Goal: Task Accomplishment & Management: Complete application form

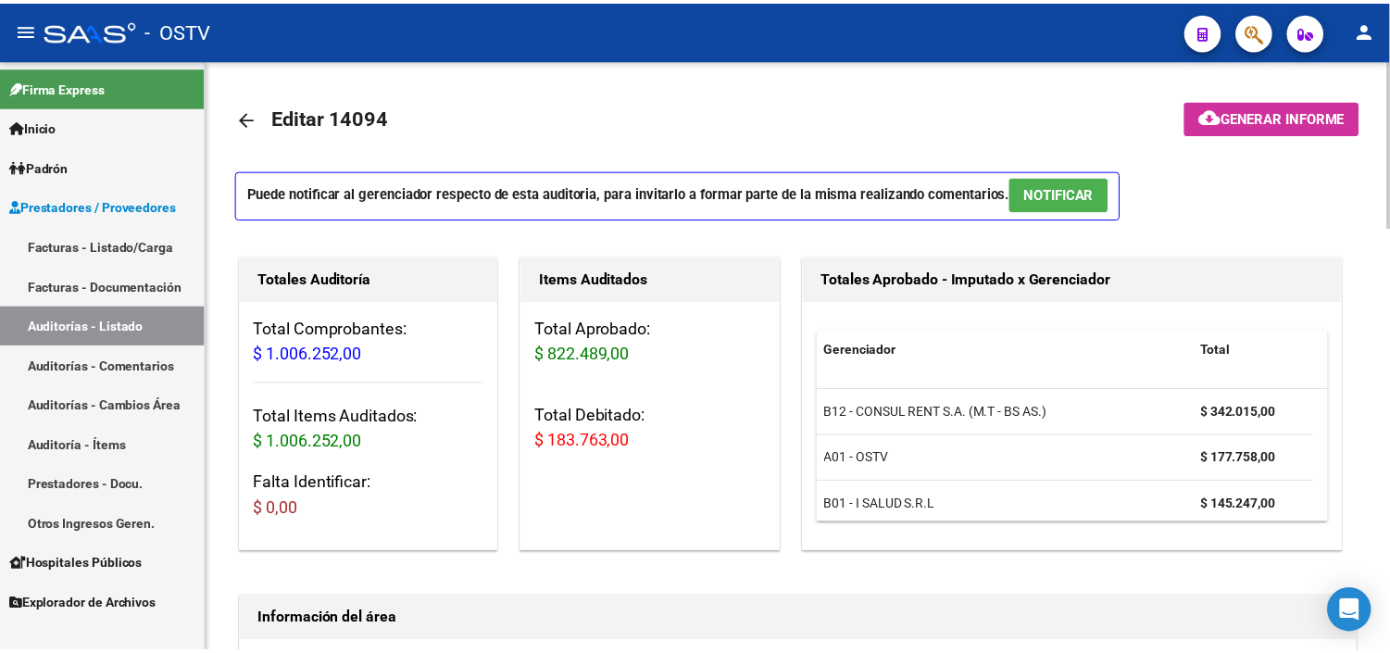
scroll to position [1029, 632]
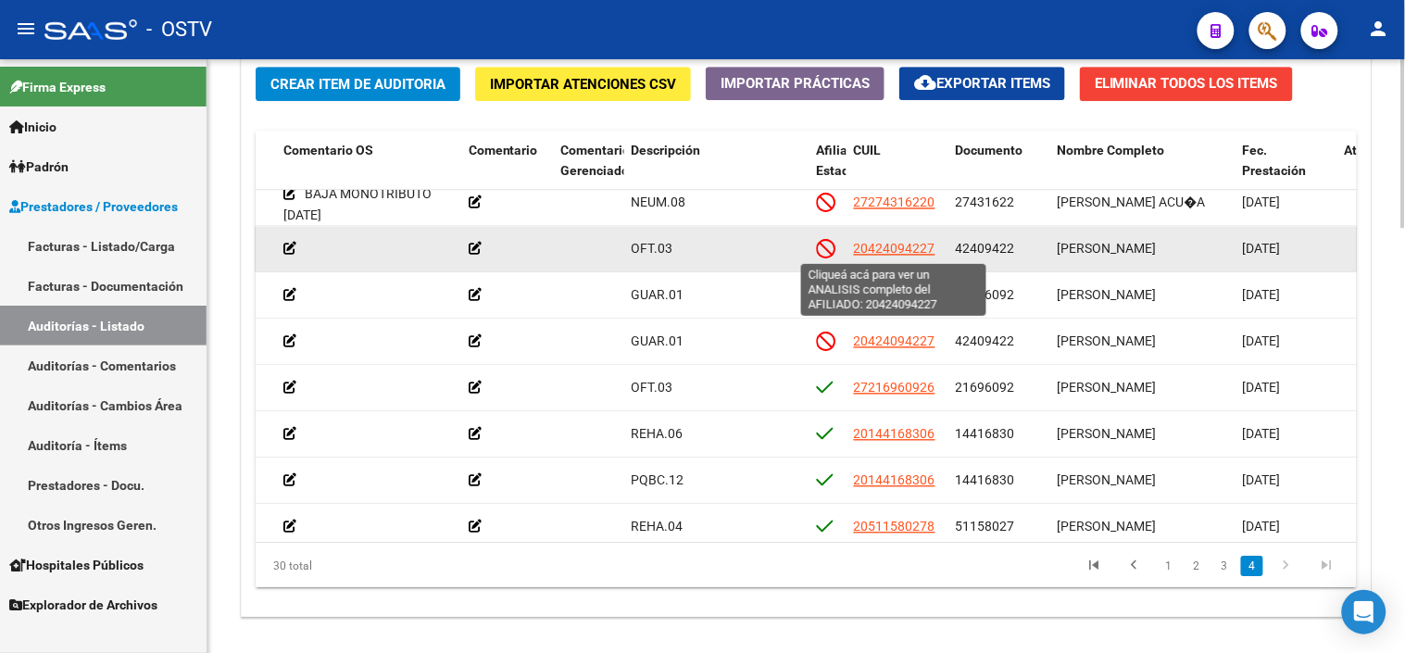
click at [878, 251] on span "20424094227" at bounding box center [894, 248] width 81 height 15
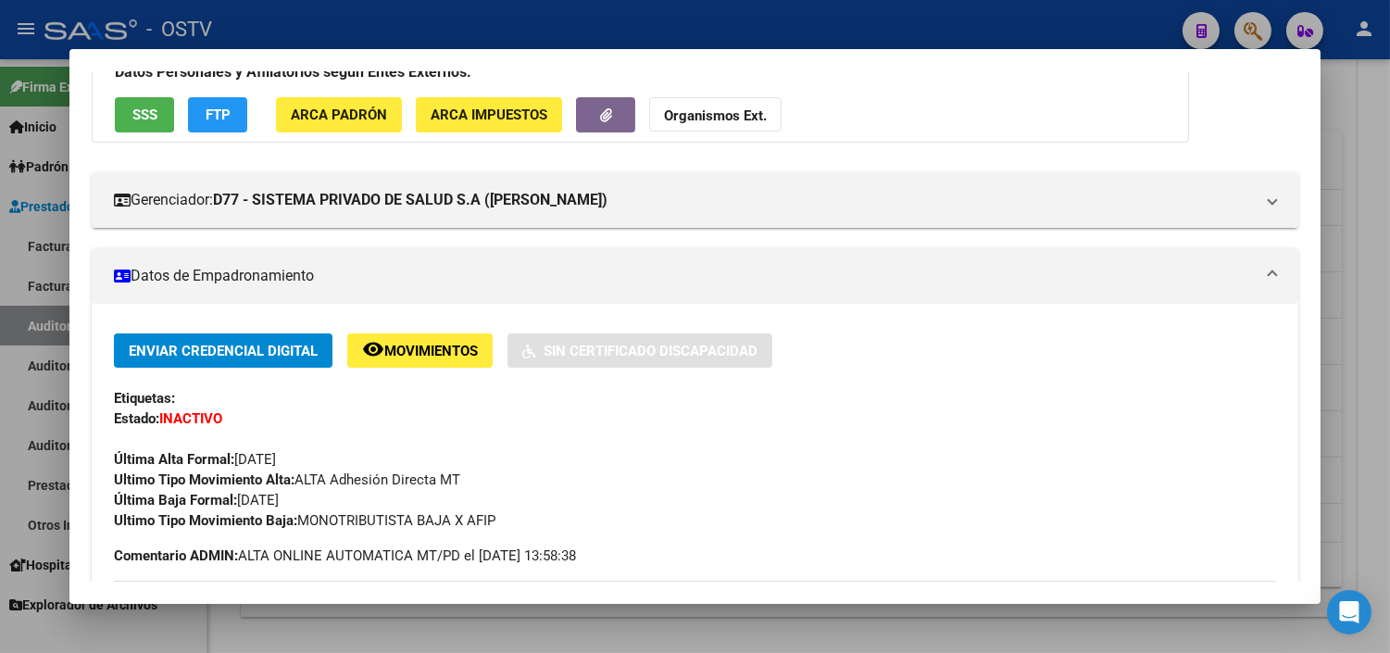
scroll to position [0, 0]
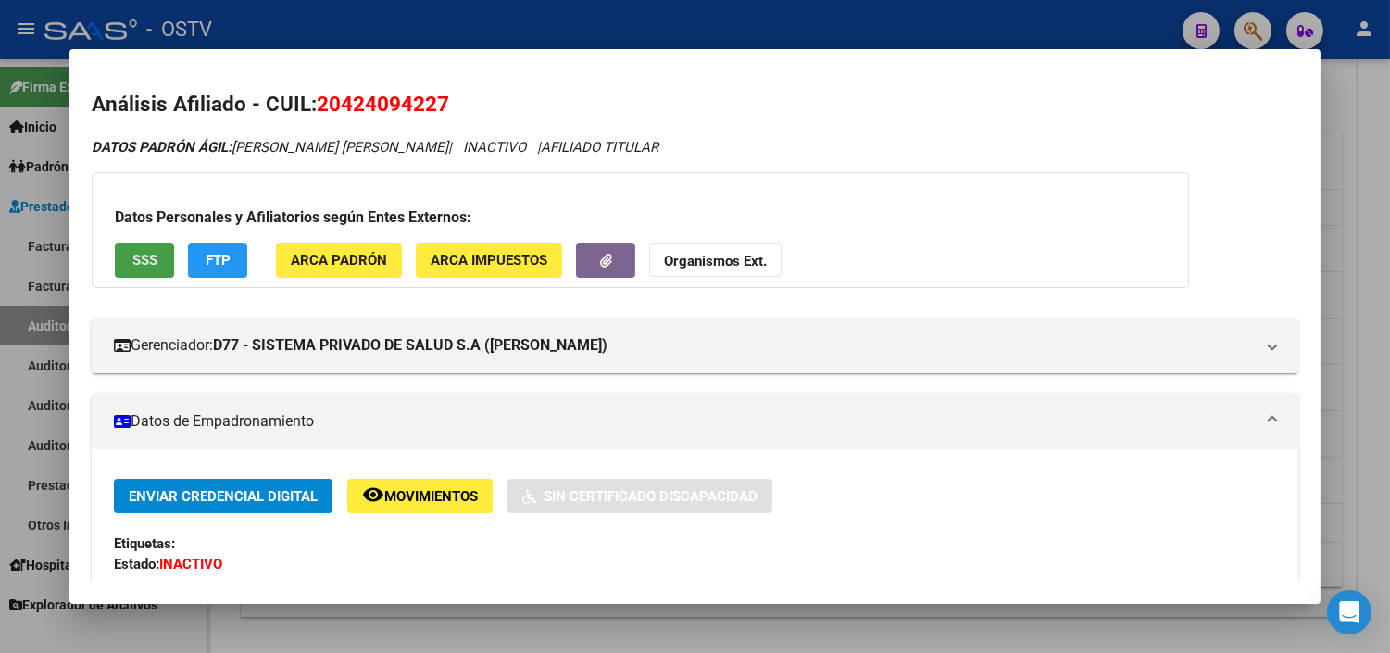
click at [153, 260] on button "SSS" at bounding box center [144, 260] width 59 height 34
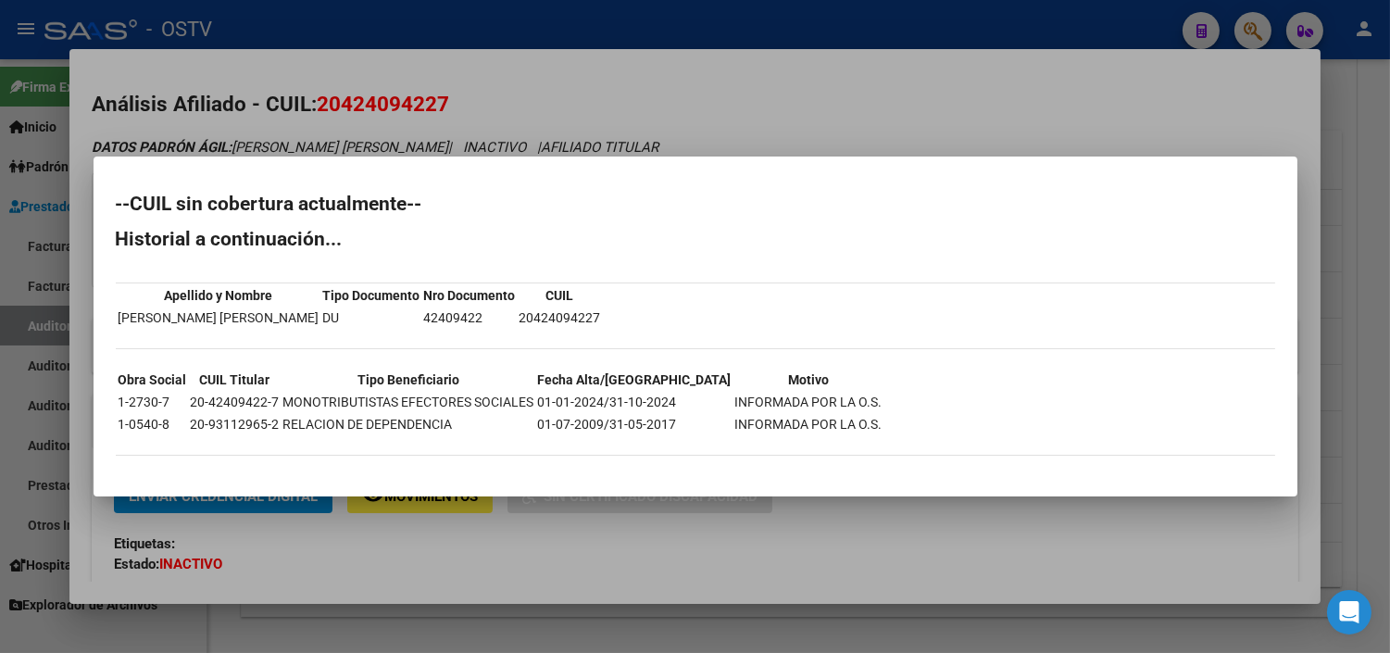
click at [625, 547] on div at bounding box center [695, 326] width 1390 height 653
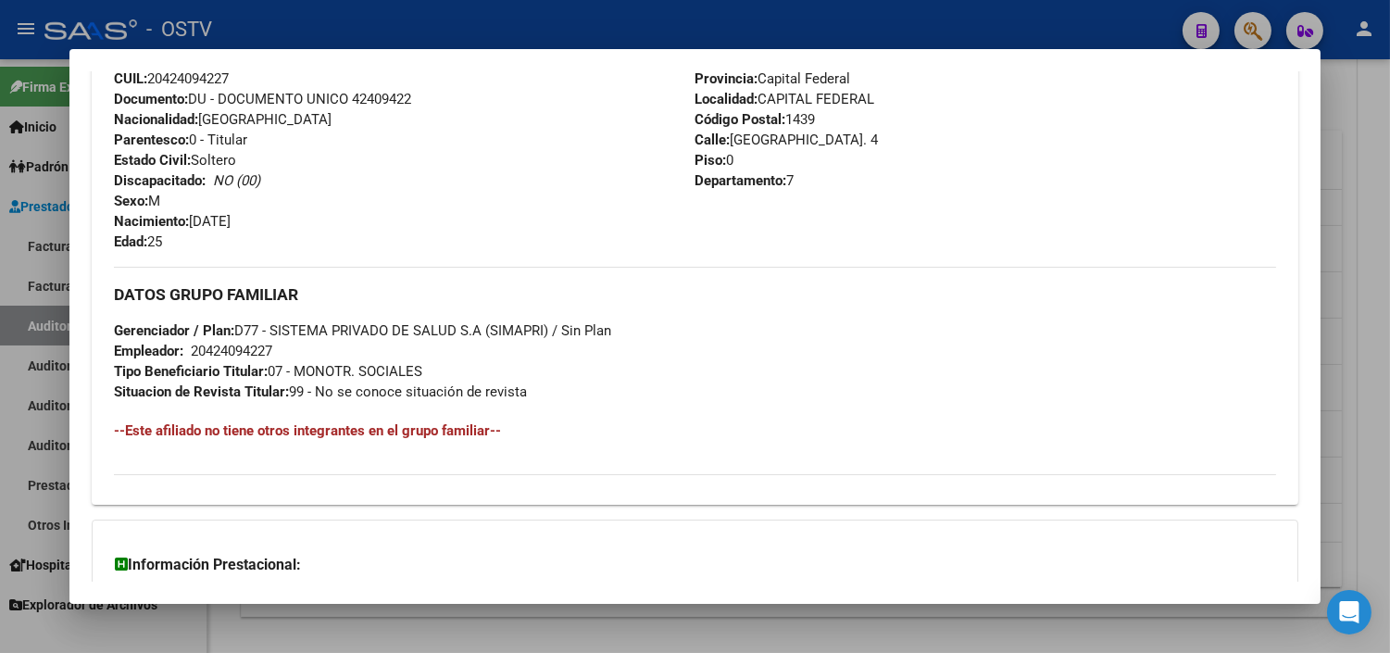
scroll to position [899, 0]
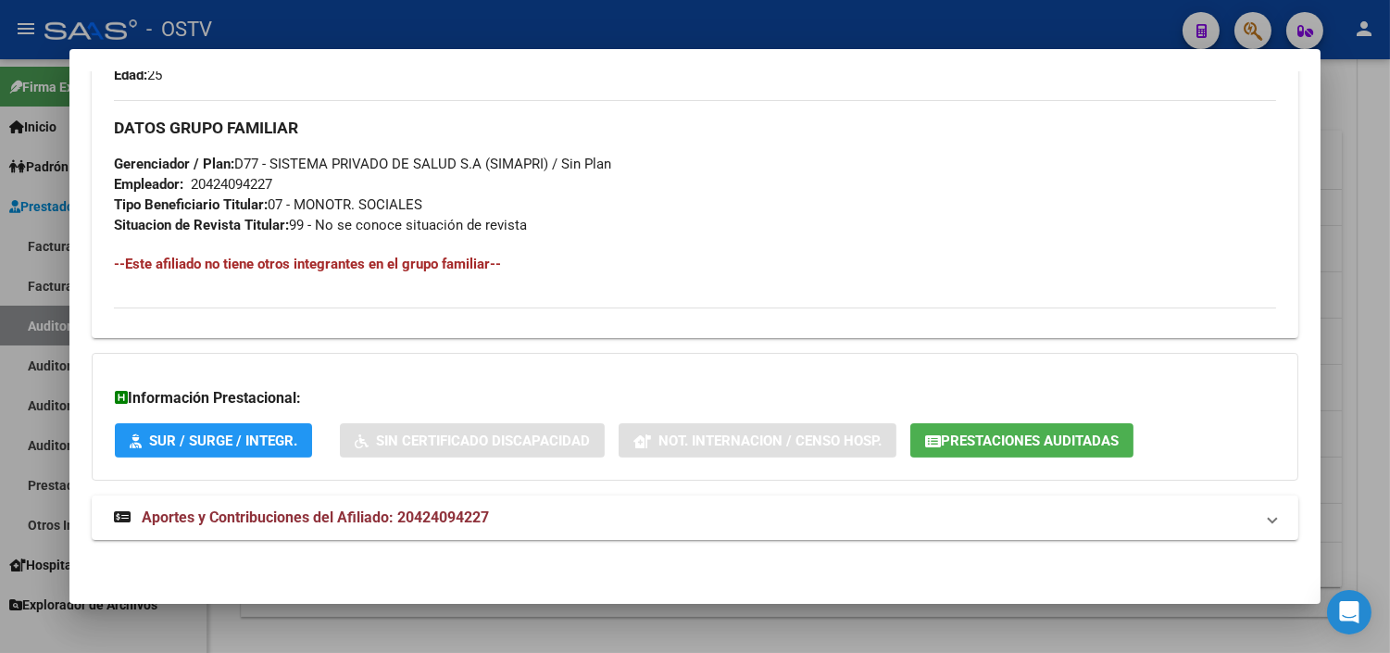
click at [952, 430] on button "Prestaciones Auditadas" at bounding box center [1021, 440] width 223 height 34
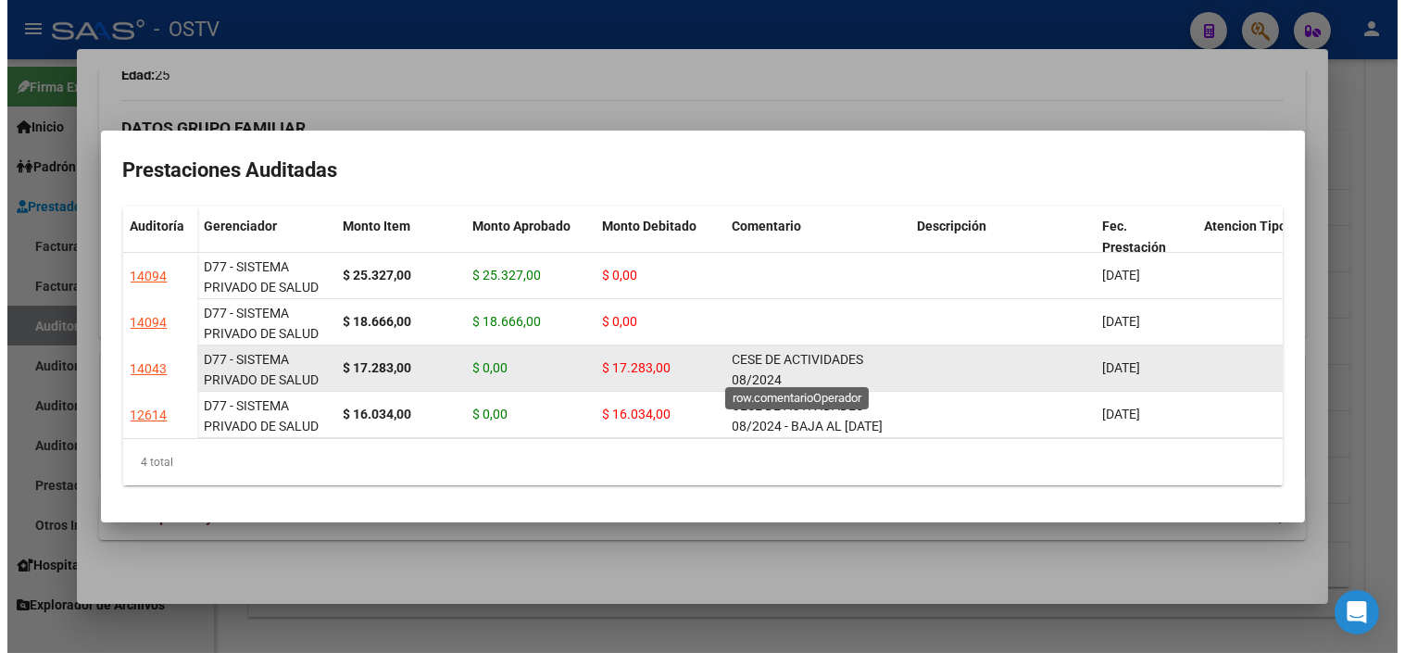
scroll to position [1, 0]
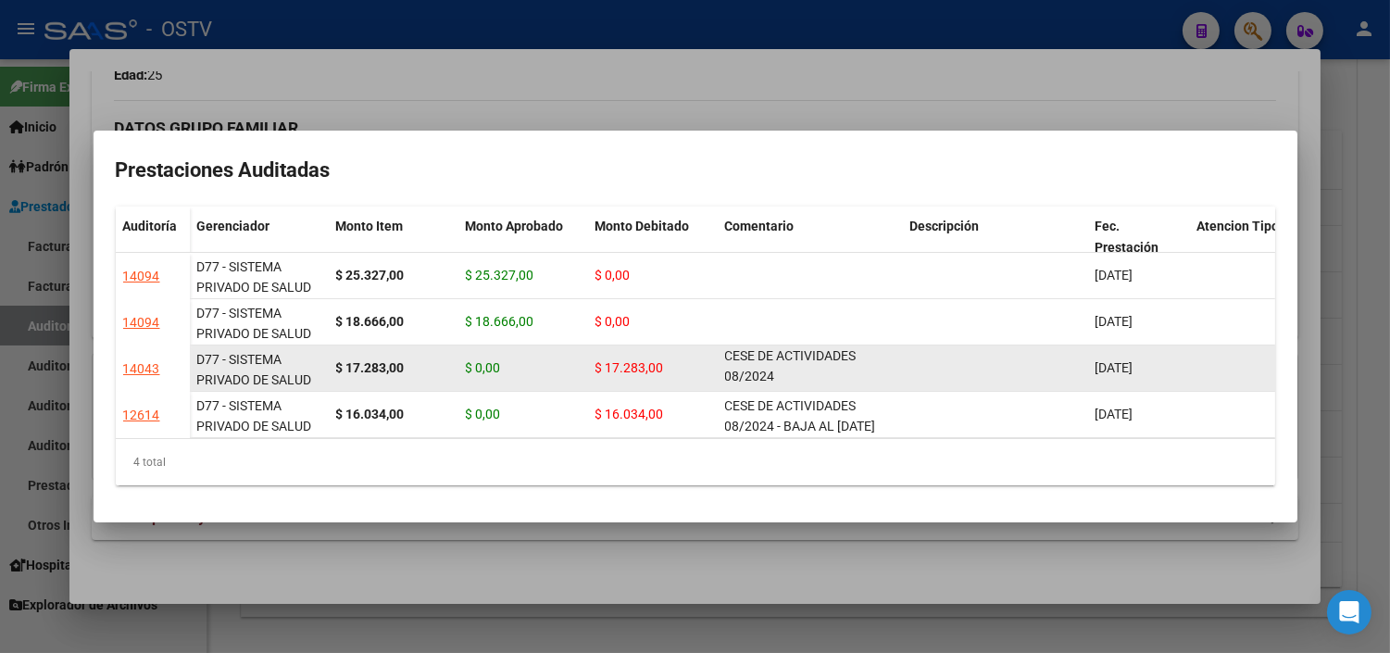
drag, startPoint x: 747, startPoint y: 352, endPoint x: 785, endPoint y: 366, distance: 40.4
click at [785, 366] on div "CESE DE ACTIVIDADES 08/2024" at bounding box center [810, 367] width 170 height 39
copy span "CESE DE ACTIVIDADES 08/2024"
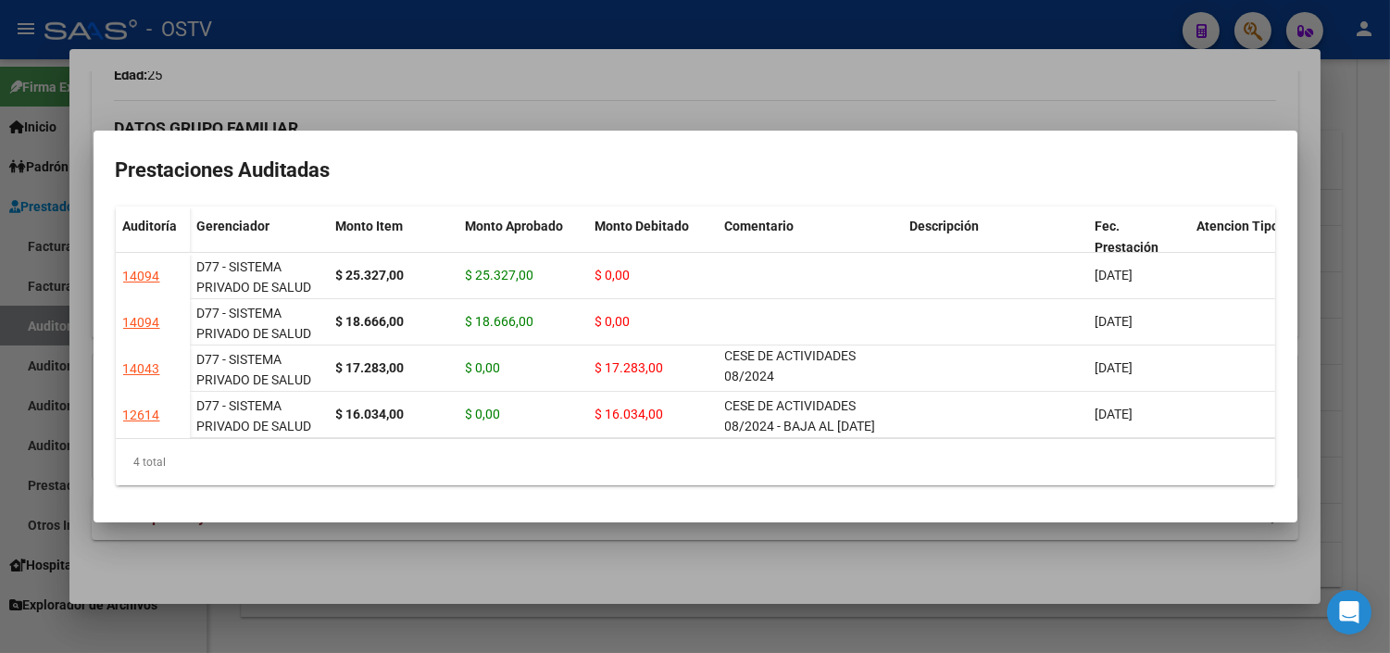
click at [673, 569] on div at bounding box center [695, 326] width 1390 height 653
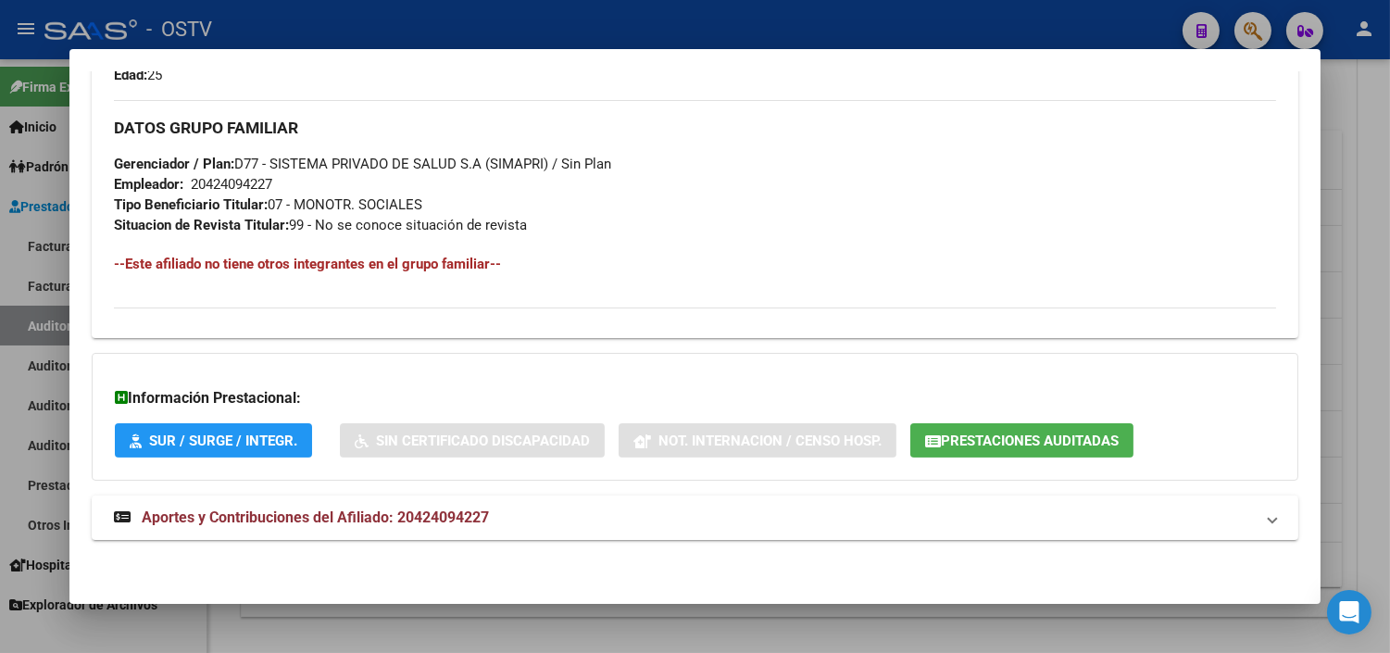
click at [470, 608] on div at bounding box center [695, 326] width 1390 height 653
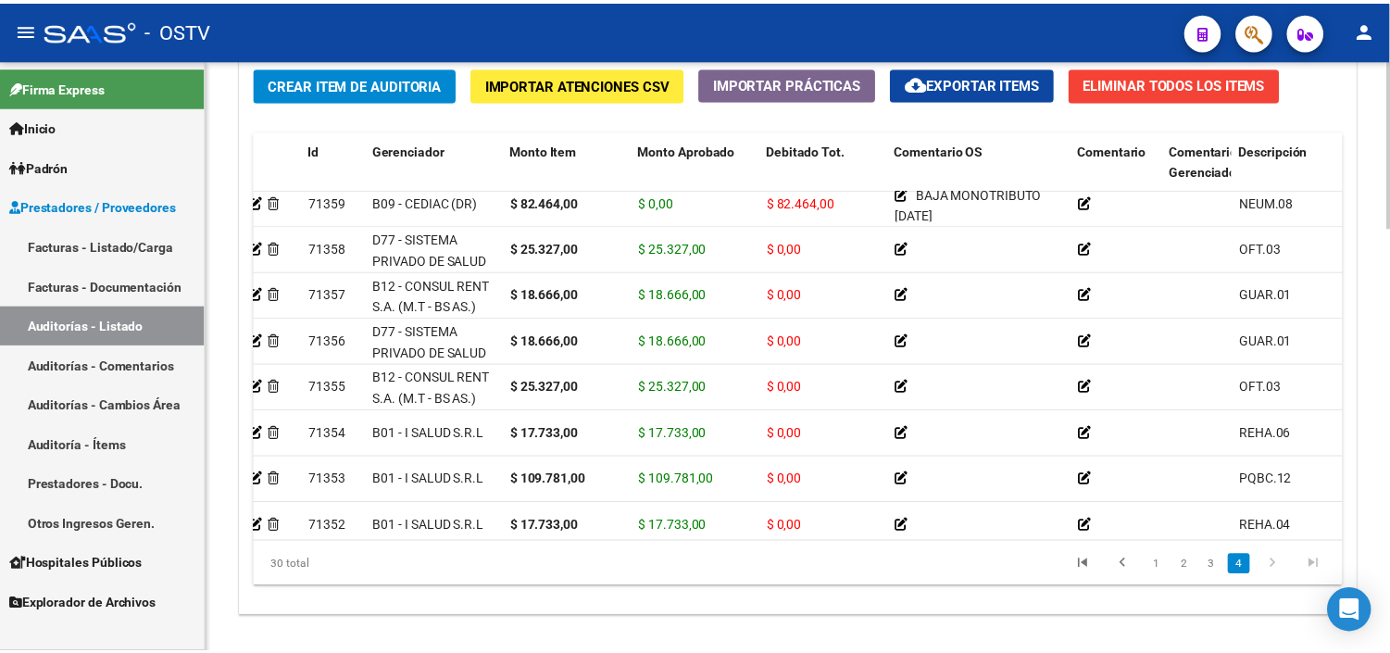
scroll to position [1029, 0]
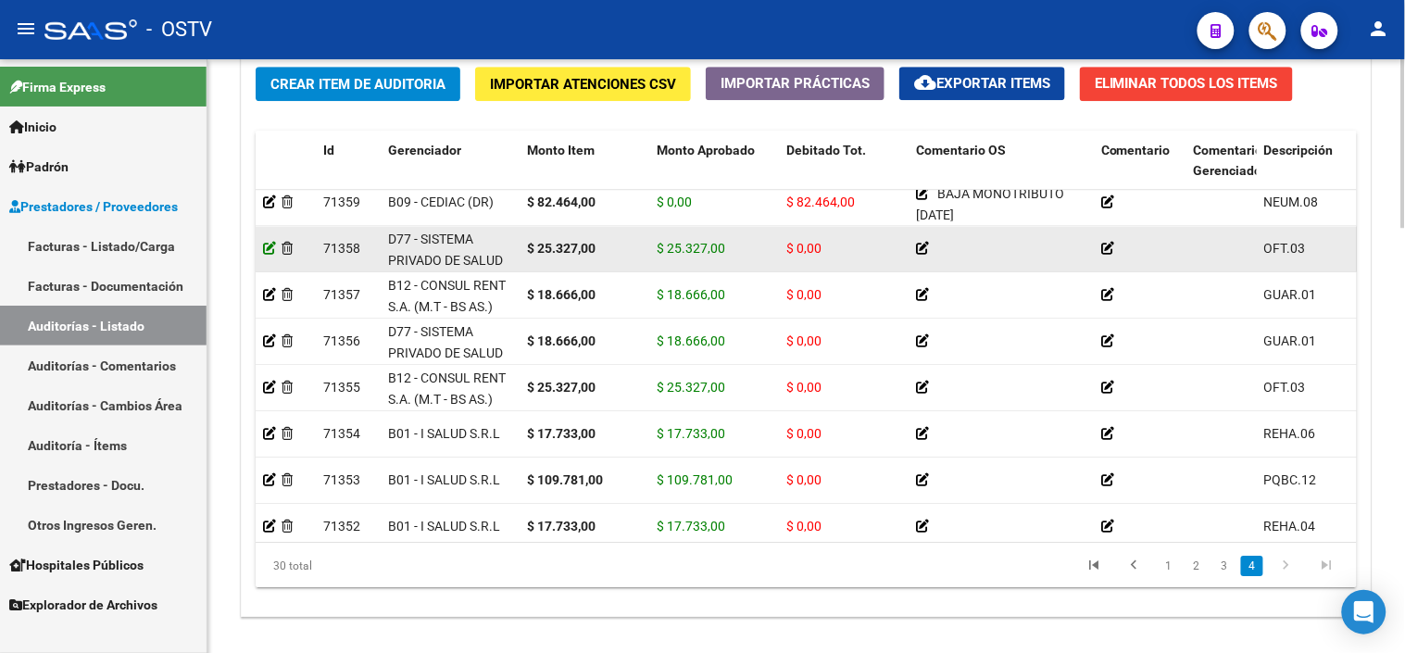
click at [269, 253] on icon at bounding box center [269, 248] width 13 height 13
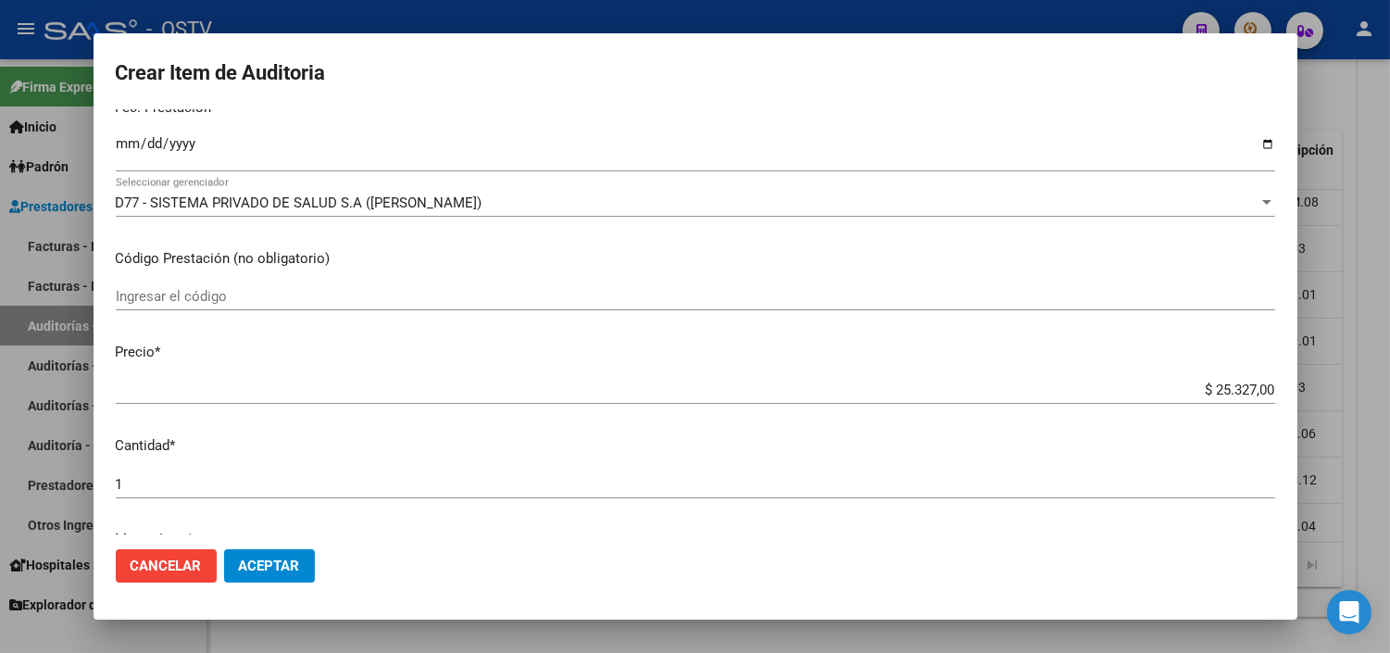
scroll to position [411, 0]
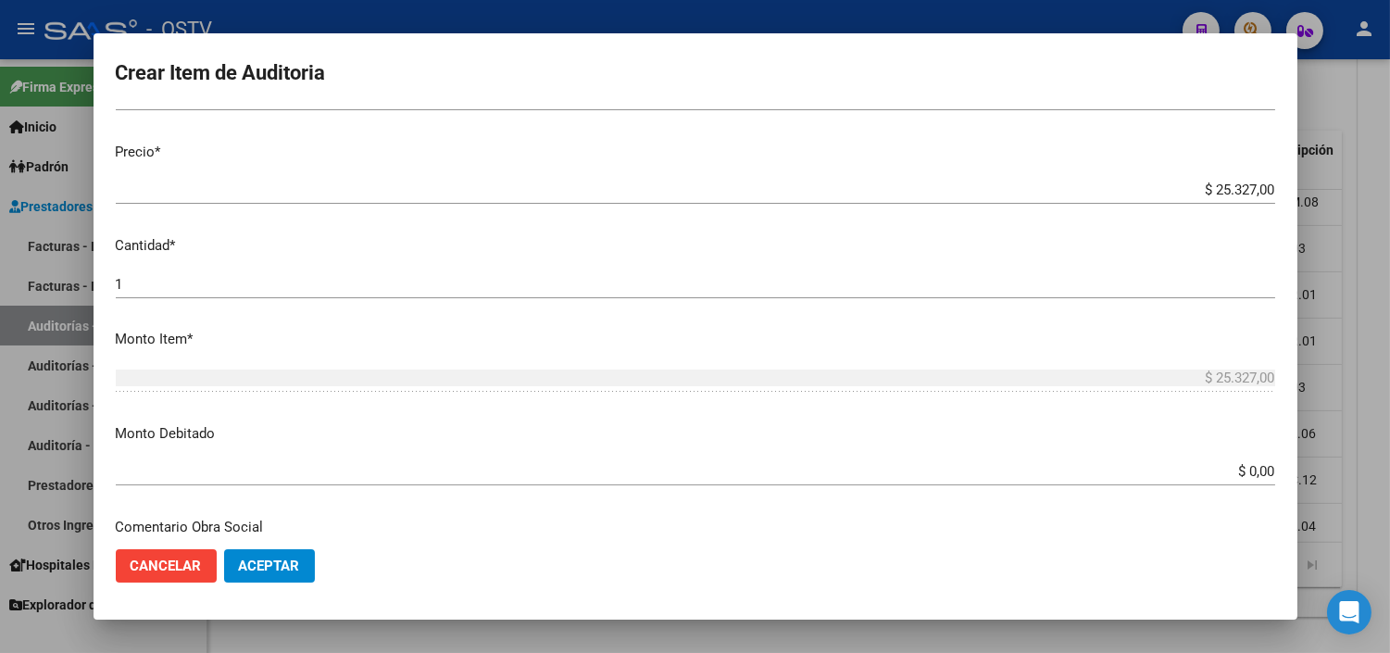
click at [1220, 470] on input "$ 0,00" at bounding box center [695, 471] width 1159 height 17
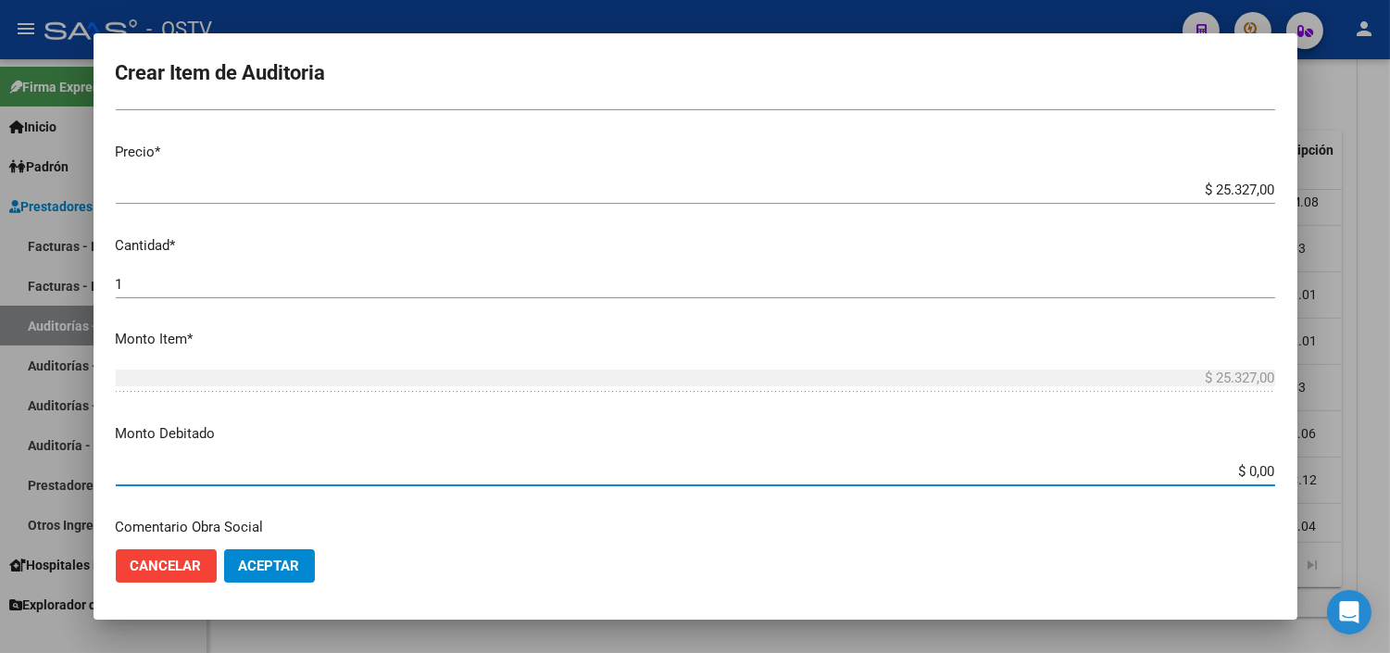
click at [1220, 470] on input "$ 0,00" at bounding box center [695, 471] width 1159 height 17
type input "$ 25.327,00"
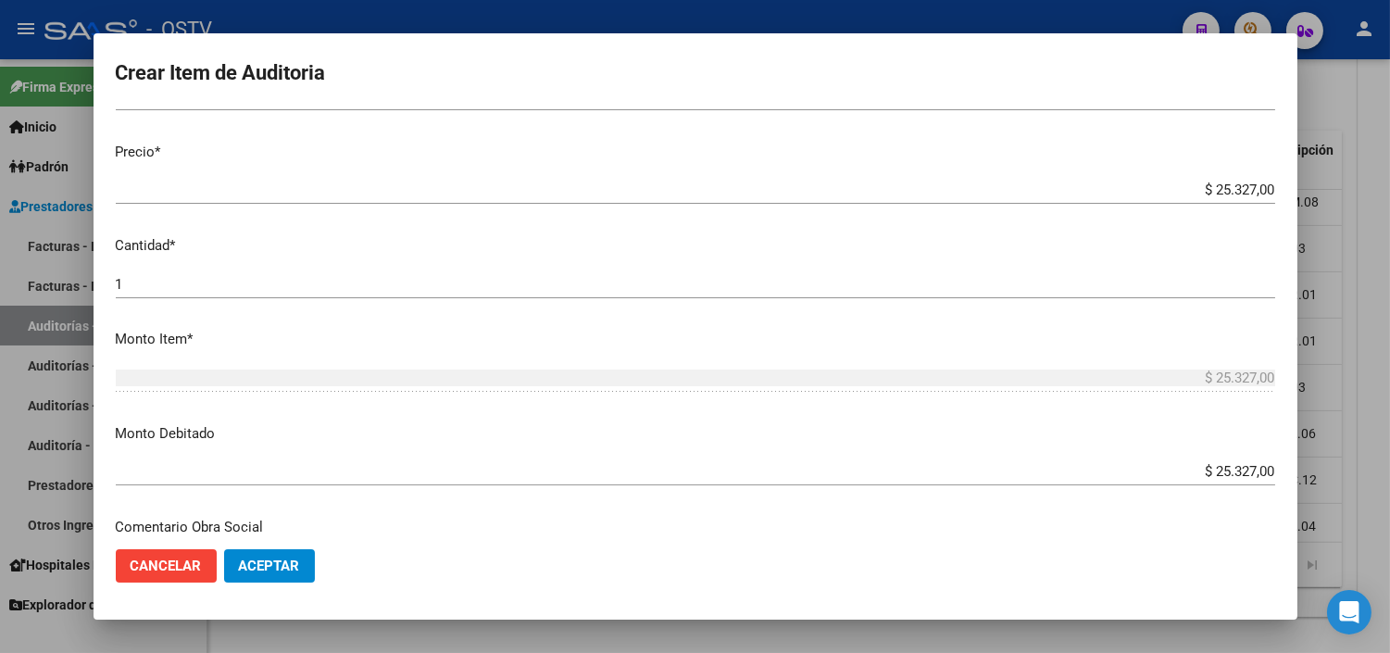
scroll to position [653, 0]
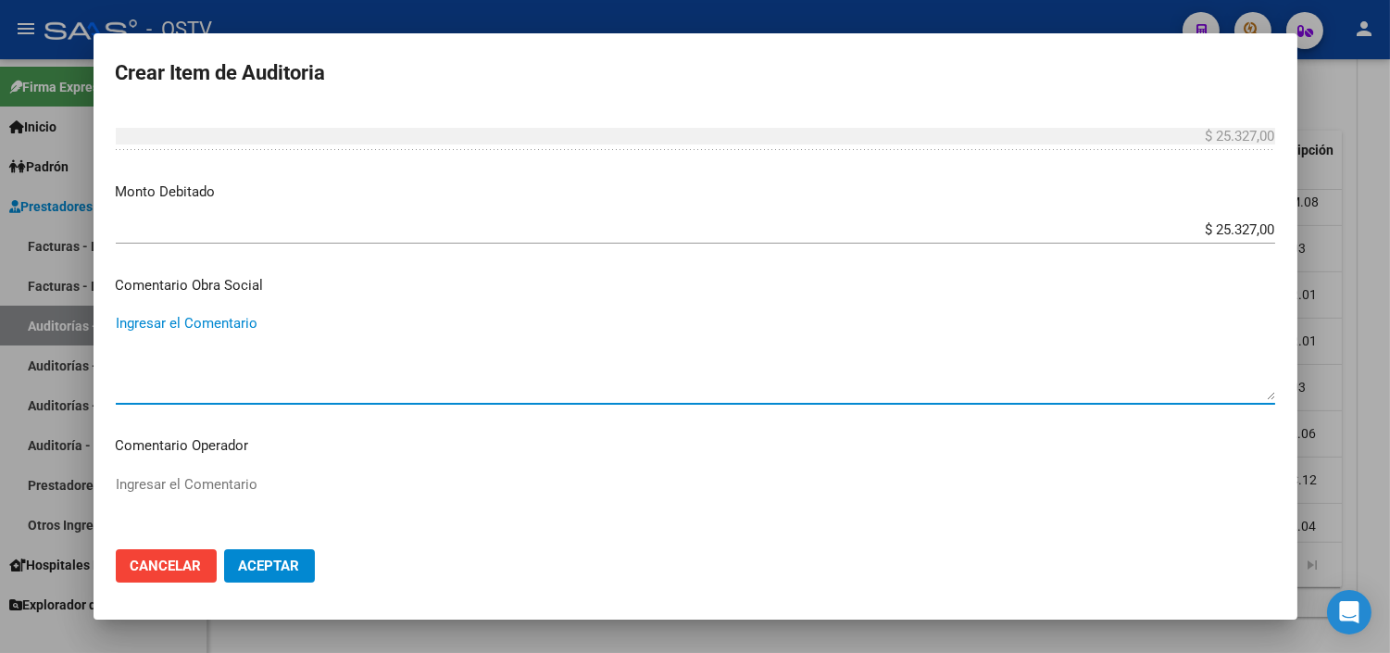
paste textarea "CESE DE ACTIVIDADES 08/2024"
type textarea "CESE DE ACTIVIDADES 08/2024"
click at [271, 540] on mat-dialog-actions "Cancelar Aceptar" at bounding box center [695, 565] width 1159 height 63
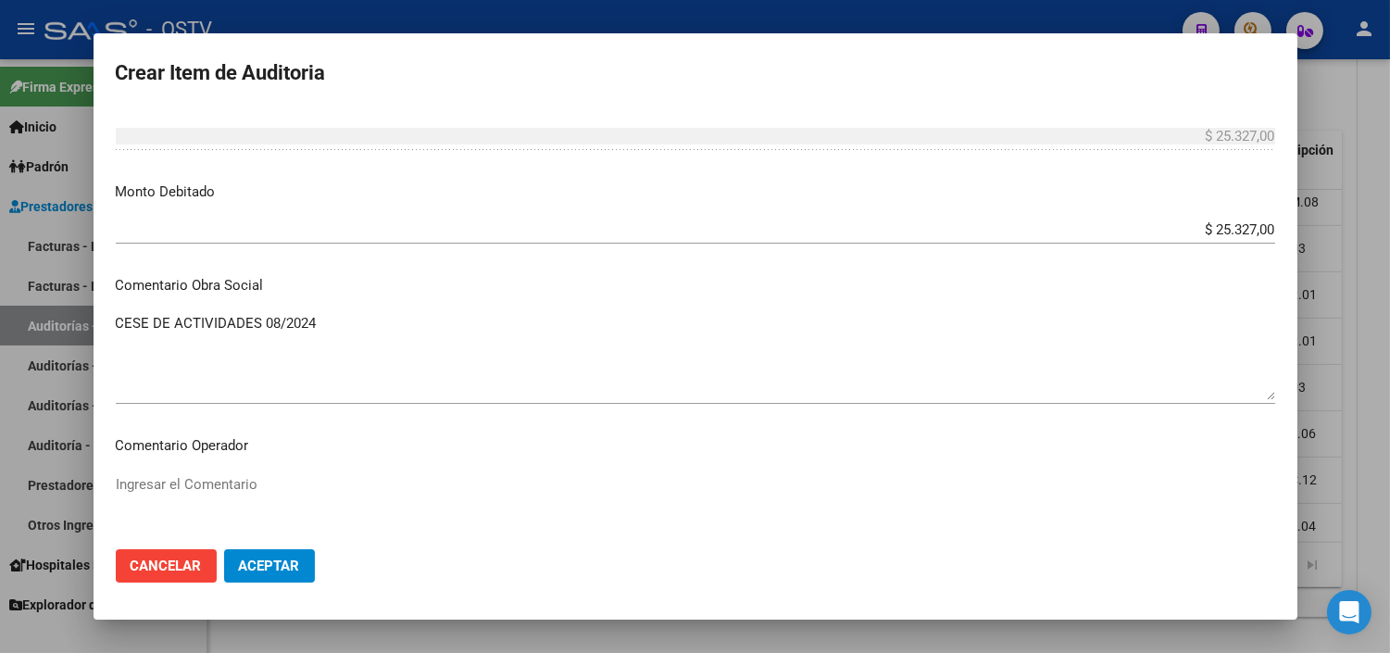
click at [271, 568] on span "Aceptar" at bounding box center [269, 565] width 61 height 17
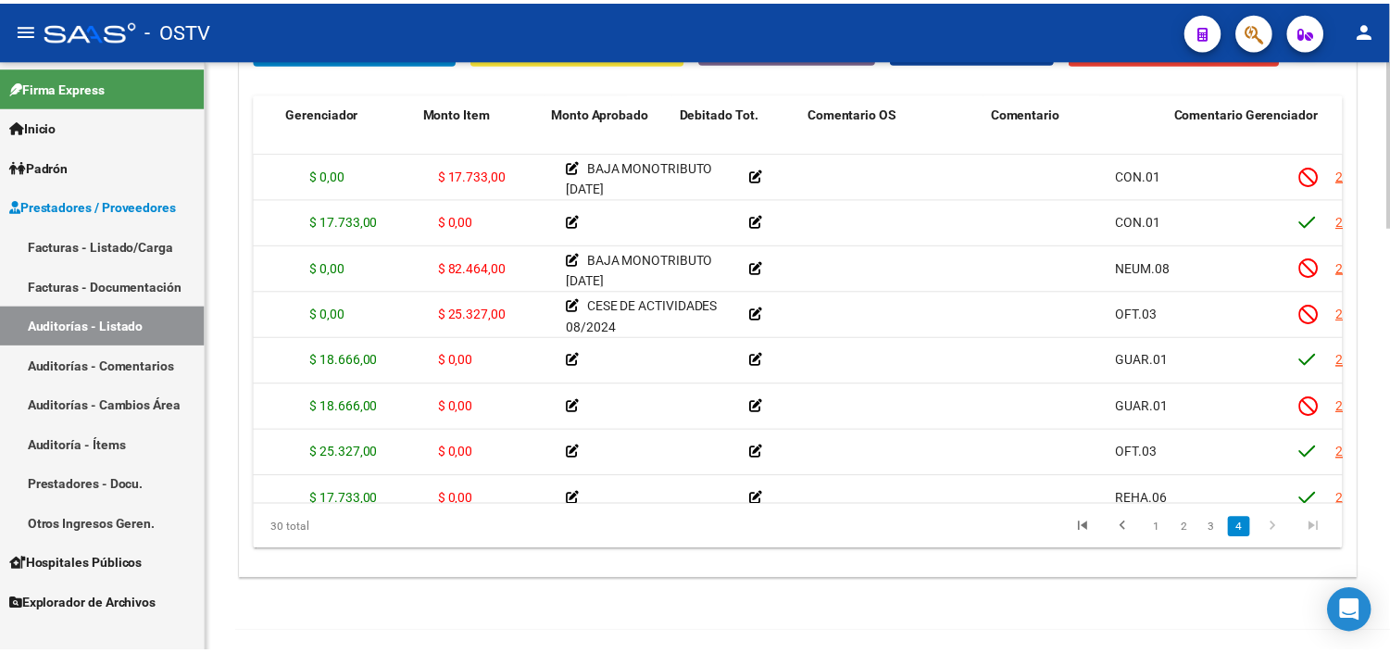
scroll to position [926, 0]
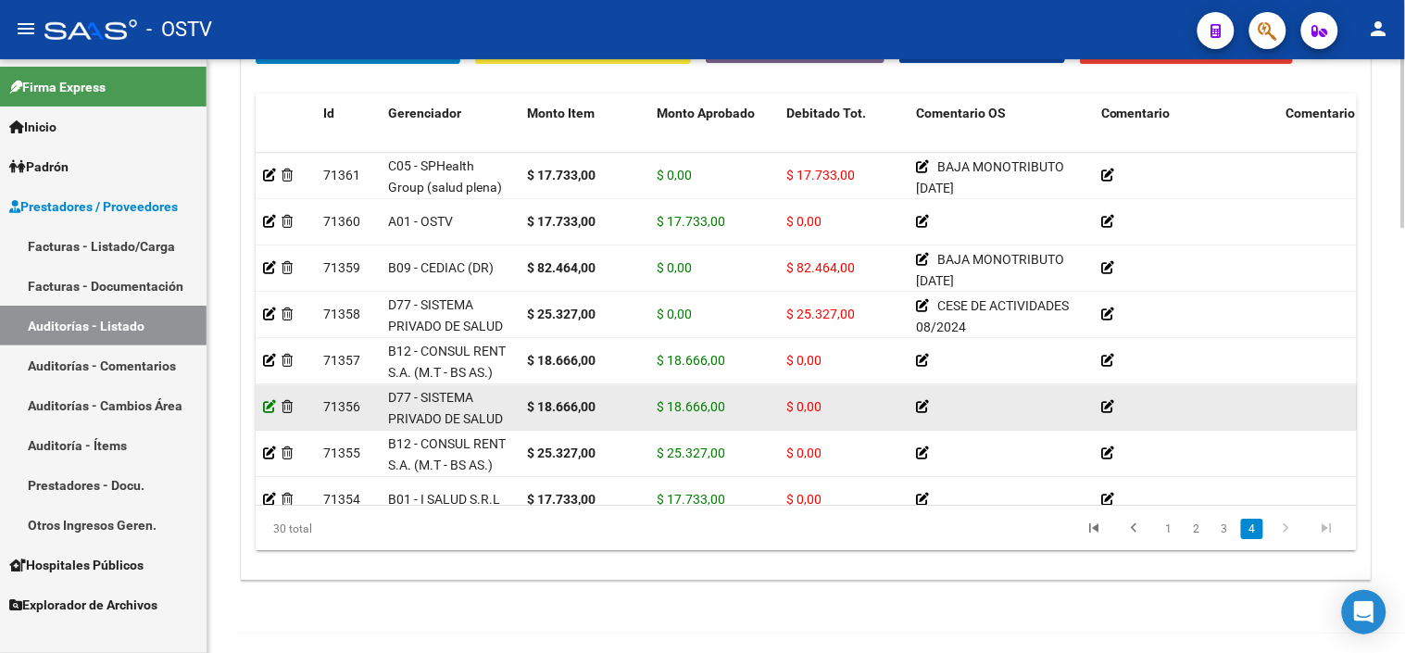
click at [271, 404] on icon at bounding box center [269, 406] width 13 height 13
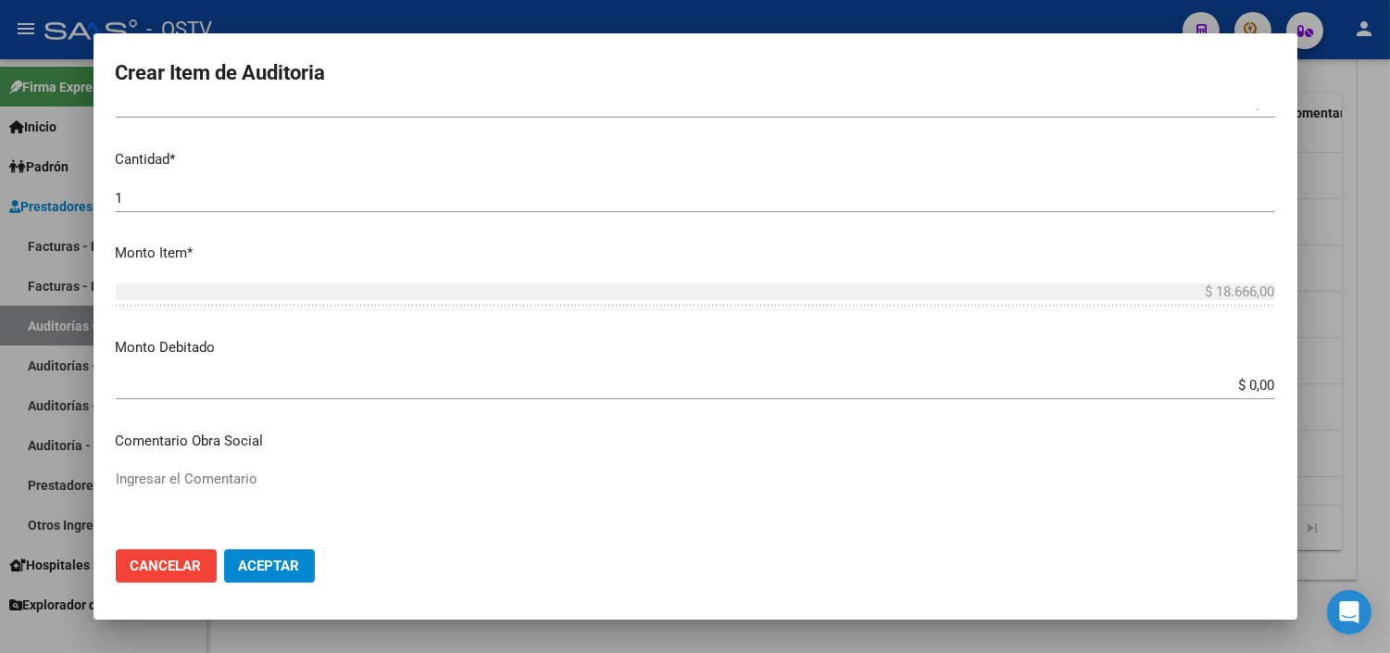
scroll to position [514, 0]
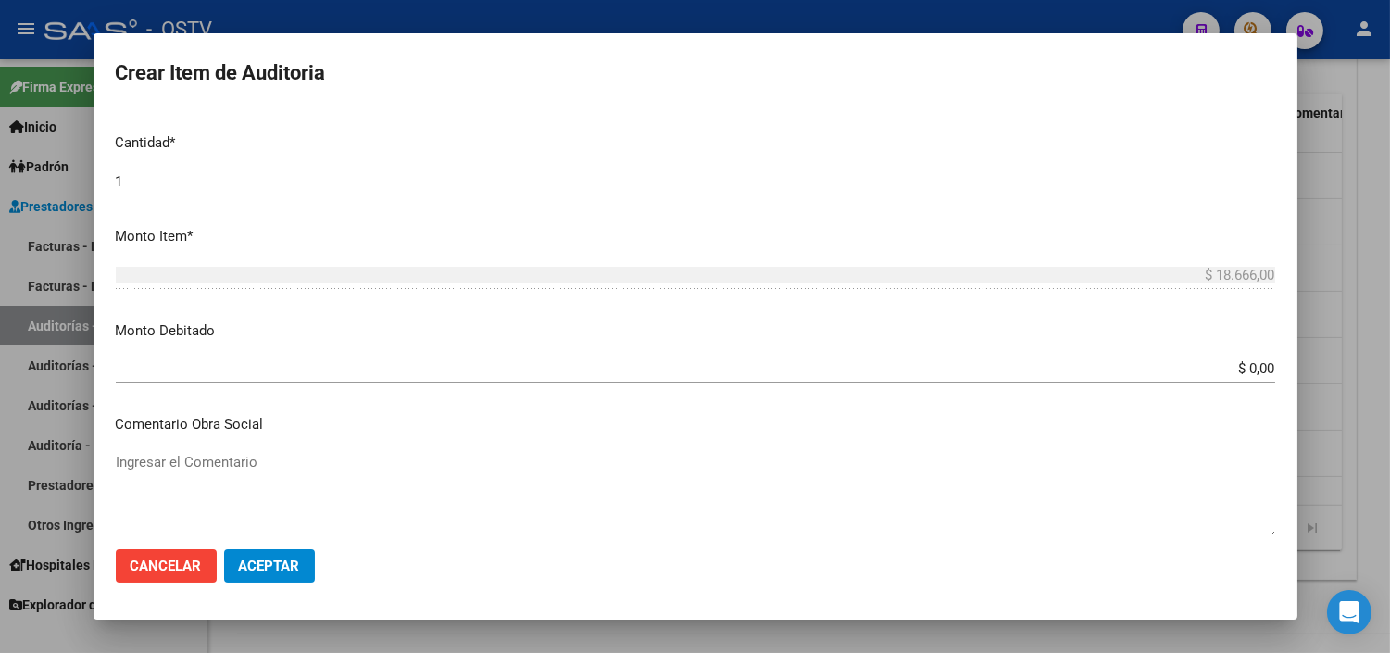
click at [1239, 367] on input "$ 0,00" at bounding box center [695, 368] width 1159 height 17
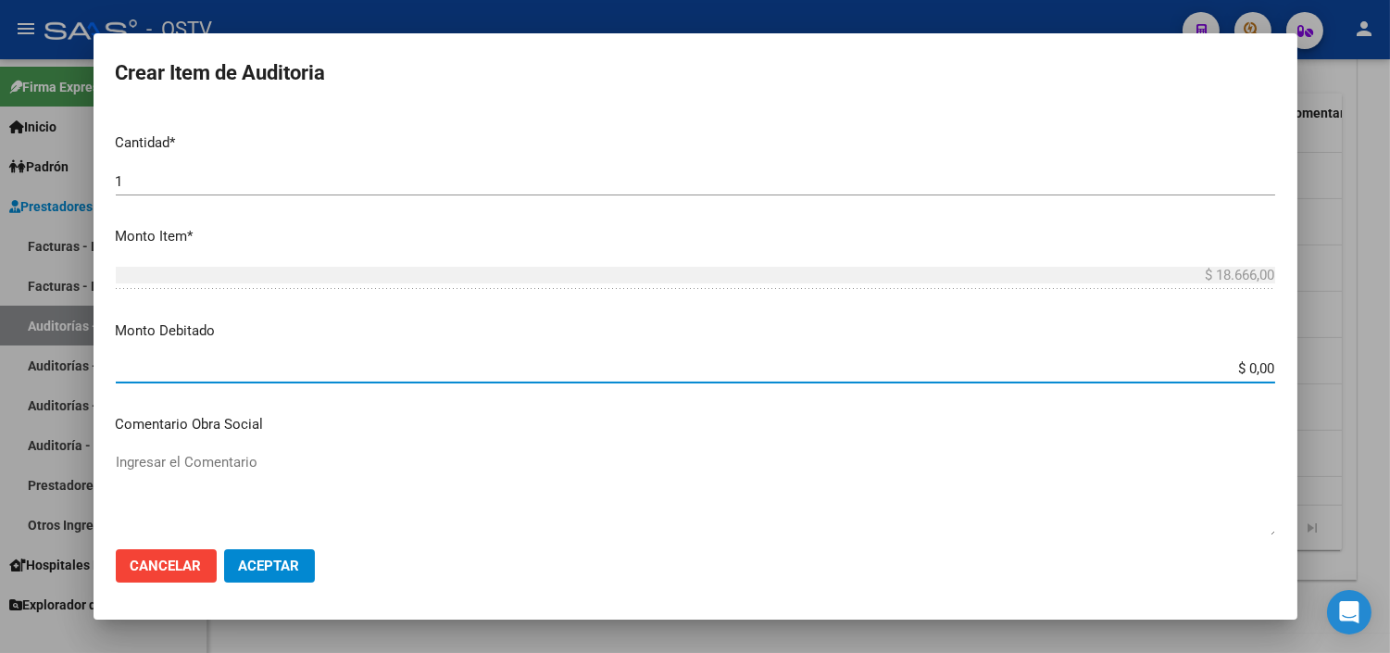
click at [1242, 366] on input "$ 0,00" at bounding box center [695, 368] width 1159 height 17
type input "$ 18.666,00"
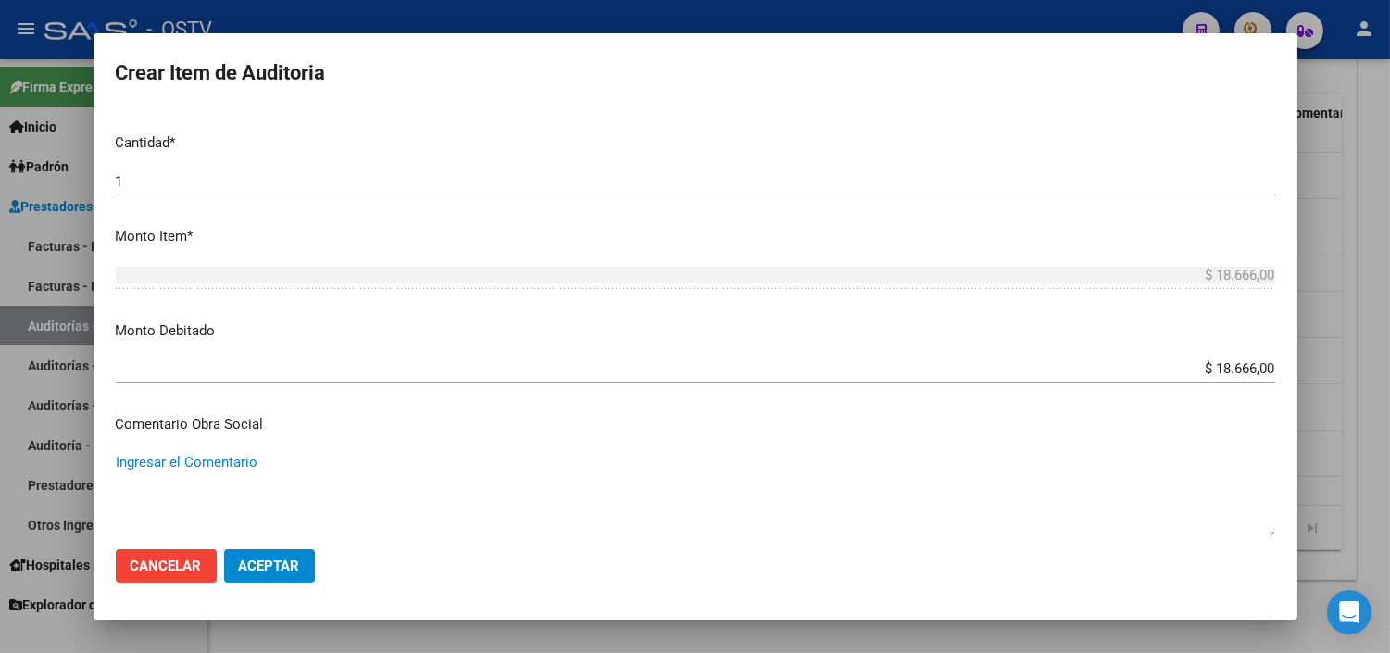
paste textarea "CESE DE ACTIVIDADES 08/2024"
type textarea "CESE DE ACTIVIDADES 08/2024"
click at [279, 575] on button "Aceptar" at bounding box center [269, 565] width 91 height 33
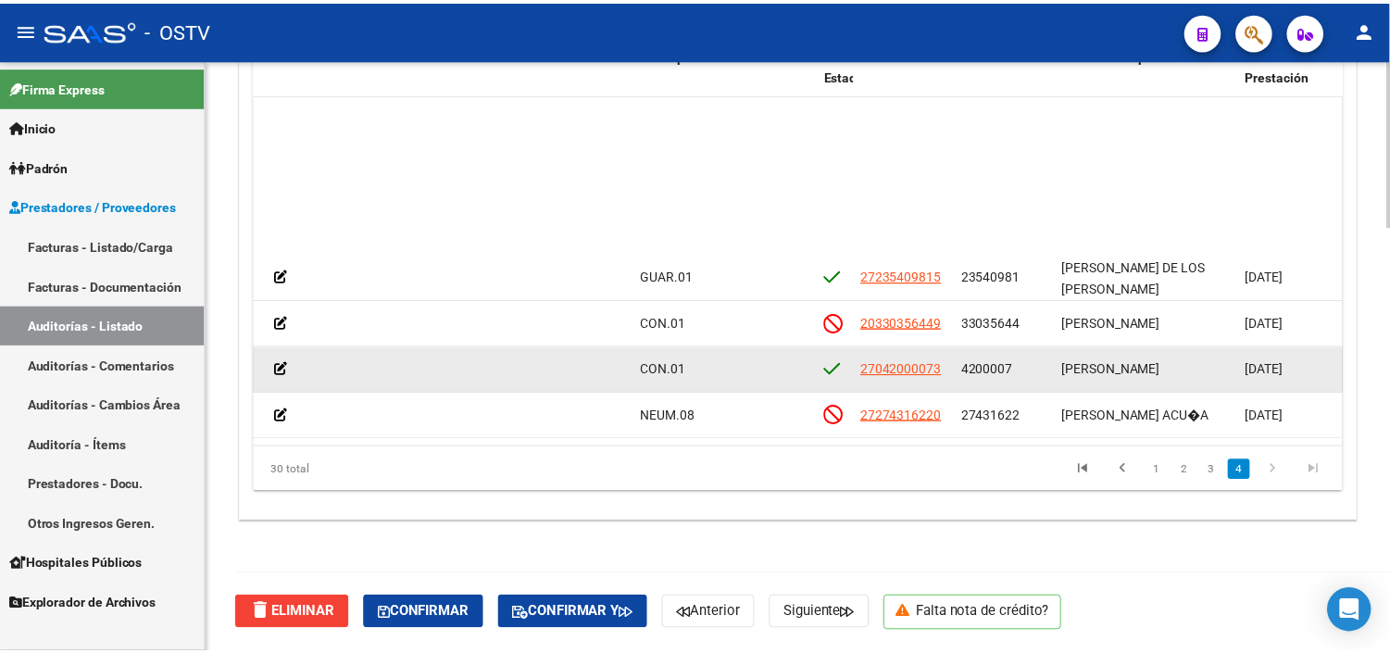
scroll to position [926, 824]
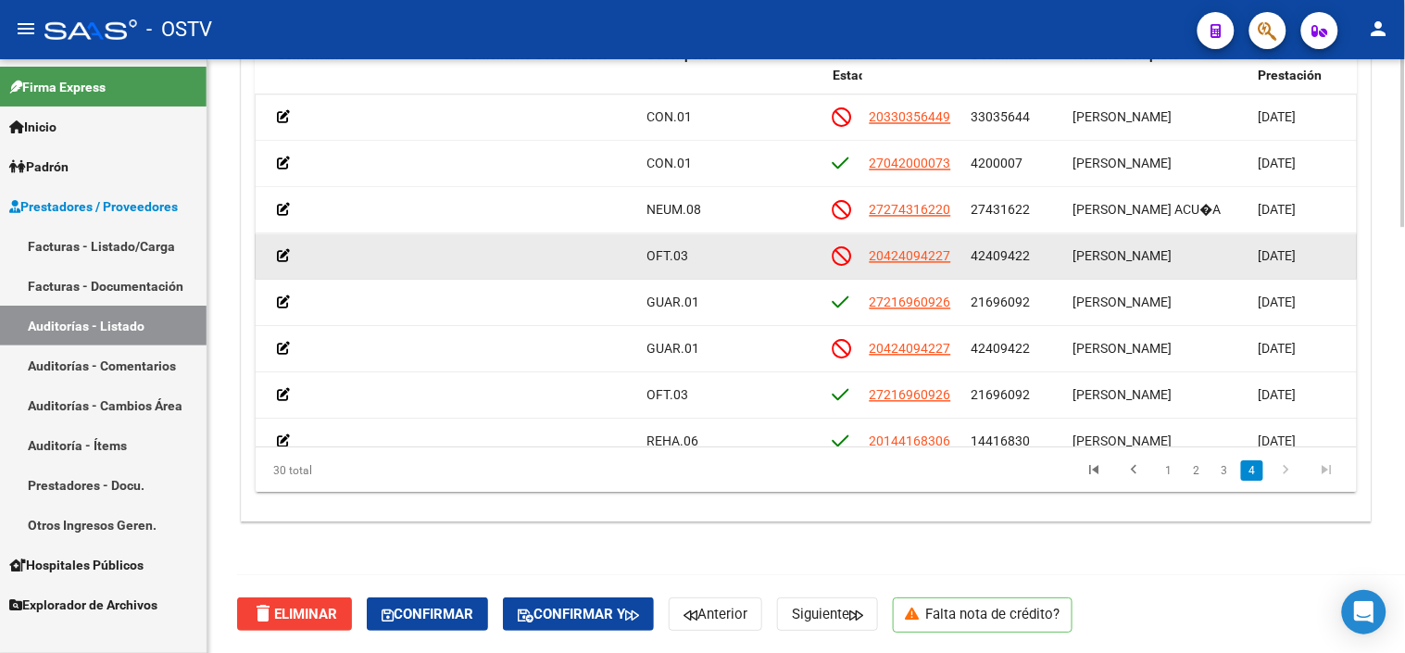
click at [1022, 252] on span "42409422" at bounding box center [1000, 255] width 59 height 15
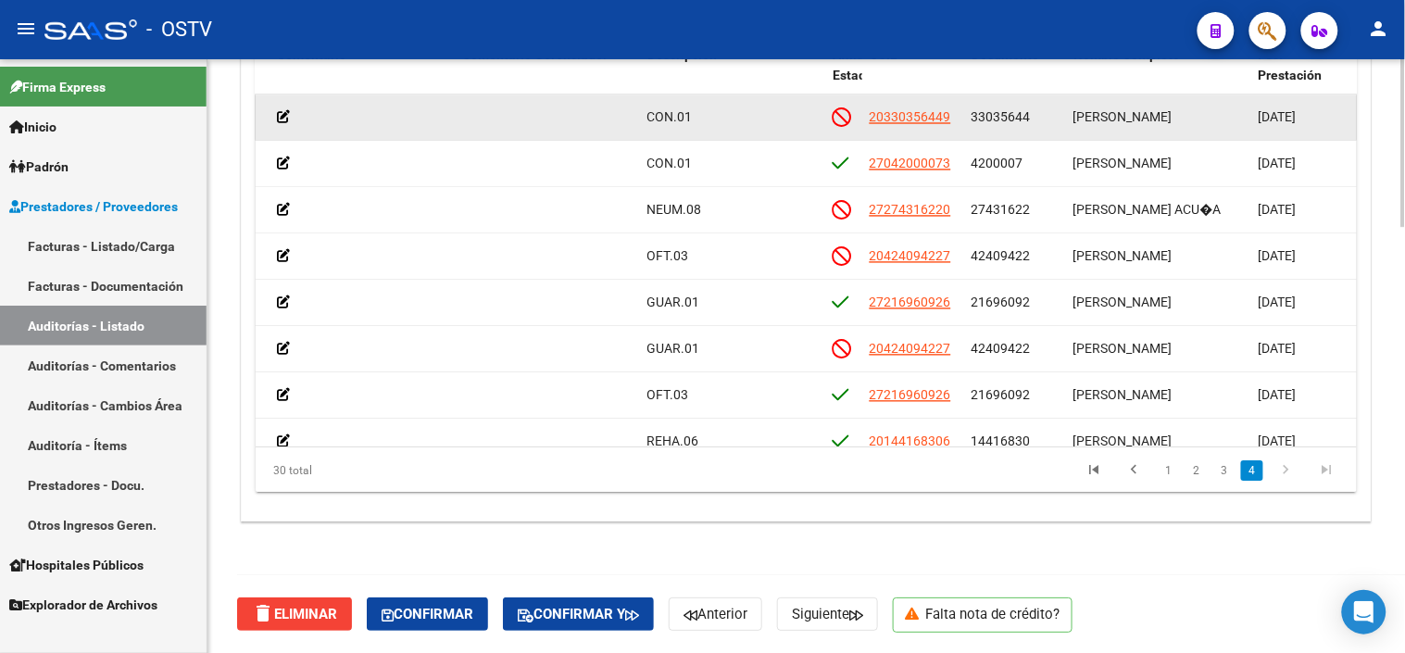
copy span "42409422"
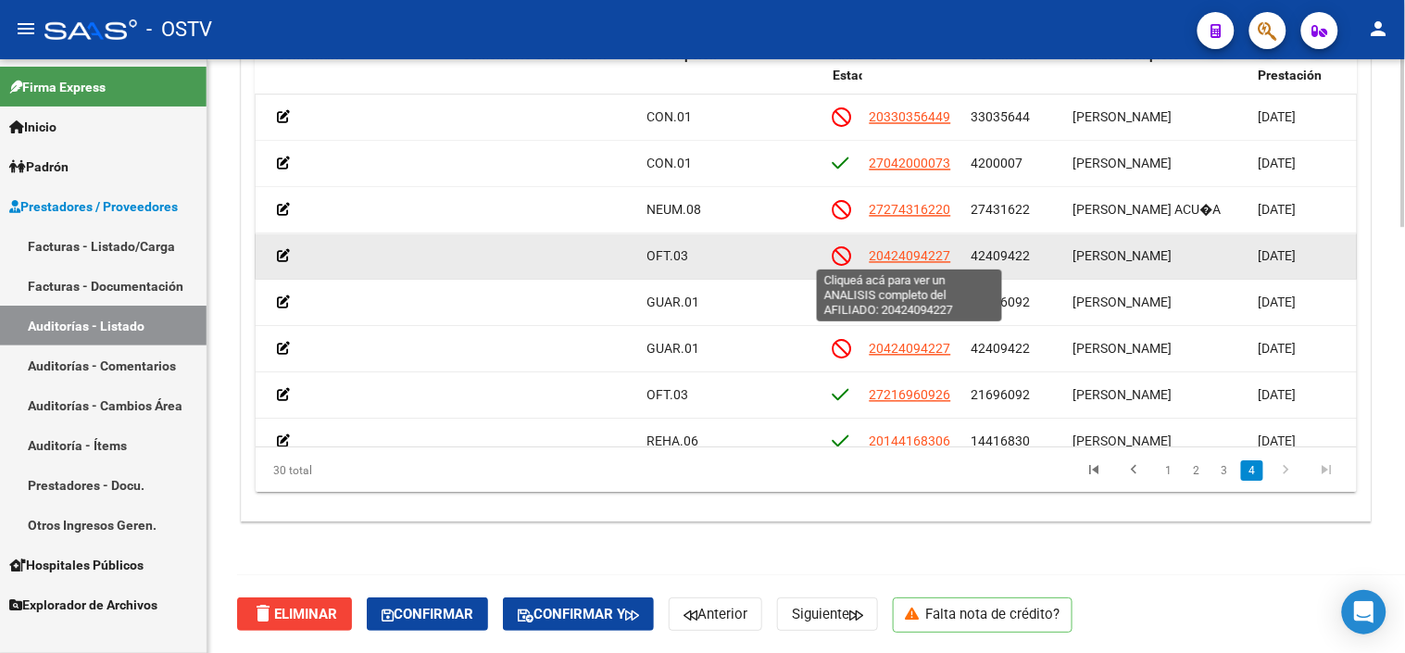
click at [908, 257] on span "20424094227" at bounding box center [910, 255] width 81 height 15
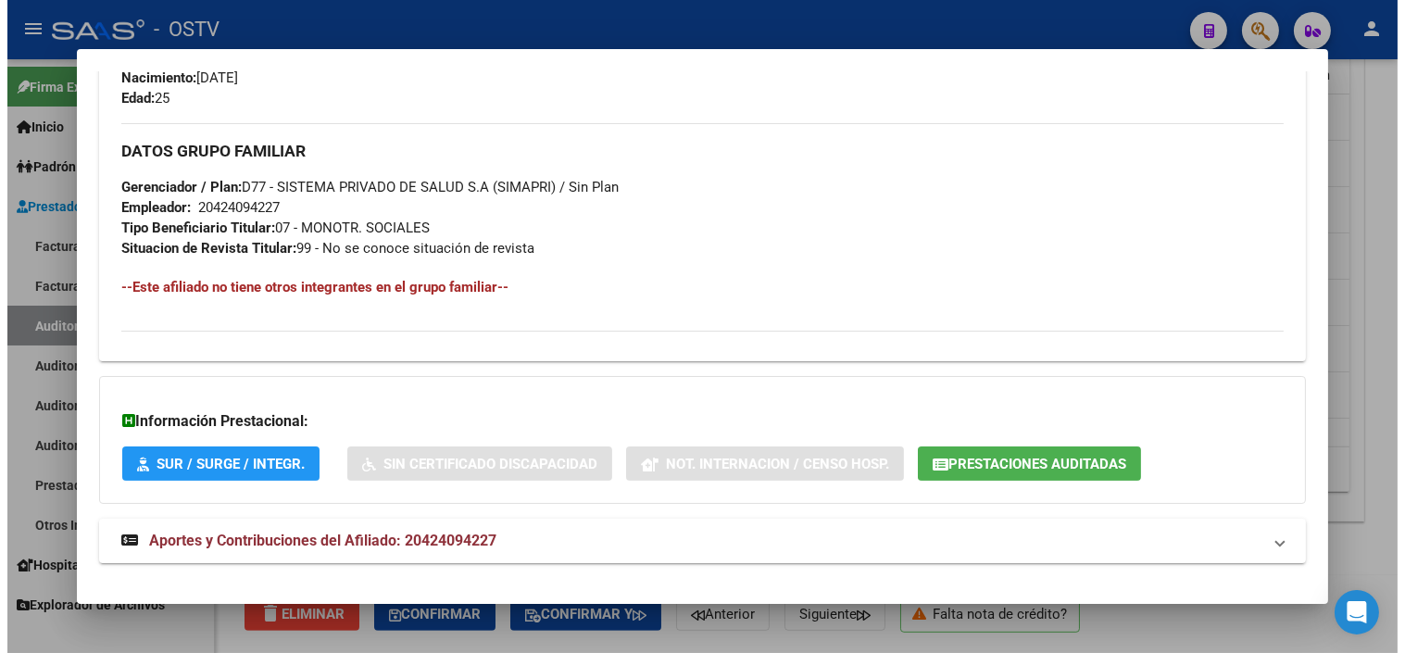
scroll to position [899, 0]
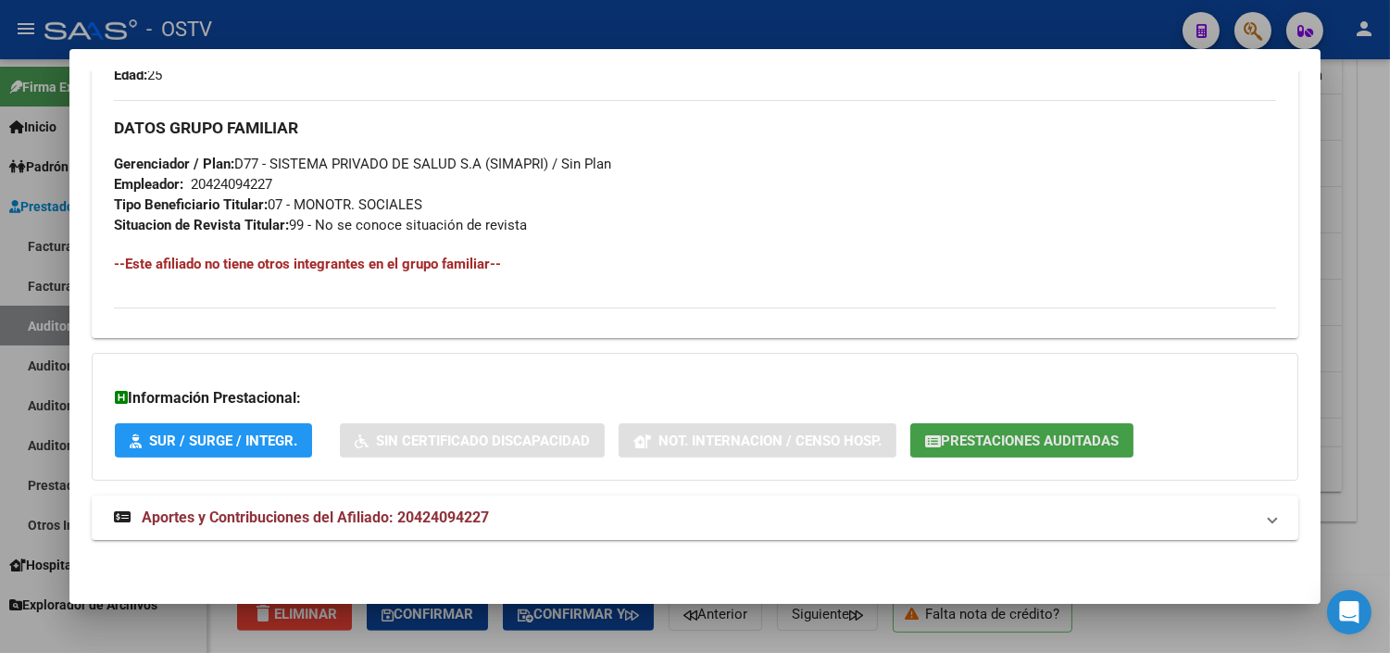
click at [941, 439] on span "Prestaciones Auditadas" at bounding box center [1030, 440] width 178 height 17
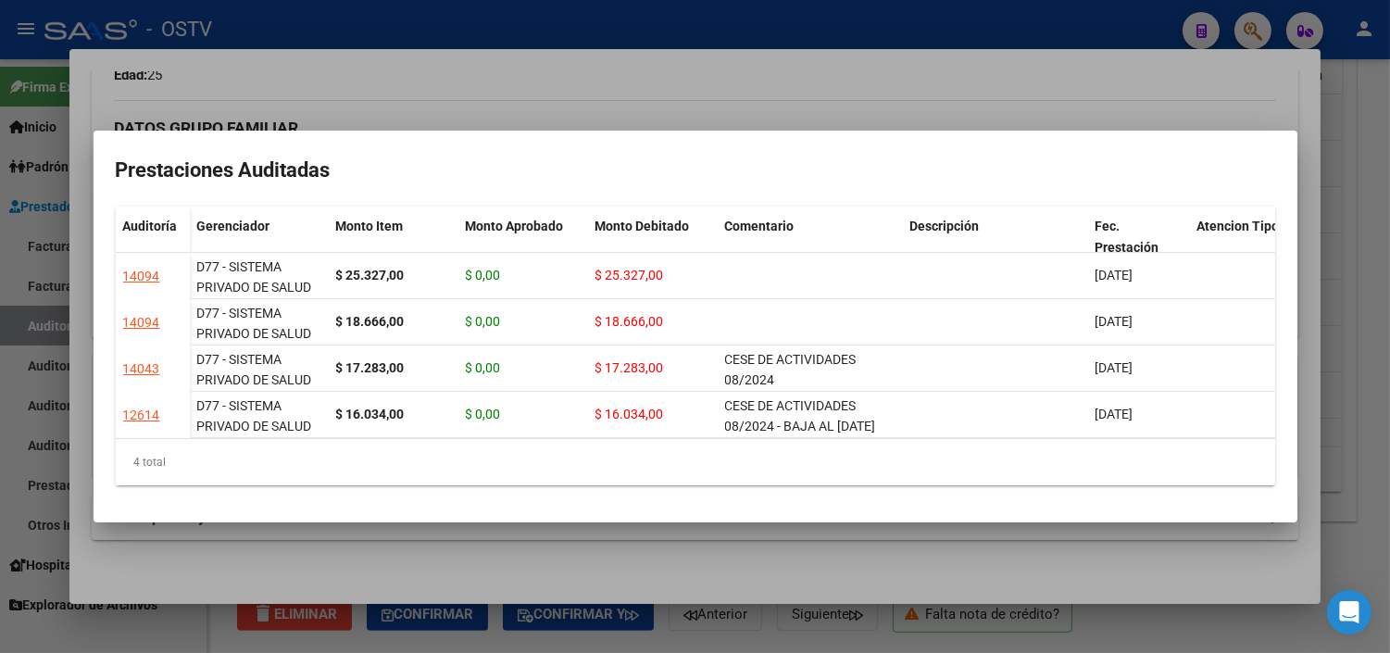
click at [801, 565] on div at bounding box center [695, 326] width 1390 height 653
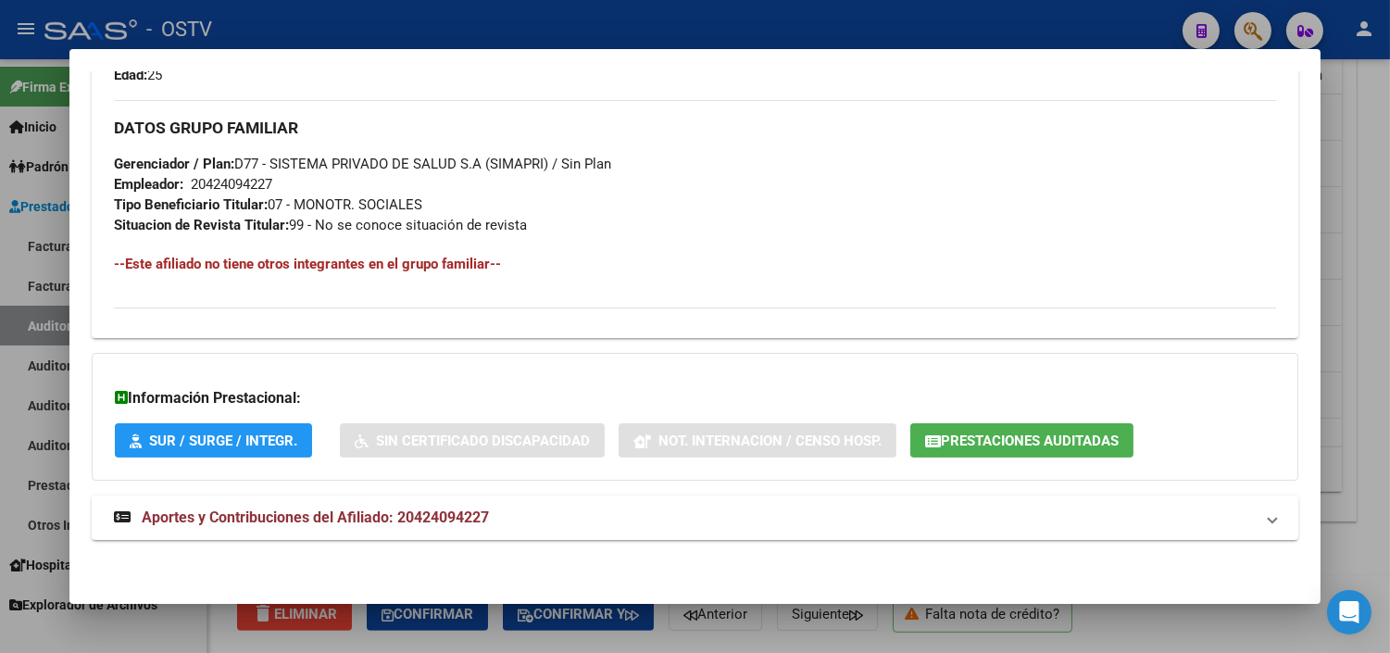
click at [789, 617] on div at bounding box center [695, 326] width 1390 height 653
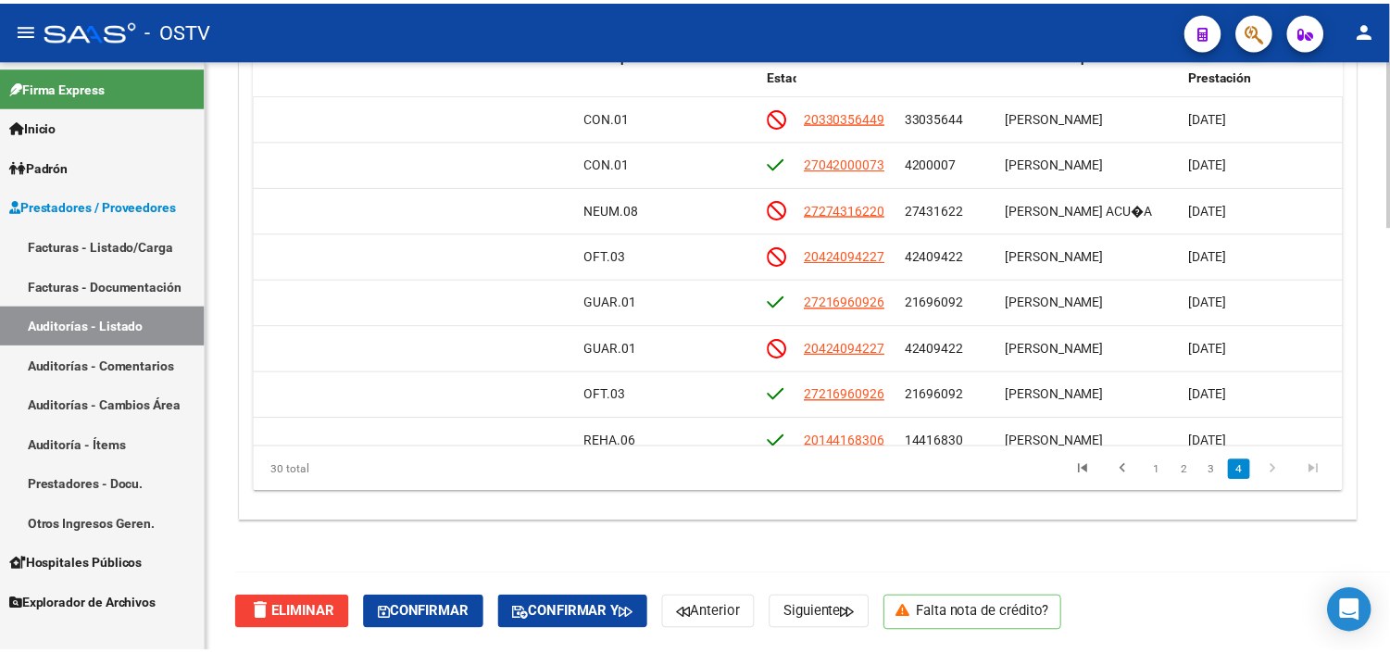
scroll to position [926, 890]
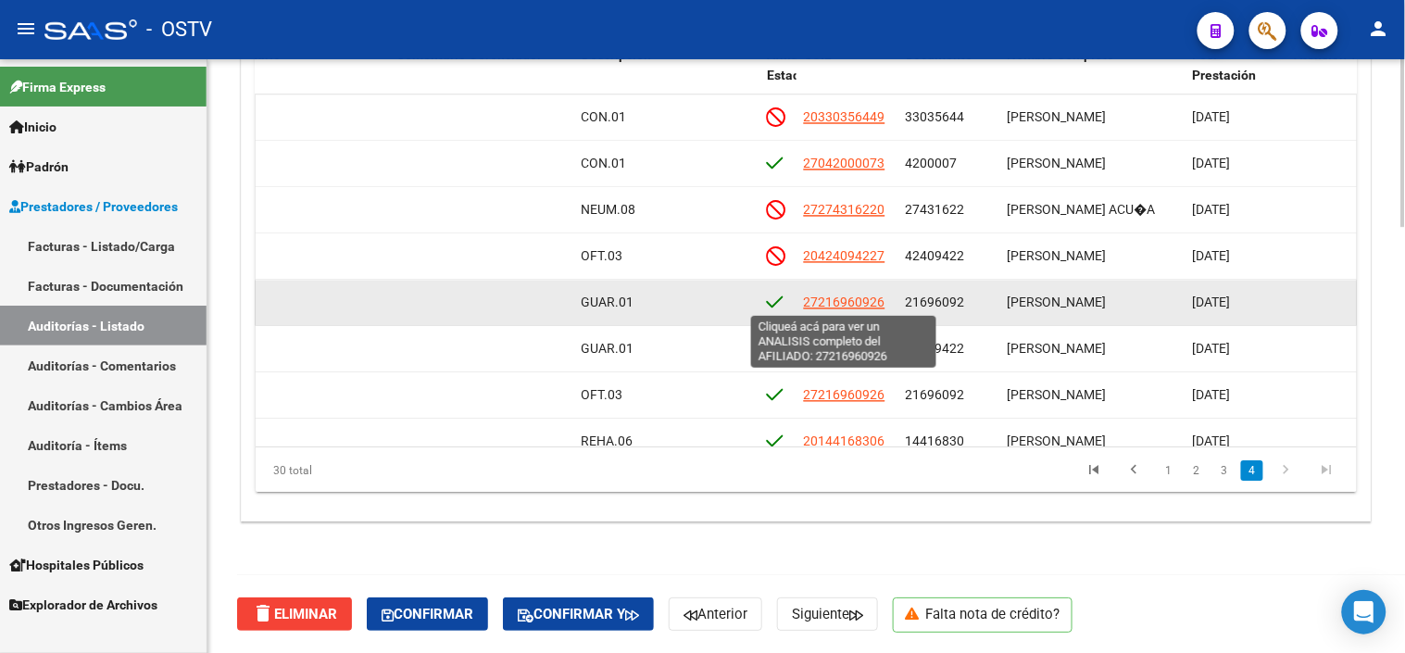
click at [829, 302] on span "27216960926" at bounding box center [844, 301] width 81 height 15
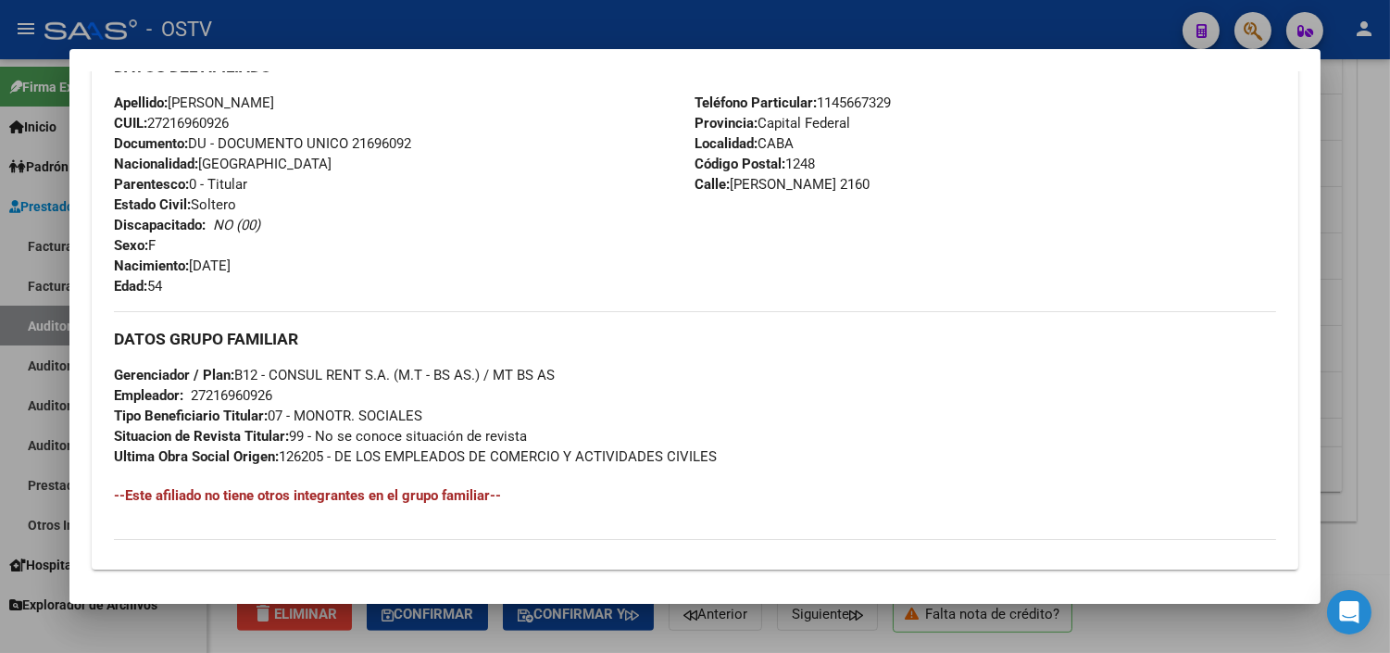
scroll to position [878, 0]
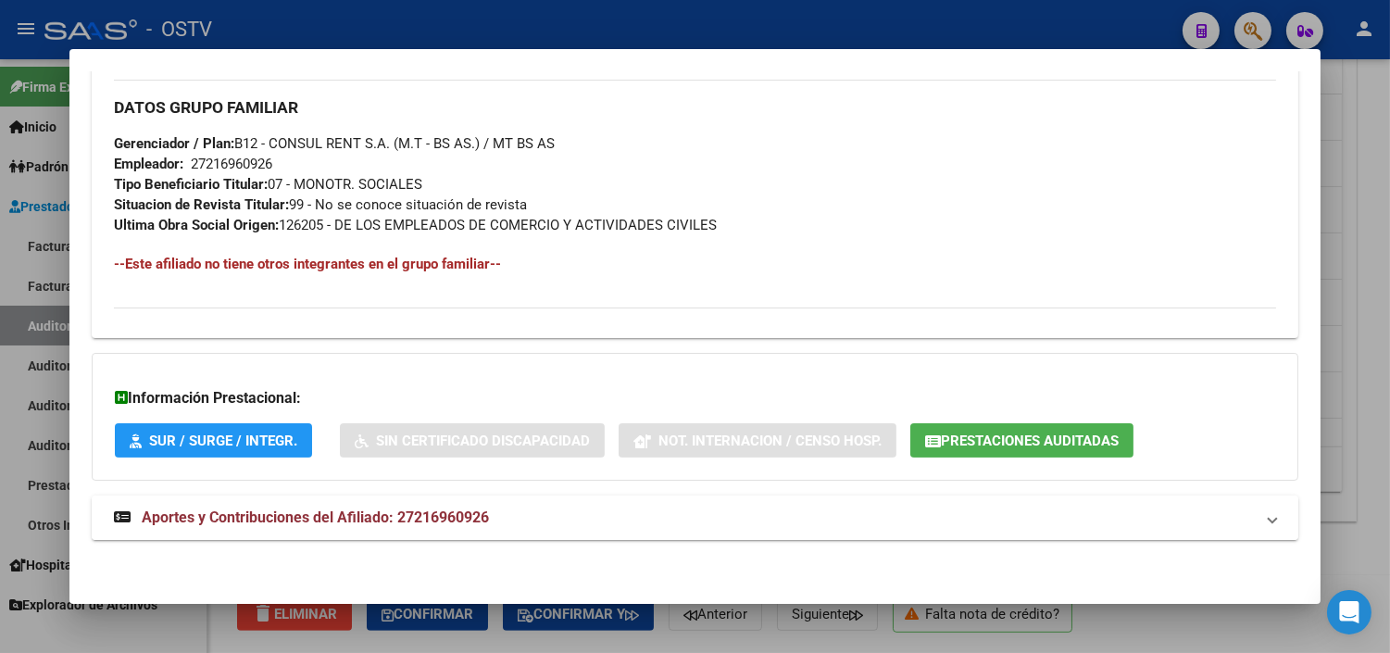
click at [308, 531] on mat-expansion-panel-header "Aportes y Contribuciones del Afiliado: 27216960926" at bounding box center [695, 517] width 1207 height 44
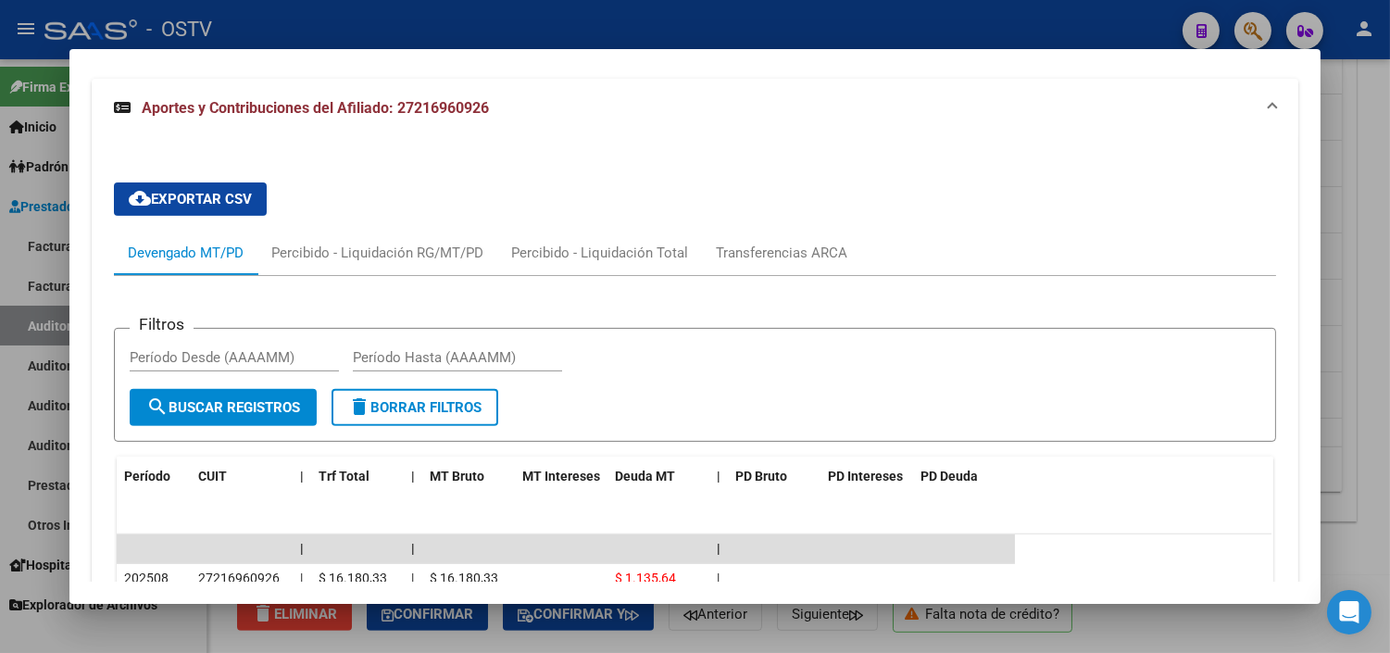
scroll to position [1089, 0]
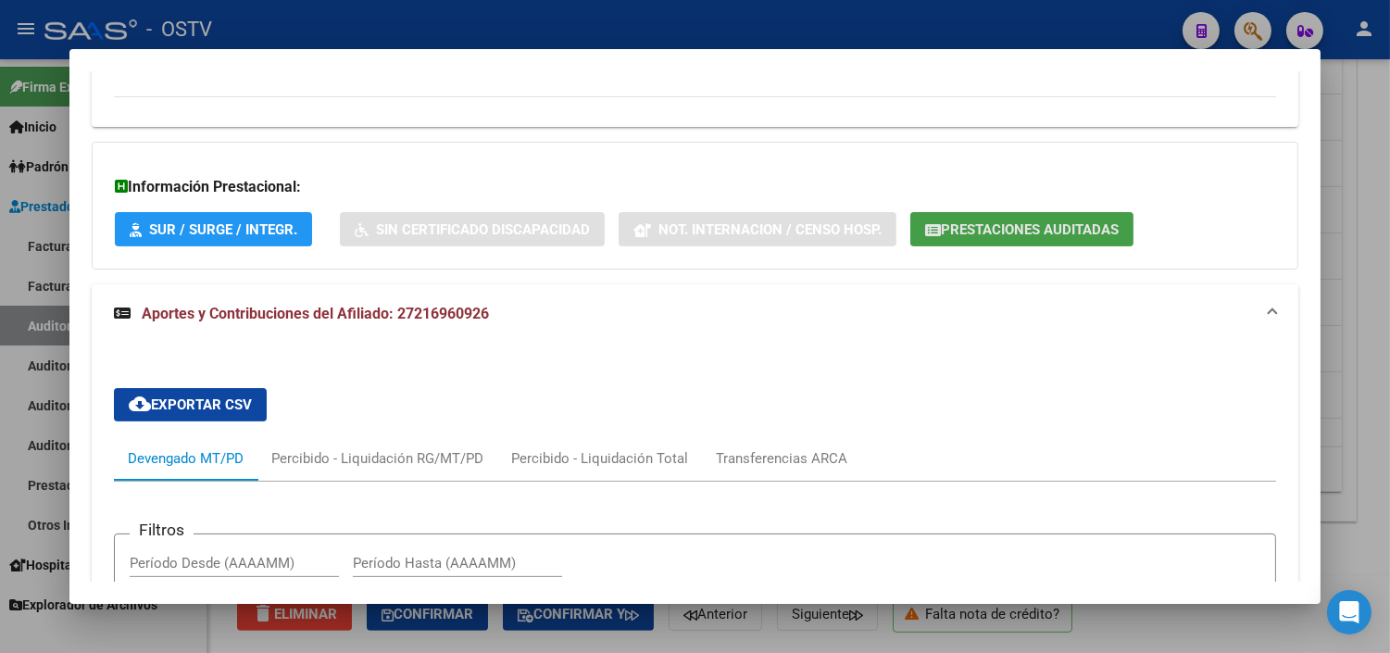
click at [975, 228] on span "Prestaciones Auditadas" at bounding box center [1030, 229] width 178 height 17
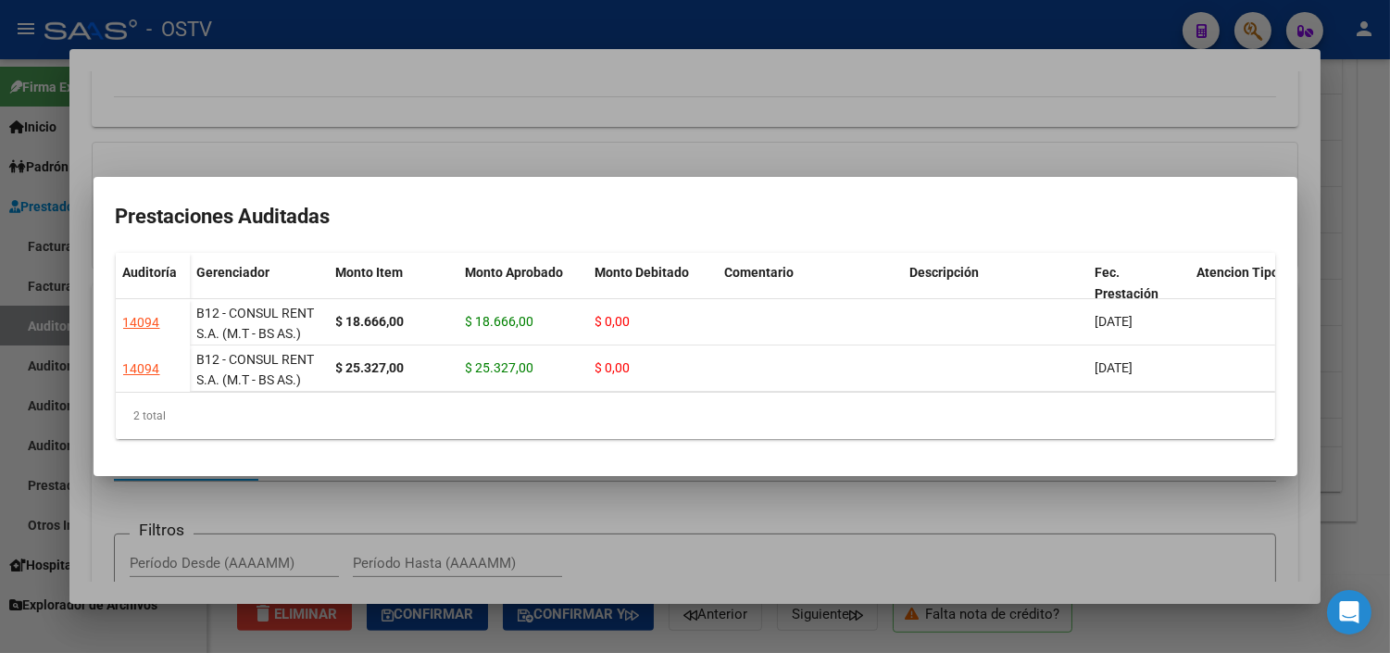
click at [830, 496] on div at bounding box center [695, 326] width 1390 height 653
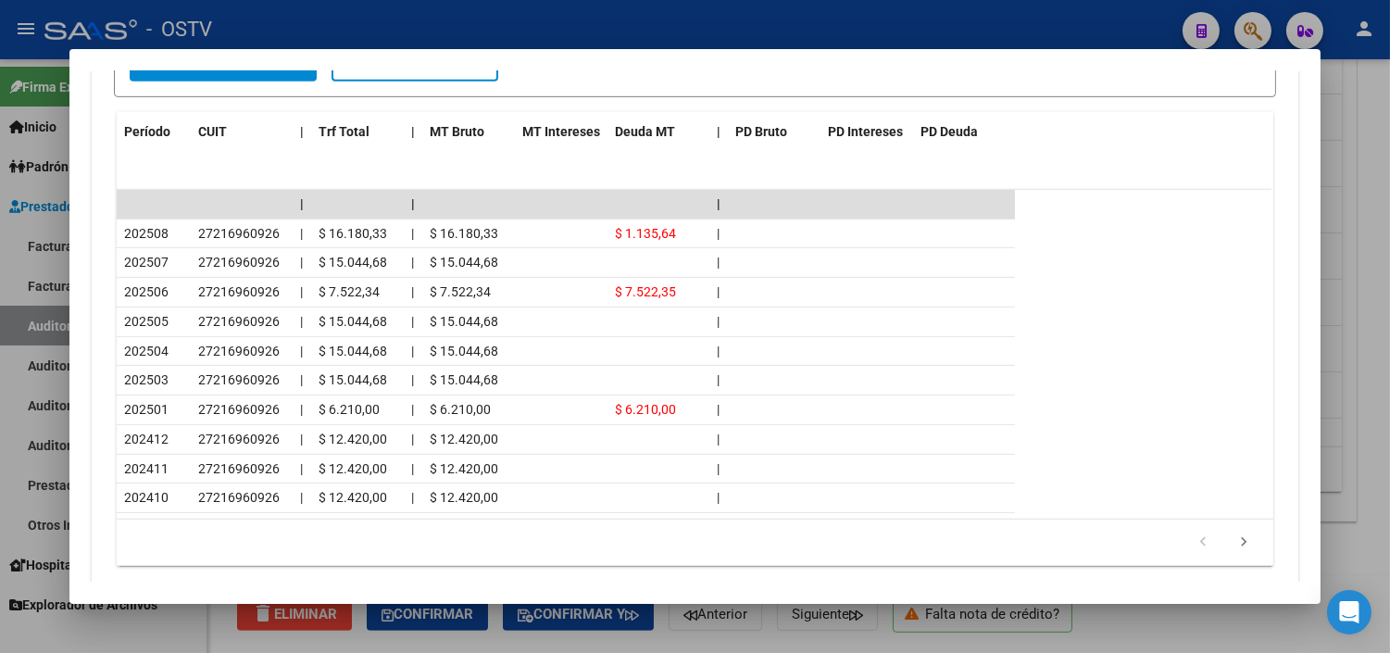
scroll to position [1707, 0]
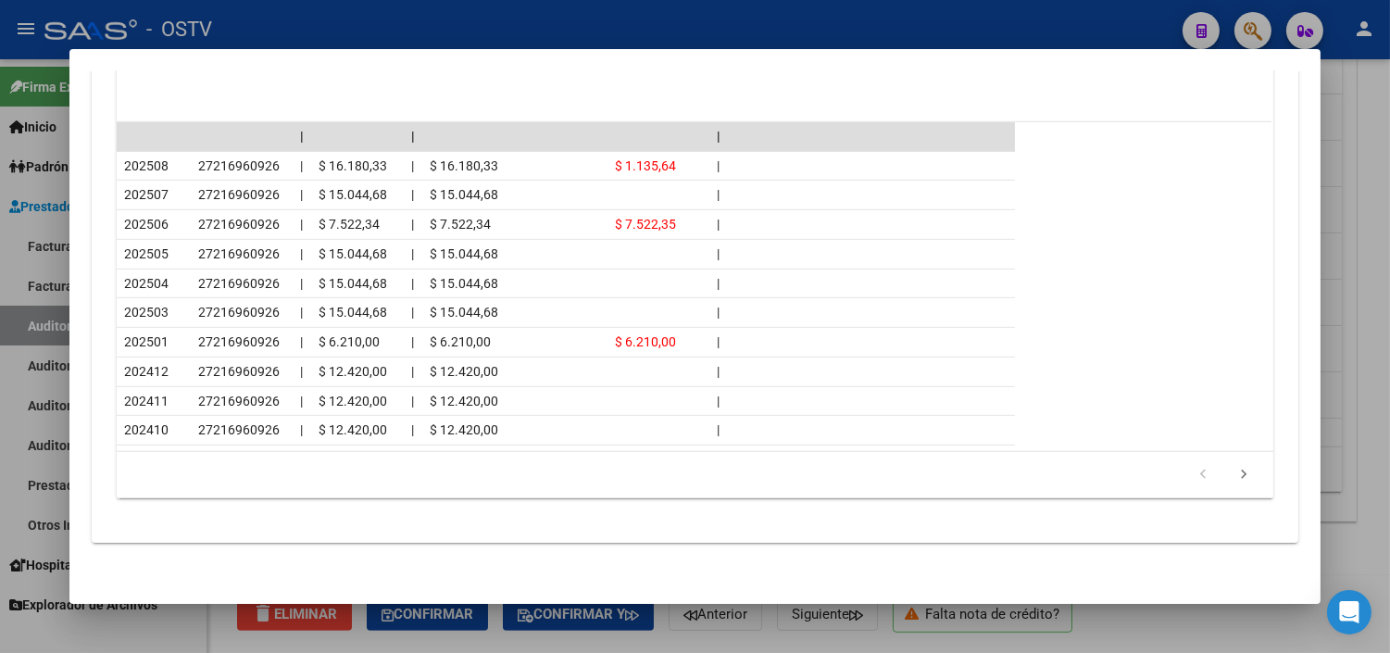
click at [821, 643] on div at bounding box center [695, 326] width 1390 height 653
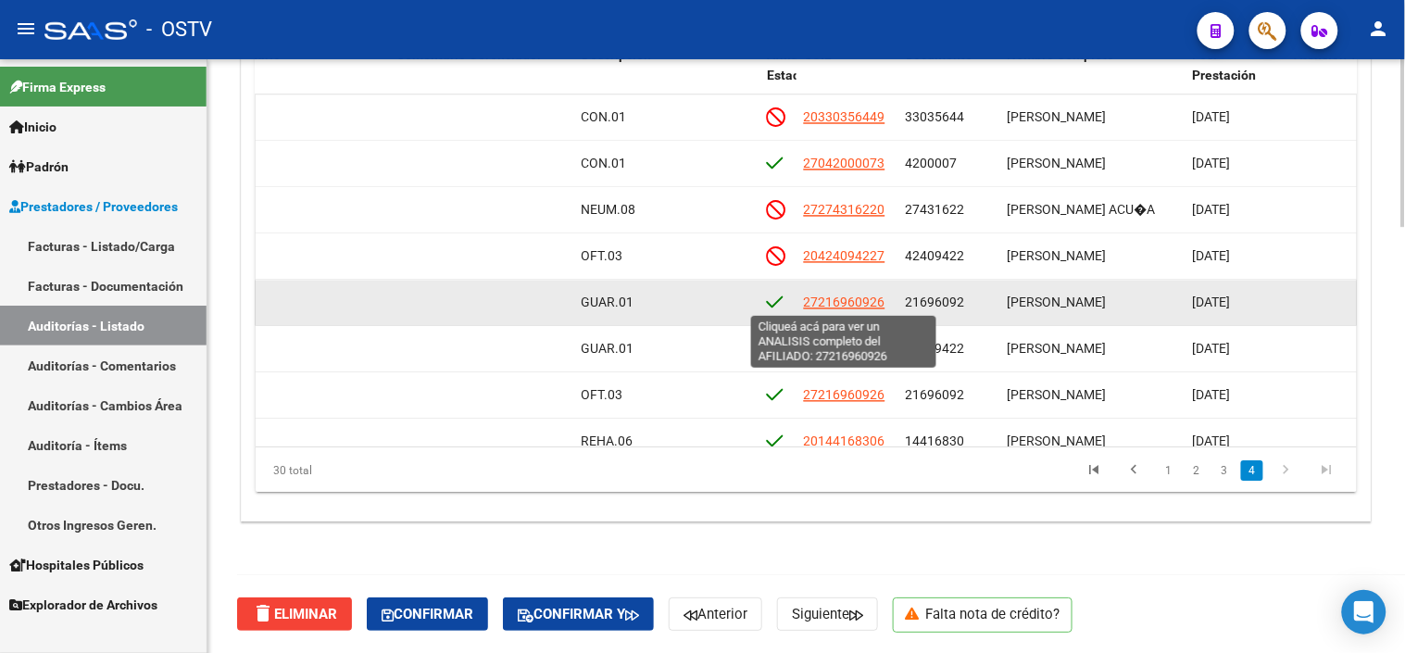
click at [835, 296] on span "27216960926" at bounding box center [844, 301] width 81 height 15
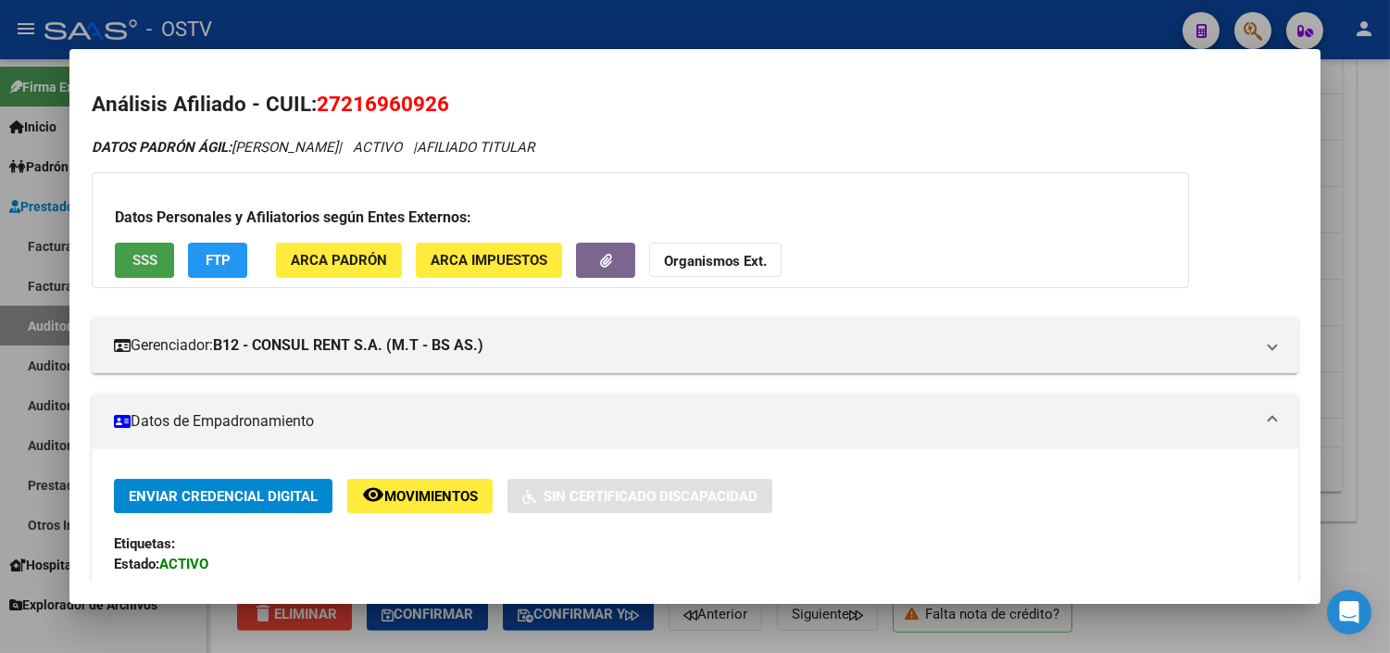
click at [153, 265] on button "SSS" at bounding box center [144, 260] width 59 height 34
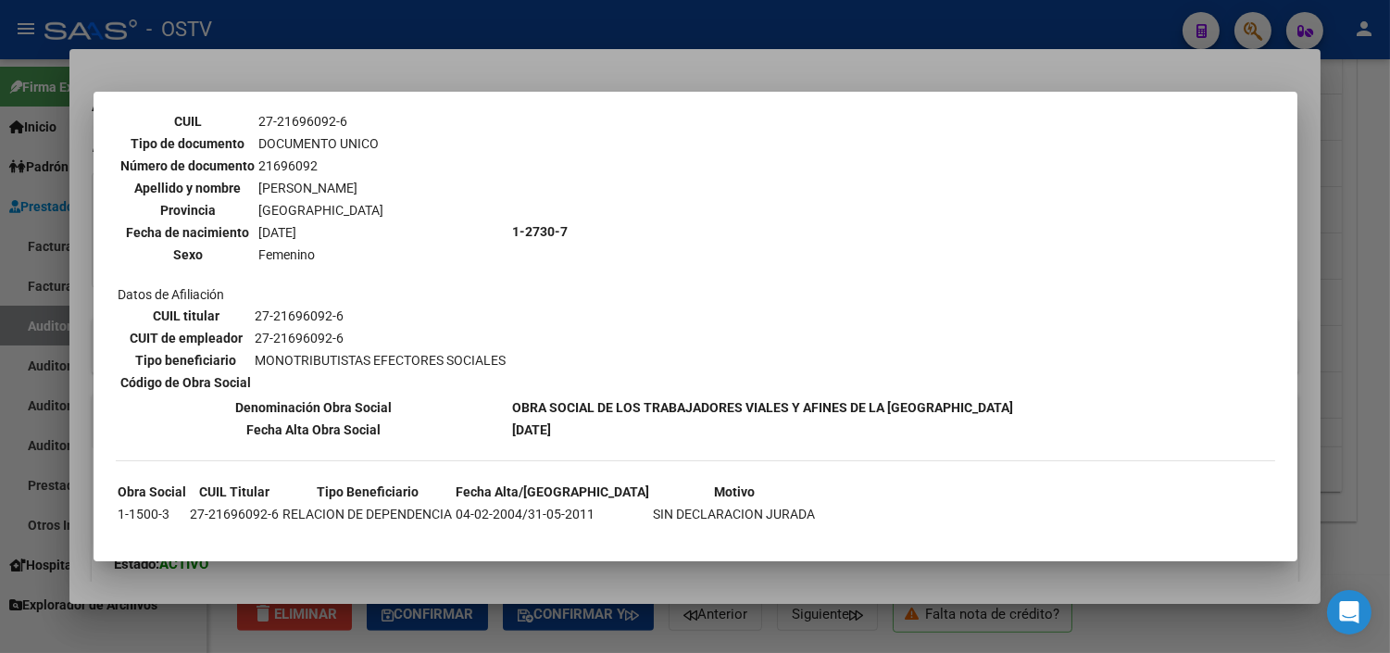
scroll to position [146, 0]
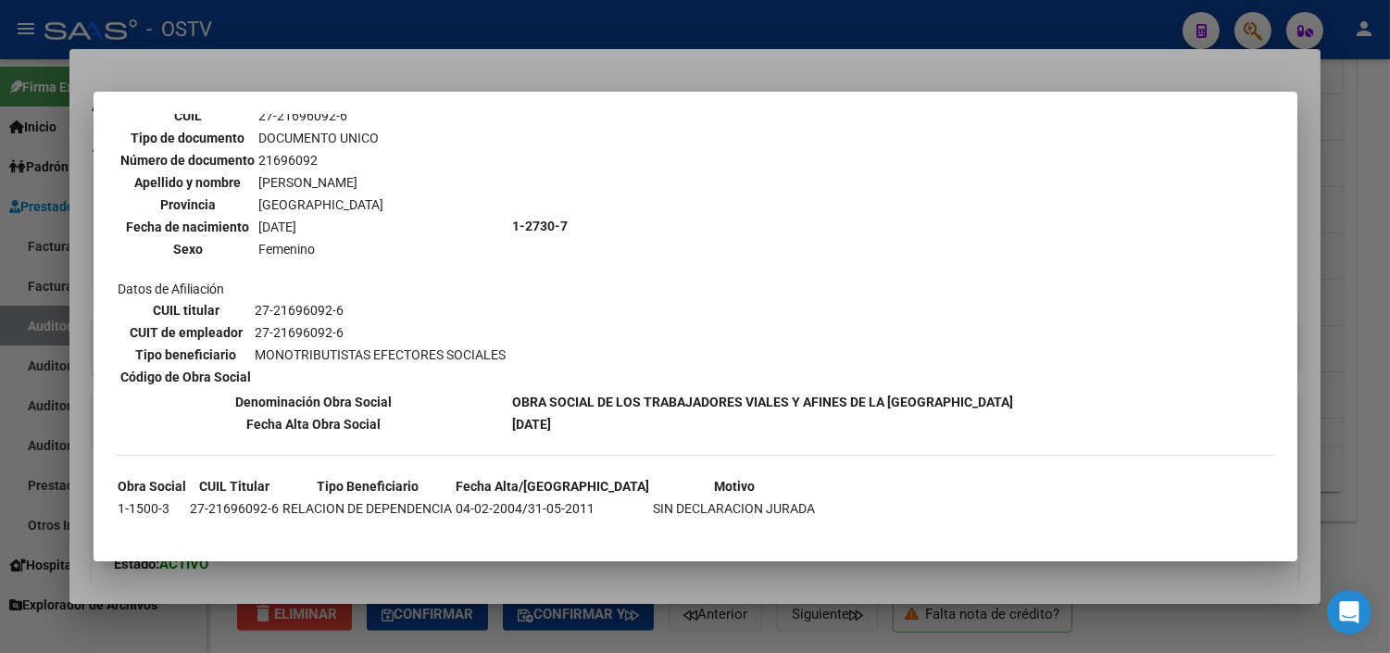
click at [469, 579] on div at bounding box center [695, 326] width 1390 height 653
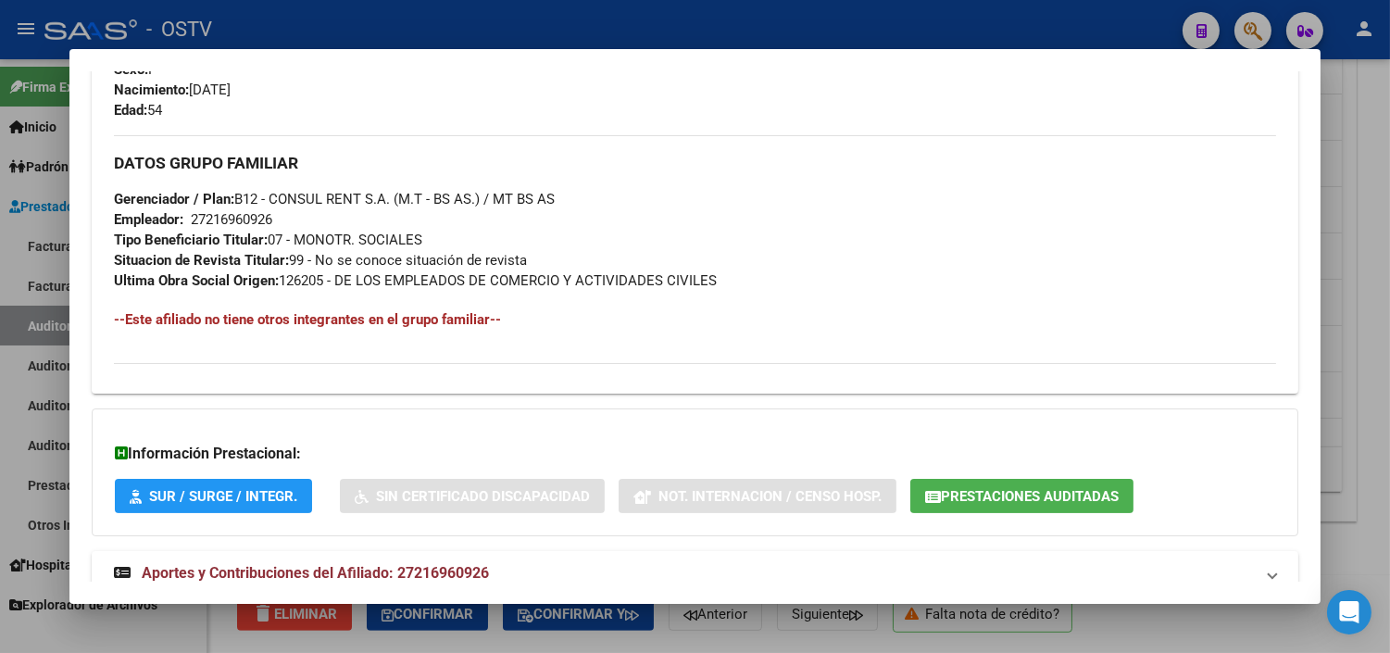
scroll to position [878, 0]
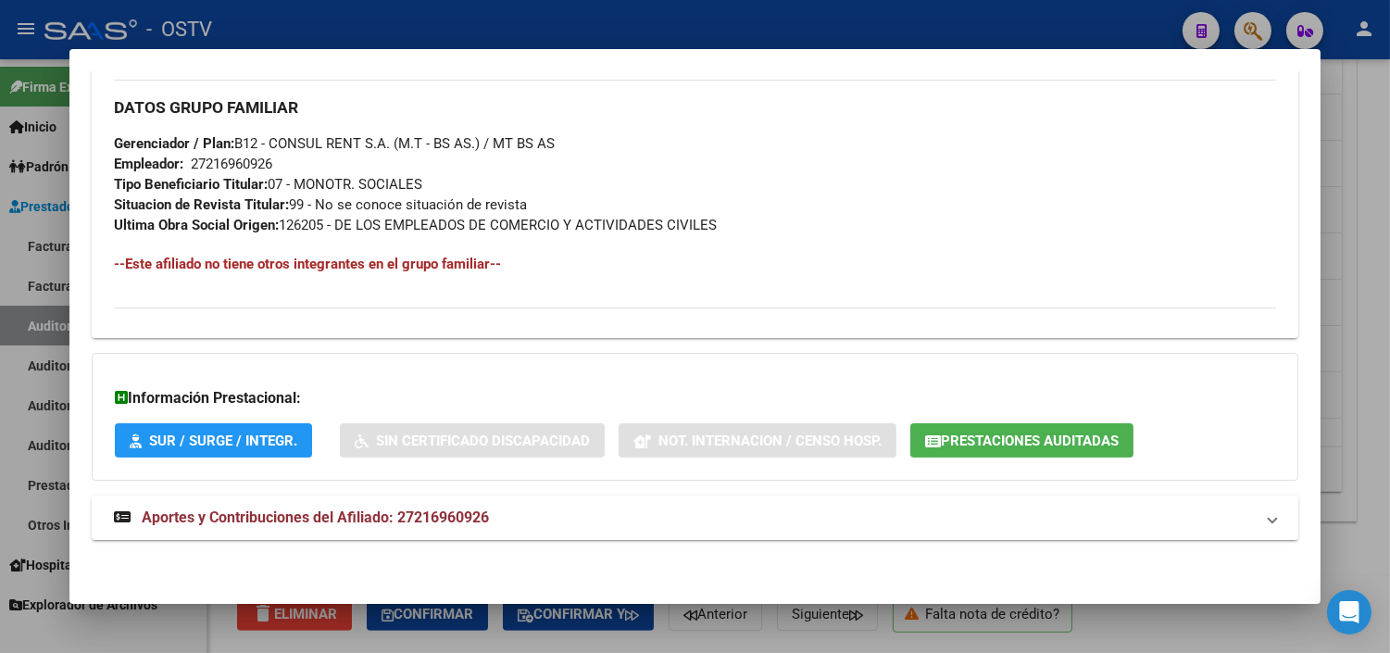
click at [419, 510] on span "Aportes y Contribuciones del Afiliado: 27216960926" at bounding box center [315, 517] width 347 height 18
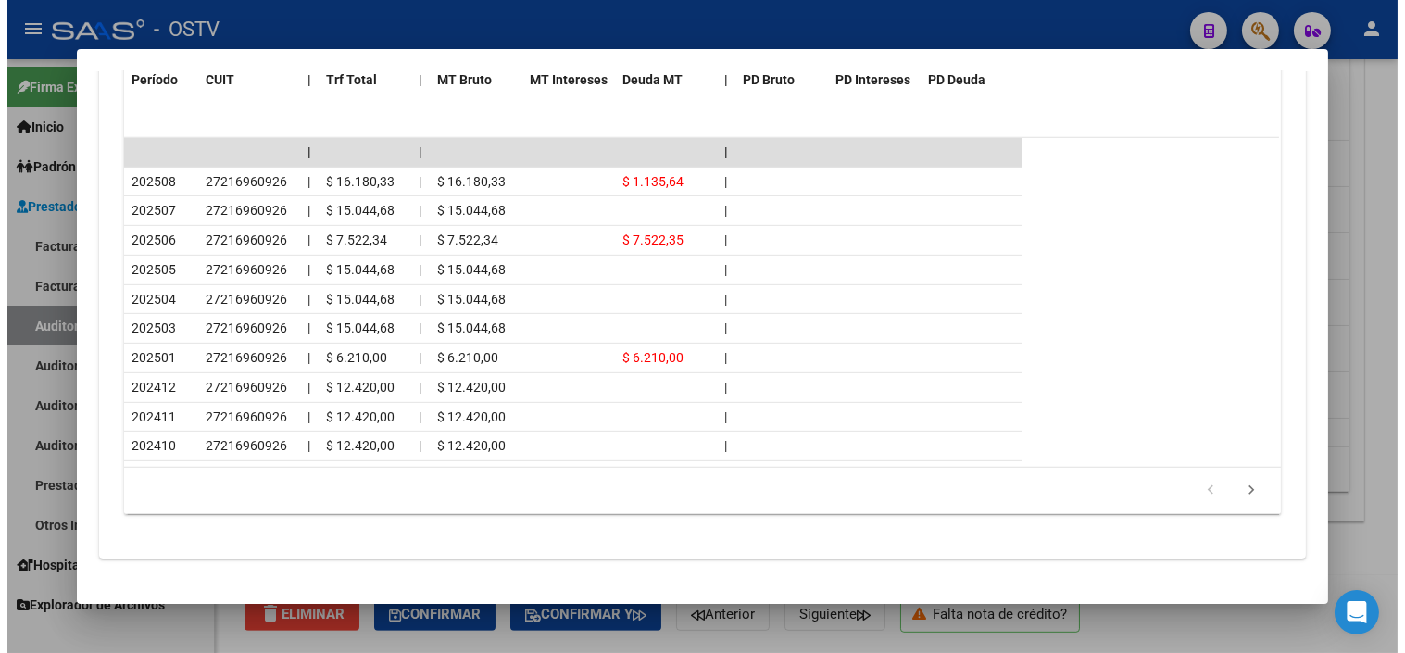
scroll to position [1701, 0]
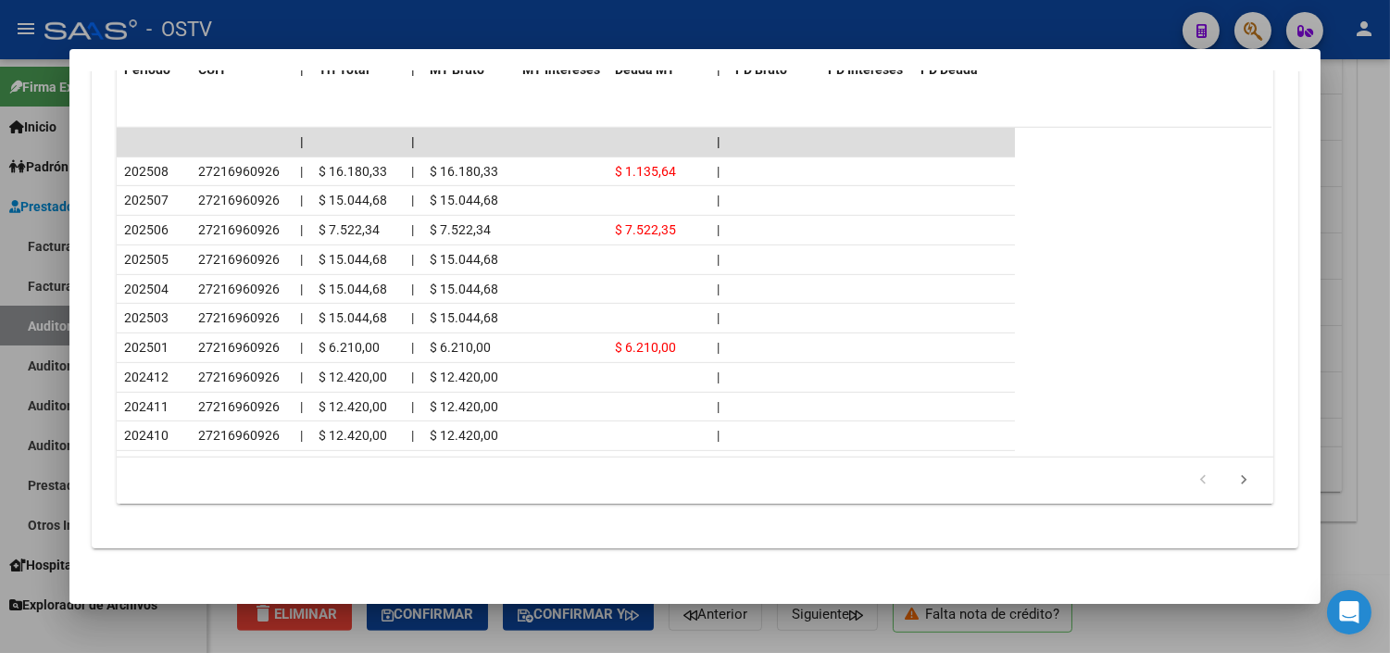
click at [636, 644] on div at bounding box center [695, 326] width 1390 height 653
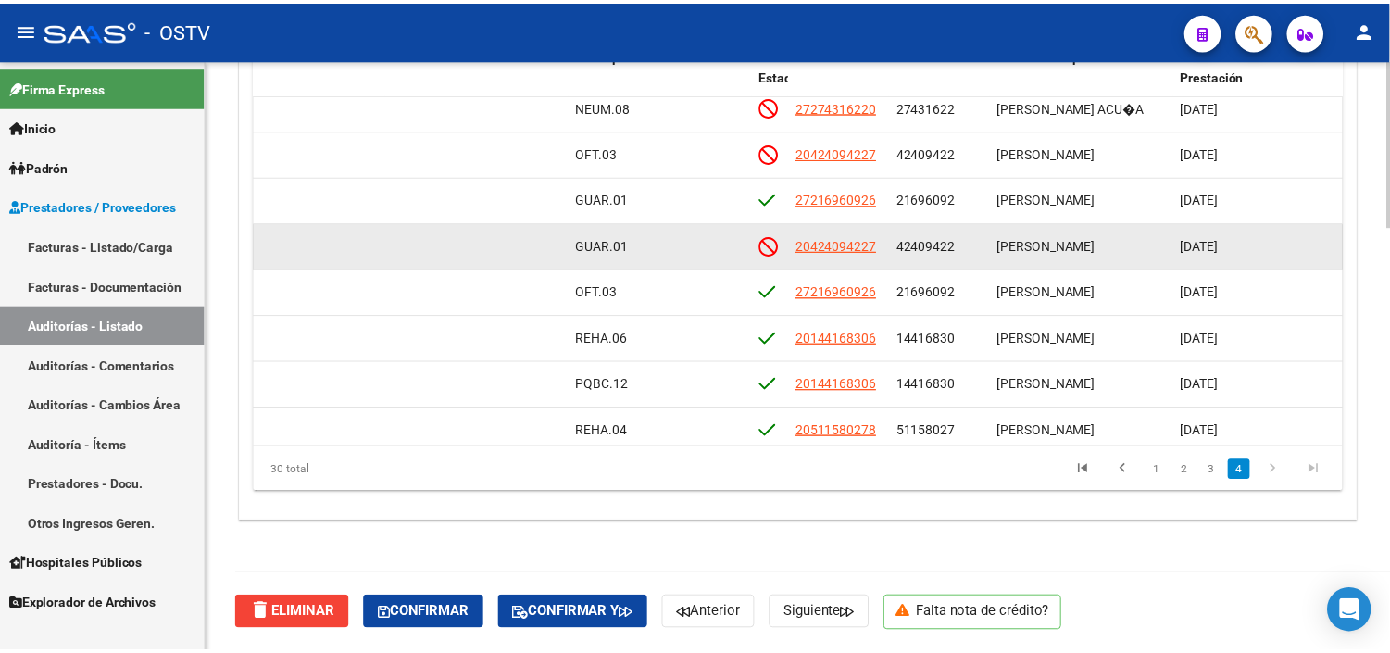
scroll to position [1058, 890]
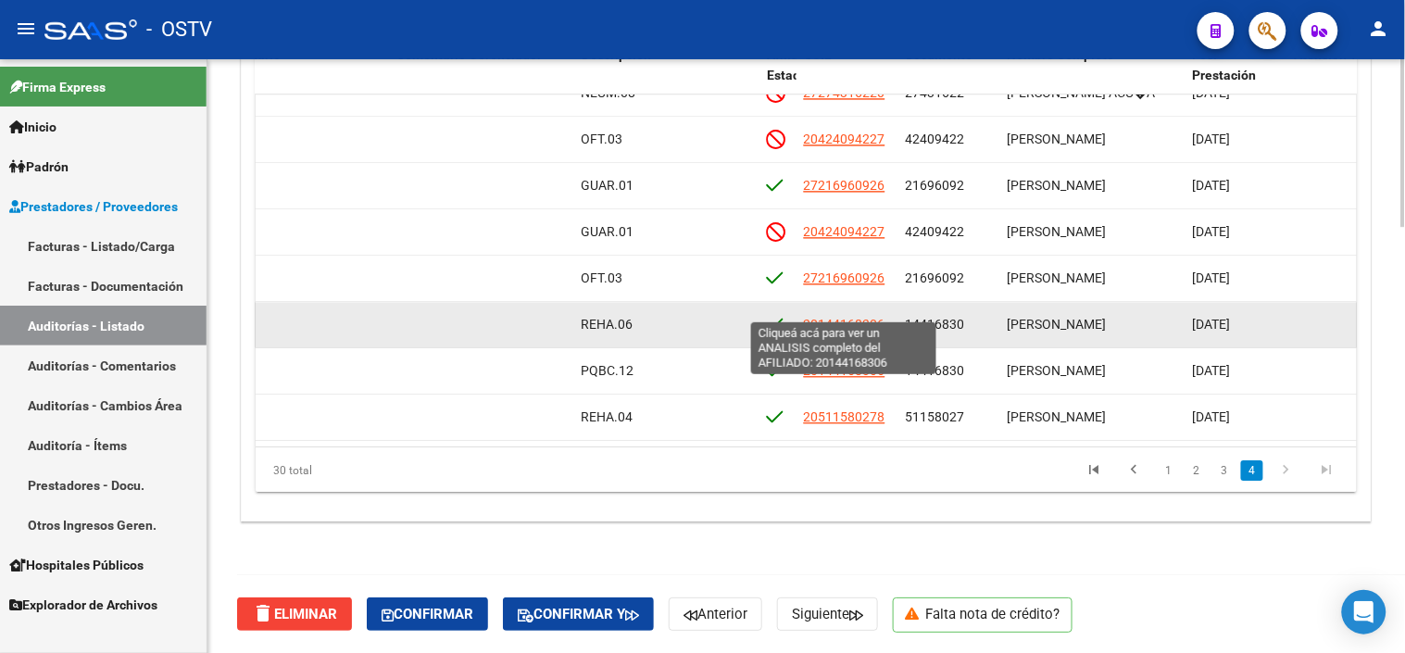
click at [849, 317] on span "20144168306" at bounding box center [844, 324] width 81 height 15
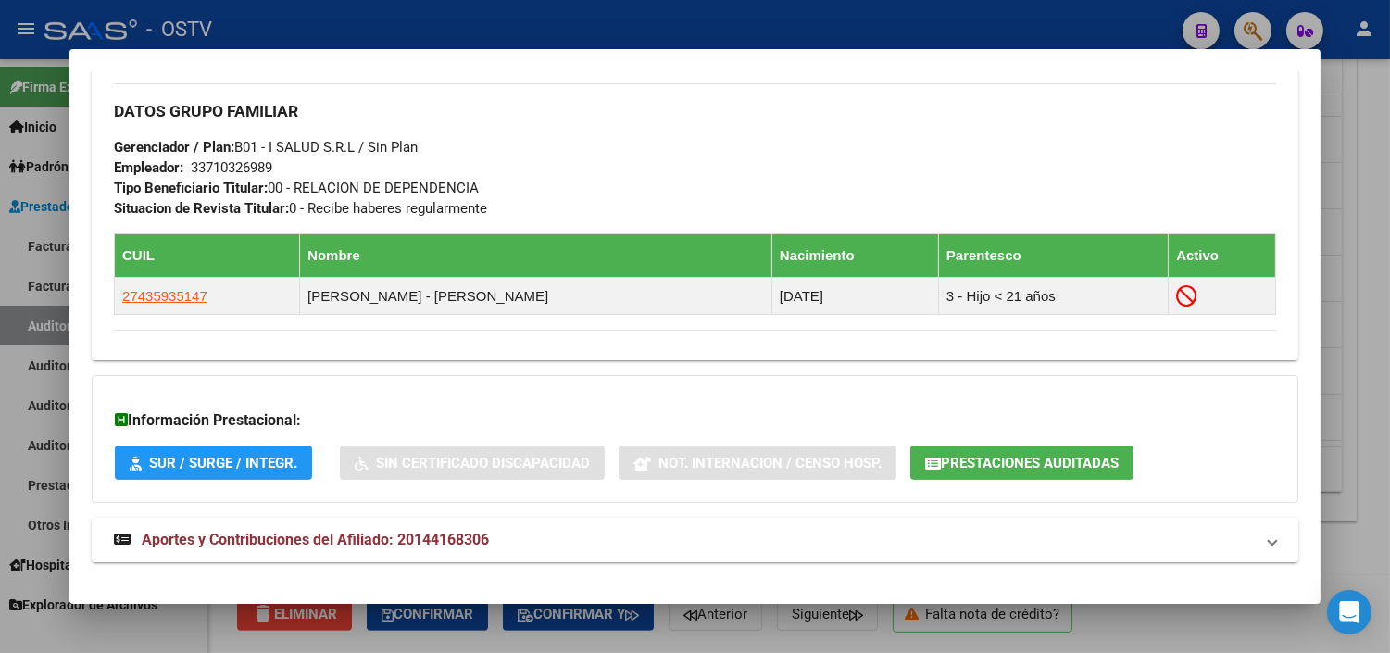
scroll to position [898, 0]
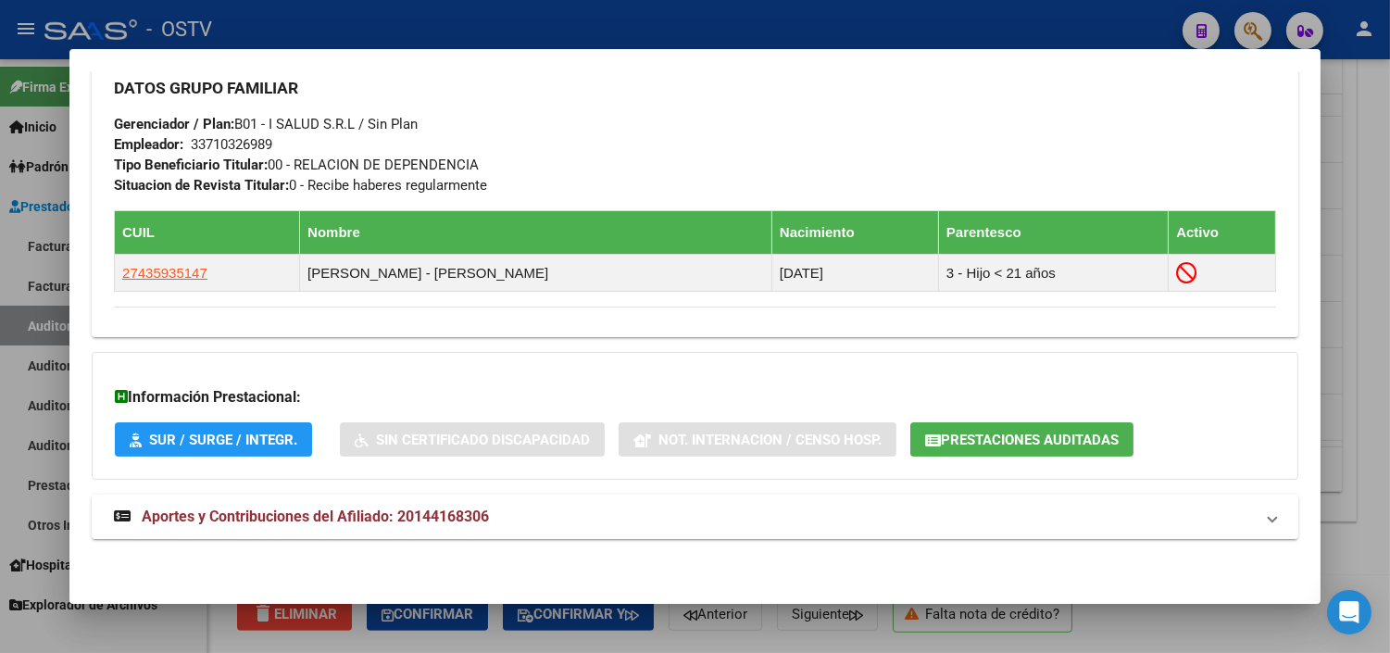
click at [398, 514] on span "Aportes y Contribuciones del Afiliado: 20144168306" at bounding box center [315, 516] width 347 height 18
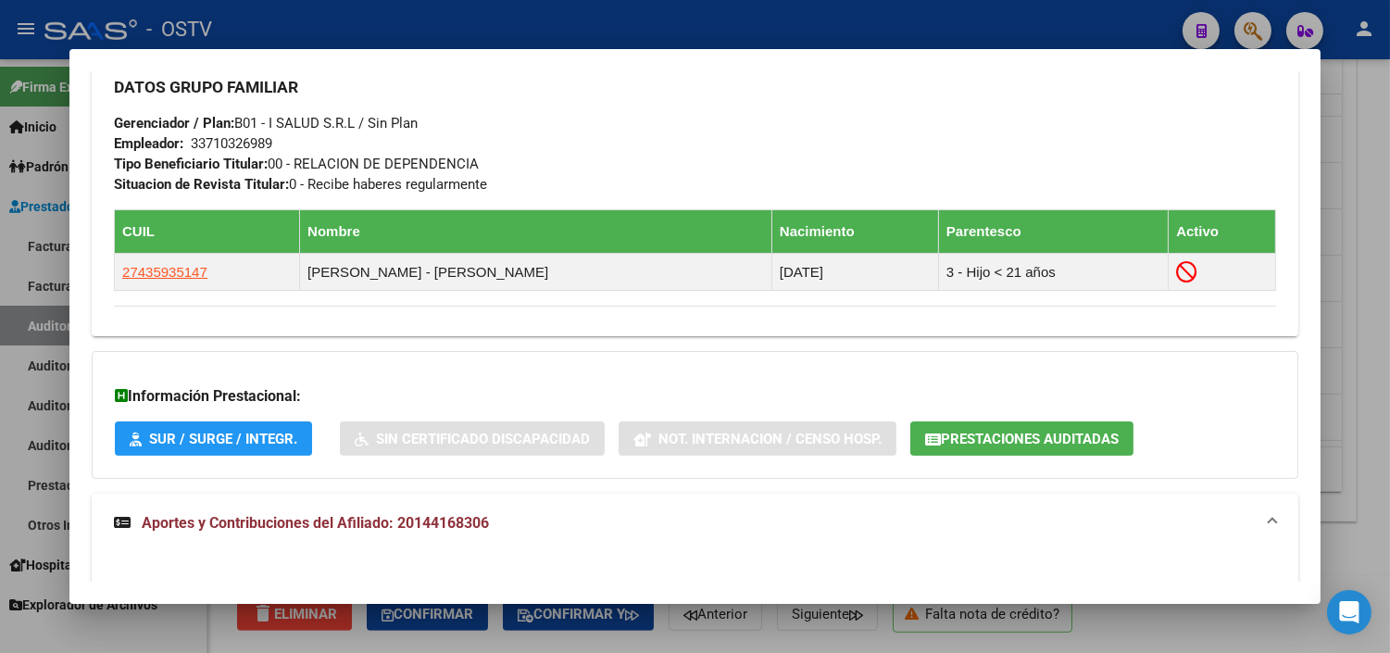
click at [1006, 435] on span "Prestaciones Auditadas" at bounding box center [1030, 439] width 178 height 17
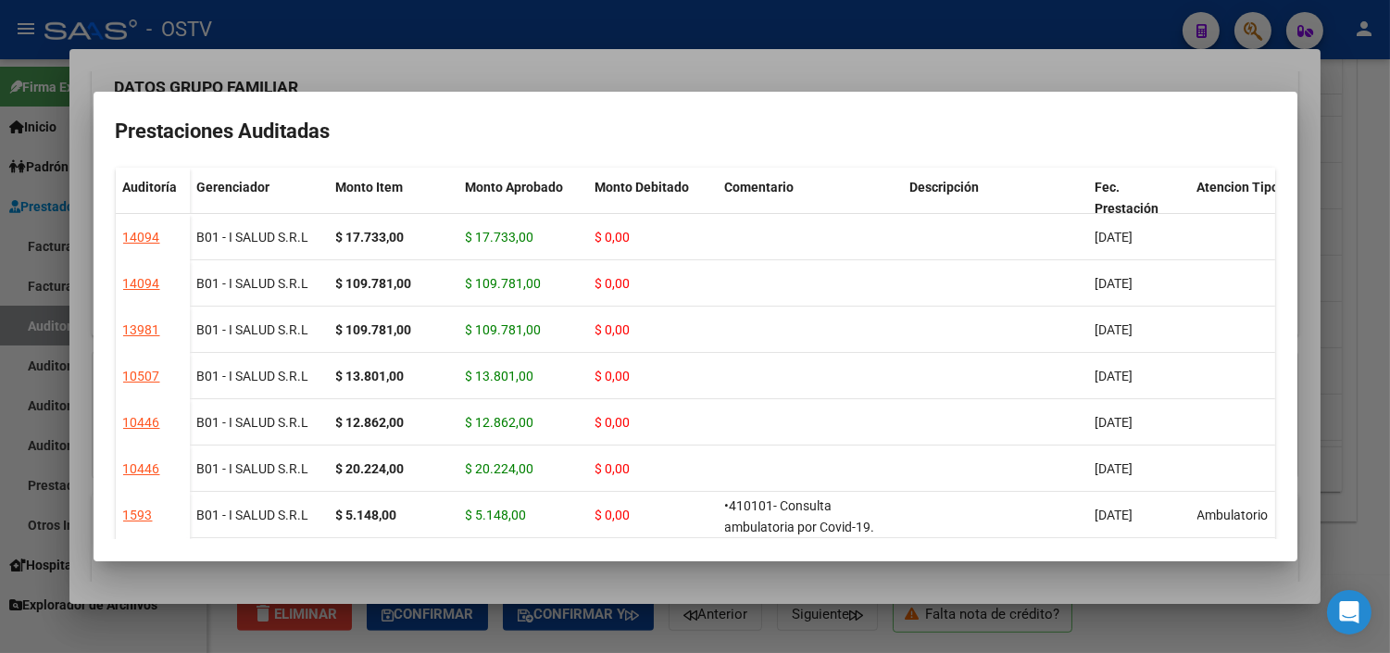
click at [1308, 310] on div at bounding box center [695, 326] width 1390 height 653
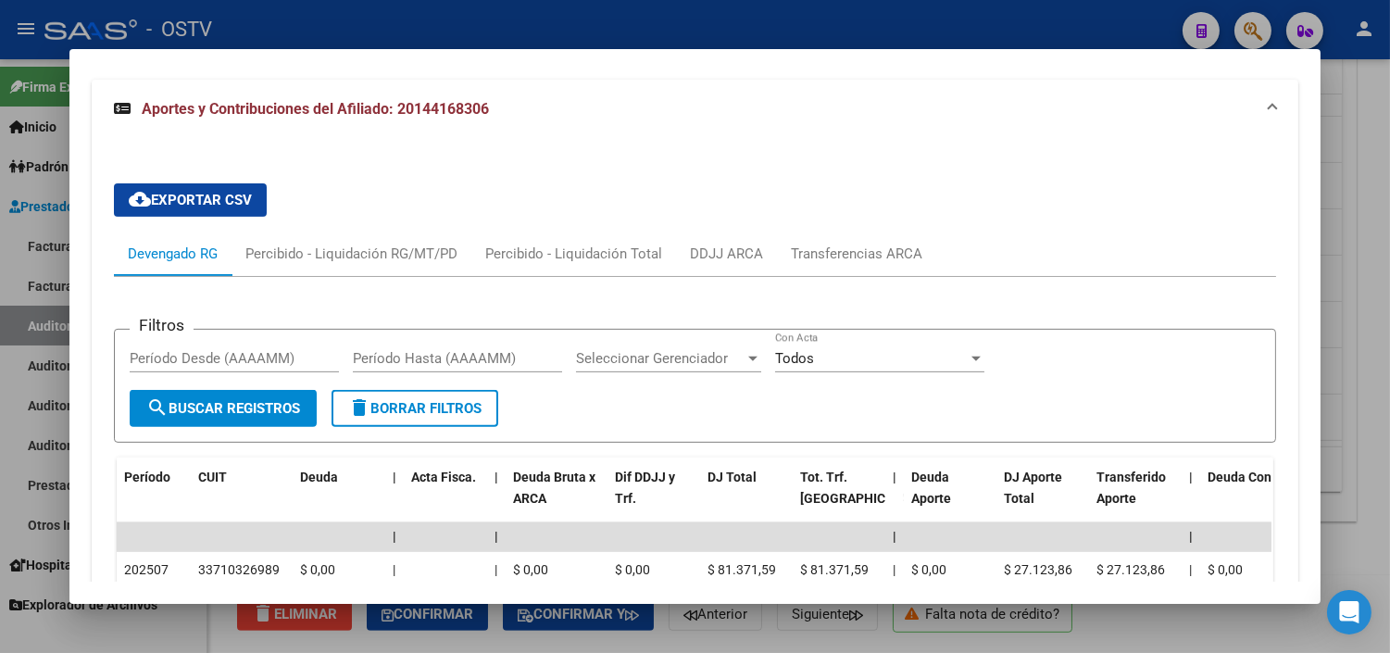
scroll to position [1618, 0]
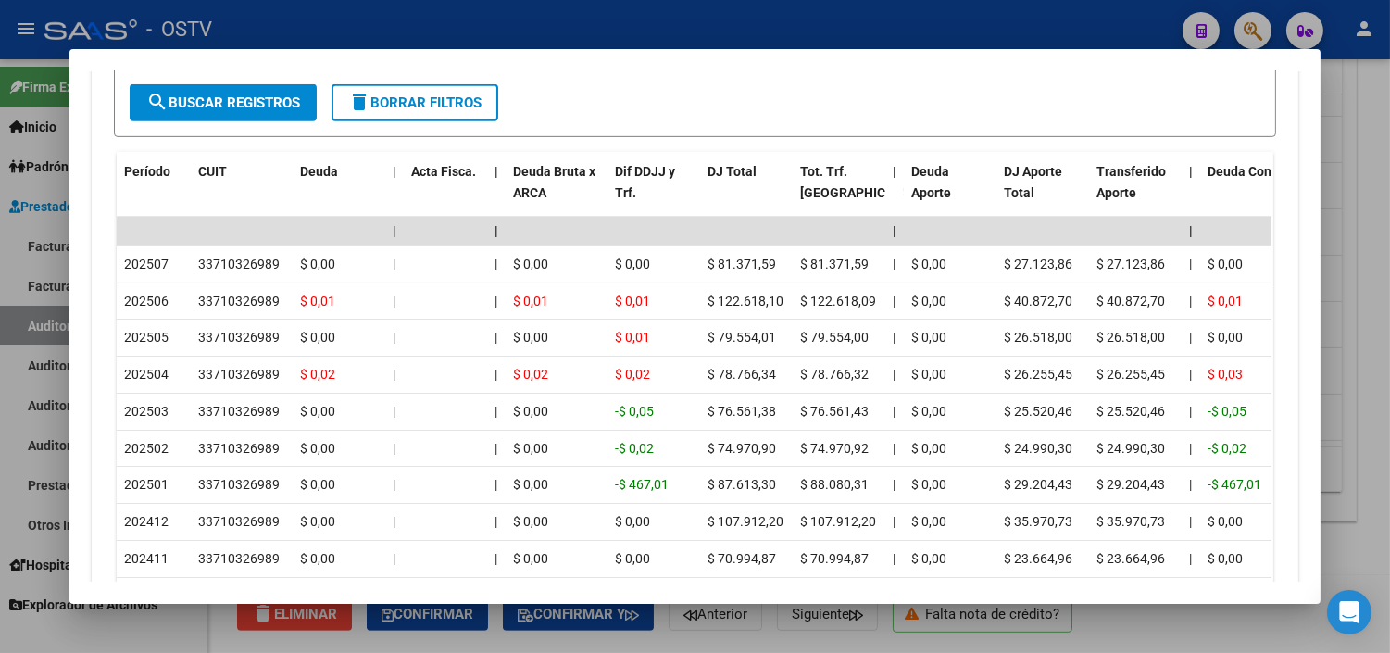
click at [456, 644] on div at bounding box center [695, 326] width 1390 height 653
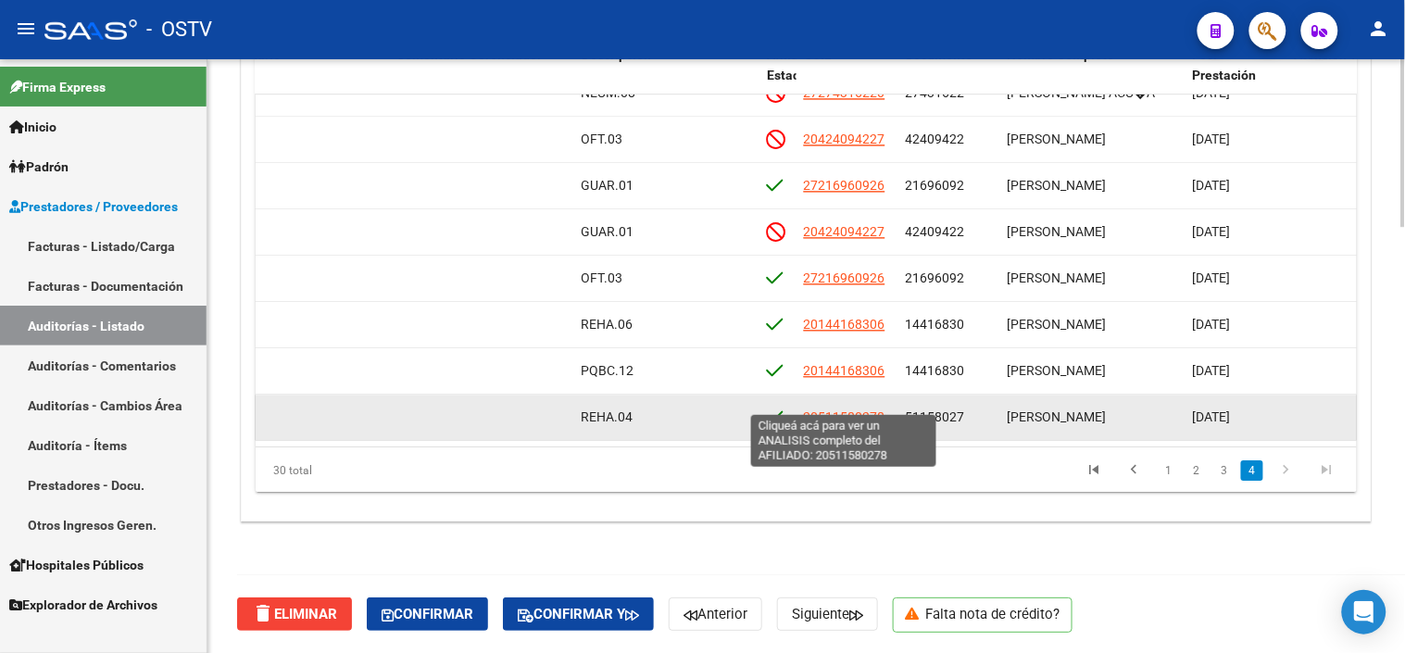
click at [835, 409] on span "20511580278" at bounding box center [844, 416] width 81 height 15
type textarea "20511580278"
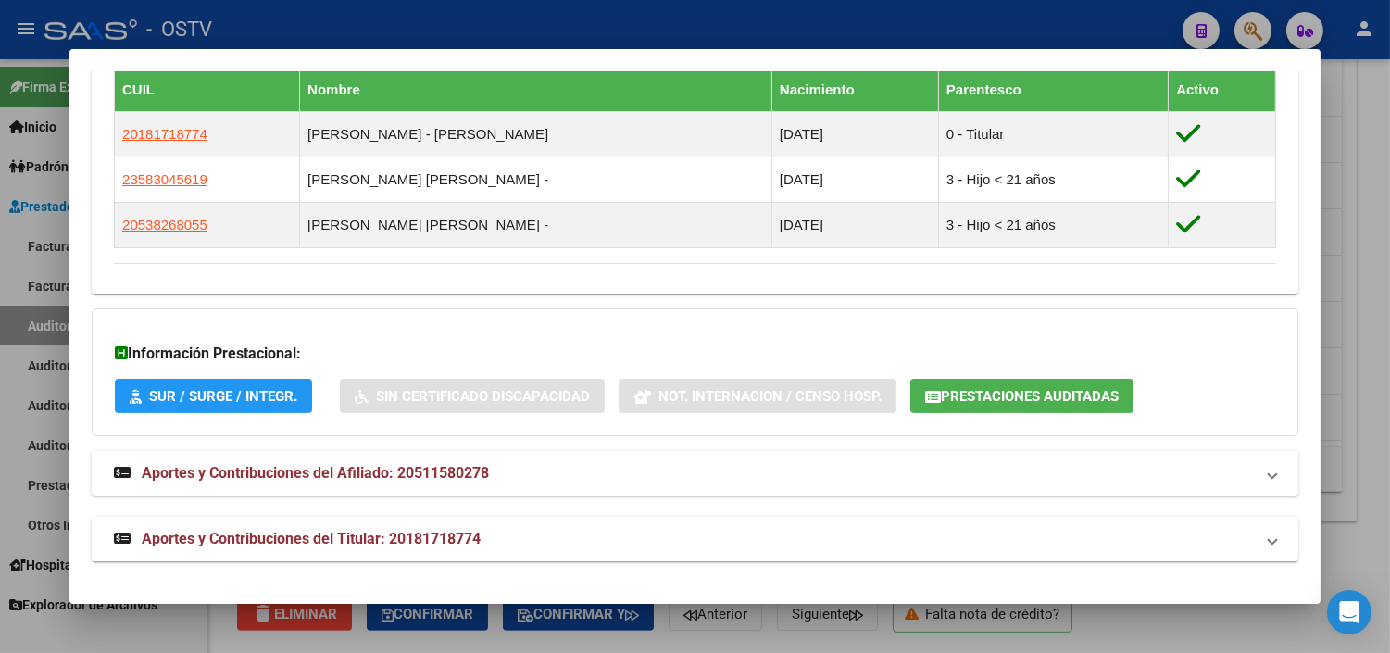
scroll to position [1061, 0]
drag, startPoint x: 282, startPoint y: 529, endPoint x: 432, endPoint y: 485, distance: 156.2
click at [282, 530] on span "Aportes y Contribuciones del Titular: 20181718774" at bounding box center [311, 539] width 339 height 18
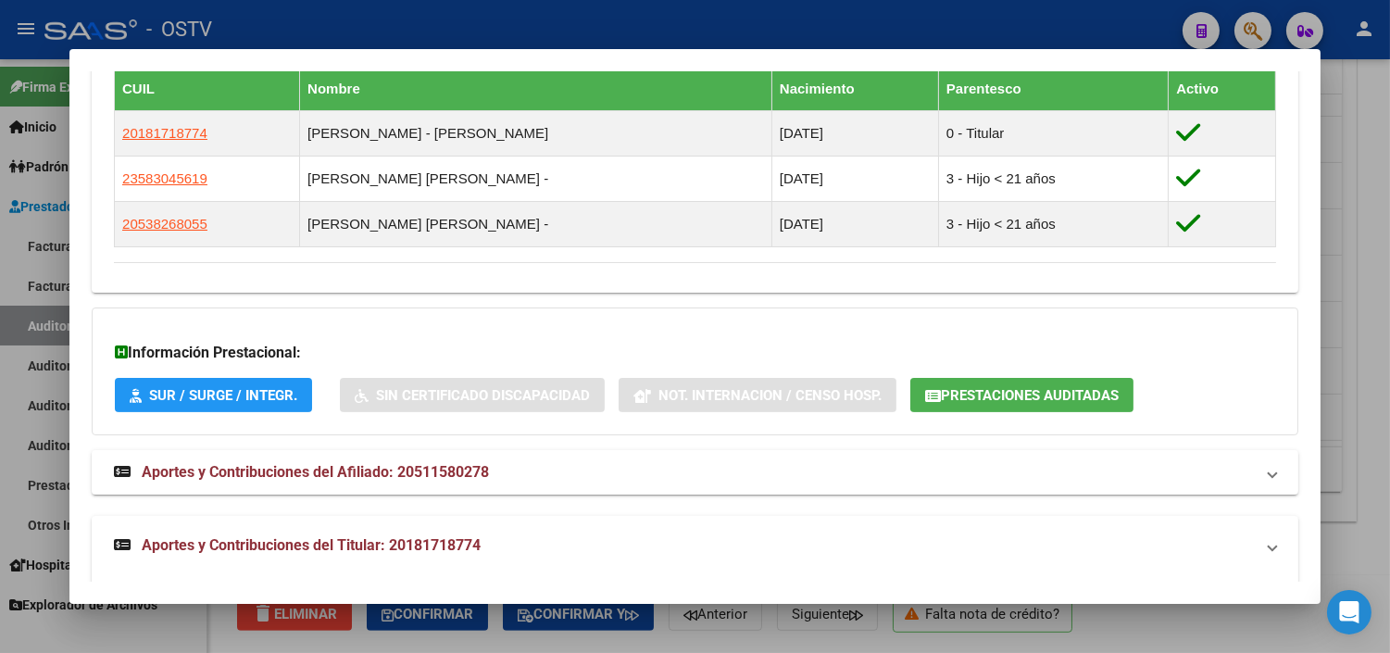
click at [926, 395] on icon "button" at bounding box center [933, 396] width 16 height 14
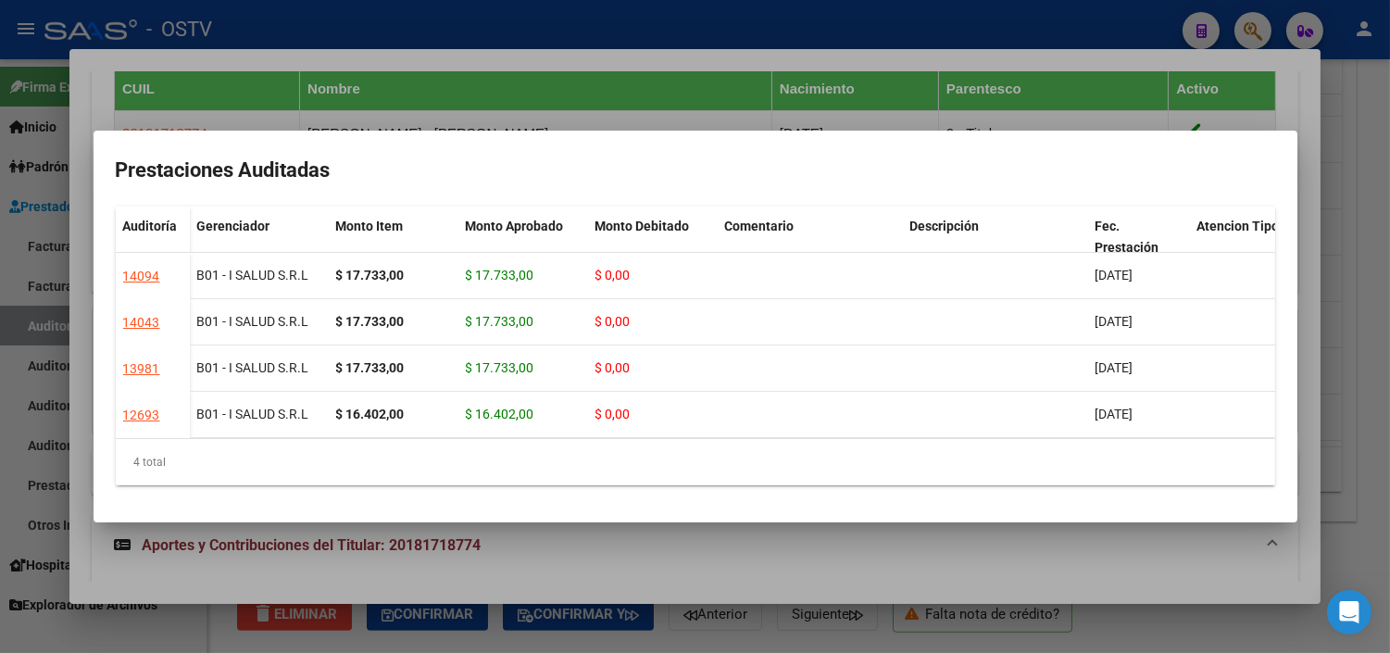
click at [491, 580] on div at bounding box center [695, 326] width 1390 height 653
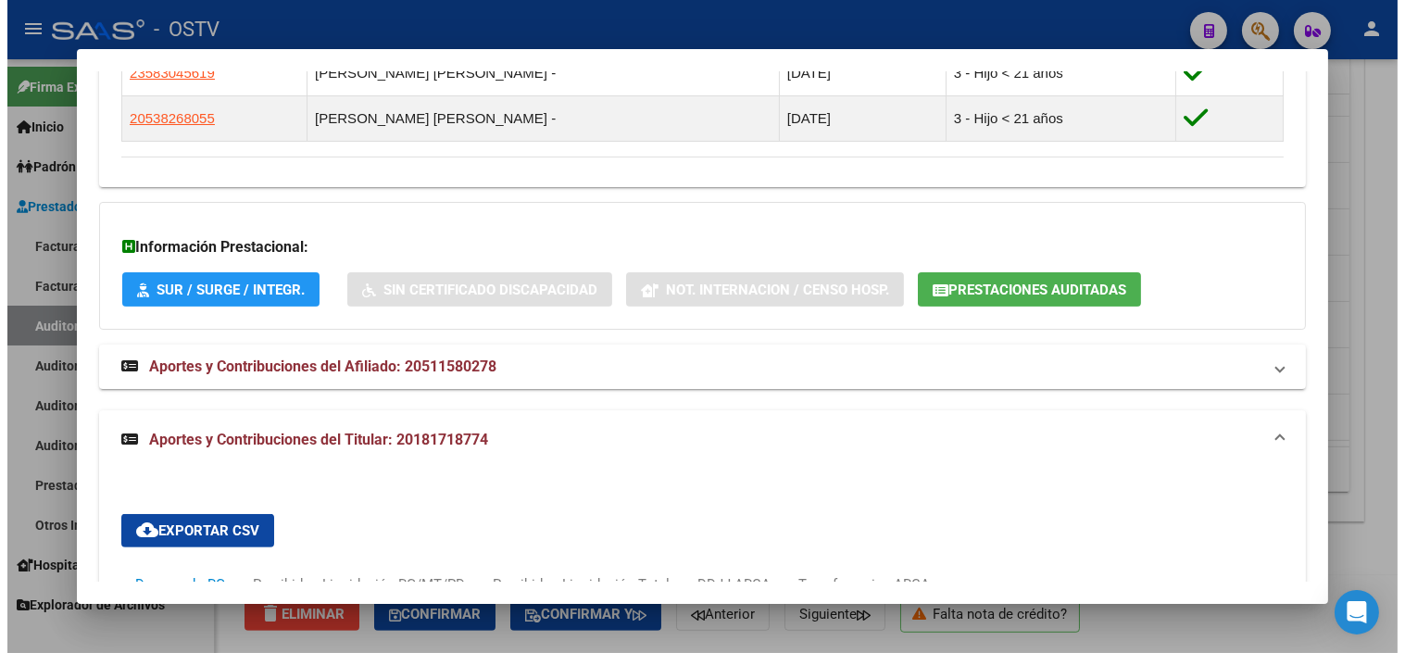
scroll to position [1864, 0]
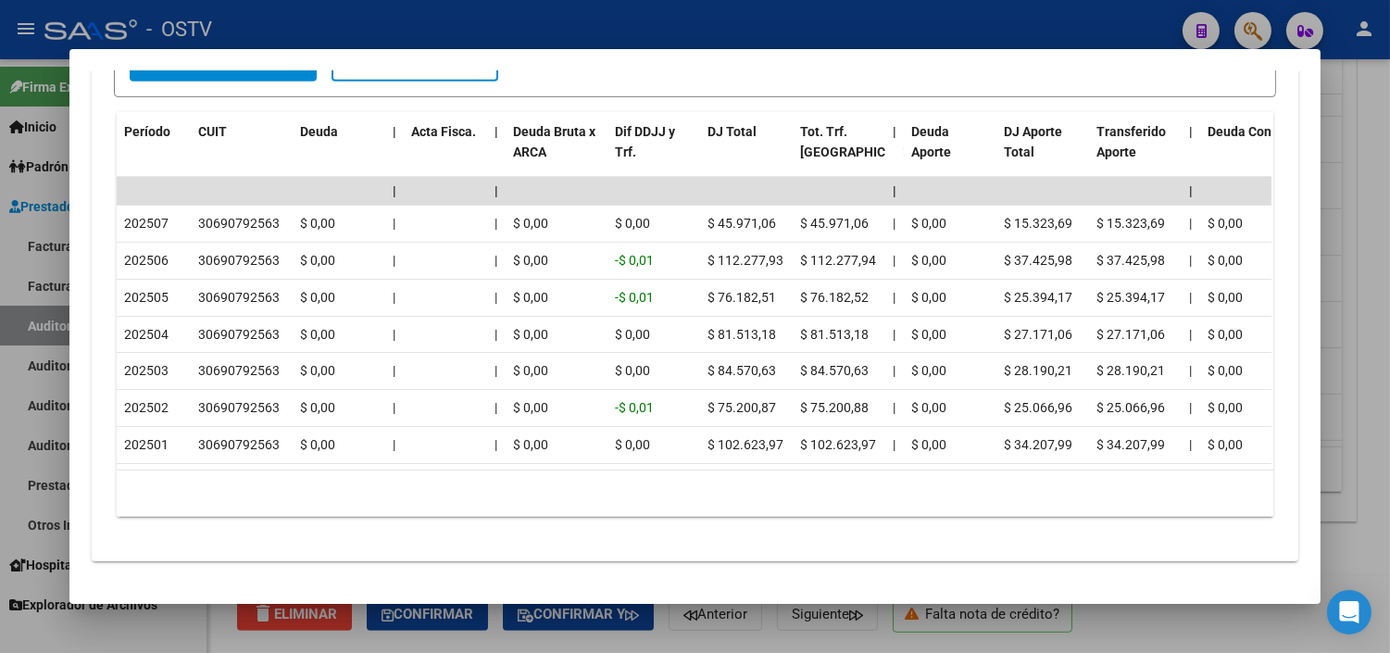
click at [450, 644] on div at bounding box center [695, 326] width 1390 height 653
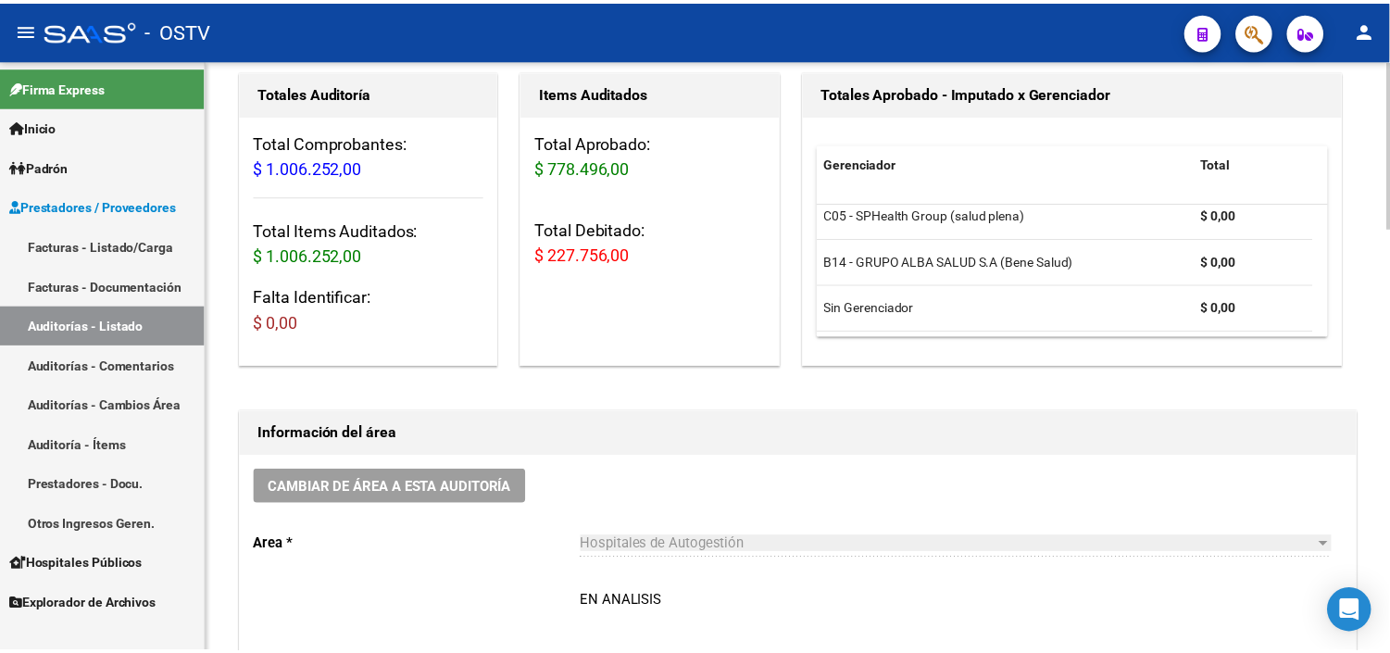
scroll to position [0, 0]
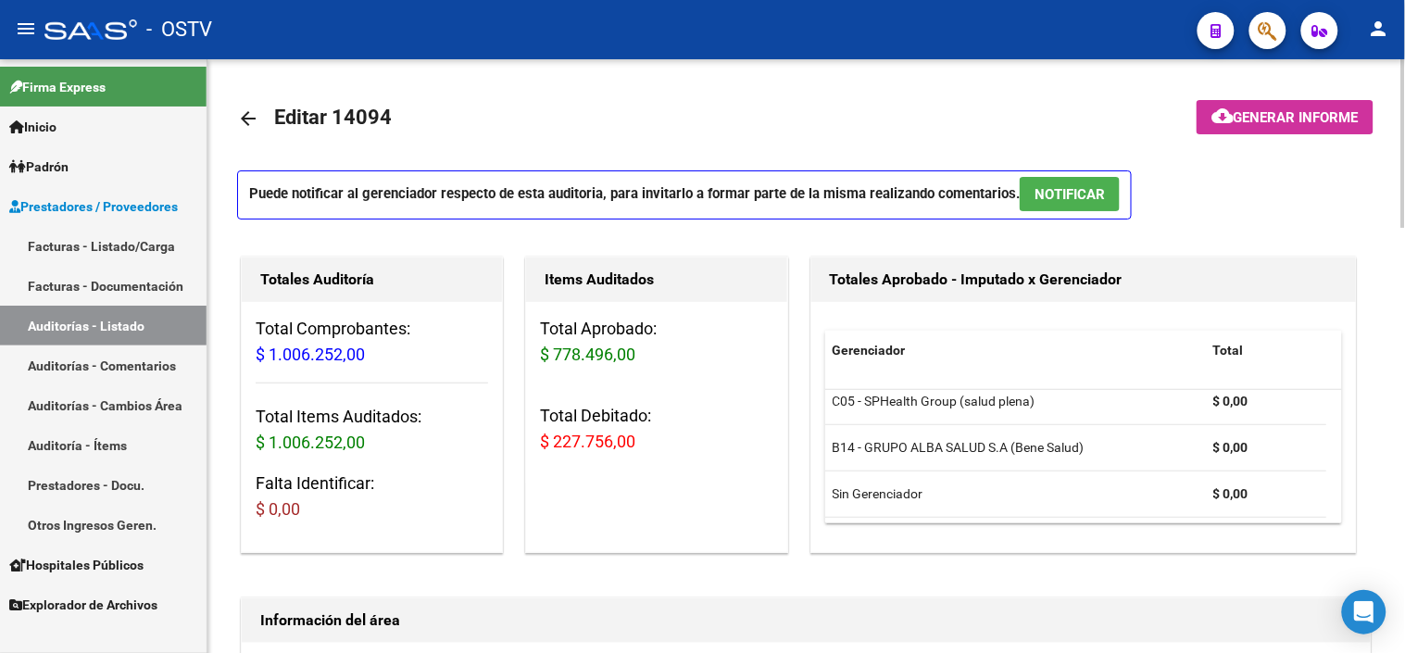
click at [1253, 111] on span "Generar informe" at bounding box center [1295, 117] width 125 height 17
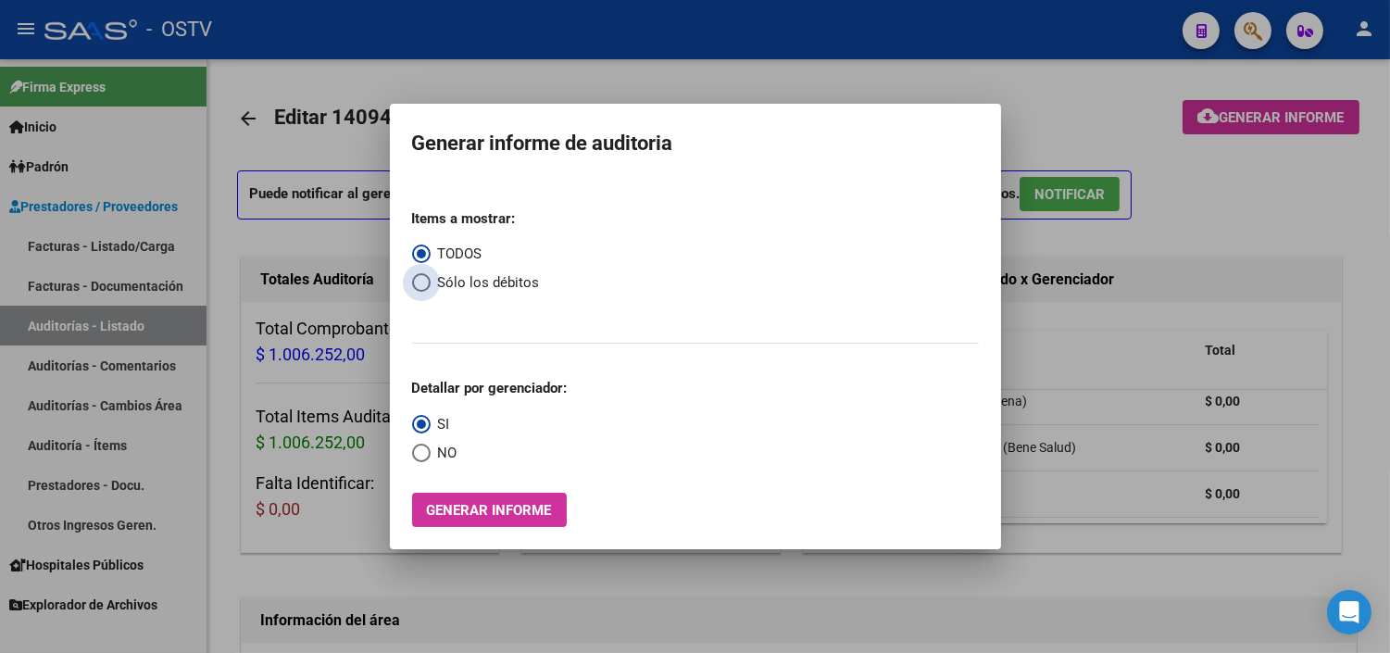
click at [419, 283] on span "Select an option" at bounding box center [421, 282] width 19 height 19
click at [419, 283] on input "Sólo los débitos" at bounding box center [421, 282] width 19 height 19
radio input "true"
click at [419, 465] on div "Items a mostrar: TODOS Sólo los débitos Detallar por gerenciador: SI NO Generar…" at bounding box center [695, 360] width 567 height 333
click at [419, 456] on span "Select an option" at bounding box center [421, 453] width 19 height 19
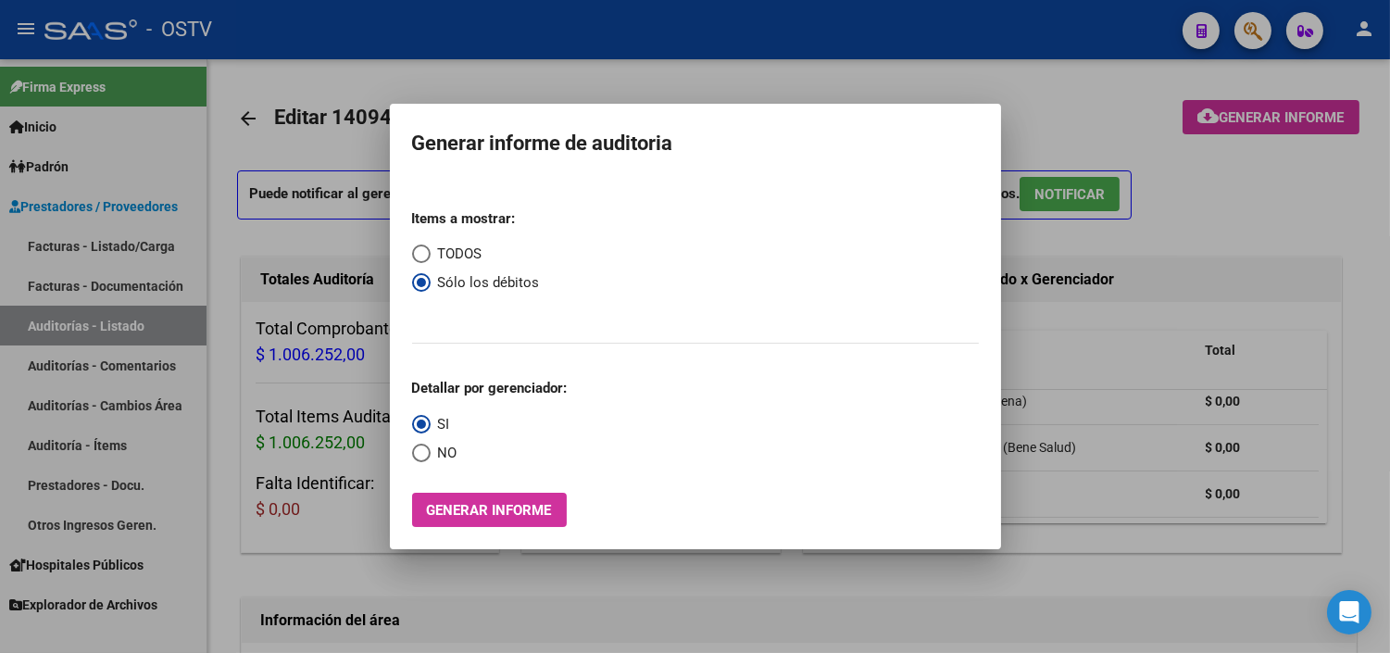
click at [419, 456] on input "NO" at bounding box center [421, 453] width 19 height 19
radio input "true"
click at [438, 513] on span "Generar informe" at bounding box center [489, 510] width 125 height 17
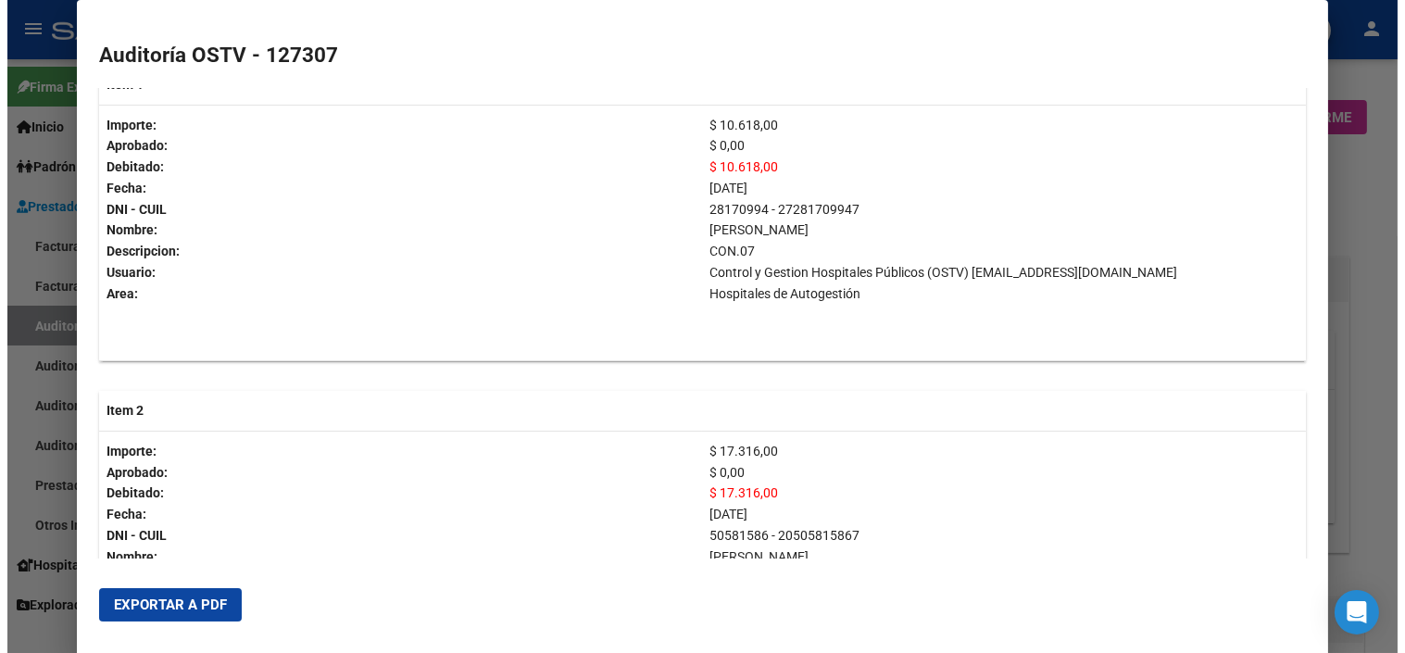
scroll to position [411, 0]
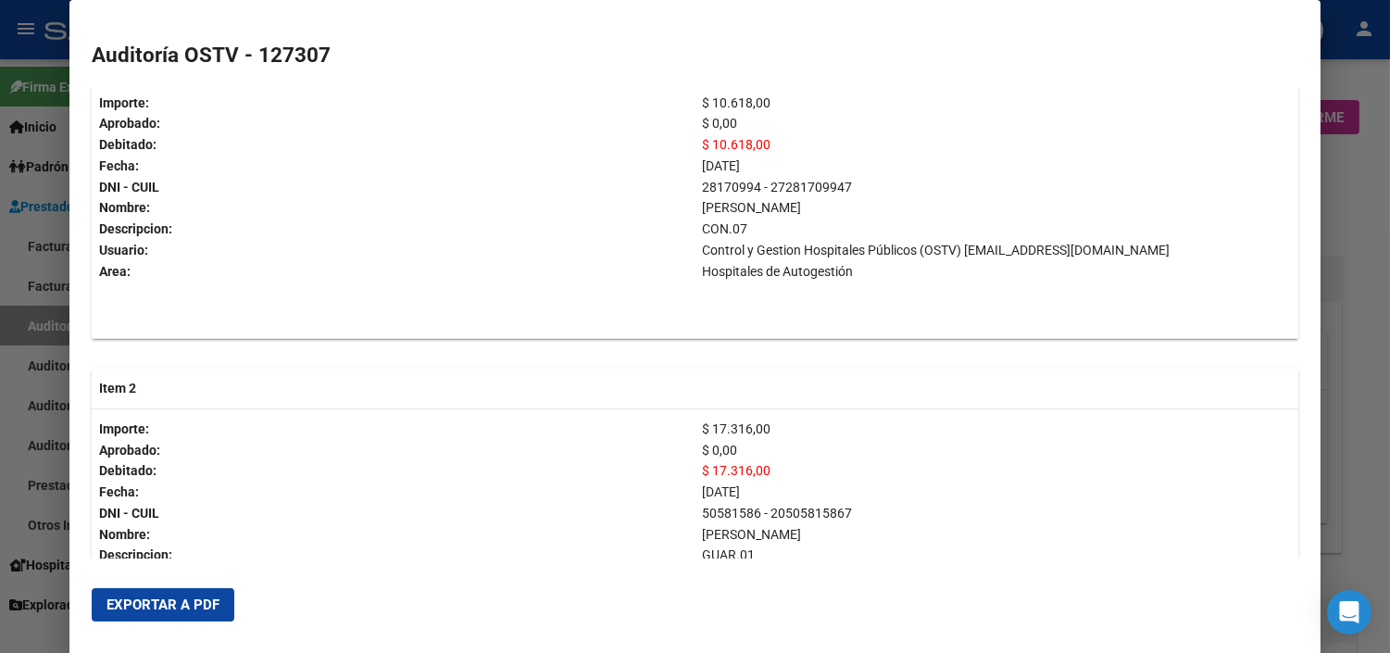
click at [1344, 406] on div at bounding box center [695, 326] width 1390 height 653
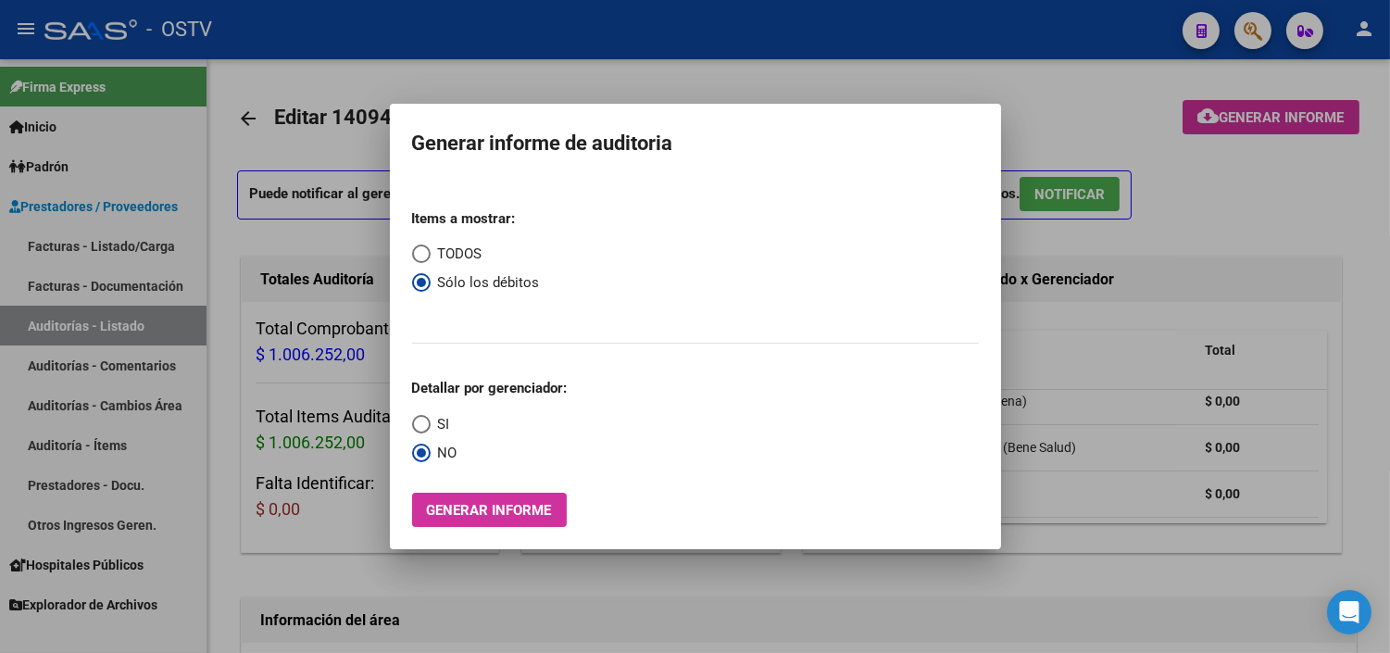
click at [570, 572] on div at bounding box center [695, 326] width 1390 height 653
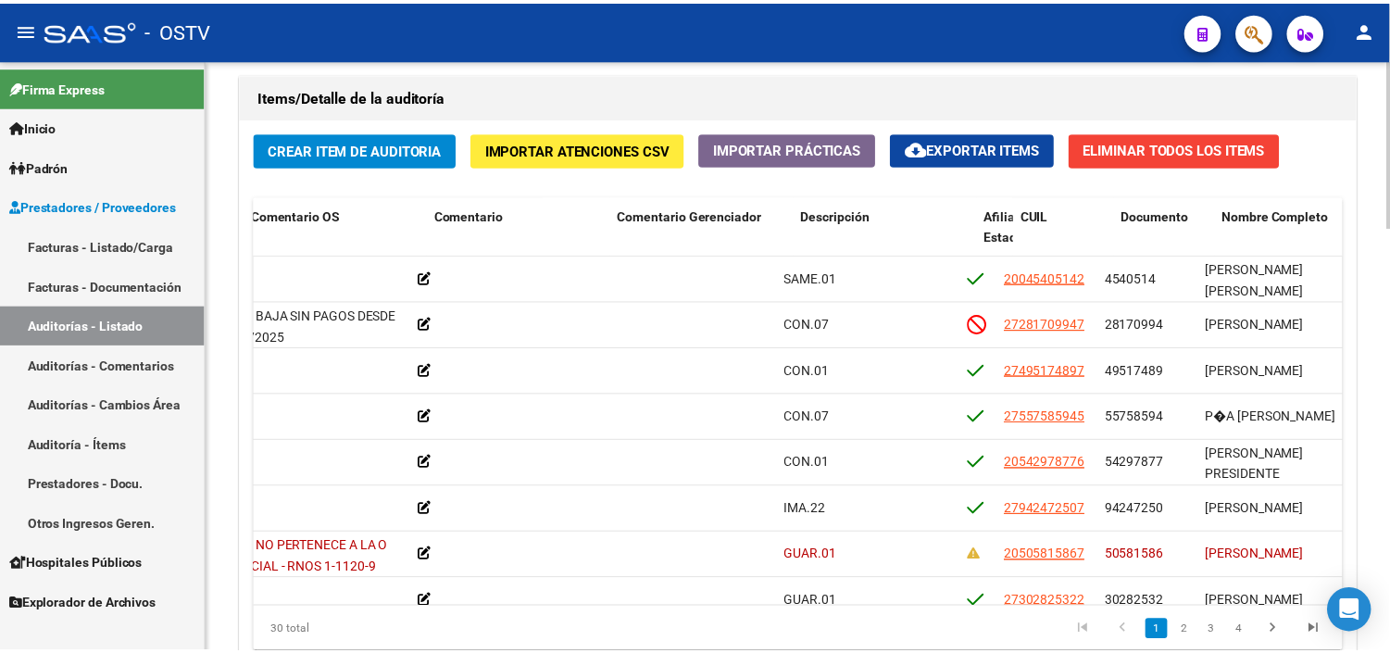
scroll to position [0, 682]
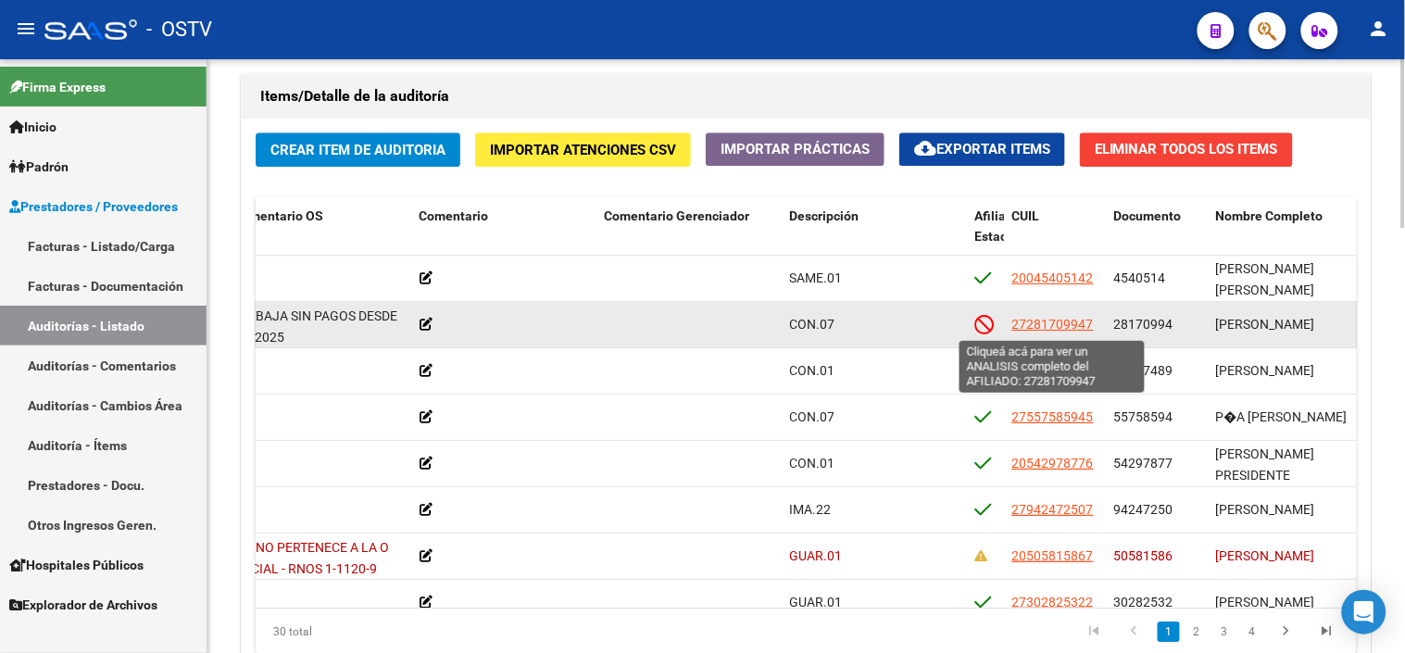
click at [1062, 324] on span "27281709947" at bounding box center [1052, 324] width 81 height 15
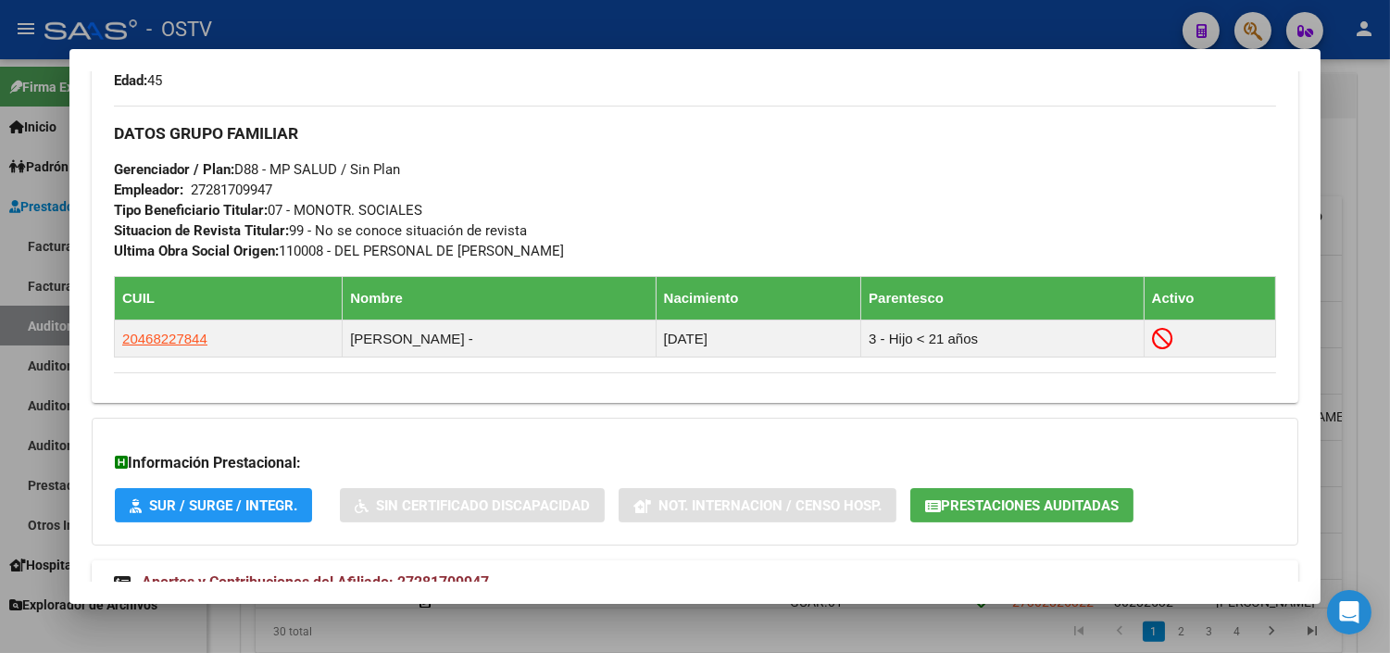
scroll to position [958, 0]
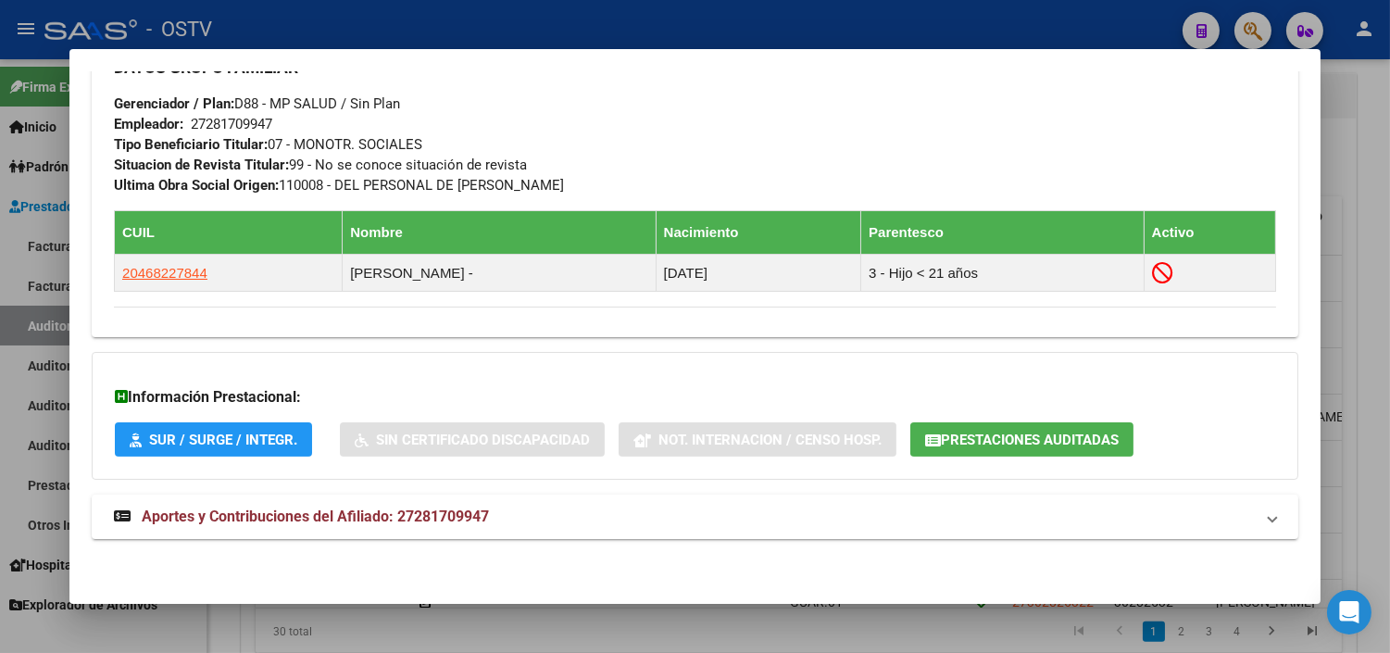
click at [920, 451] on button "Prestaciones Auditadas" at bounding box center [1021, 439] width 223 height 34
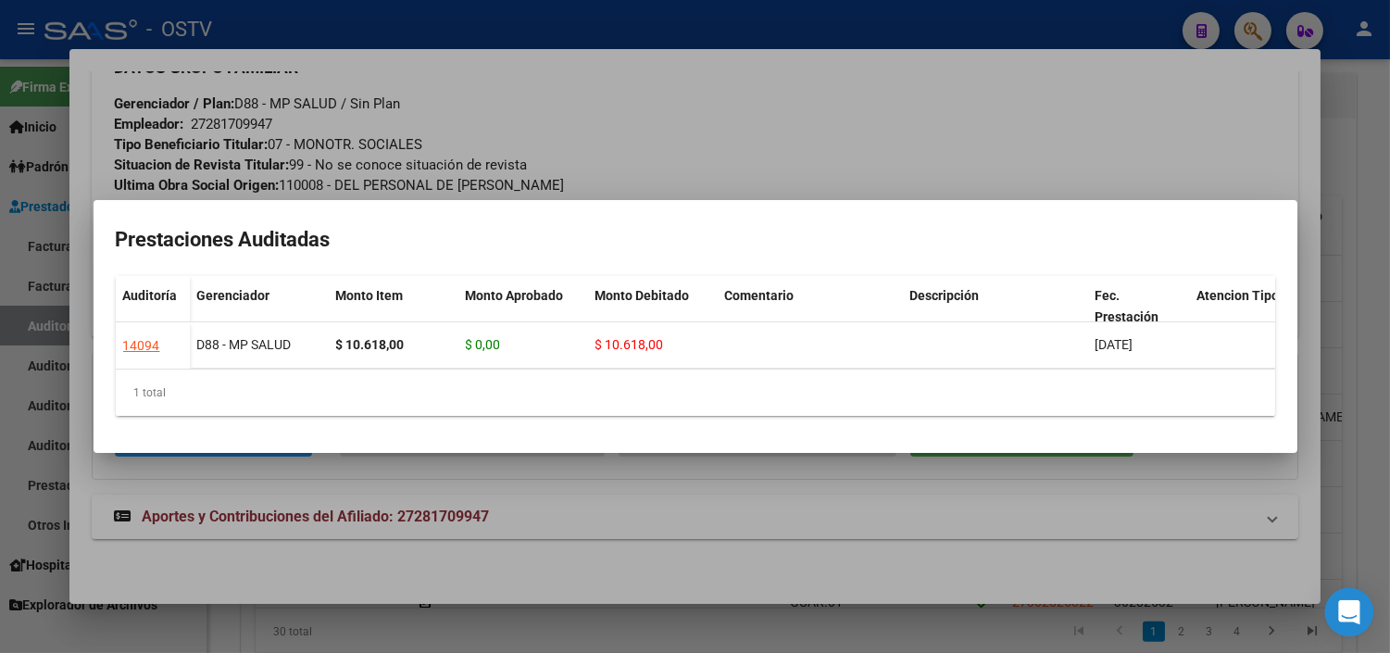
click at [1339, 608] on icon "Open Intercom Messenger" at bounding box center [1349, 612] width 24 height 24
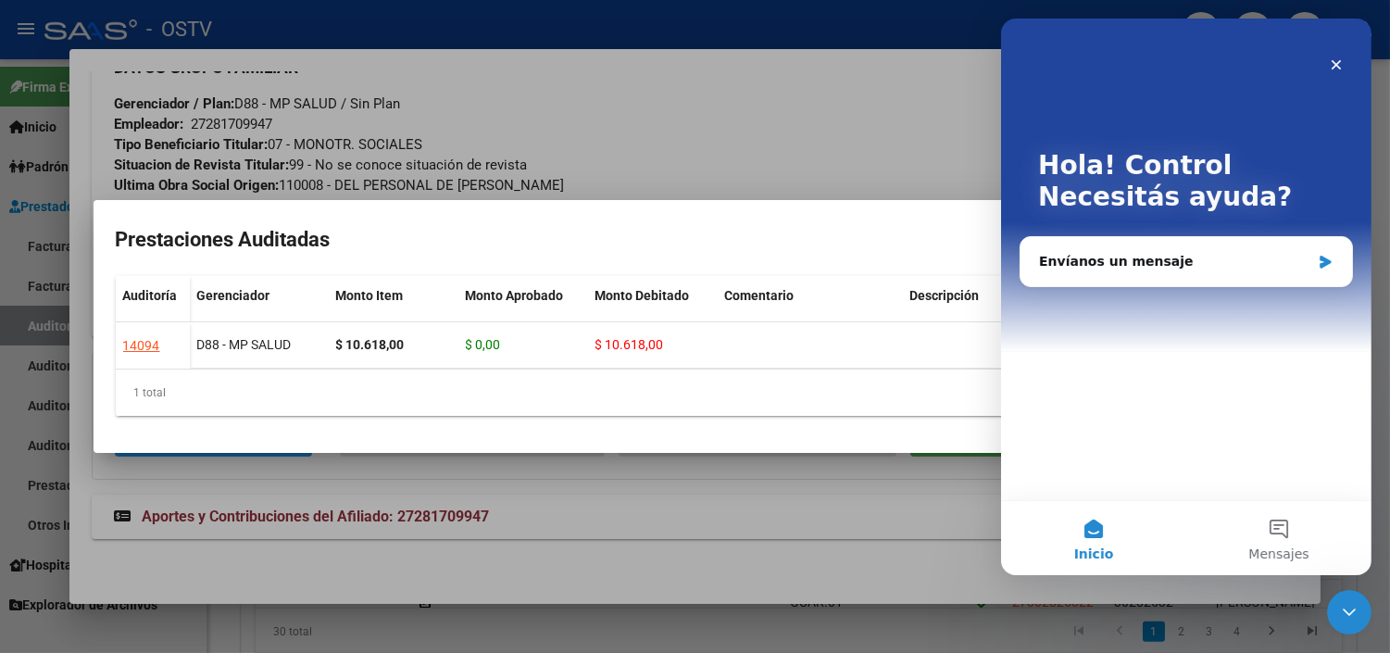
scroll to position [0, 0]
click at [1331, 257] on icon "Intercom Messenger" at bounding box center [1325, 262] width 16 height 15
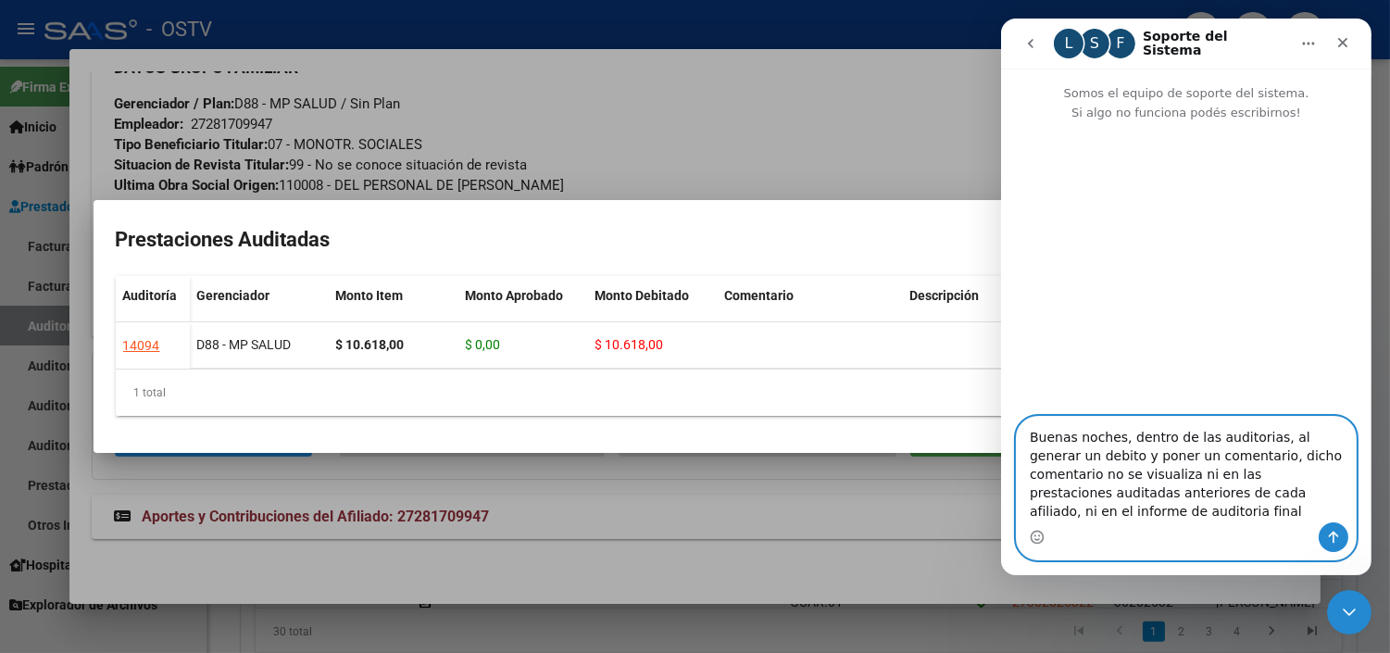
drag, startPoint x: 1099, startPoint y: 474, endPoint x: 1081, endPoint y: 474, distance: 18.5
click at [1081, 474] on textarea "Buenas noches, dentro de las auditorias, al generar un debito y poner un coment…" at bounding box center [1185, 470] width 339 height 106
type textarea "Buenas noches, dentro de las auditorias, al generar un debito y hacer un coment…"
click at [1330, 532] on icon "Enviar un mensaje…" at bounding box center [1332, 537] width 15 height 15
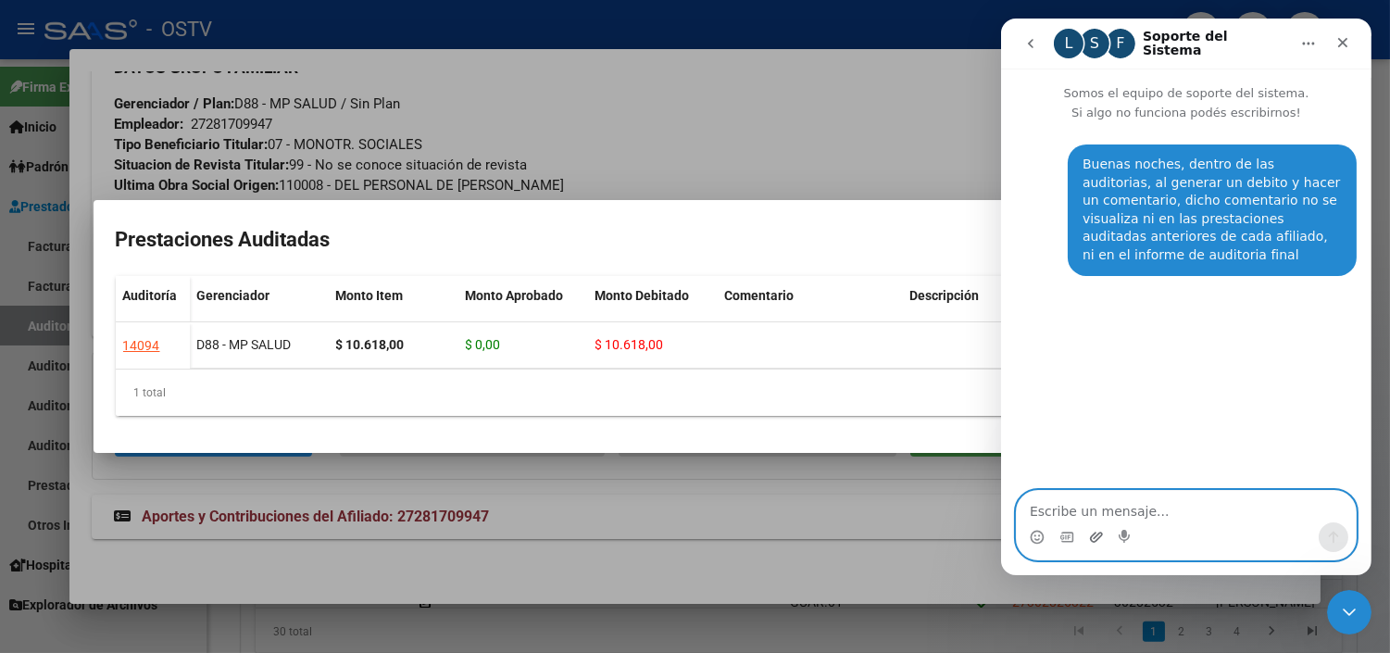
click at [1094, 540] on icon "Adjuntar un archivo" at bounding box center [1095, 537] width 15 height 15
click at [1071, 505] on textarea "Escribe un mensaje..." at bounding box center [1185, 506] width 339 height 31
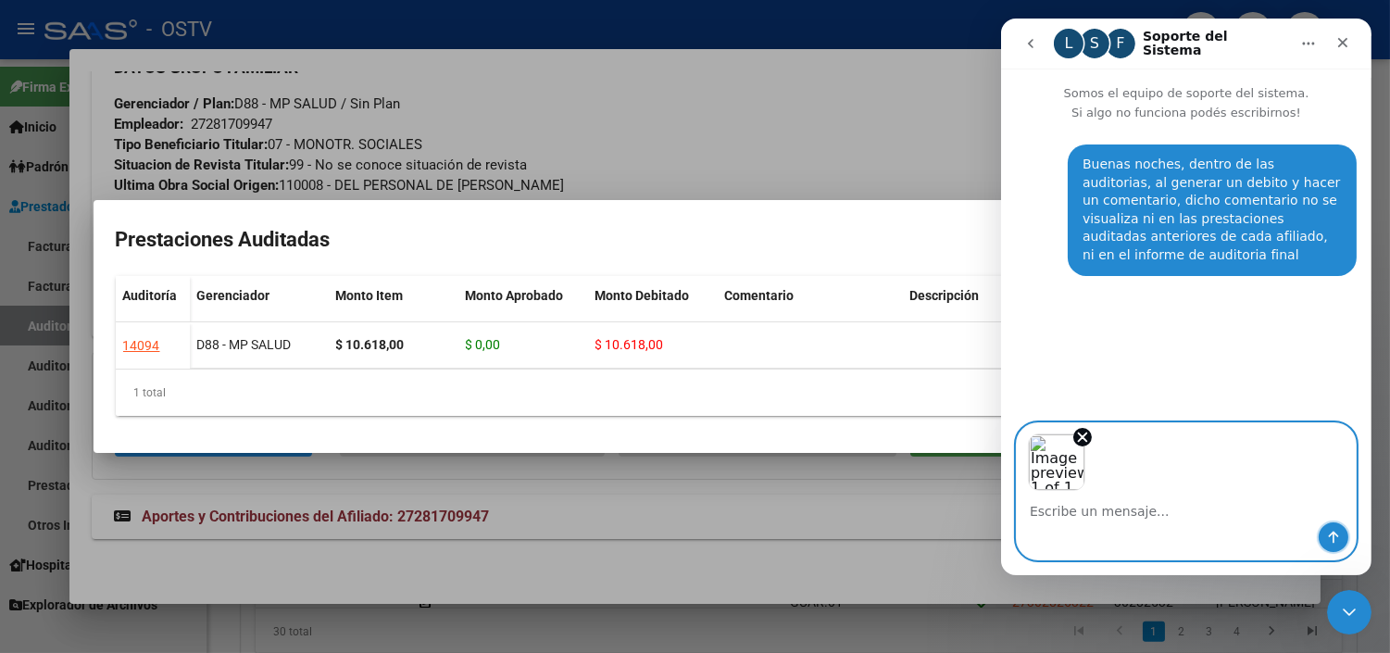
click at [1330, 542] on icon "Enviar un mensaje…" at bounding box center [1332, 537] width 15 height 15
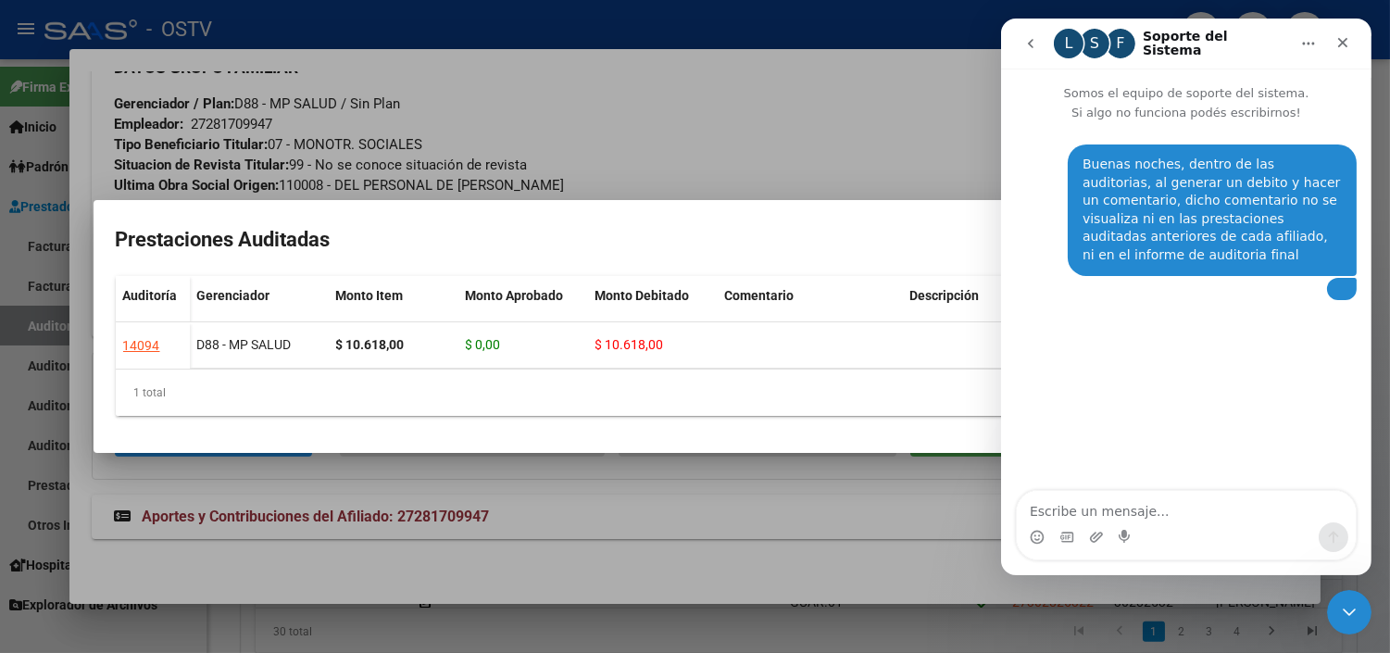
click at [941, 88] on div at bounding box center [695, 326] width 1390 height 653
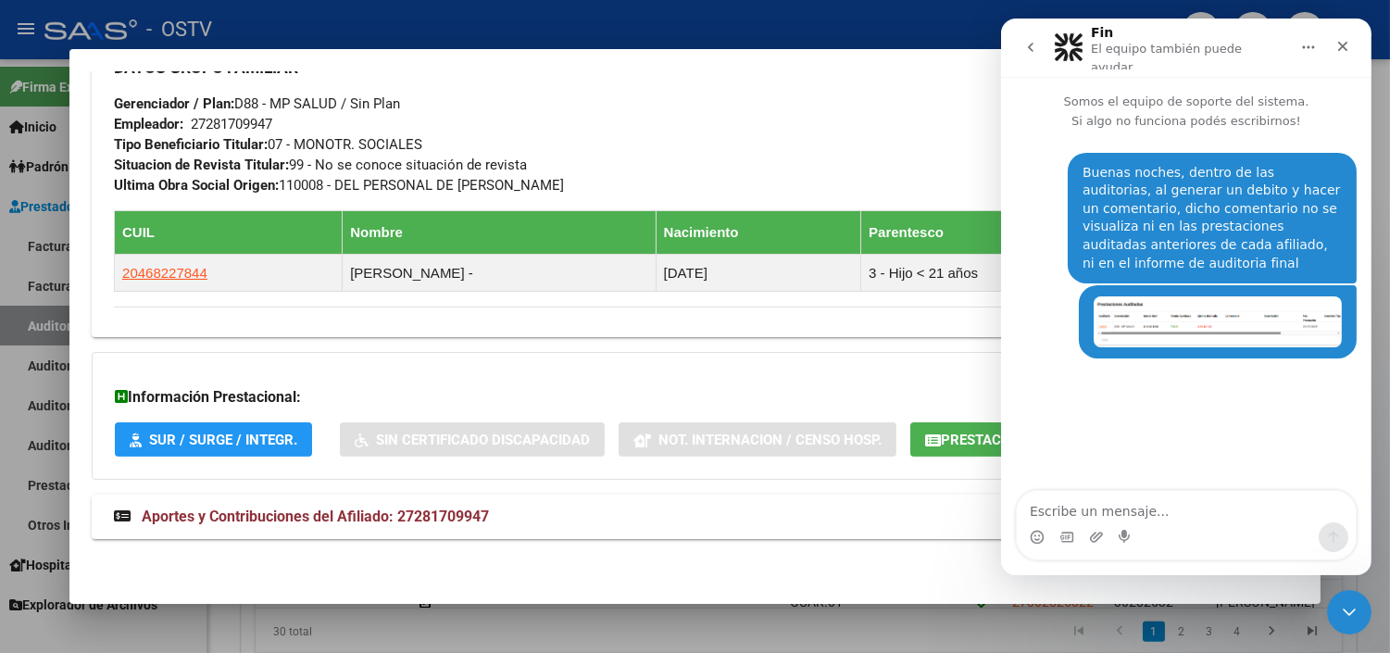
click at [1308, 46] on icon "Inicio" at bounding box center [1308, 47] width 12 height 3
click at [882, 152] on div "DATOS GRUPO FAMILIAR Gerenciador / Plan: D88 - MP SALUD / Sin Plan Empleador: 2…" at bounding box center [695, 118] width 1162 height 156
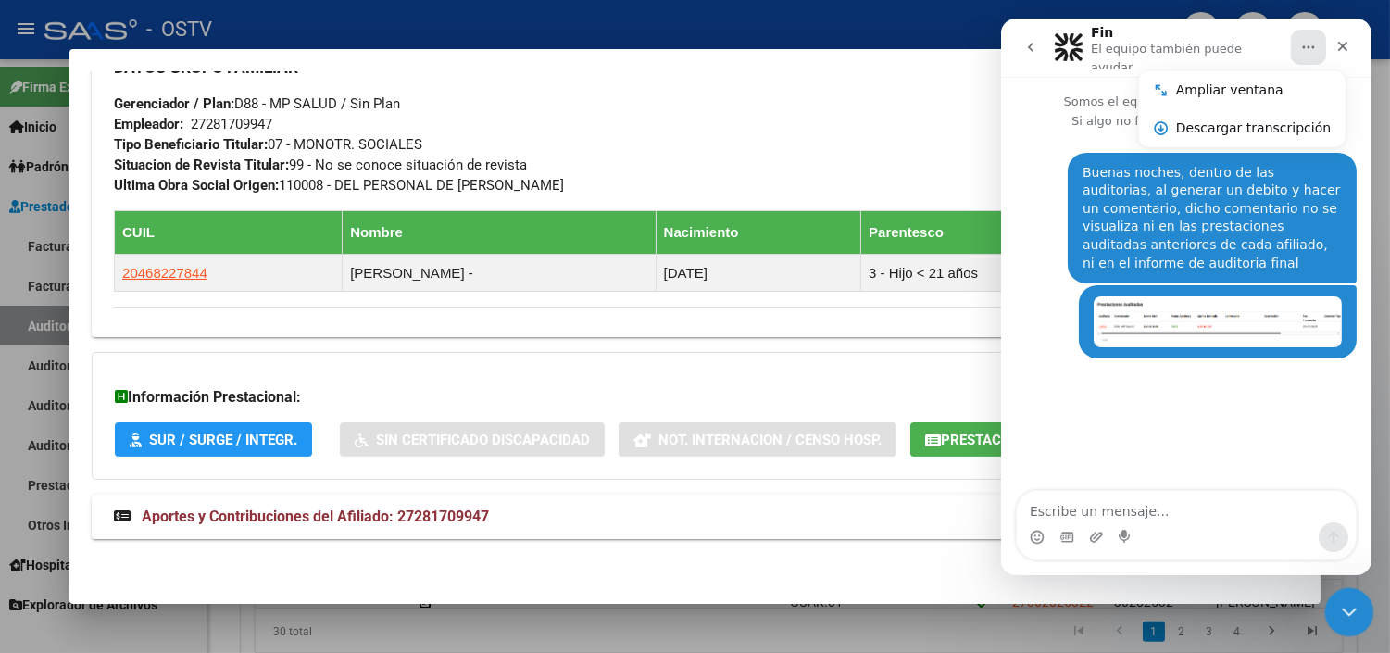
drag, startPoint x: 1347, startPoint y: 614, endPoint x: 2552, endPoint y: 1084, distance: 1293.3
click at [1347, 615] on icon "Cerrar Intercom Messenger" at bounding box center [1346, 609] width 22 height 22
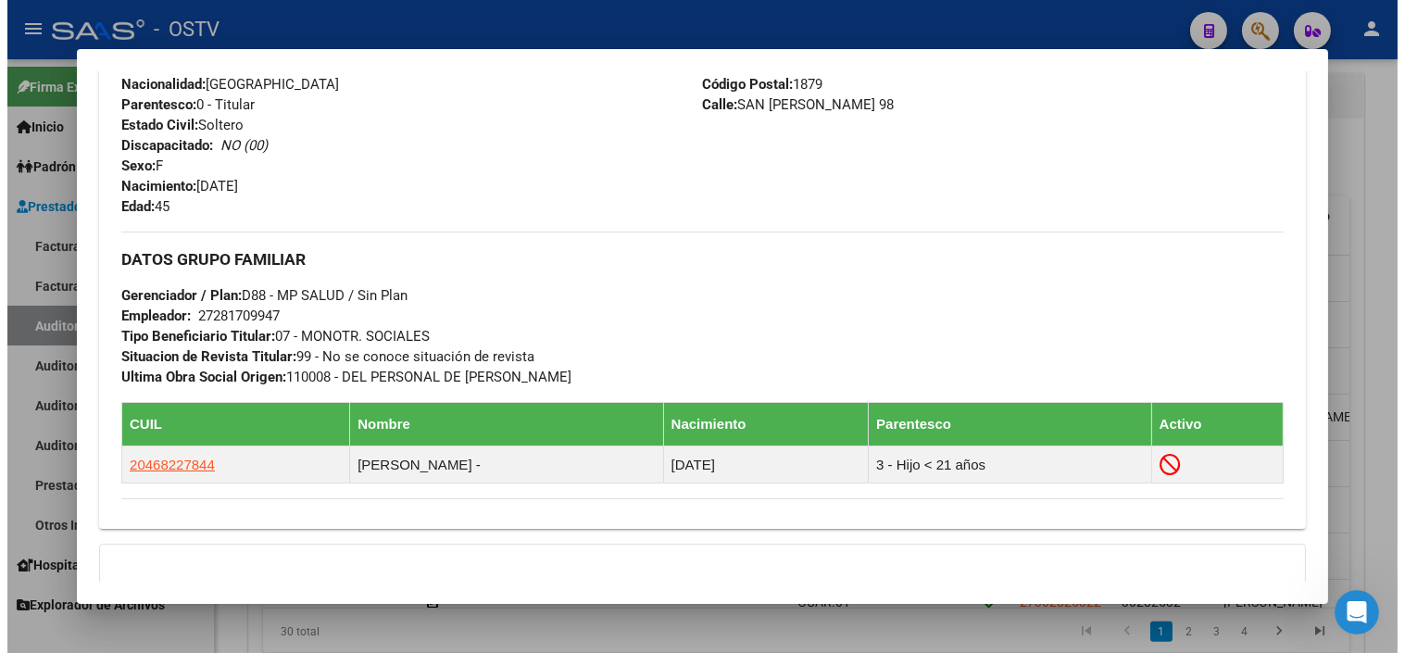
scroll to position [341, 0]
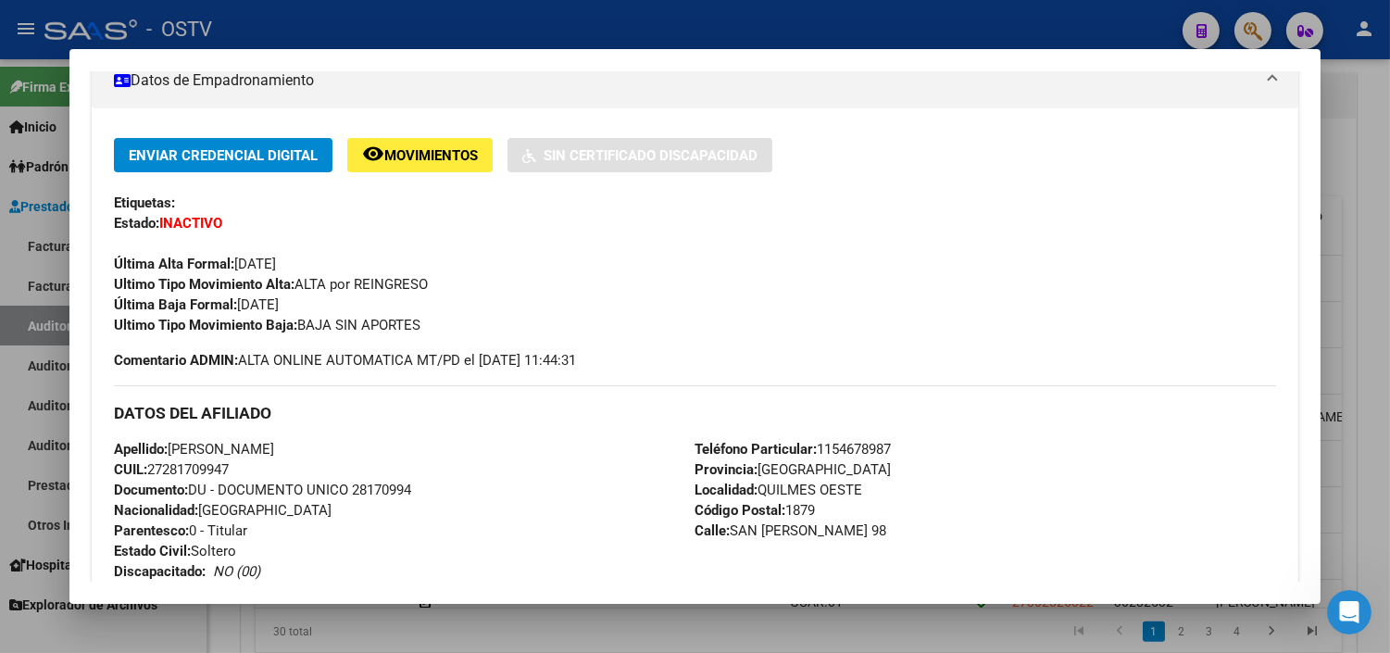
click at [1368, 121] on div at bounding box center [695, 326] width 1390 height 653
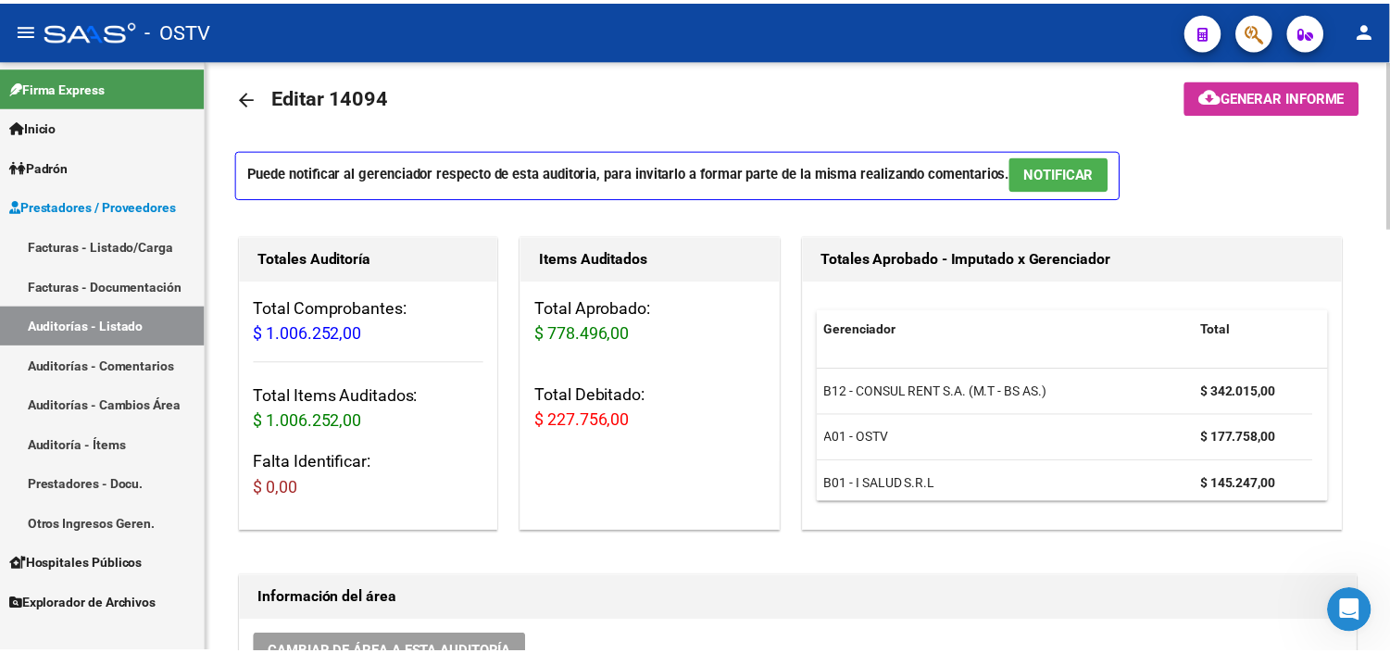
scroll to position [0, 0]
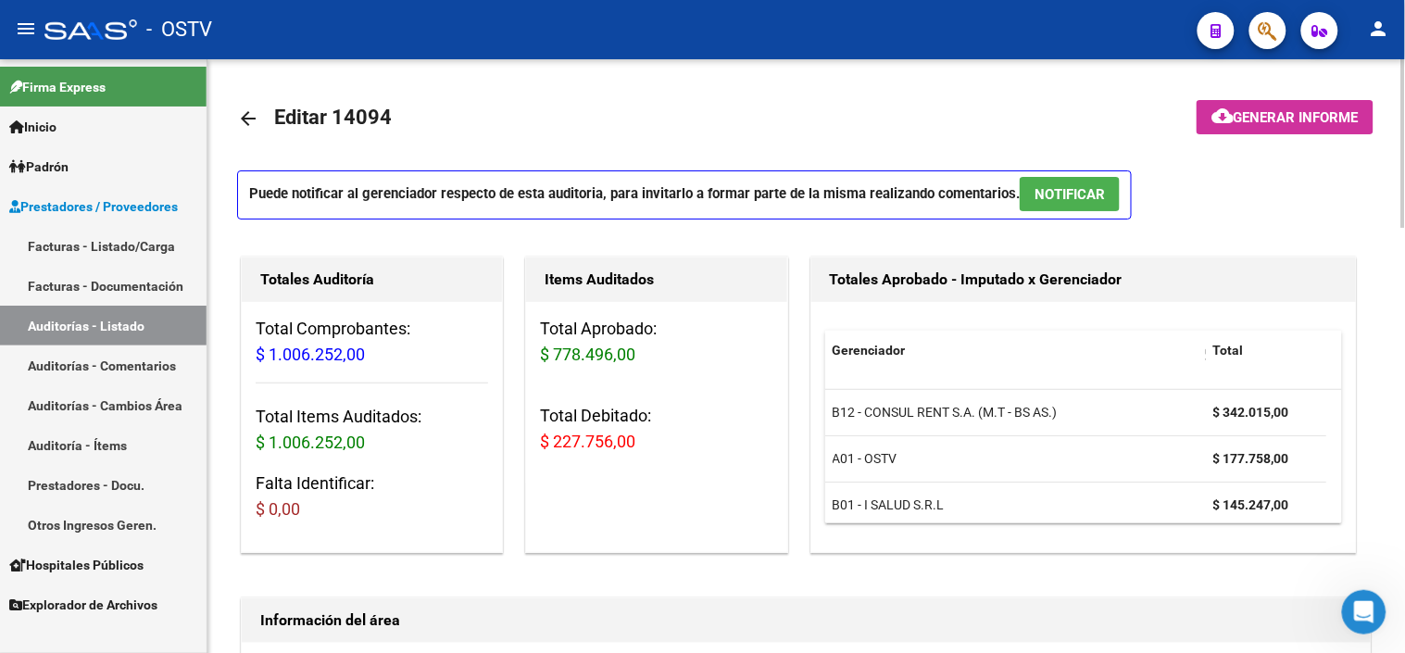
click at [1254, 121] on span "Generar informe" at bounding box center [1295, 117] width 125 height 17
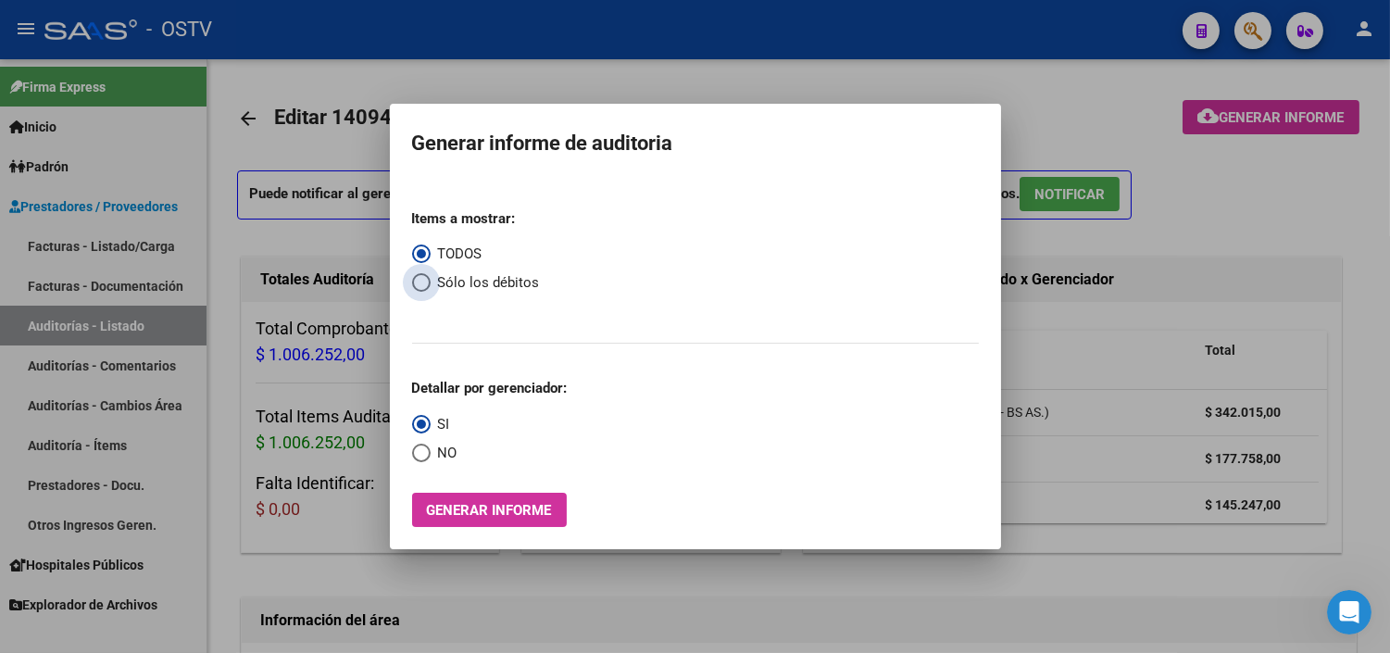
click at [426, 290] on span "Select an option" at bounding box center [421, 282] width 19 height 19
click at [426, 290] on input "Sólo los débitos" at bounding box center [421, 282] width 19 height 19
radio input "true"
click at [422, 447] on span "Select an option" at bounding box center [421, 453] width 19 height 19
click at [422, 447] on input "NO" at bounding box center [421, 453] width 19 height 19
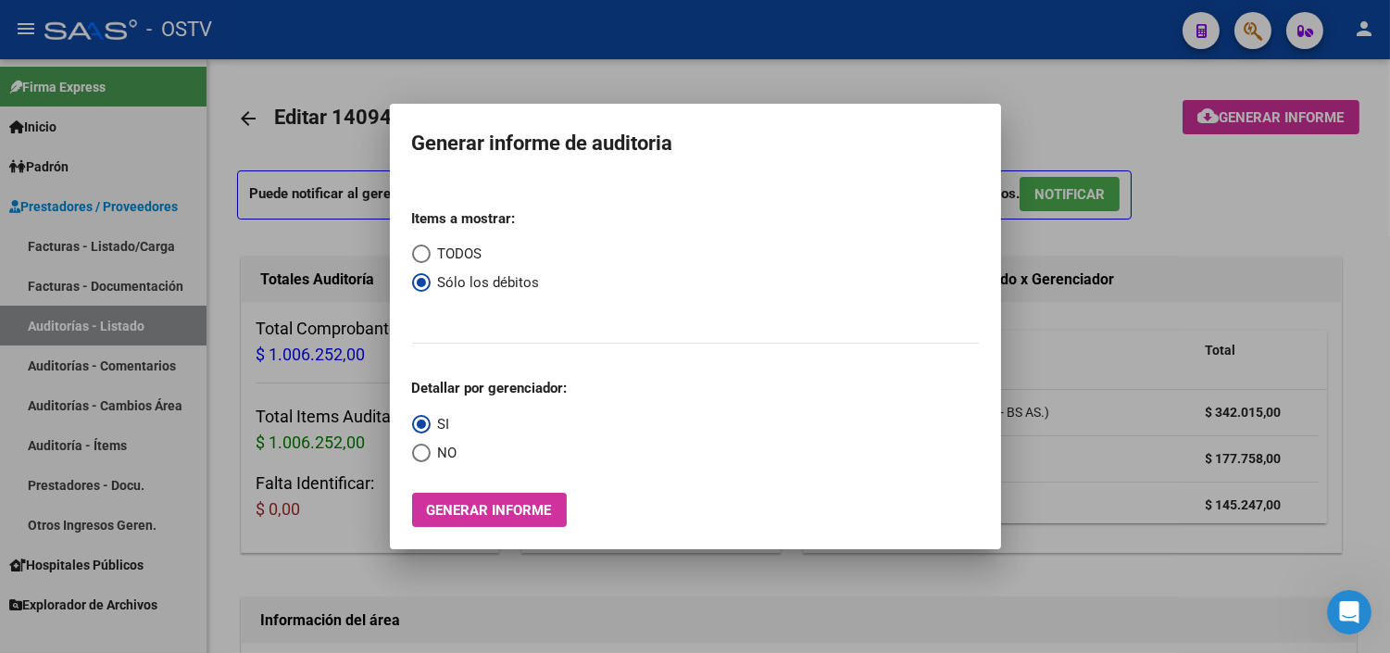
radio input "true"
click at [450, 505] on span "Generar informe" at bounding box center [489, 510] width 125 height 17
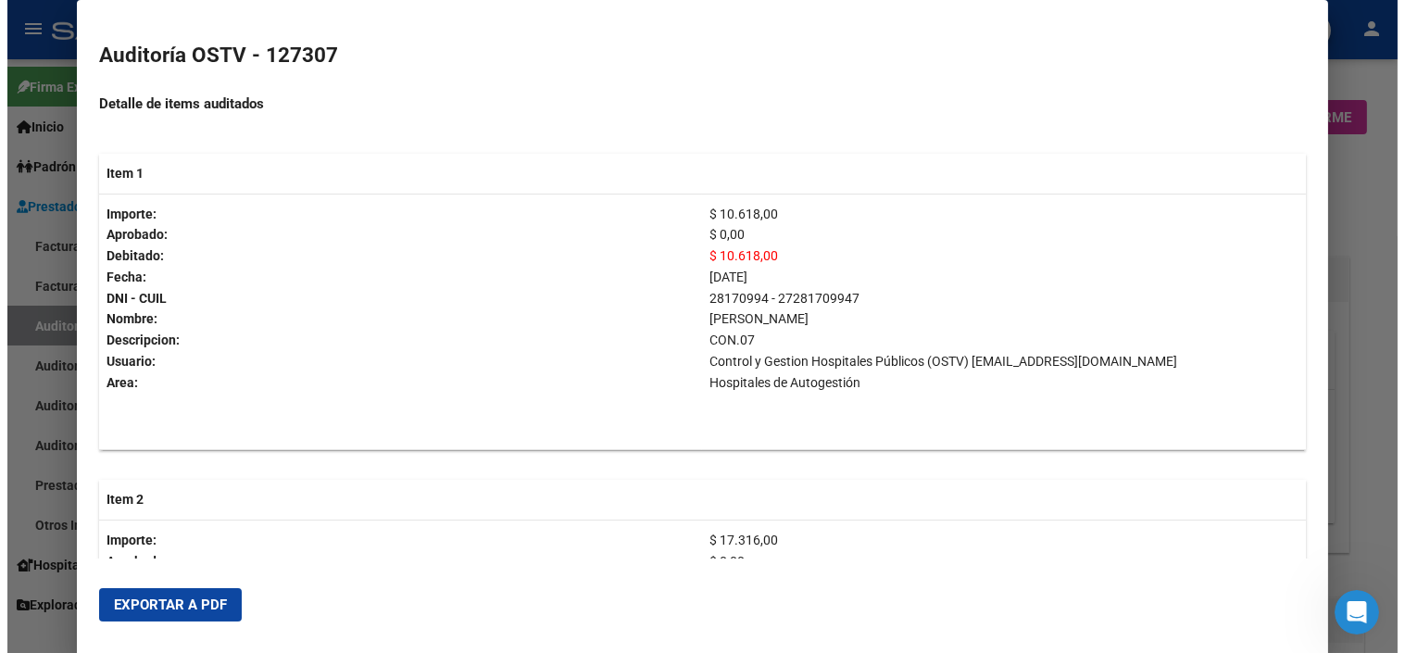
scroll to position [308, 0]
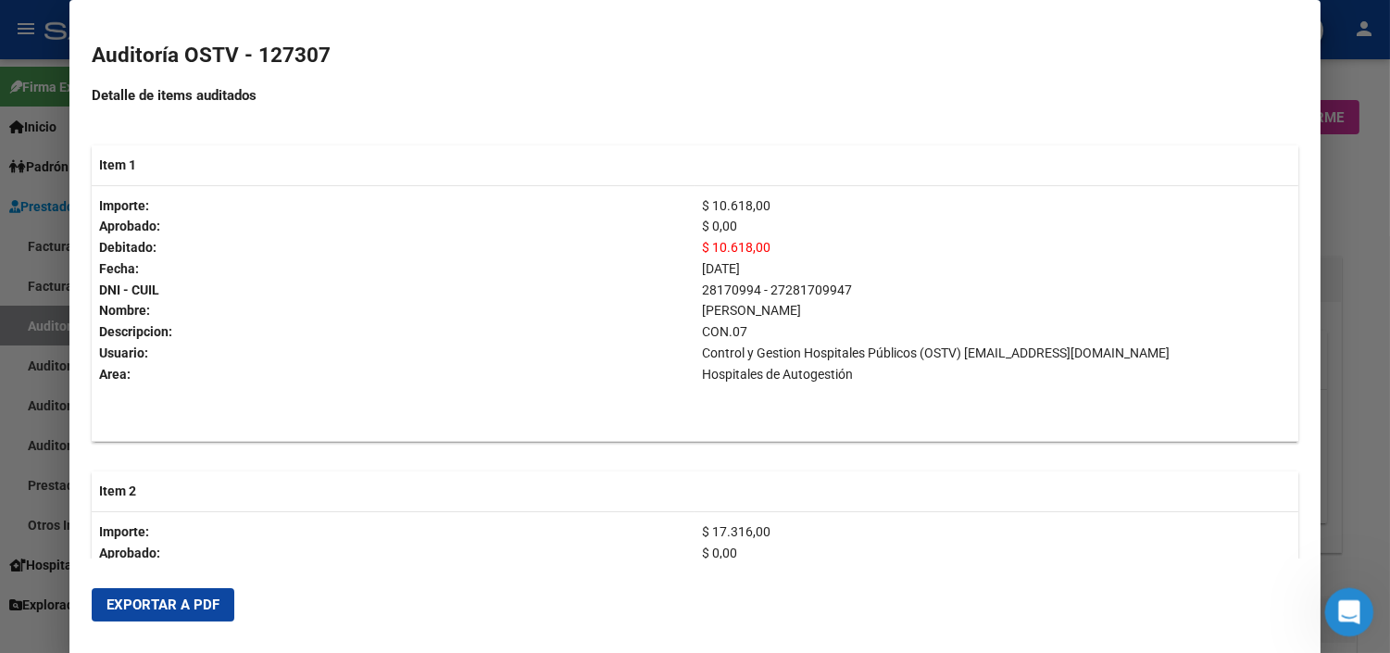
click at [1345, 606] on icon "Abrir Intercom Messenger" at bounding box center [1347, 609] width 31 height 31
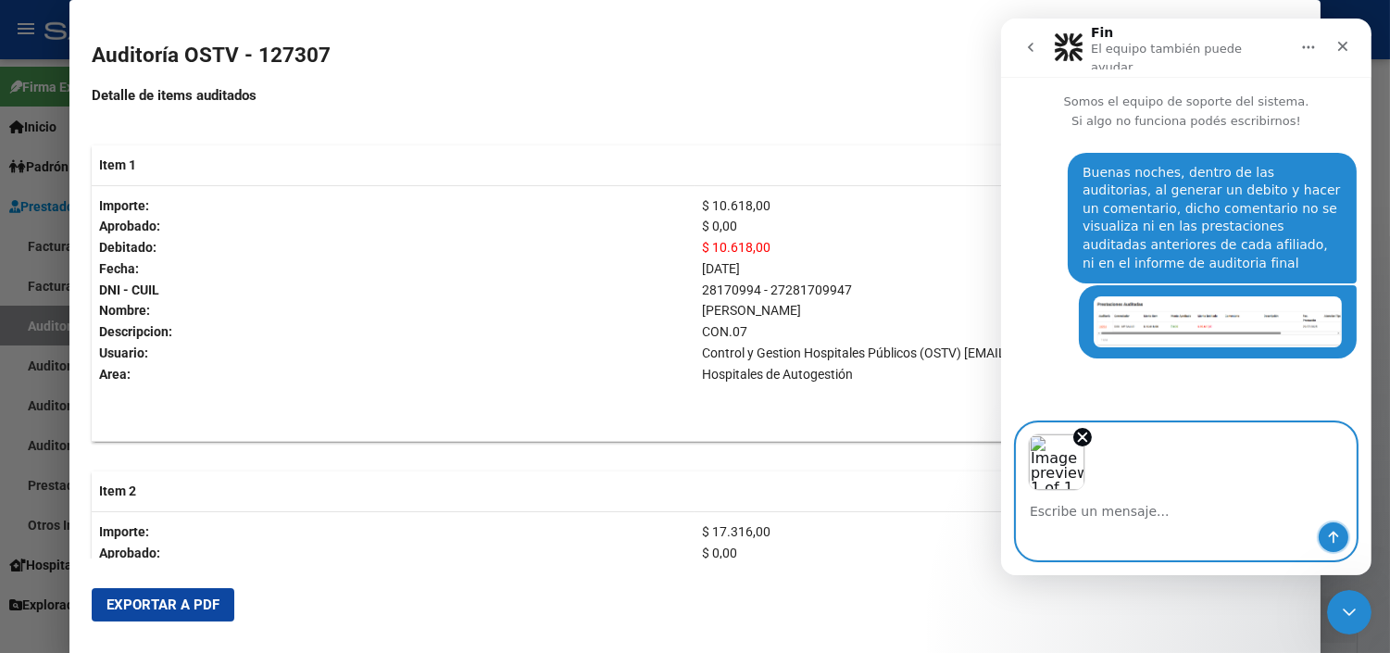
click at [1333, 536] on icon "Enviar un mensaje…" at bounding box center [1332, 537] width 15 height 15
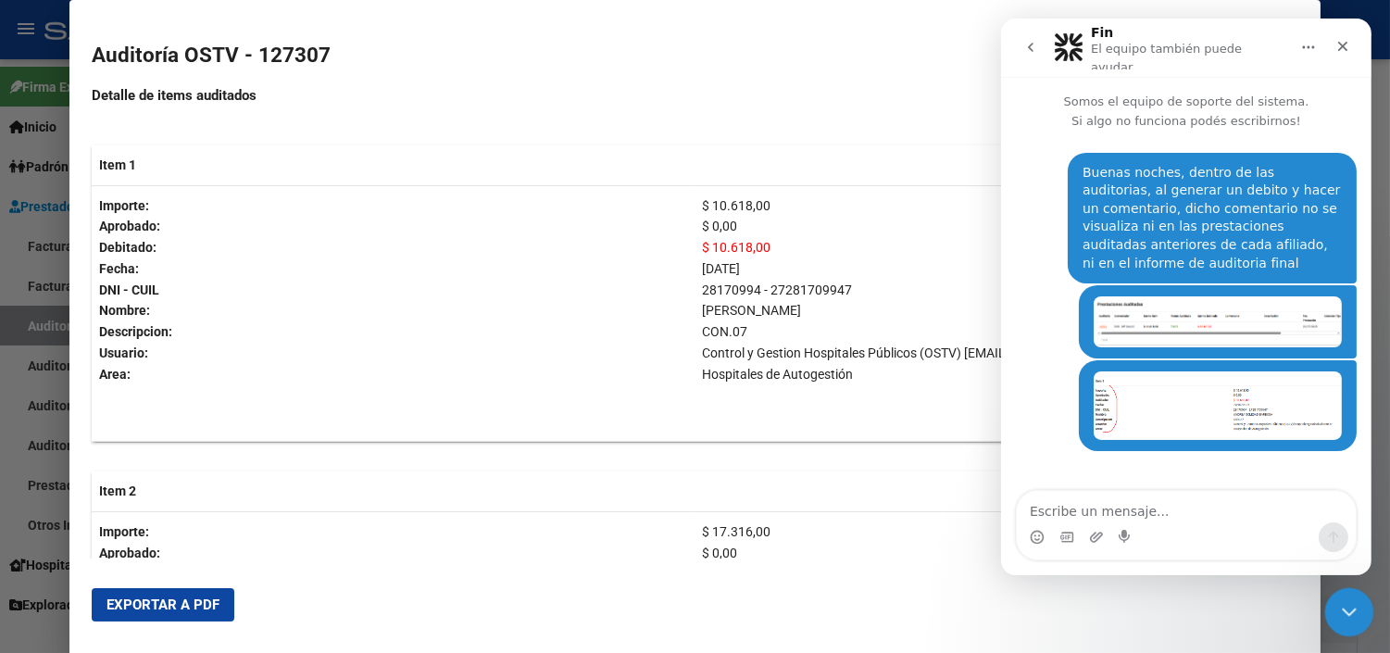
click at [1345, 609] on icon "Cerrar Intercom Messenger" at bounding box center [1346, 609] width 13 height 7
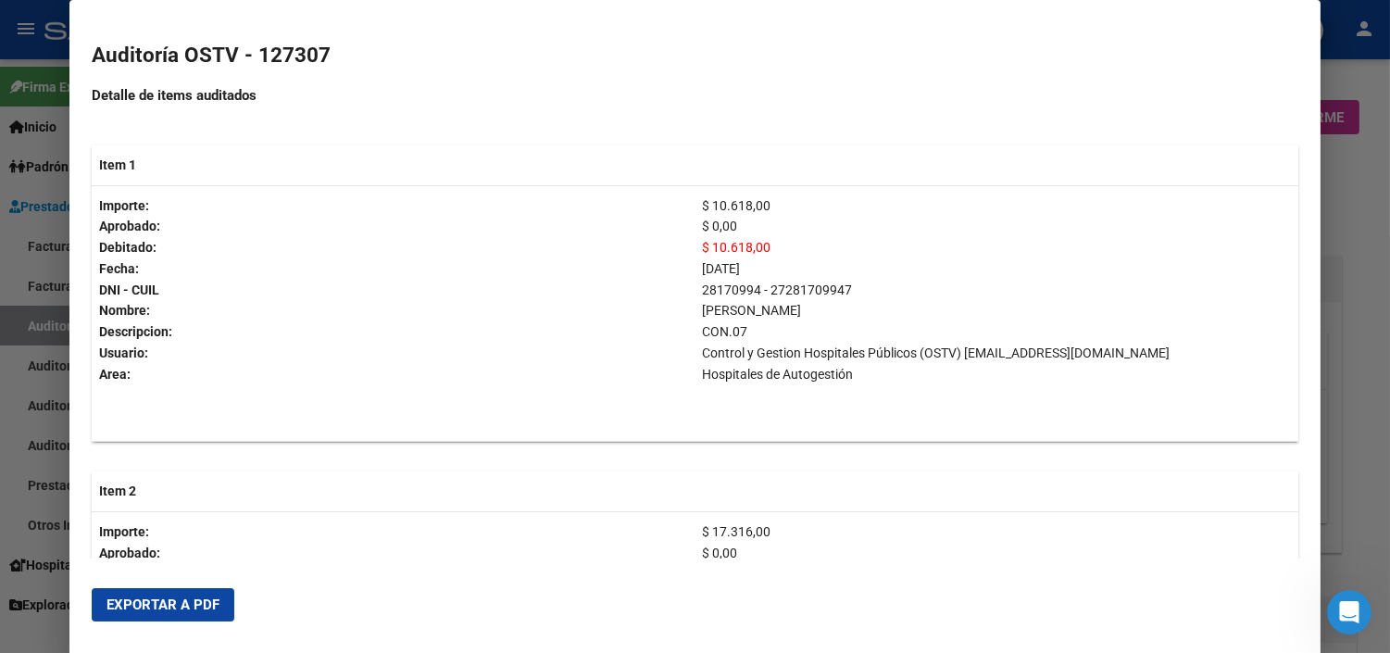
click at [1348, 307] on div at bounding box center [695, 326] width 1390 height 653
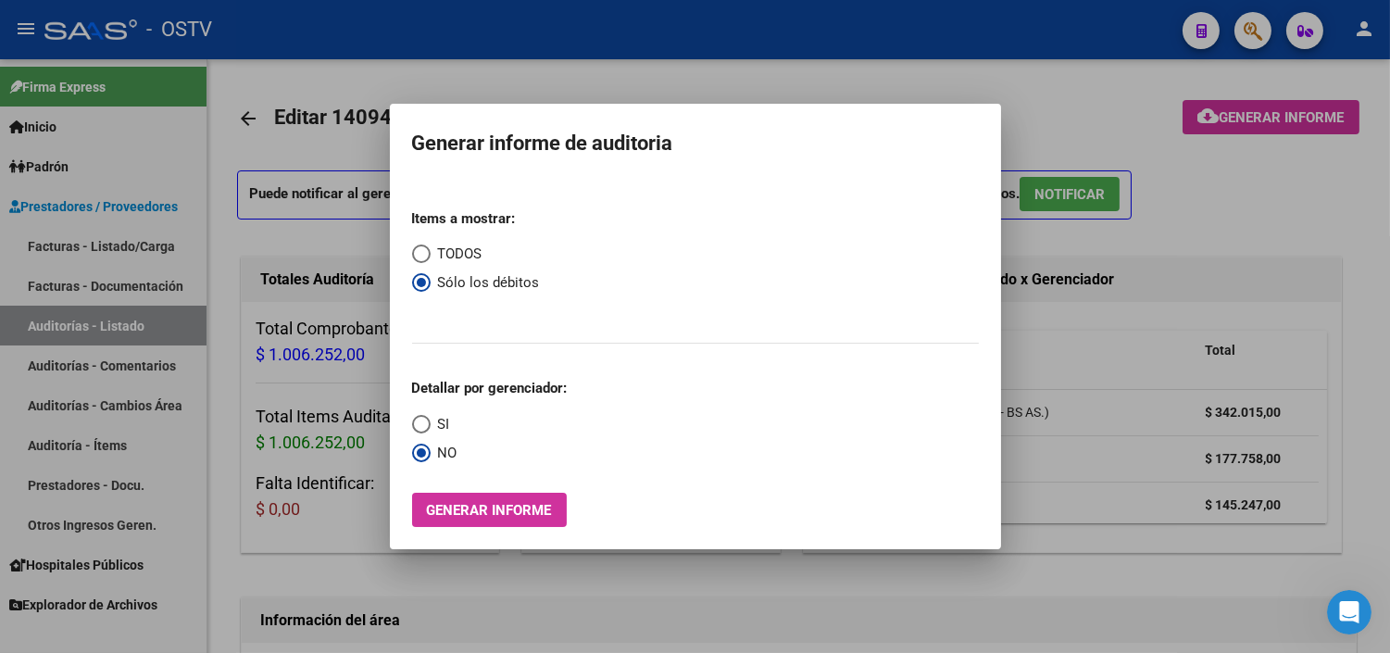
click at [1104, 318] on div at bounding box center [695, 326] width 1390 height 653
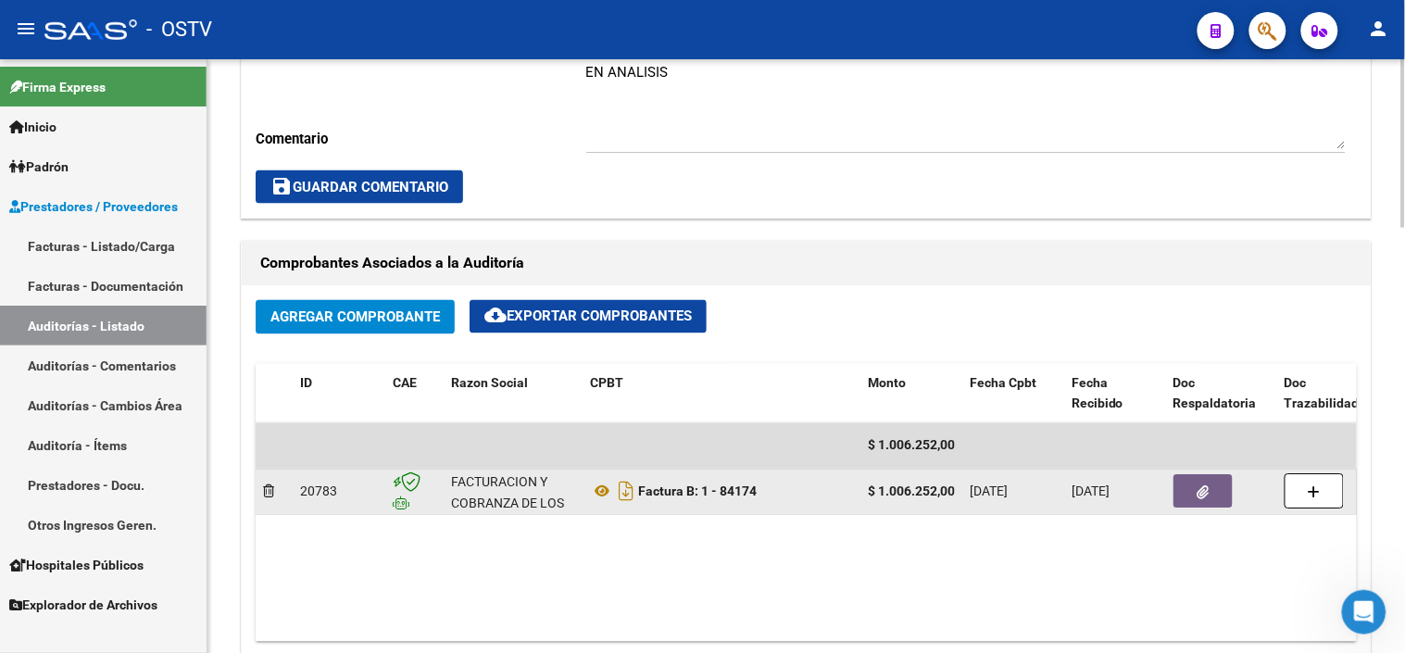
scroll to position [720, 0]
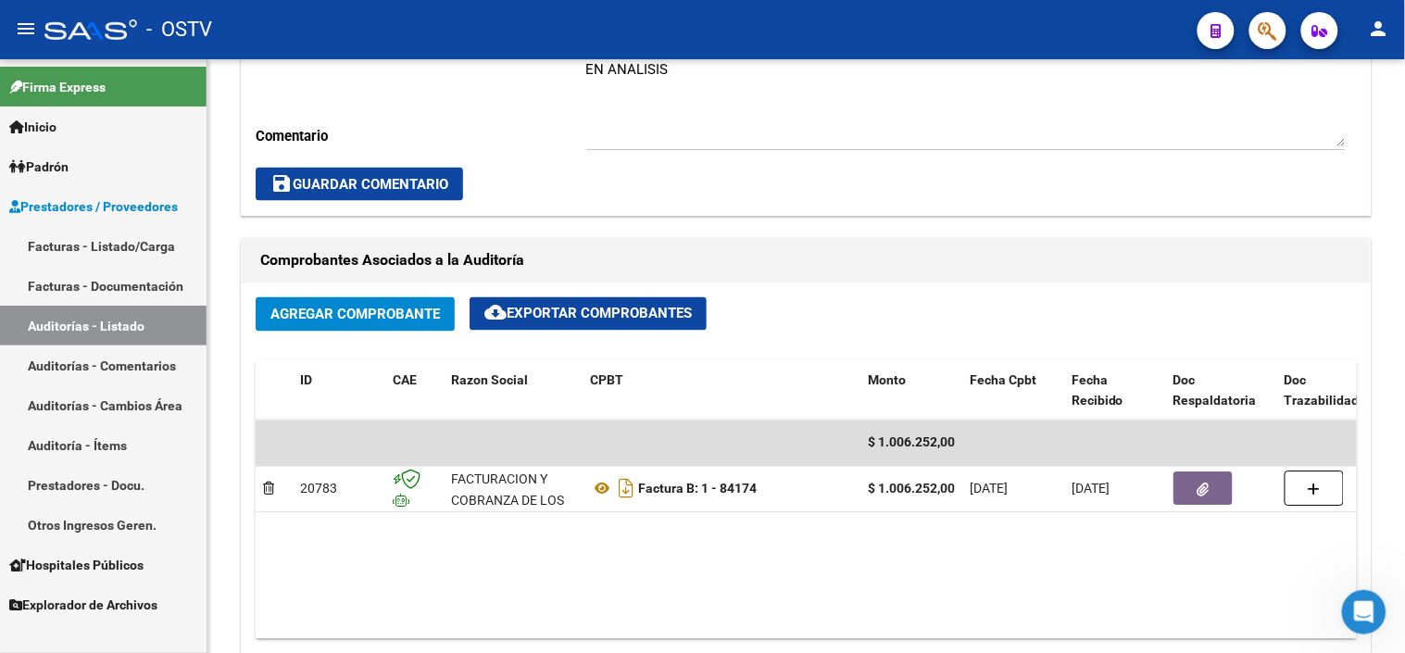
click at [124, 331] on link "Auditorías - Listado" at bounding box center [103, 326] width 206 height 40
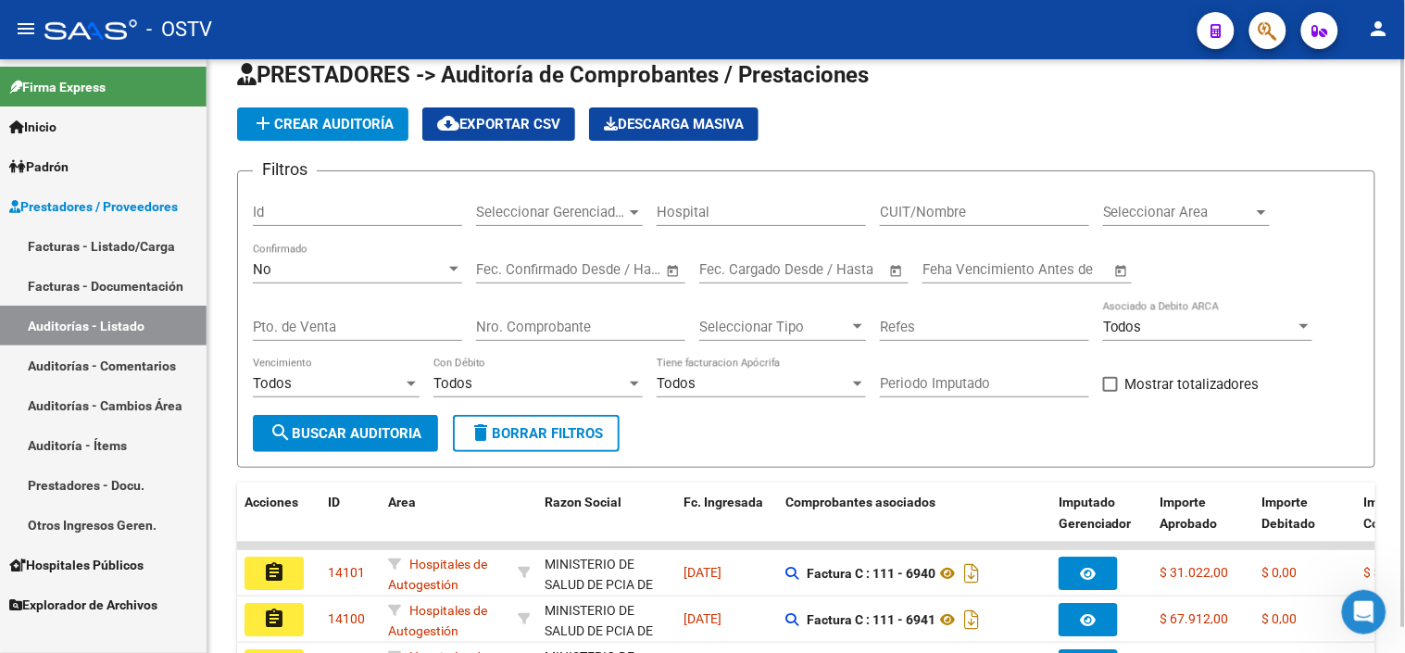
scroll to position [515, 0]
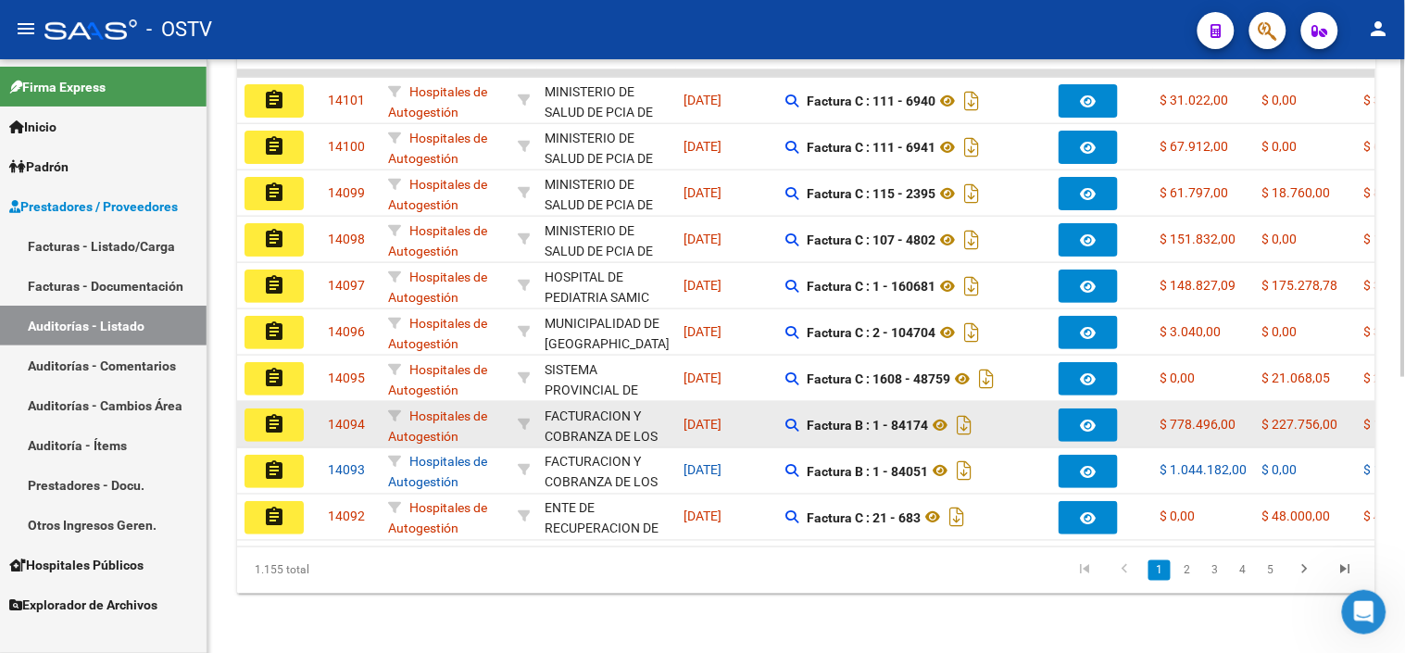
click at [254, 410] on button "assignment" at bounding box center [273, 424] width 59 height 33
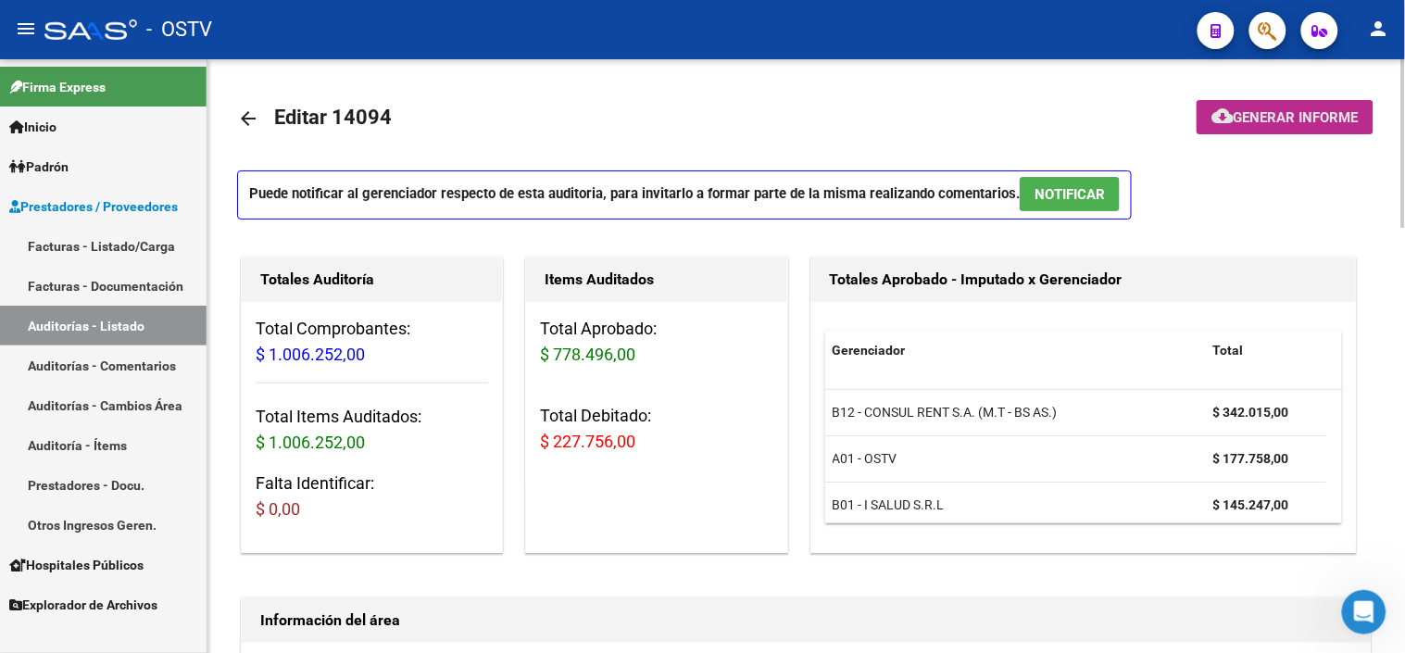
click at [1276, 118] on span "Generar informe" at bounding box center [1295, 117] width 125 height 17
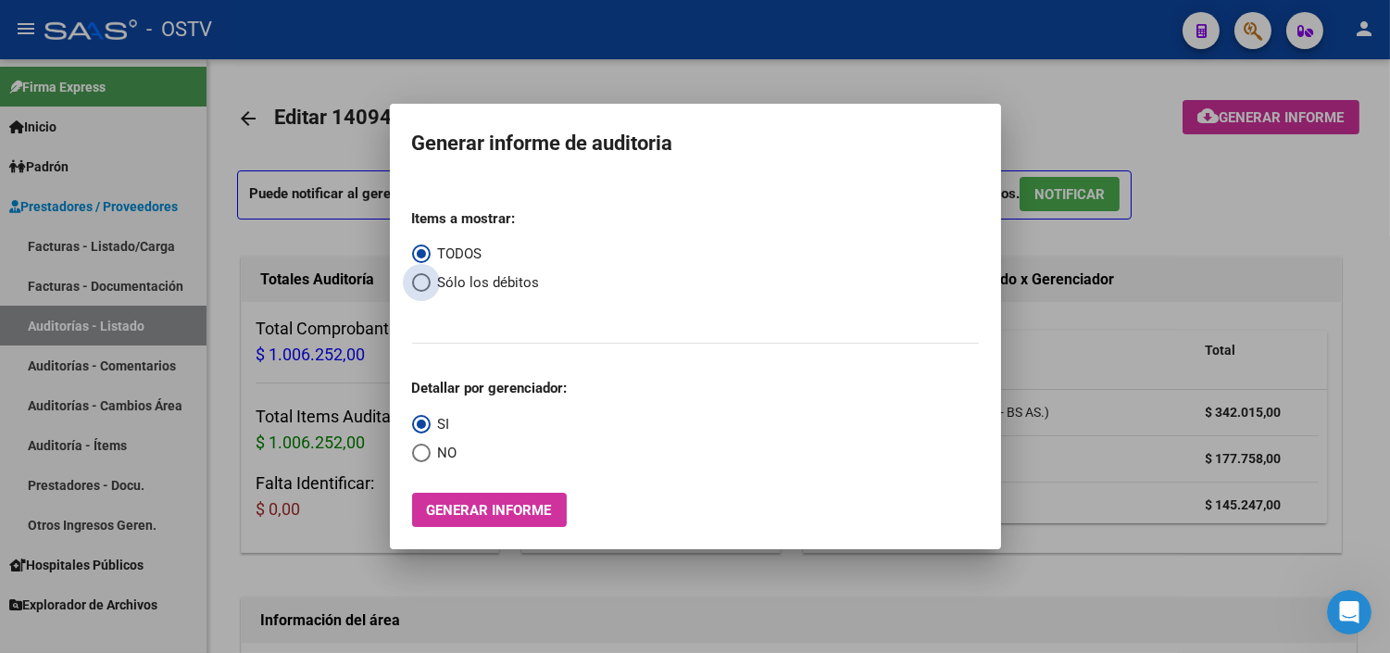
click at [446, 291] on span "Sólo los débitos" at bounding box center [485, 282] width 109 height 21
click at [431, 291] on input "Sólo los débitos" at bounding box center [421, 282] width 19 height 19
radio input "true"
click at [413, 462] on span "Select an option" at bounding box center [421, 453] width 19 height 19
click at [413, 462] on input "NO" at bounding box center [421, 453] width 19 height 19
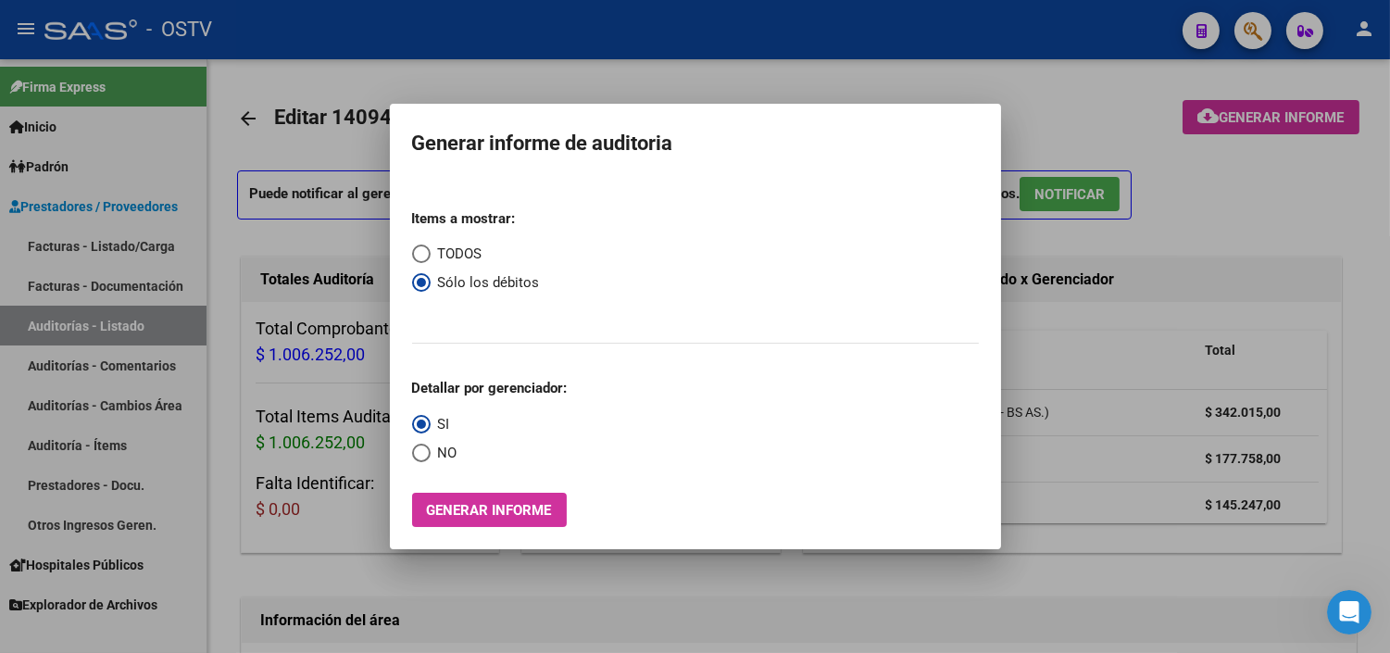
radio input "true"
click at [441, 515] on span "Generar informe" at bounding box center [489, 510] width 125 height 17
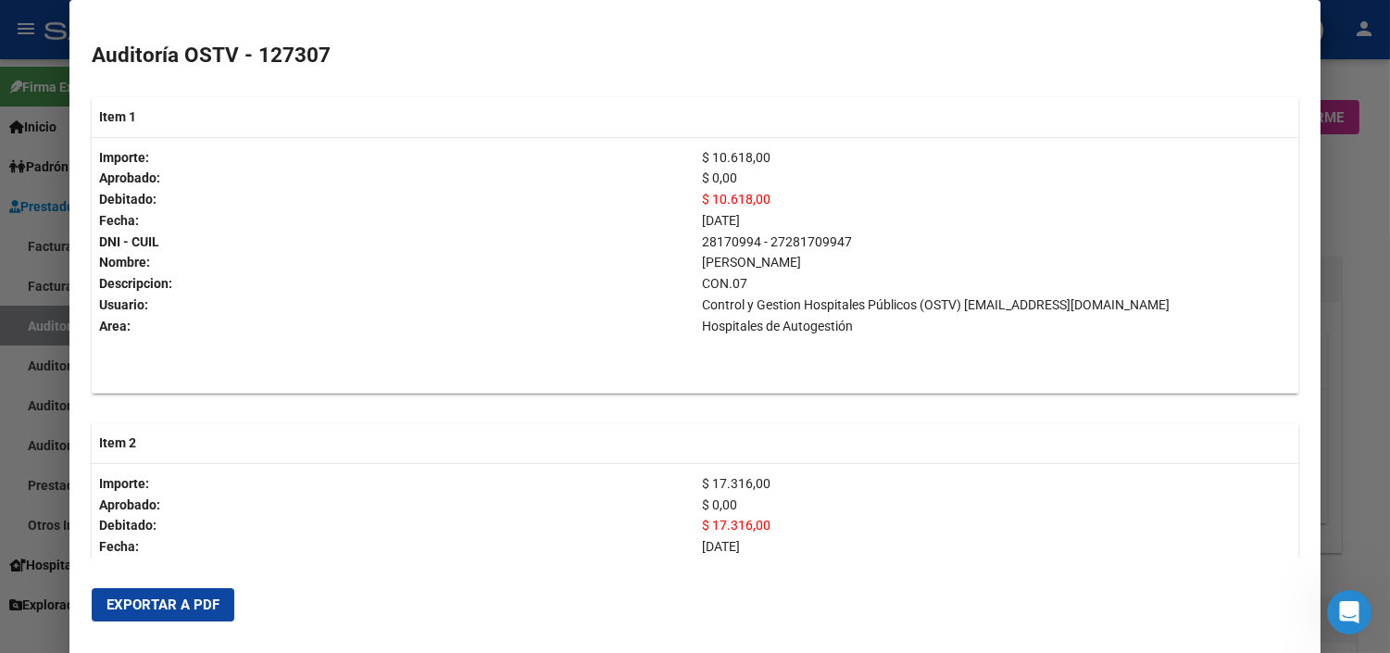
scroll to position [617, 0]
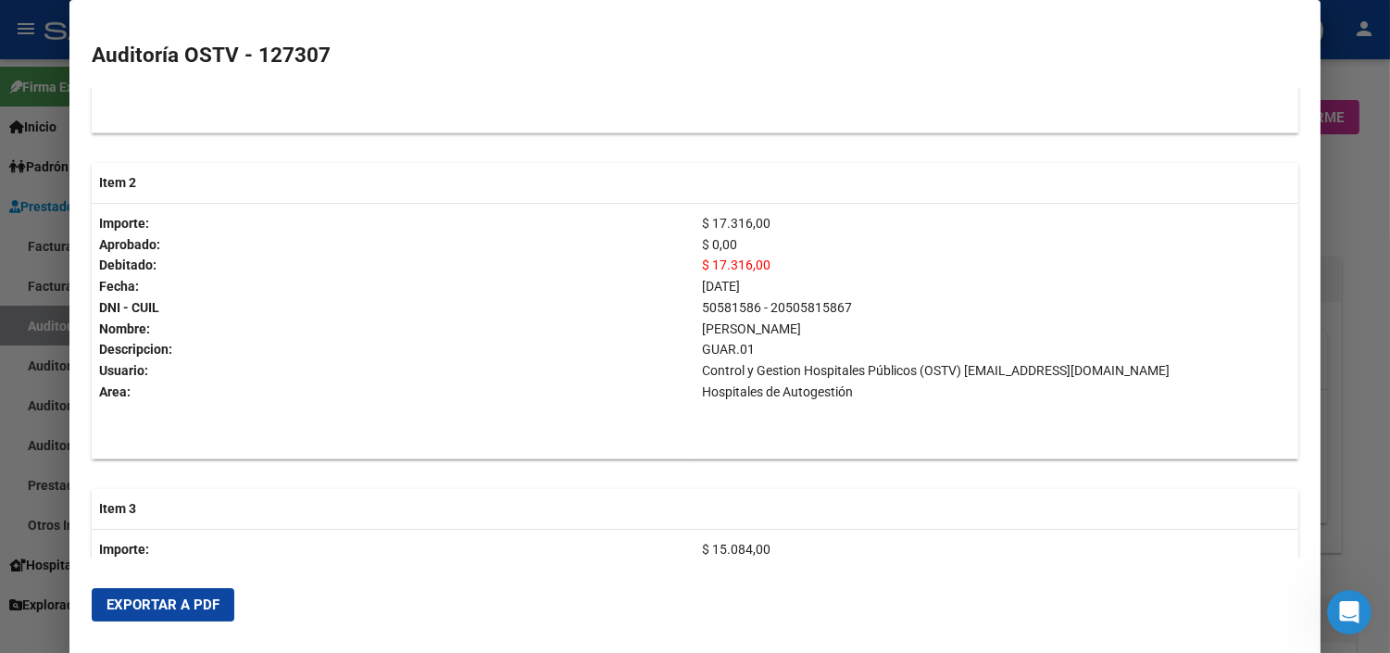
click at [1348, 340] on div at bounding box center [695, 326] width 1390 height 653
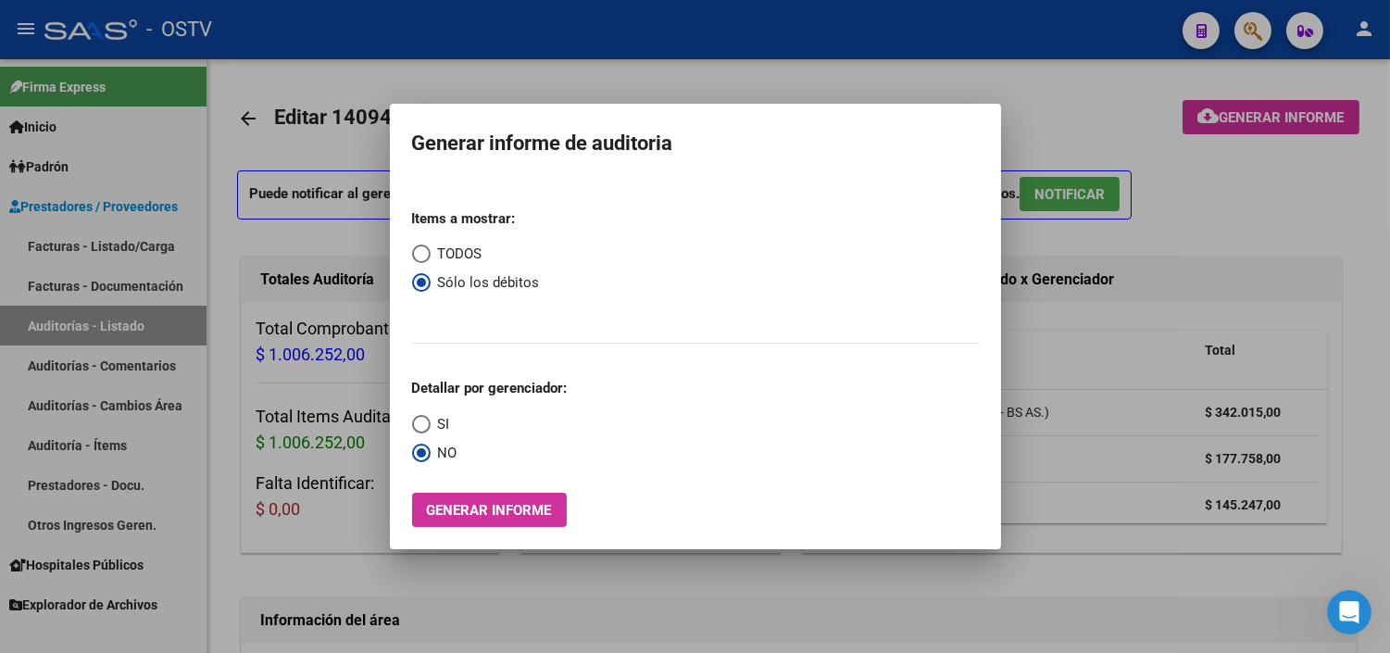
click at [1348, 340] on div at bounding box center [695, 326] width 1390 height 653
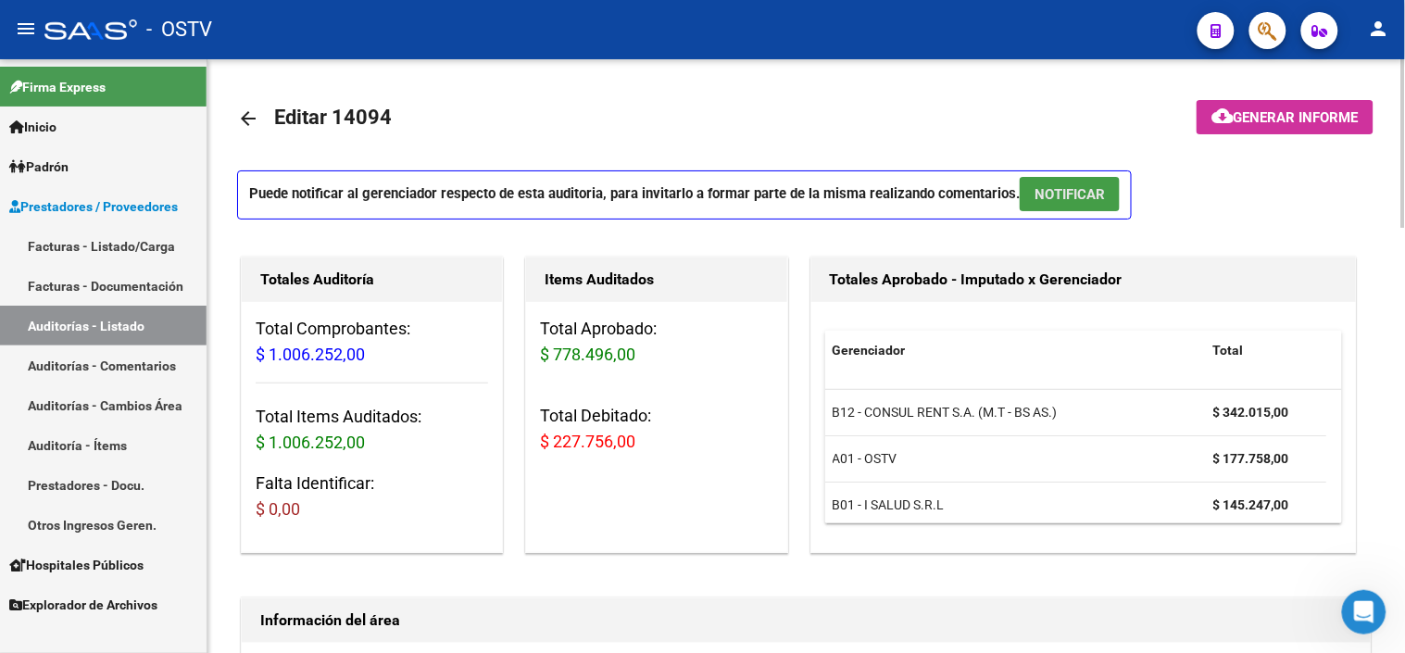
click at [1061, 204] on button "NOTIFICAR" at bounding box center [1070, 194] width 100 height 34
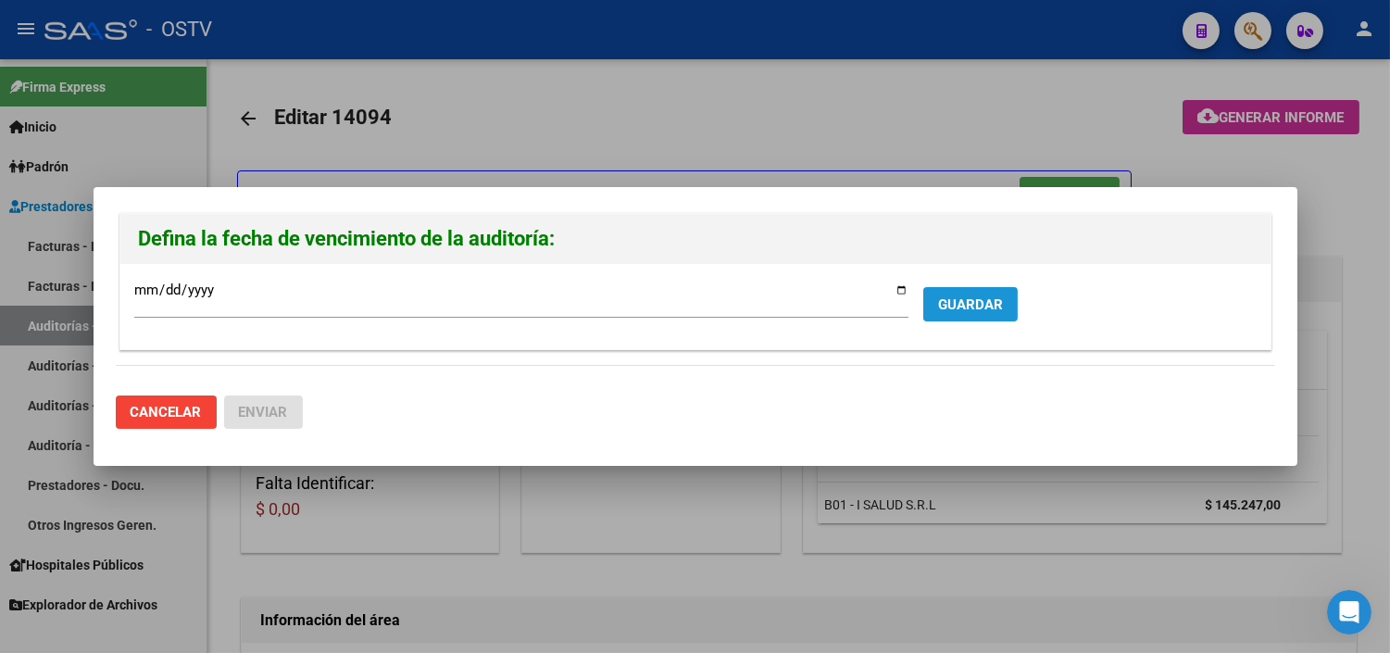
click at [974, 302] on span "GUARDAR" at bounding box center [970, 304] width 65 height 17
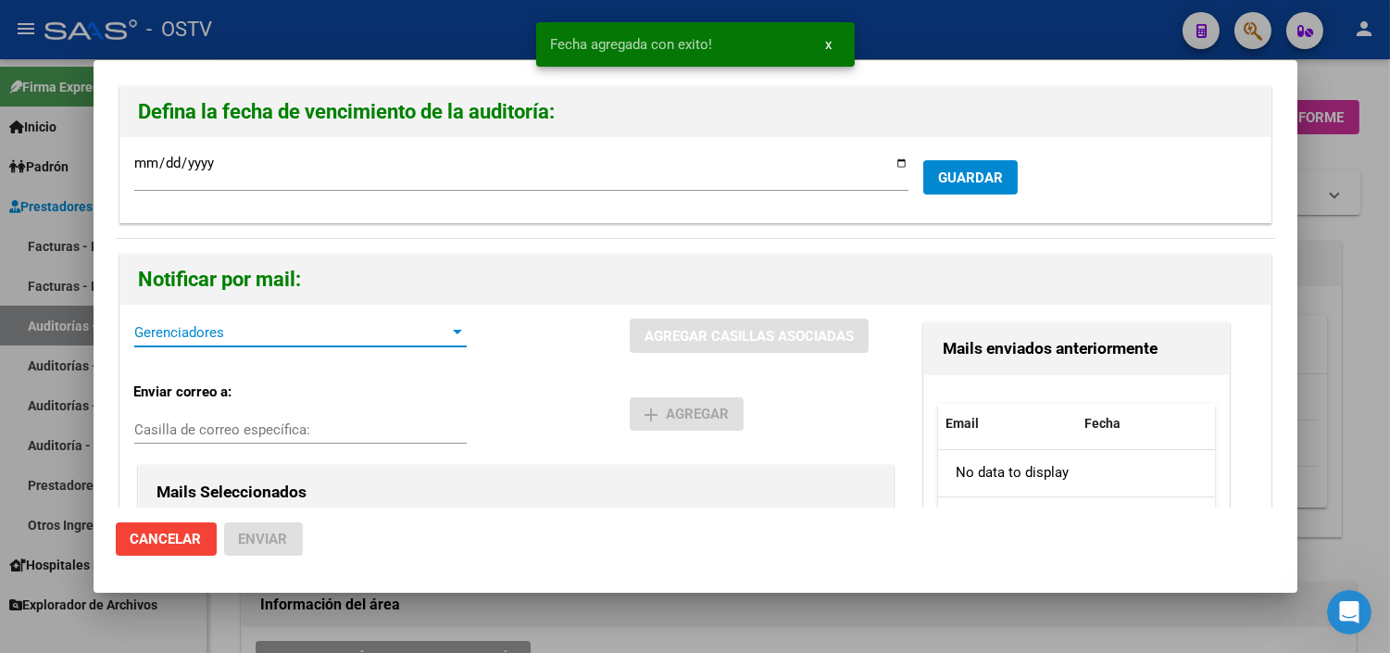
click at [214, 333] on span "Gerenciadores" at bounding box center [292, 332] width 316 height 17
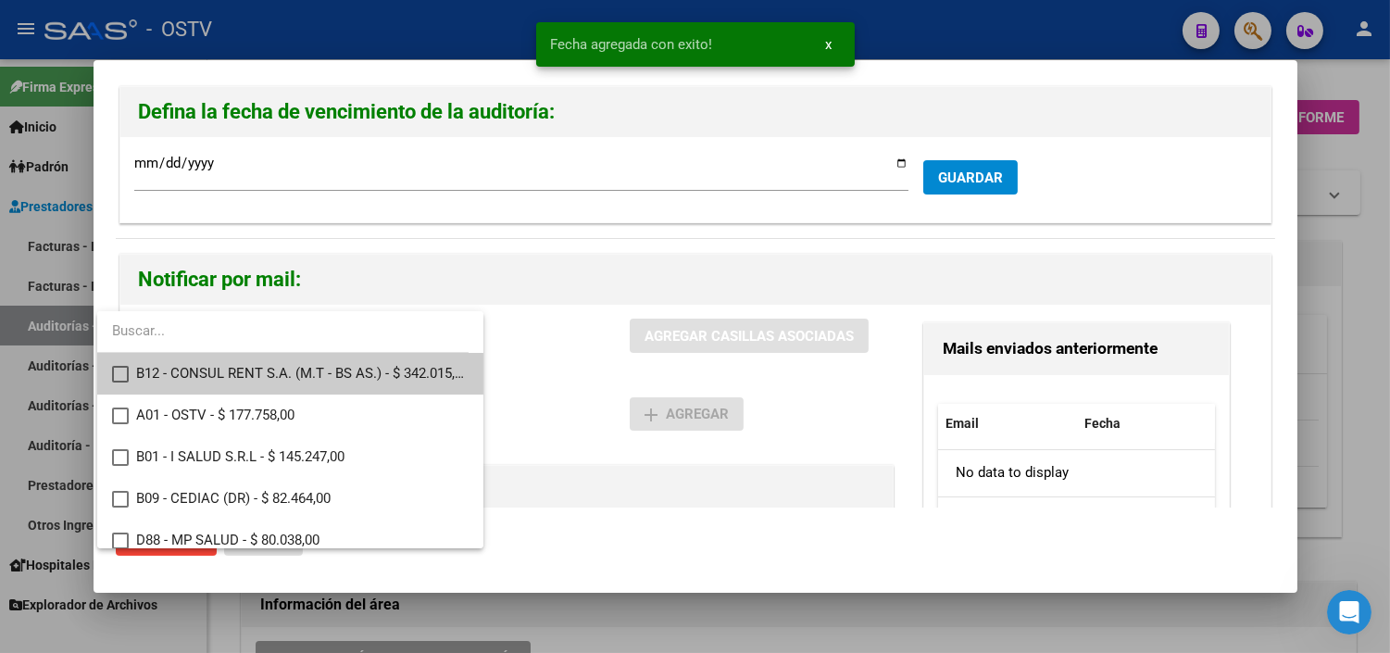
click at [211, 377] on span "B12 - CONSUL RENT S.A. (M.T - BS AS.) - $ 342.015,00" at bounding box center [302, 374] width 332 height 42
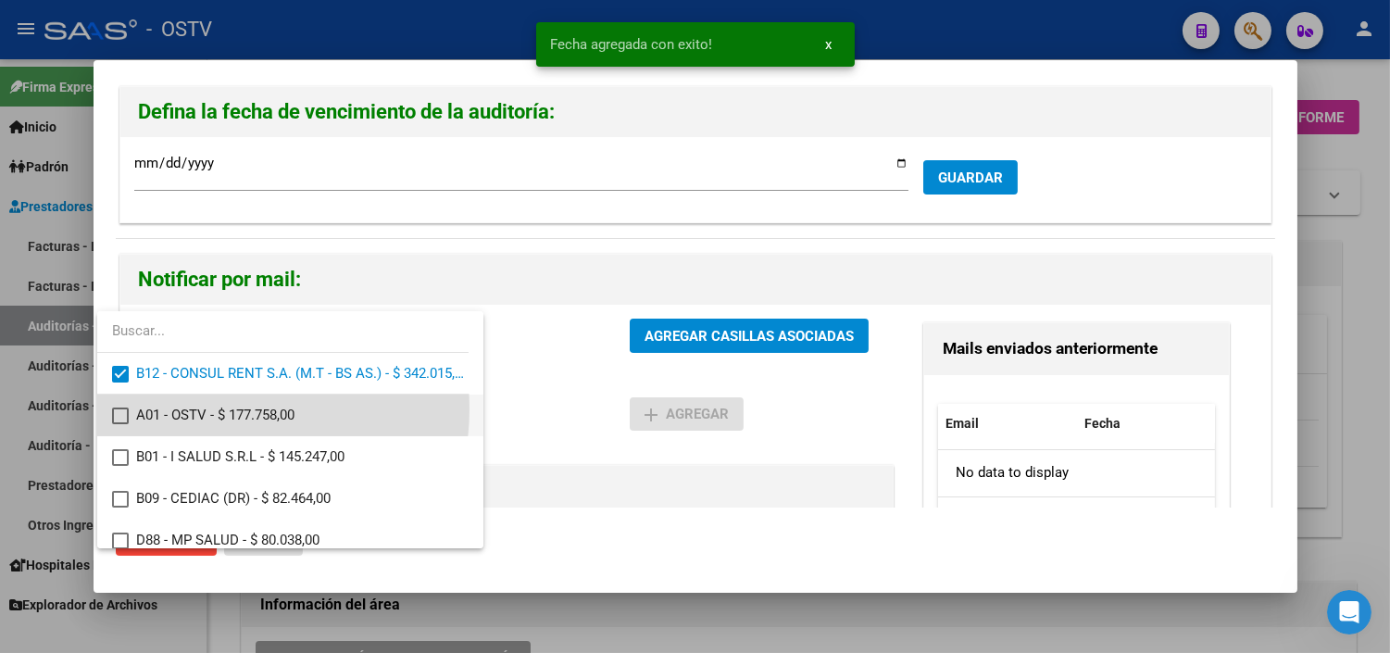
click at [211, 408] on span "A01 - OSTV - $ 177.758,00" at bounding box center [302, 415] width 332 height 42
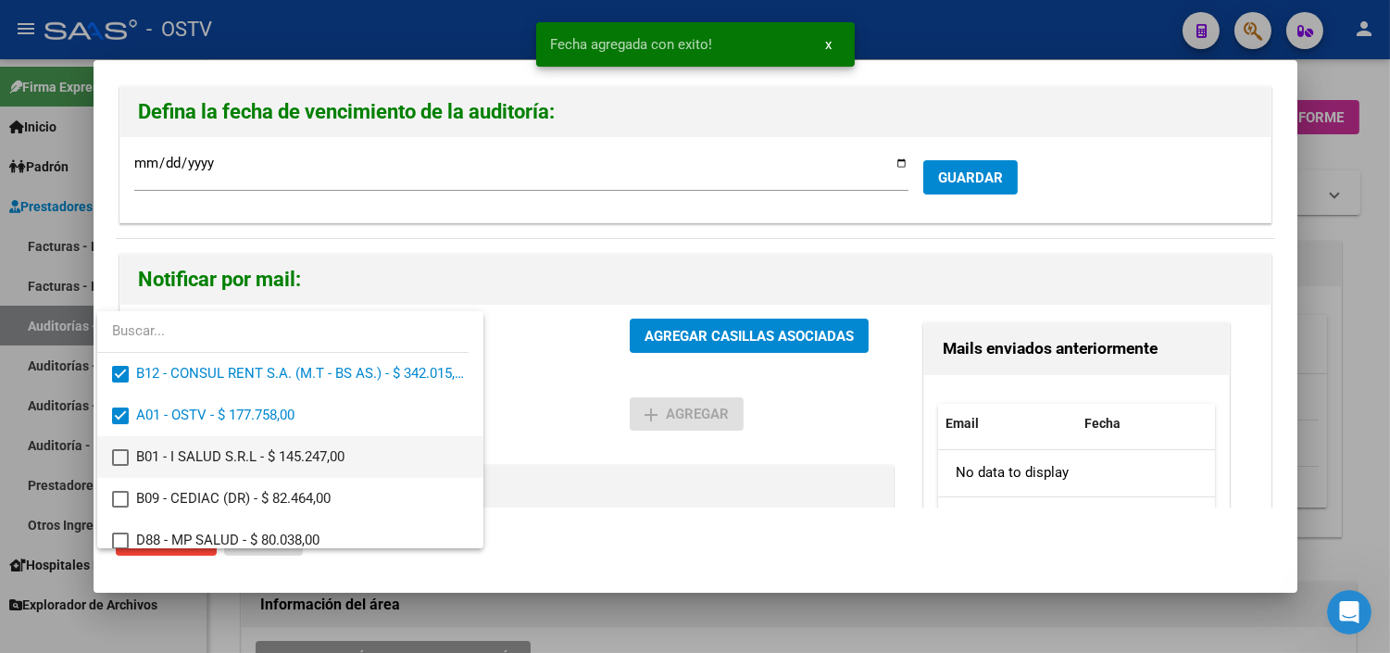
click at [225, 464] on span "B01 - I SALUD S.R.L - $ 145.247,00" at bounding box center [302, 457] width 332 height 42
click at [696, 333] on div at bounding box center [695, 326] width 1390 height 653
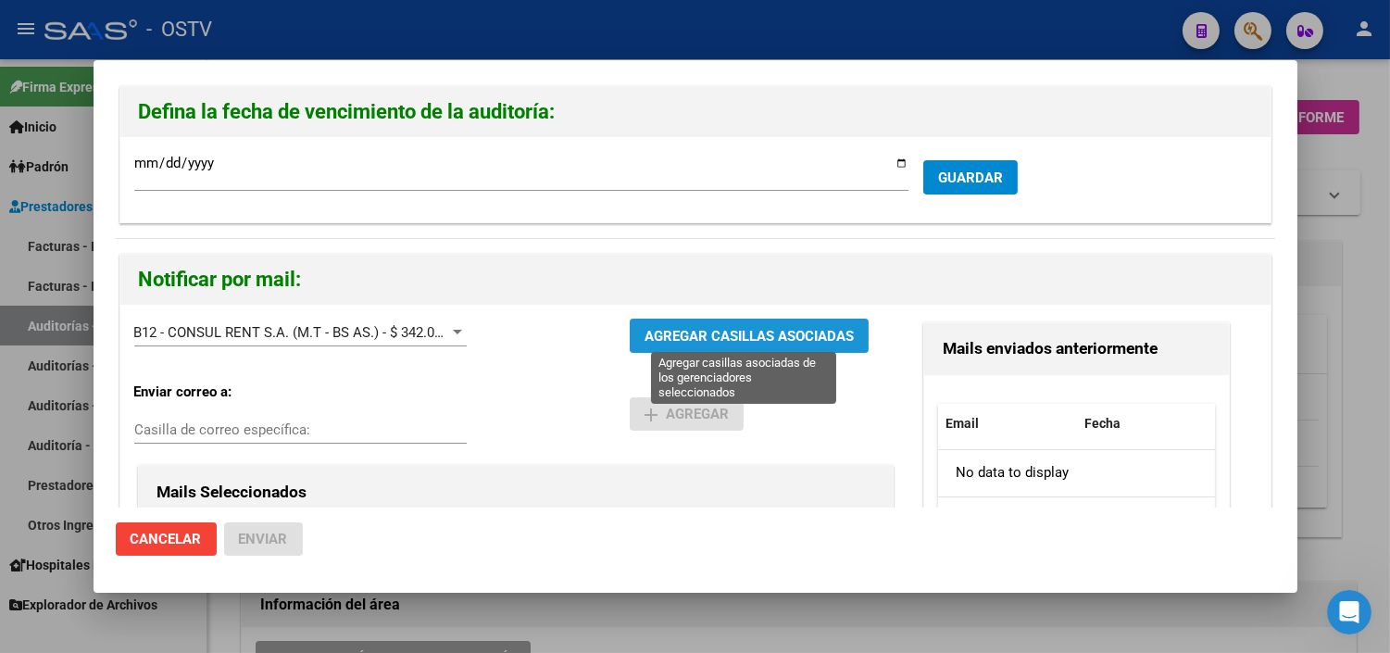
click at [677, 339] on span "AGREGAR CASILLAS ASOCIADAS" at bounding box center [748, 336] width 209 height 17
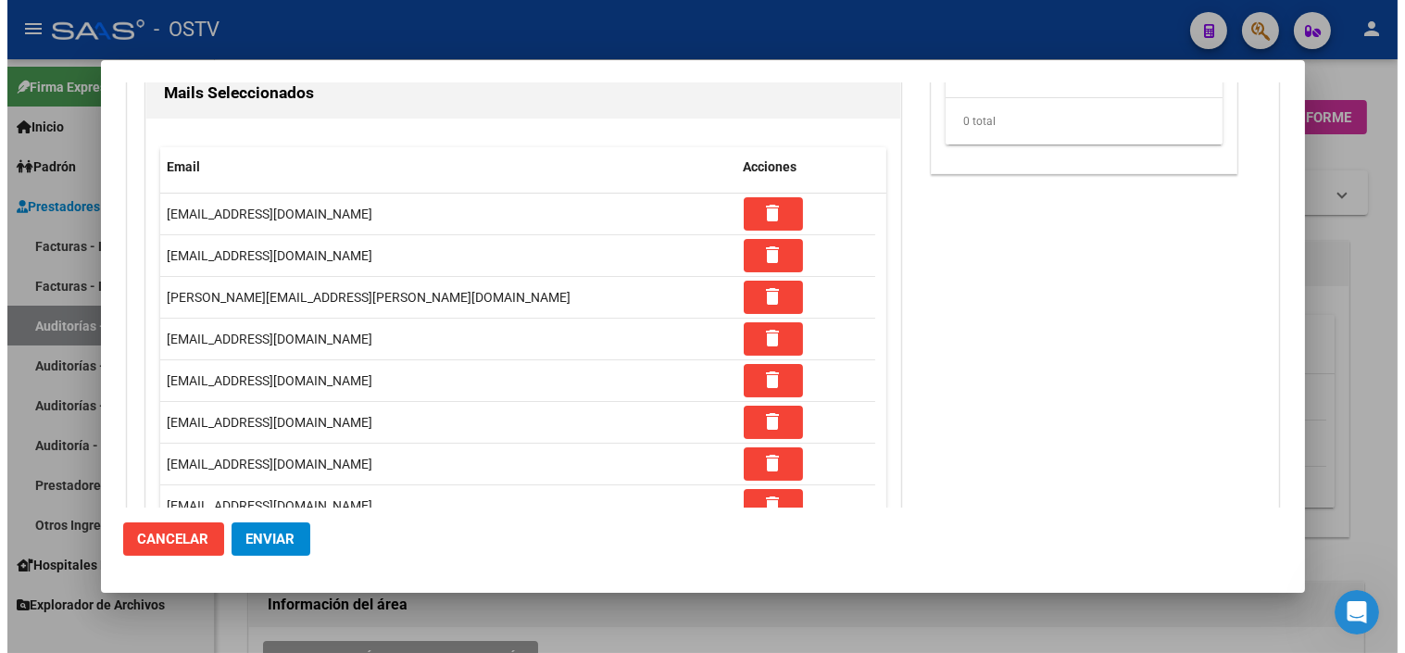
scroll to position [502, 0]
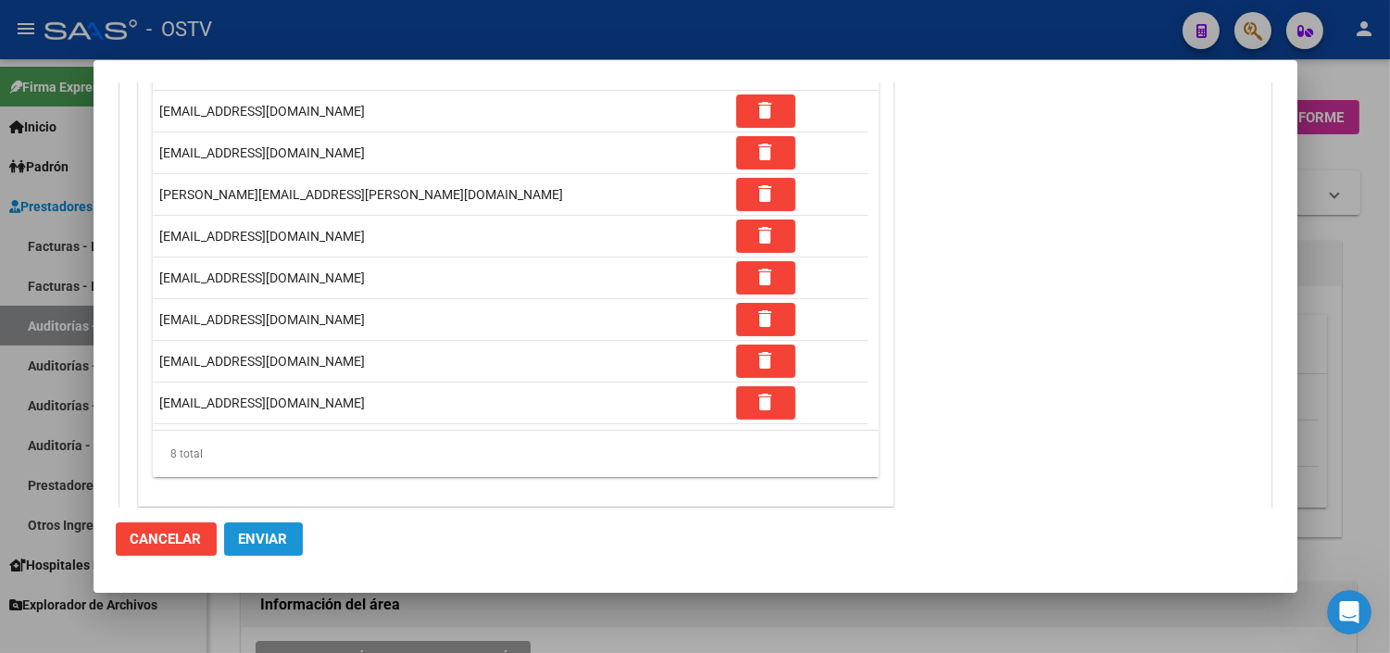
click at [269, 543] on span "Enviar" at bounding box center [263, 539] width 49 height 17
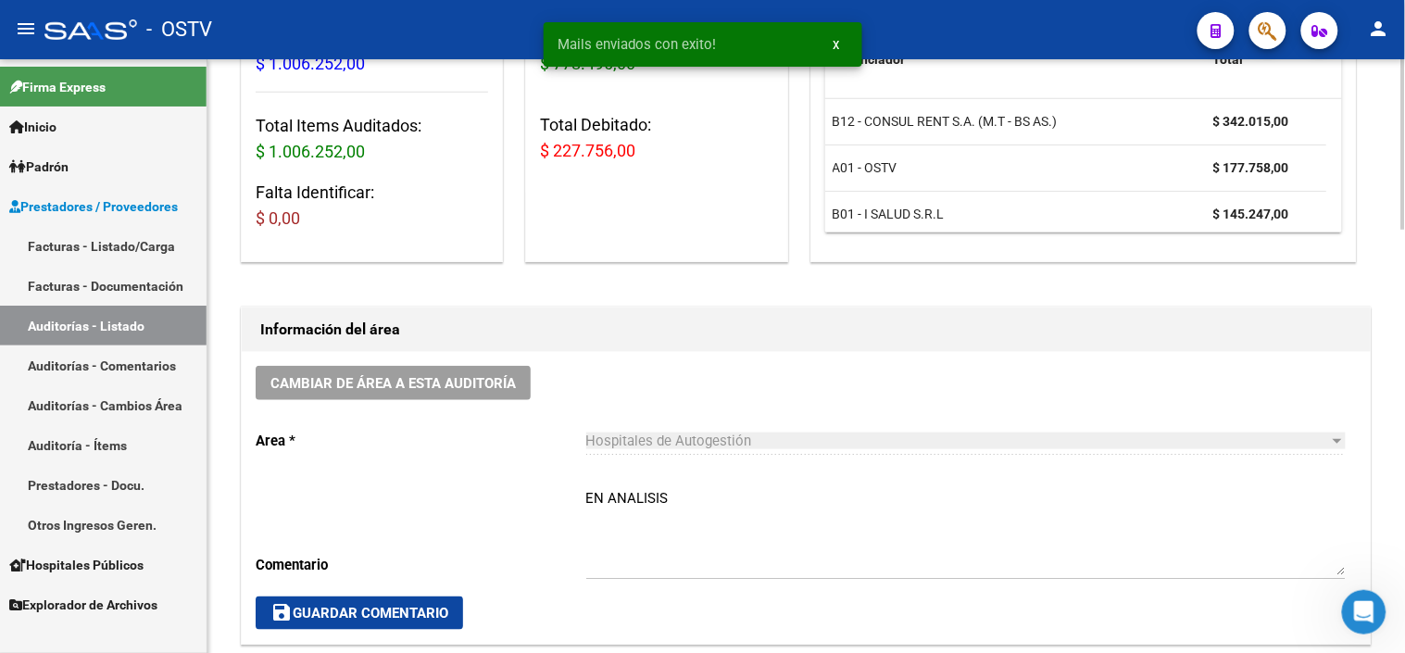
scroll to position [411, 0]
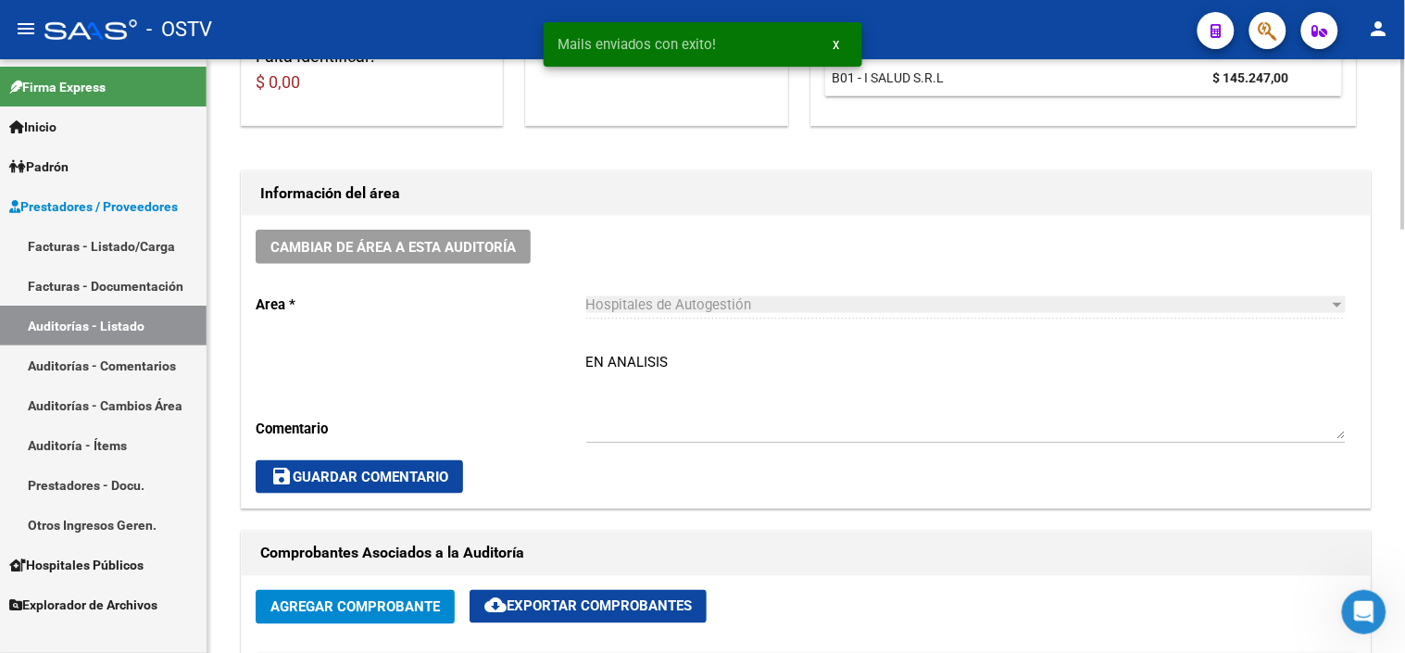
click at [598, 357] on textarea "EN ANALISIS" at bounding box center [965, 395] width 759 height 87
click at [597, 368] on textarea "EN ANALISIS" at bounding box center [965, 395] width 759 height 87
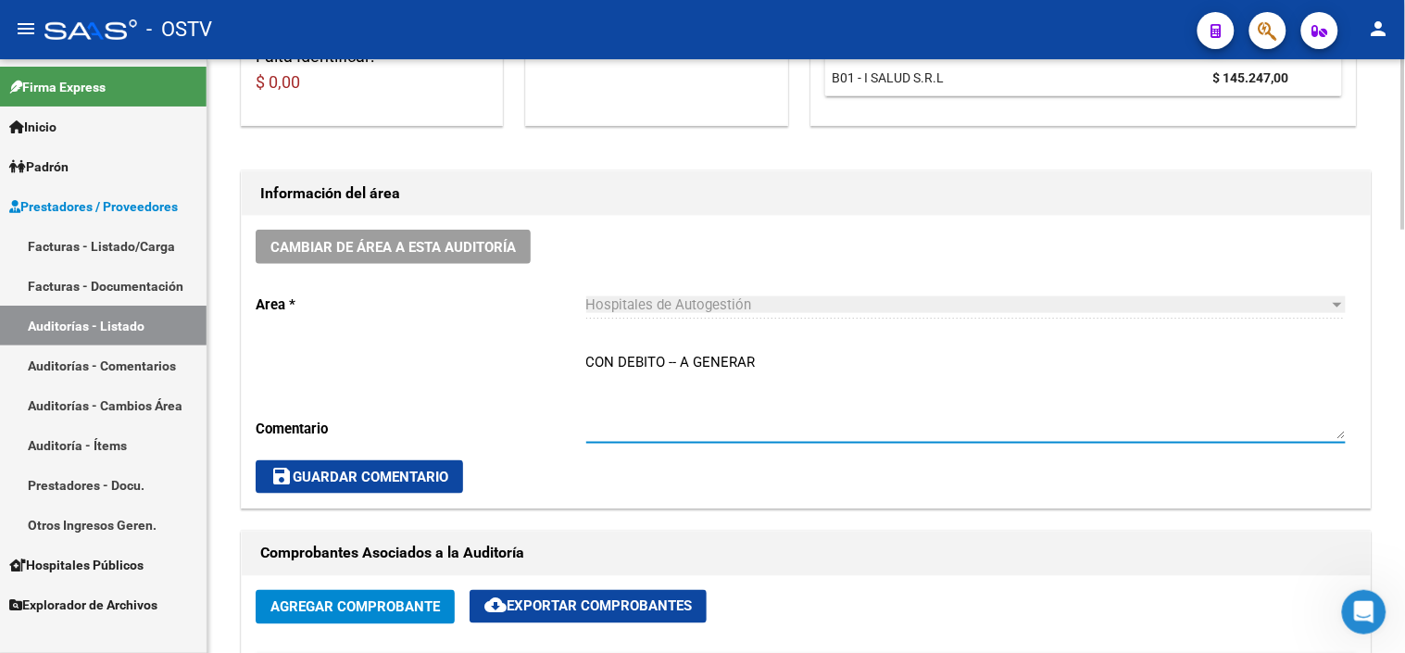
drag, startPoint x: 680, startPoint y: 369, endPoint x: 662, endPoint y: 368, distance: 17.6
click at [662, 368] on textarea "CON DEBITO -- A GENERAR" at bounding box center [965, 395] width 759 height 87
type textarea "CON DEBITO A GENERAR"
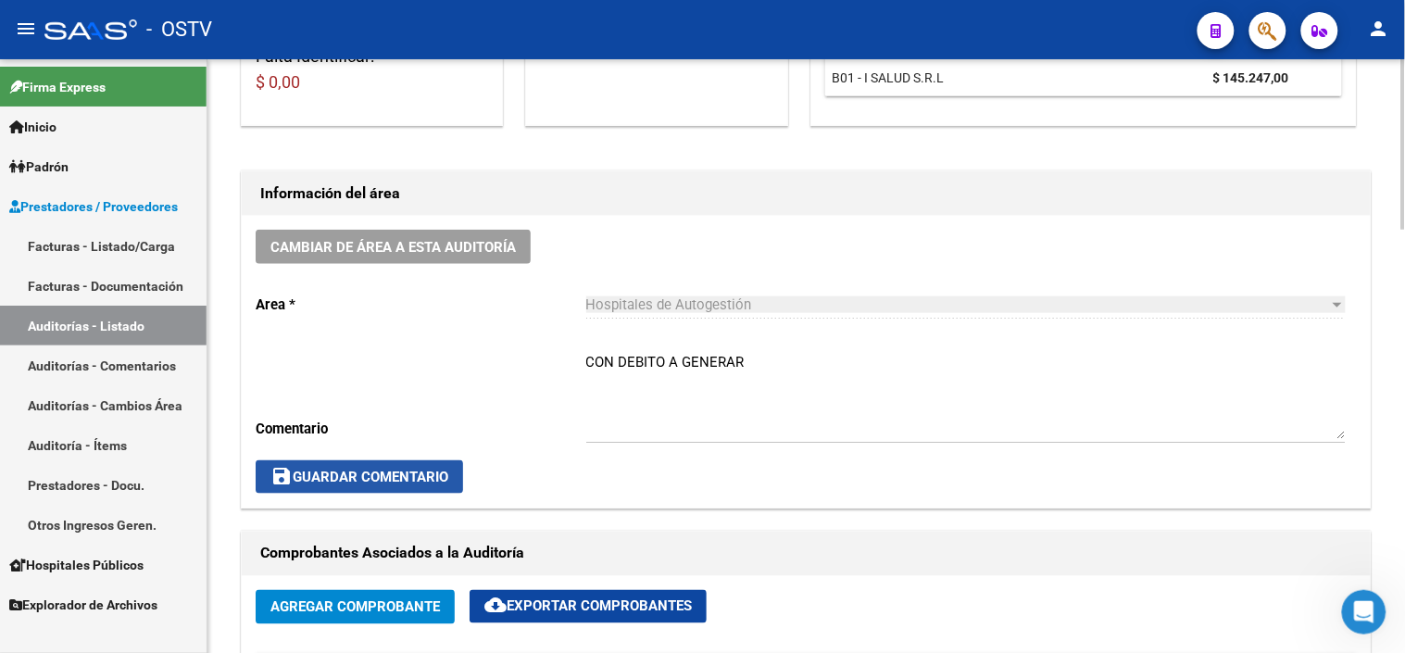
click at [424, 477] on span "save Guardar Comentario" at bounding box center [359, 477] width 178 height 17
click at [1358, 609] on icon "Abrir Intercom Messenger" at bounding box center [1360, 609] width 31 height 31
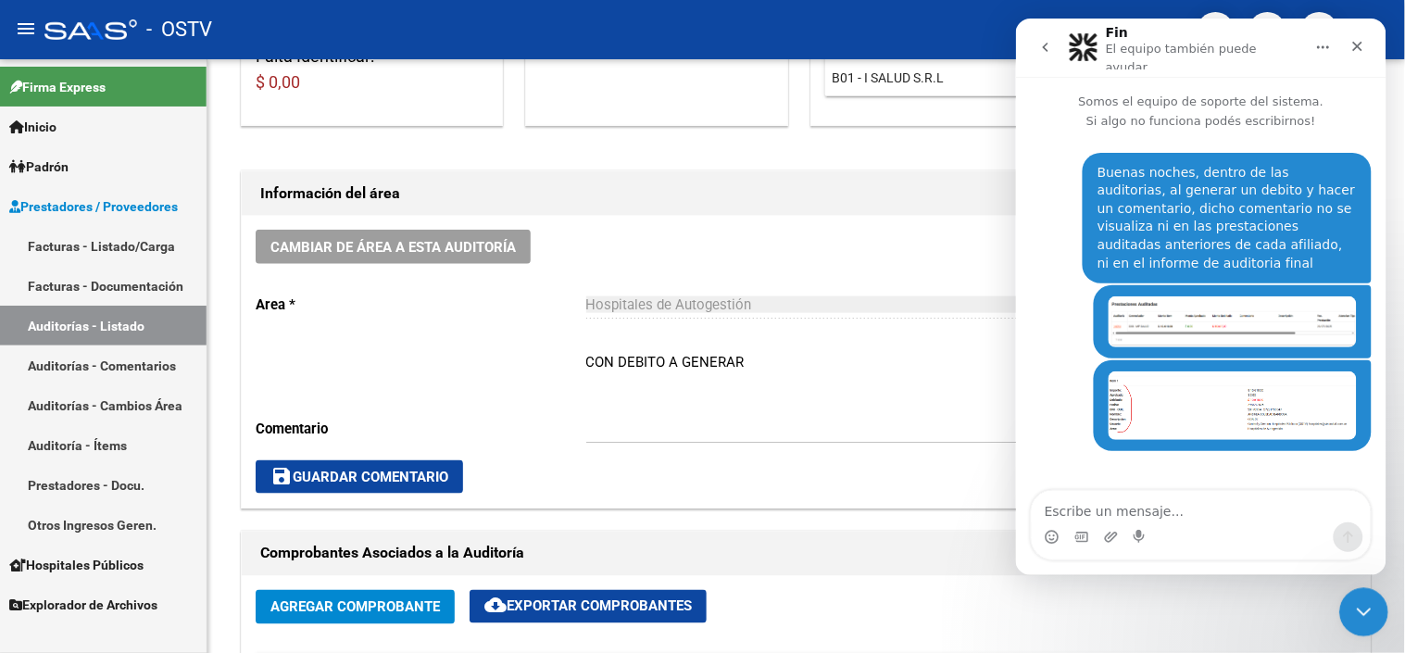
click at [1360, 609] on icon "Cerrar Intercom Messenger" at bounding box center [1360, 609] width 22 height 22
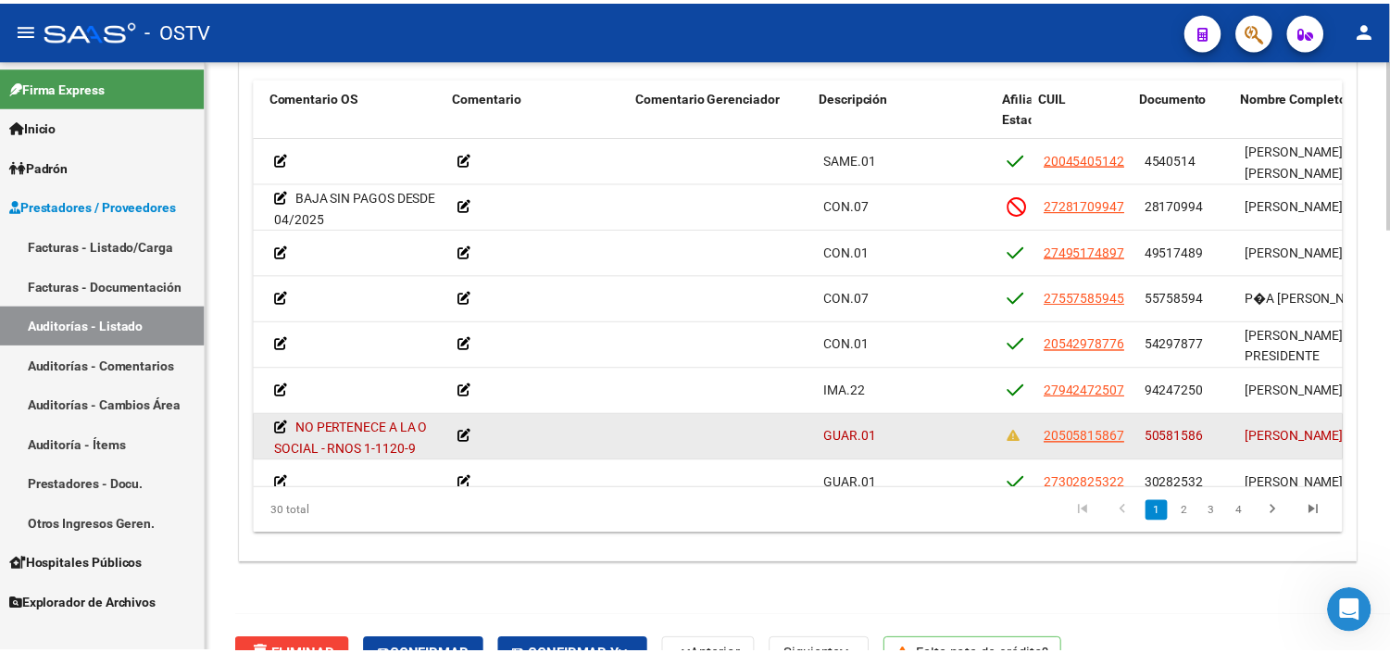
scroll to position [0, 644]
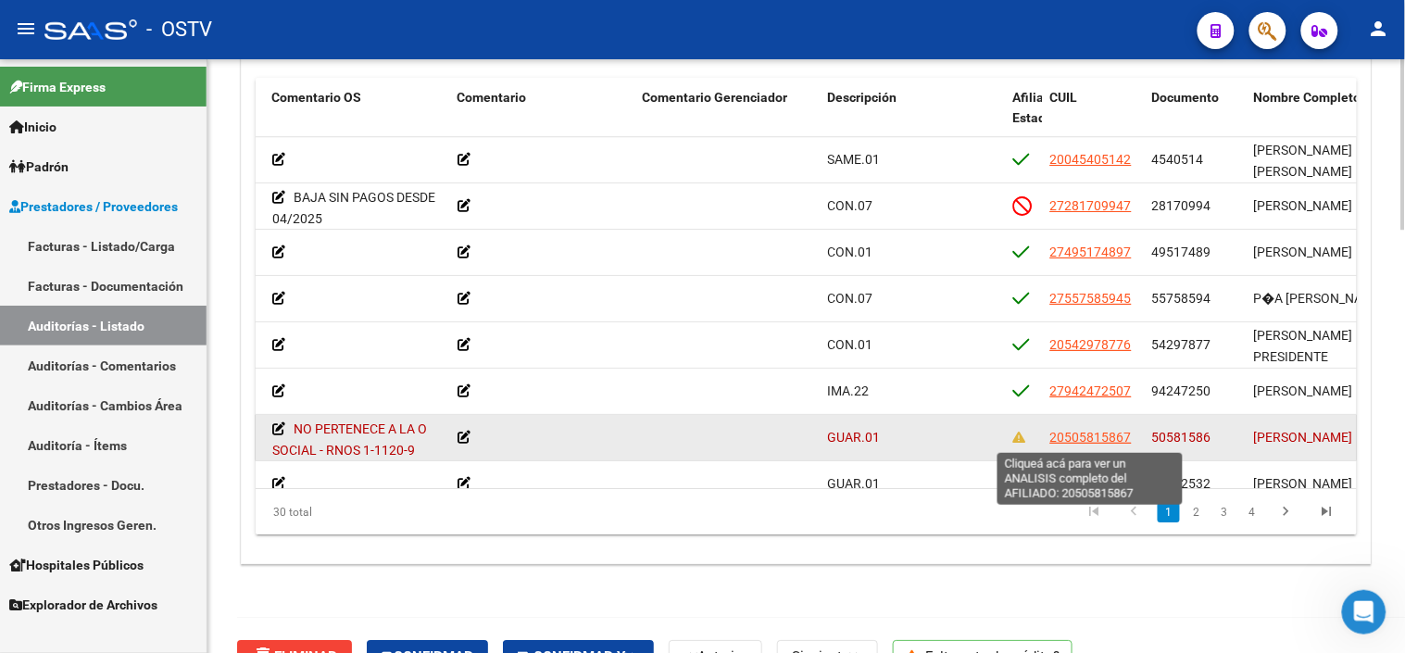
click at [1080, 435] on span "20505815867" at bounding box center [1090, 437] width 81 height 15
type textarea "20505815867"
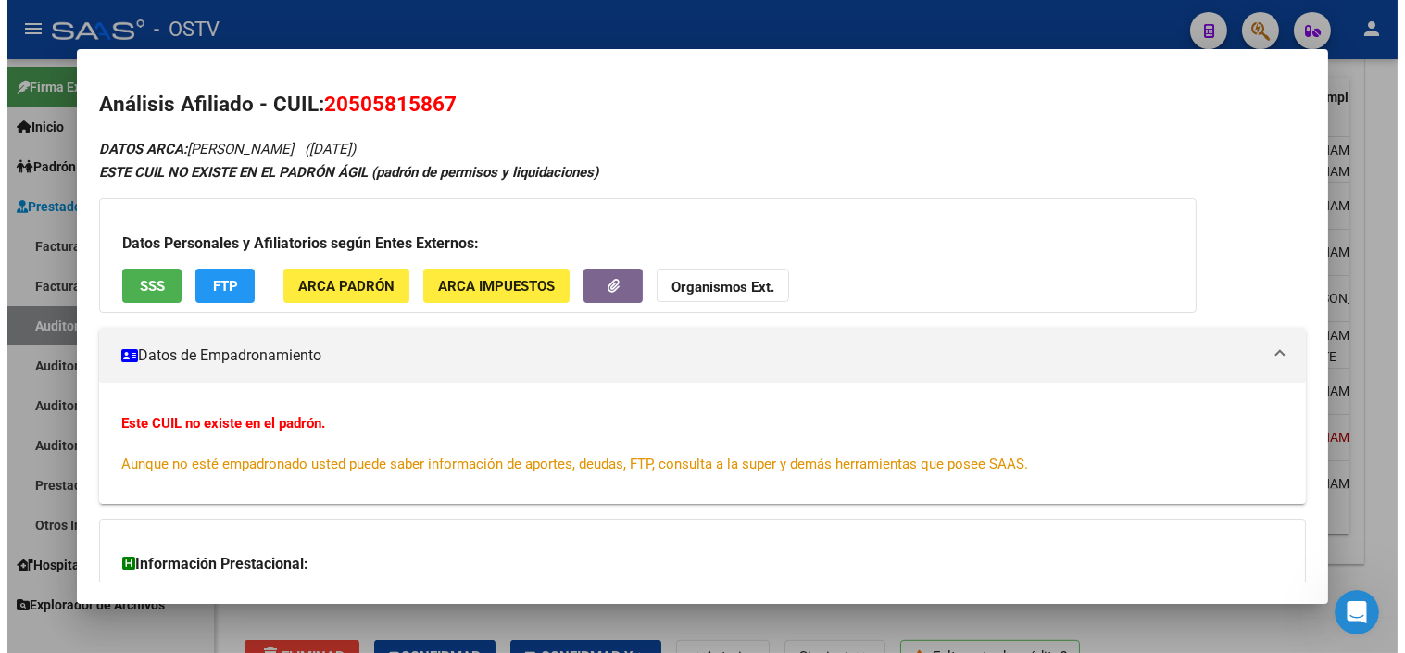
scroll to position [165, 0]
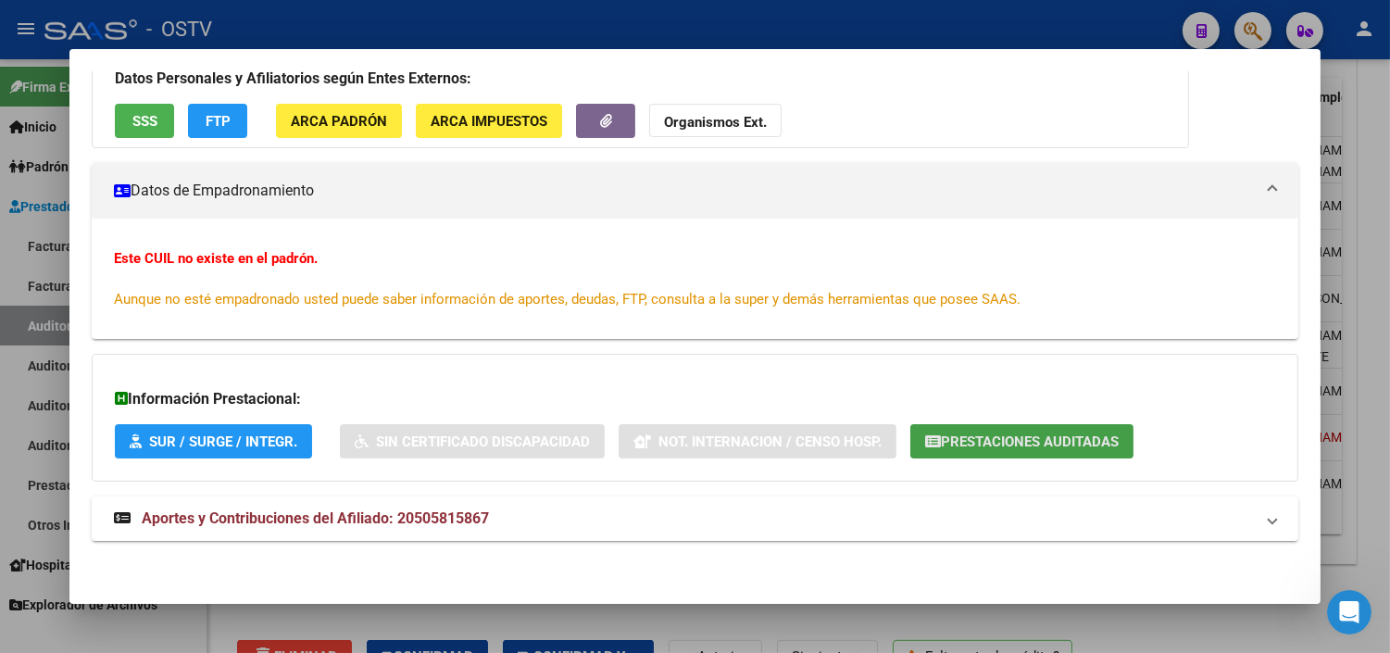
click at [950, 442] on span "Prestaciones Auditadas" at bounding box center [1030, 441] width 178 height 17
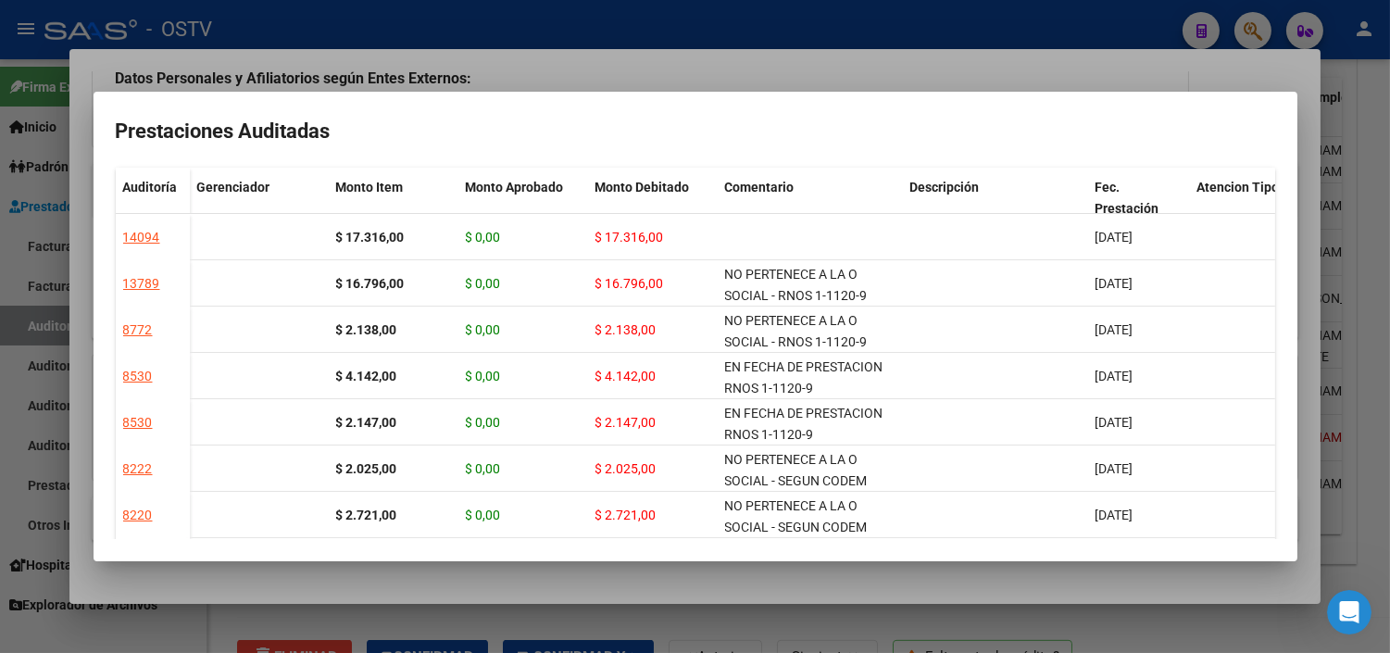
click at [850, 572] on div at bounding box center [695, 326] width 1390 height 653
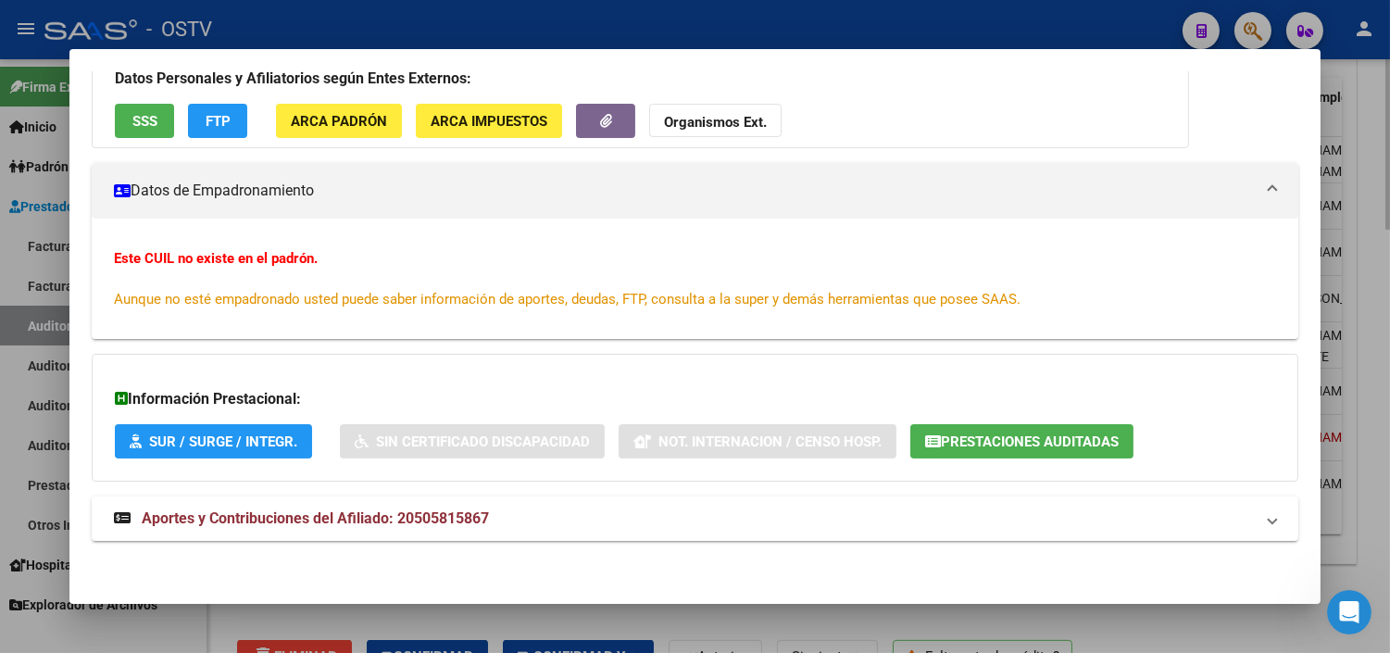
click at [852, 619] on div at bounding box center [695, 326] width 1390 height 653
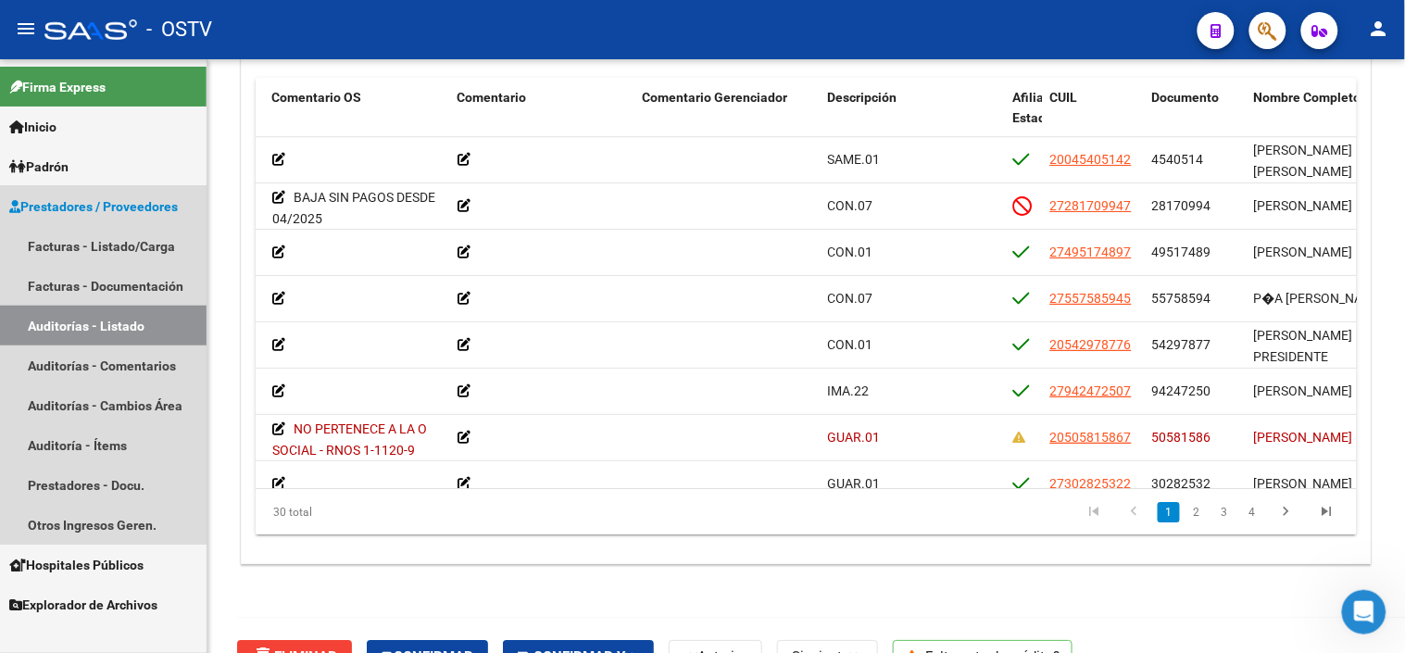
click at [137, 318] on link "Auditorías - Listado" at bounding box center [103, 326] width 206 height 40
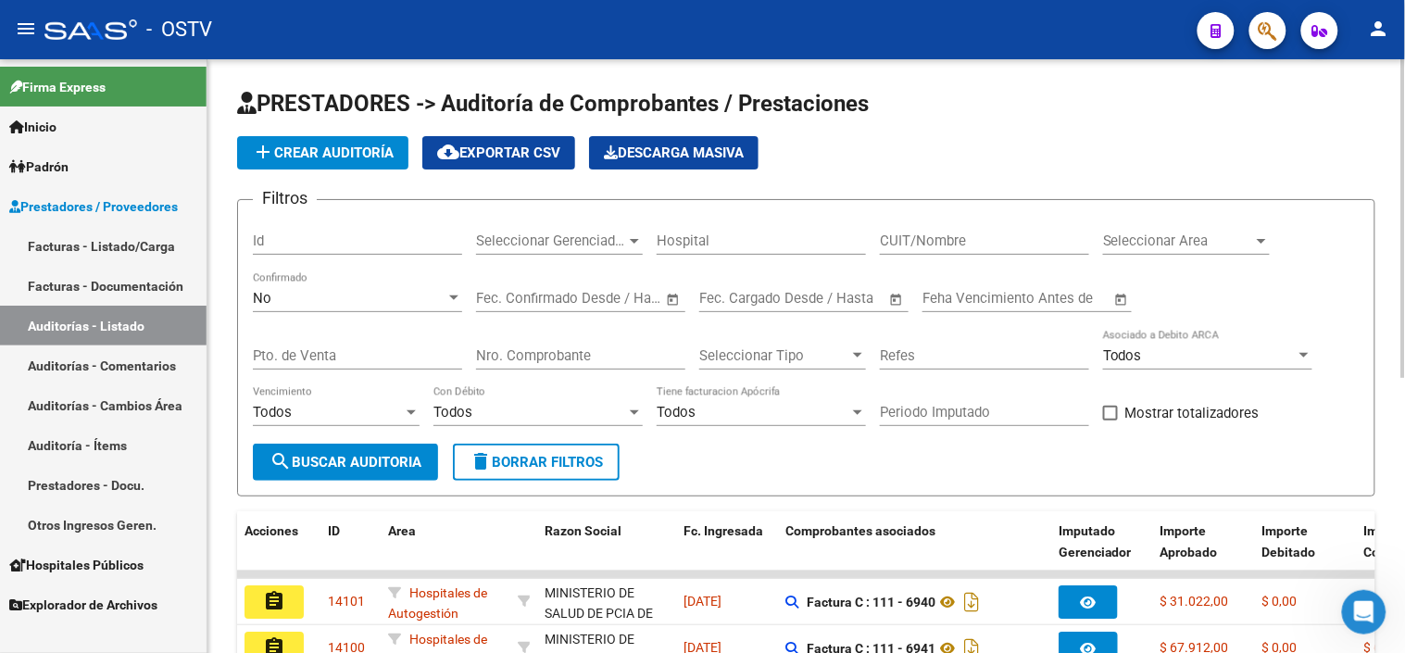
click at [378, 152] on span "add Crear Auditoría" at bounding box center [323, 152] width 142 height 17
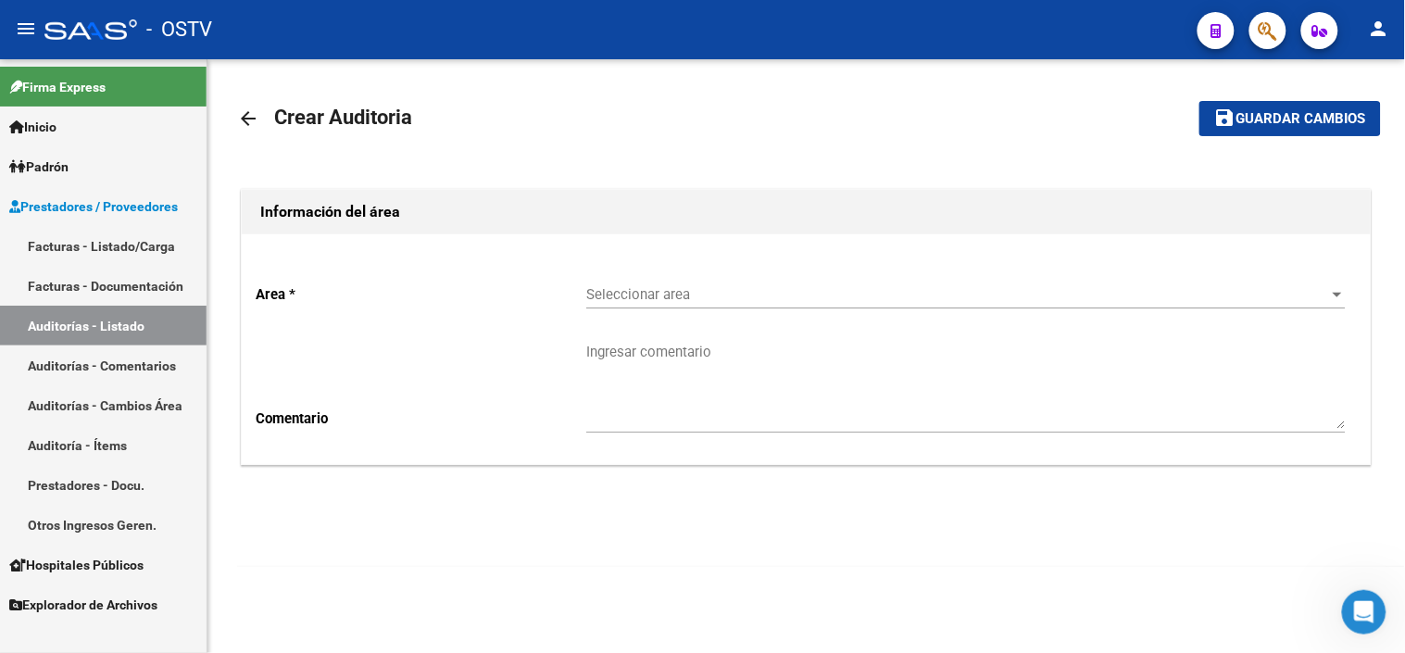
click at [619, 309] on div "Seleccionar area Seleccionar area" at bounding box center [965, 297] width 759 height 57
click at [636, 296] on span "Seleccionar area" at bounding box center [957, 294] width 743 height 17
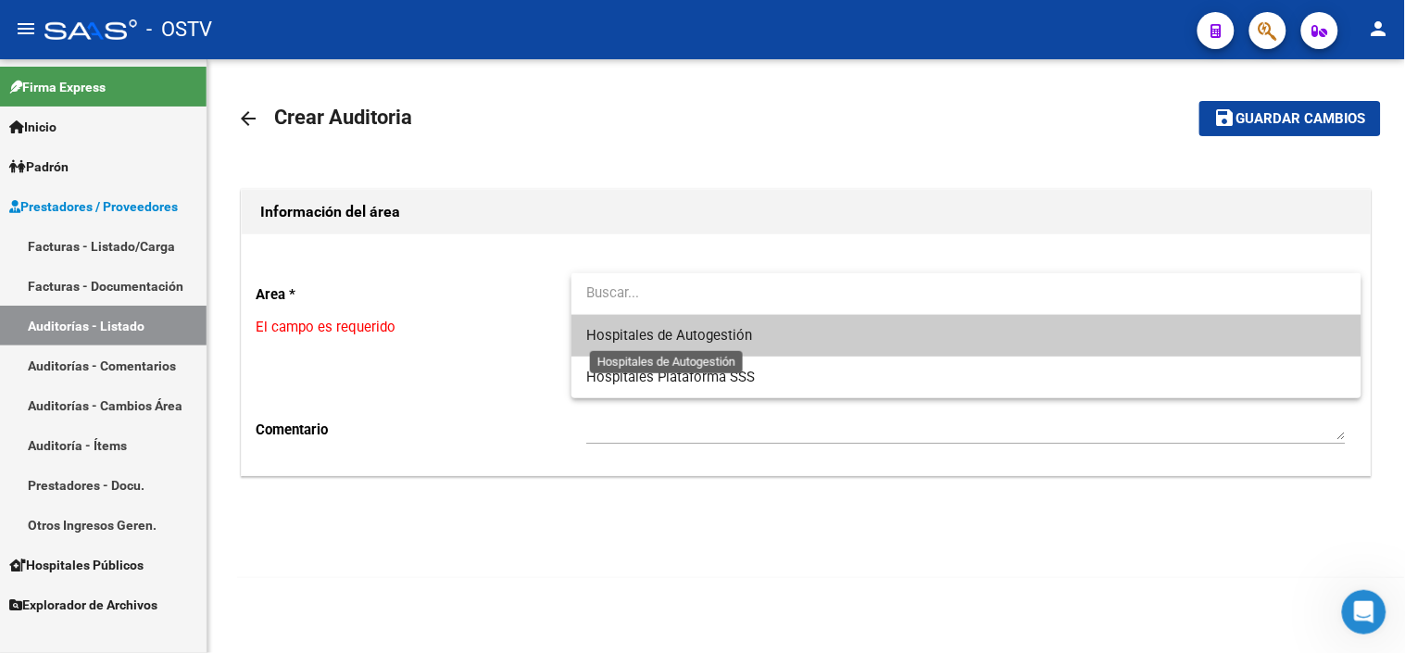
click at [626, 331] on span "Hospitales de Autogestión" at bounding box center [669, 335] width 166 height 17
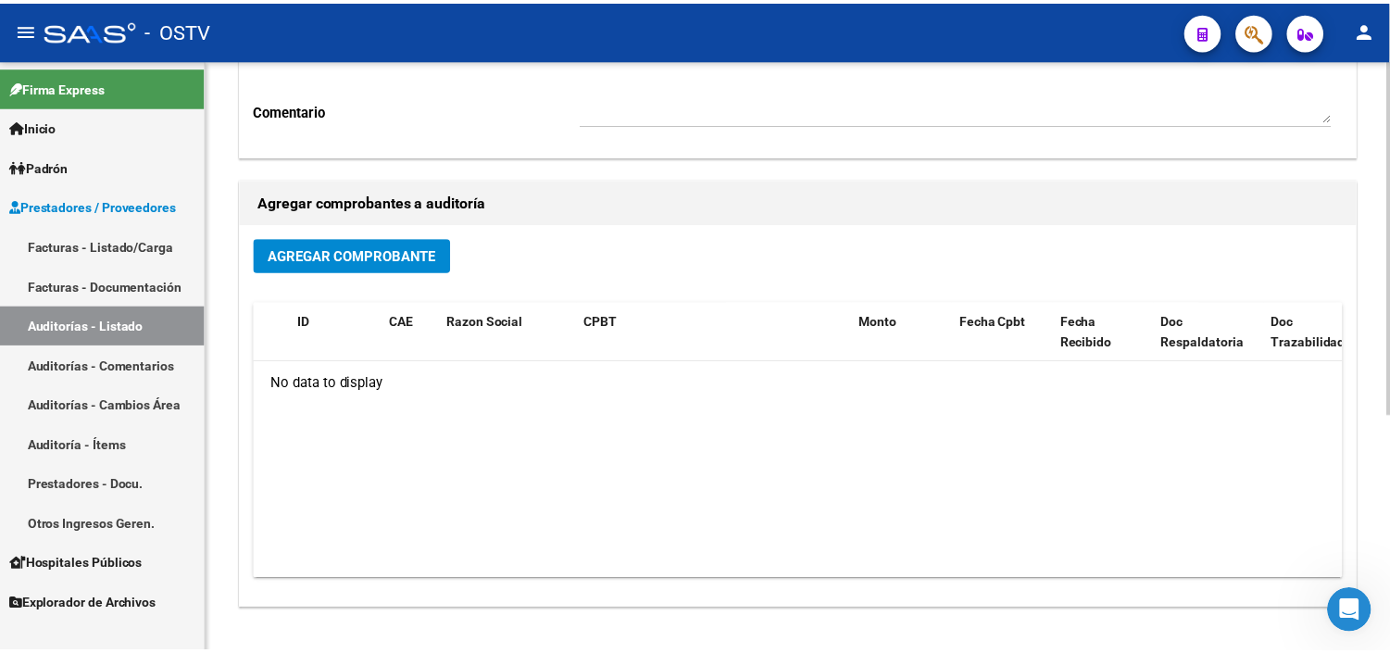
scroll to position [395, 0]
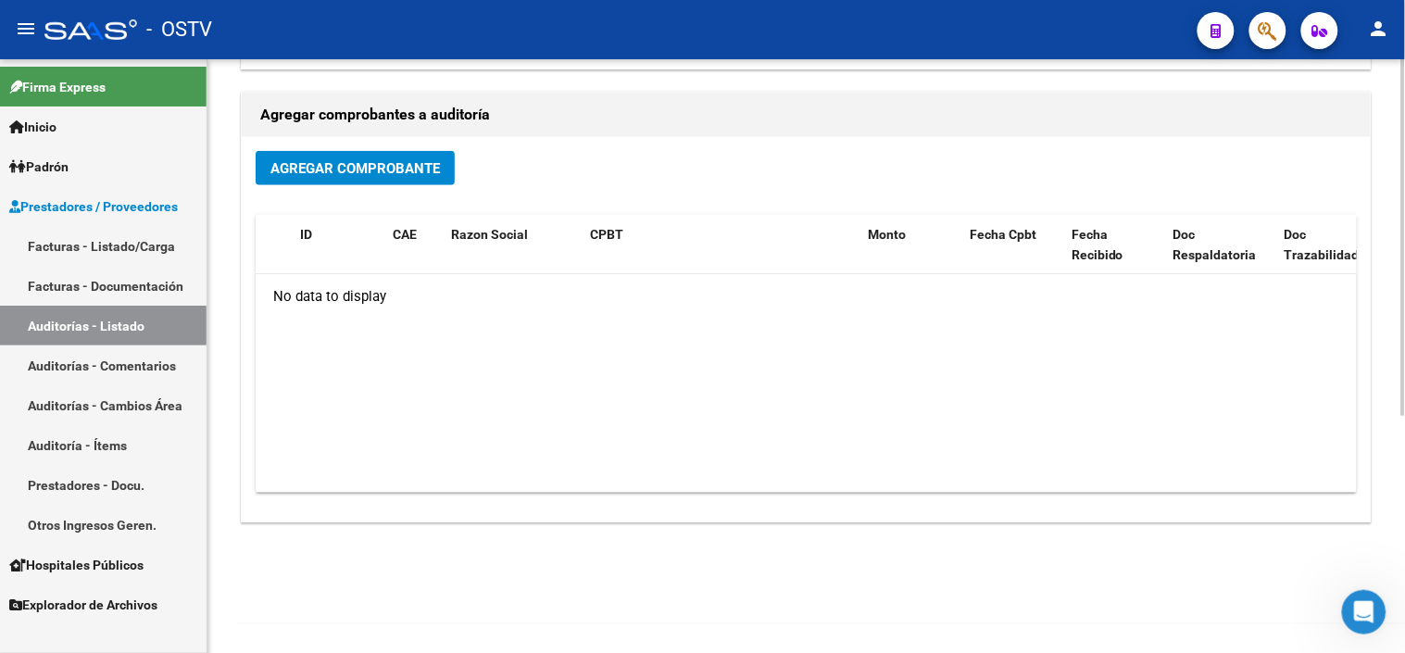
click at [375, 174] on span "Agregar Comprobante" at bounding box center [354, 168] width 169 height 17
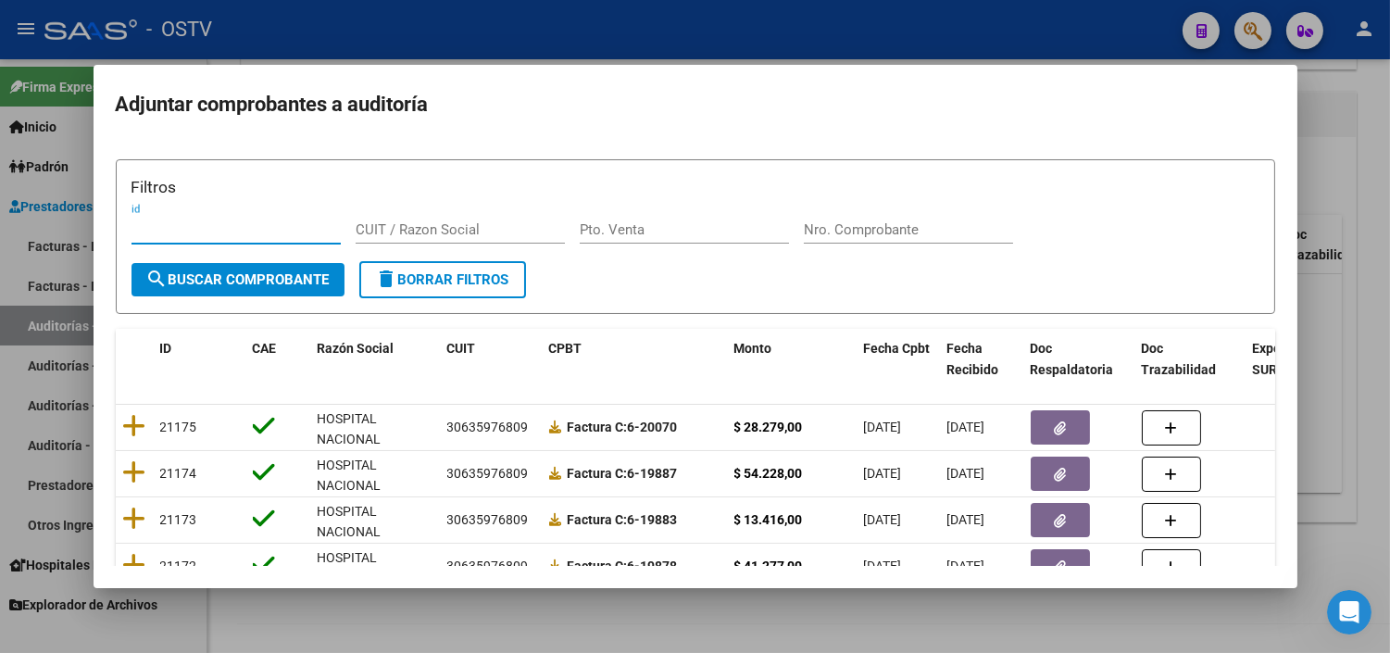
click at [837, 232] on input "Nro. Comprobante" at bounding box center [908, 229] width 209 height 17
type input "30715497456"
drag, startPoint x: 914, startPoint y: 224, endPoint x: 760, endPoint y: 233, distance: 154.0
click at [760, 233] on div "Filtros id CUIT / Razon Social Pto. Venta 30715497456 Nro. Comprobante" at bounding box center [695, 218] width 1128 height 86
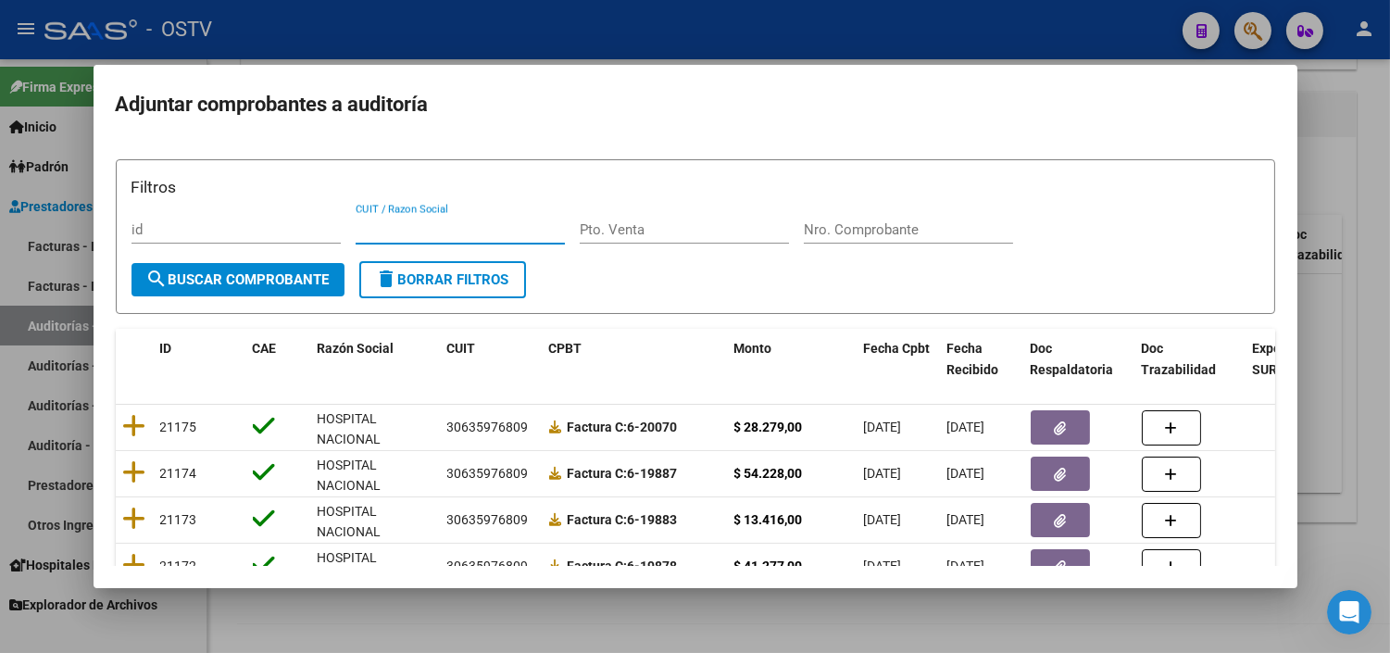
click at [375, 229] on input "CUIT / Razon Social" at bounding box center [460, 229] width 209 height 17
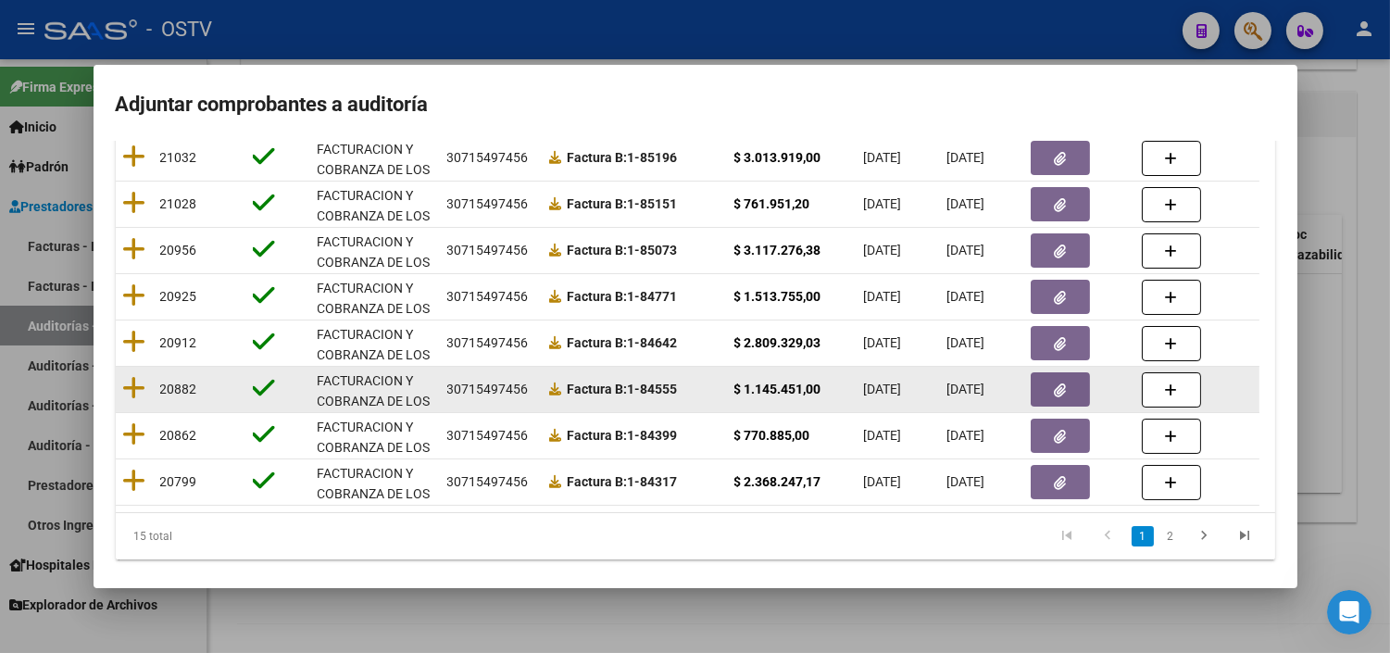
scroll to position [382, 0]
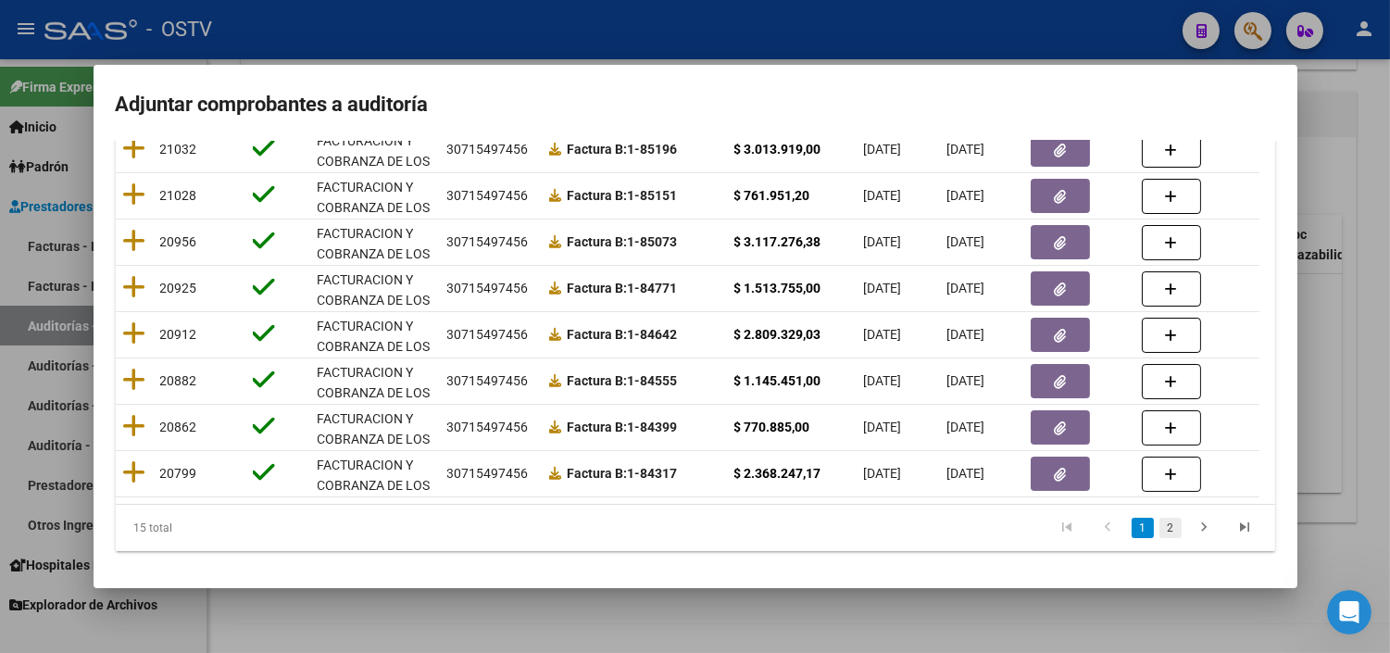
type input "30715497456"
click at [1159, 533] on link "2" at bounding box center [1170, 528] width 22 height 20
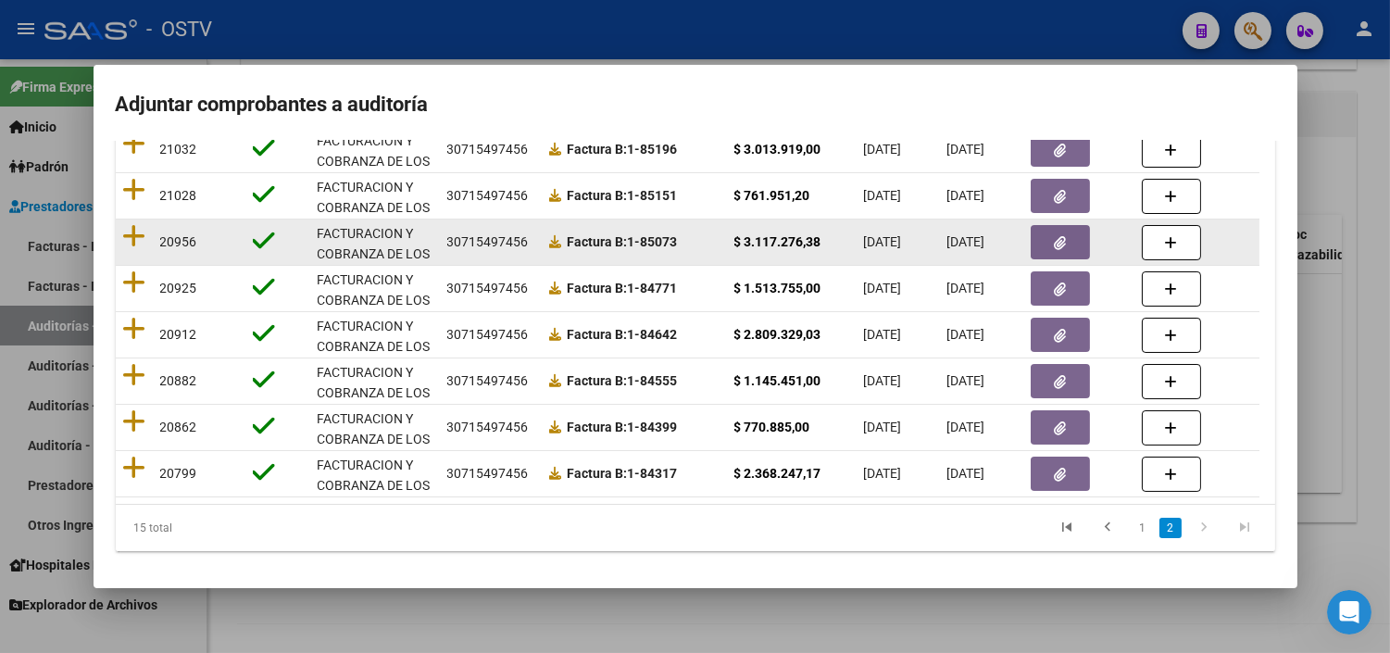
scroll to position [151, 0]
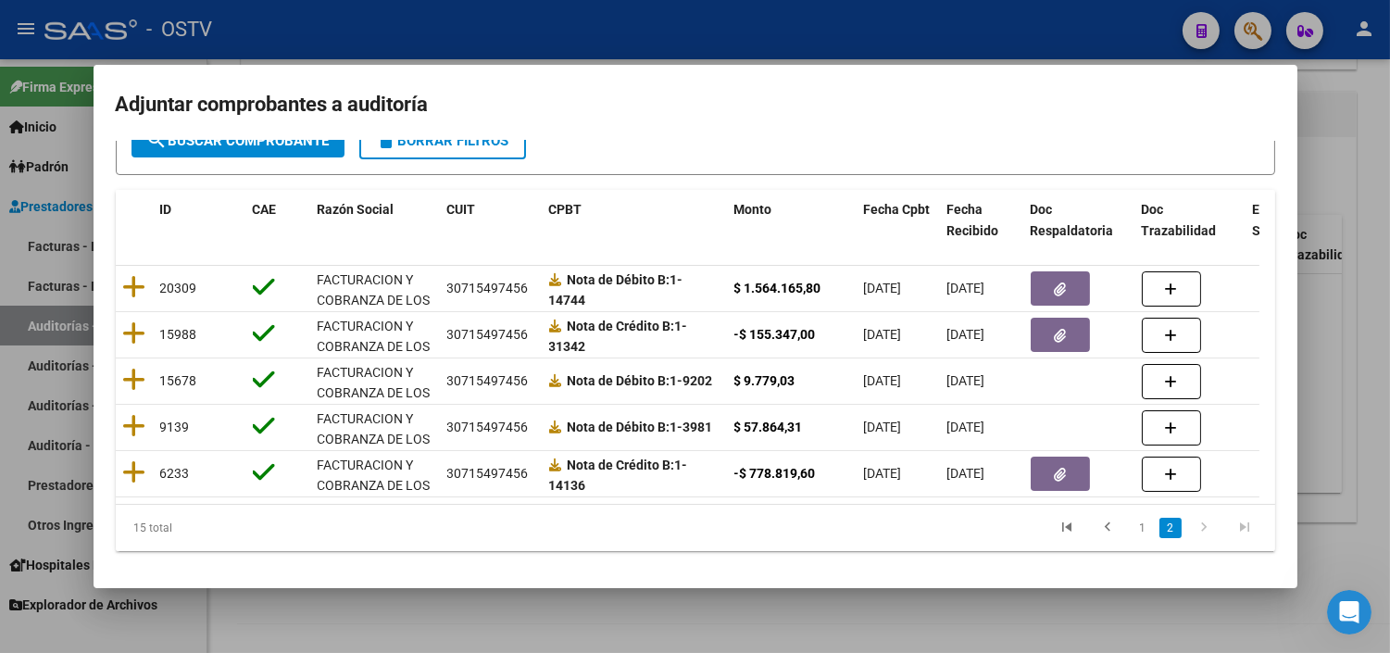
click at [1132, 532] on link "1" at bounding box center [1143, 528] width 22 height 20
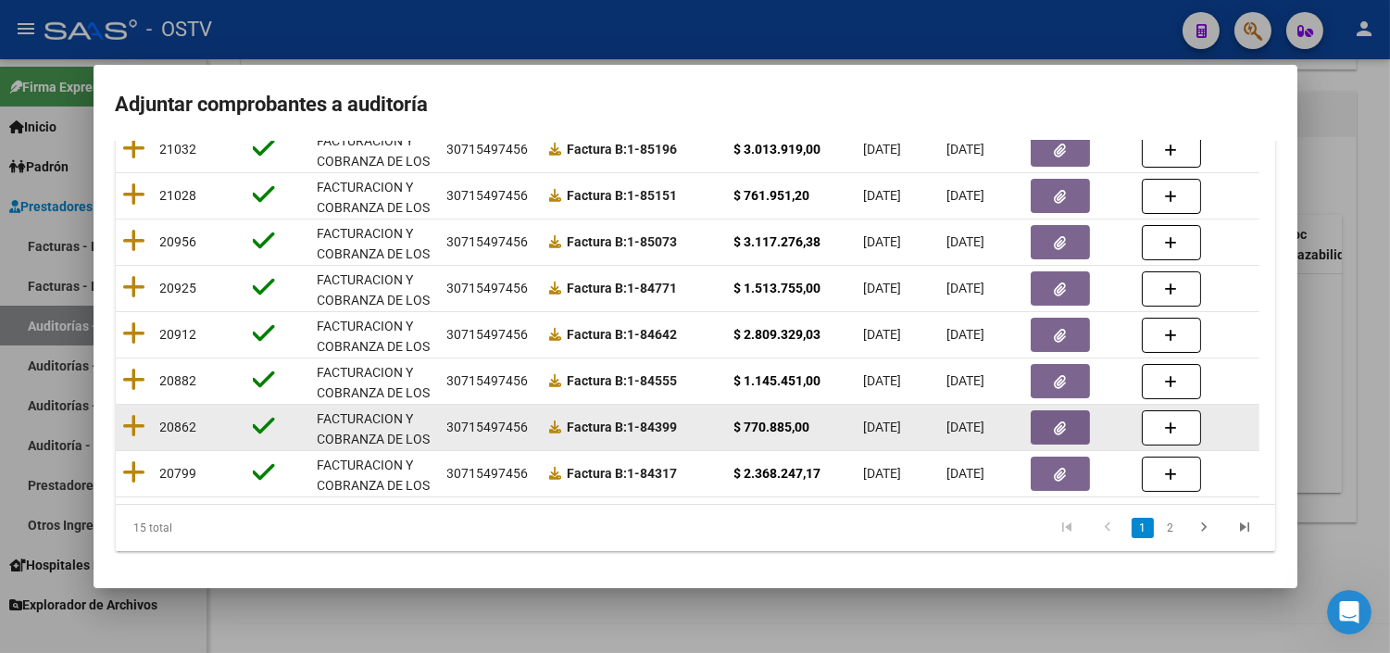
scroll to position [382, 0]
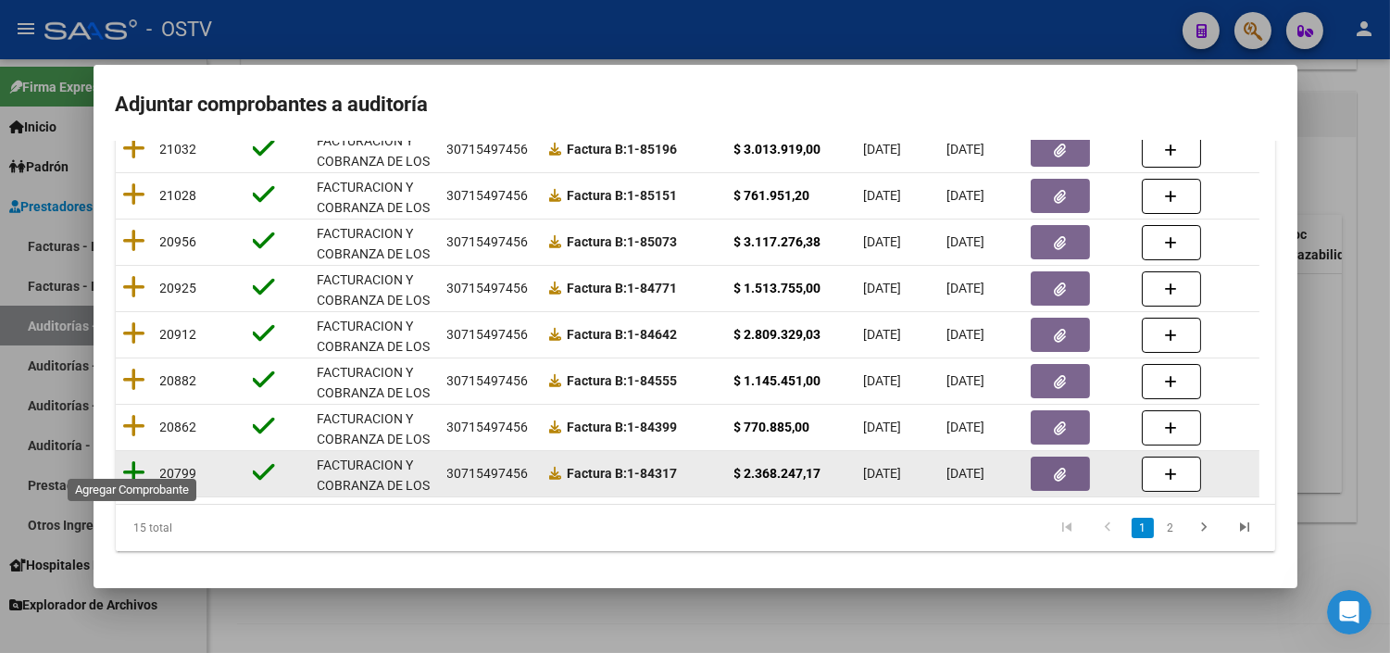
click at [136, 459] on icon at bounding box center [134, 472] width 23 height 26
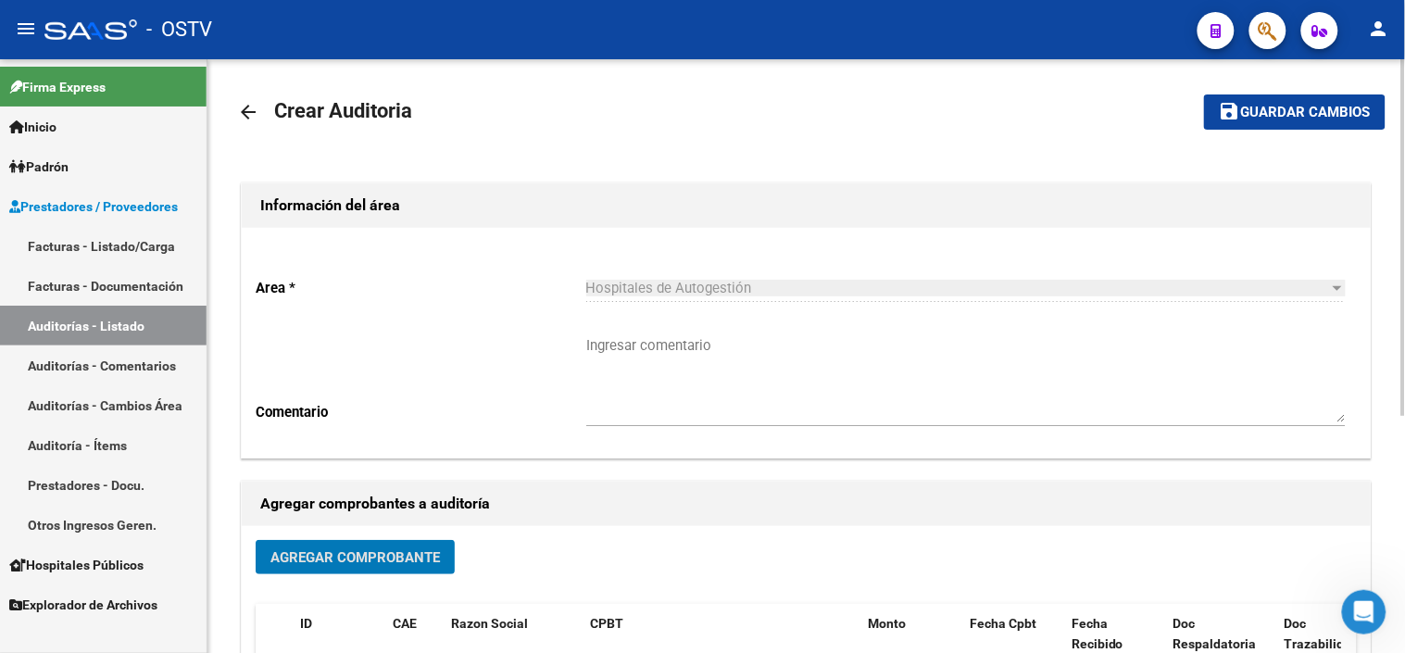
scroll to position [0, 0]
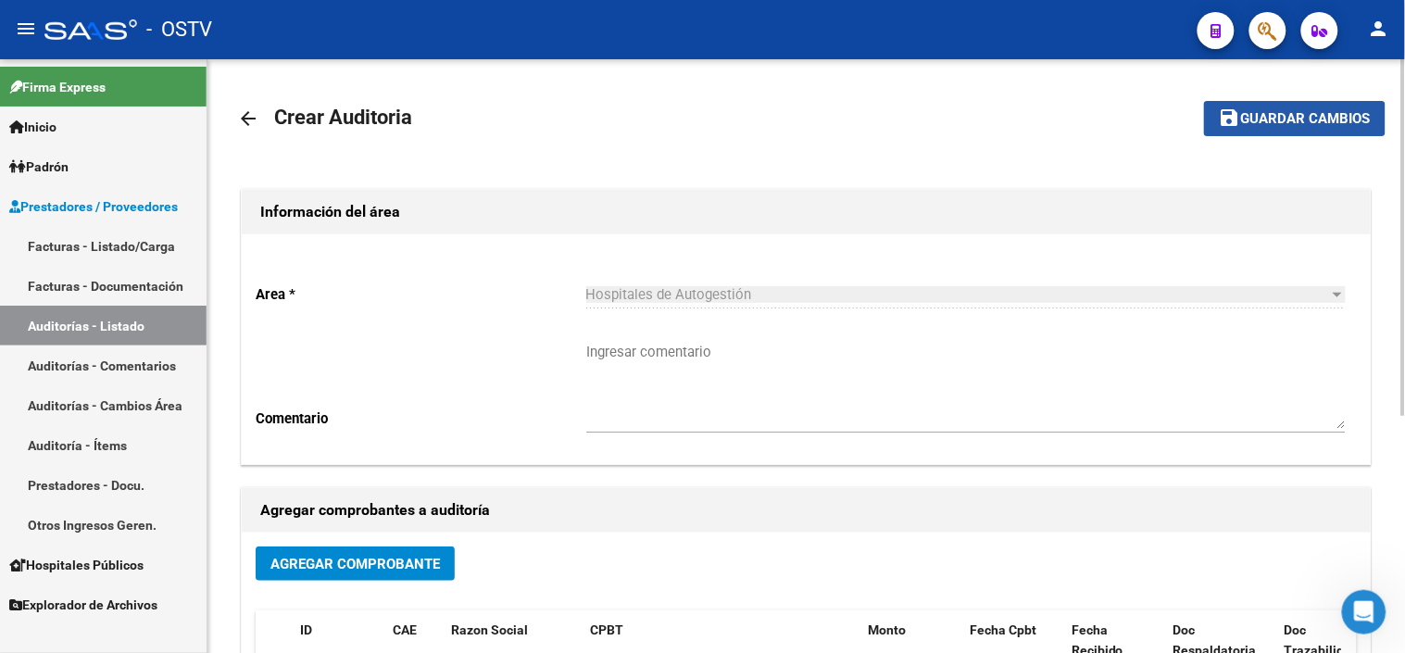
click at [1327, 109] on span "save Guardar cambios" at bounding box center [1295, 117] width 152 height 17
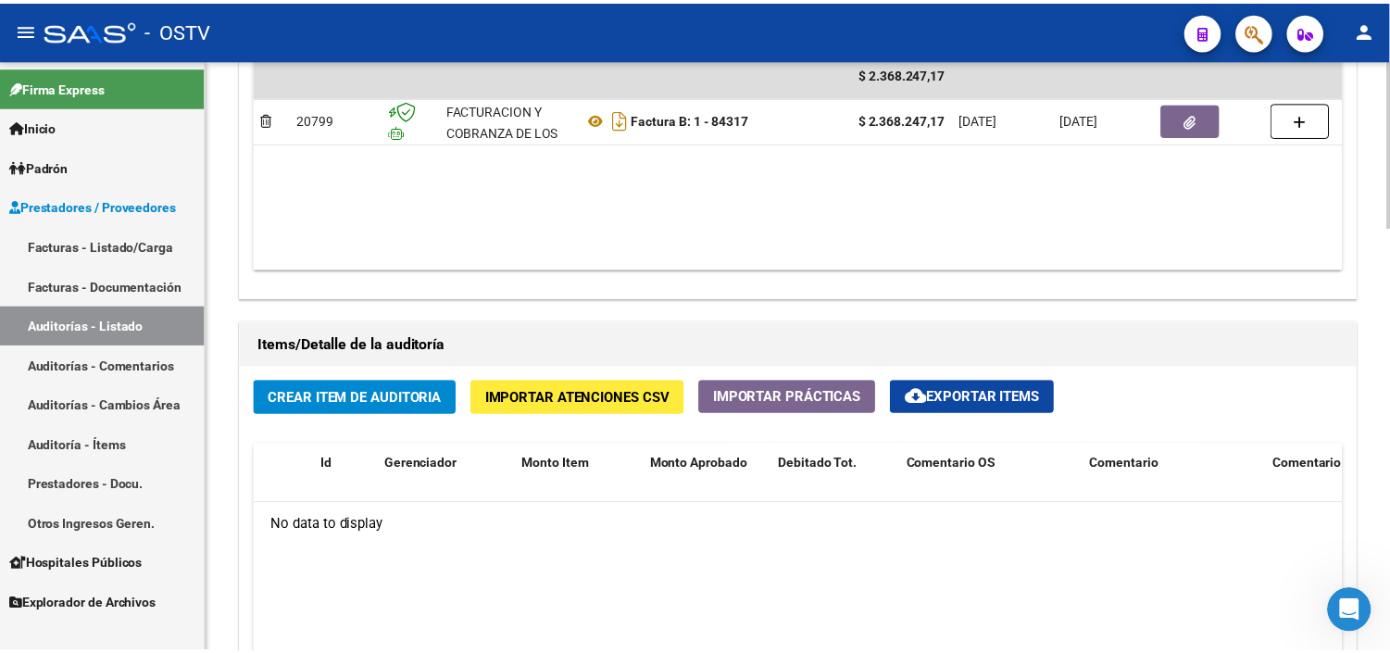
scroll to position [1132, 0]
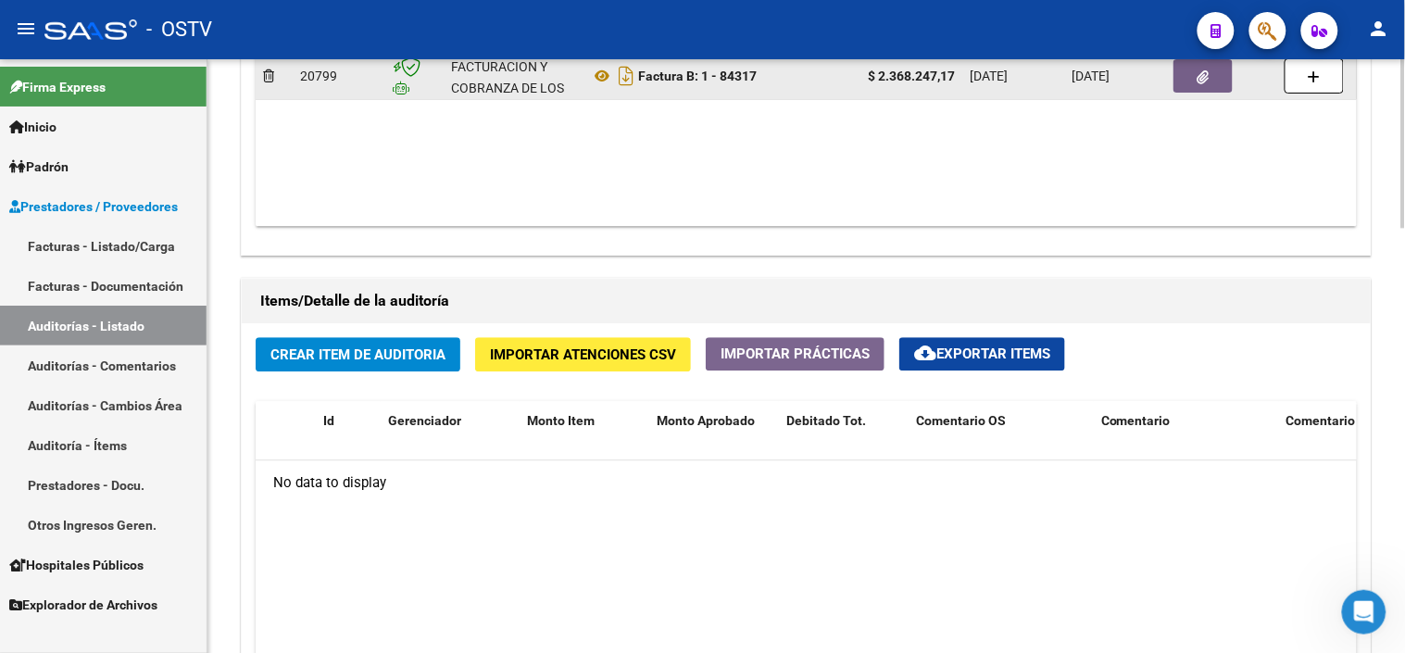
click at [1209, 75] on button "button" at bounding box center [1202, 75] width 59 height 33
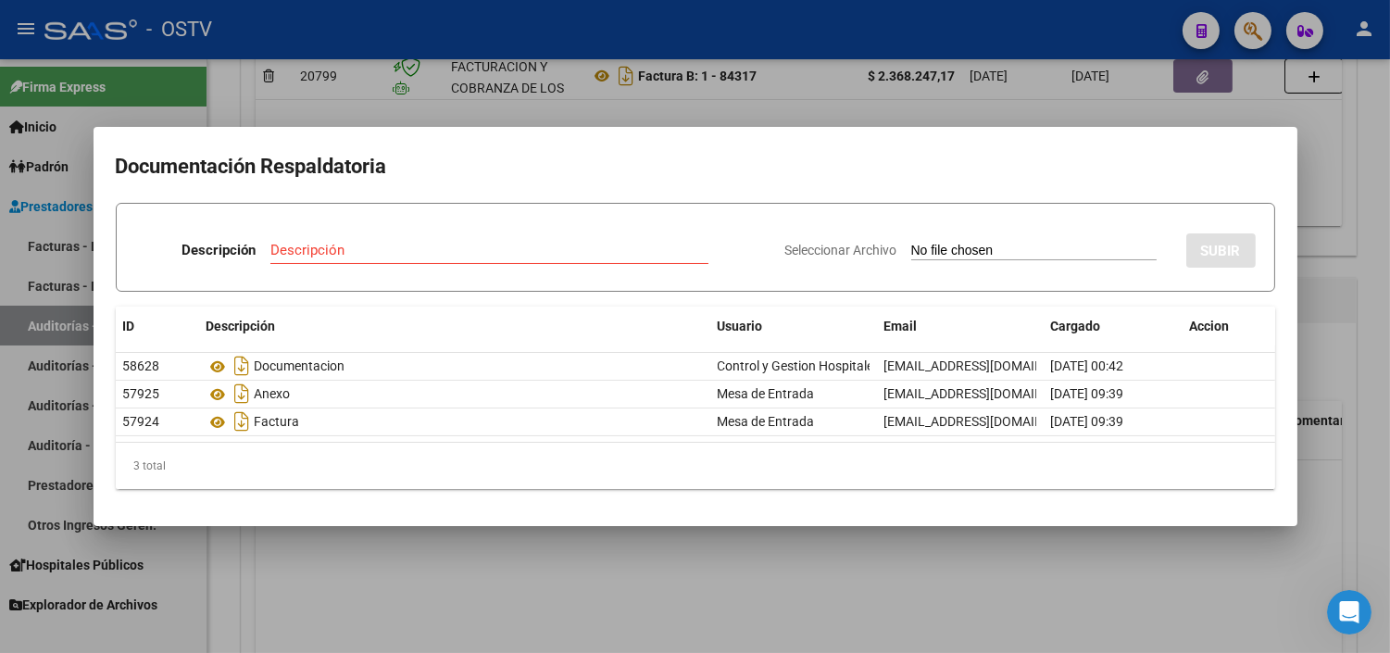
click at [1333, 293] on div at bounding box center [695, 326] width 1390 height 653
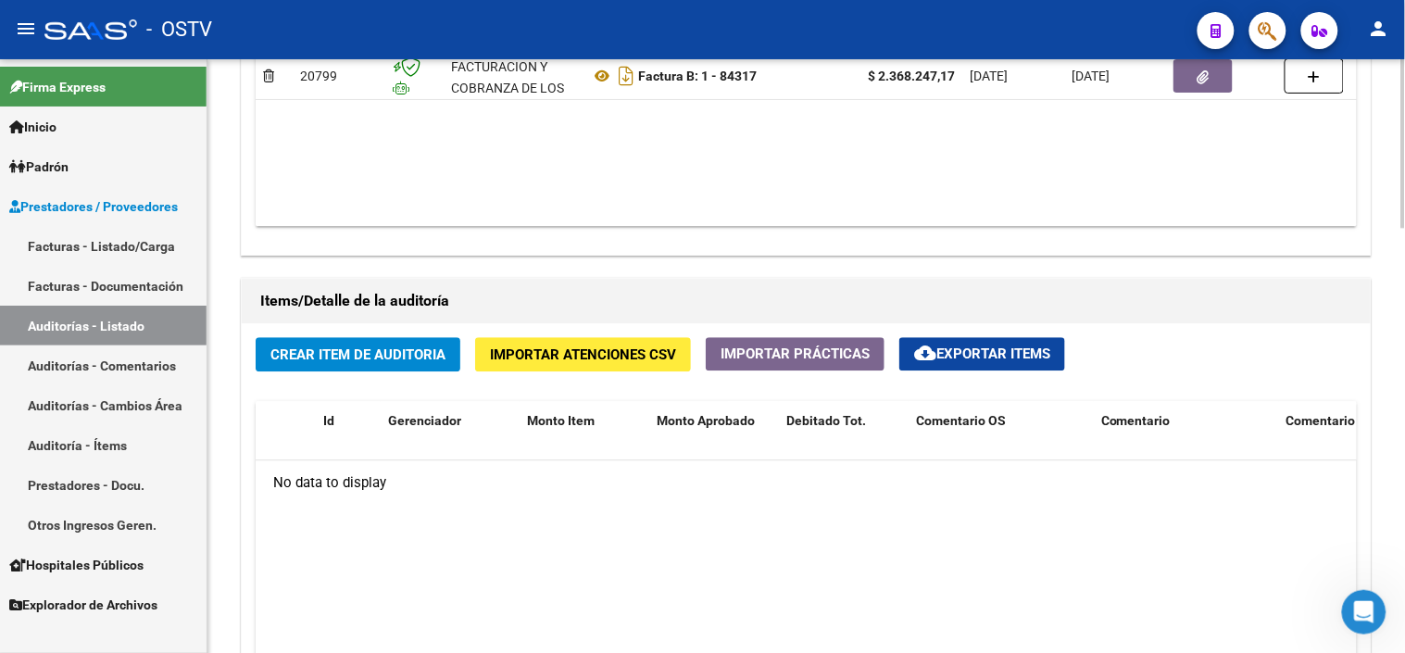
click at [1172, 352] on div "Crear Item de Auditoria Importar Atenciones CSV Importar Prácticas cloud_downlo…" at bounding box center [806, 605] width 1129 height 564
click at [590, 350] on span "Importar Atenciones CSV" at bounding box center [583, 354] width 186 height 17
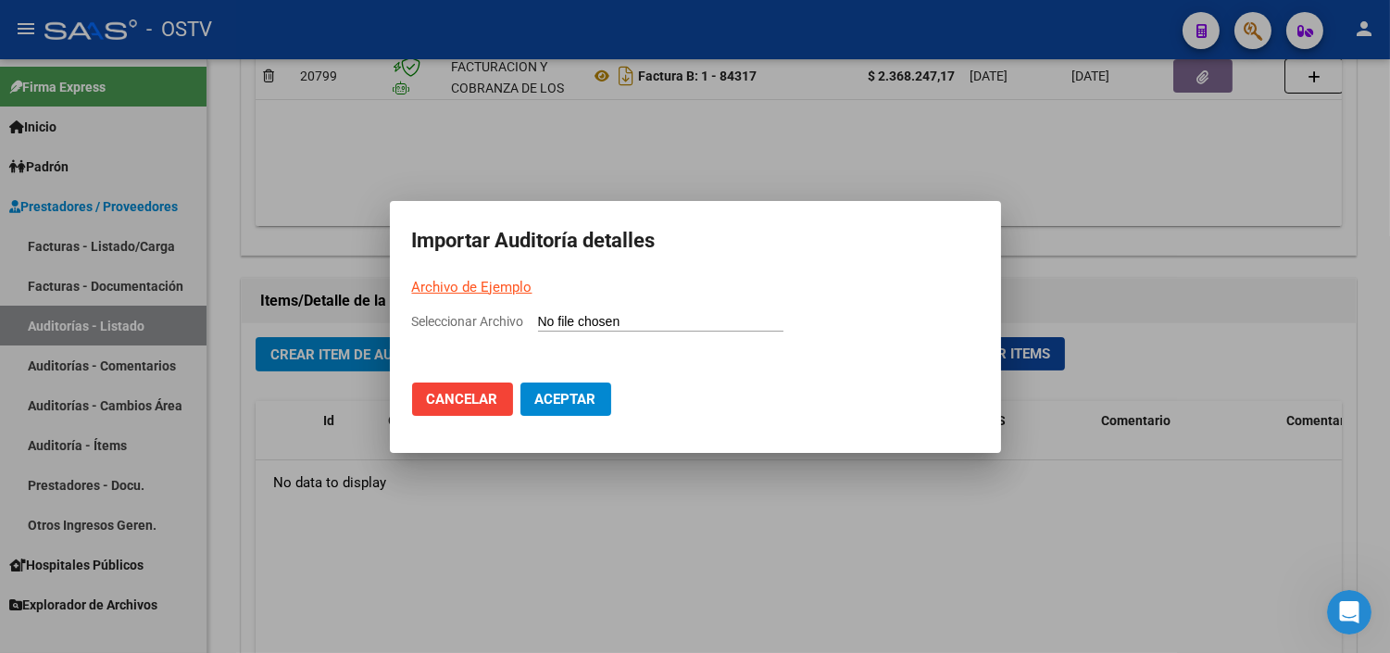
click at [458, 277] on p "Archivo de Ejemplo" at bounding box center [695, 287] width 567 height 21
click at [458, 287] on link "Archivo de Ejemplo" at bounding box center [472, 287] width 120 height 17
click at [593, 325] on input "Seleccionar Archivo" at bounding box center [660, 323] width 245 height 18
type input "C:\fakepath\Auditoria-demo-saas-total (59).csv"
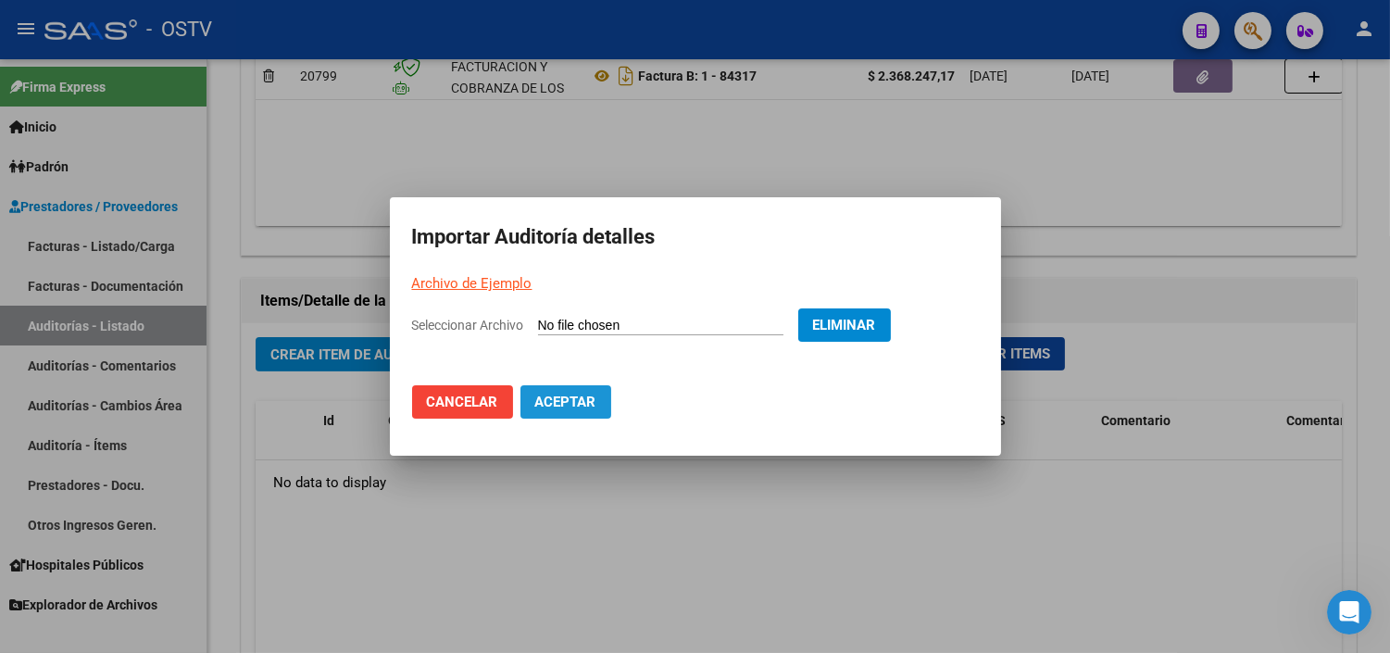
click at [582, 395] on span "Aceptar" at bounding box center [565, 402] width 61 height 17
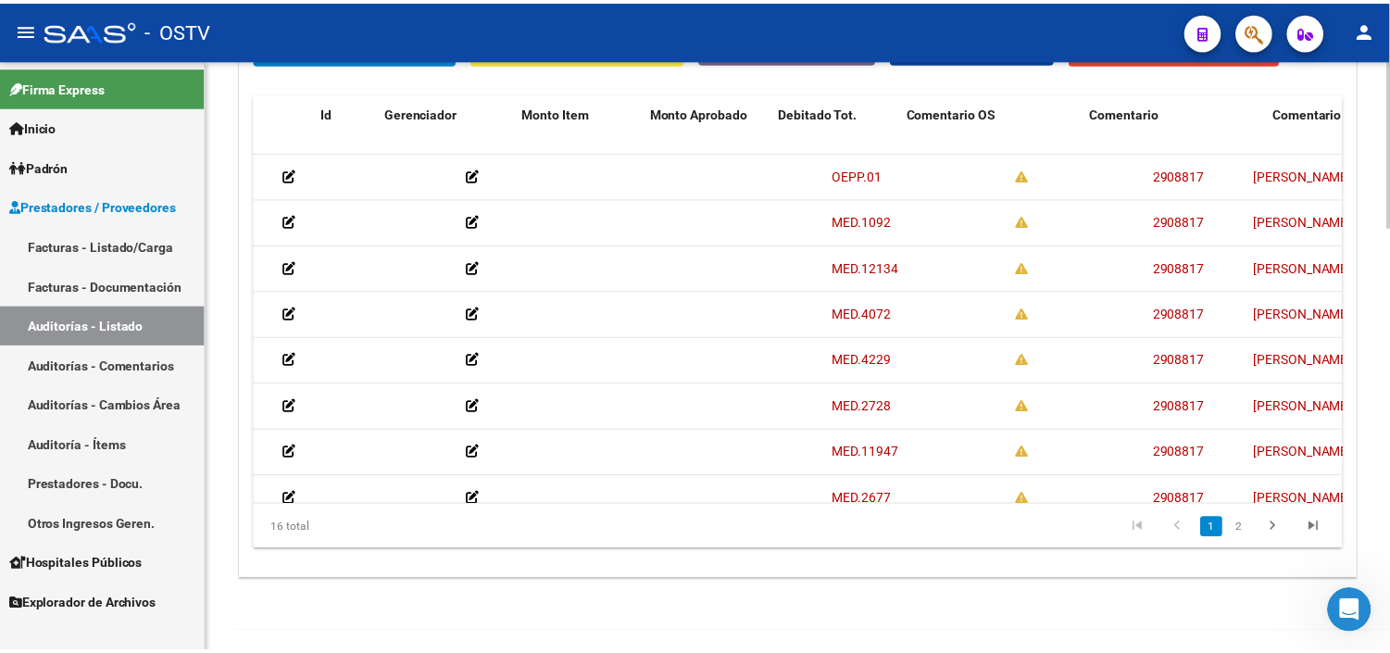
scroll to position [0, 0]
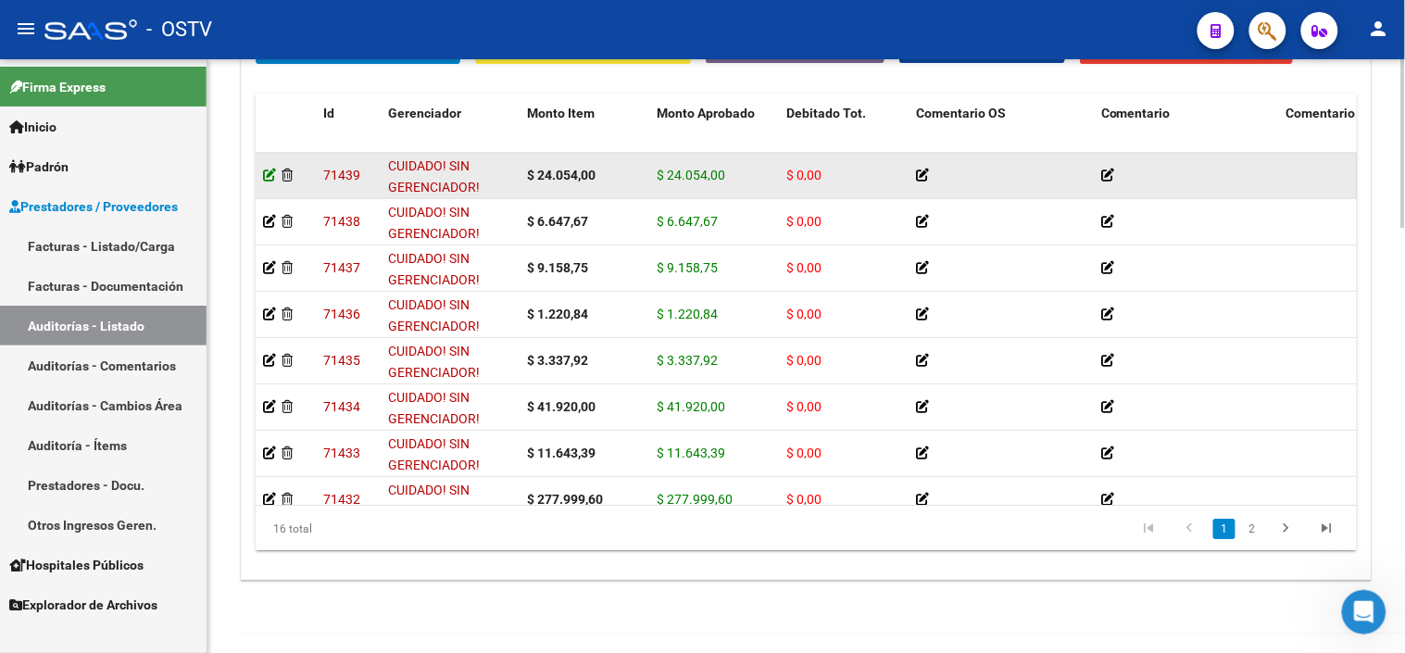
click at [266, 171] on icon at bounding box center [269, 175] width 13 height 13
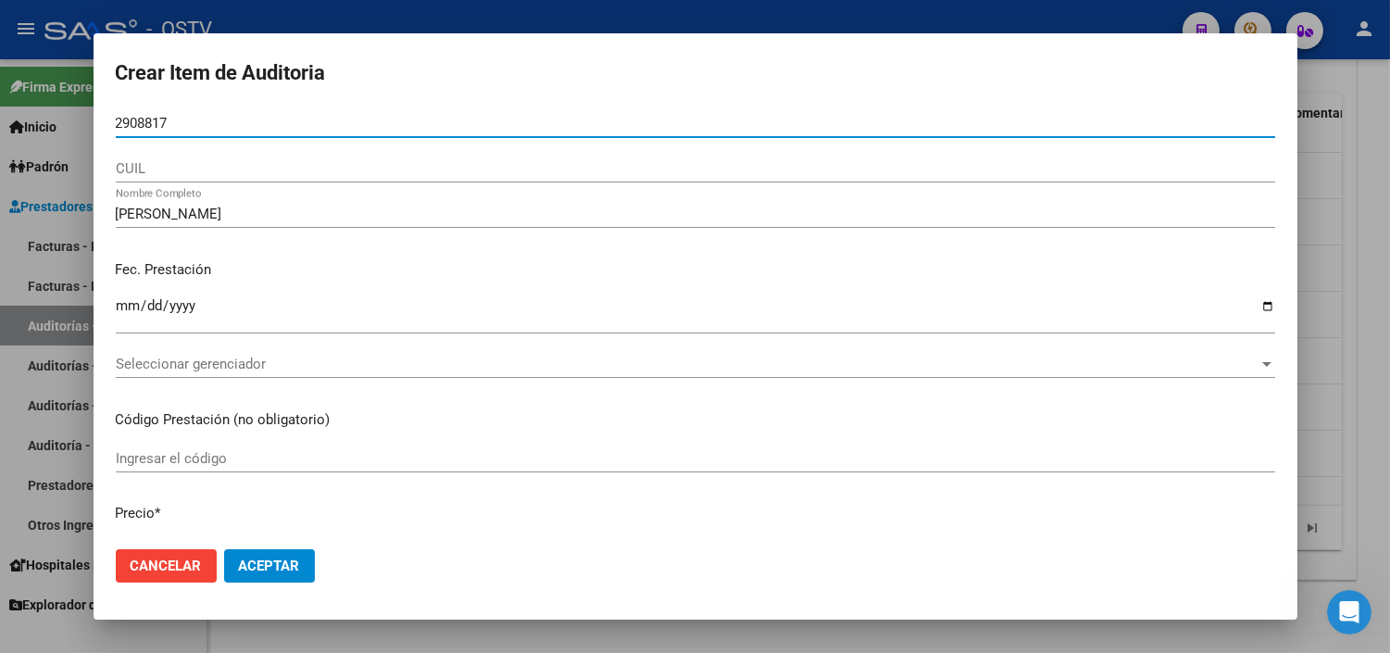
click at [118, 127] on input "2908817" at bounding box center [695, 123] width 1159 height 17
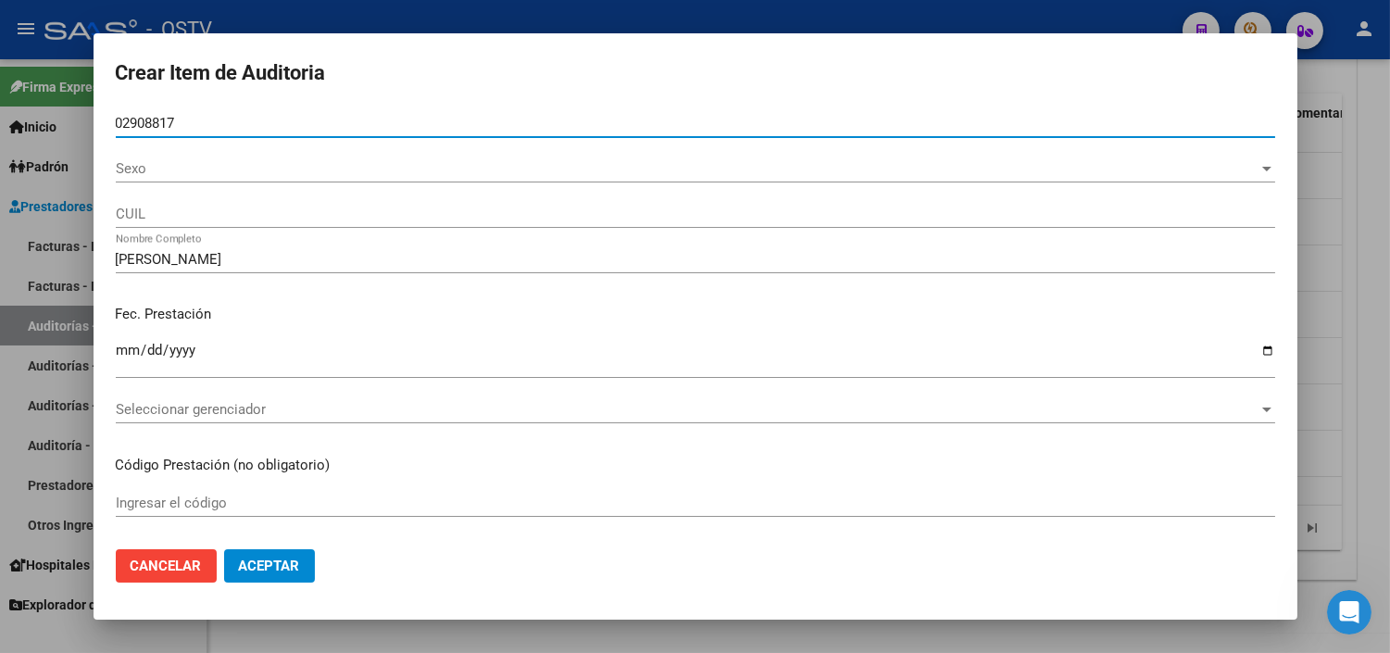
type input "02908817"
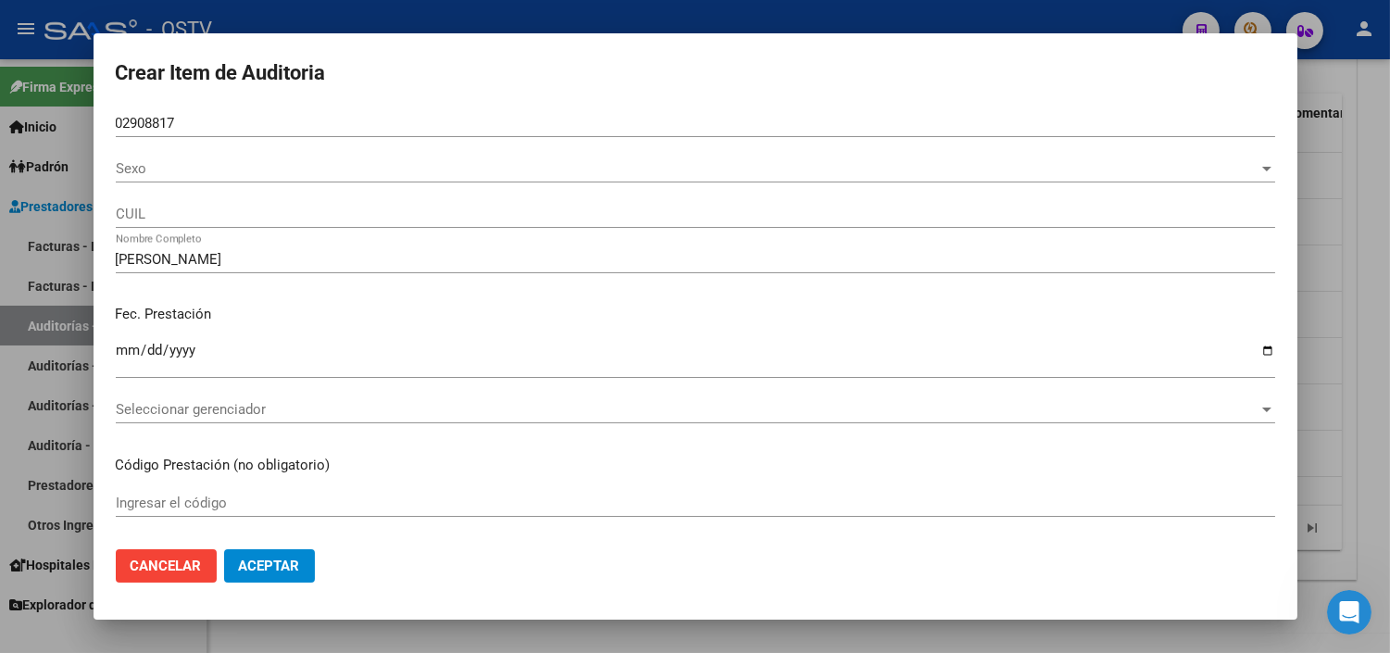
click at [136, 181] on div "Sexo Sexo" at bounding box center [695, 169] width 1159 height 28
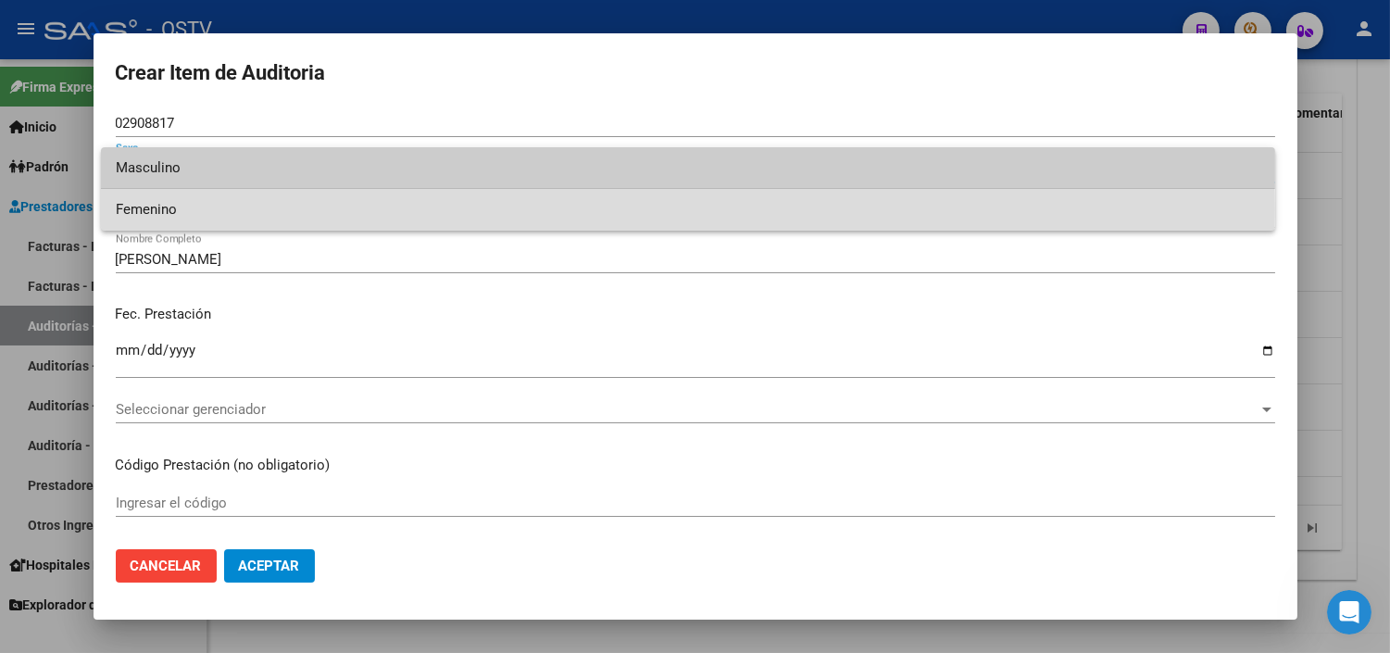
click at [144, 209] on span "Femenino" at bounding box center [688, 210] width 1145 height 42
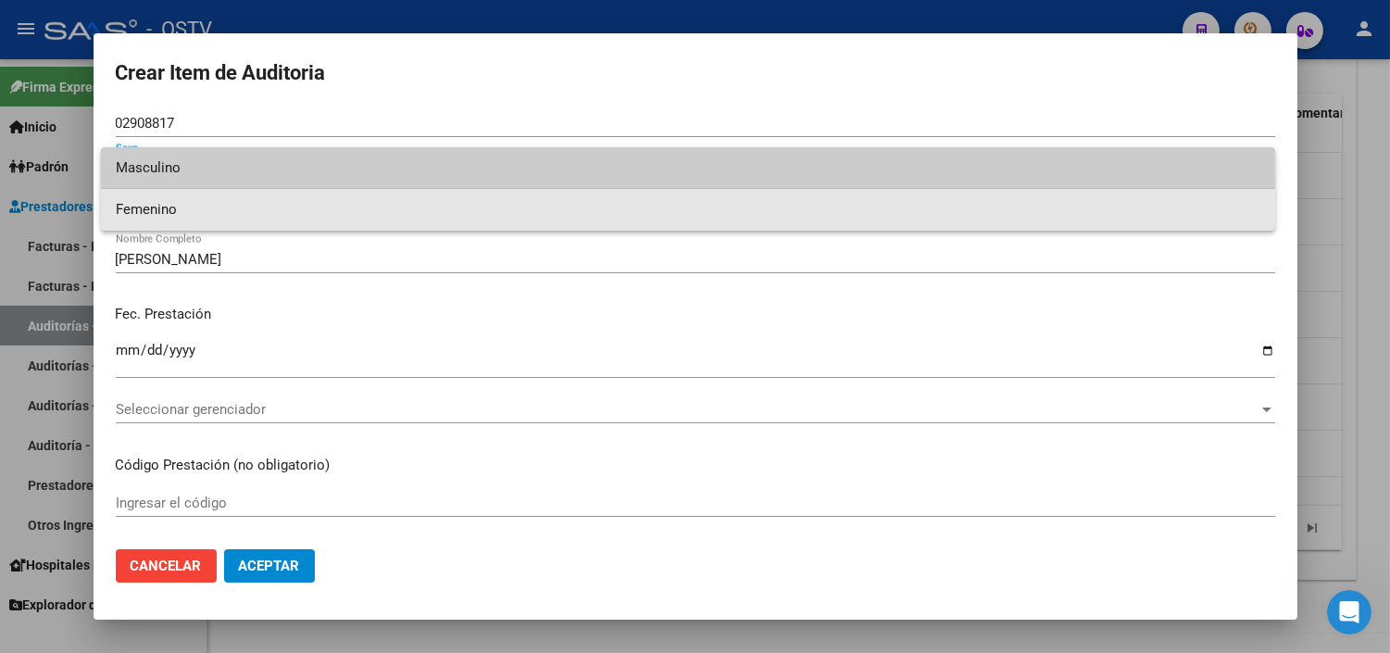
type input "27029088174"
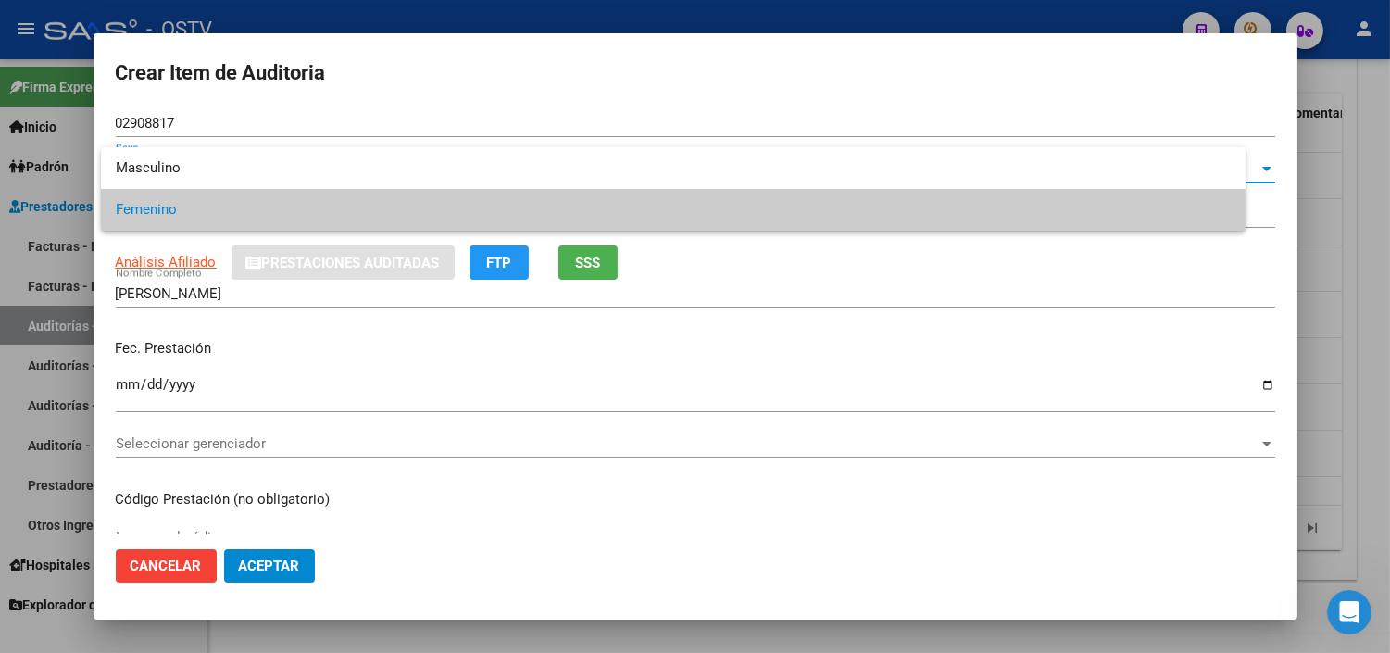
click at [135, 209] on input "27029088174" at bounding box center [695, 214] width 1159 height 17
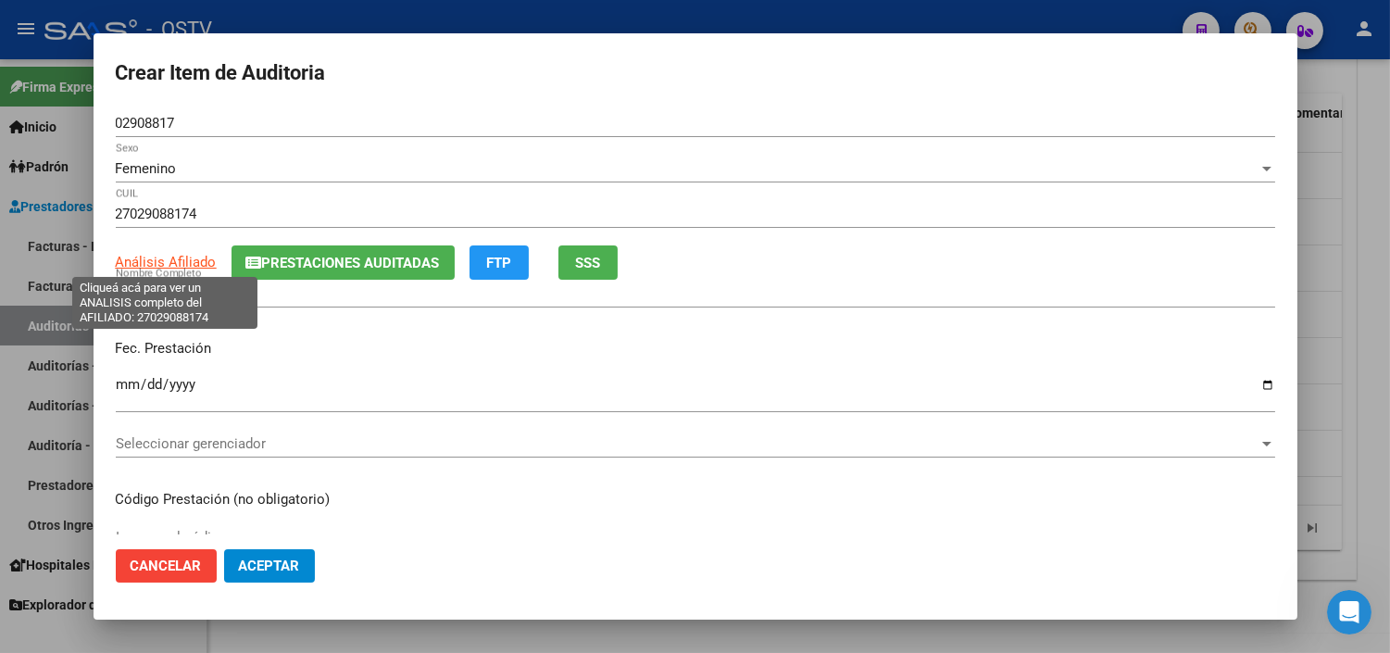
click at [196, 260] on span "Análisis Afiliado" at bounding box center [166, 262] width 101 height 17
type textarea "27029088174"
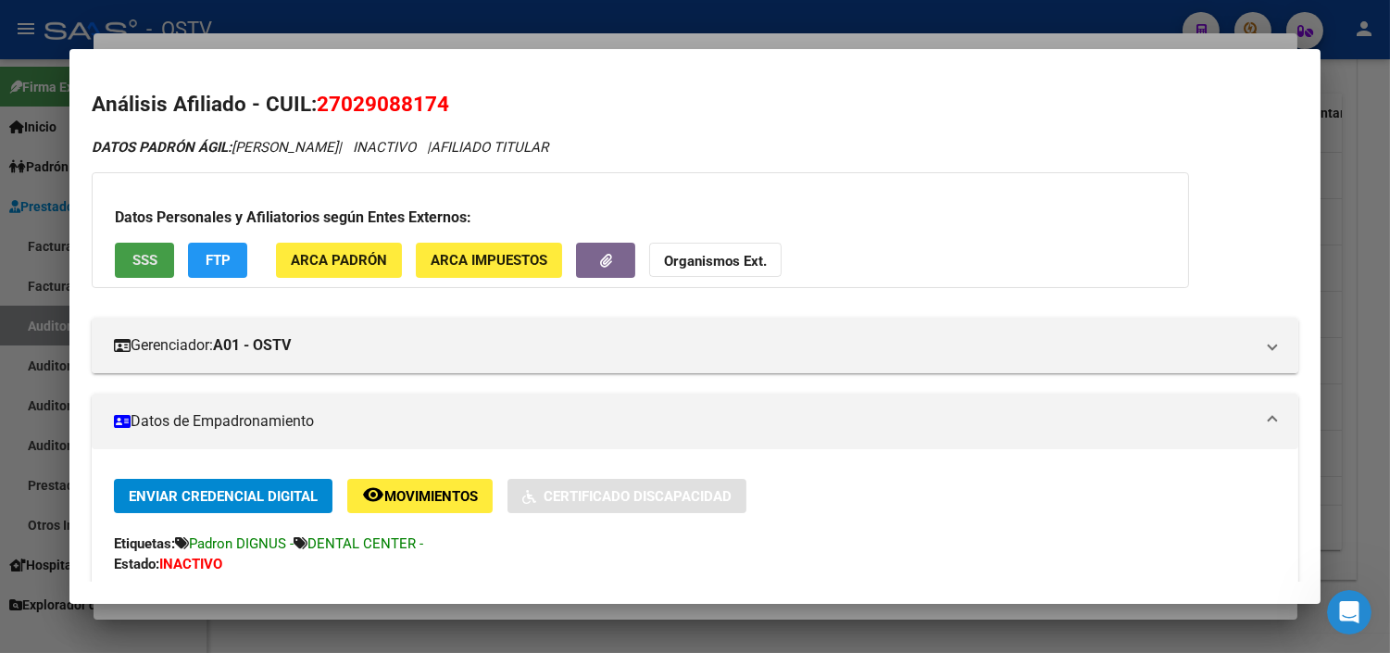
click at [154, 252] on button "SSS" at bounding box center [144, 260] width 59 height 34
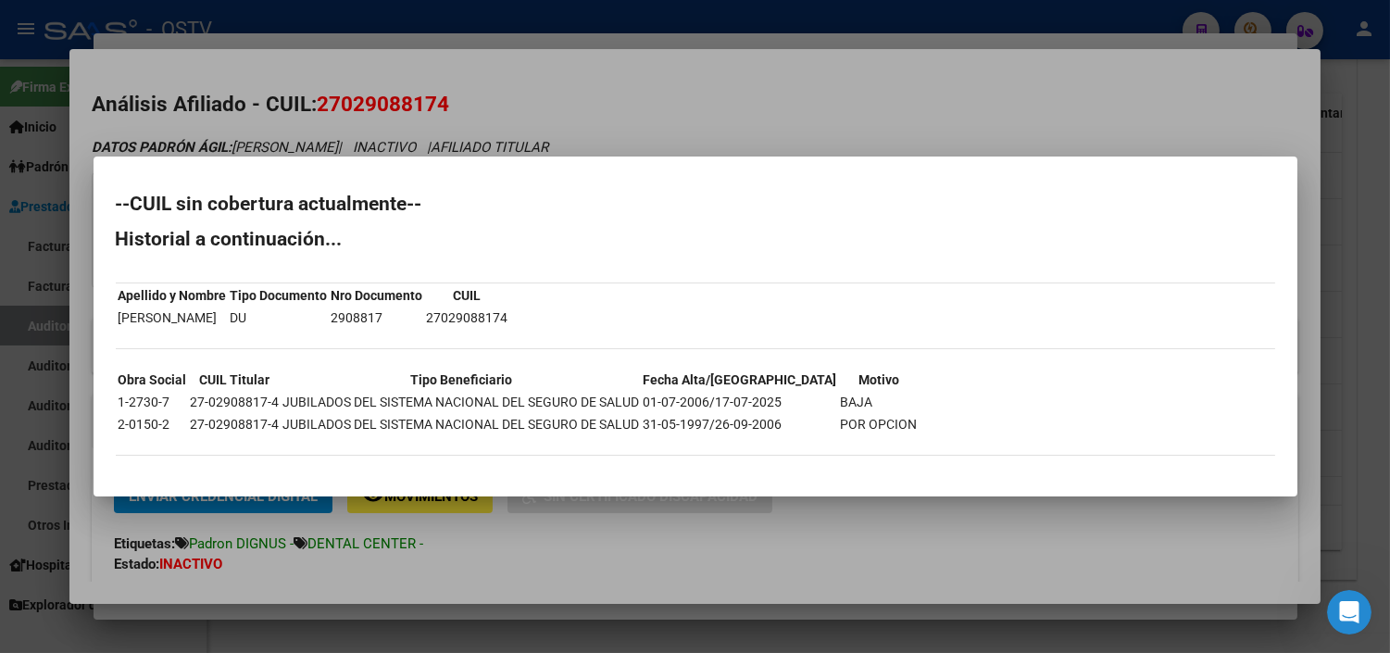
click at [417, 550] on div at bounding box center [695, 326] width 1390 height 653
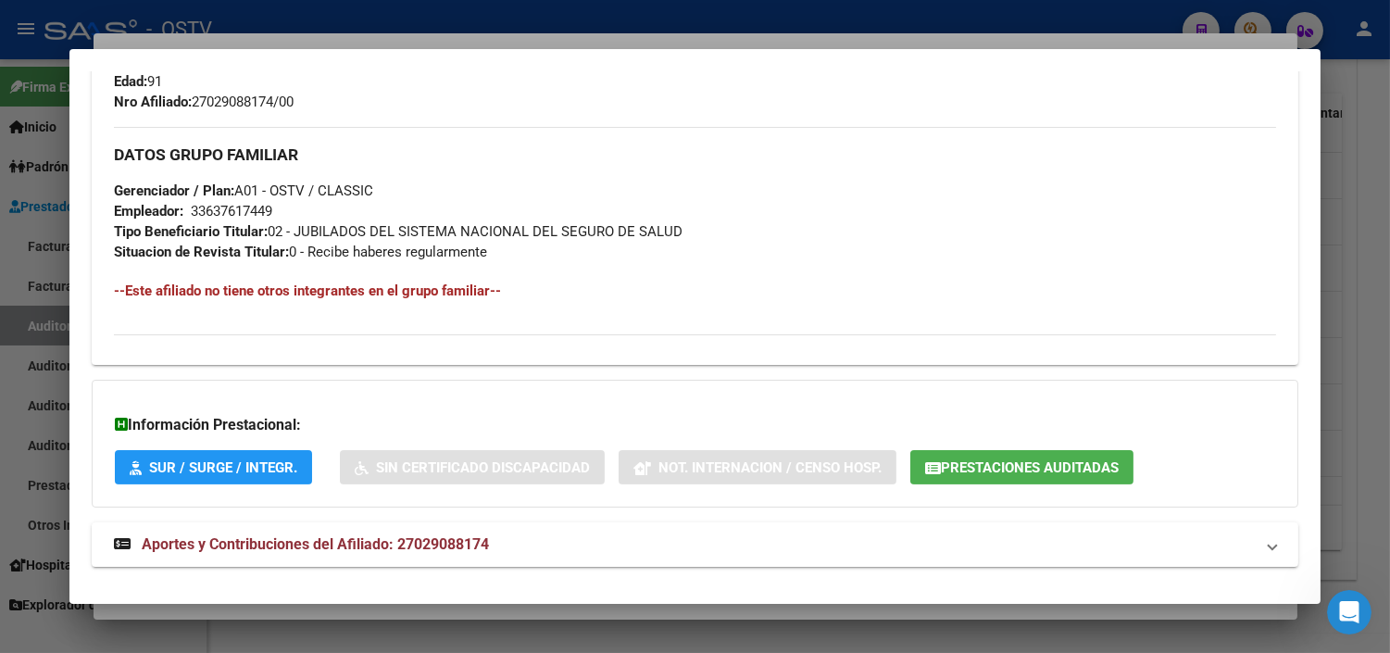
scroll to position [899, 0]
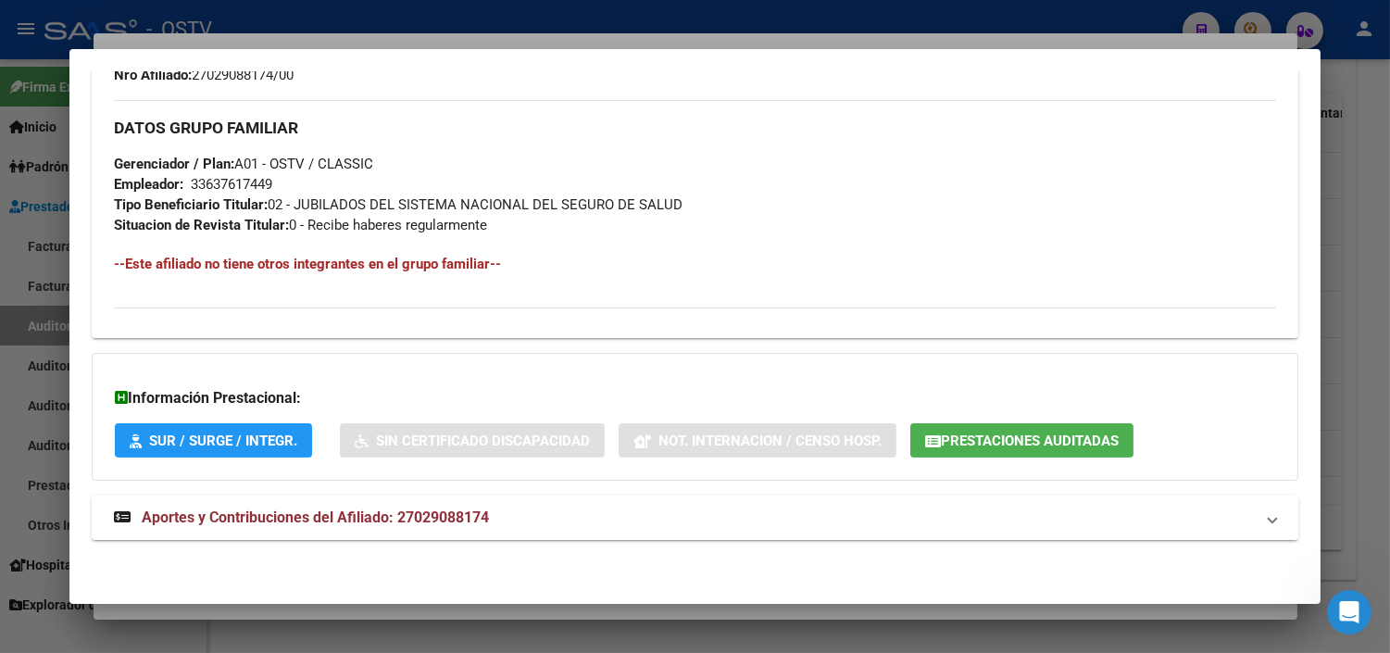
click at [390, 515] on span "Aportes y Contribuciones del Afiliado: 27029088174" at bounding box center [315, 517] width 347 height 18
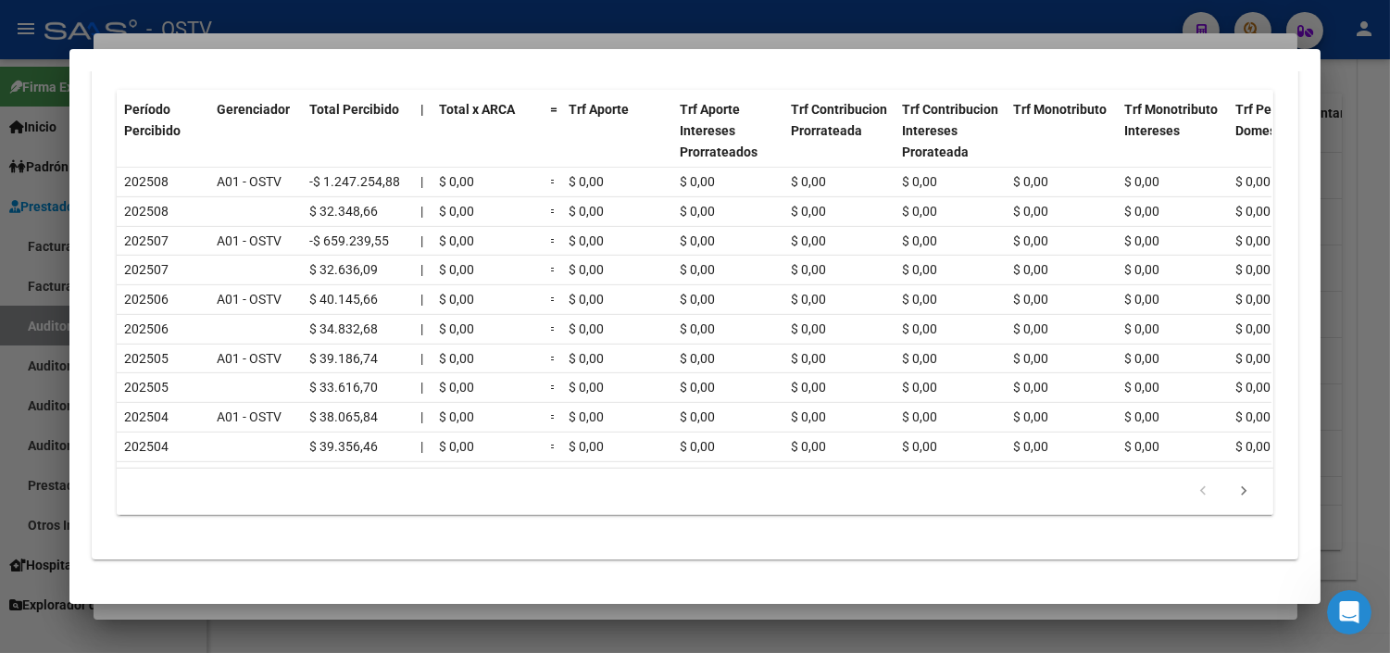
scroll to position [1559, 0]
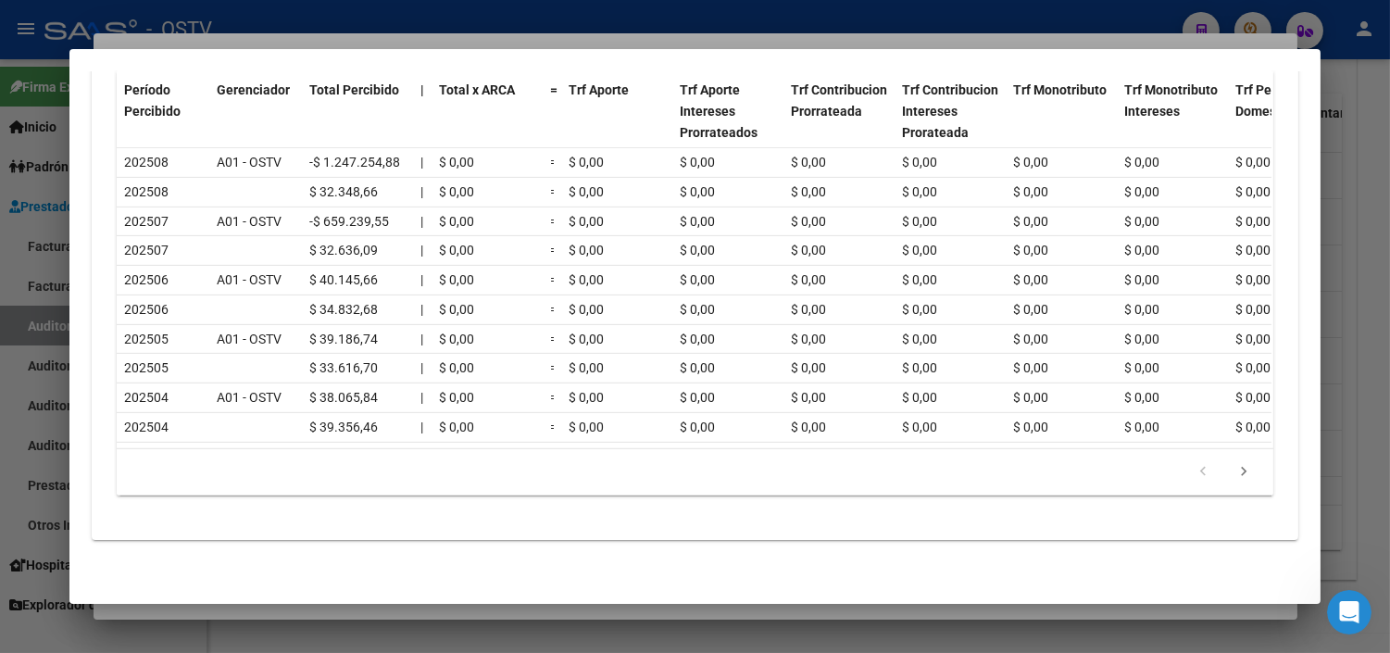
click at [478, 615] on div at bounding box center [695, 326] width 1390 height 653
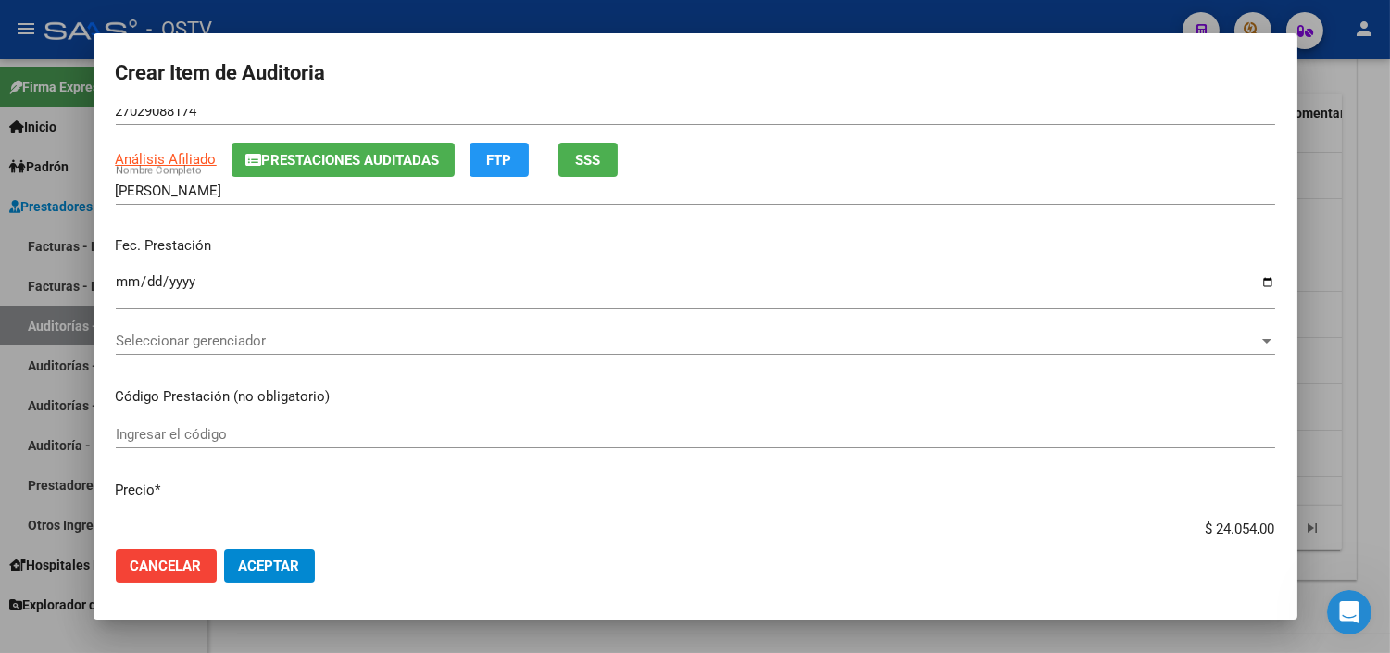
scroll to position [0, 0]
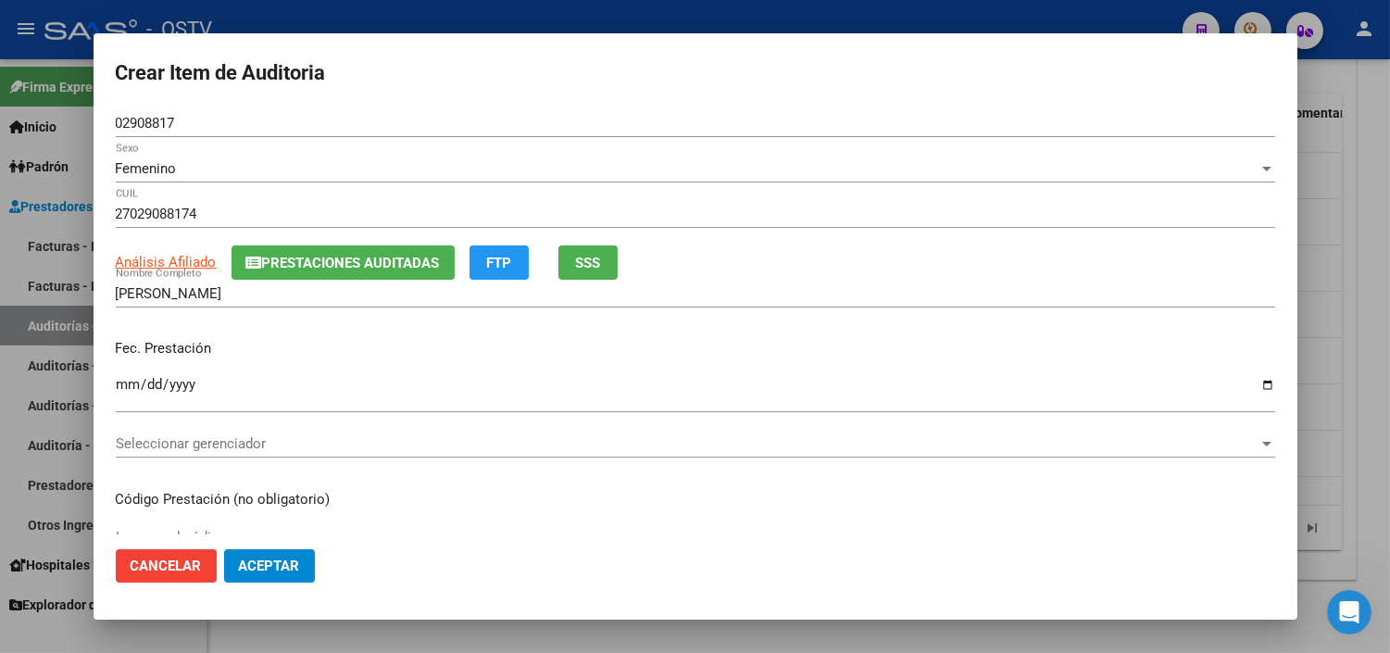
click at [367, 446] on span "Seleccionar gerenciador" at bounding box center [687, 443] width 1143 height 17
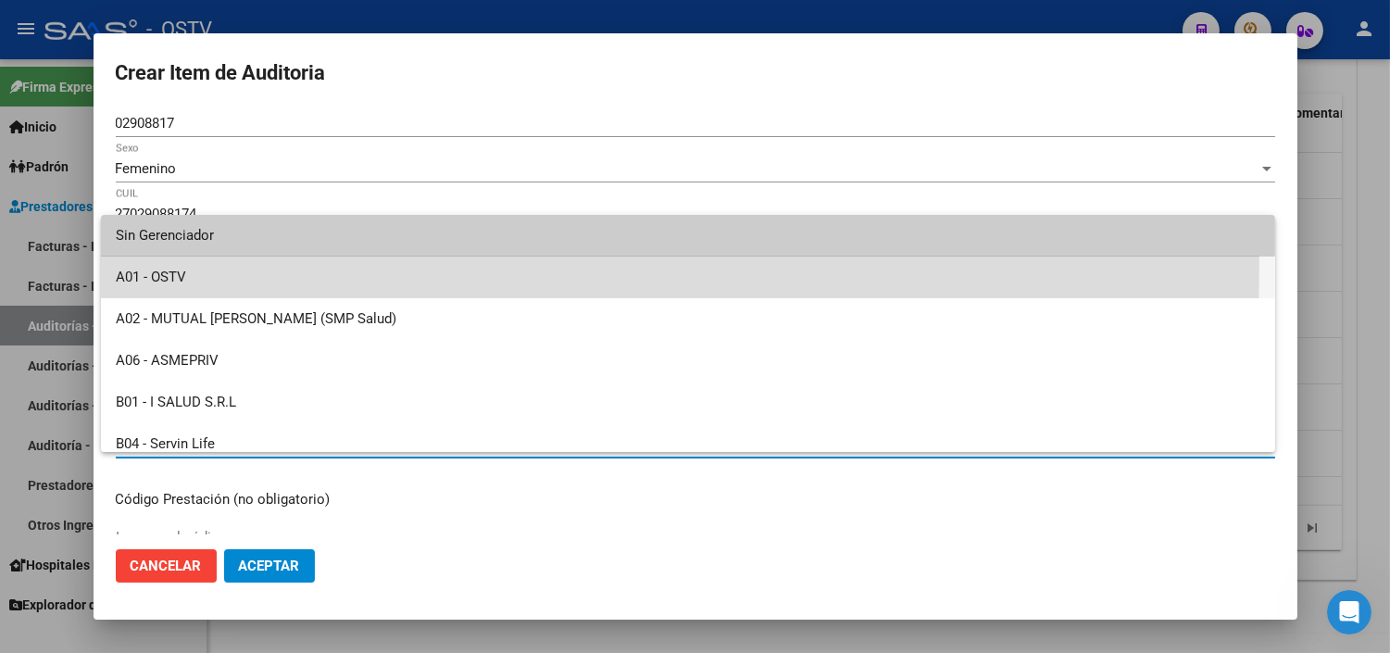
click at [144, 264] on span "A01 - OSTV" at bounding box center [688, 278] width 1145 height 42
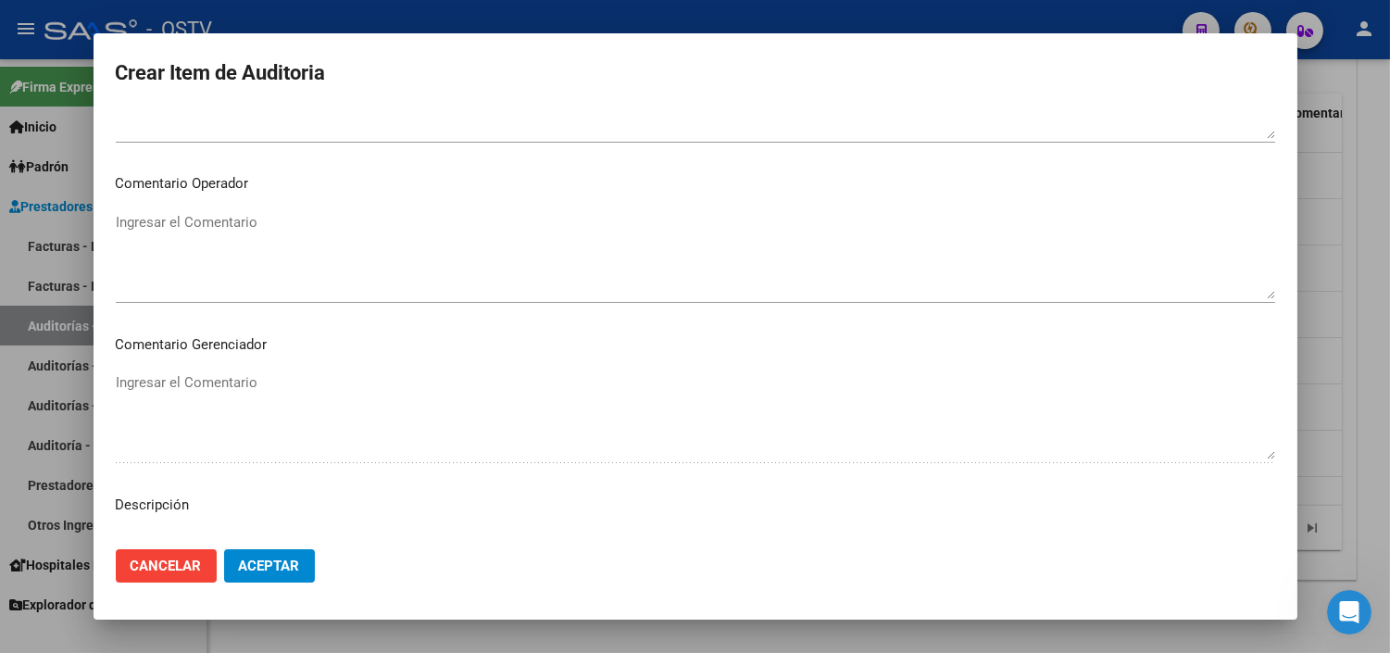
scroll to position [1029, 0]
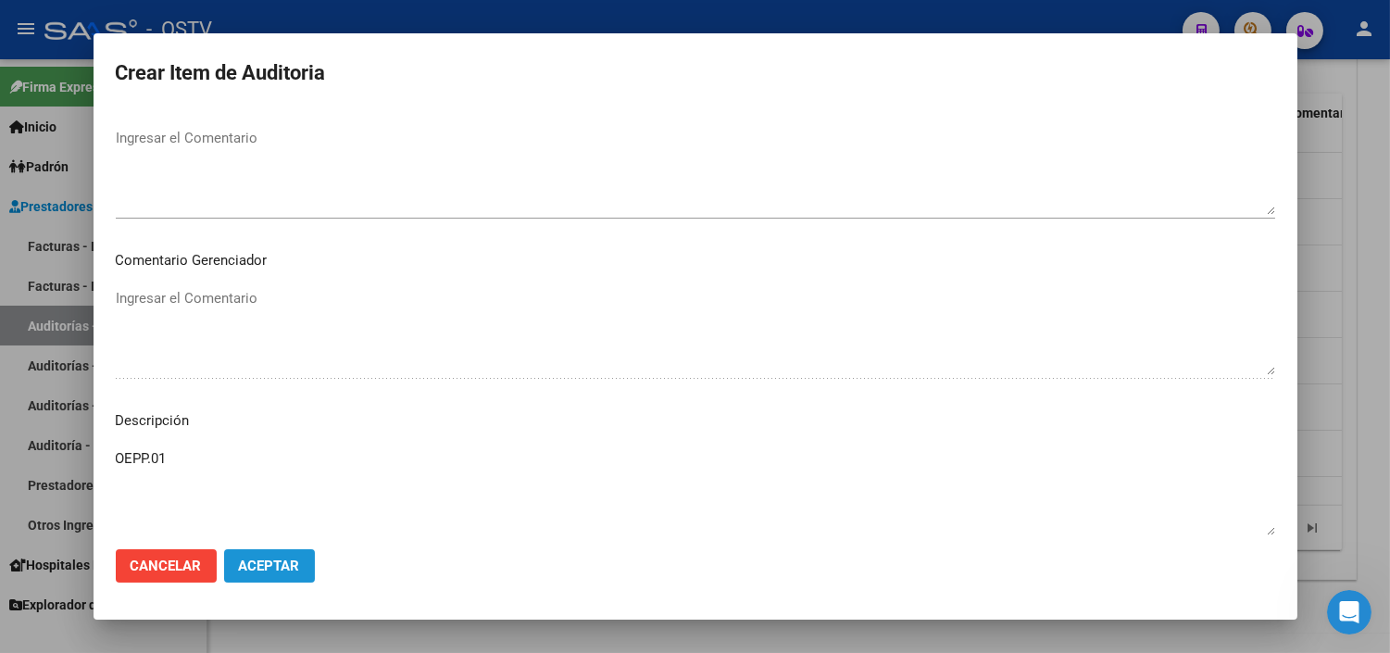
click at [257, 572] on span "Aceptar" at bounding box center [269, 565] width 61 height 17
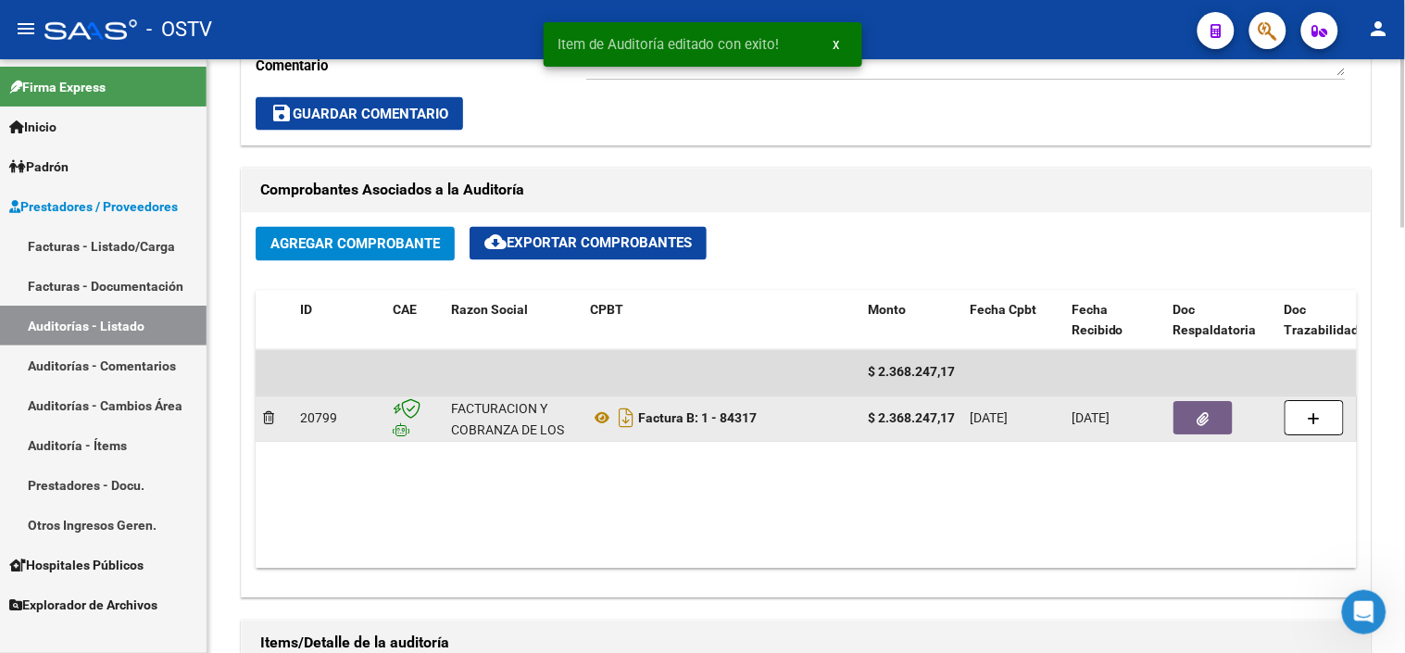
scroll to position [822, 0]
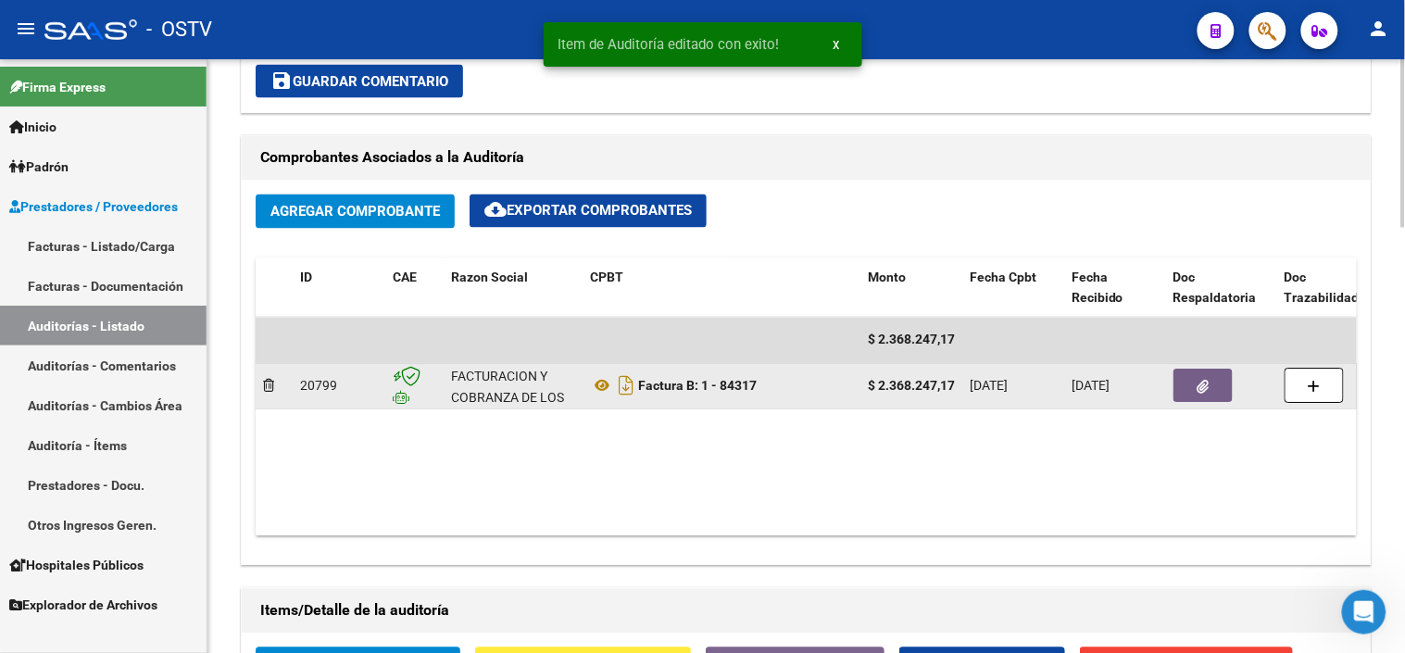
click at [1208, 390] on icon "button" at bounding box center [1203, 388] width 12 height 14
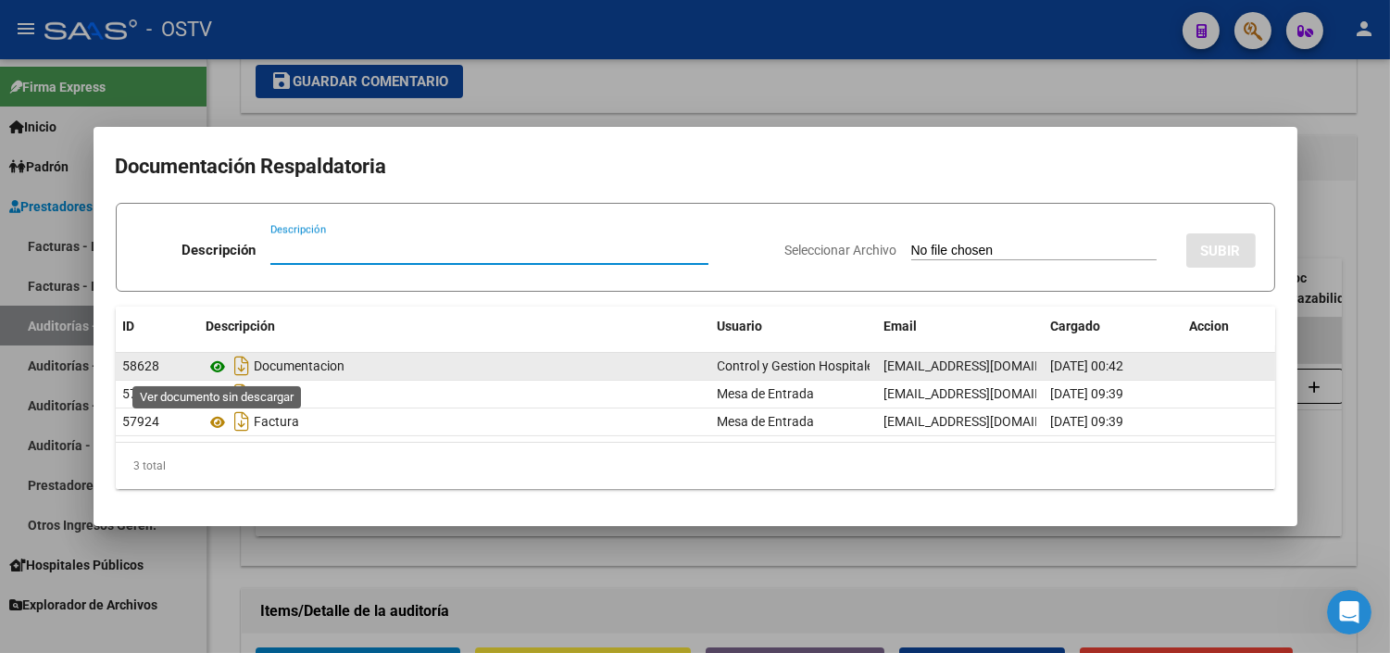
click at [216, 363] on icon at bounding box center [218, 367] width 24 height 22
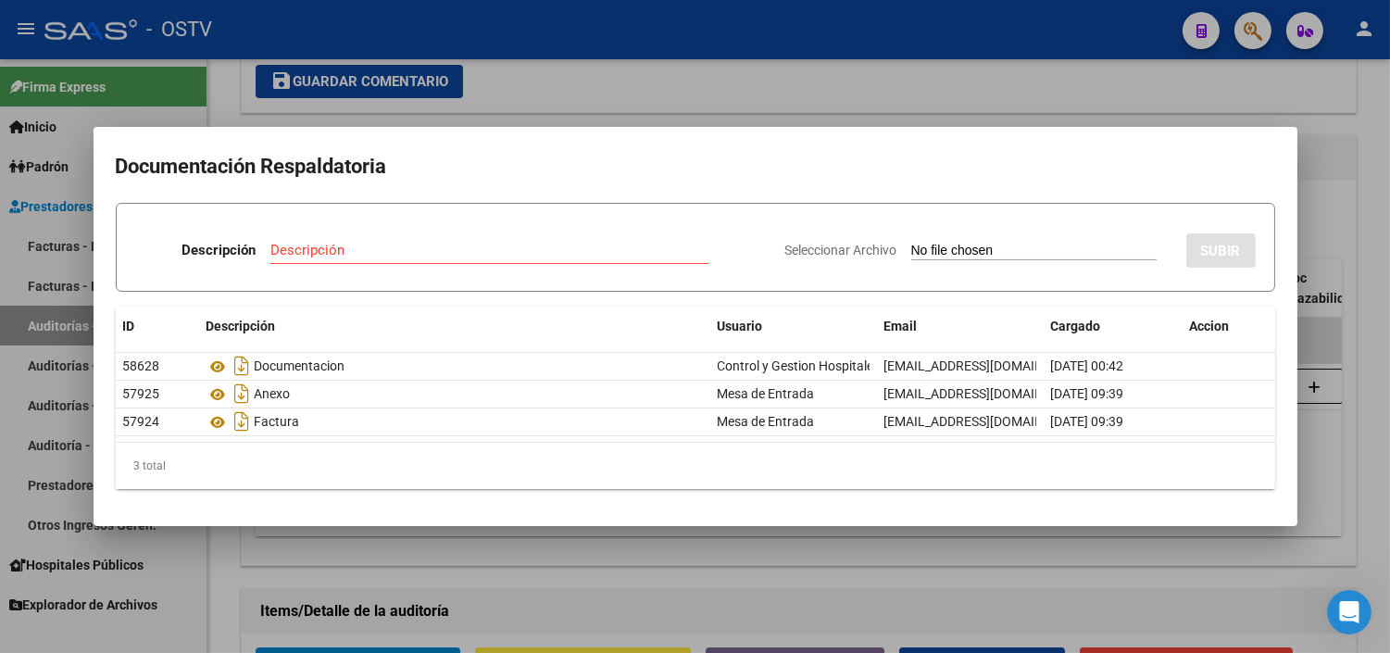
click at [546, 584] on div at bounding box center [695, 326] width 1390 height 653
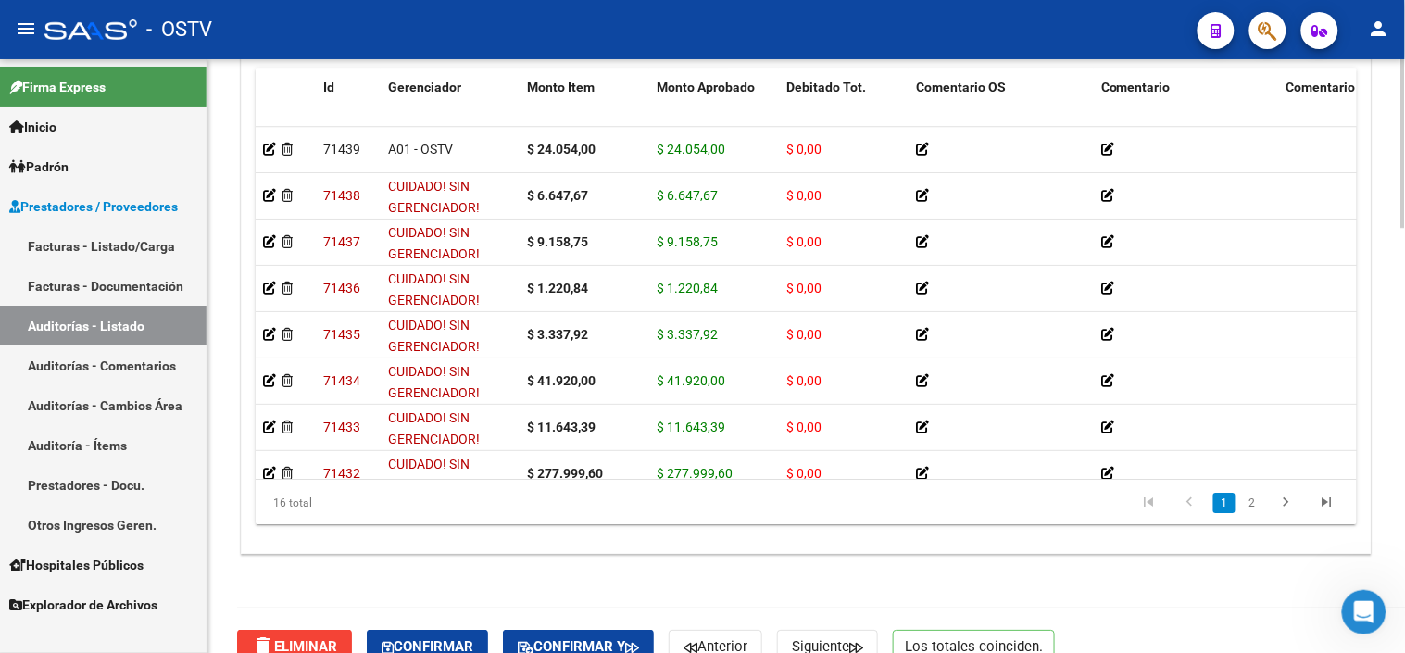
scroll to position [1501, 0]
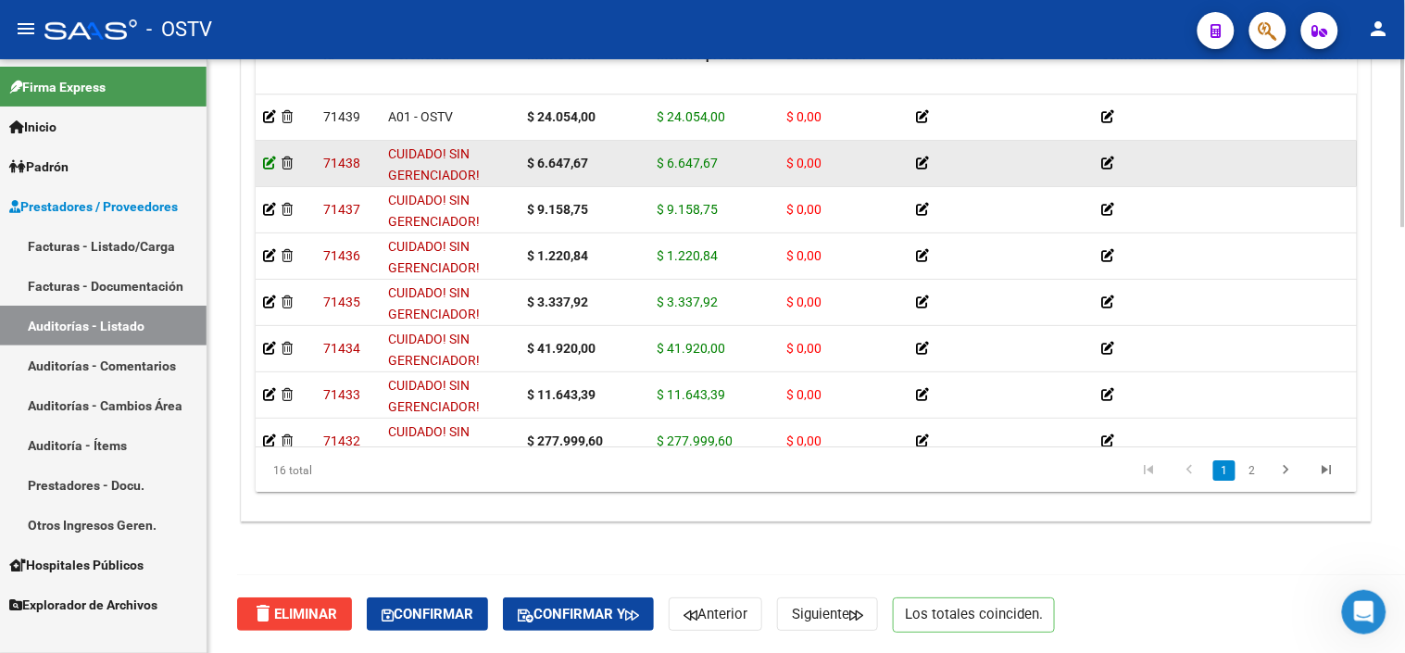
click at [270, 160] on icon at bounding box center [269, 162] width 13 height 13
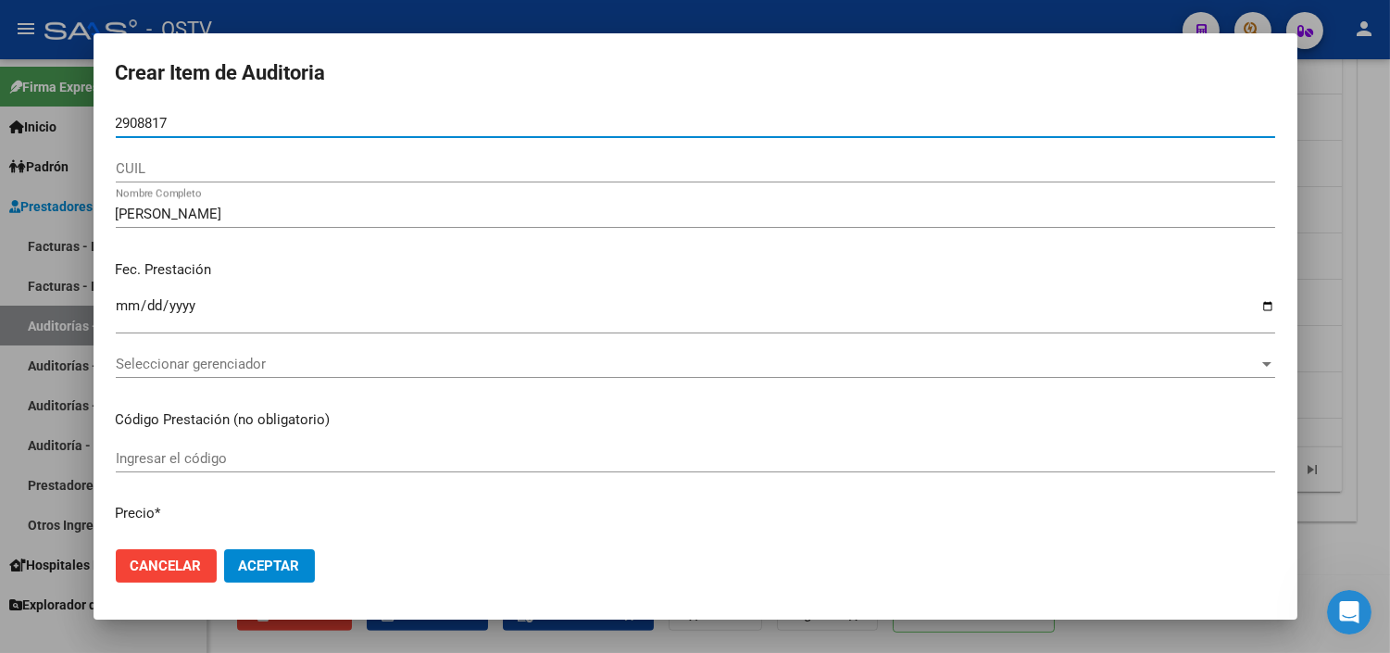
click at [116, 126] on input "2908817" at bounding box center [695, 123] width 1159 height 17
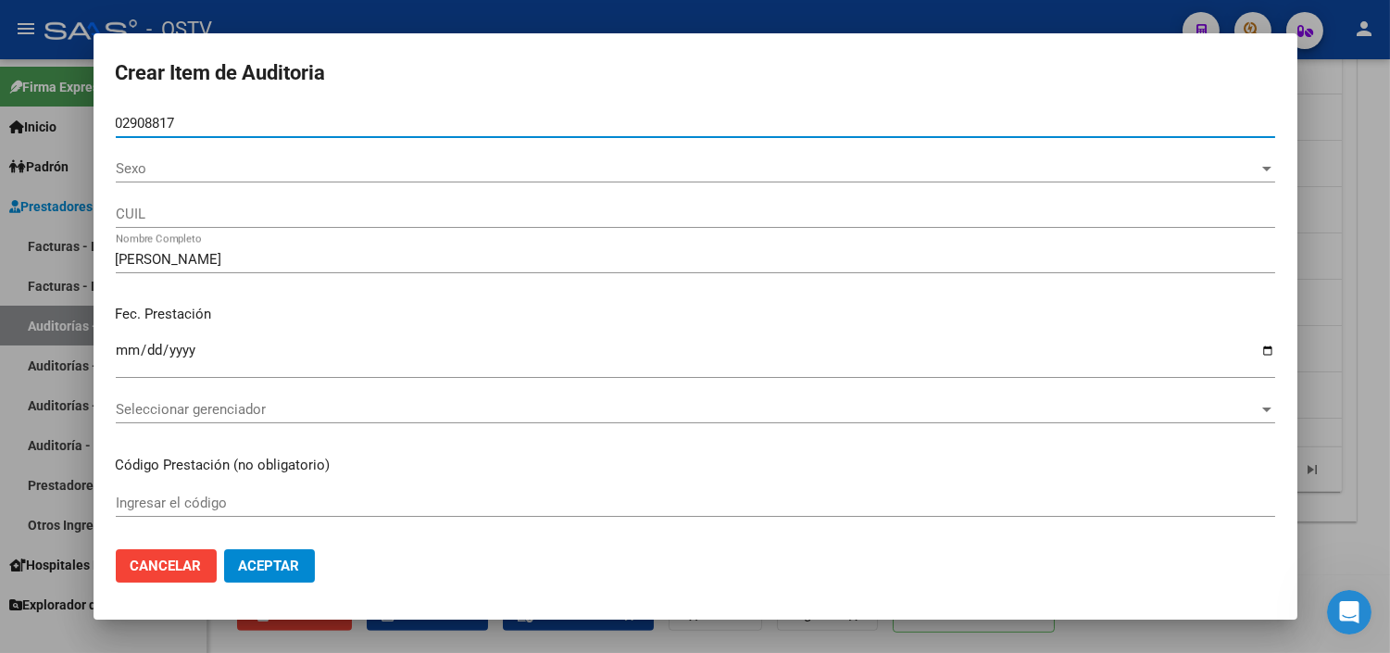
type input "02908817"
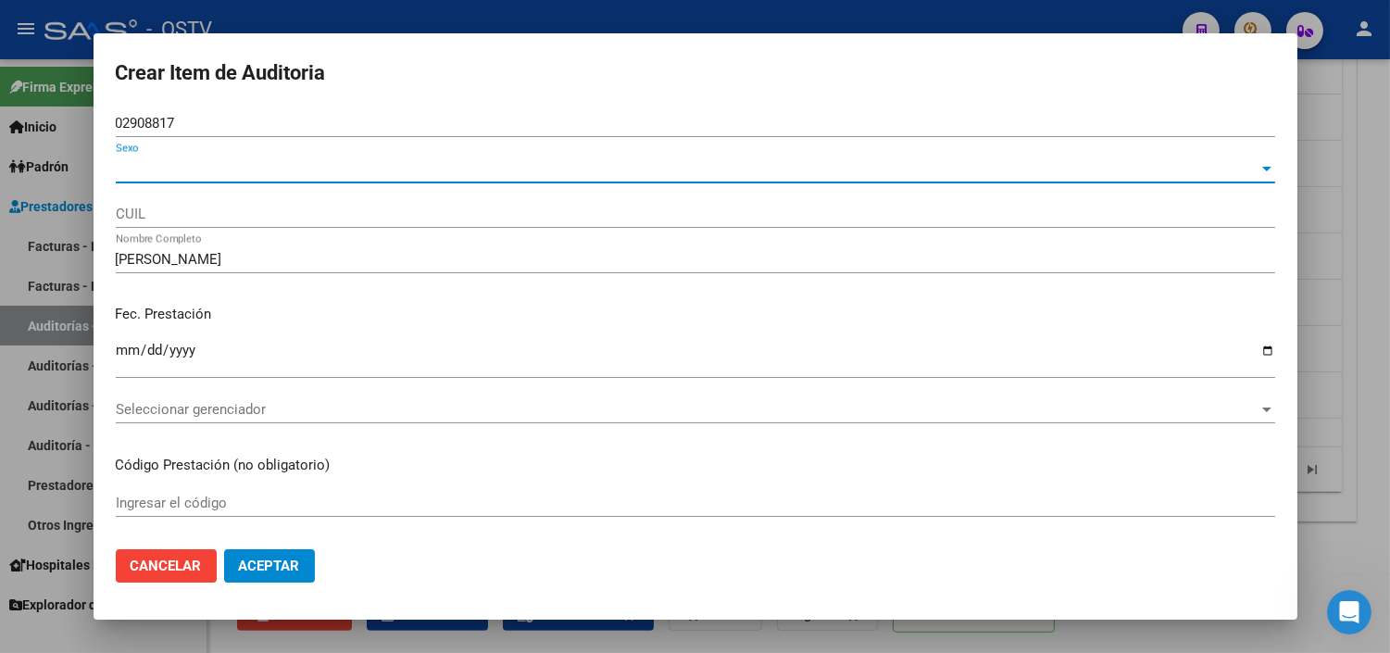
click at [132, 173] on span "Sexo" at bounding box center [687, 168] width 1143 height 17
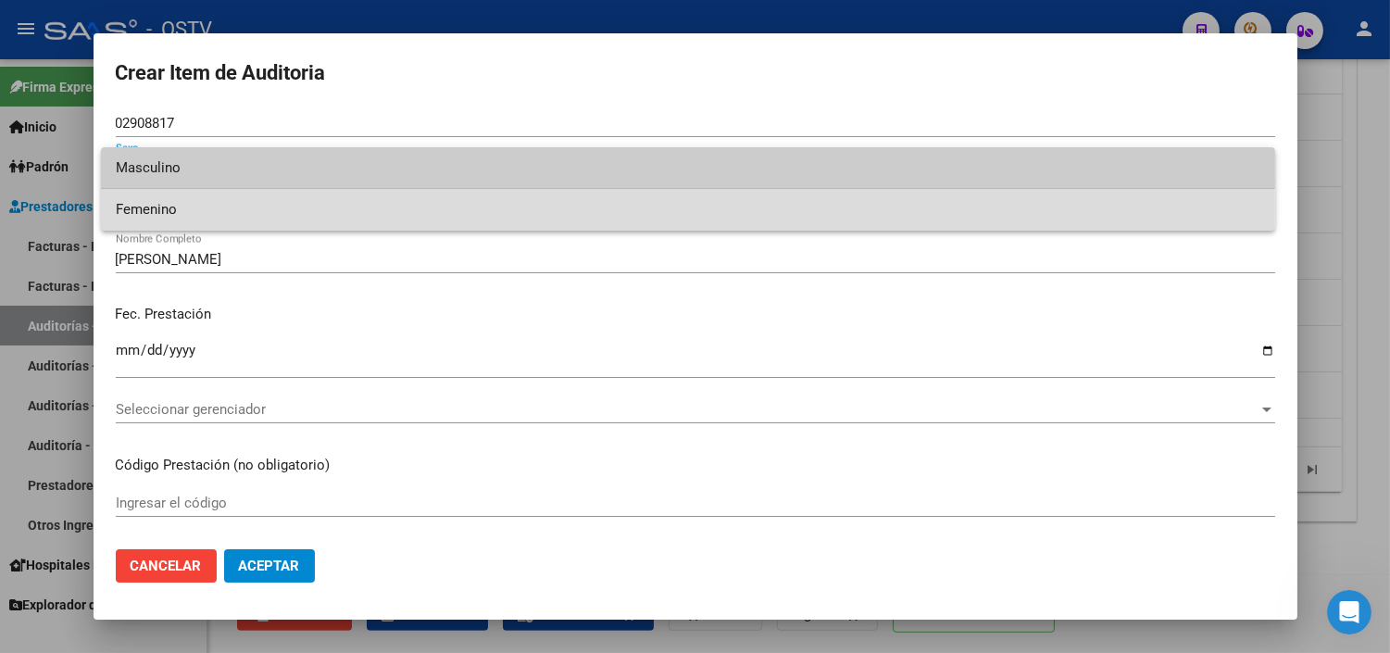
click at [143, 206] on span "Femenino" at bounding box center [688, 210] width 1145 height 42
type input "27029088174"
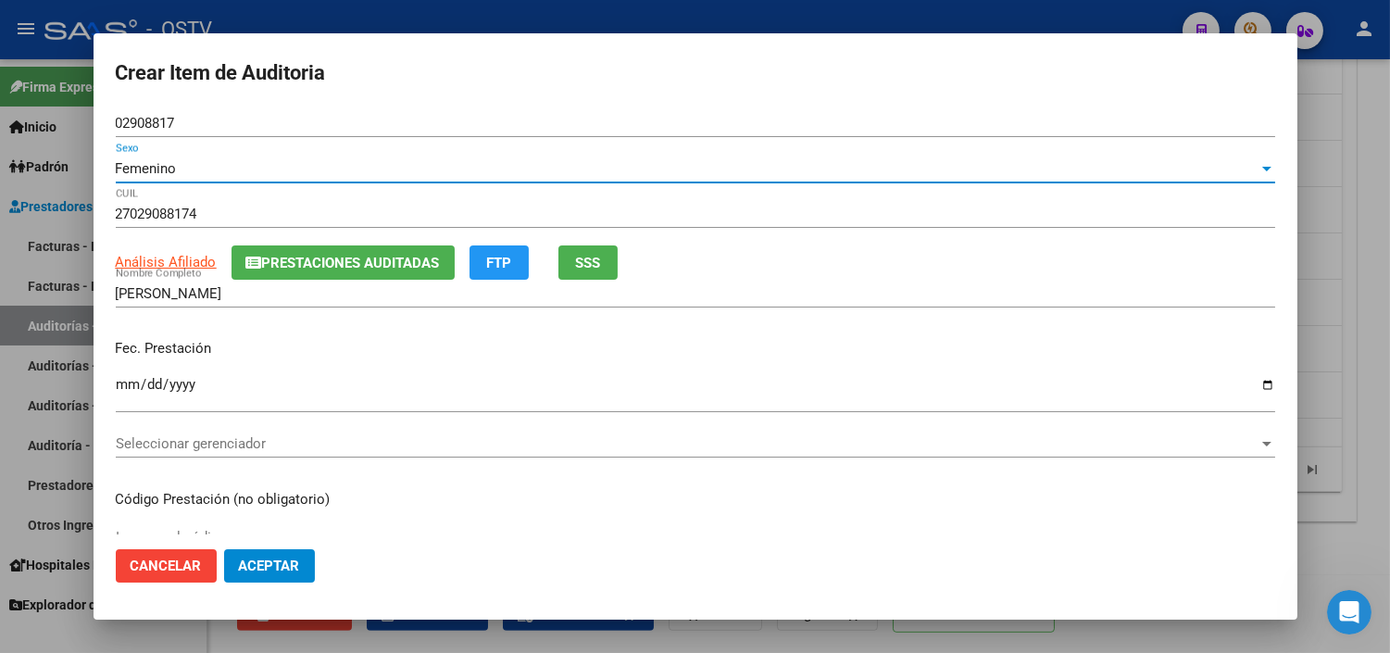
click at [156, 460] on div "Seleccionar gerenciador Seleccionar gerenciador" at bounding box center [695, 452] width 1159 height 45
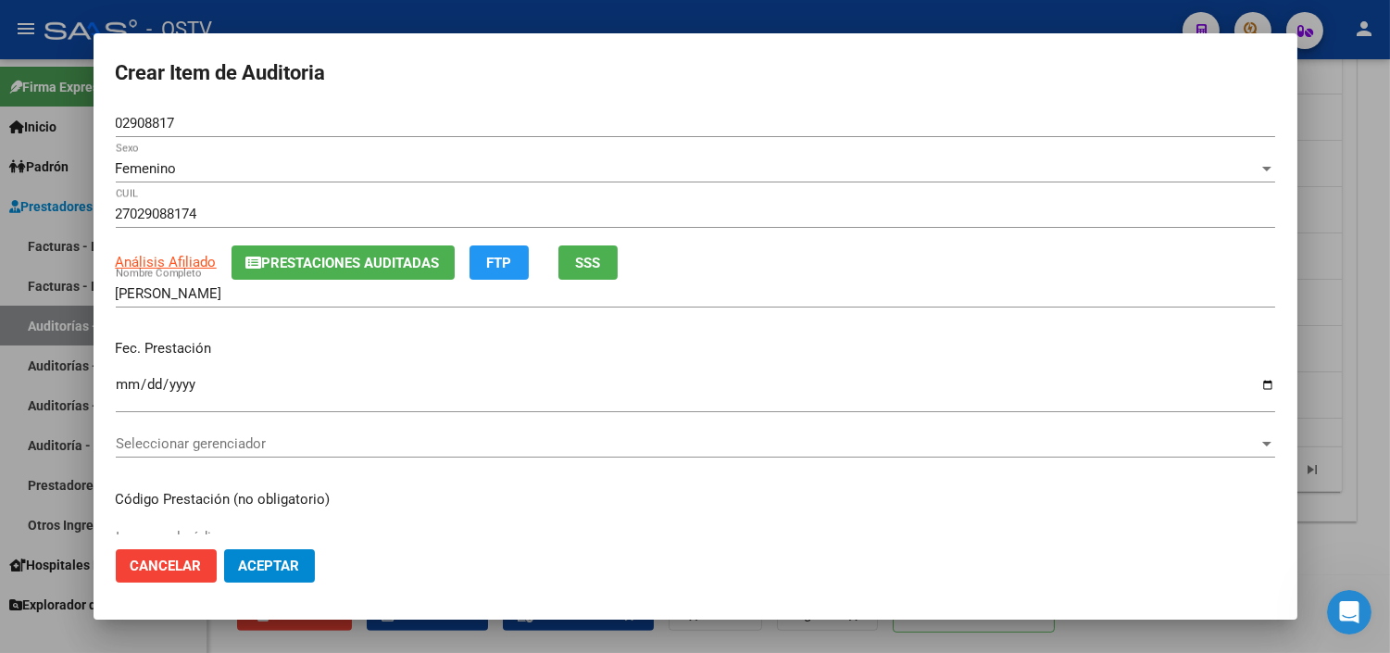
click at [158, 452] on div "Seleccionar gerenciador Seleccionar gerenciador" at bounding box center [695, 444] width 1159 height 28
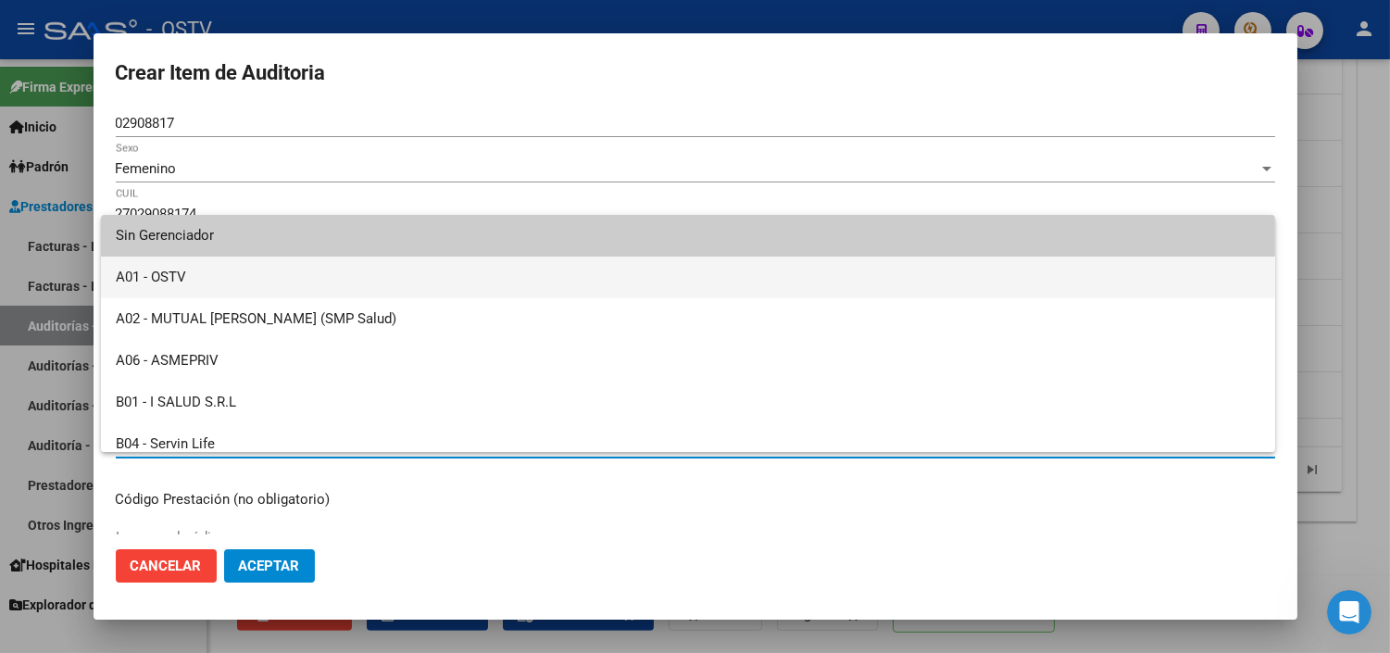
click at [154, 287] on span "A01 - OSTV" at bounding box center [688, 278] width 1145 height 42
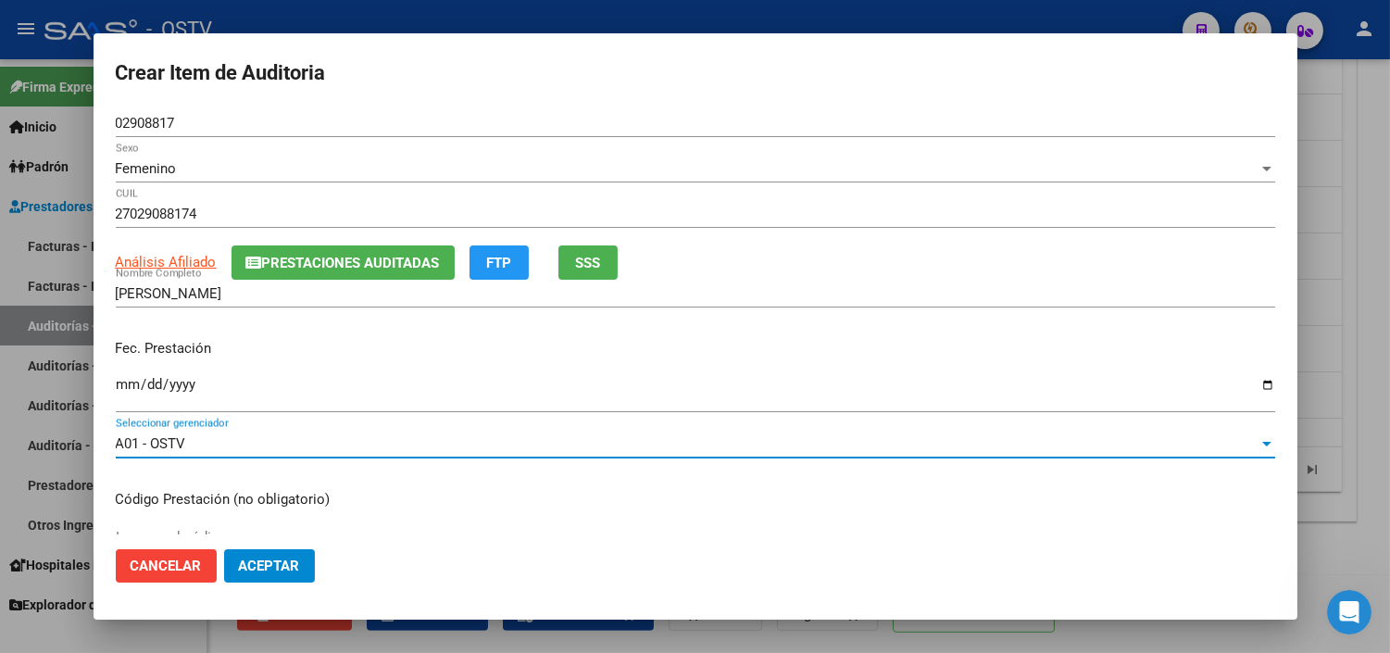
click at [245, 566] on span "Aceptar" at bounding box center [269, 565] width 61 height 17
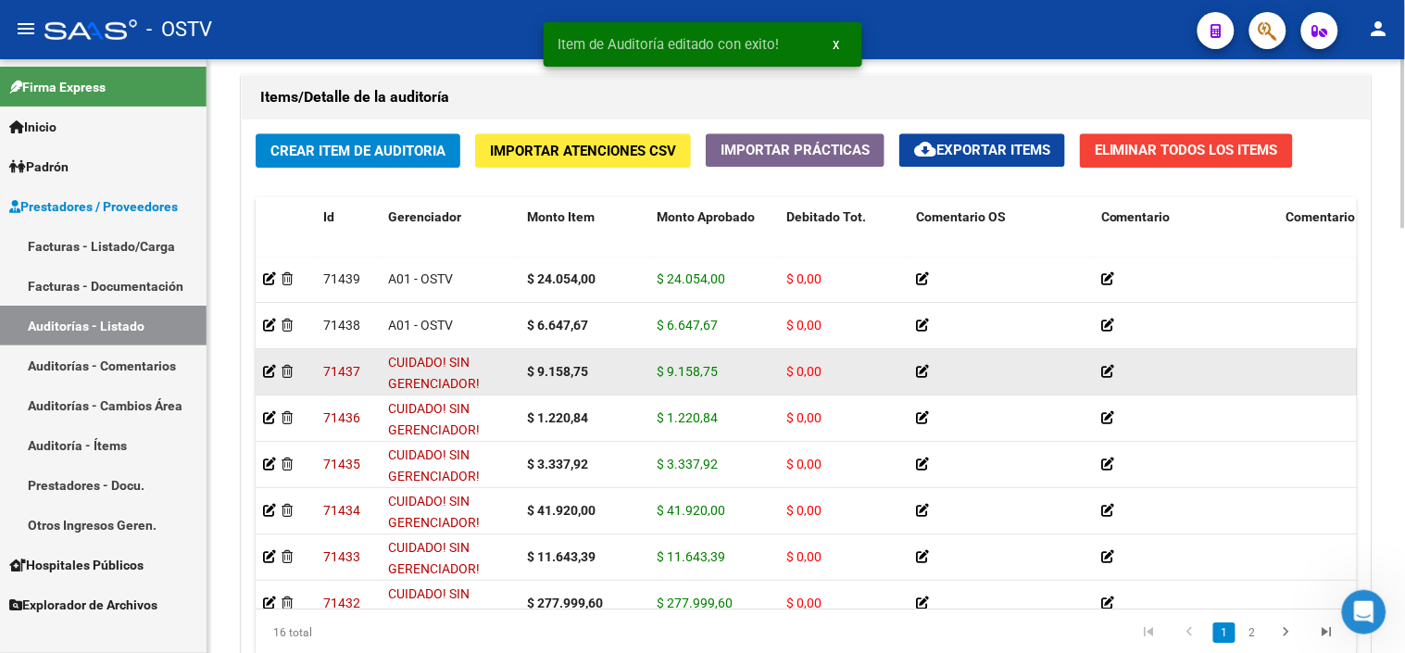
scroll to position [1337, 0]
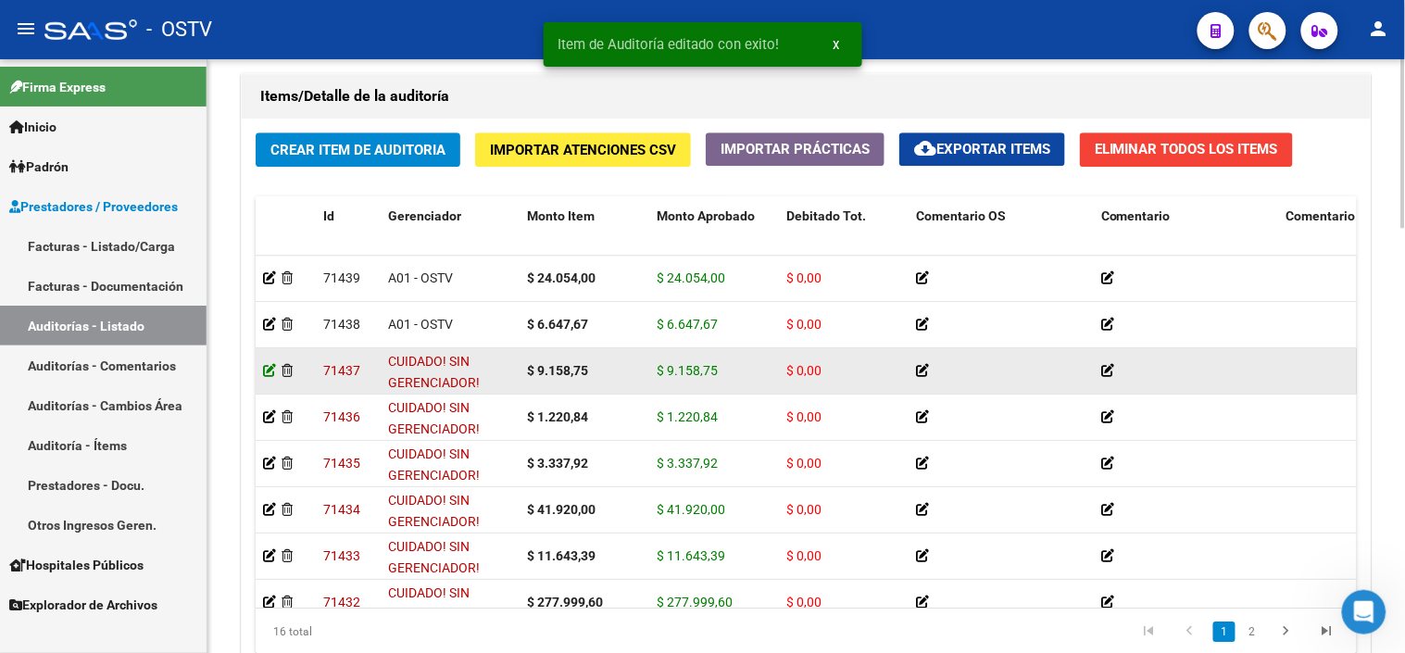
click at [263, 376] on icon at bounding box center [269, 370] width 13 height 13
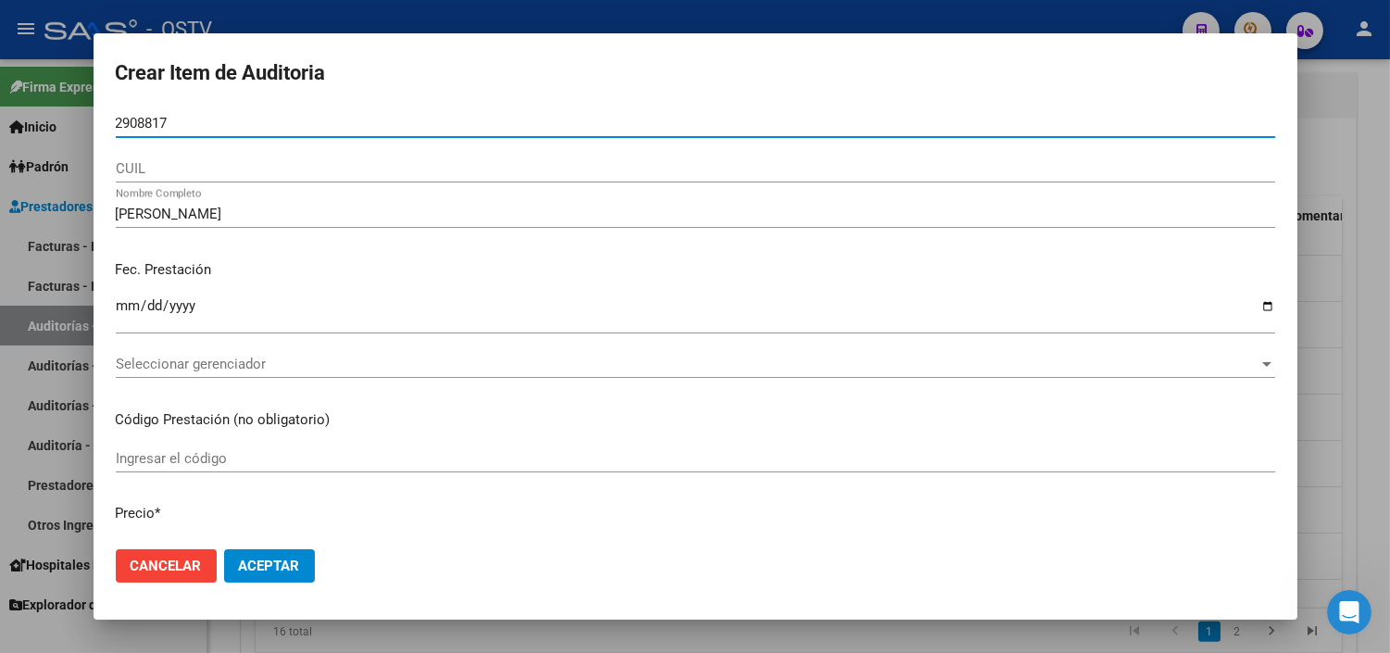
click at [116, 123] on input "2908817" at bounding box center [695, 123] width 1159 height 17
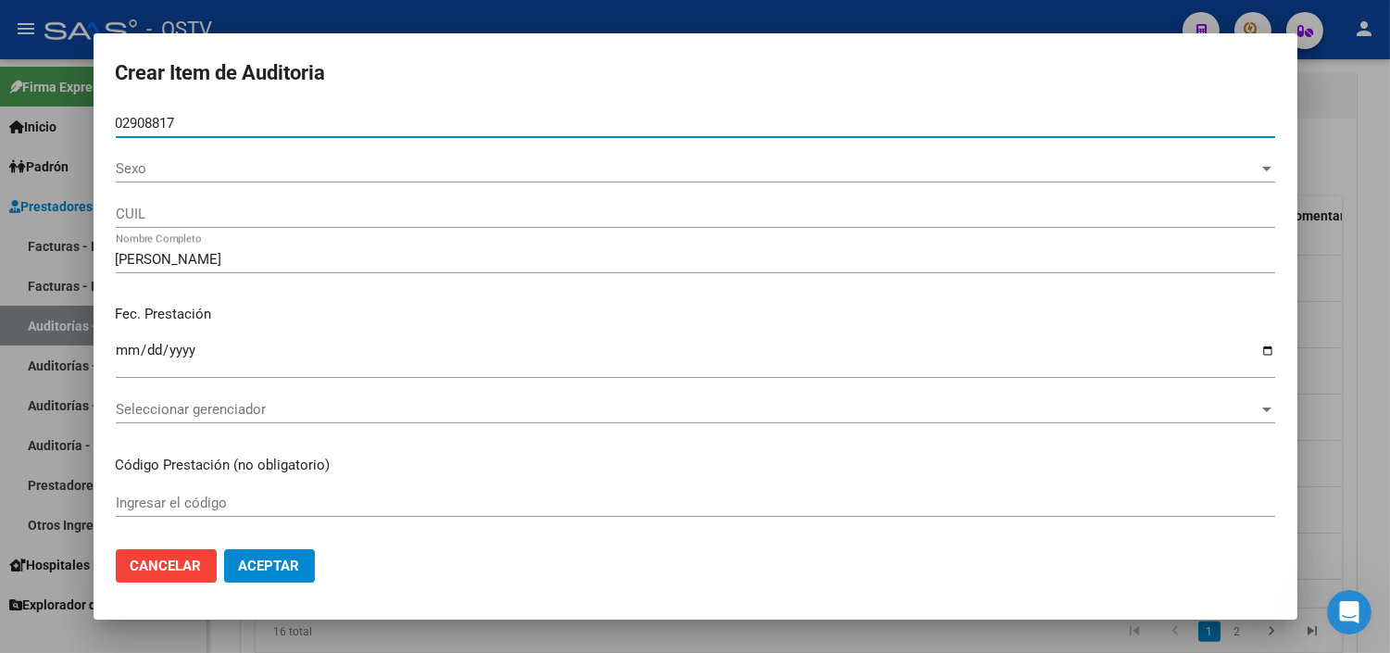
type input "02908817"
click at [131, 171] on span "Sexo" at bounding box center [687, 168] width 1143 height 17
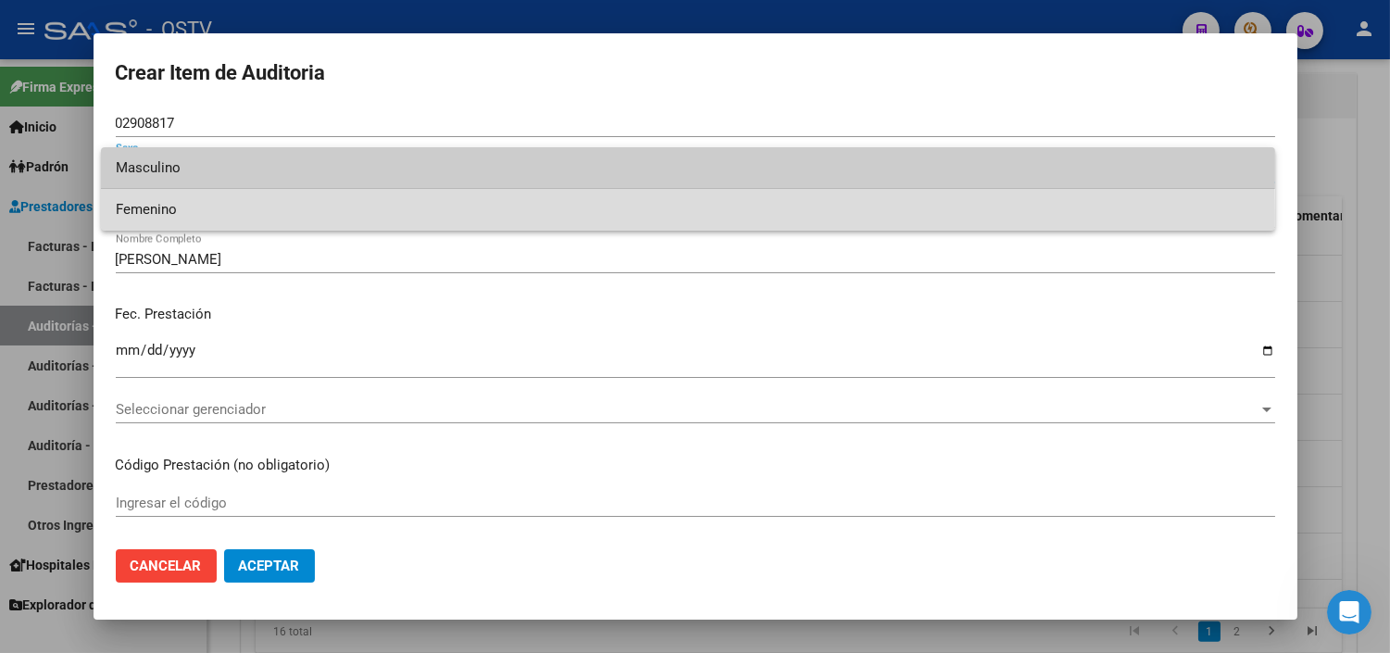
click at [134, 216] on span "Femenino" at bounding box center [688, 210] width 1145 height 42
type input "27029088174"
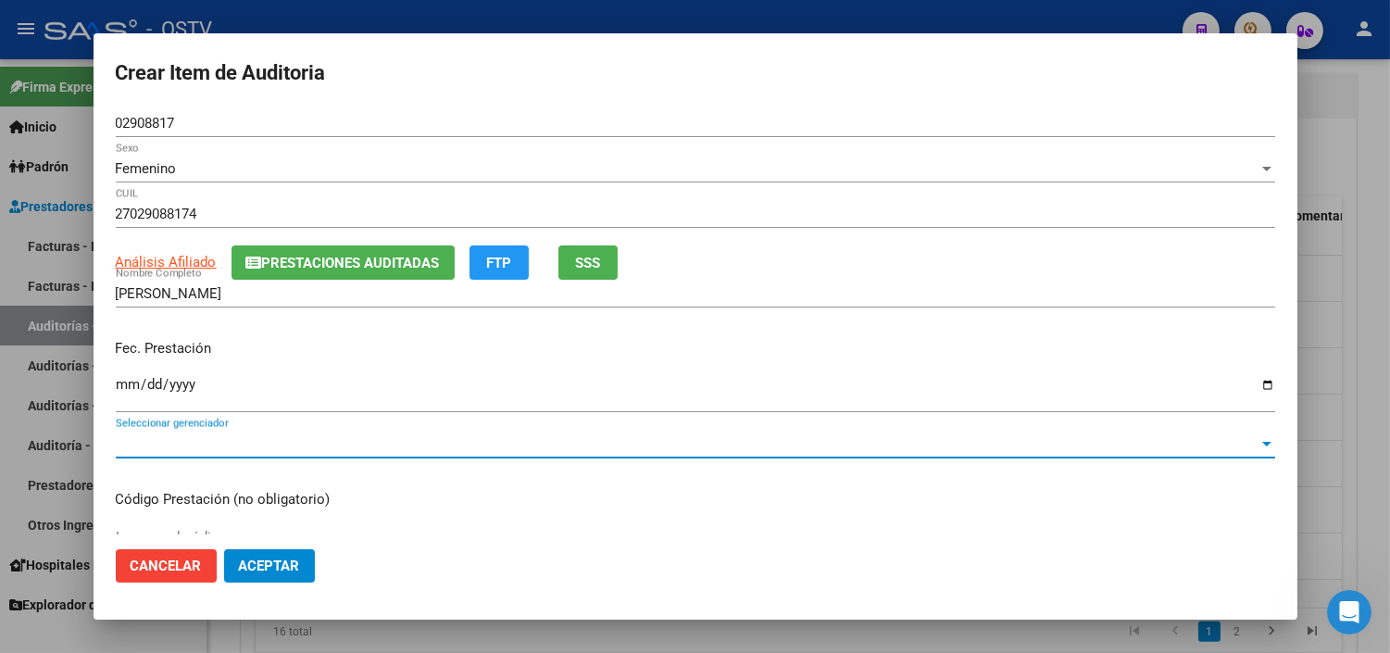
click at [223, 443] on span "Seleccionar gerenciador" at bounding box center [687, 443] width 1143 height 17
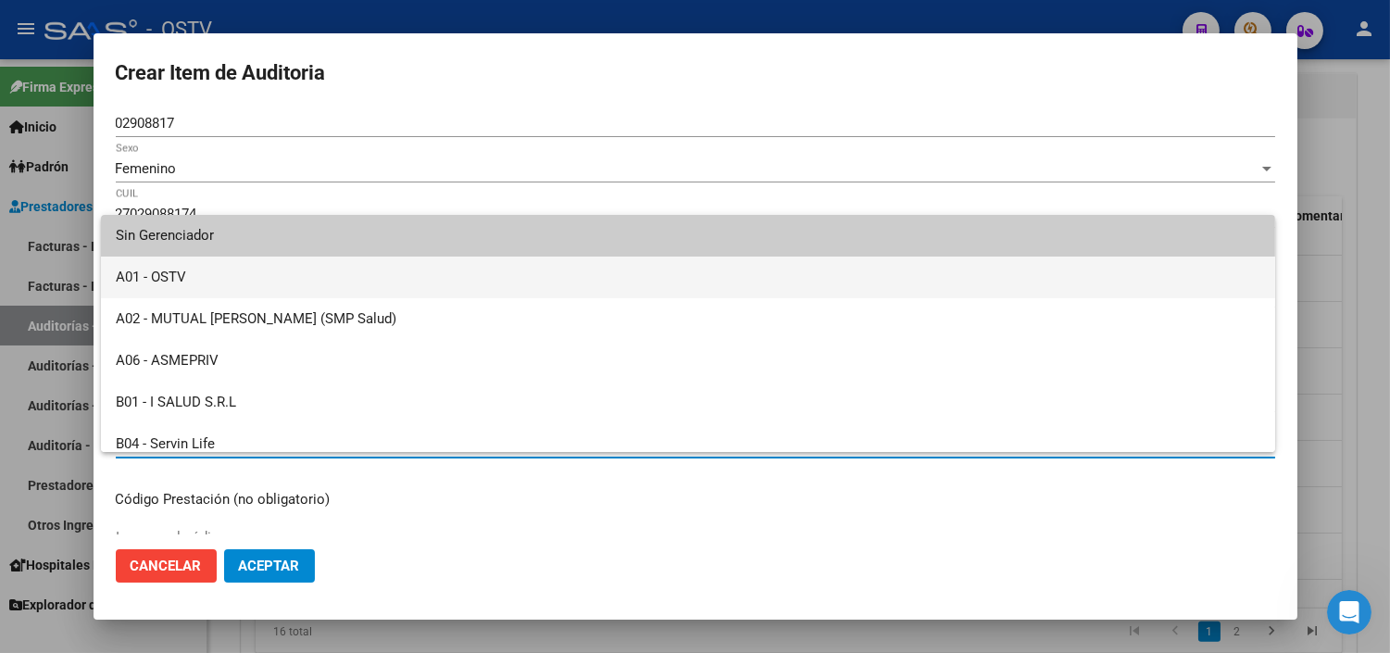
click at [160, 278] on span "A01 - OSTV" at bounding box center [688, 278] width 1145 height 42
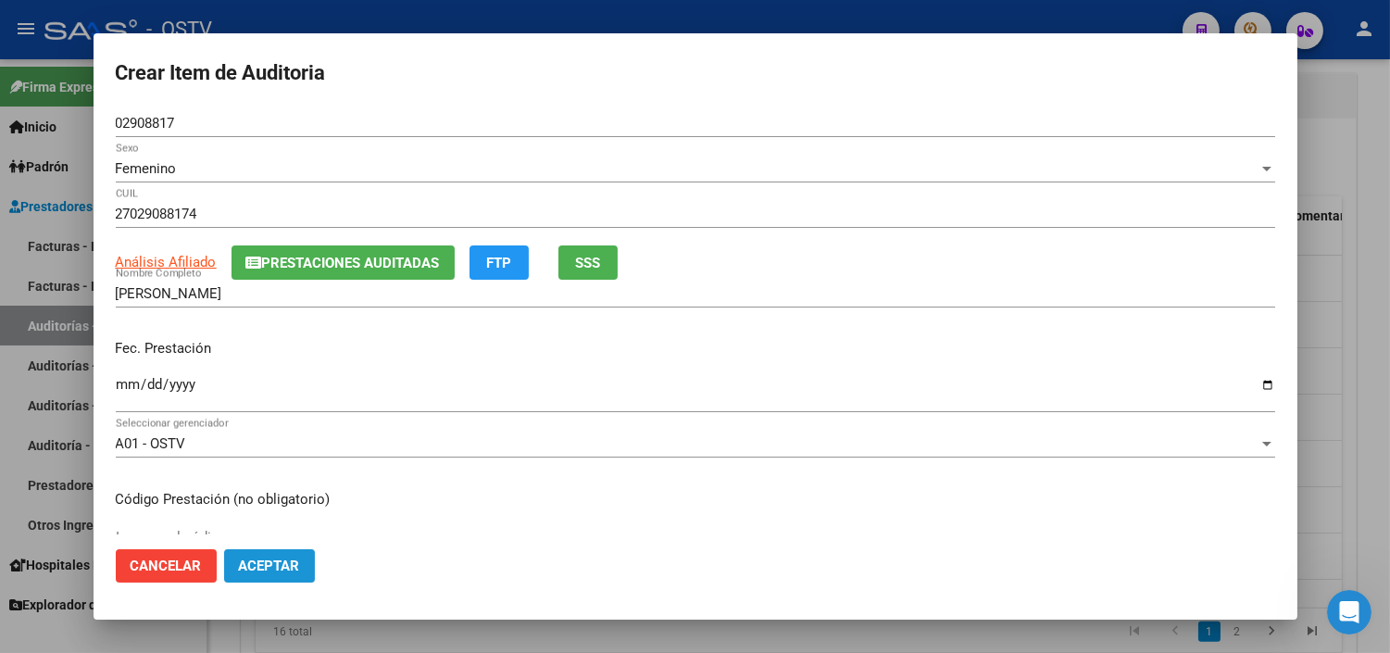
click at [255, 572] on span "Aceptar" at bounding box center [269, 565] width 61 height 17
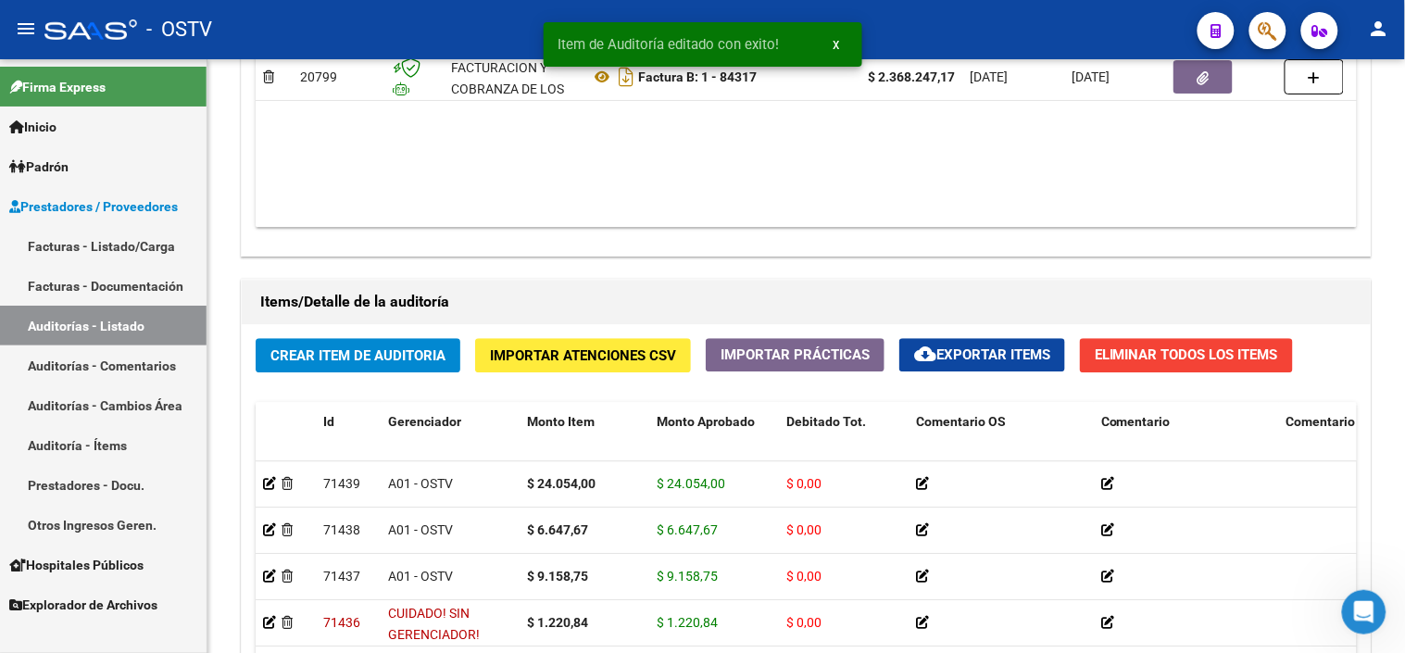
scroll to position [1501, 0]
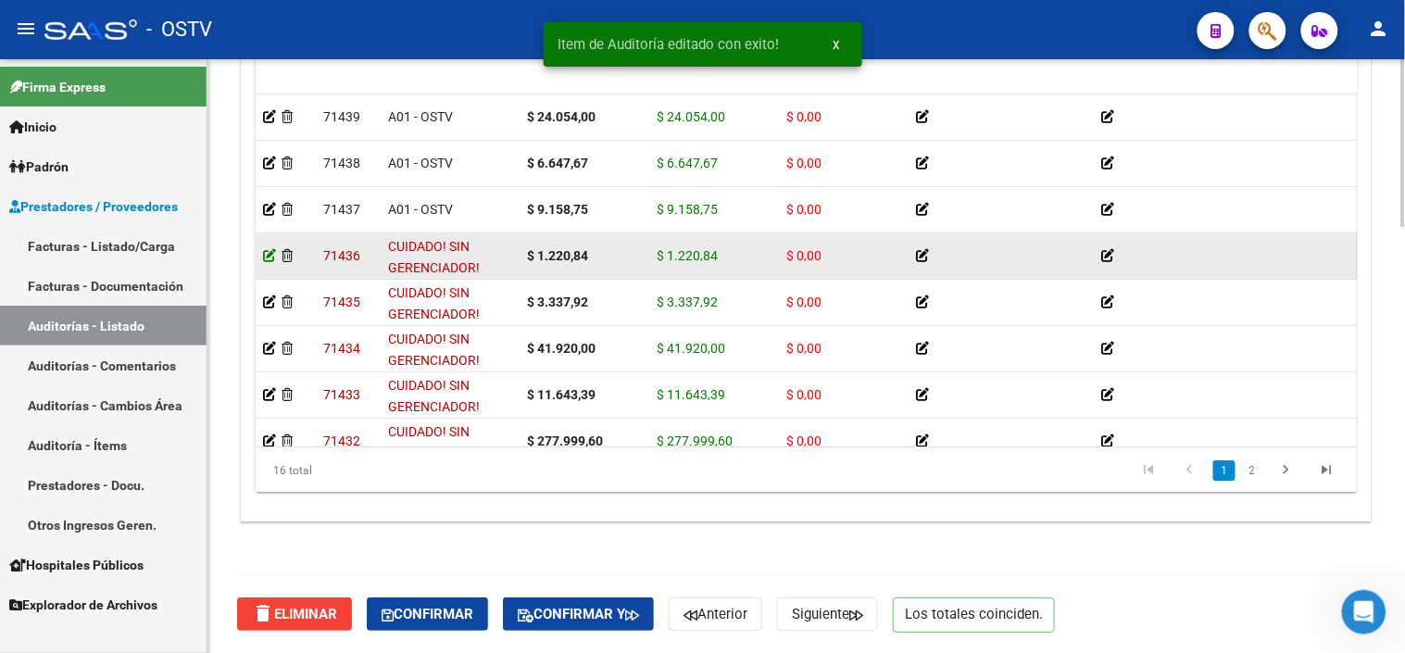
click at [267, 251] on icon at bounding box center [269, 255] width 13 height 13
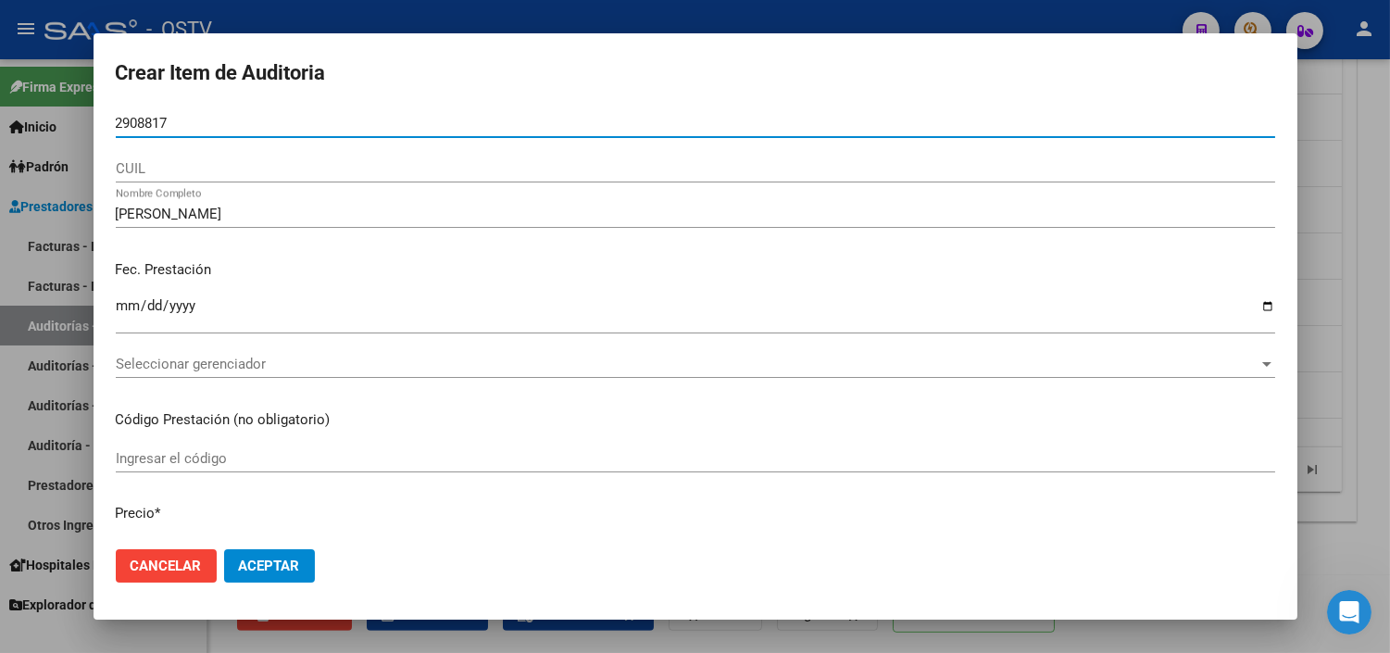
click at [117, 128] on input "2908817" at bounding box center [695, 123] width 1159 height 17
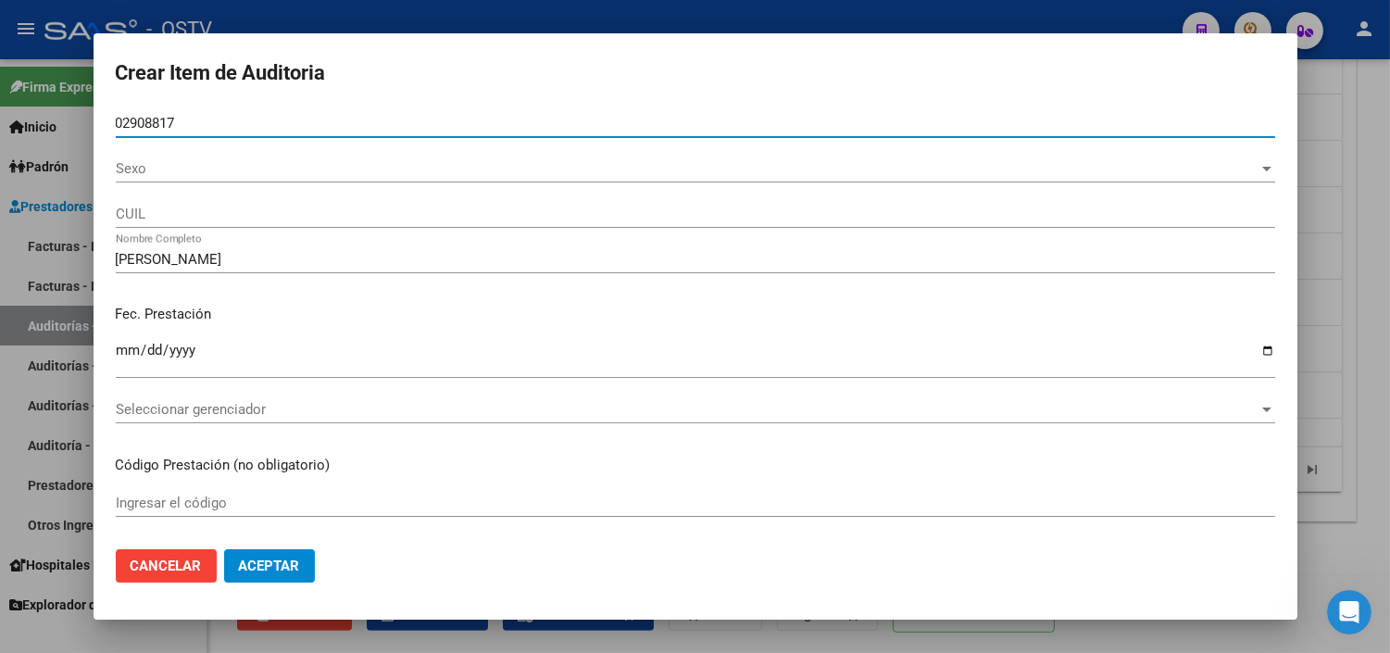
type input "02908817"
click at [122, 173] on span "Sexo" at bounding box center [687, 168] width 1143 height 17
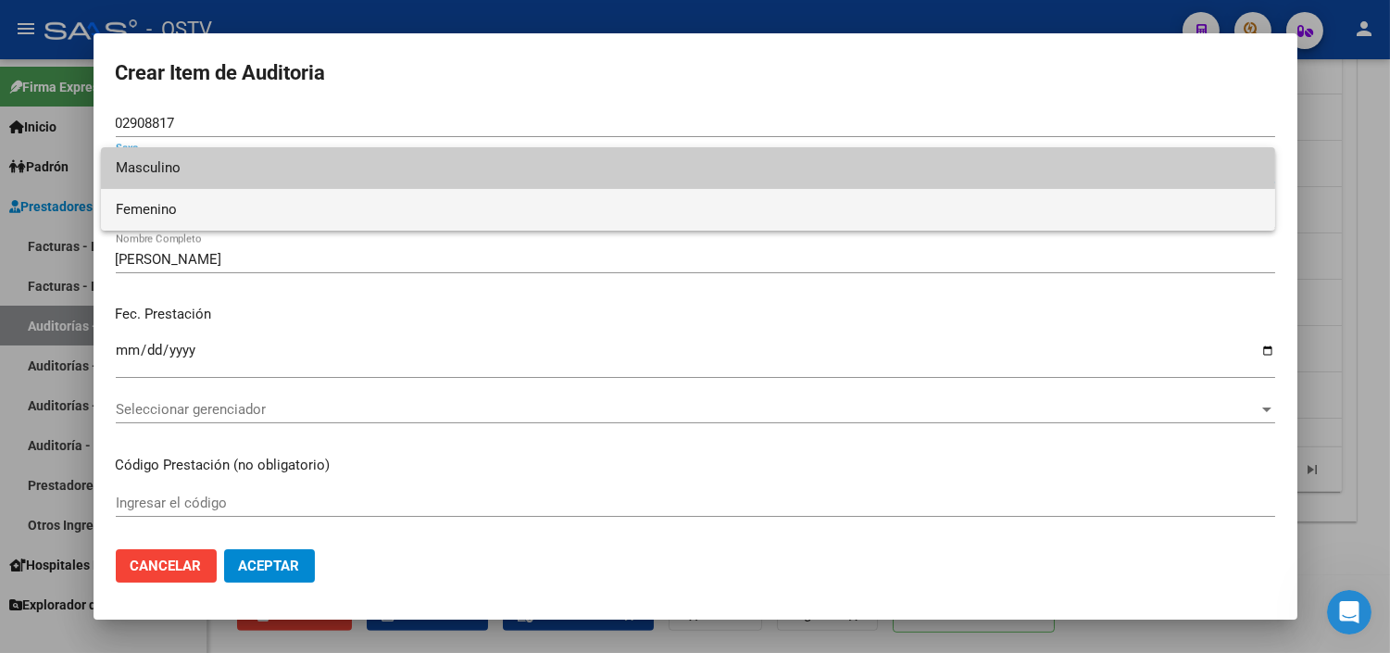
click at [142, 218] on span "Femenino" at bounding box center [688, 210] width 1145 height 42
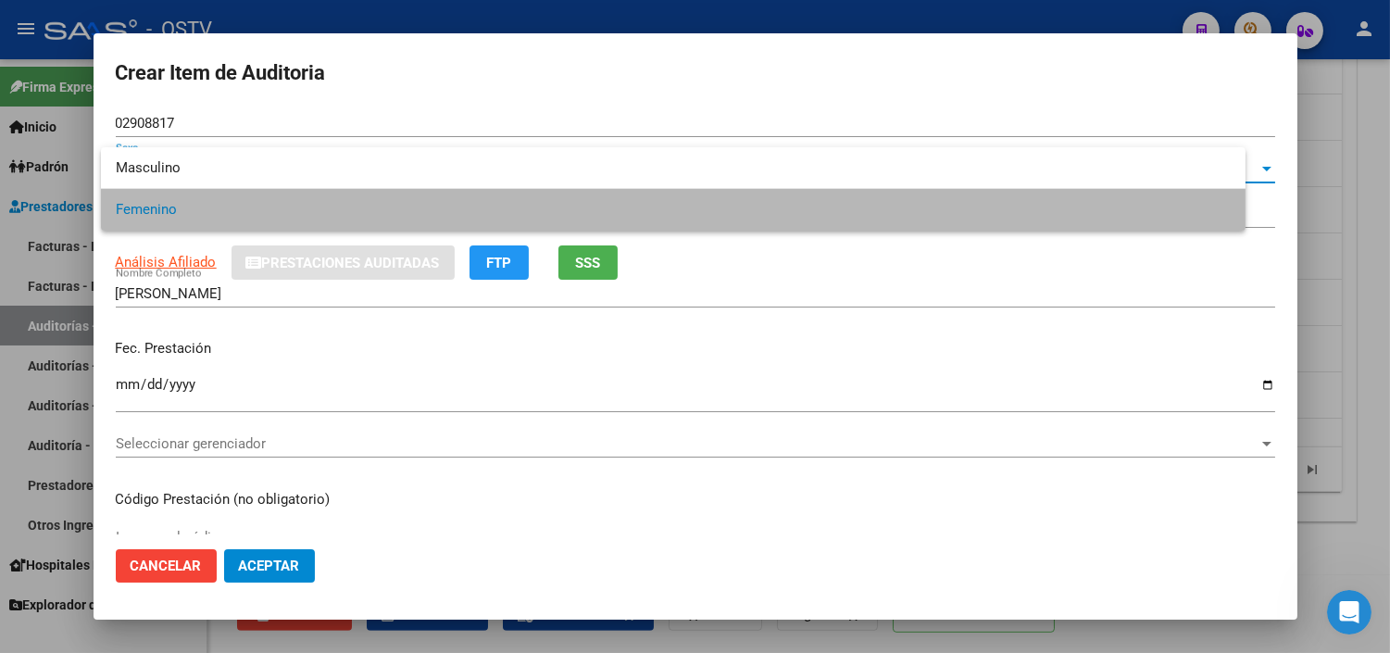
type input "27029088174"
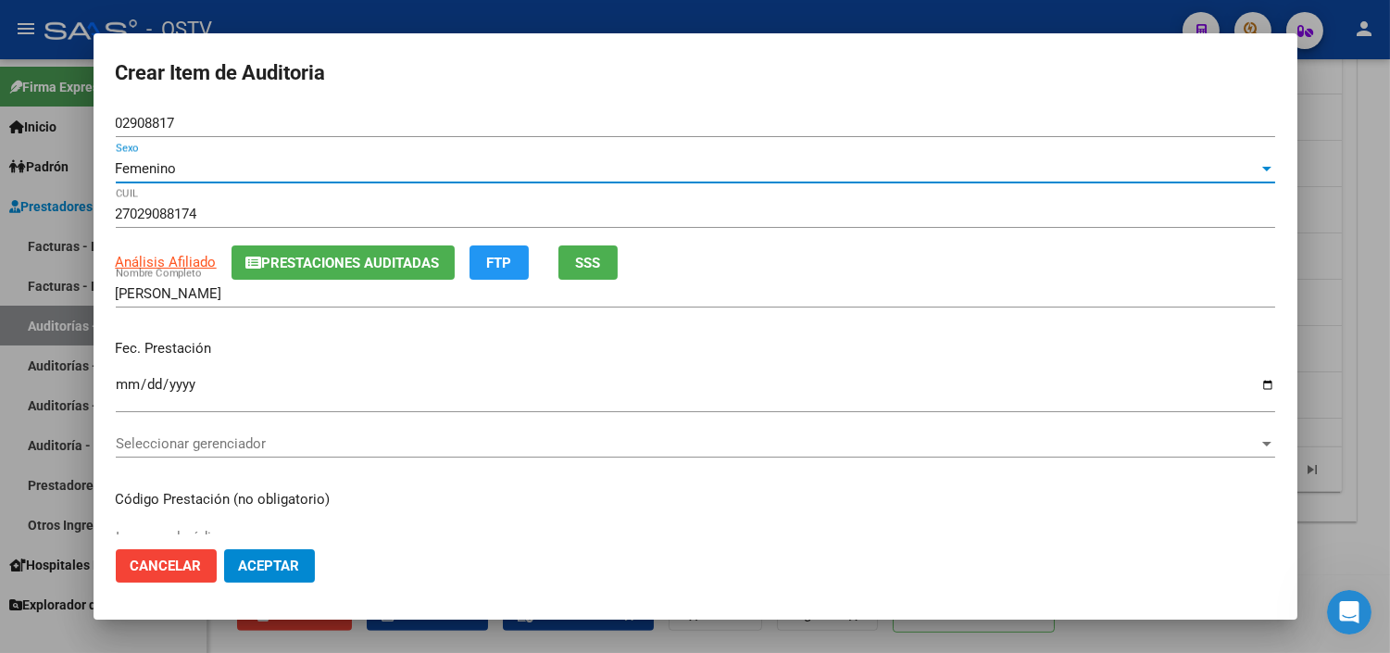
click at [142, 455] on div "Seleccionar gerenciador Seleccionar gerenciador" at bounding box center [695, 444] width 1159 height 28
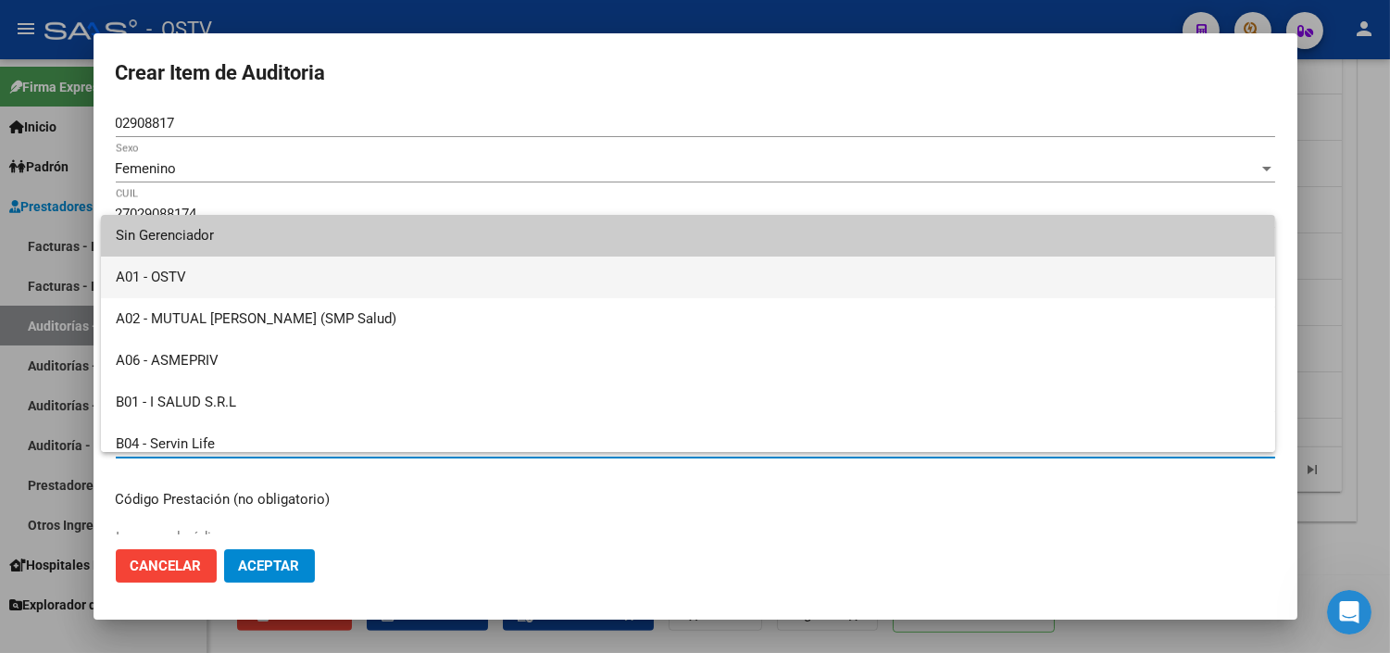
click at [176, 276] on span "A01 - OSTV" at bounding box center [688, 278] width 1145 height 42
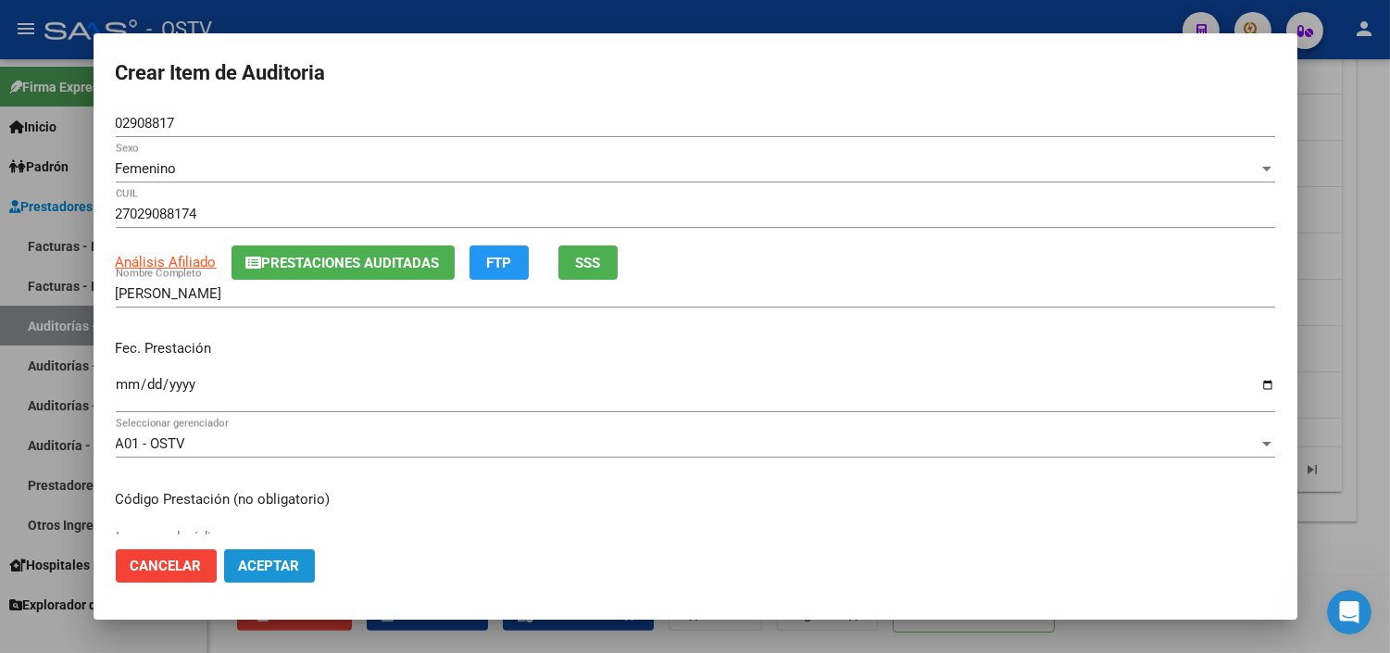
click at [238, 574] on button "Aceptar" at bounding box center [269, 565] width 91 height 33
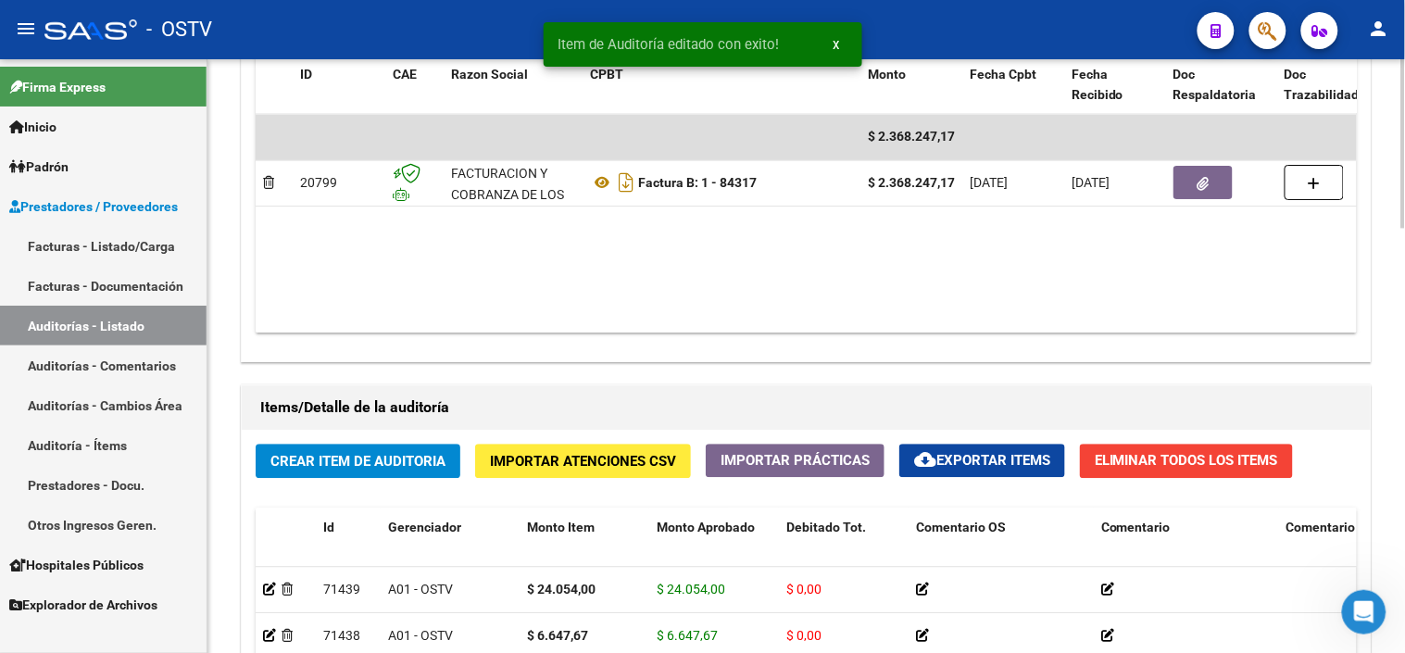
scroll to position [1337, 0]
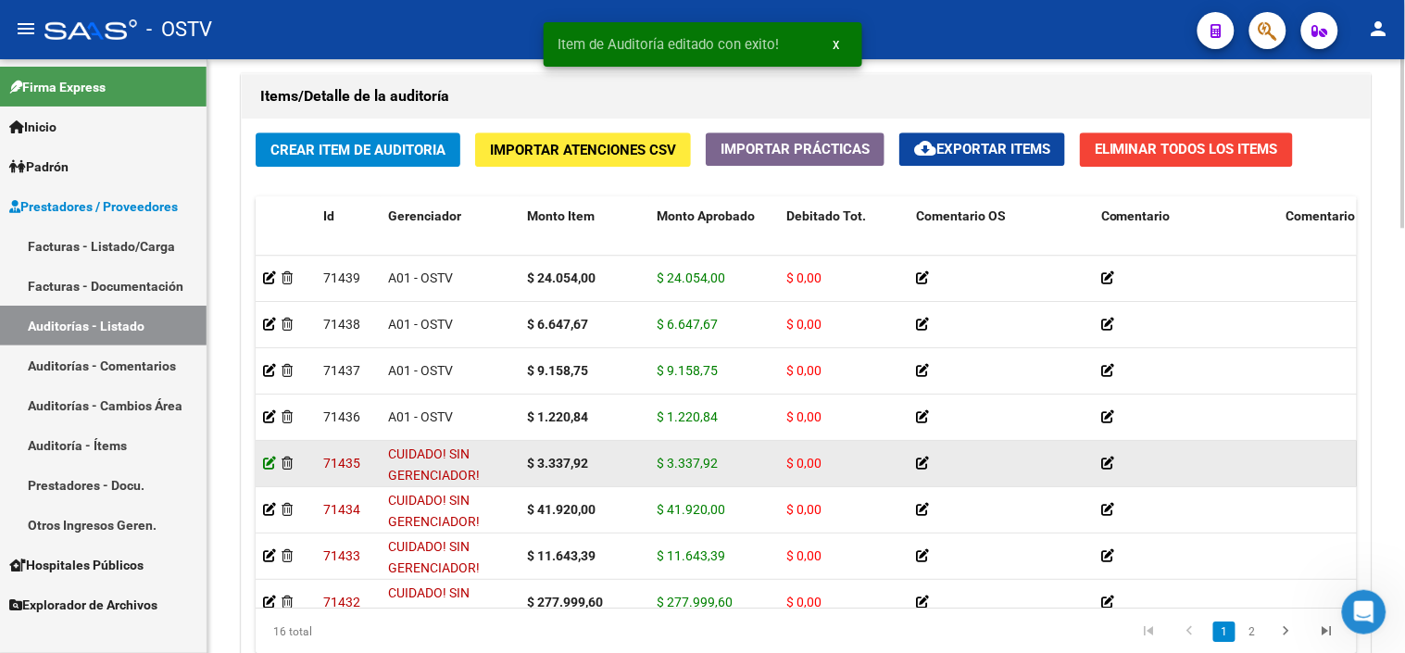
click at [267, 459] on icon at bounding box center [269, 463] width 13 height 13
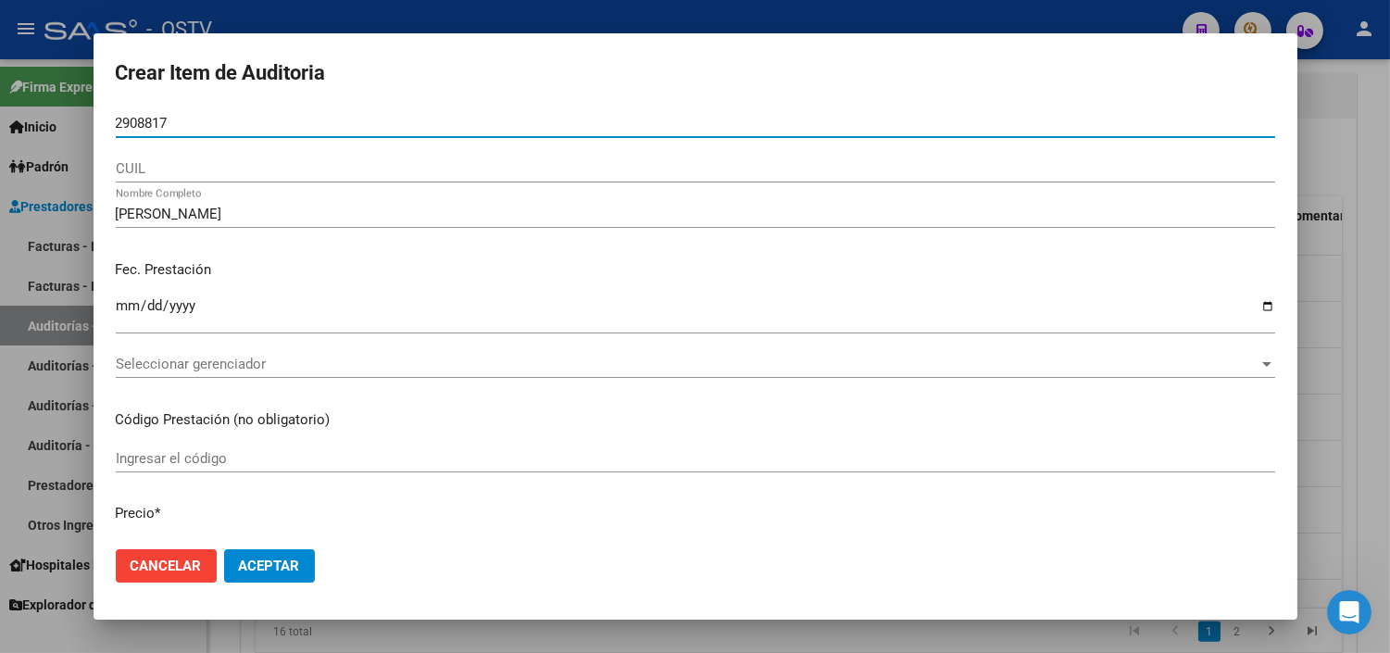
click at [116, 117] on input "2908817" at bounding box center [695, 123] width 1159 height 17
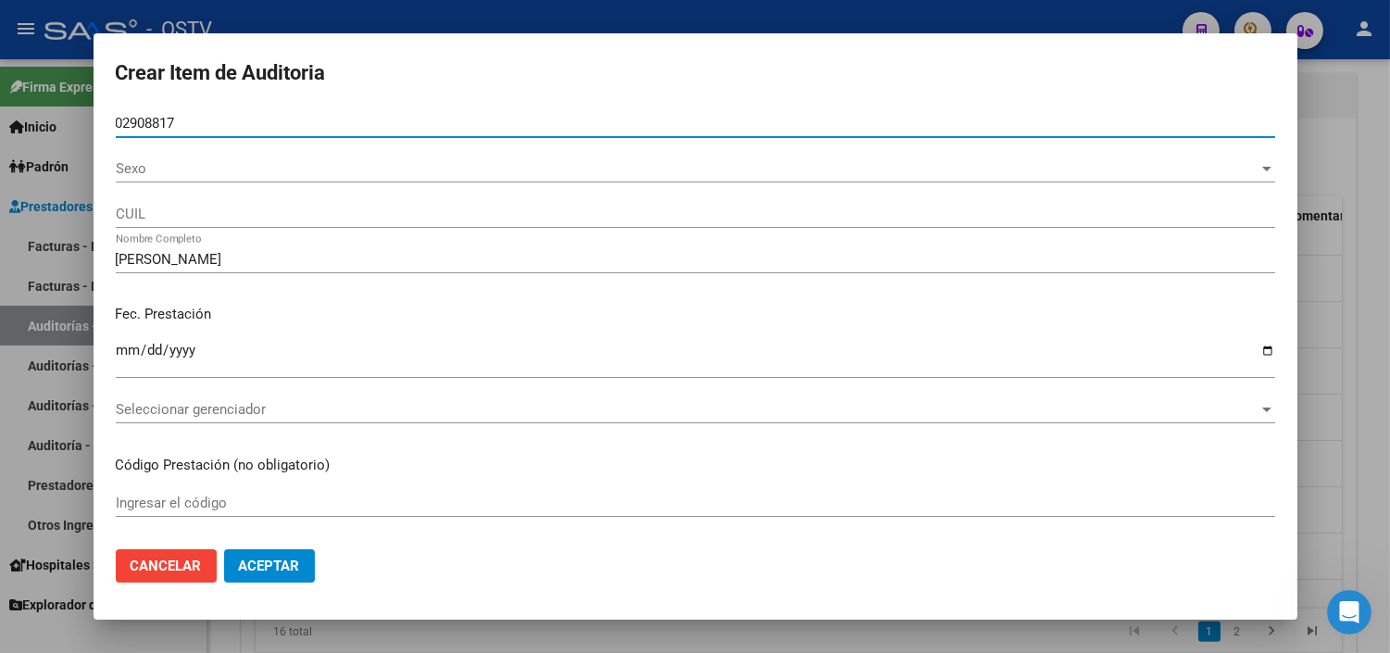
type input "02908817"
click at [140, 173] on span "Sexo" at bounding box center [687, 168] width 1143 height 17
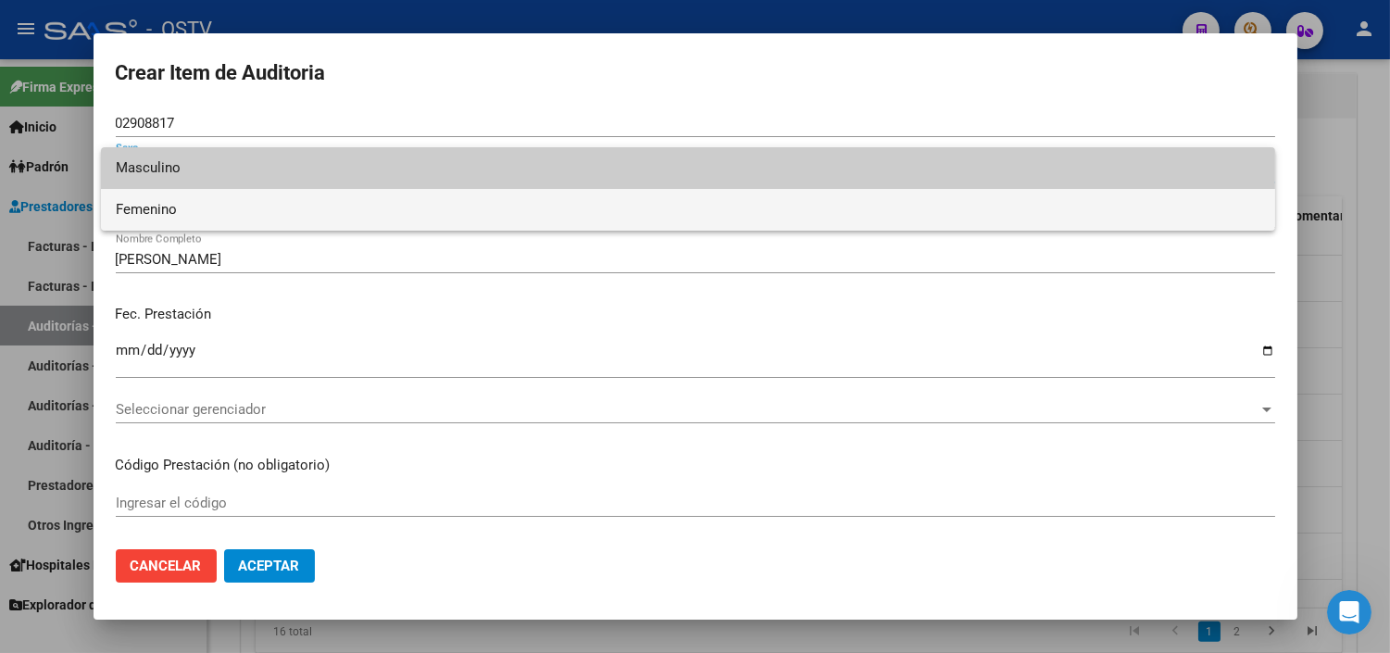
click at [141, 217] on span "Femenino" at bounding box center [688, 210] width 1145 height 42
type input "27029088174"
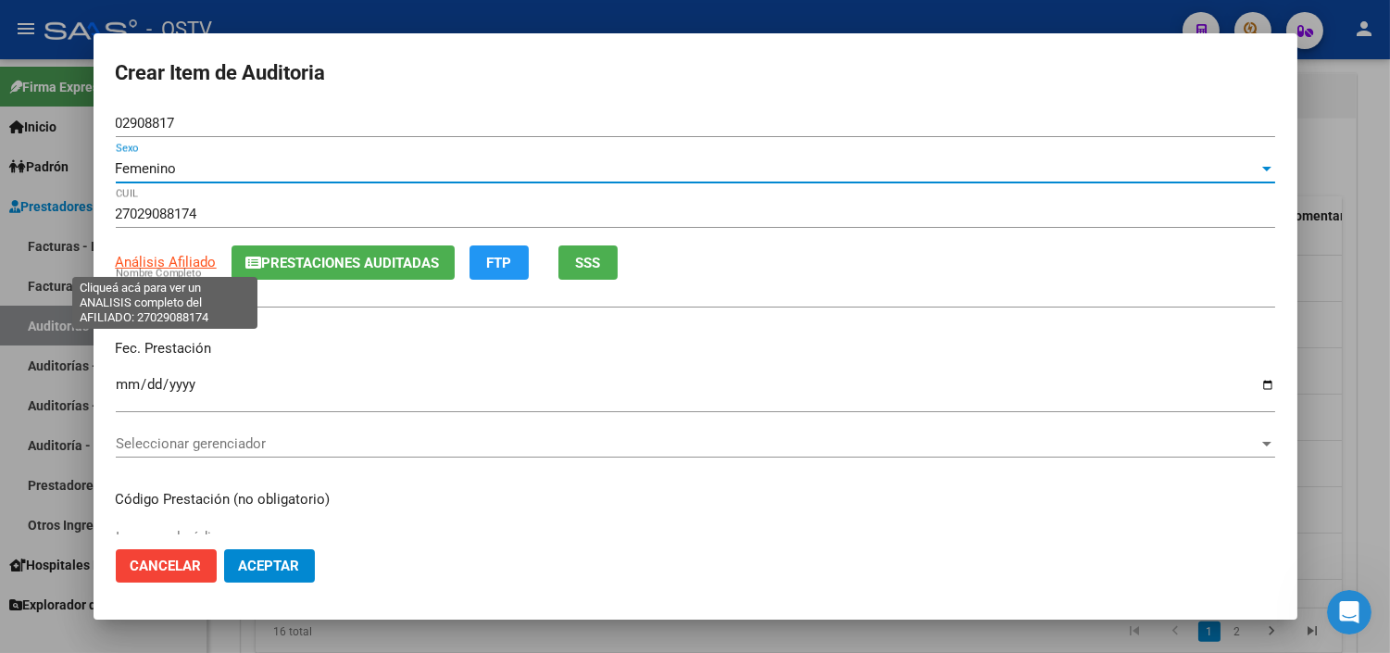
click at [143, 264] on span "Análisis Afiliado" at bounding box center [166, 262] width 101 height 17
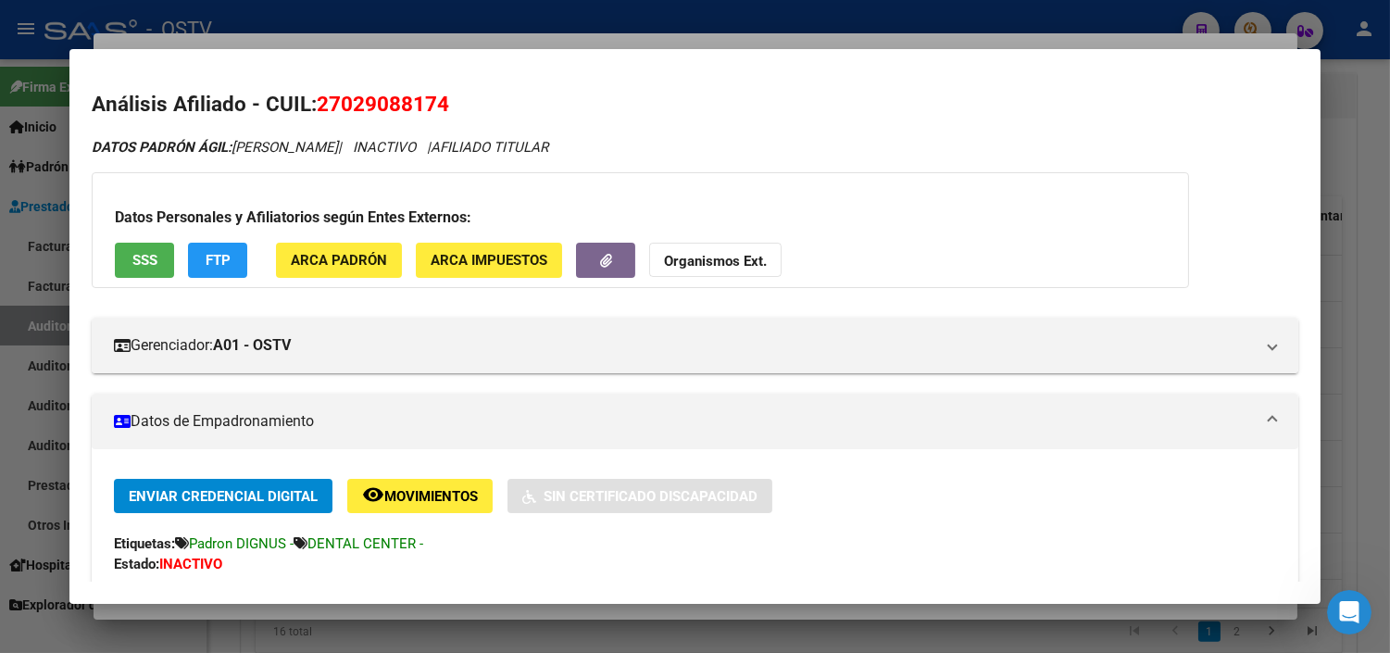
click at [162, 609] on div at bounding box center [695, 326] width 1390 height 653
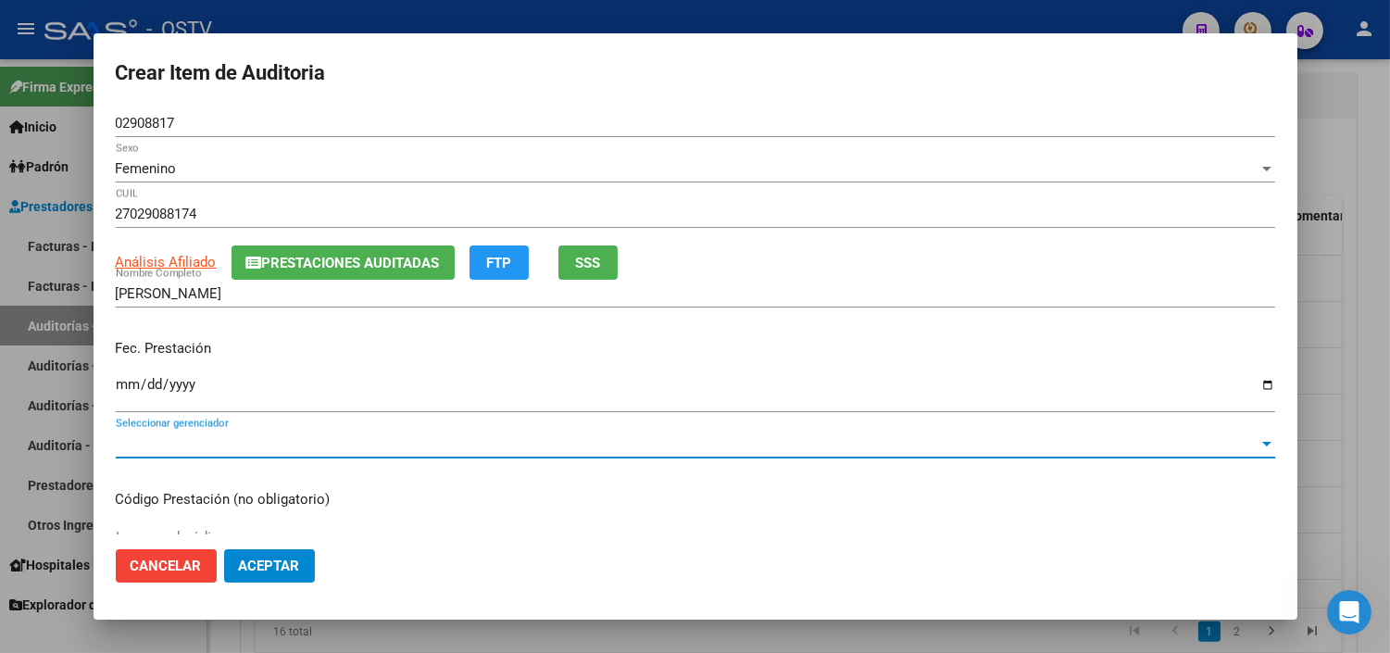
click at [134, 436] on span "Seleccionar gerenciador" at bounding box center [687, 443] width 1143 height 17
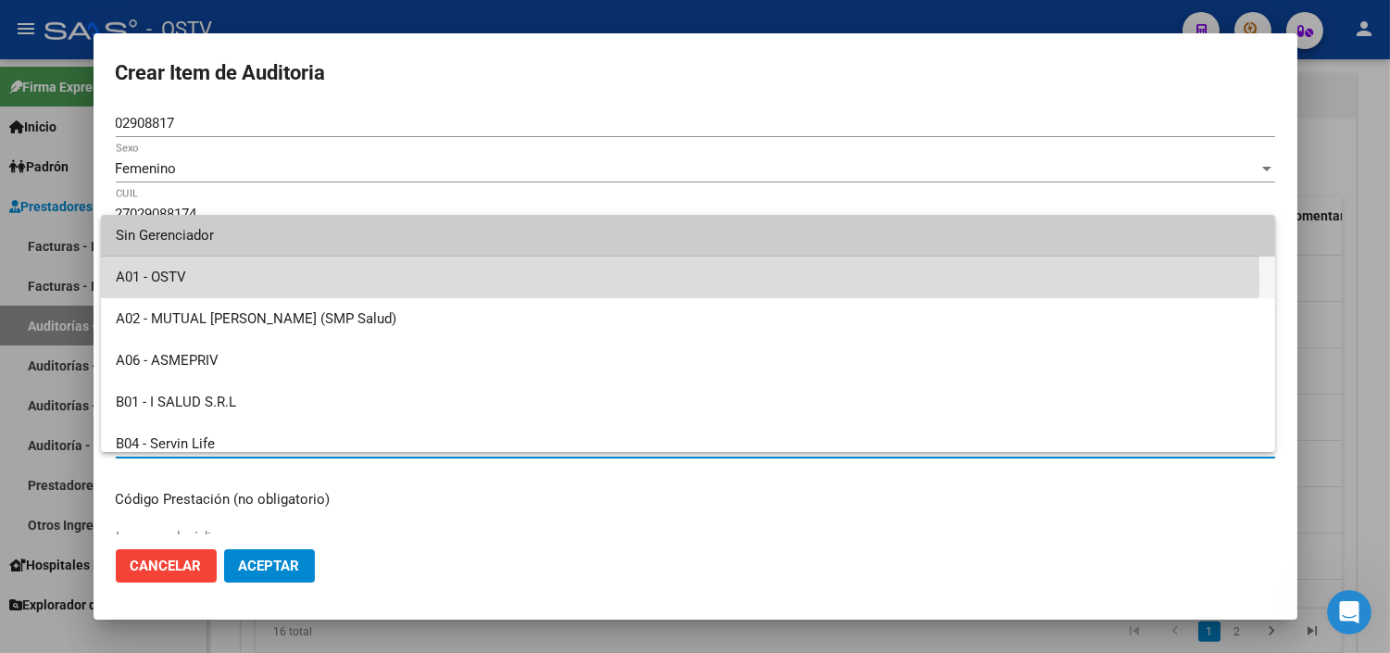
click at [140, 282] on span "A01 - OSTV" at bounding box center [688, 278] width 1145 height 42
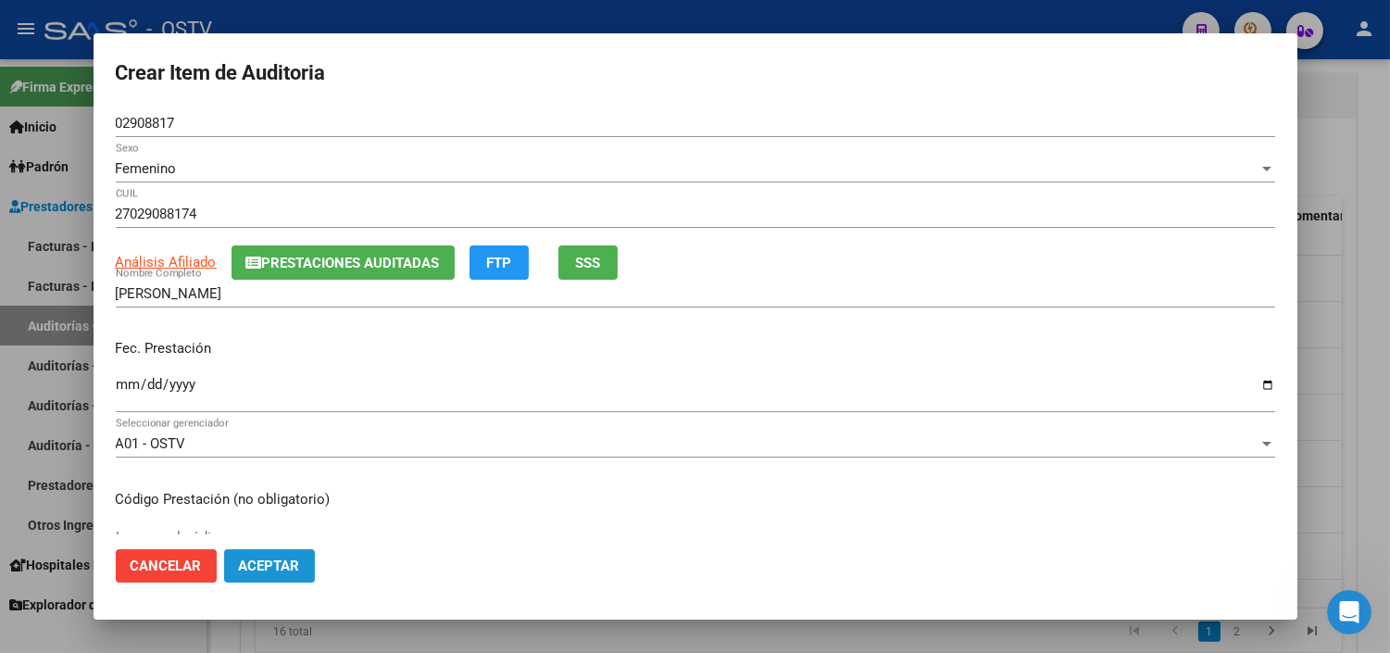
click at [257, 570] on span "Aceptar" at bounding box center [269, 565] width 61 height 17
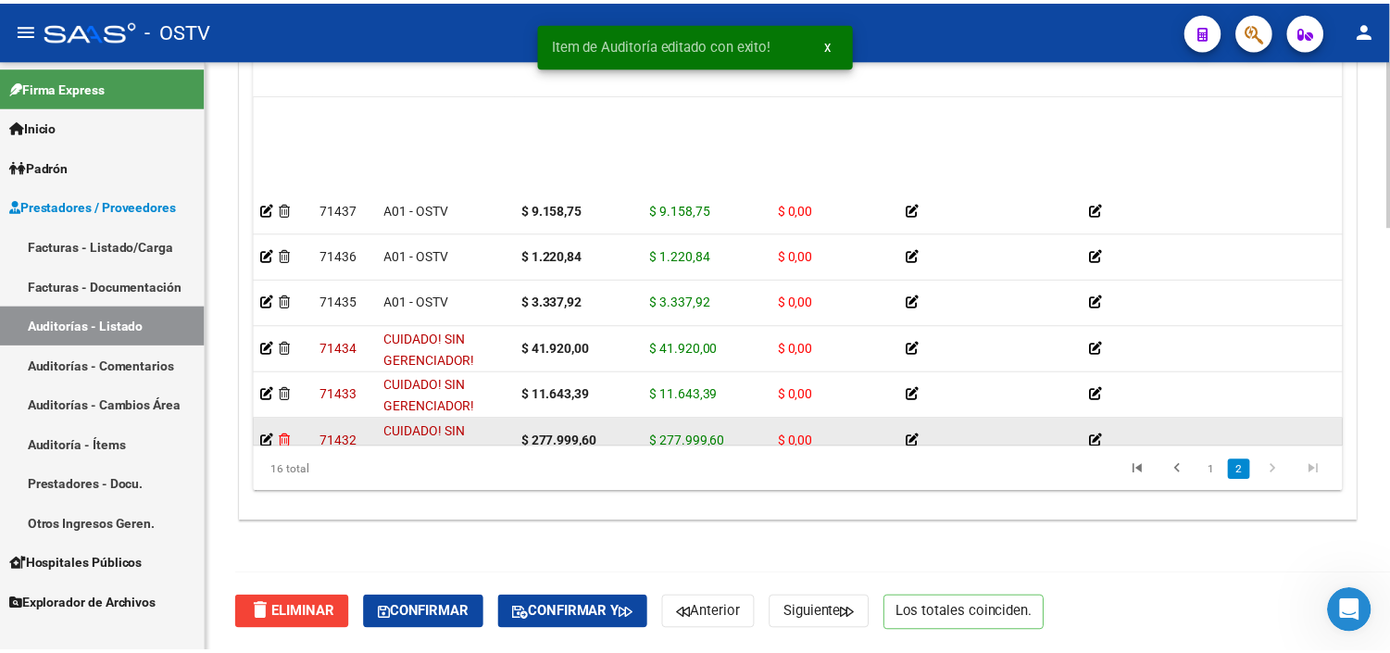
scroll to position [103, 0]
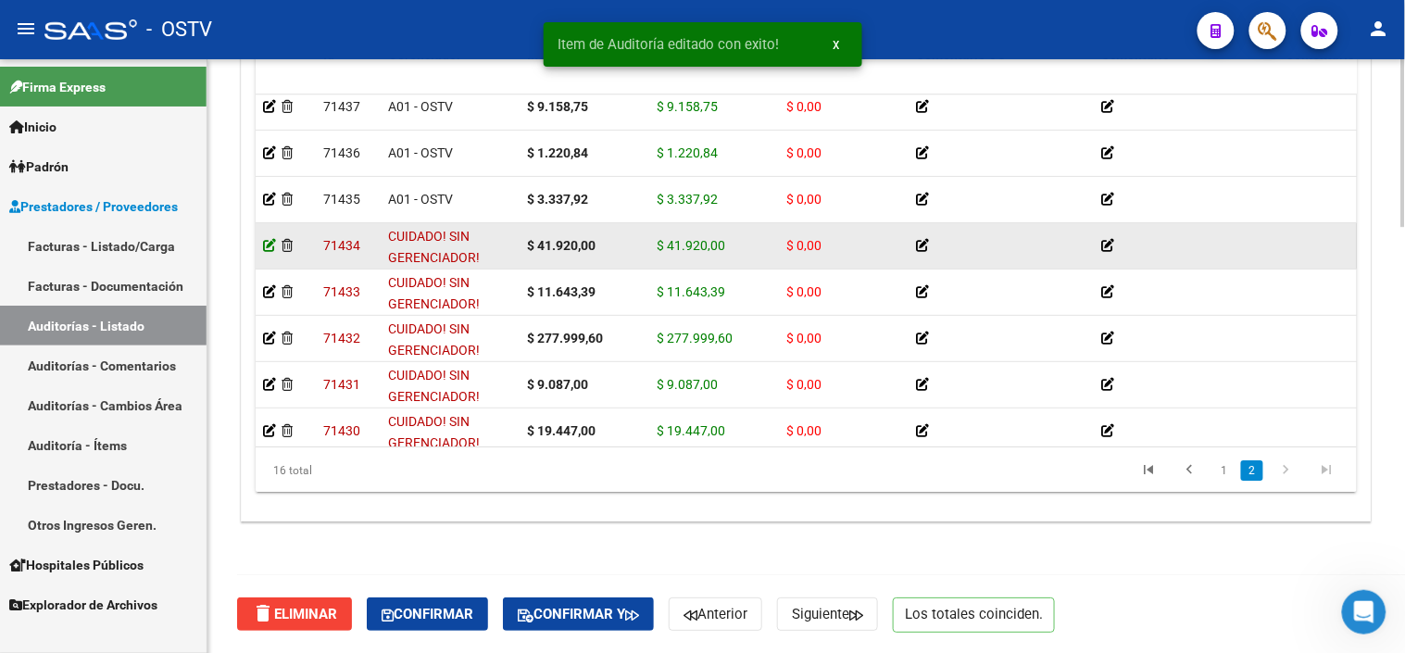
click at [264, 246] on icon at bounding box center [269, 245] width 13 height 13
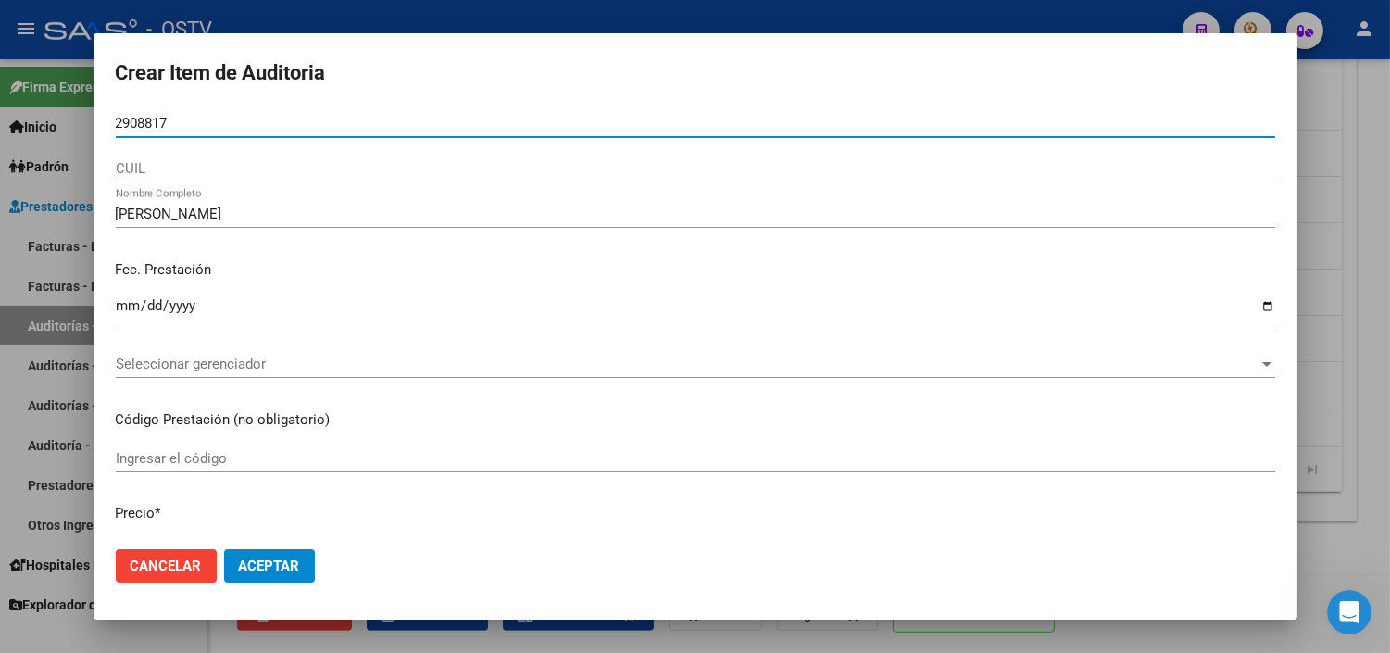
click at [116, 125] on input "2908817" at bounding box center [695, 123] width 1159 height 17
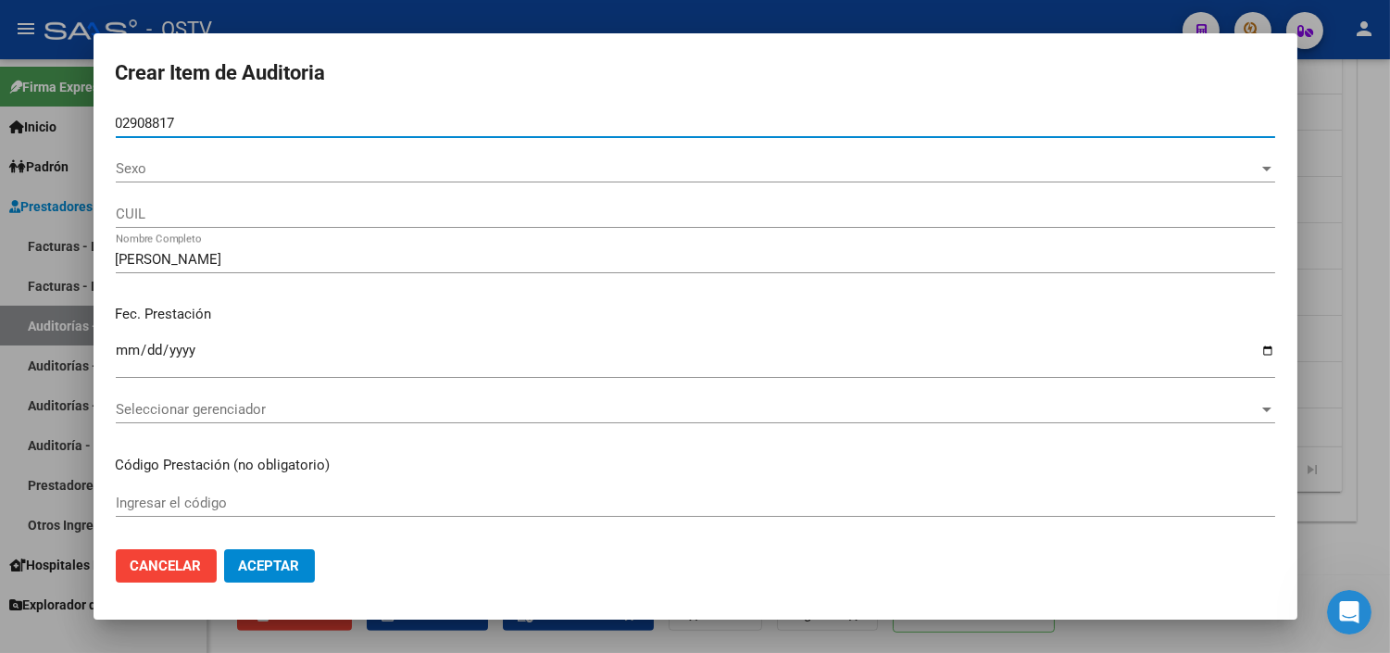
type input "02908817"
click at [135, 164] on span "Sexo" at bounding box center [687, 168] width 1143 height 17
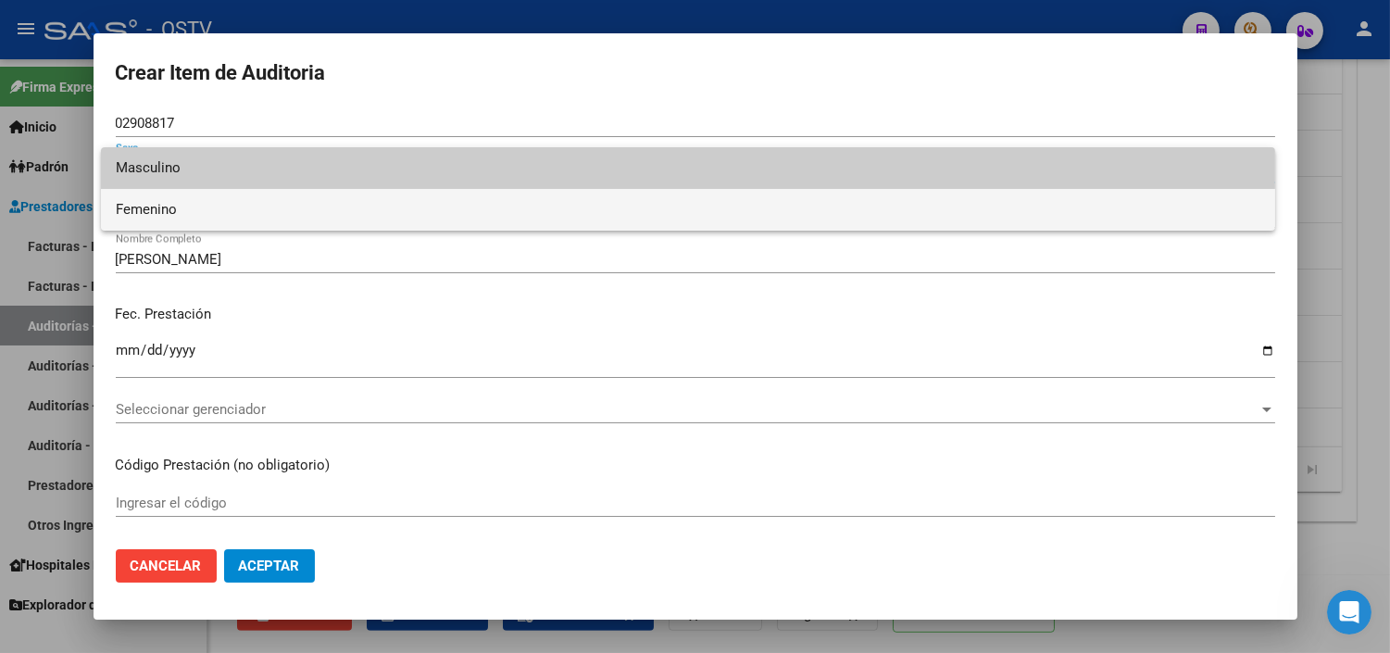
click at [152, 219] on span "Femenino" at bounding box center [688, 210] width 1145 height 42
type input "27029088174"
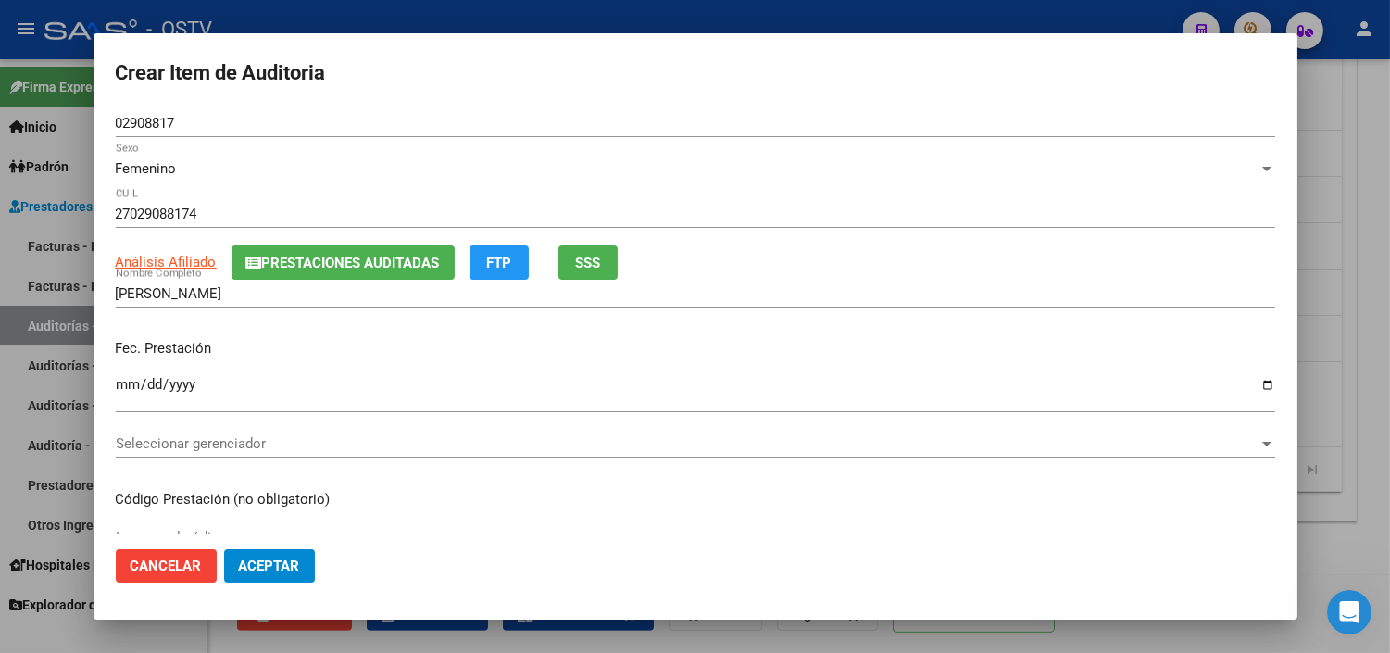
click at [160, 452] on div "Seleccionar gerenciador Seleccionar gerenciador" at bounding box center [695, 444] width 1159 height 28
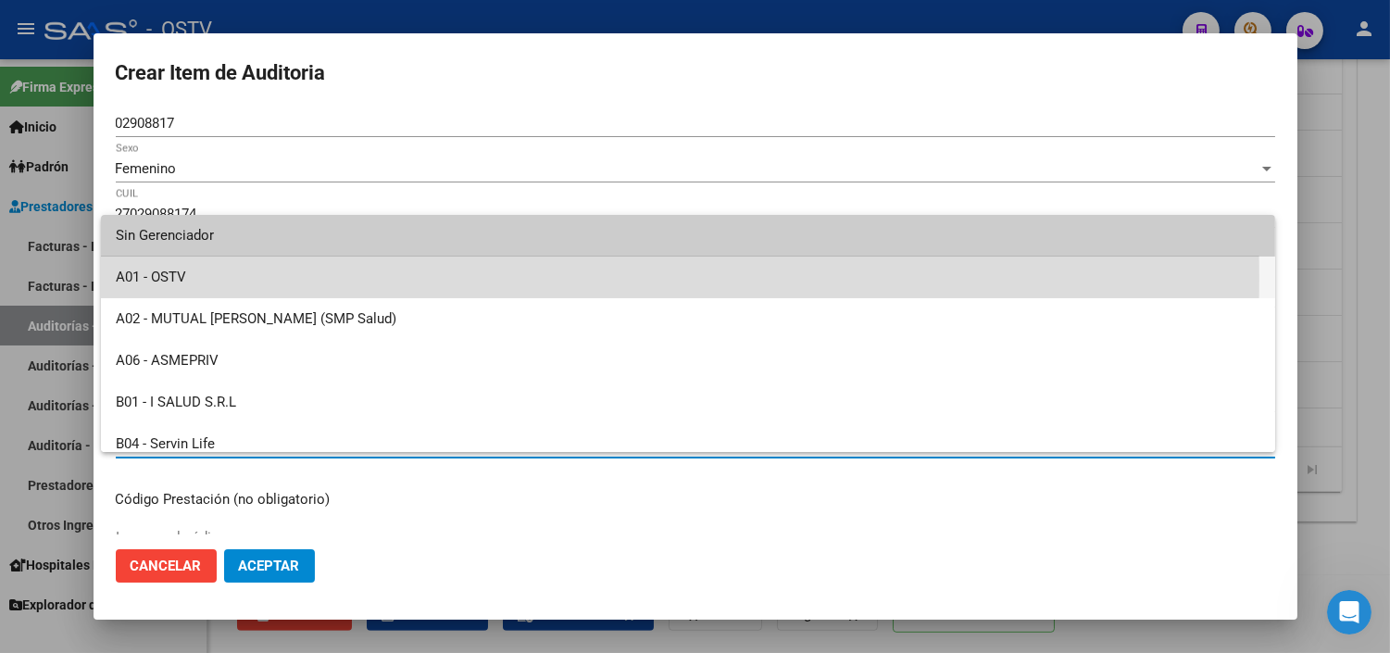
click at [157, 279] on span "A01 - OSTV" at bounding box center [688, 278] width 1145 height 42
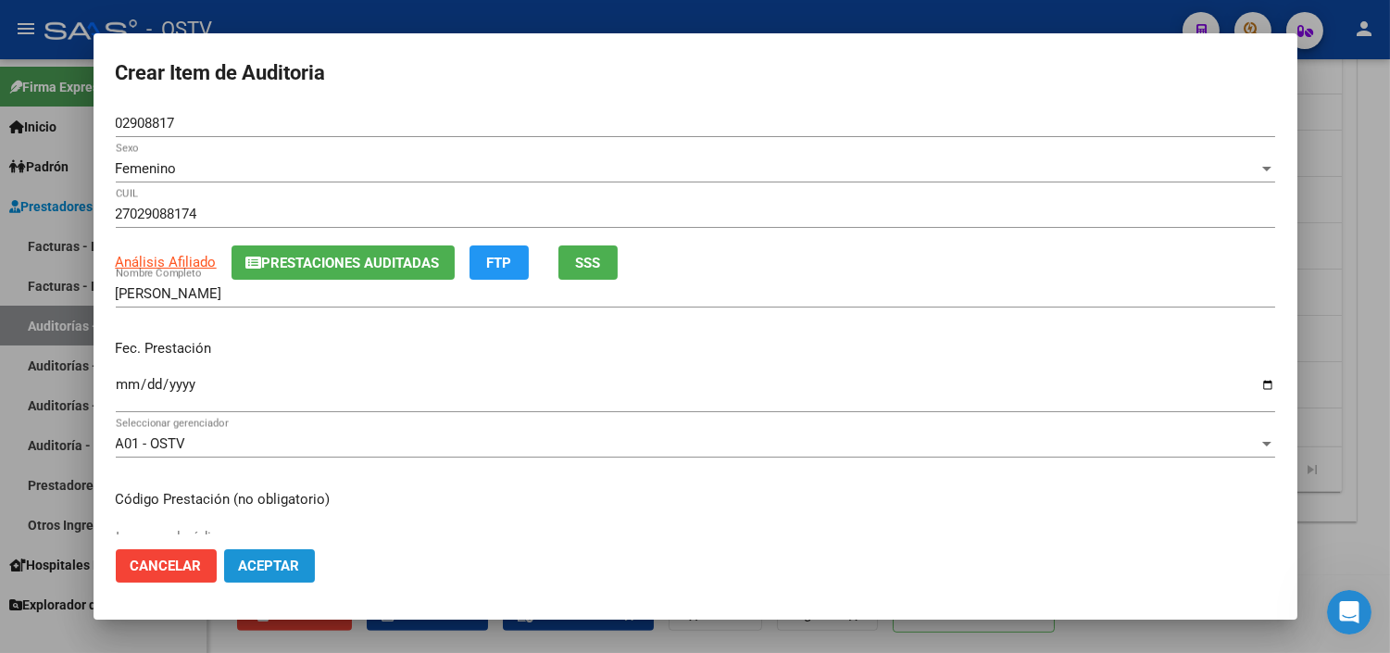
click at [246, 570] on span "Aceptar" at bounding box center [269, 565] width 61 height 17
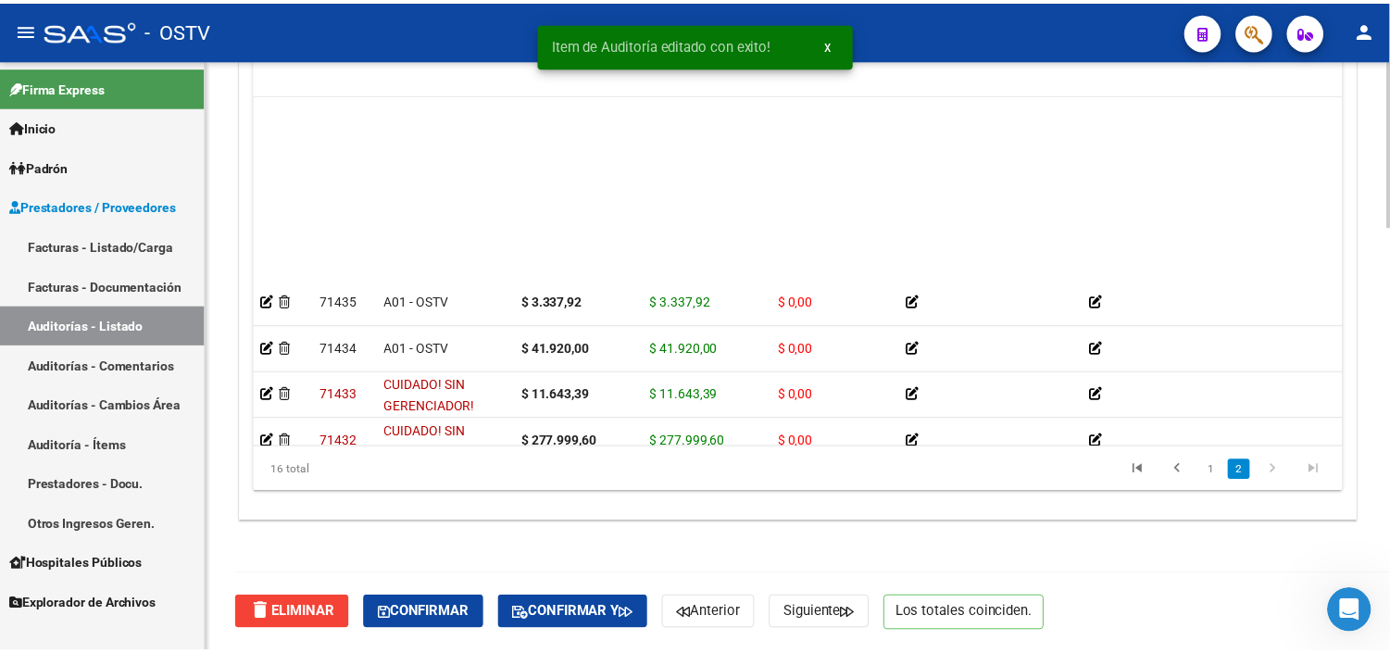
scroll to position [206, 0]
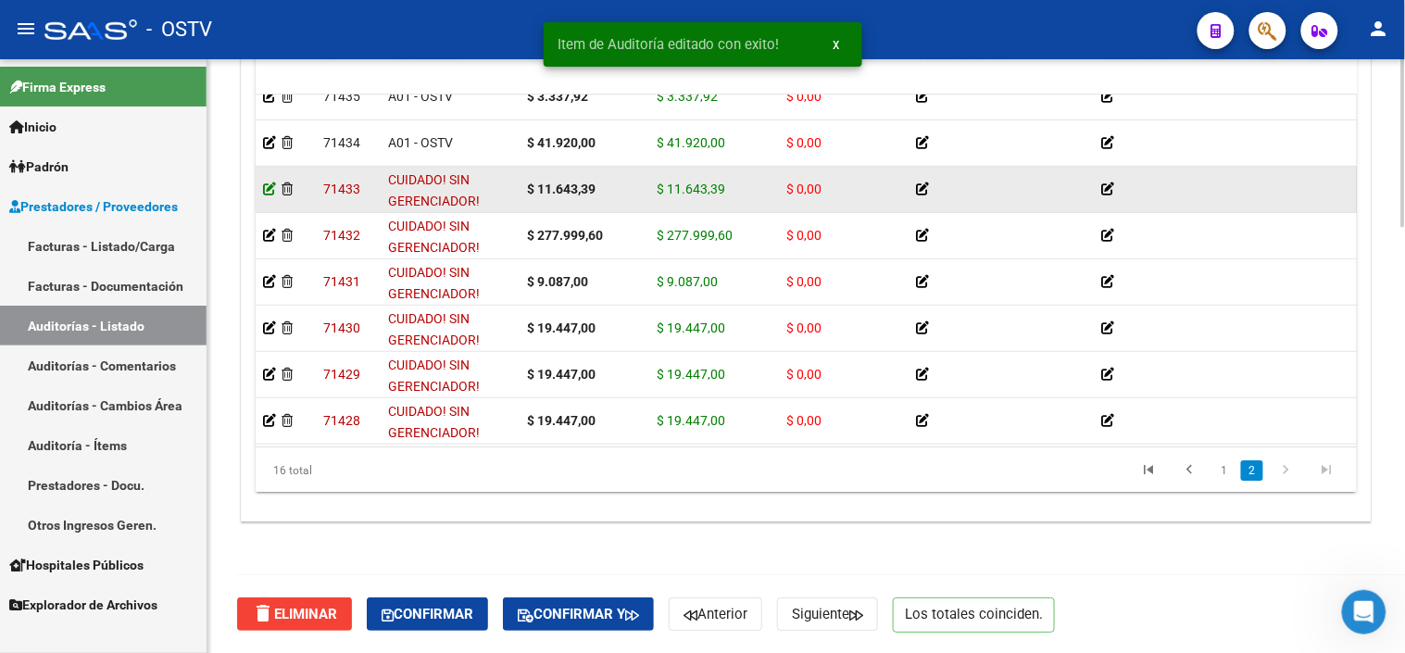
click at [267, 188] on icon at bounding box center [269, 188] width 13 height 13
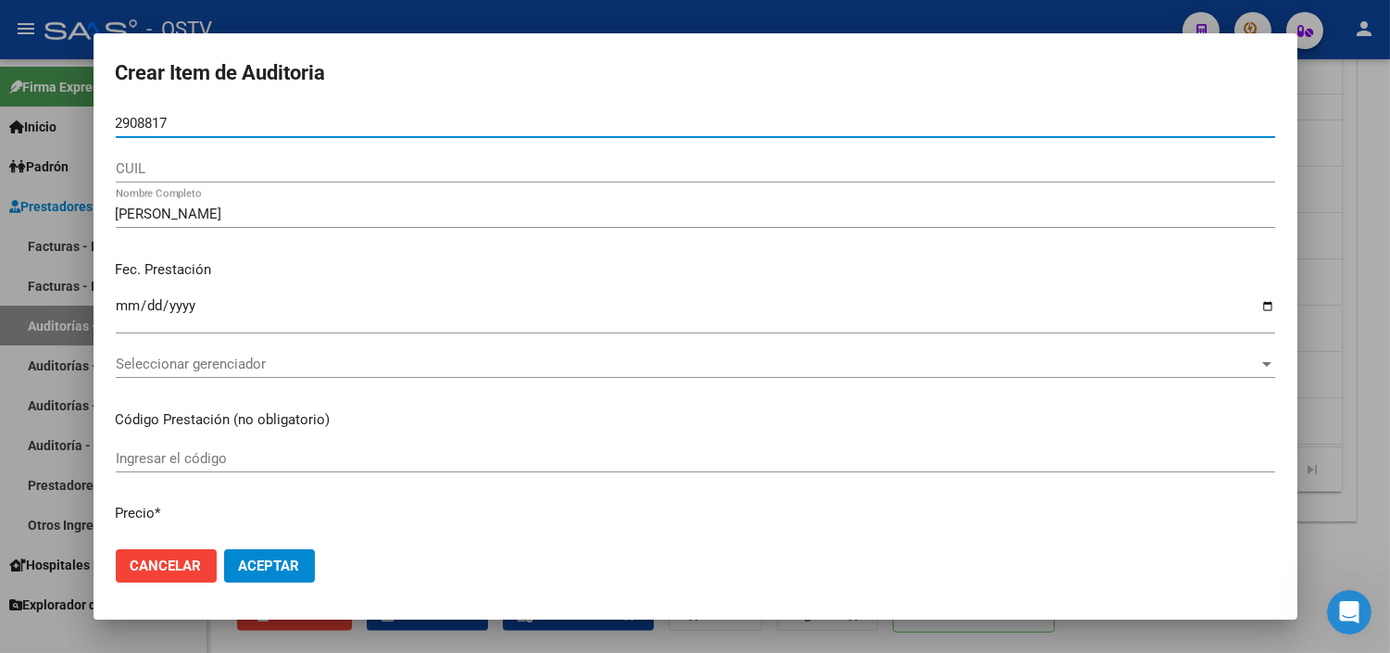
click at [114, 126] on mat-dialog-content "2908817 Nro Documento CUIL TERESA MESLIUK Nombre Completo Fec. Prestación 2025-…" at bounding box center [696, 321] width 1204 height 424
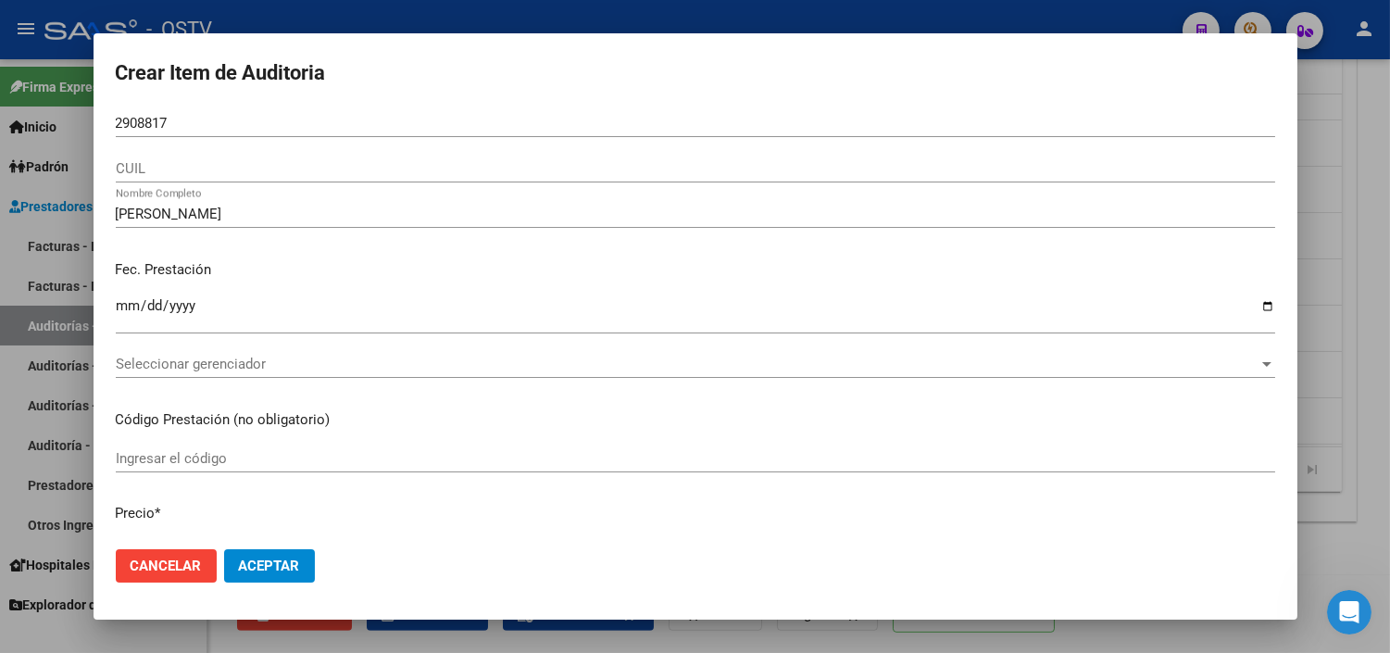
click at [116, 120] on input "2908817" at bounding box center [695, 123] width 1159 height 17
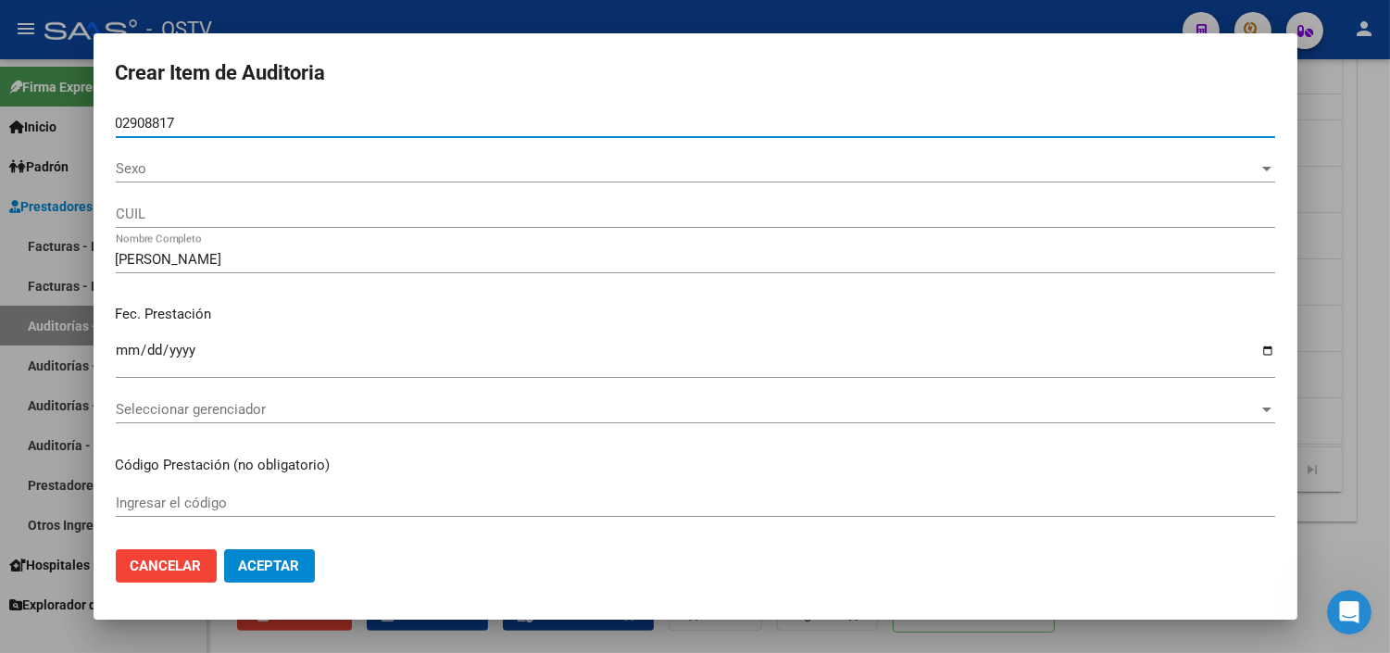
type input "02908817"
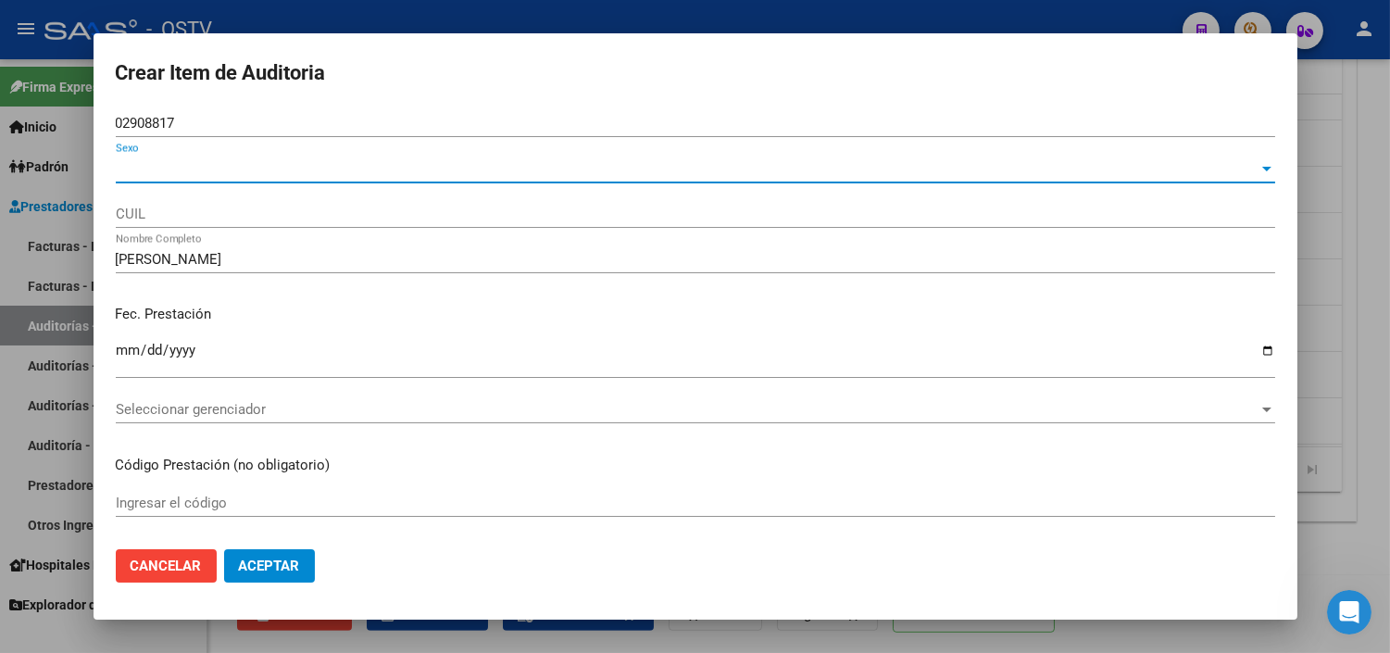
click at [143, 169] on span "Sexo" at bounding box center [687, 168] width 1143 height 17
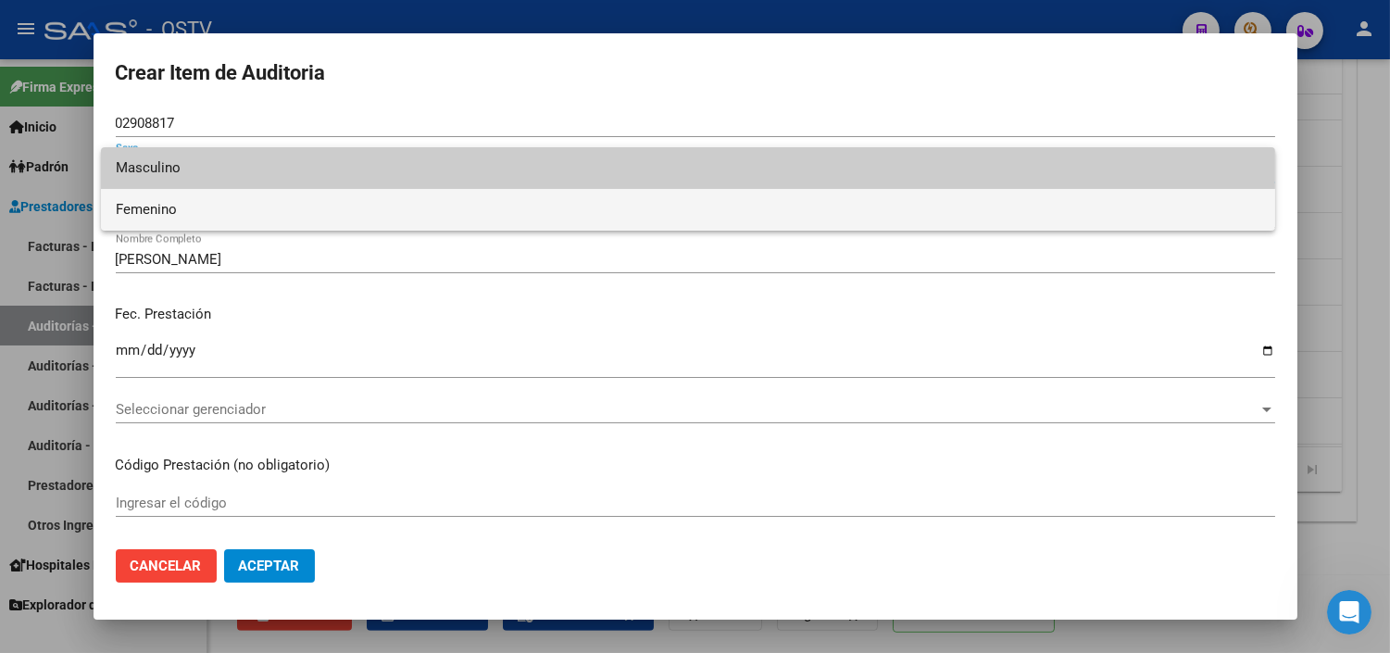
click at [150, 217] on span "Femenino" at bounding box center [688, 210] width 1145 height 42
type input "27029088174"
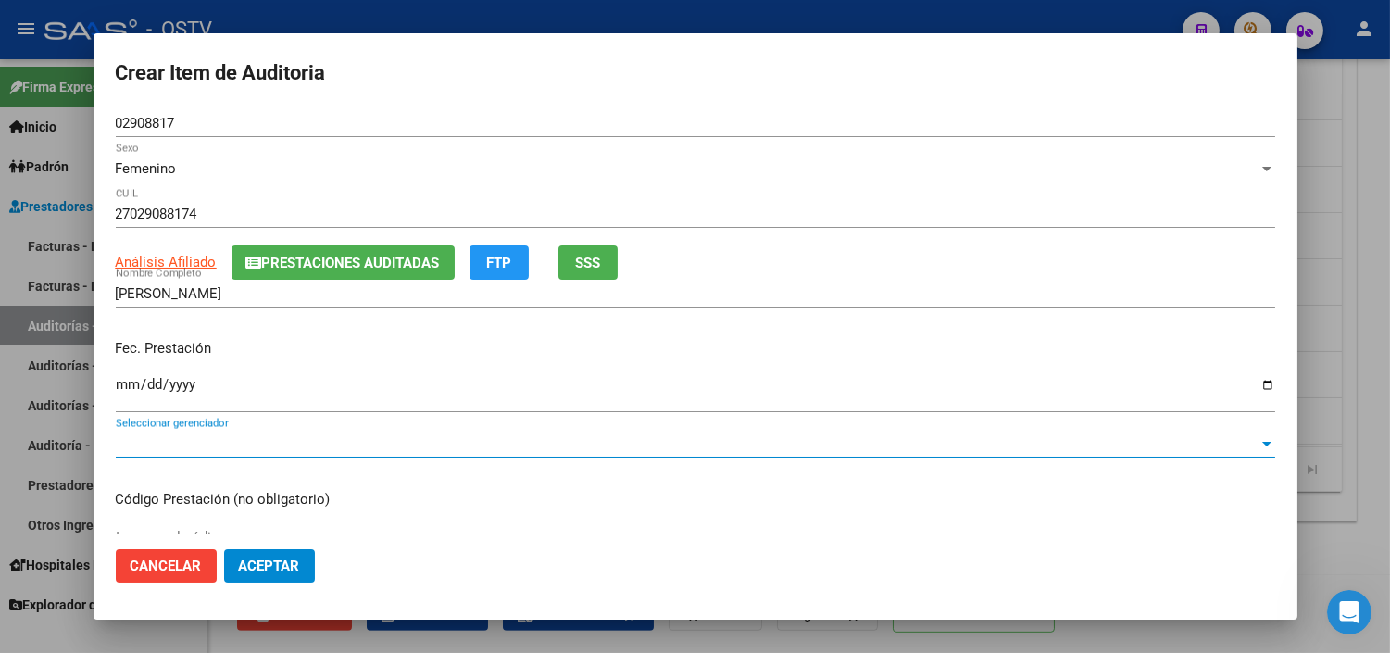
click at [172, 435] on span "Seleccionar gerenciador" at bounding box center [687, 443] width 1143 height 17
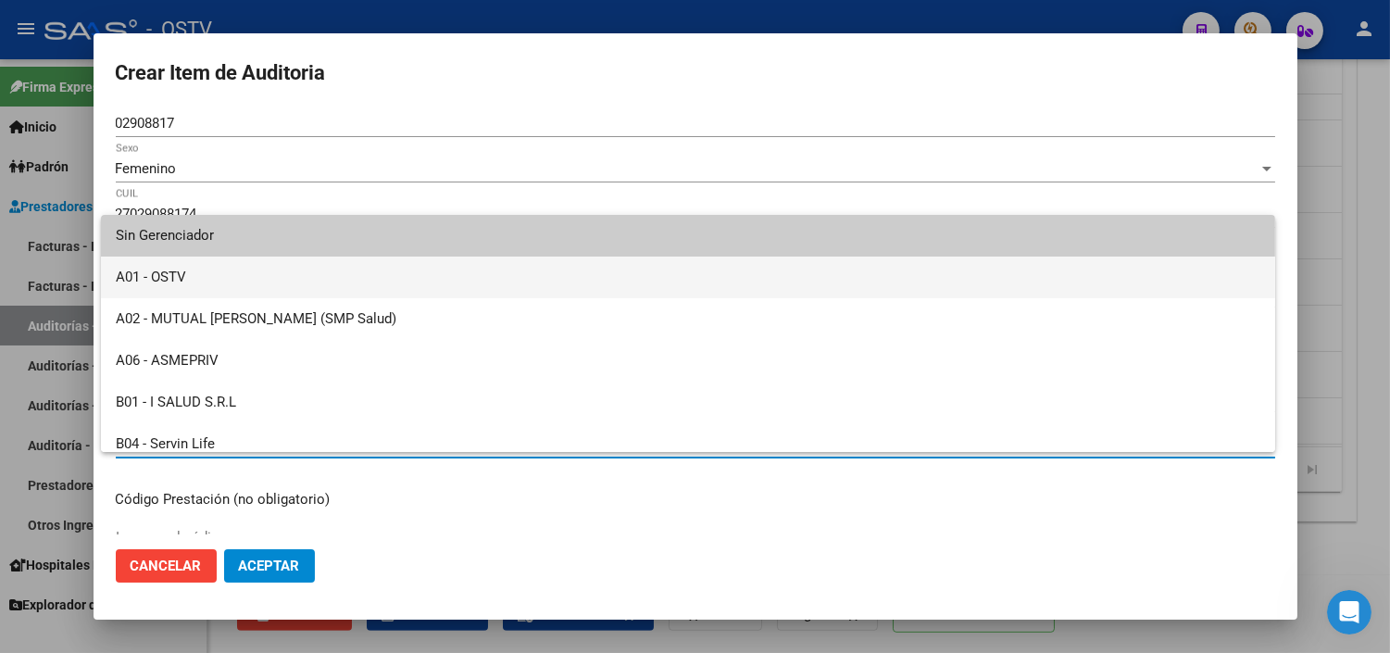
click at [187, 270] on span "A01 - OSTV" at bounding box center [688, 278] width 1145 height 42
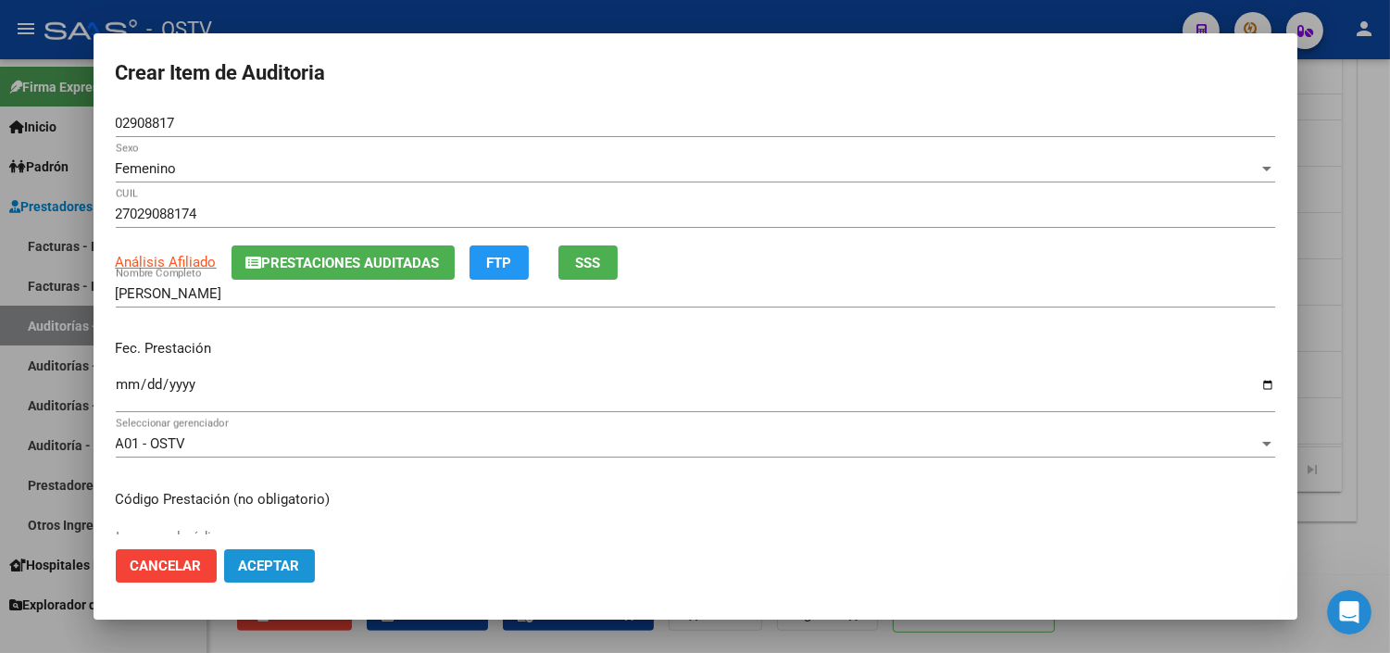
click at [248, 568] on span "Aceptar" at bounding box center [269, 565] width 61 height 17
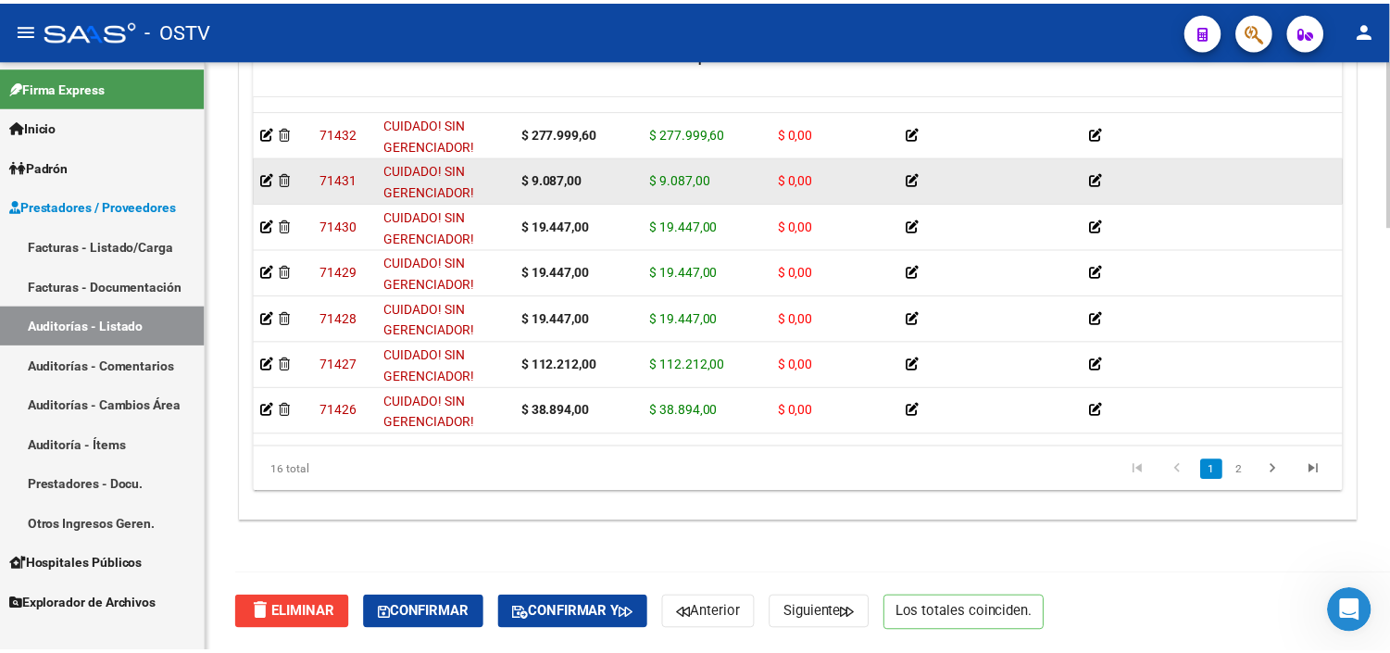
scroll to position [102, 0]
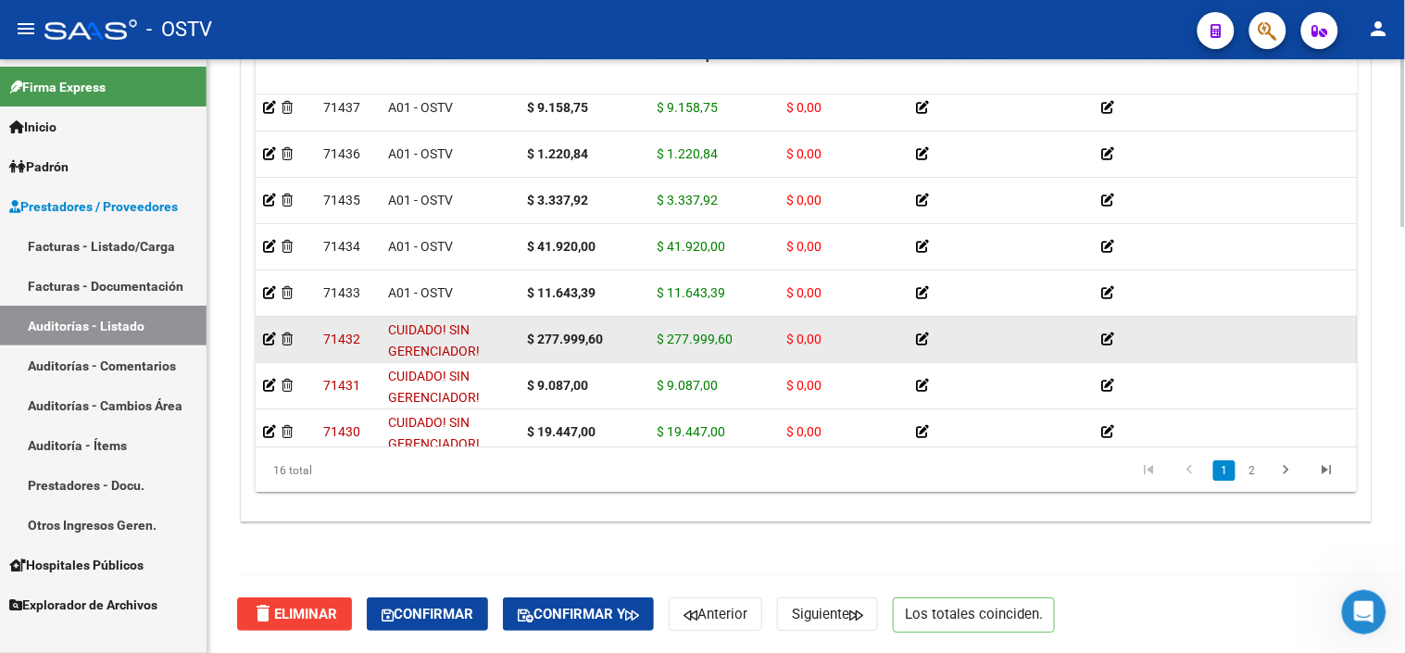
click at [269, 345] on app-auditoria-detalle at bounding box center [269, 339] width 13 height 15
click at [269, 333] on icon at bounding box center [269, 338] width 13 height 13
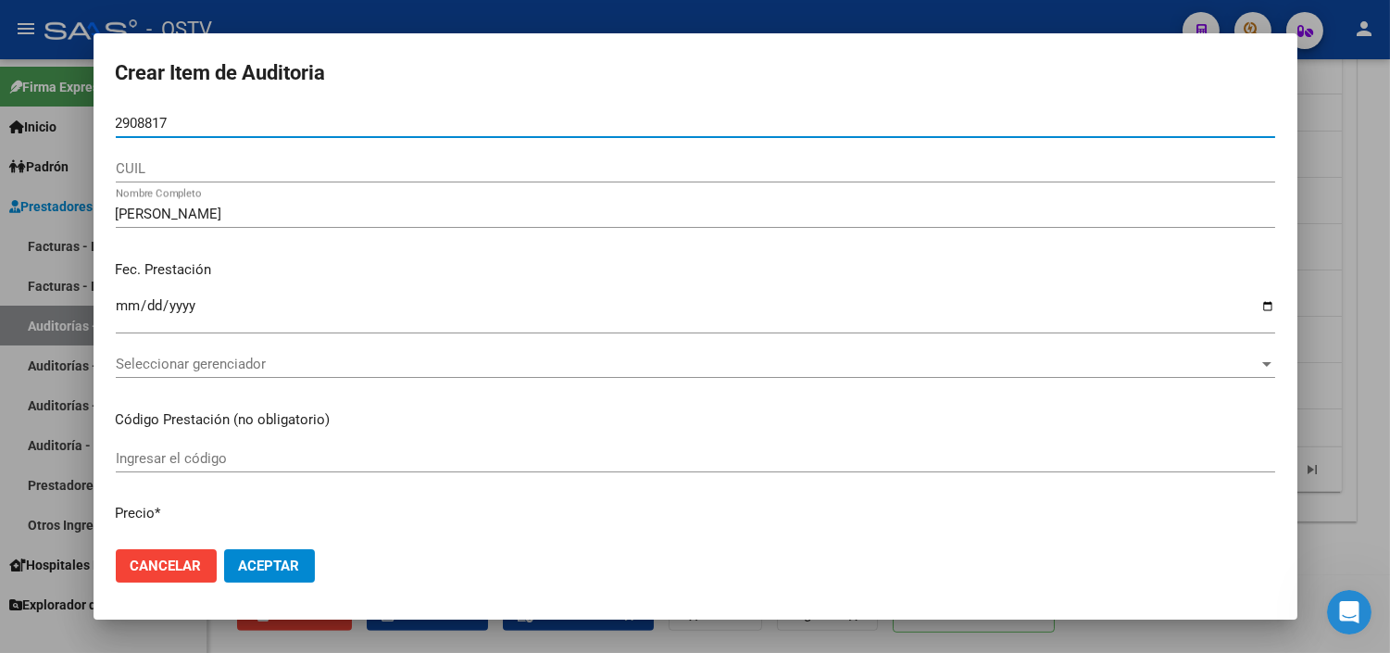
click at [116, 124] on input "2908817" at bounding box center [695, 123] width 1159 height 17
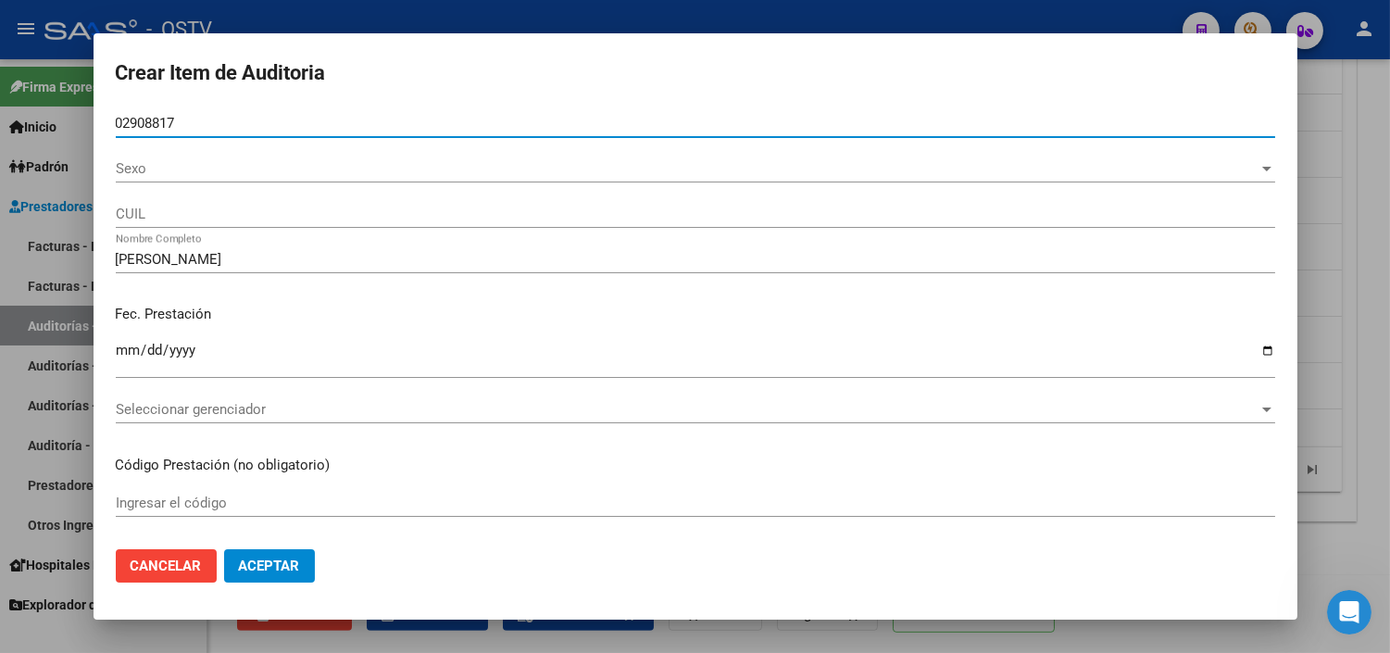
type input "02908817"
click at [132, 180] on div "Sexo Sexo" at bounding box center [695, 169] width 1159 height 28
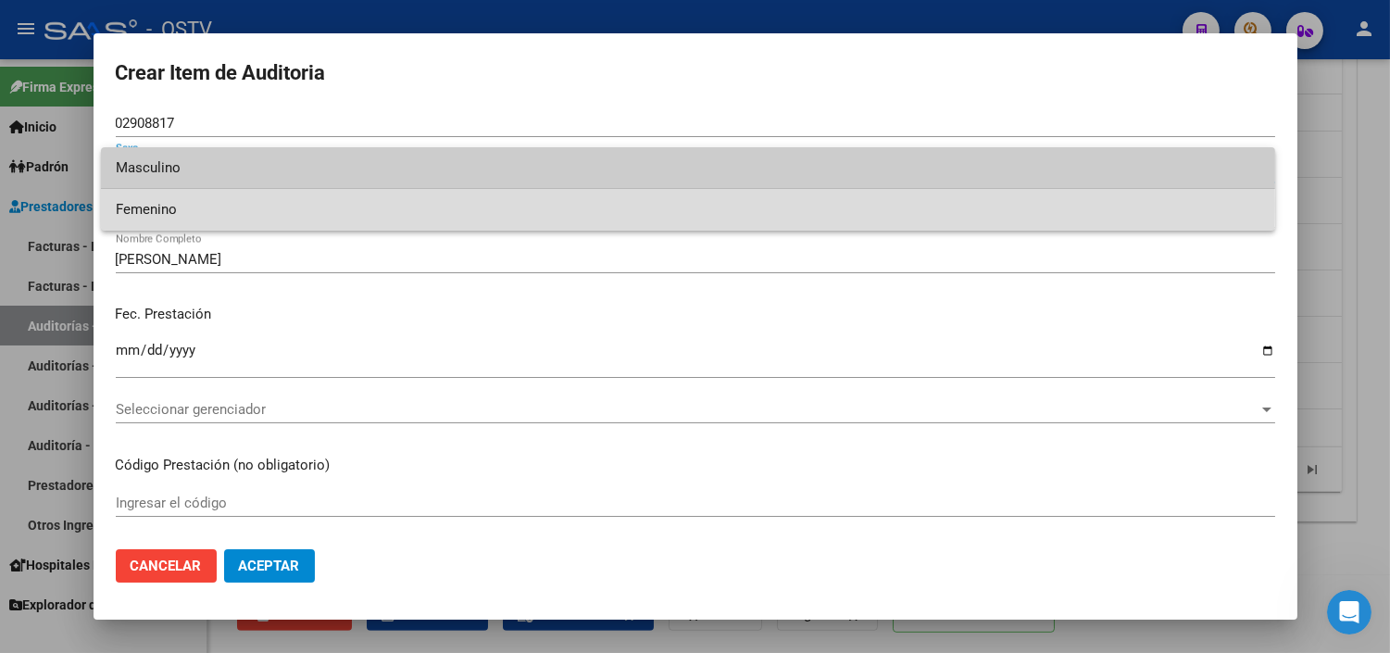
click at [144, 204] on span "Femenino" at bounding box center [688, 210] width 1145 height 42
type input "27029088174"
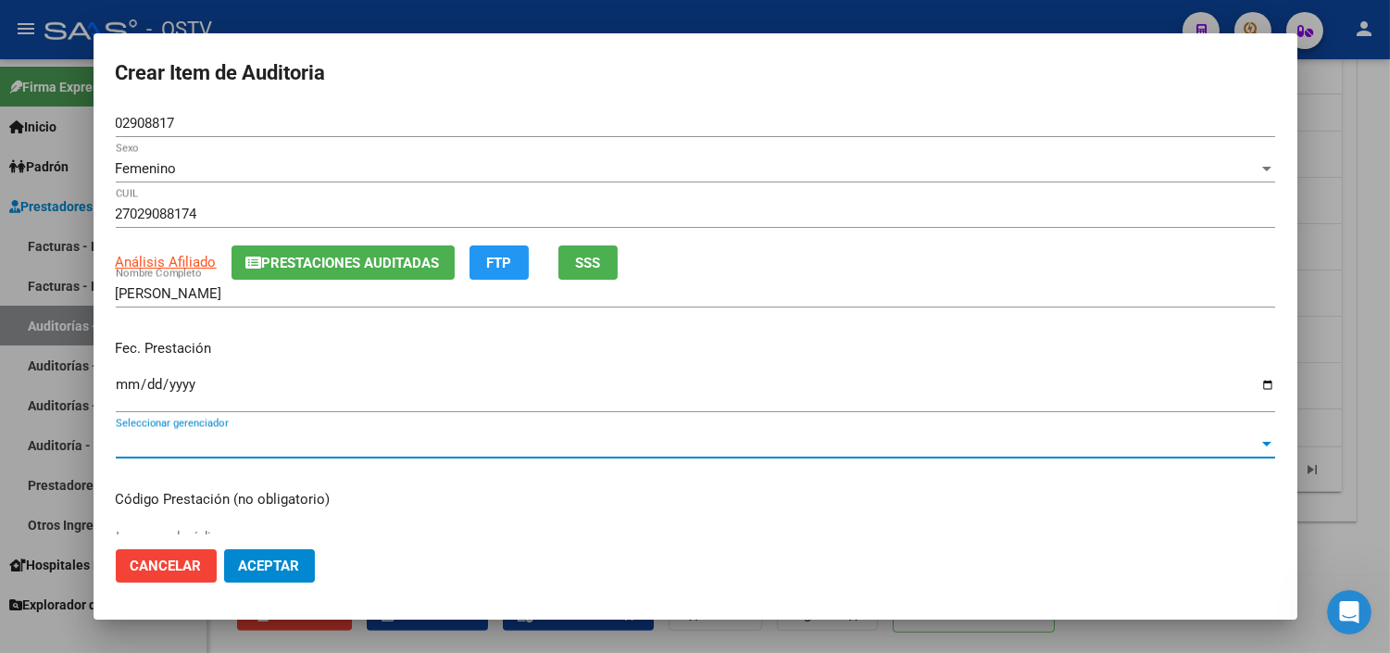
click at [154, 449] on span "Seleccionar gerenciador" at bounding box center [687, 443] width 1143 height 17
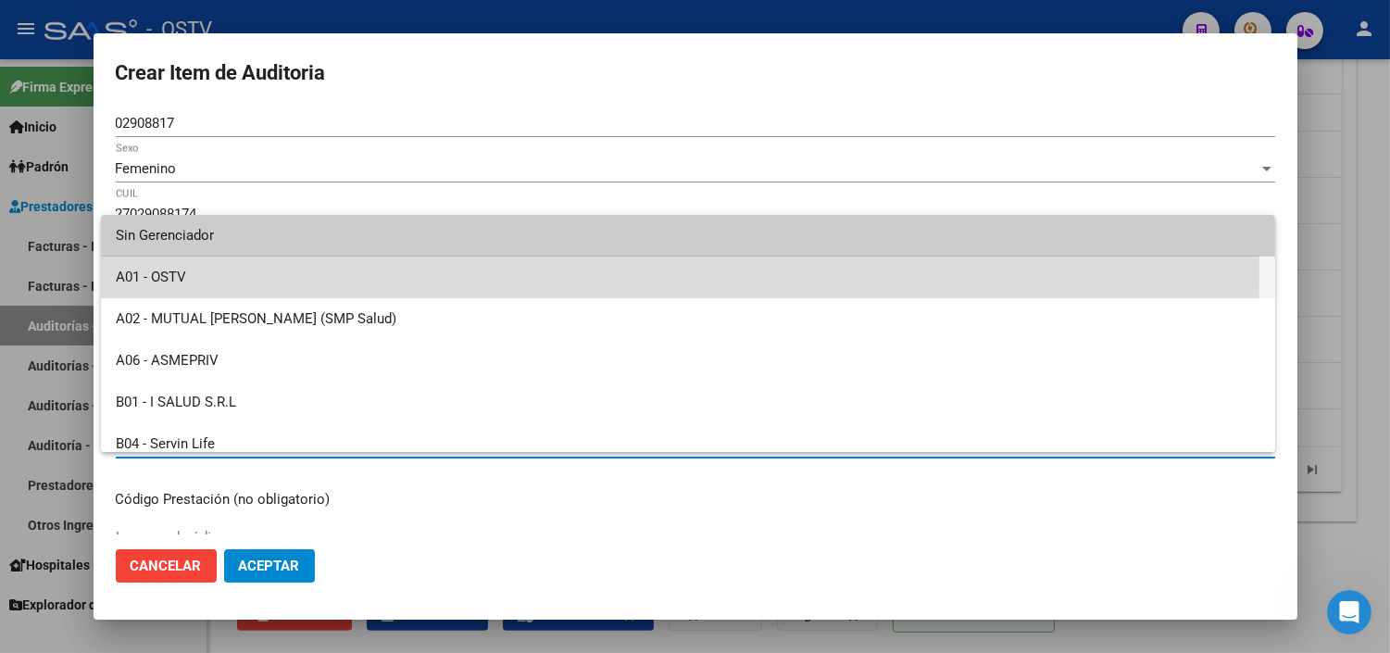
click at [168, 269] on span "A01 - OSTV" at bounding box center [688, 278] width 1145 height 42
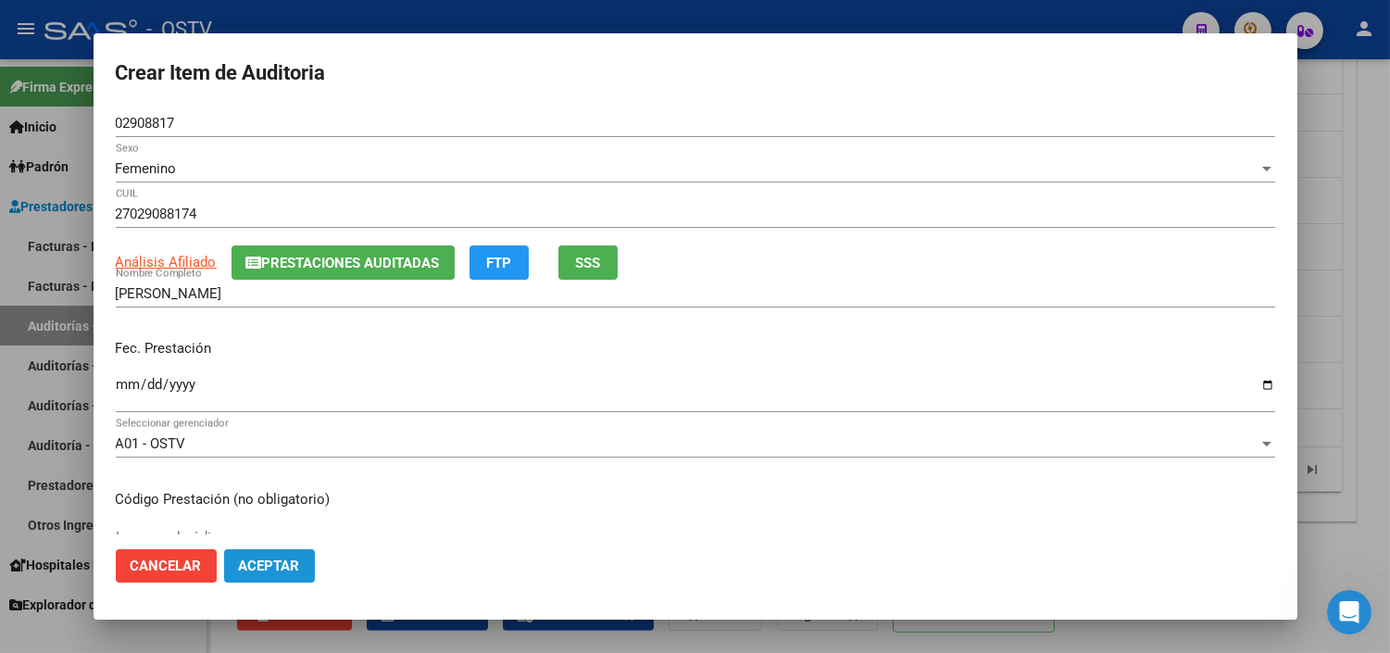
click at [244, 568] on span "Aceptar" at bounding box center [269, 565] width 61 height 17
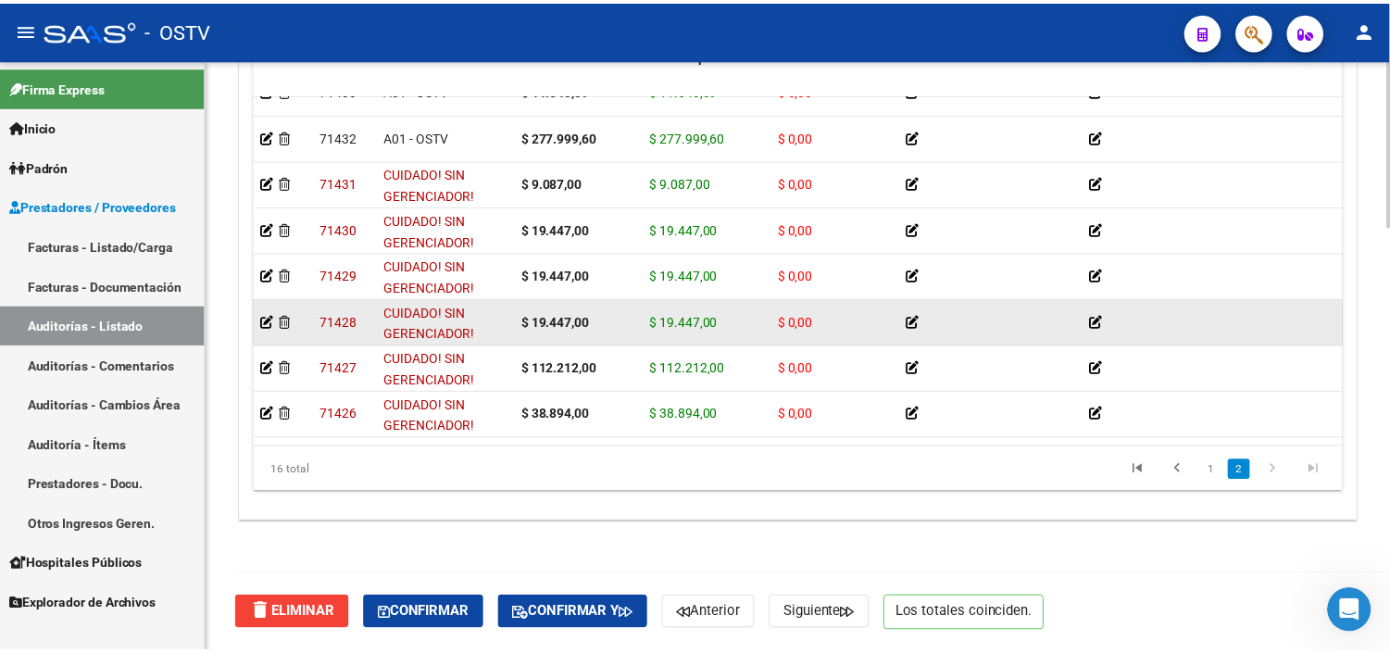
scroll to position [308, 0]
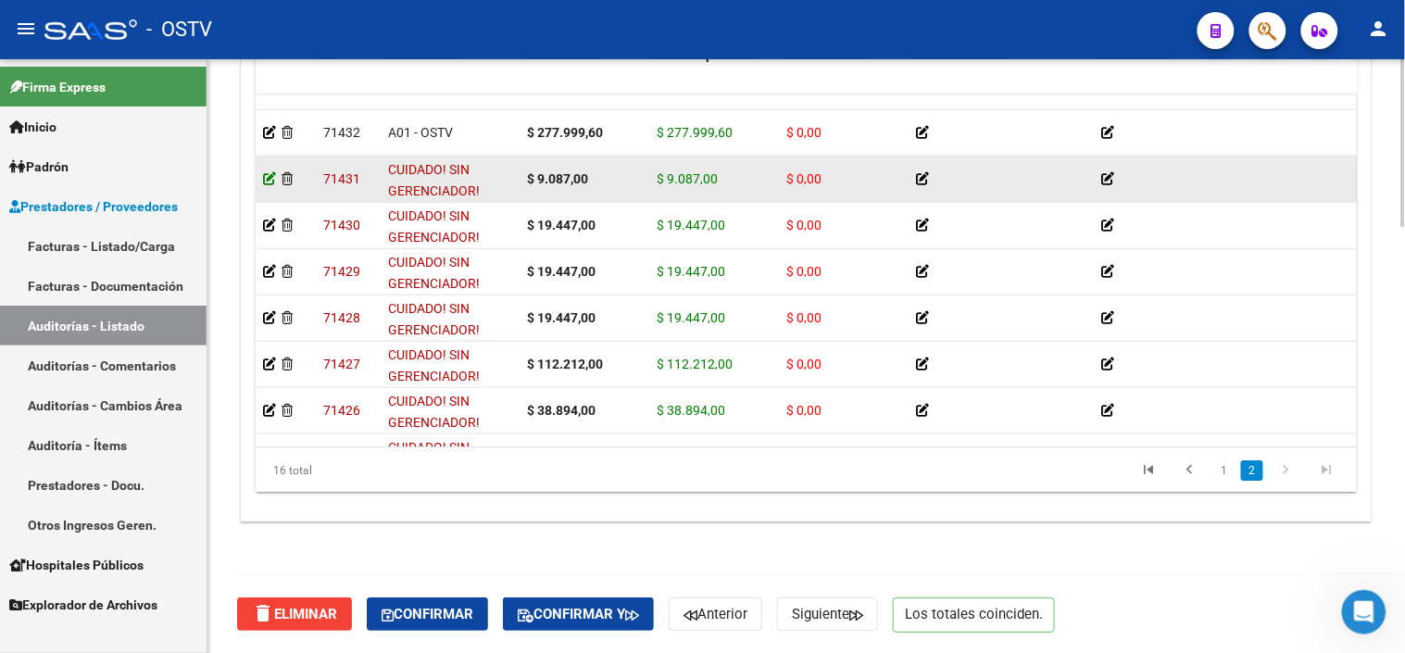
click at [271, 178] on icon at bounding box center [269, 178] width 13 height 13
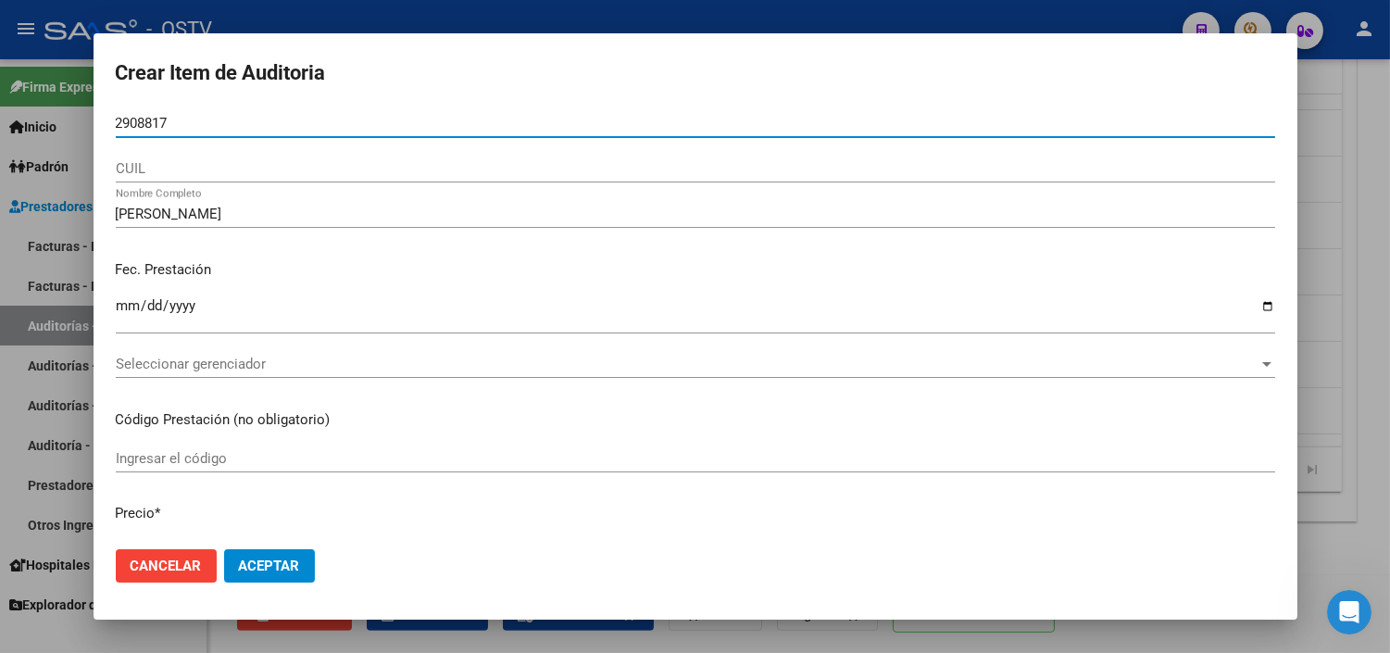
click at [118, 126] on input "2908817" at bounding box center [695, 123] width 1159 height 17
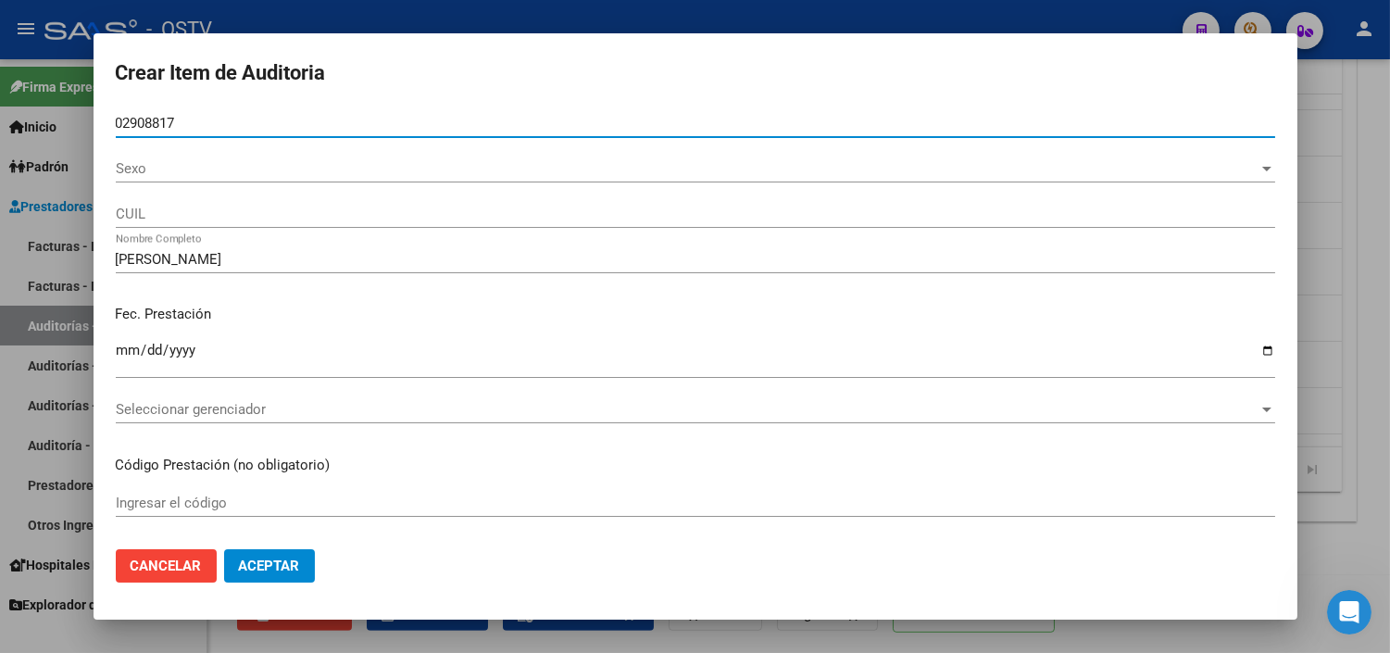
type input "02908817"
click at [137, 171] on span "Sexo" at bounding box center [687, 168] width 1143 height 17
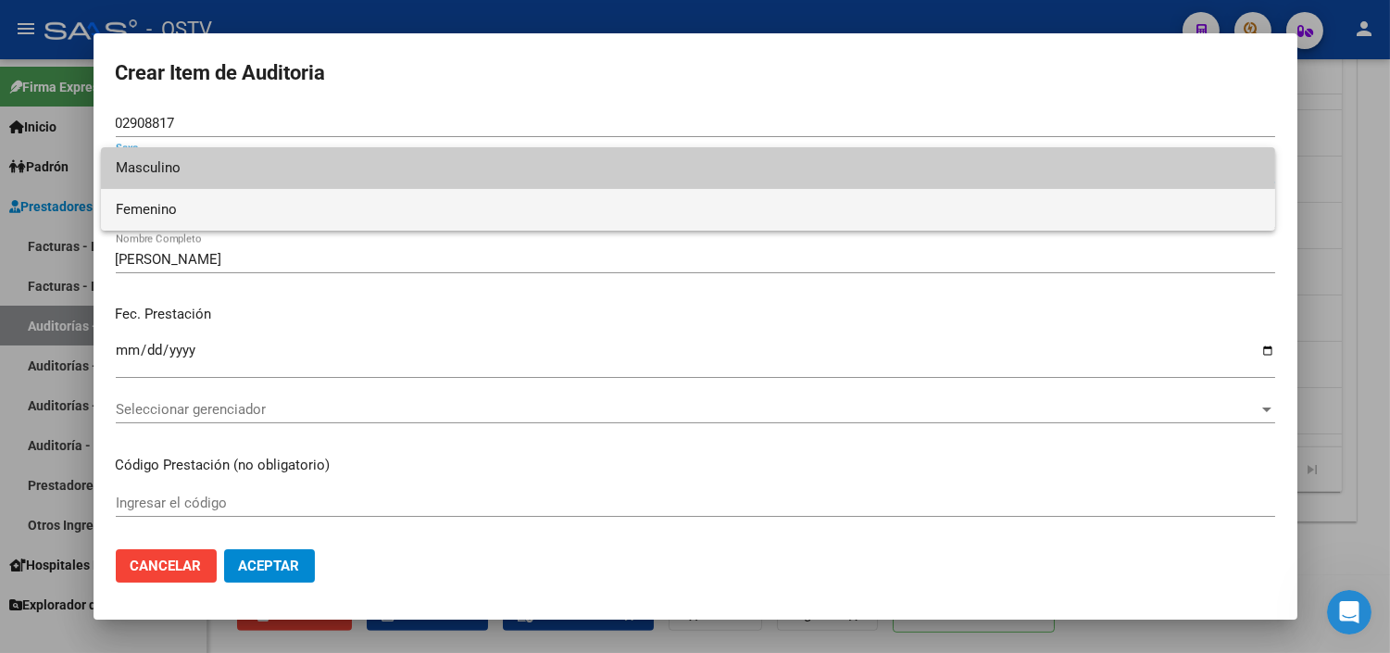
click at [157, 211] on span "Femenino" at bounding box center [688, 210] width 1145 height 42
type input "27029088174"
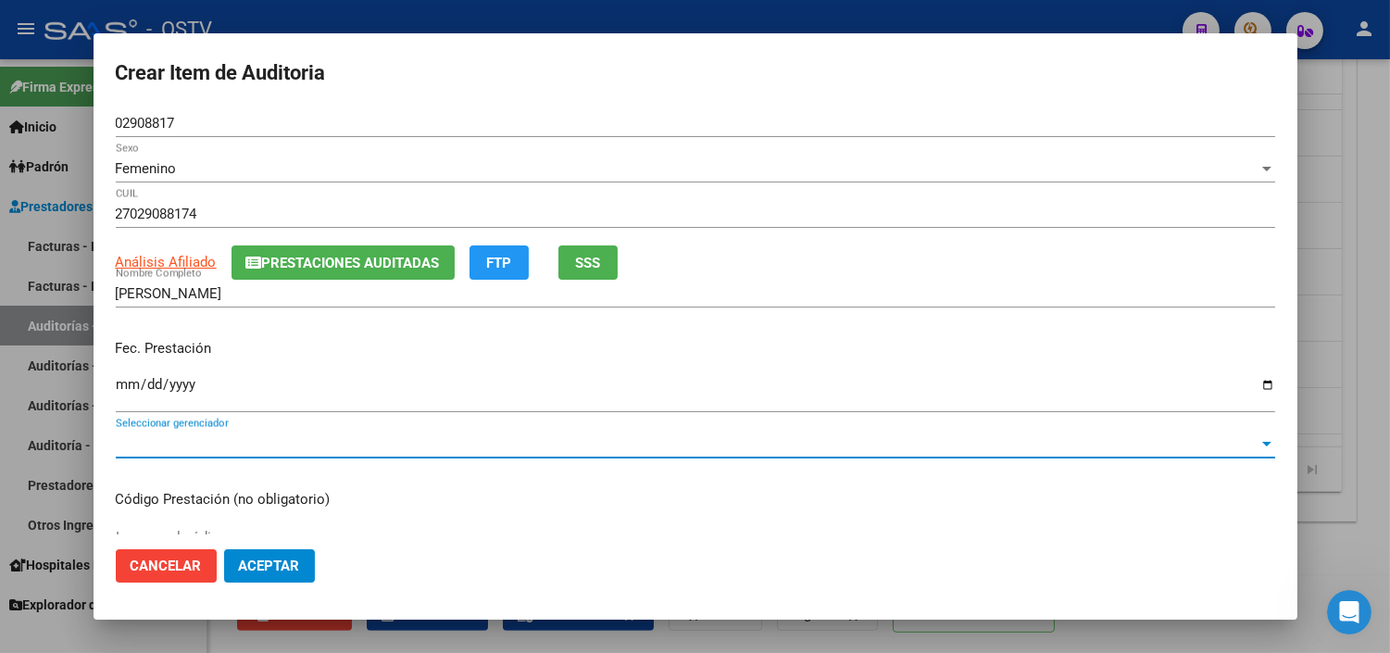
click at [157, 444] on span "Seleccionar gerenciador" at bounding box center [687, 443] width 1143 height 17
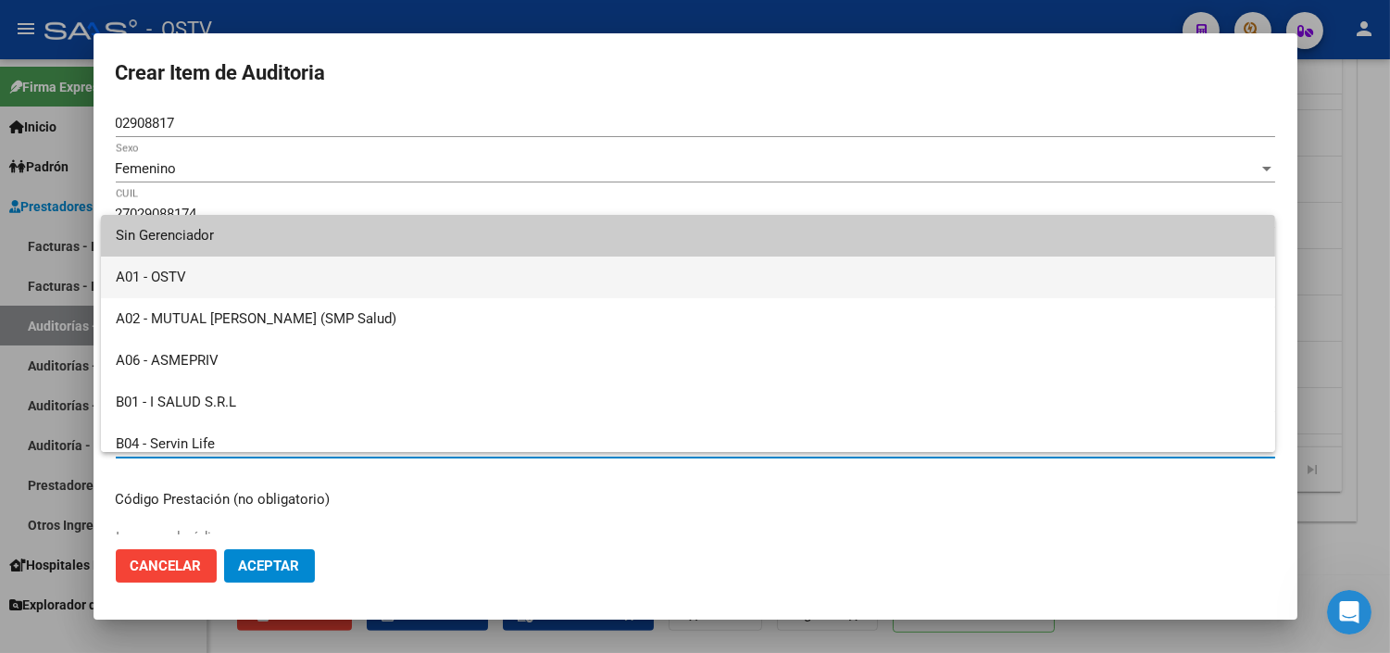
click at [159, 280] on span "A01 - OSTV" at bounding box center [688, 278] width 1145 height 42
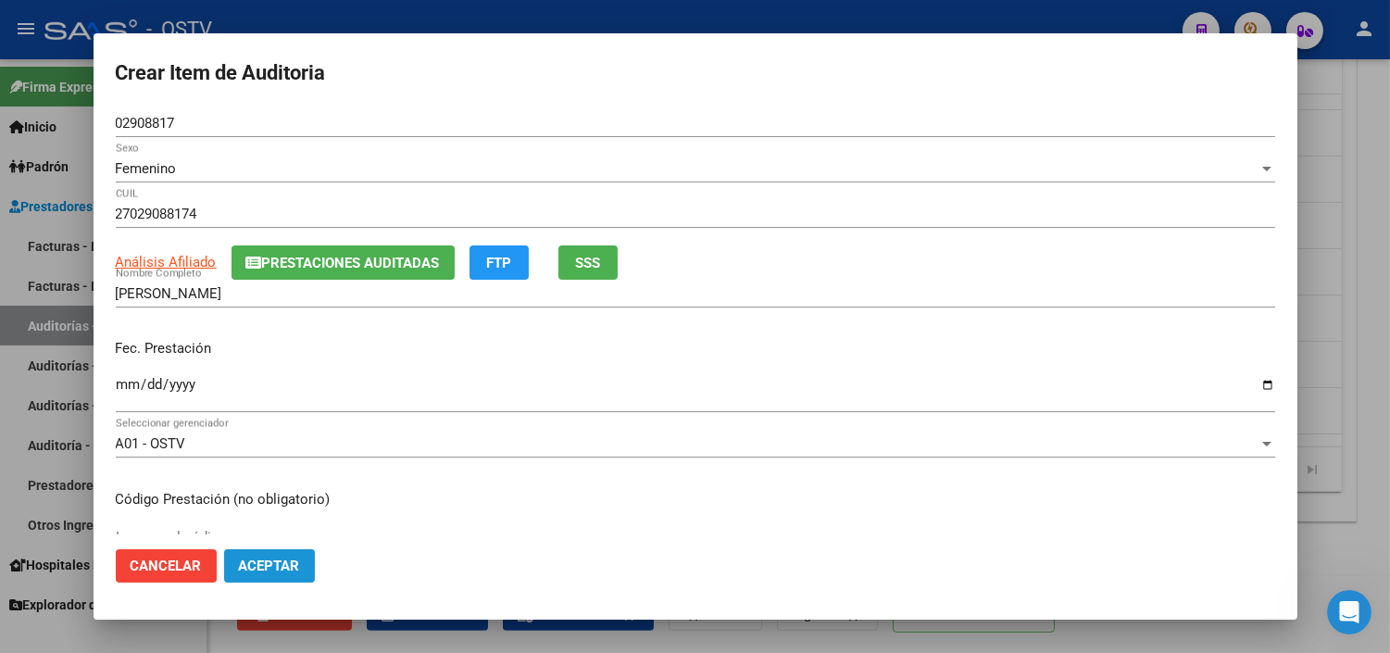
drag, startPoint x: 243, startPoint y: 576, endPoint x: 244, endPoint y: 563, distance: 13.1
click at [243, 575] on button "Aceptar" at bounding box center [269, 565] width 91 height 33
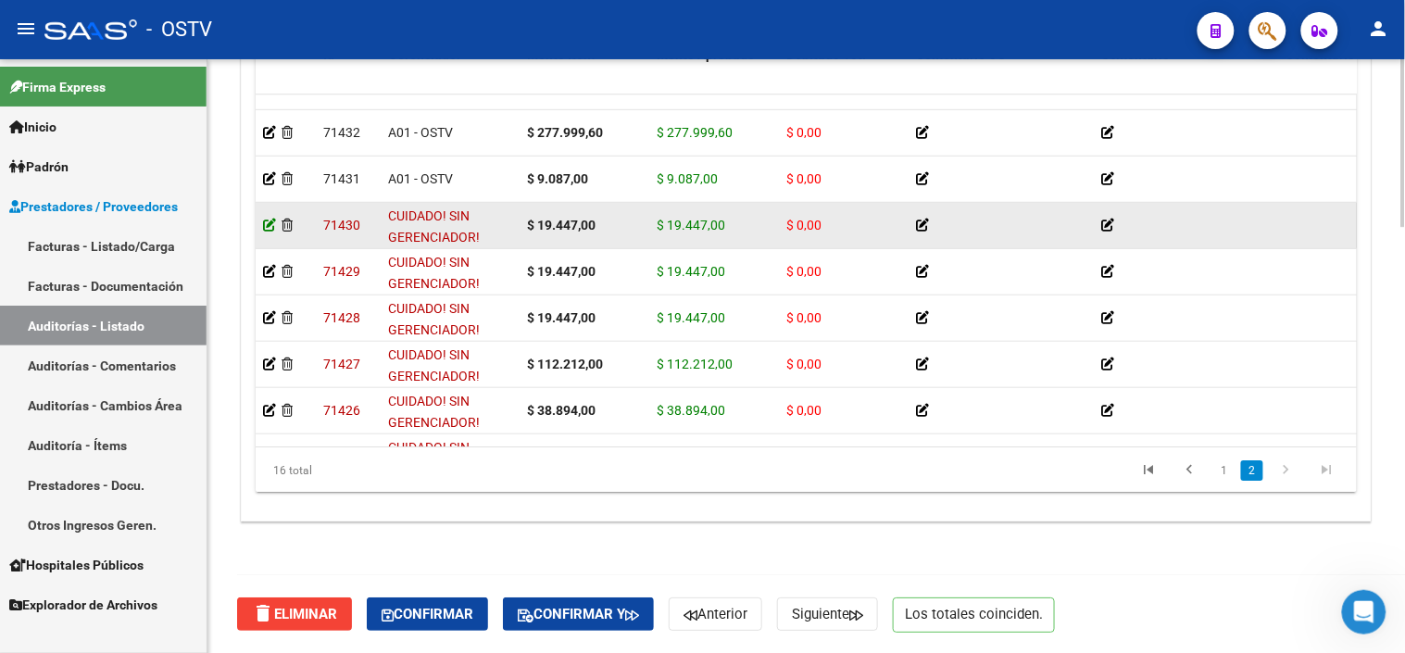
click at [266, 229] on icon at bounding box center [269, 225] width 13 height 13
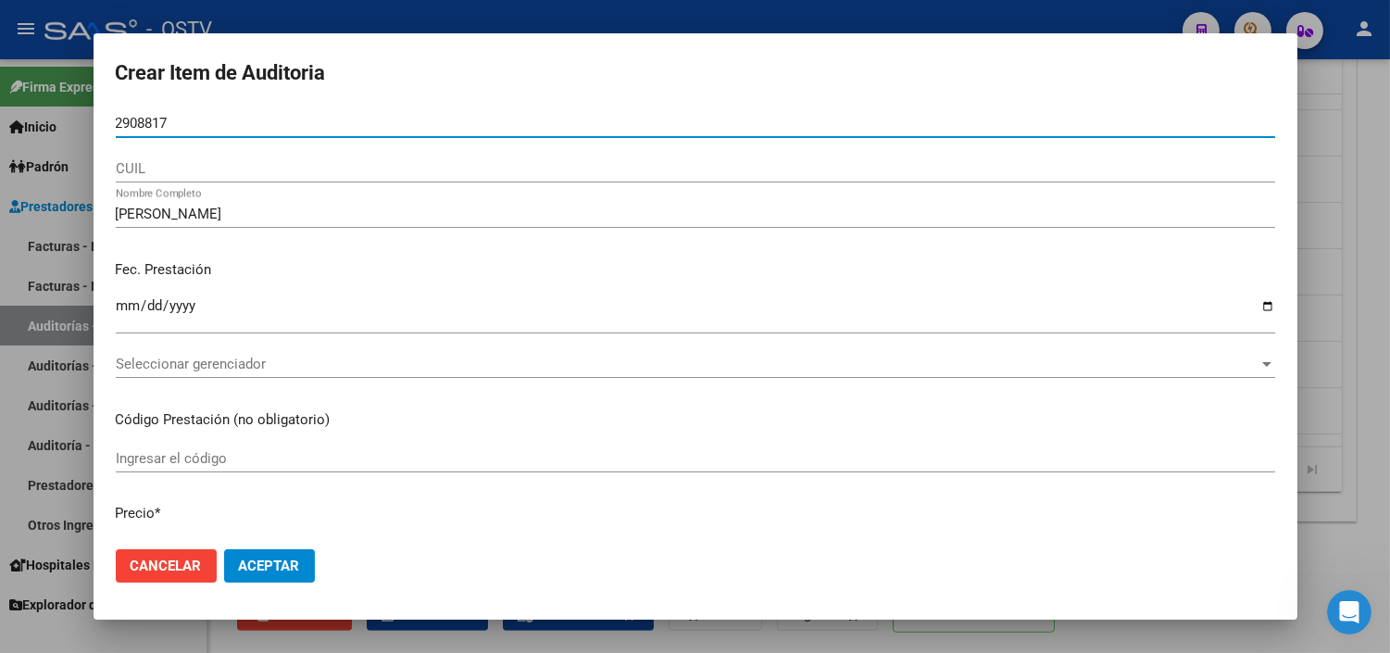
click at [118, 120] on input "2908817" at bounding box center [695, 123] width 1159 height 17
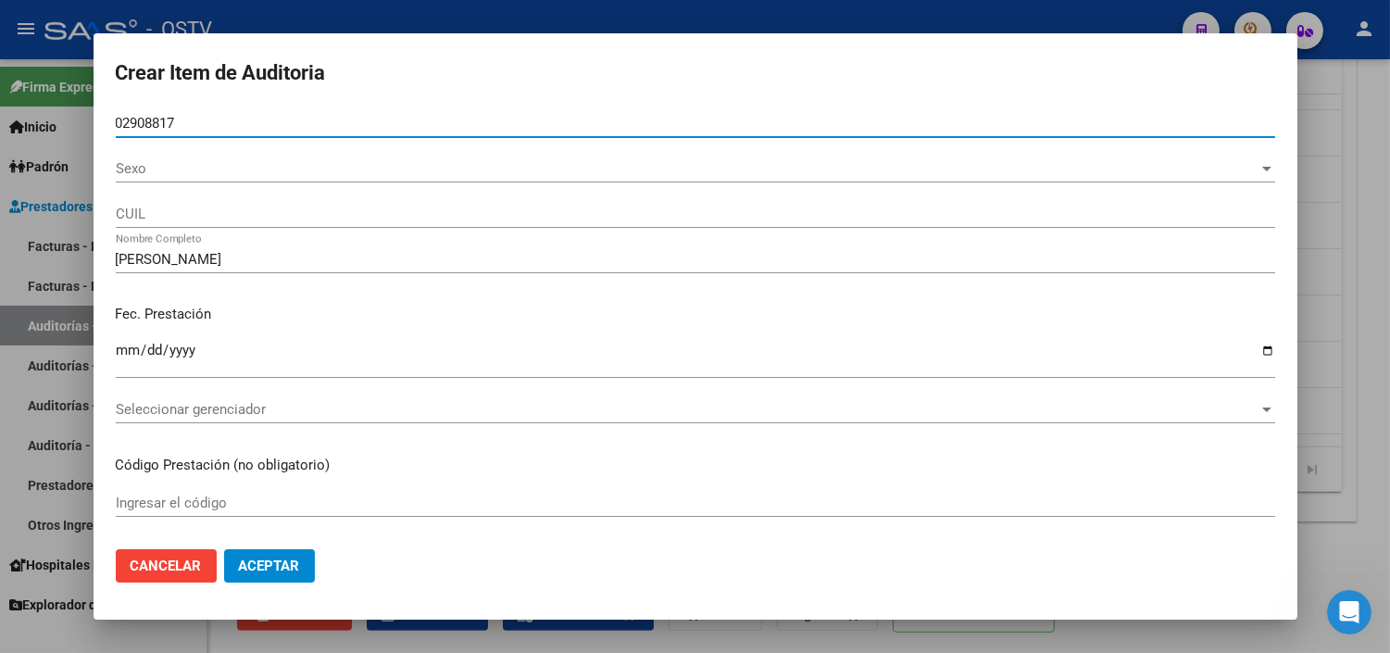
type input "02908817"
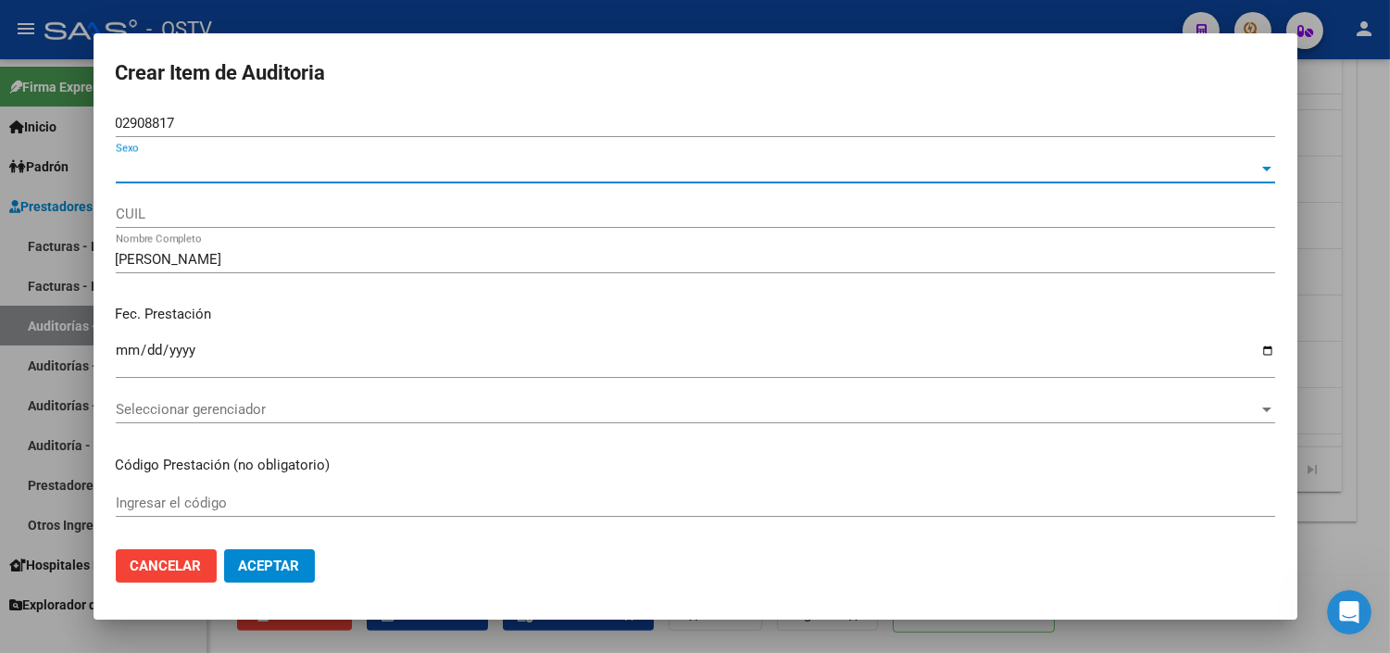
click at [133, 168] on span "Sexo" at bounding box center [687, 168] width 1143 height 17
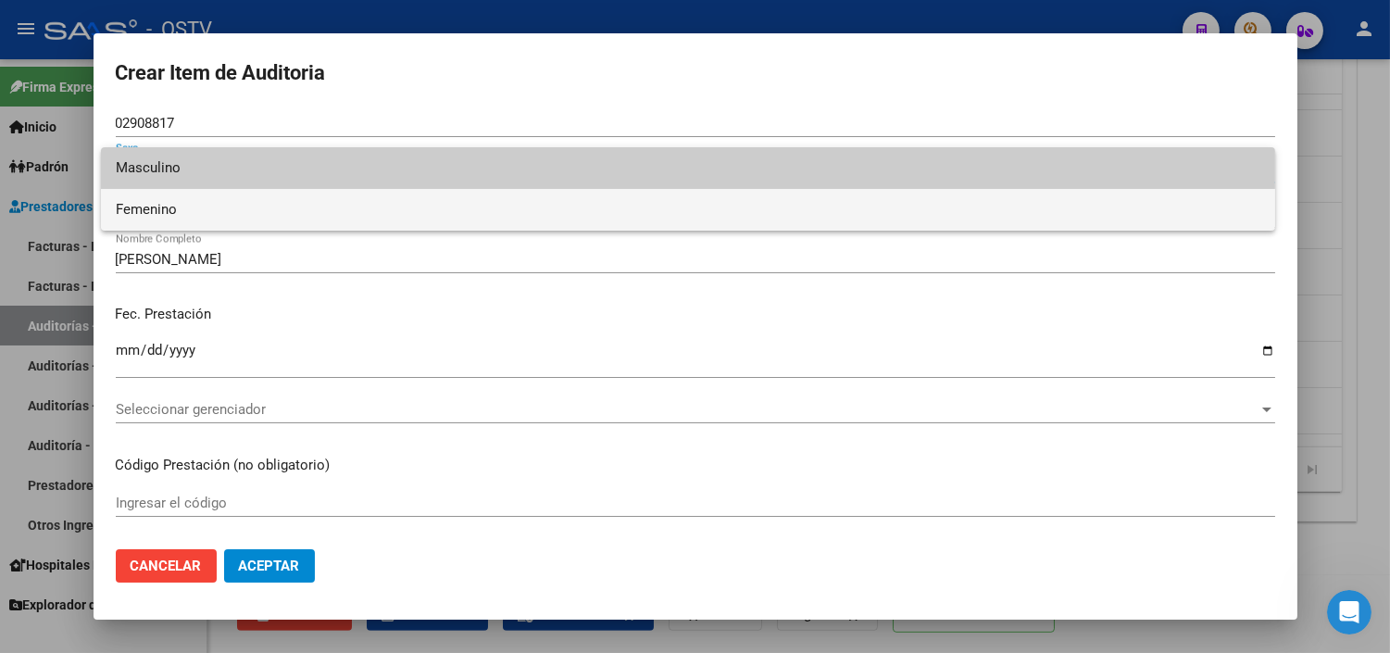
click at [150, 199] on span "Femenino" at bounding box center [688, 210] width 1145 height 42
type input "27029088174"
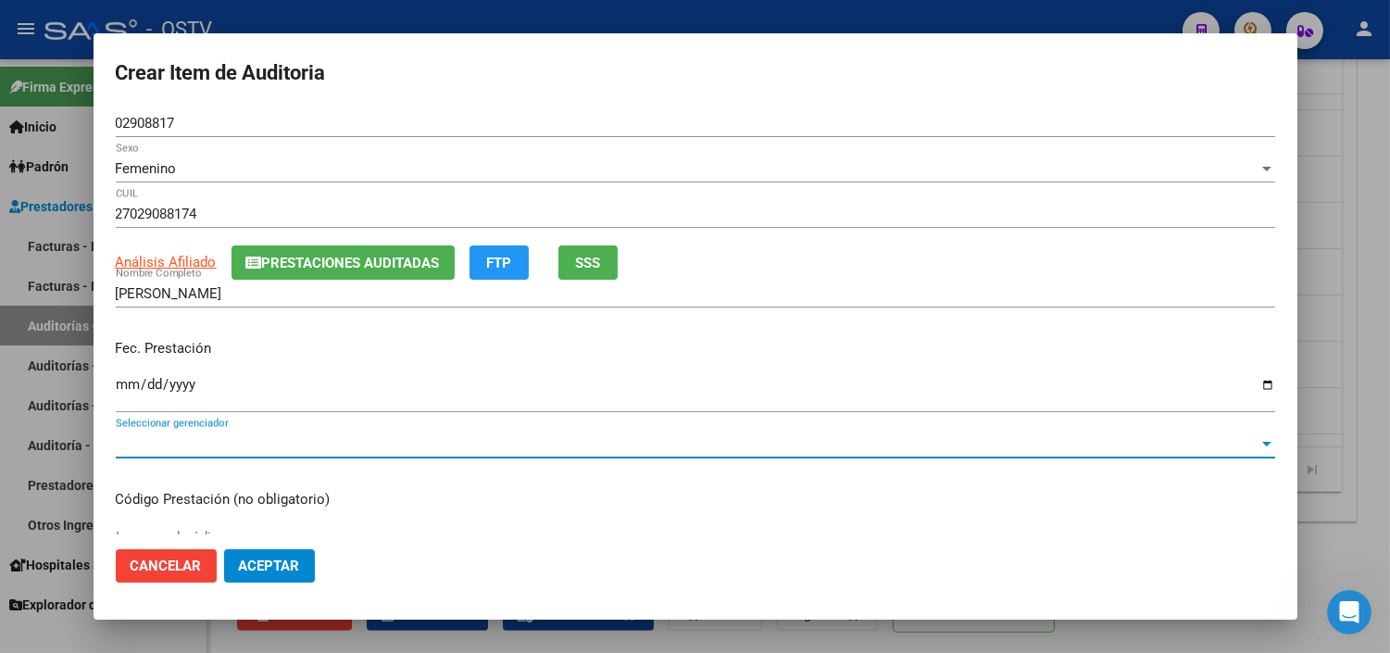
click at [154, 439] on span "Seleccionar gerenciador" at bounding box center [687, 443] width 1143 height 17
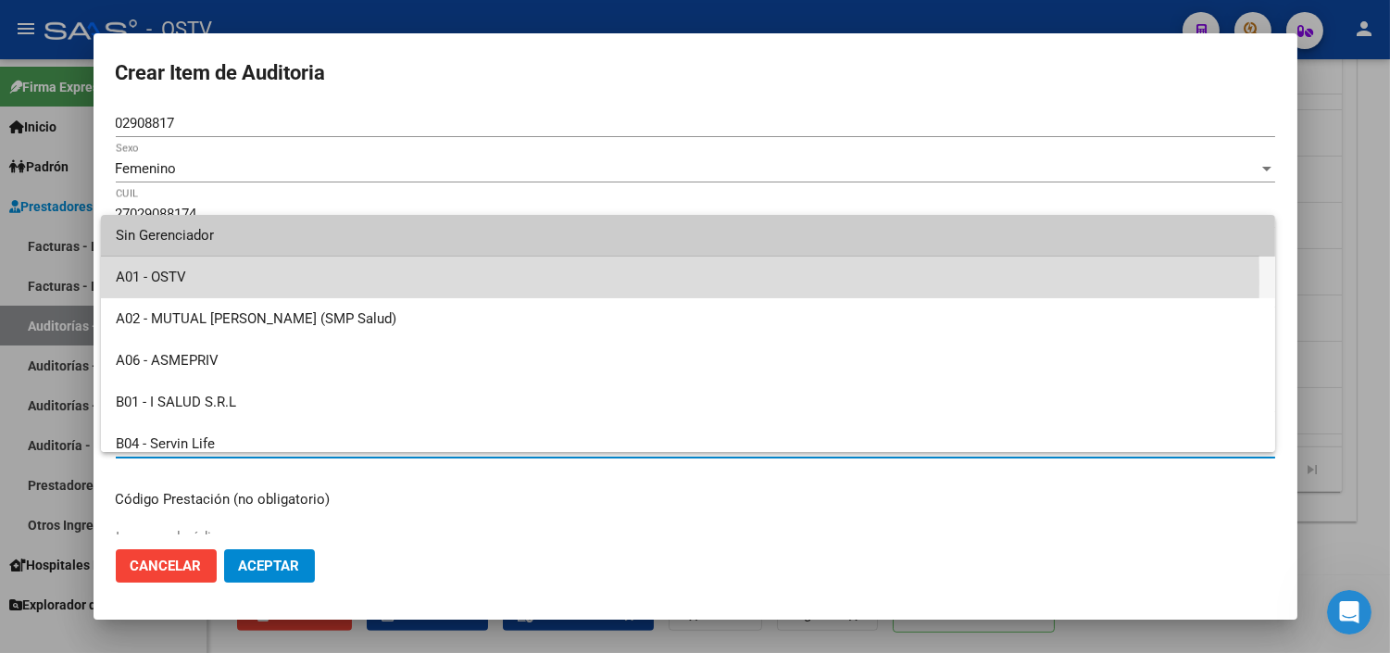
drag, startPoint x: 165, startPoint y: 282, endPoint x: 178, endPoint y: 327, distance: 46.3
click at [167, 282] on span "A01 - OSTV" at bounding box center [688, 278] width 1145 height 42
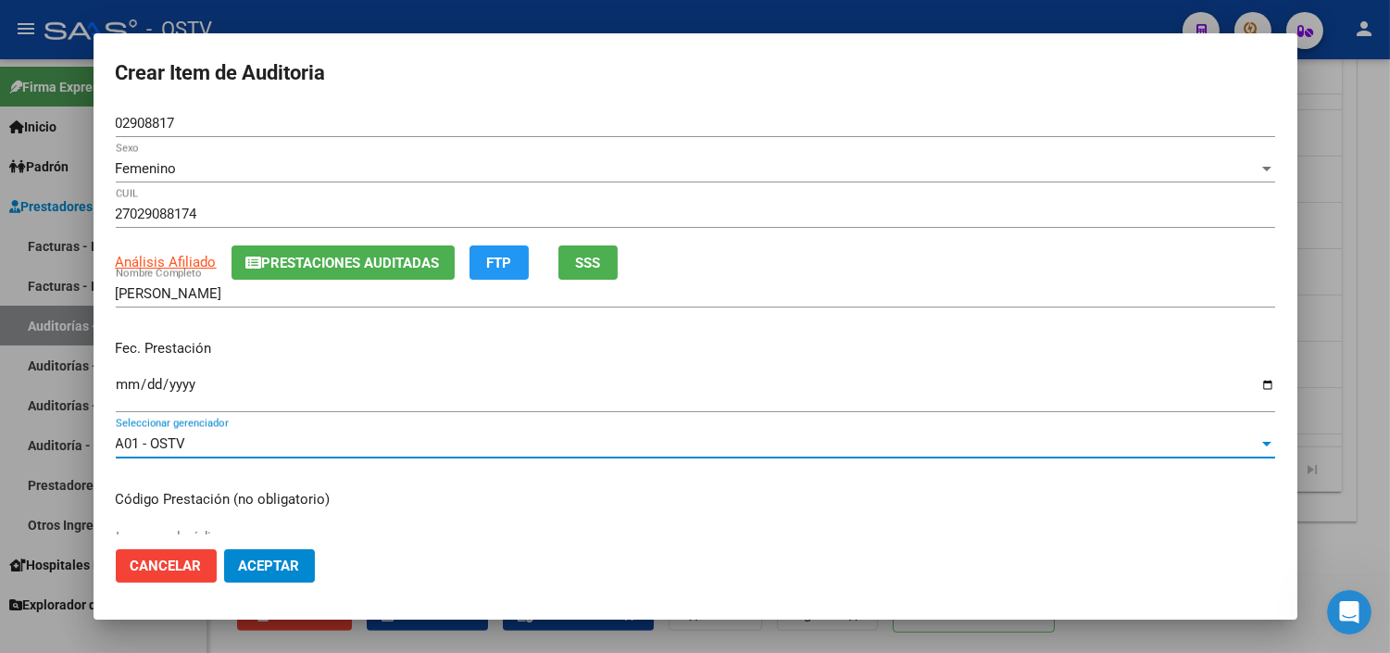
click at [260, 575] on button "Aceptar" at bounding box center [269, 565] width 91 height 33
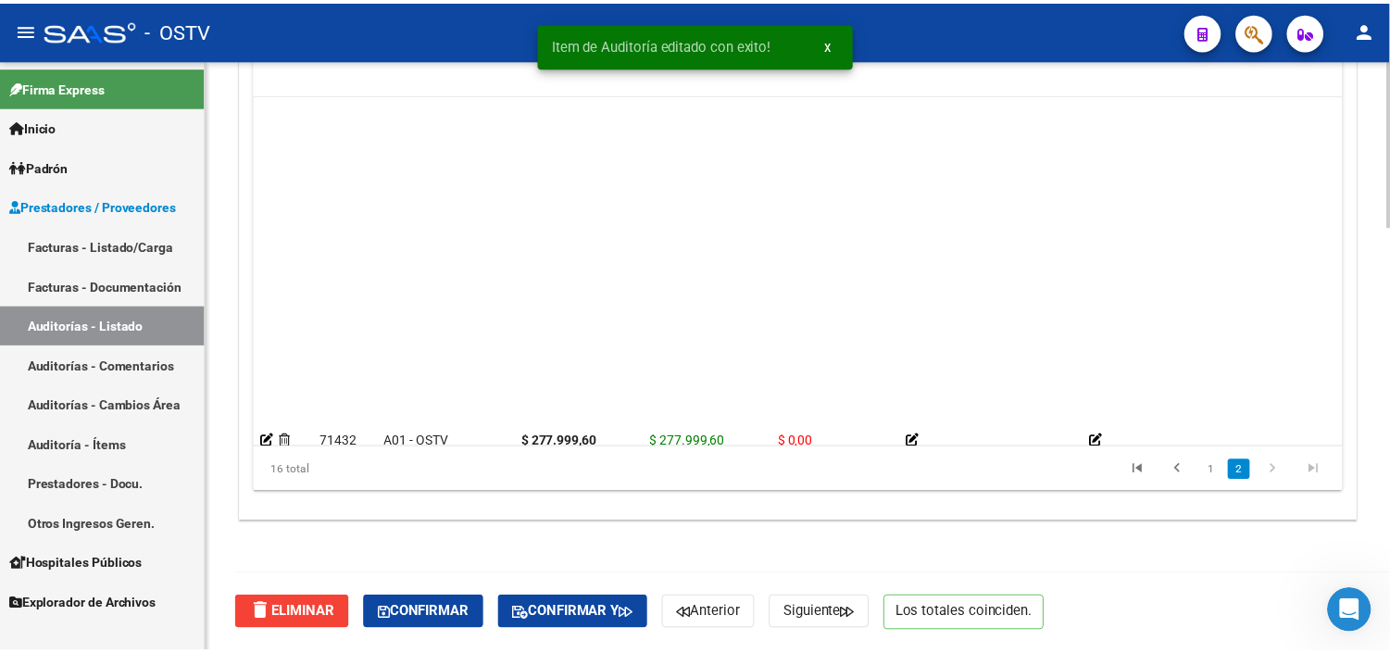
scroll to position [410, 0]
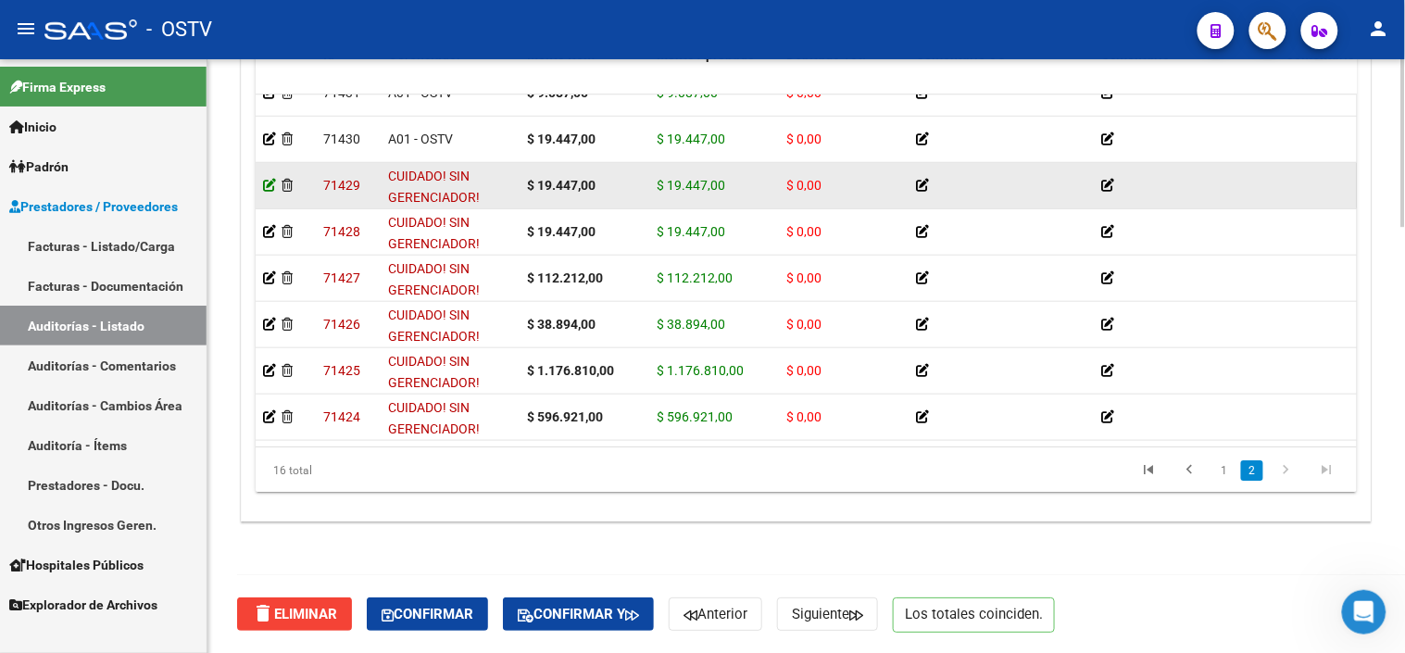
click at [265, 179] on icon at bounding box center [269, 185] width 13 height 13
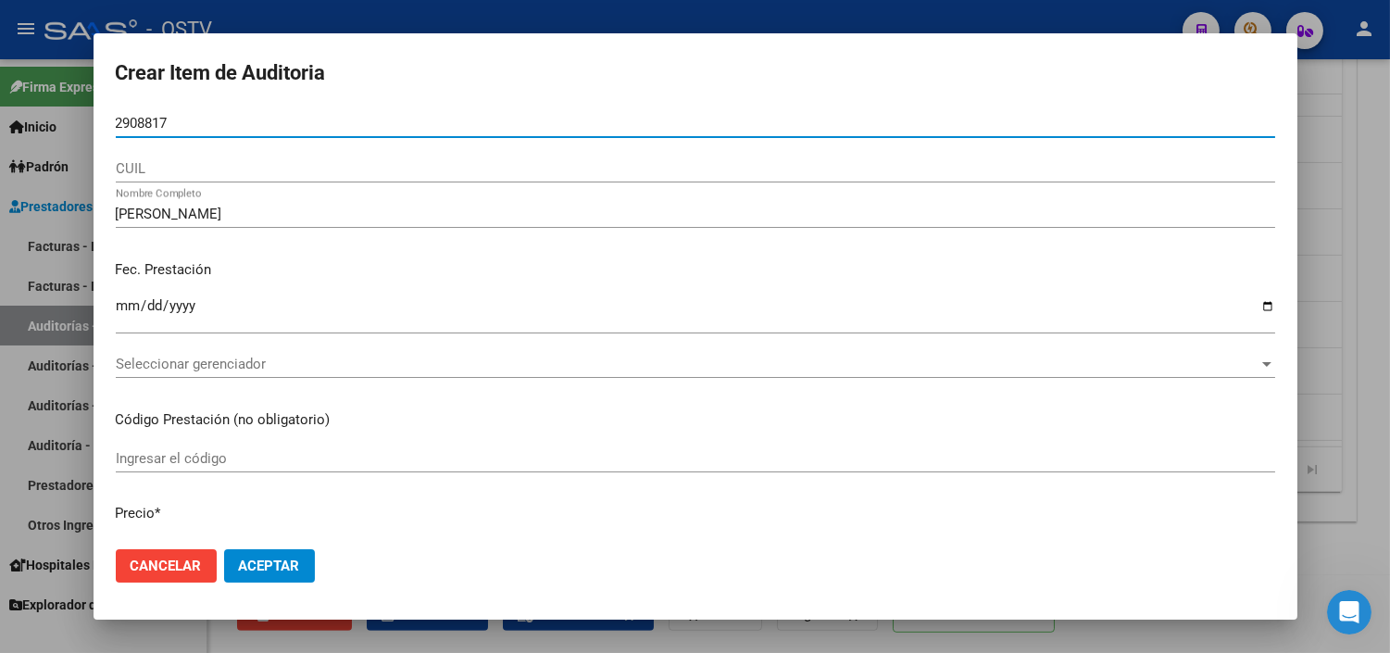
click at [116, 122] on input "2908817" at bounding box center [695, 123] width 1159 height 17
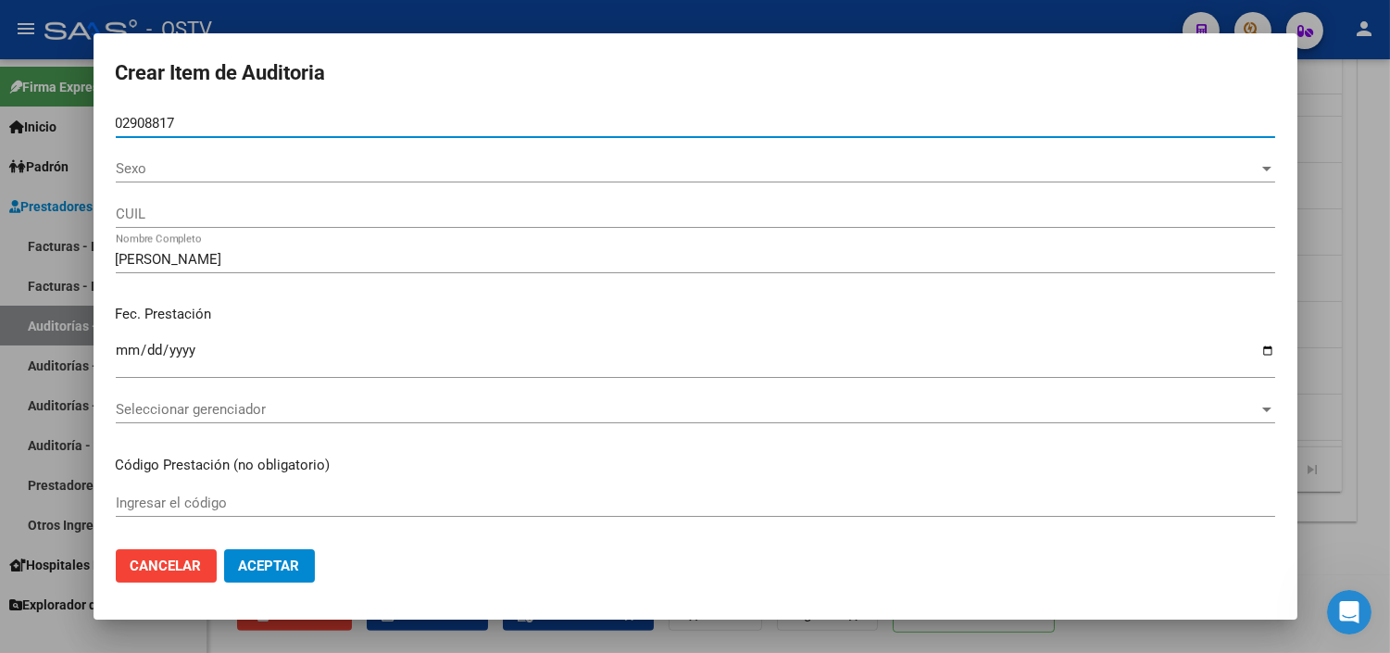
type input "02908817"
click at [135, 165] on span "Sexo" at bounding box center [687, 168] width 1143 height 17
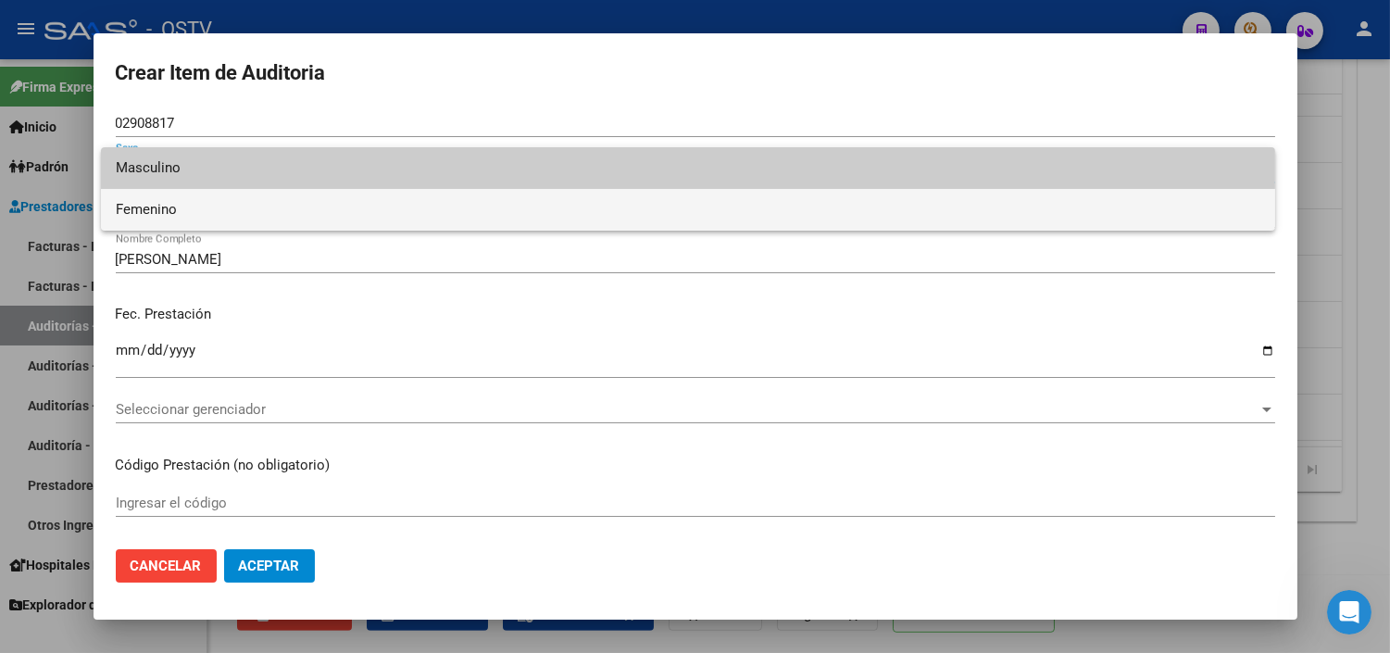
click at [165, 206] on span "Femenino" at bounding box center [688, 210] width 1145 height 42
type input "27029088174"
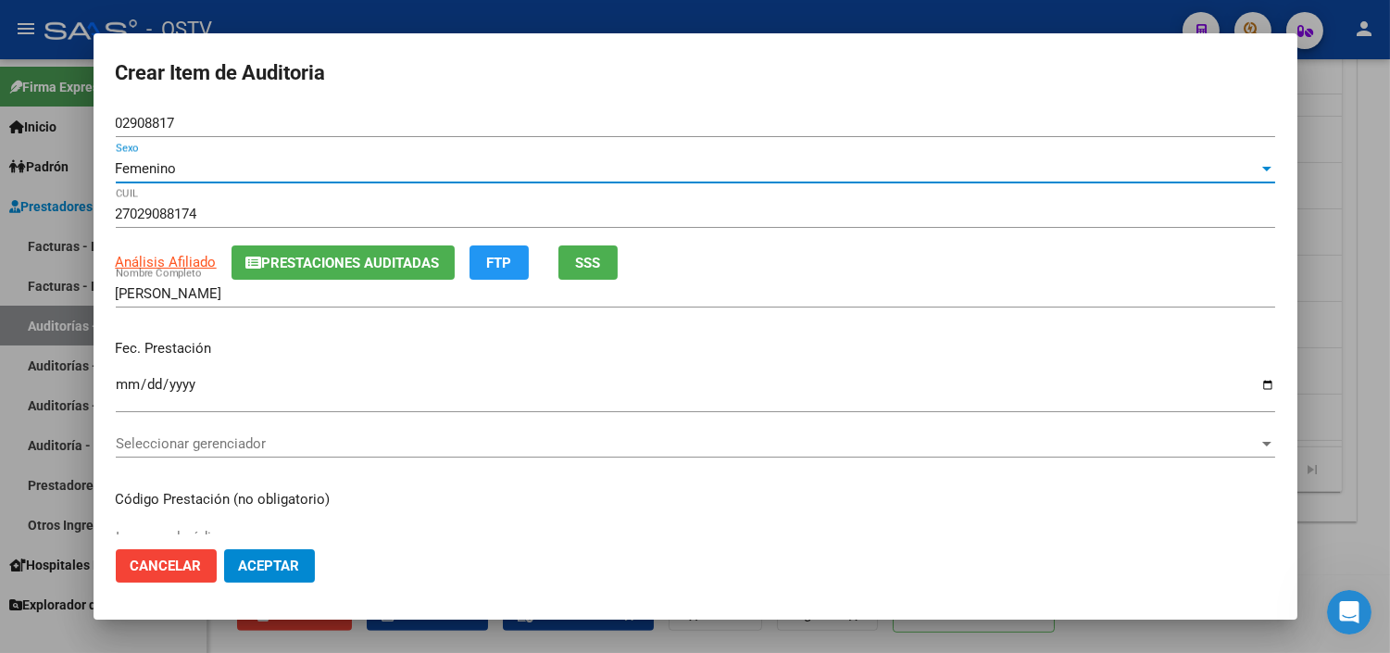
click at [143, 443] on span "Seleccionar gerenciador" at bounding box center [687, 443] width 1143 height 17
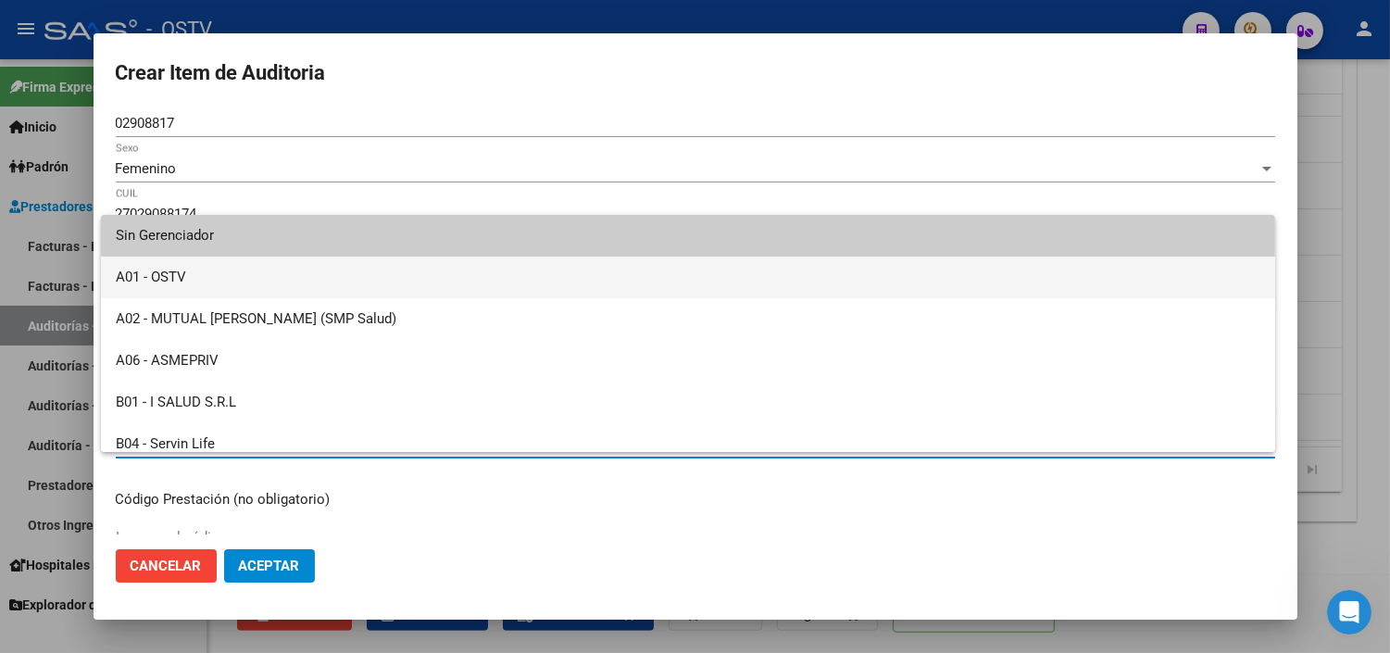
click at [165, 276] on span "A01 - OSTV" at bounding box center [688, 278] width 1145 height 42
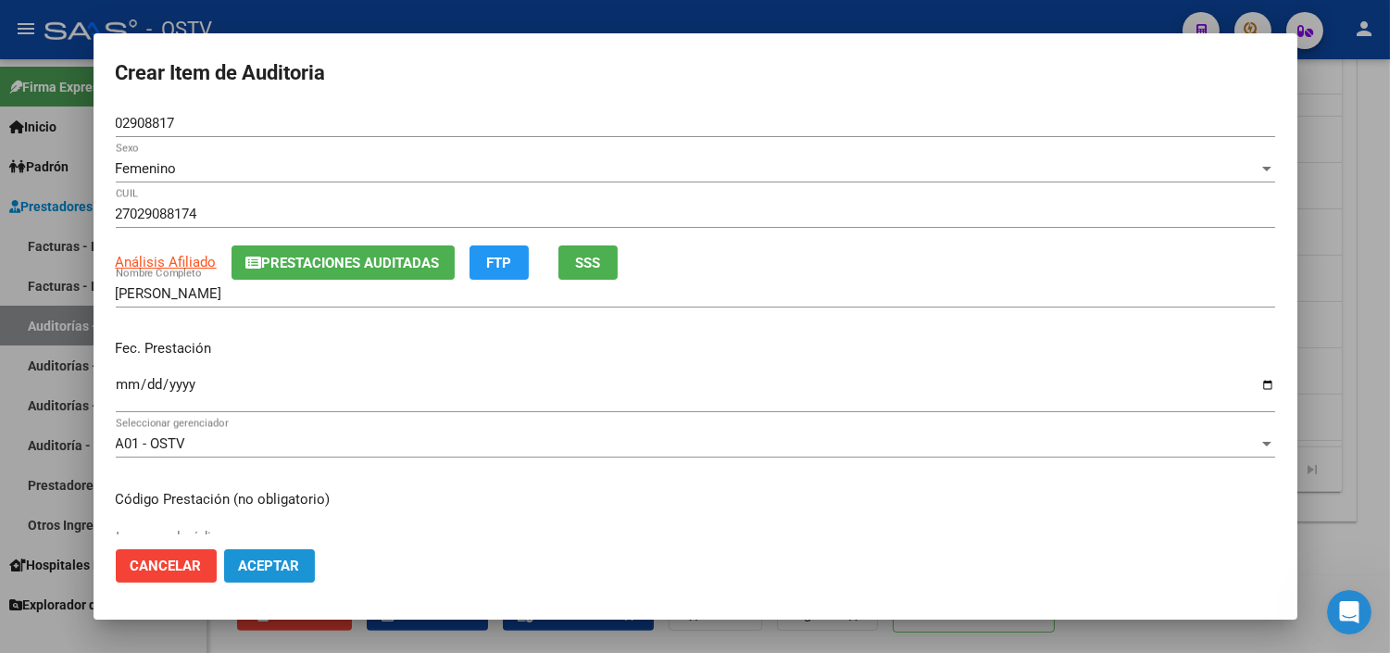
click at [257, 556] on button "Aceptar" at bounding box center [269, 565] width 91 height 33
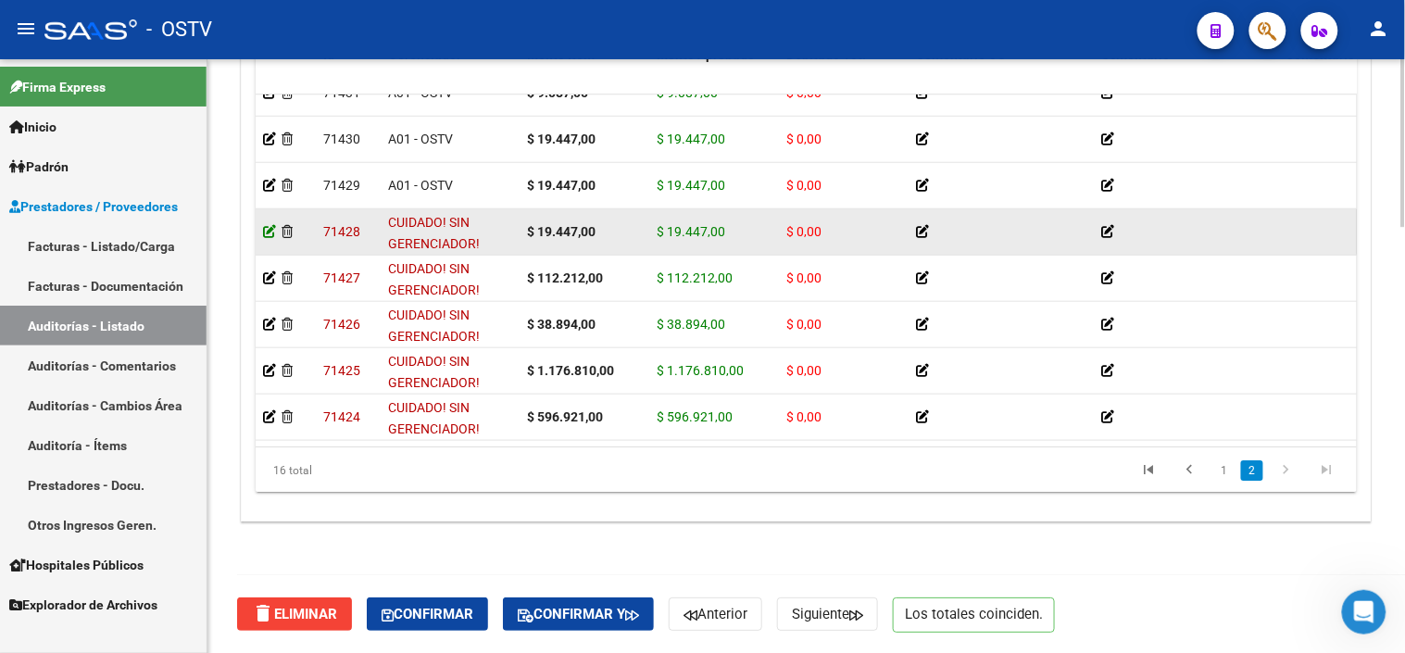
click at [264, 225] on icon at bounding box center [269, 231] width 13 height 13
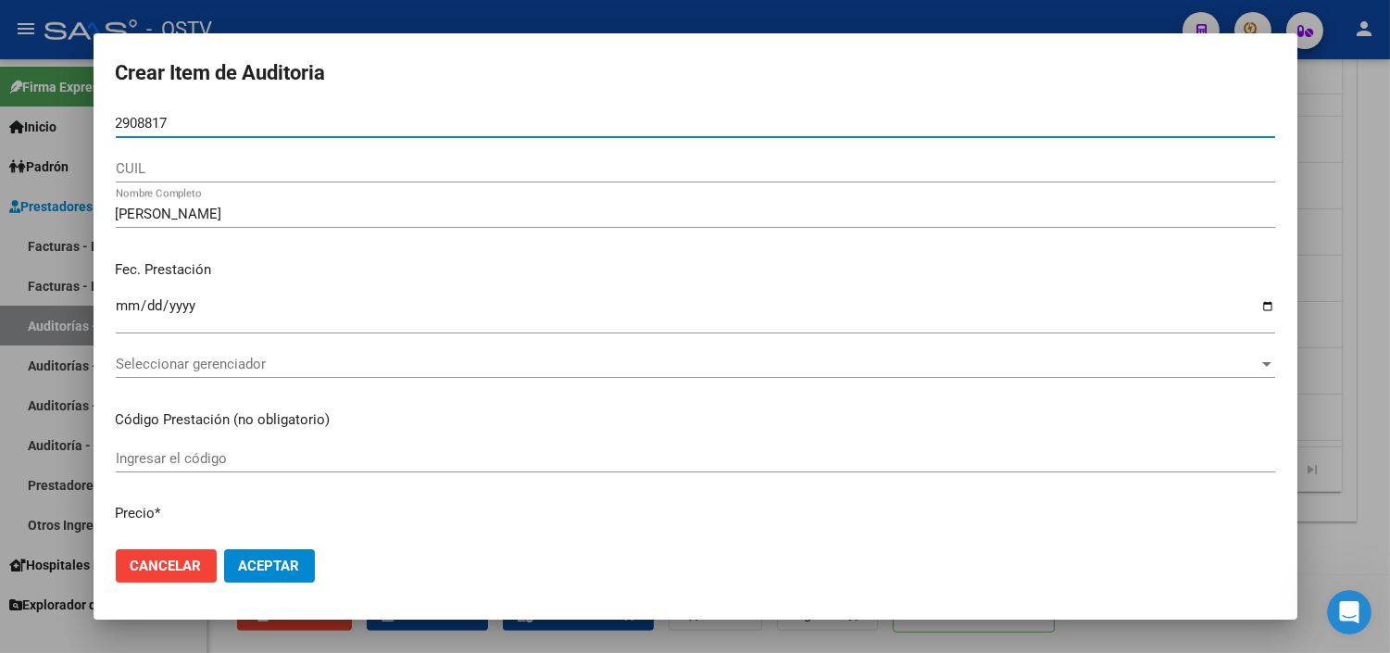
click at [116, 122] on input "2908817" at bounding box center [695, 123] width 1159 height 17
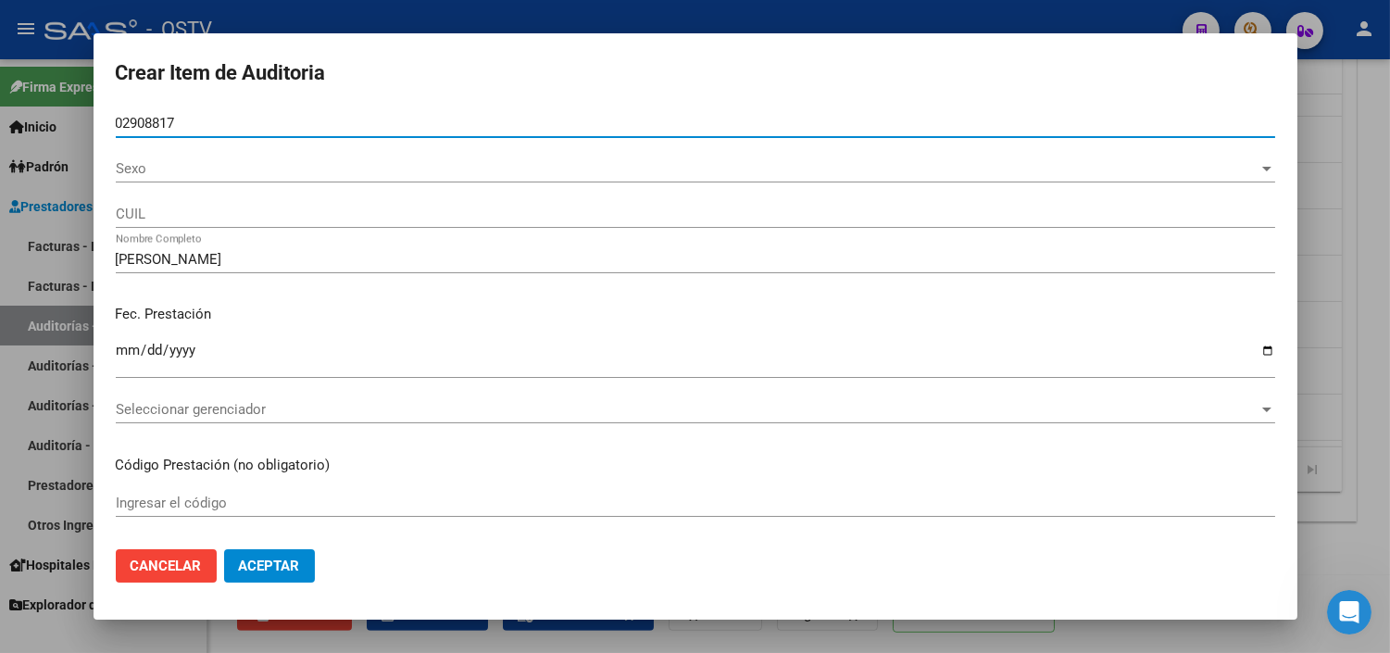
type input "02908817"
click at [131, 164] on span "Sexo" at bounding box center [687, 168] width 1143 height 17
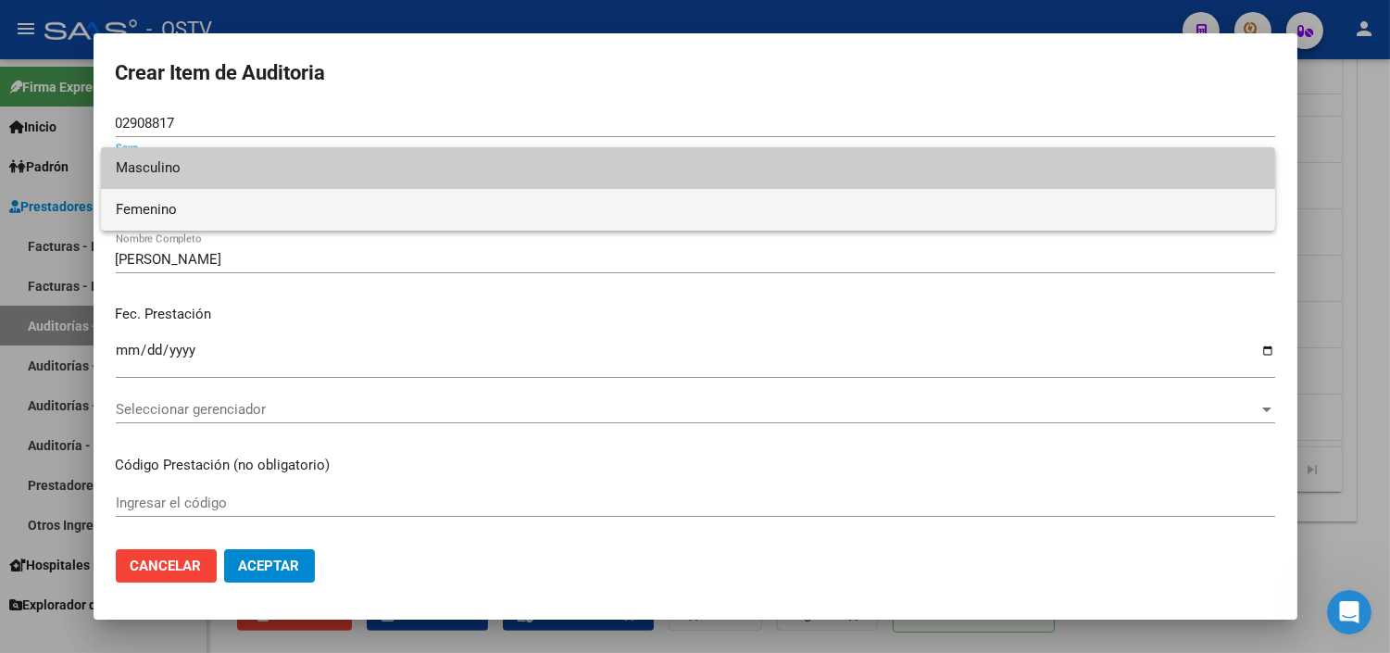
click at [140, 206] on span "Femenino" at bounding box center [688, 210] width 1145 height 42
type input "27029088174"
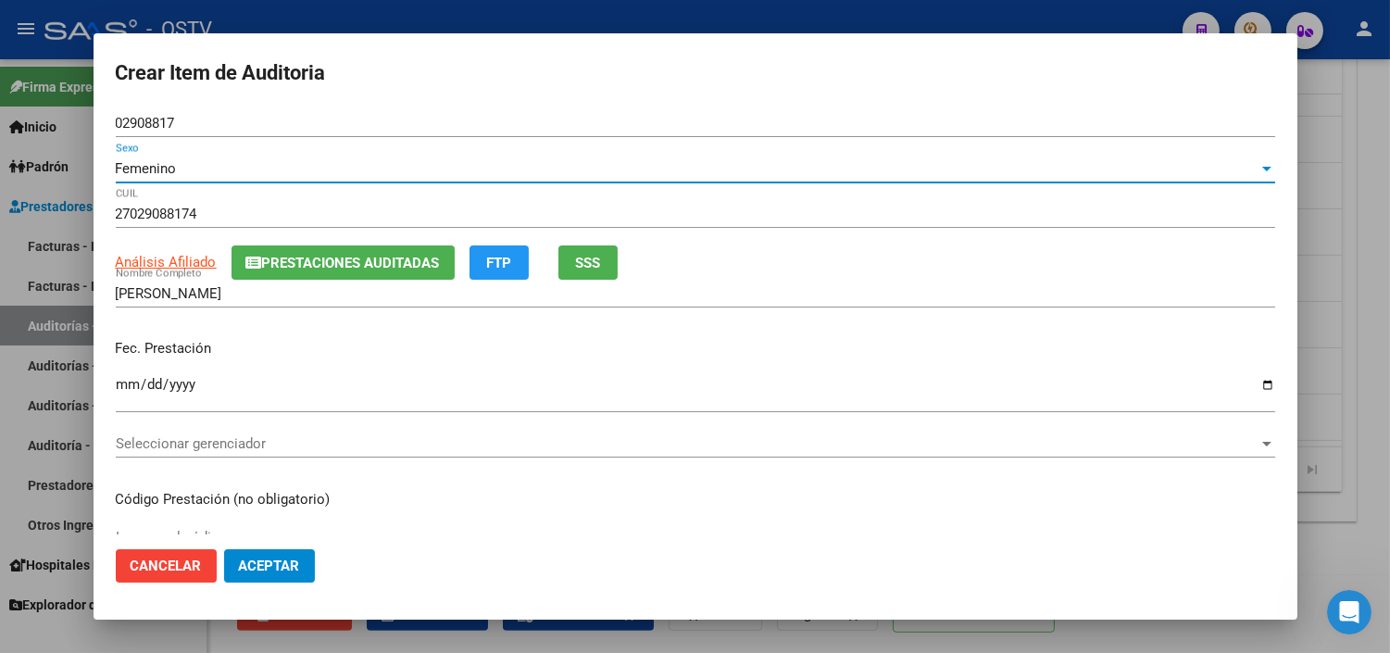
click at [142, 447] on span "Seleccionar gerenciador" at bounding box center [687, 443] width 1143 height 17
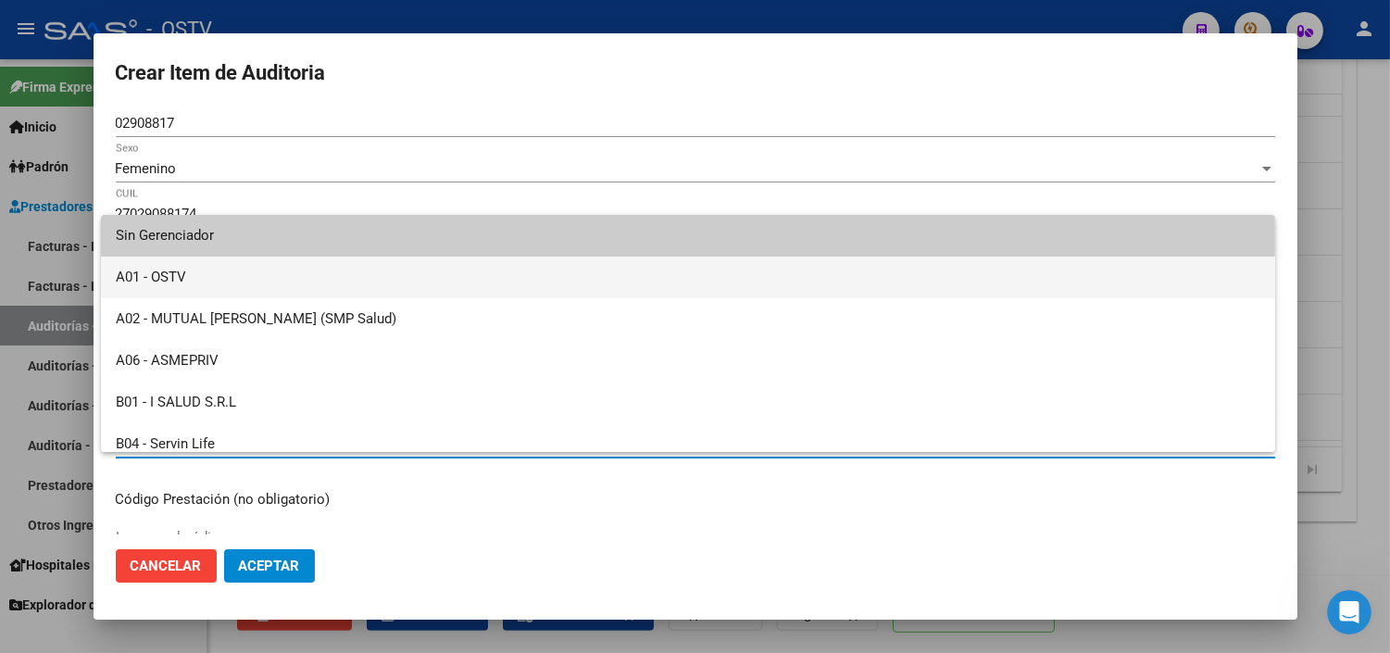
click at [143, 290] on span "A01 - OSTV" at bounding box center [688, 278] width 1145 height 42
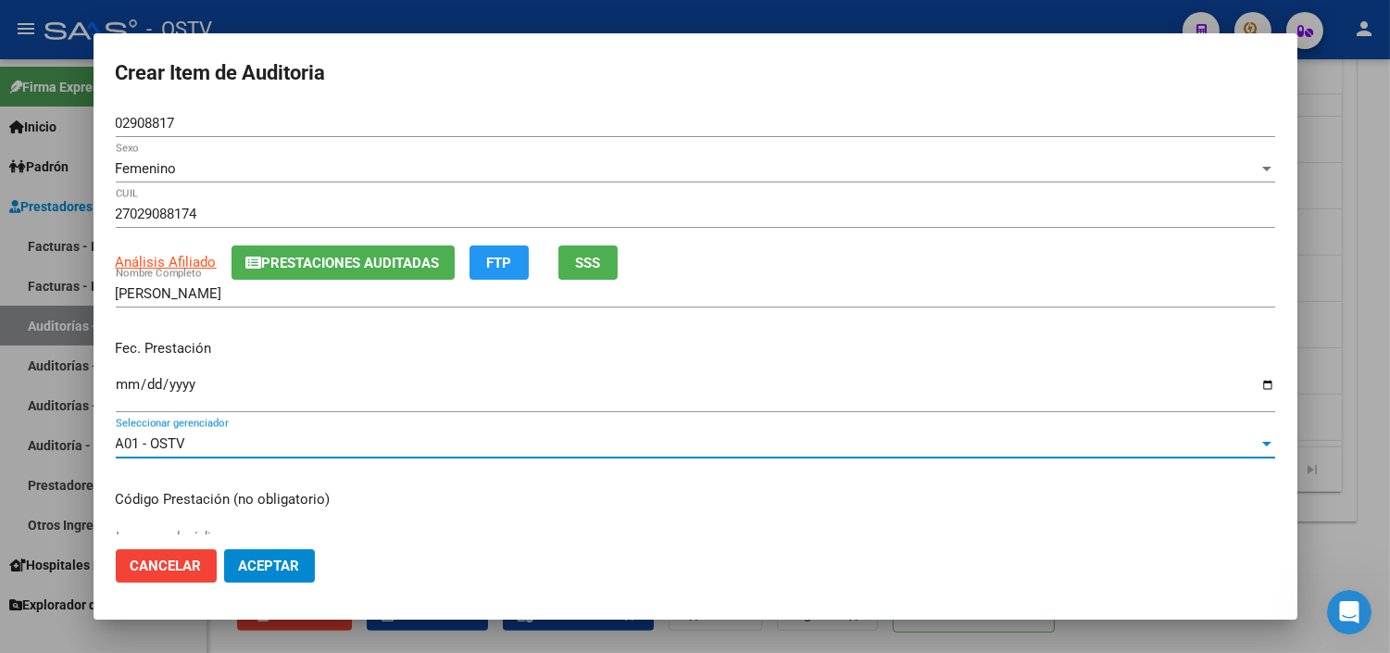
click at [271, 563] on span "Aceptar" at bounding box center [269, 565] width 61 height 17
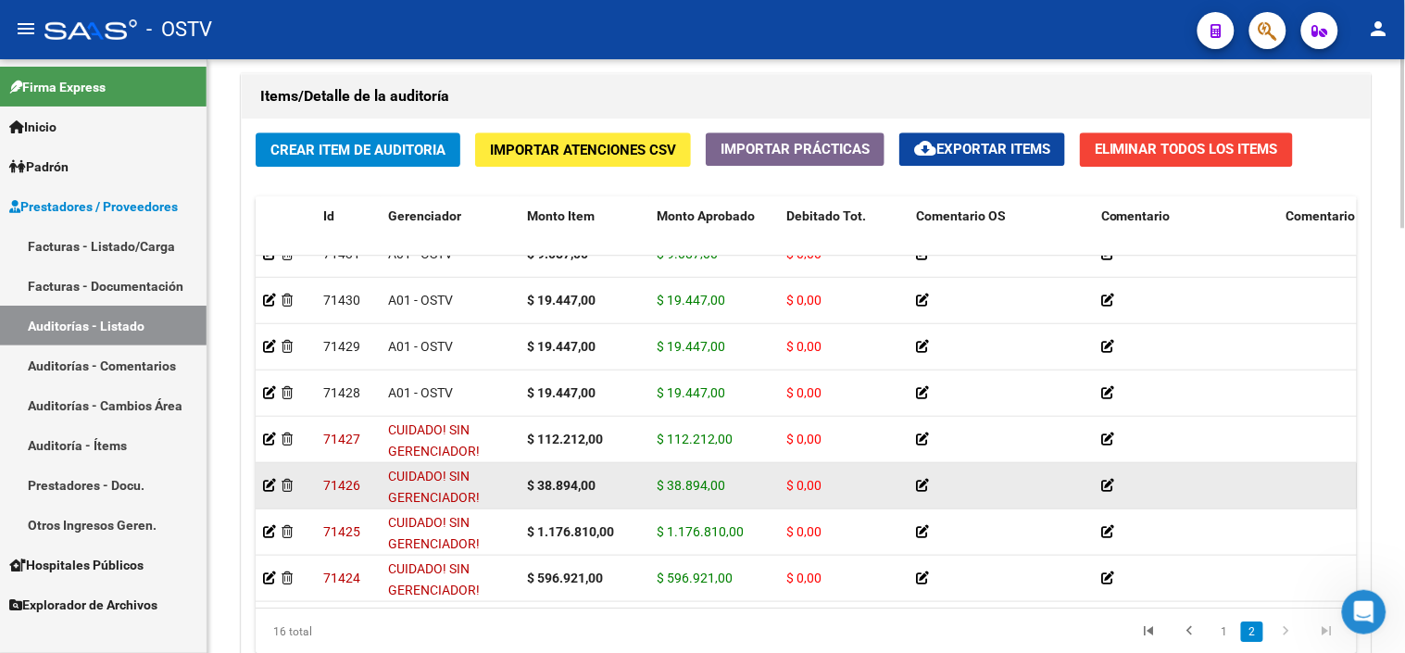
scroll to position [1440, 0]
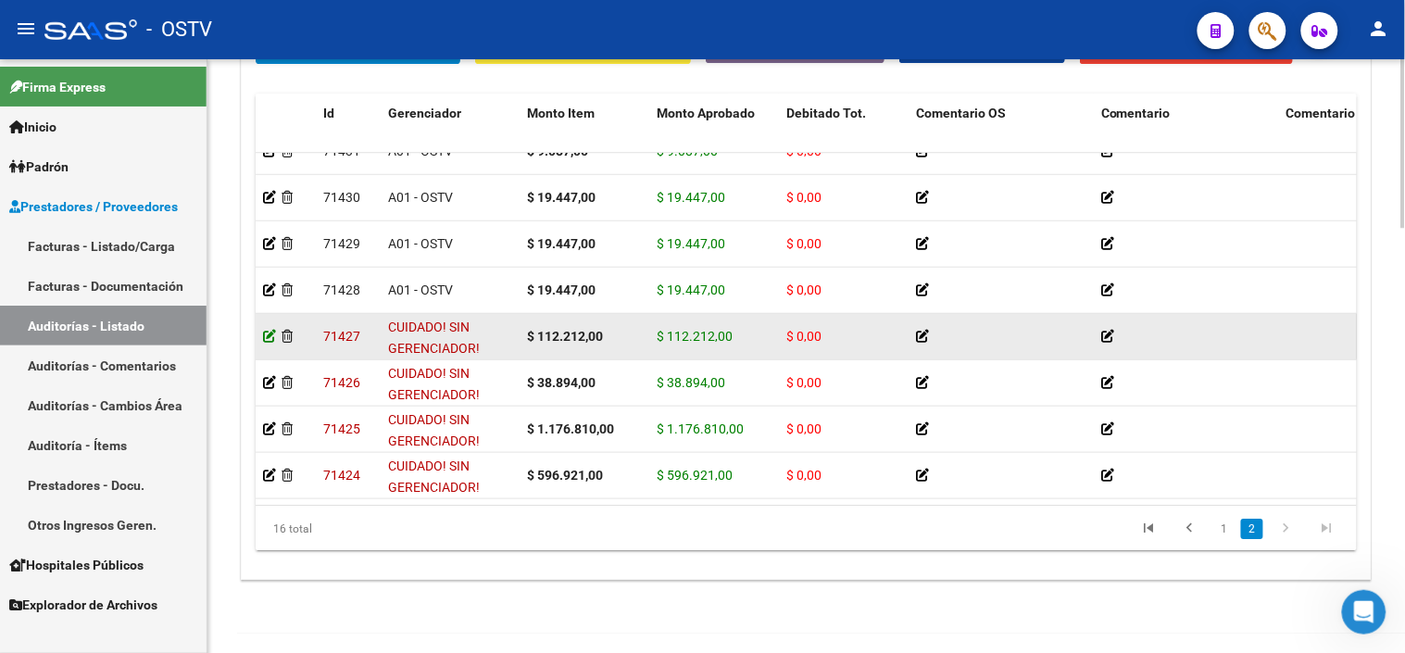
click at [267, 330] on icon at bounding box center [269, 336] width 13 height 13
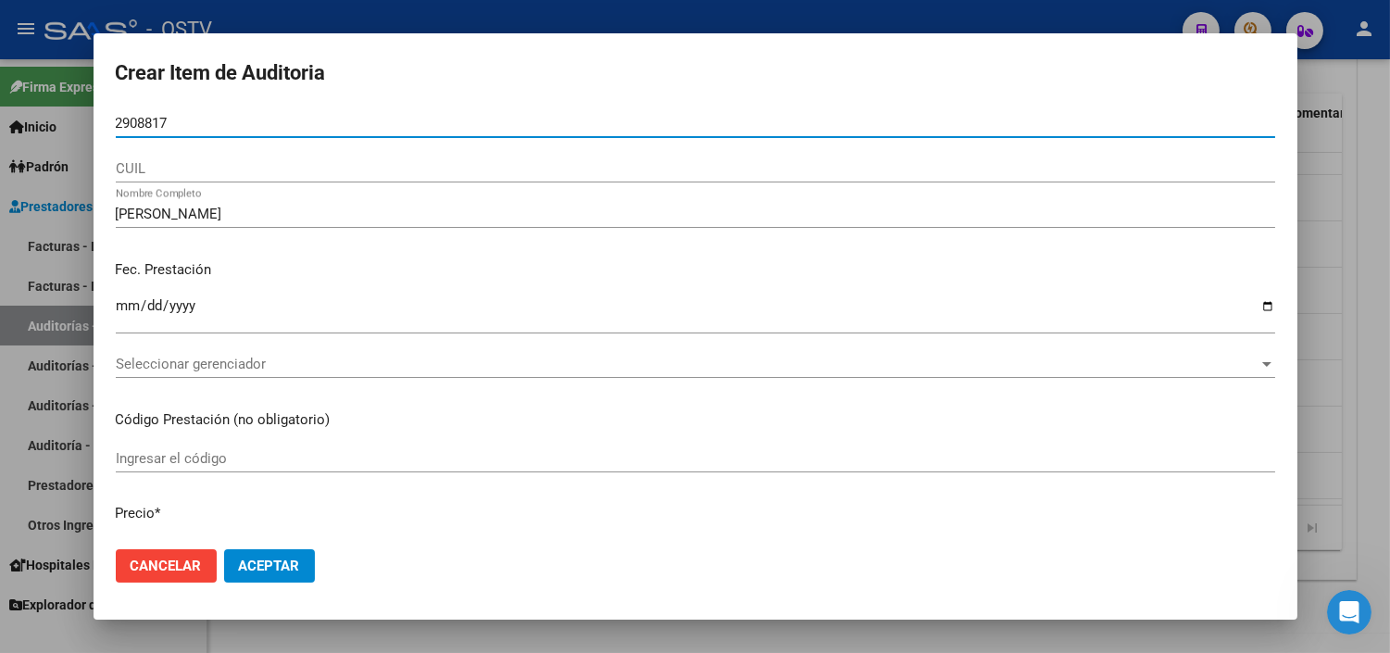
click at [116, 124] on input "2908817" at bounding box center [695, 123] width 1159 height 17
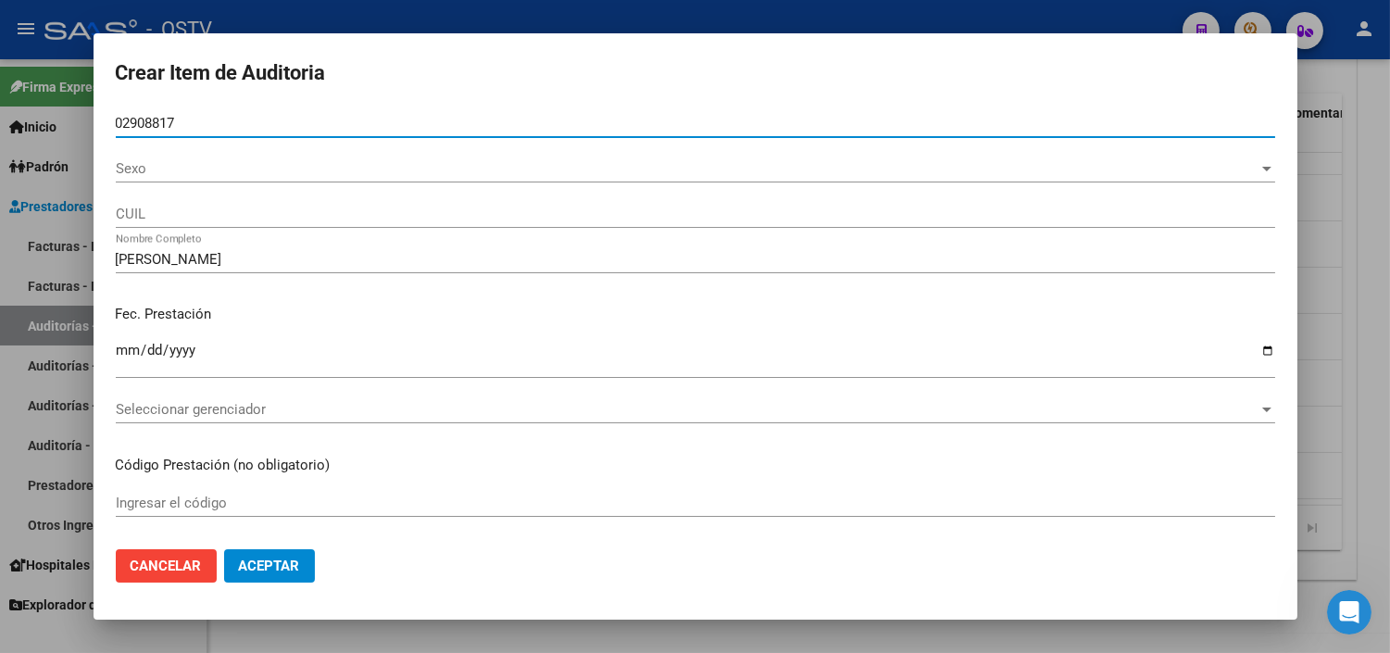
type input "02908817"
click at [141, 165] on span "Sexo" at bounding box center [687, 168] width 1143 height 17
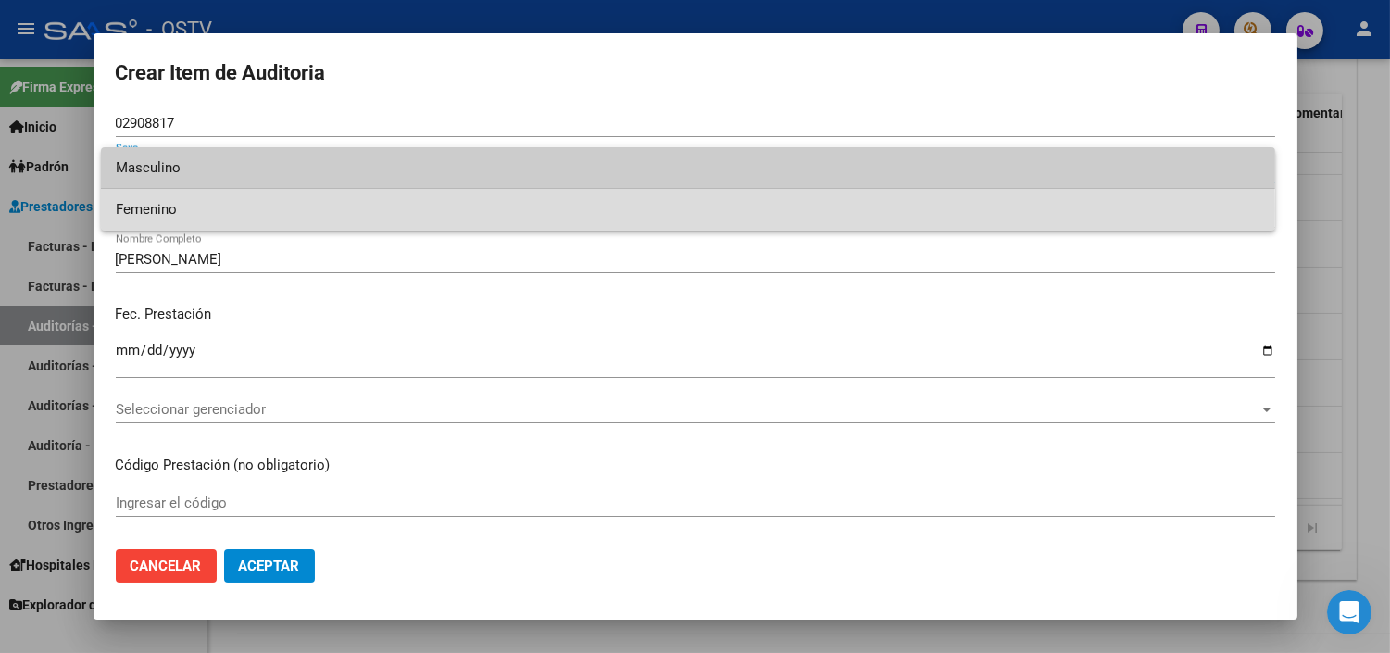
click at [141, 209] on span "Femenino" at bounding box center [688, 210] width 1145 height 42
type input "27029088174"
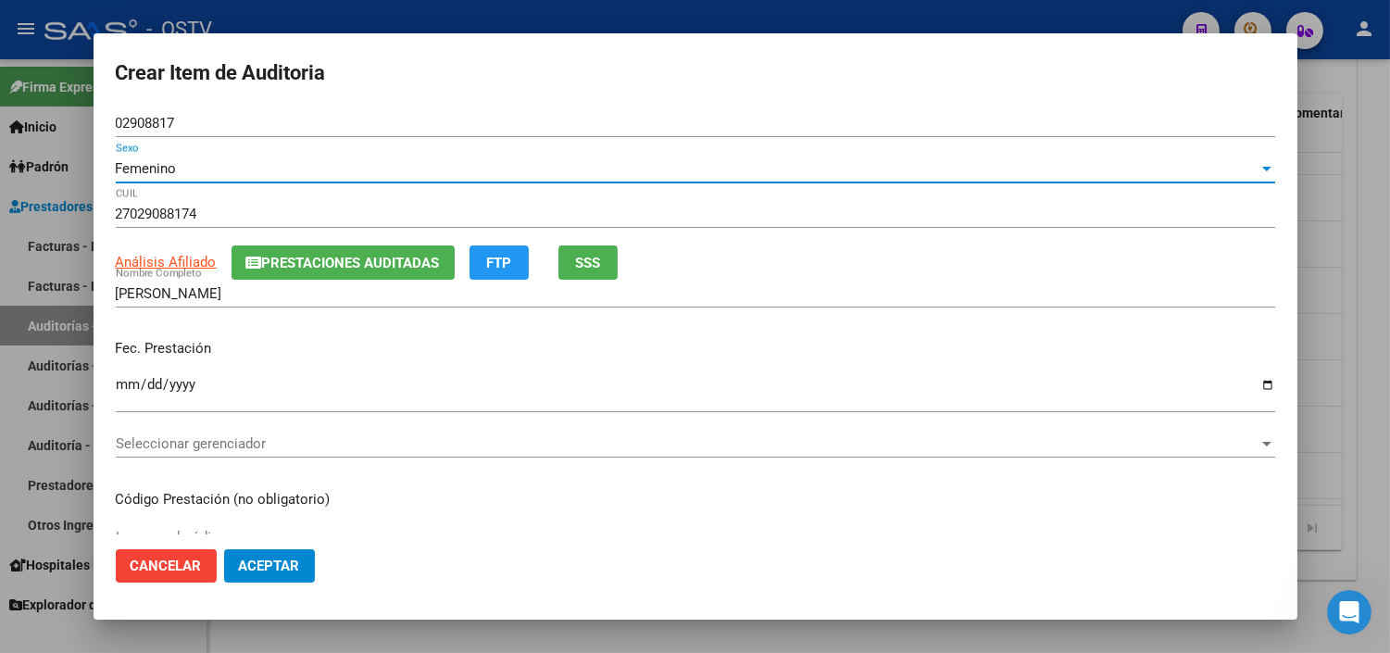
click at [151, 442] on span "Seleccionar gerenciador" at bounding box center [687, 443] width 1143 height 17
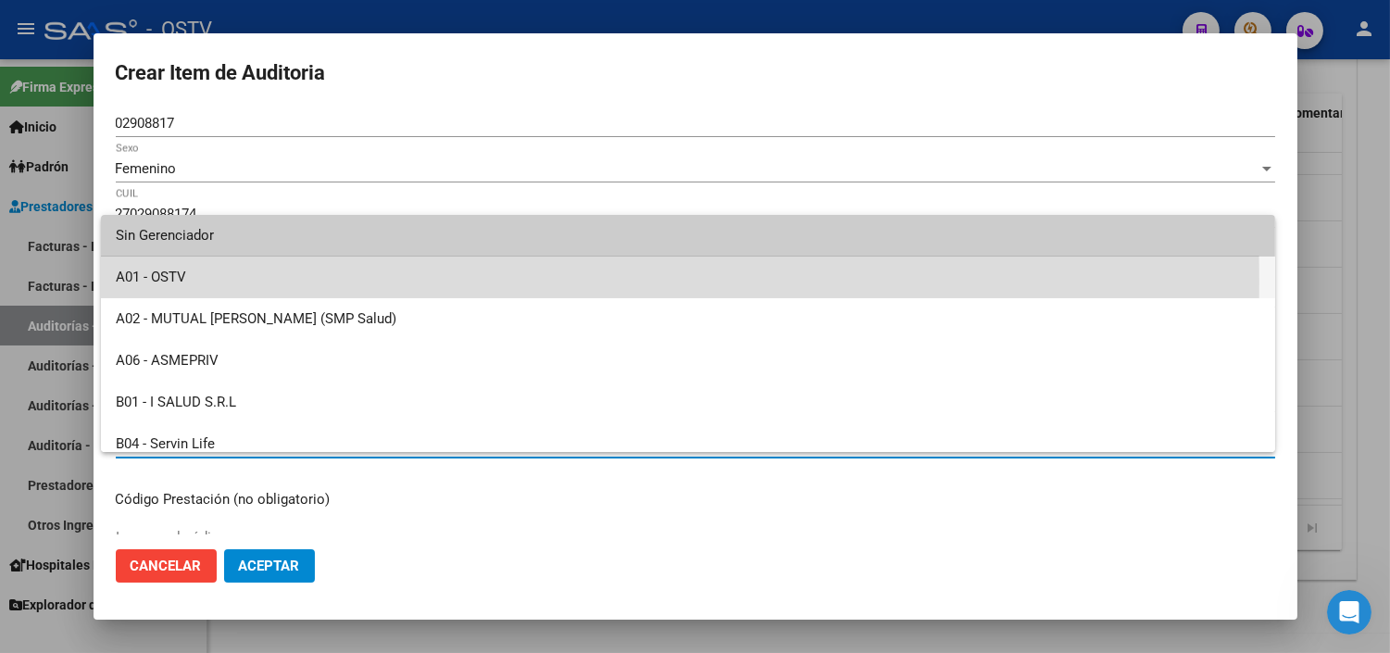
click at [154, 282] on span "A01 - OSTV" at bounding box center [688, 278] width 1145 height 42
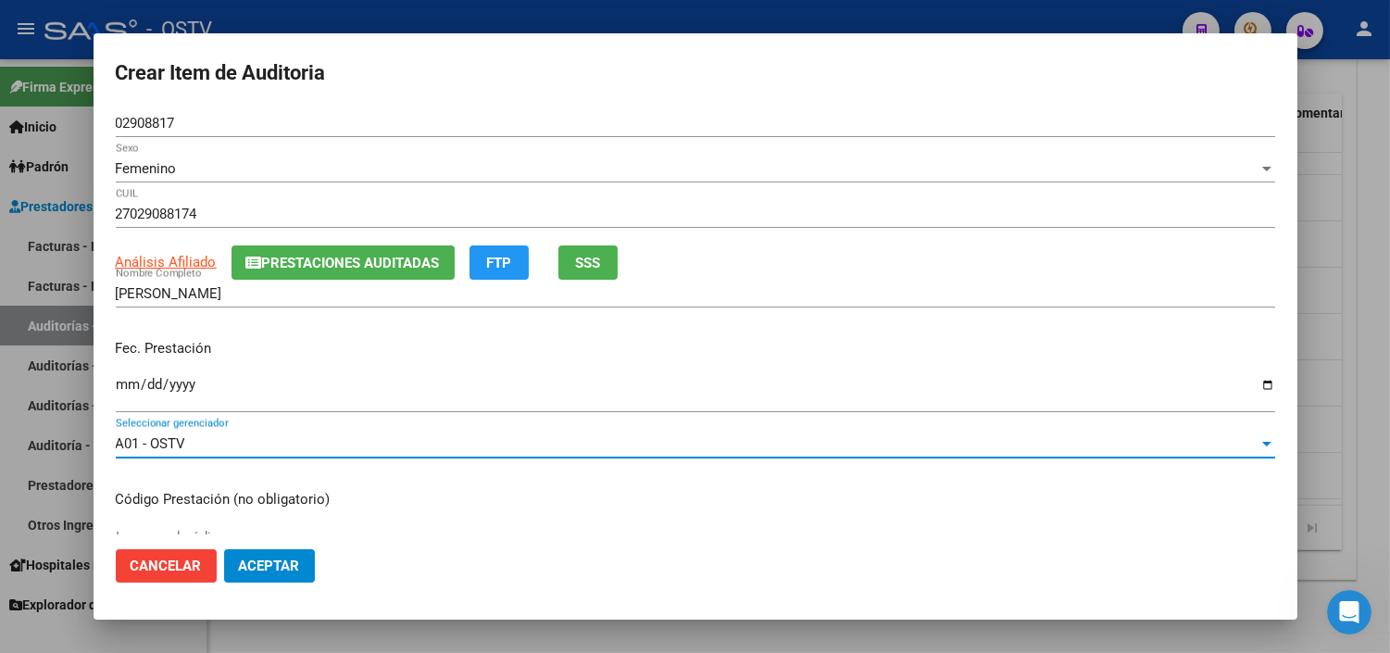
click at [269, 568] on span "Aceptar" at bounding box center [269, 565] width 61 height 17
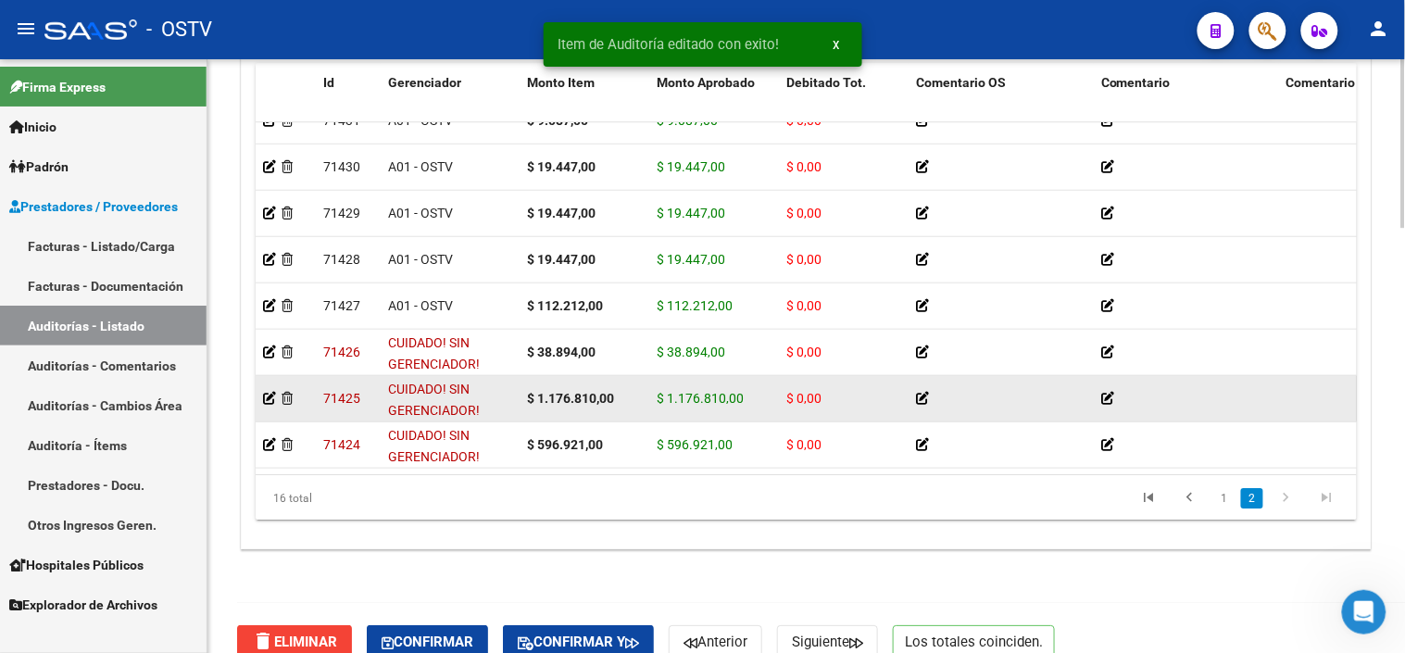
scroll to position [1501, 0]
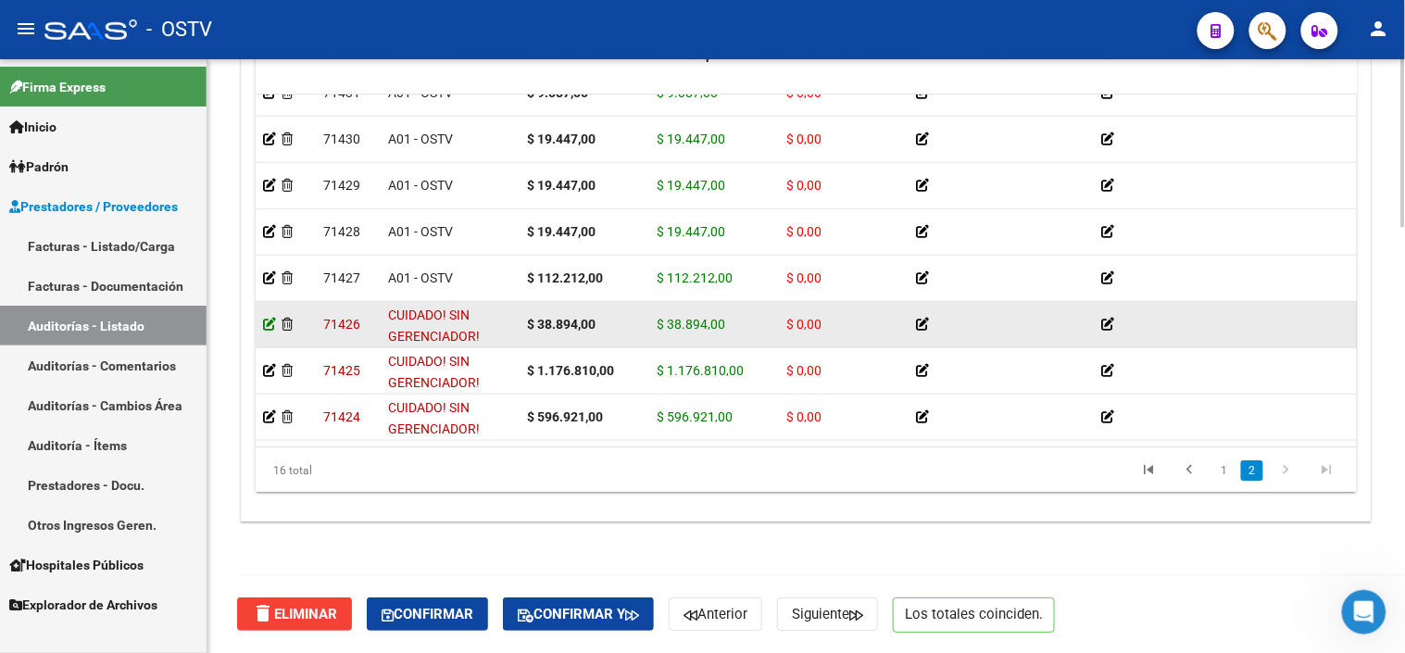
click at [270, 318] on icon at bounding box center [269, 324] width 13 height 13
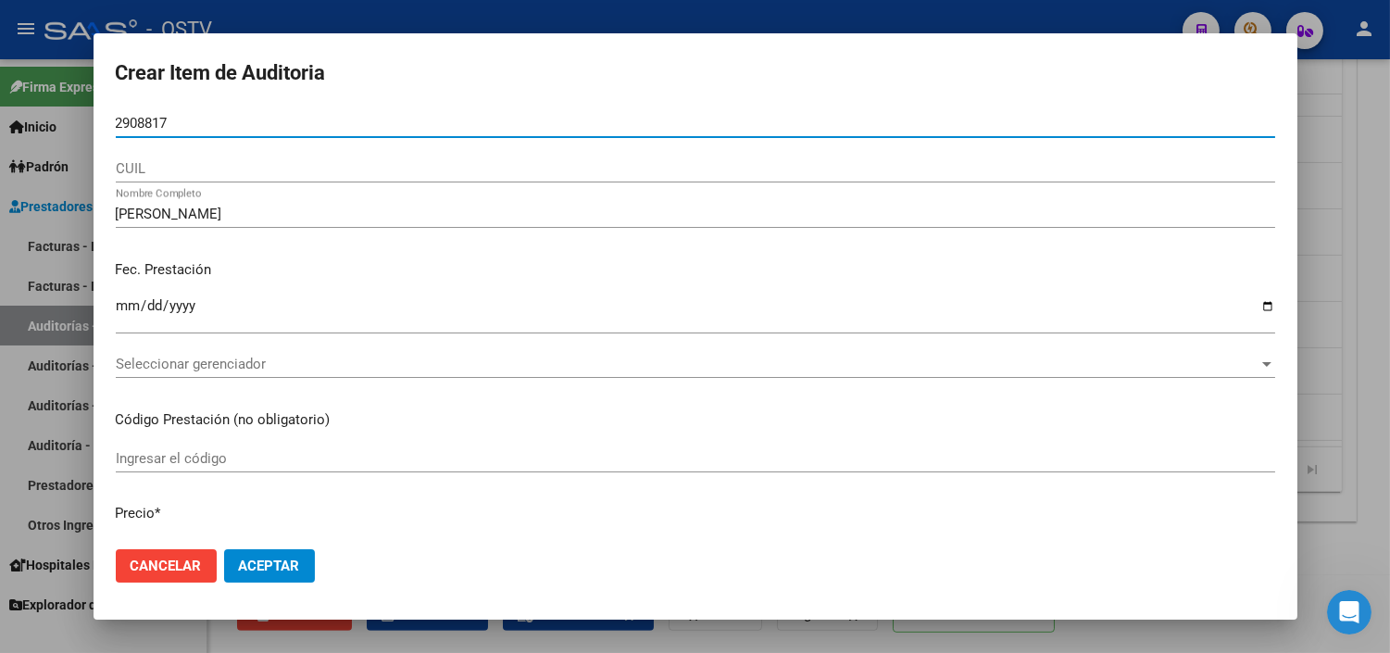
click at [118, 122] on input "2908817" at bounding box center [695, 123] width 1159 height 17
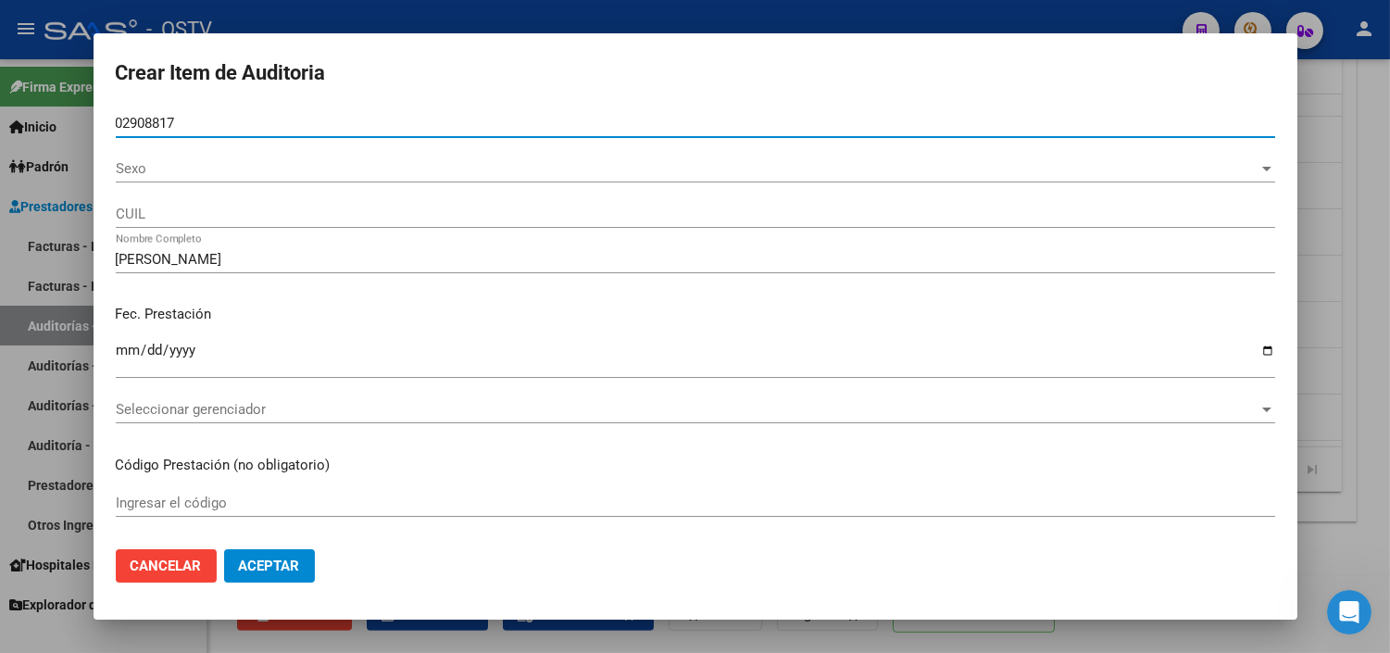
type input "02908817"
click at [133, 176] on span "Sexo" at bounding box center [687, 168] width 1143 height 17
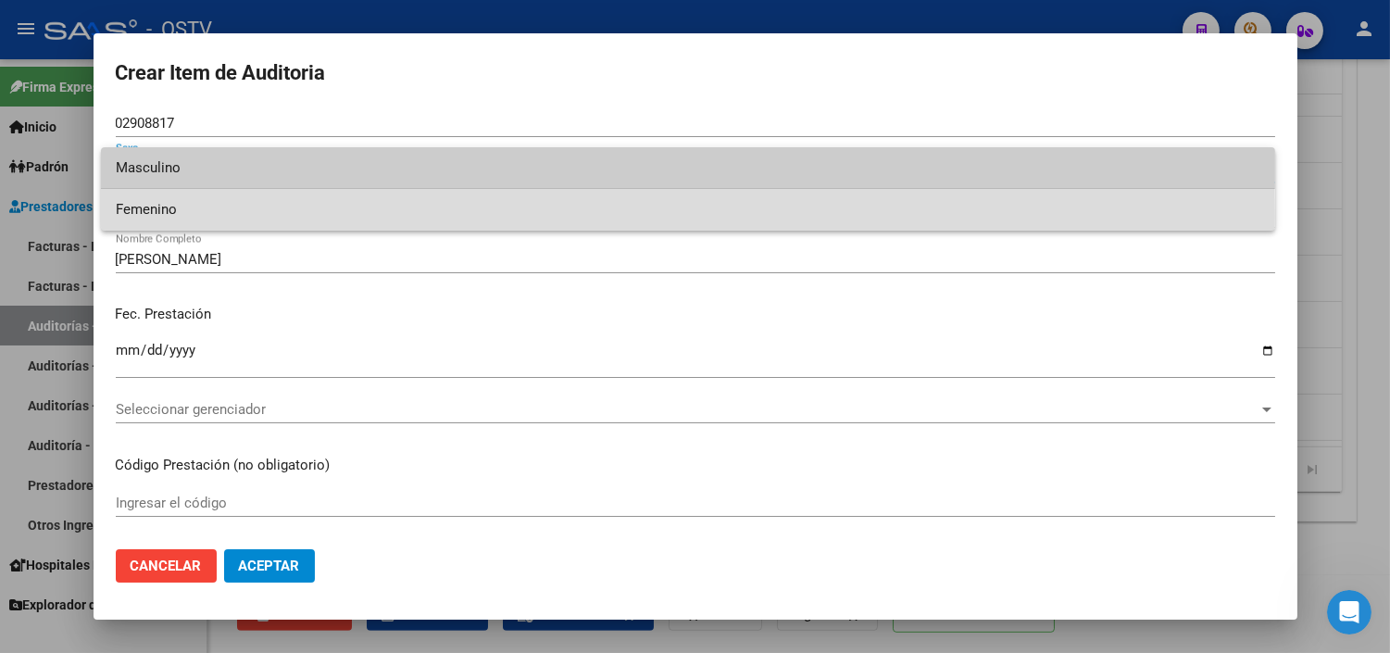
click at [143, 216] on span "Femenino" at bounding box center [688, 210] width 1145 height 42
type input "27029088174"
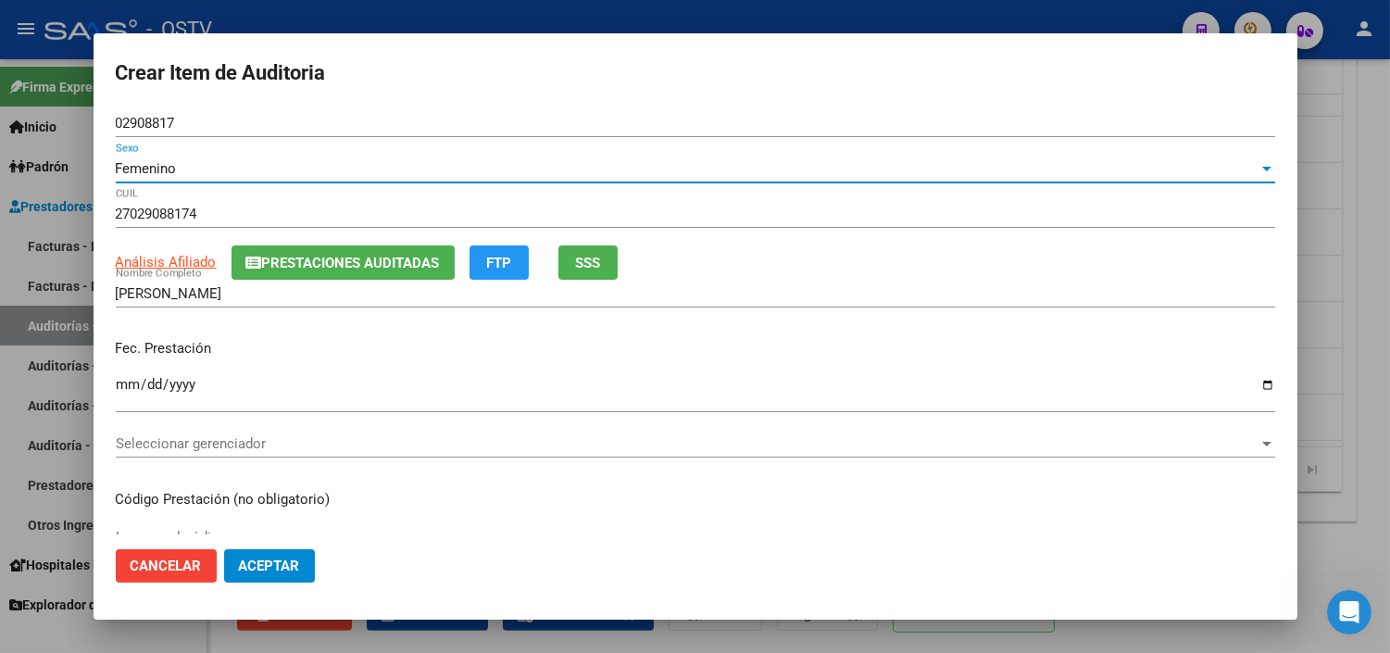
click at [189, 440] on span "Seleccionar gerenciador" at bounding box center [687, 443] width 1143 height 17
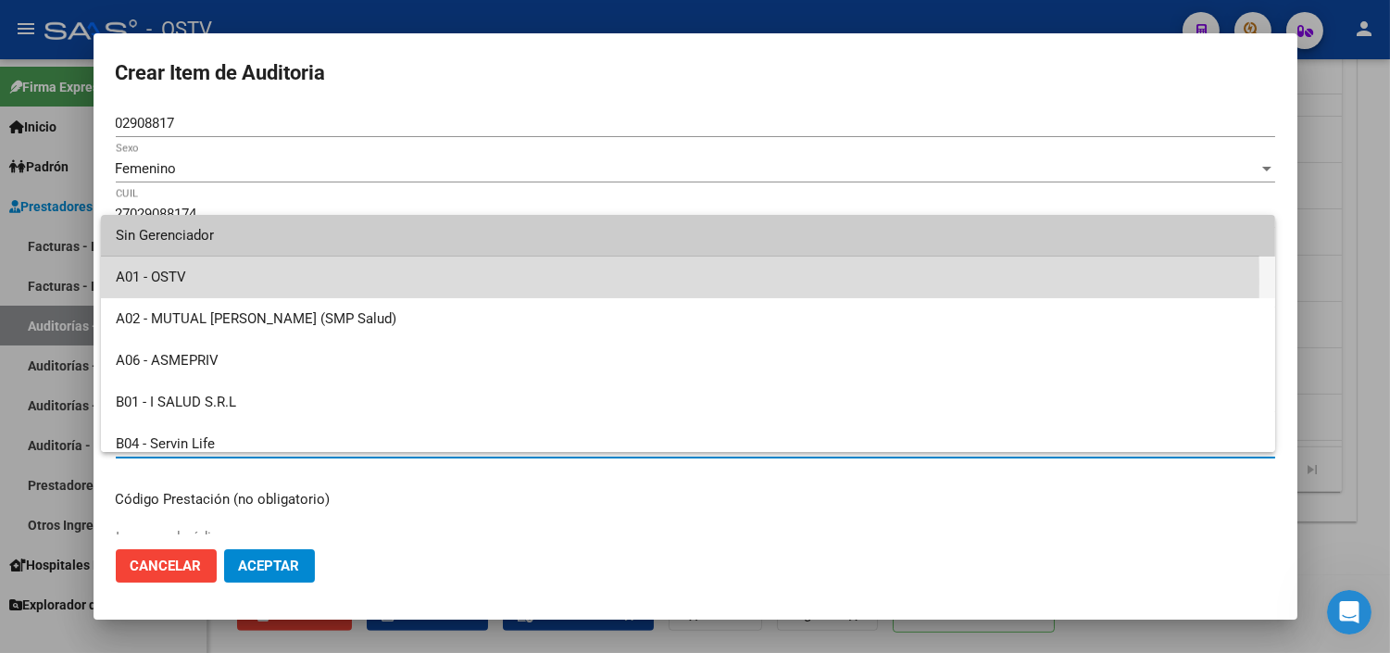
click at [173, 282] on span "A01 - OSTV" at bounding box center [688, 278] width 1145 height 42
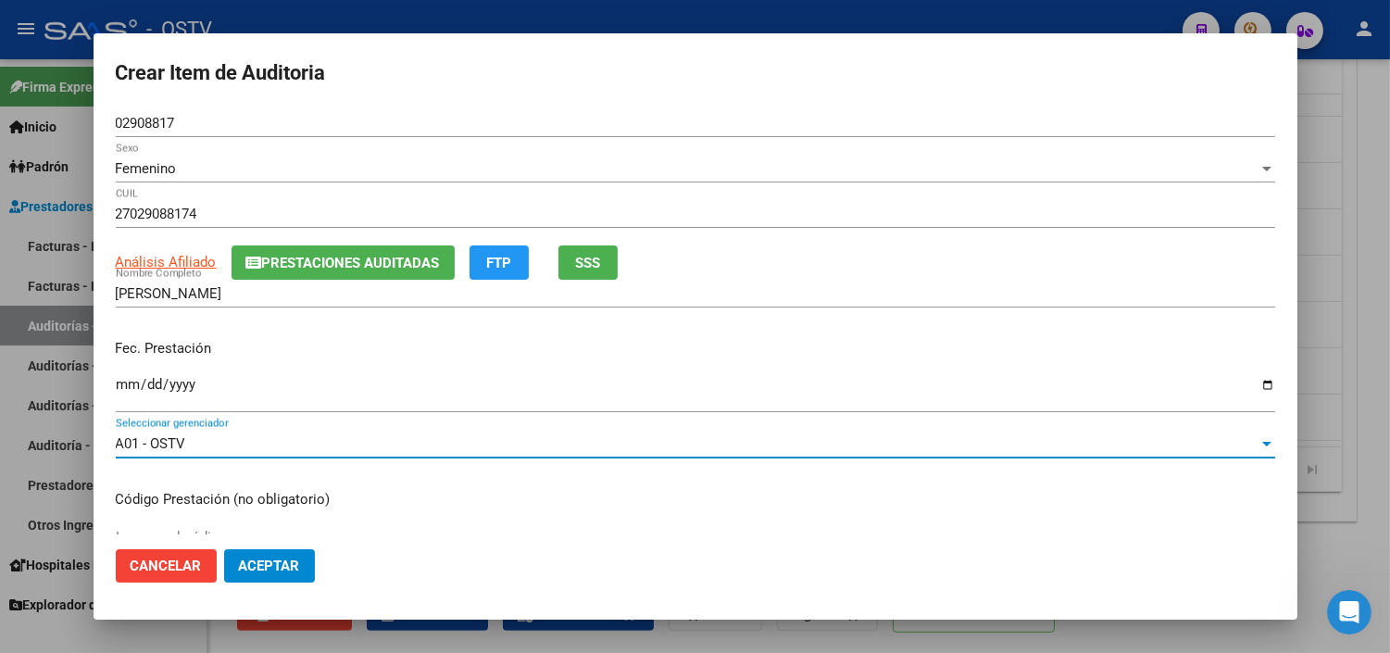
click at [270, 567] on span "Aceptar" at bounding box center [269, 565] width 61 height 17
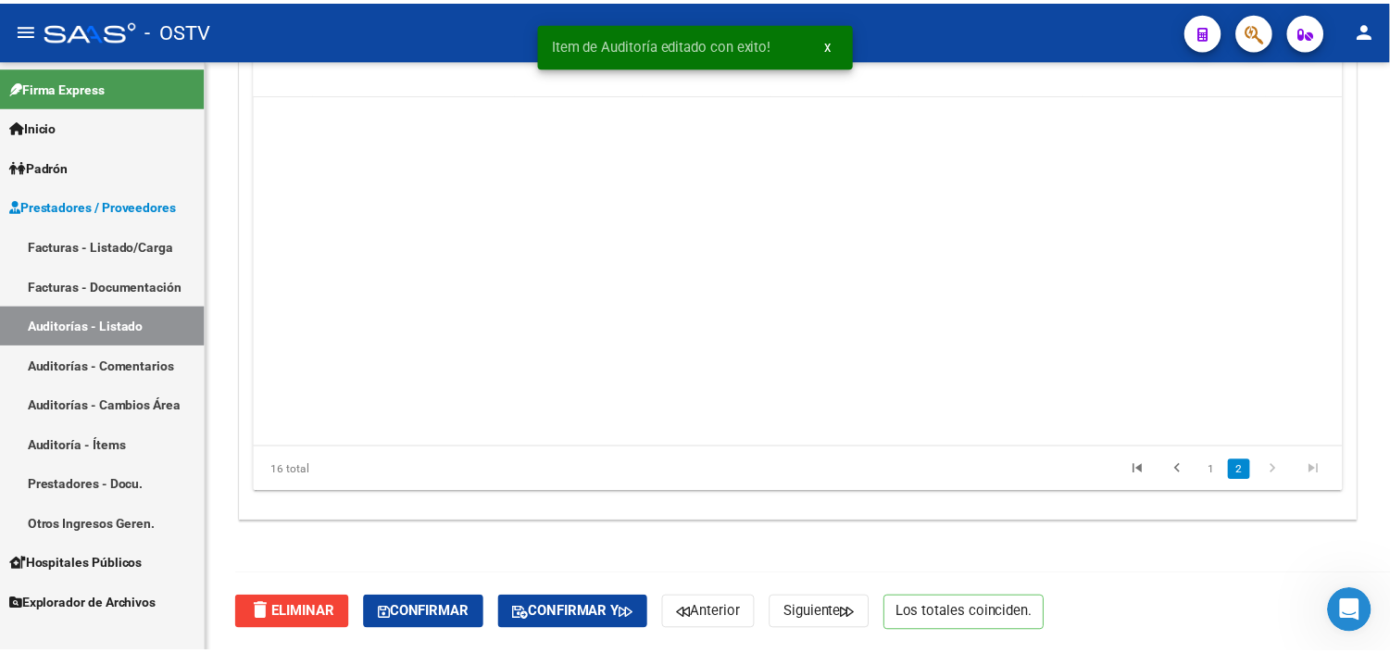
scroll to position [410, 0]
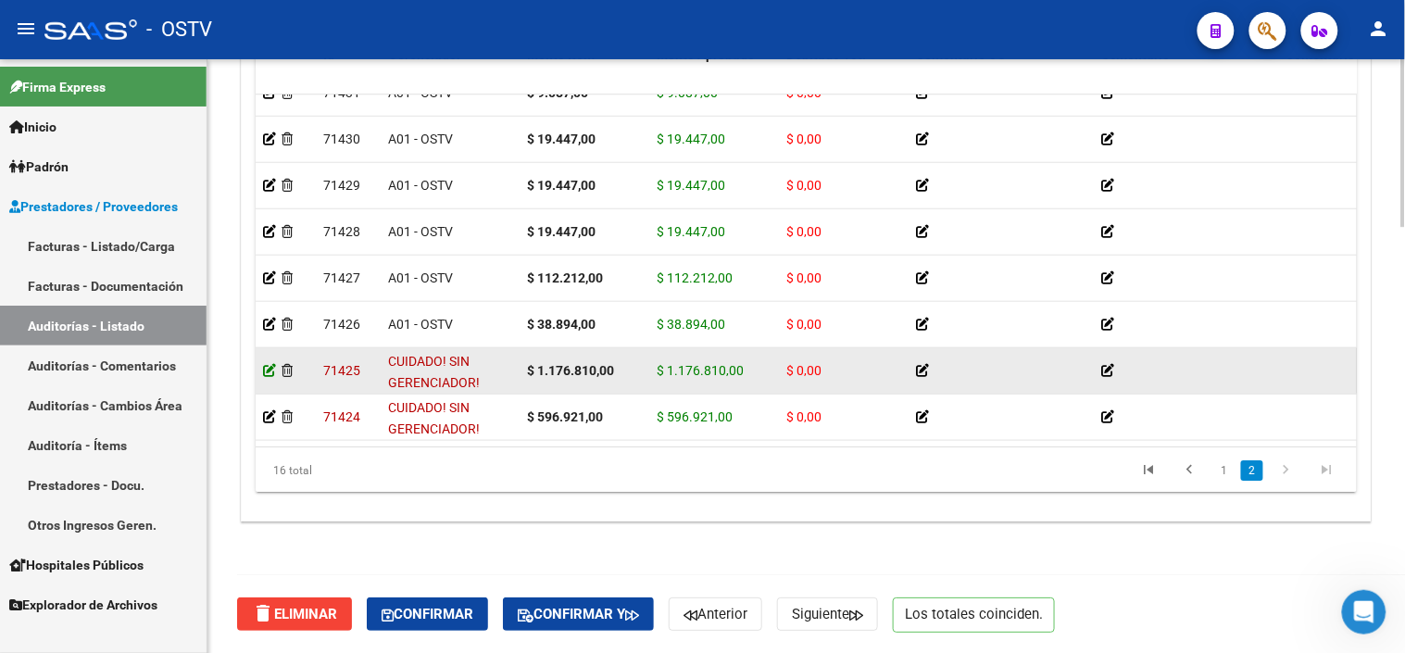
click at [269, 364] on icon at bounding box center [269, 370] width 13 height 13
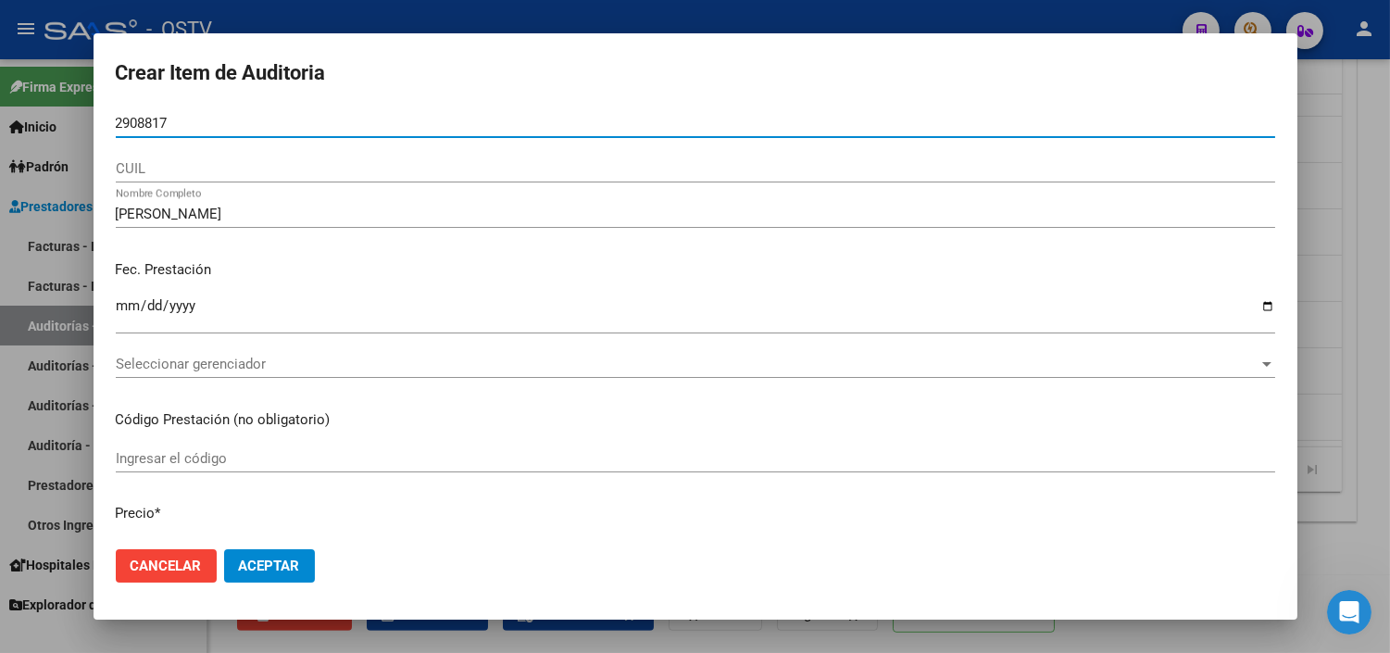
click at [118, 124] on input "2908817" at bounding box center [695, 123] width 1159 height 17
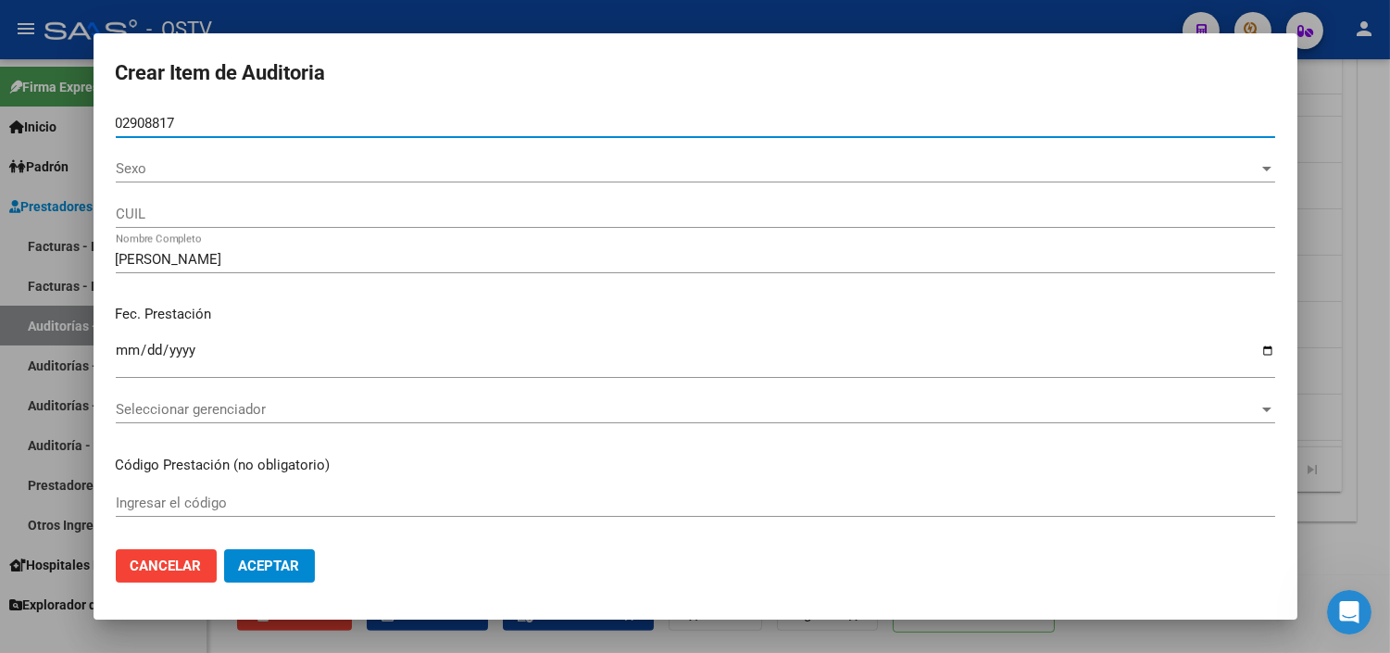
type input "02908817"
click at [148, 169] on span "Sexo" at bounding box center [687, 168] width 1143 height 17
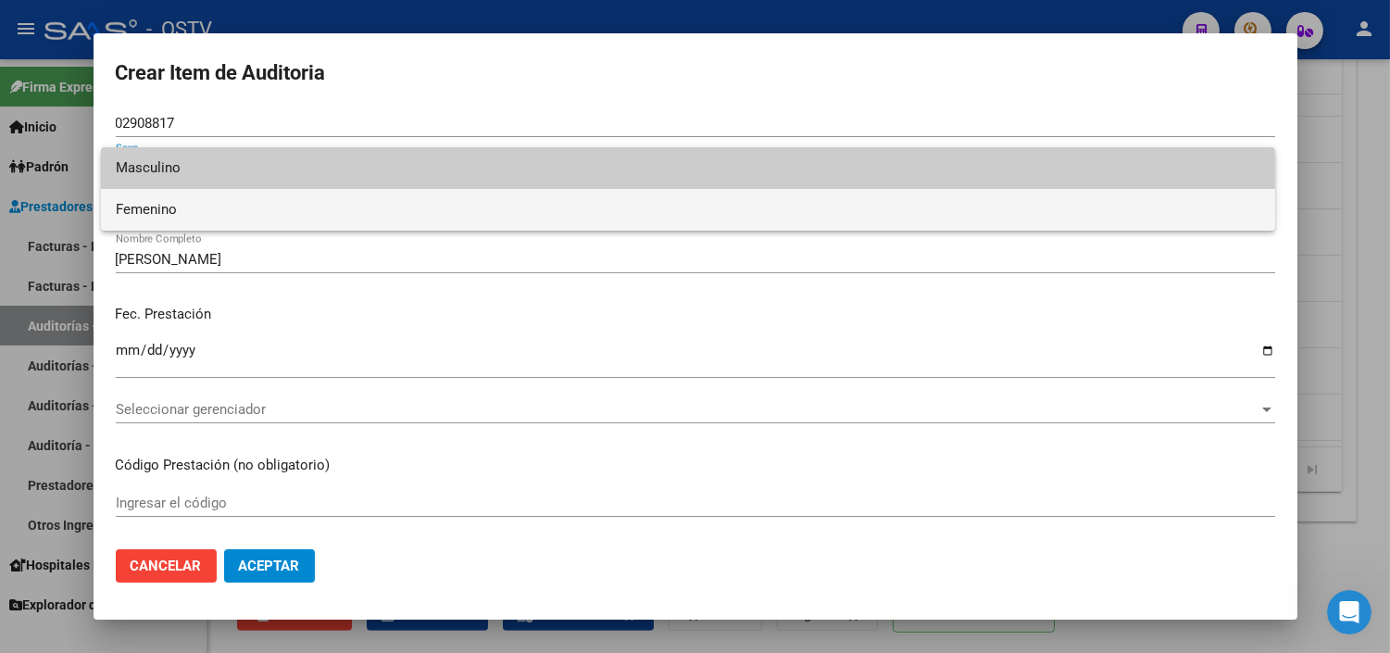
click at [148, 208] on span "Femenino" at bounding box center [688, 210] width 1145 height 42
type input "27029088174"
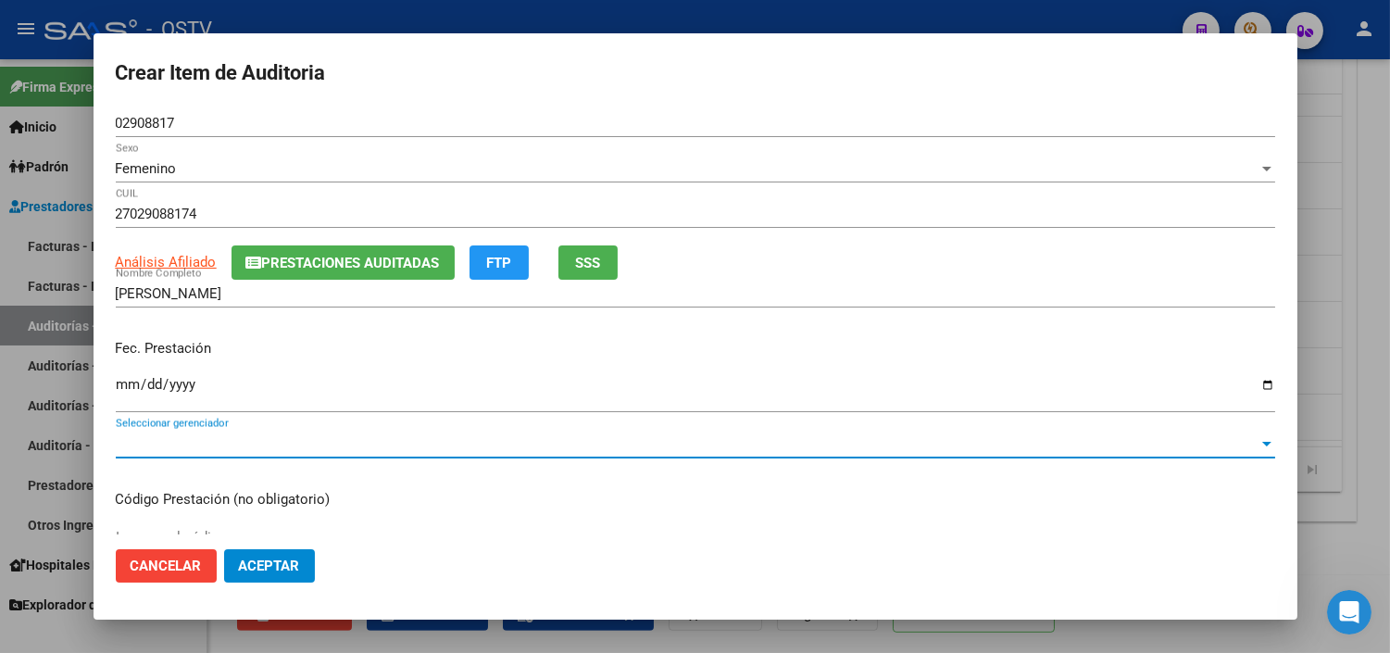
click at [177, 449] on span "Seleccionar gerenciador" at bounding box center [687, 443] width 1143 height 17
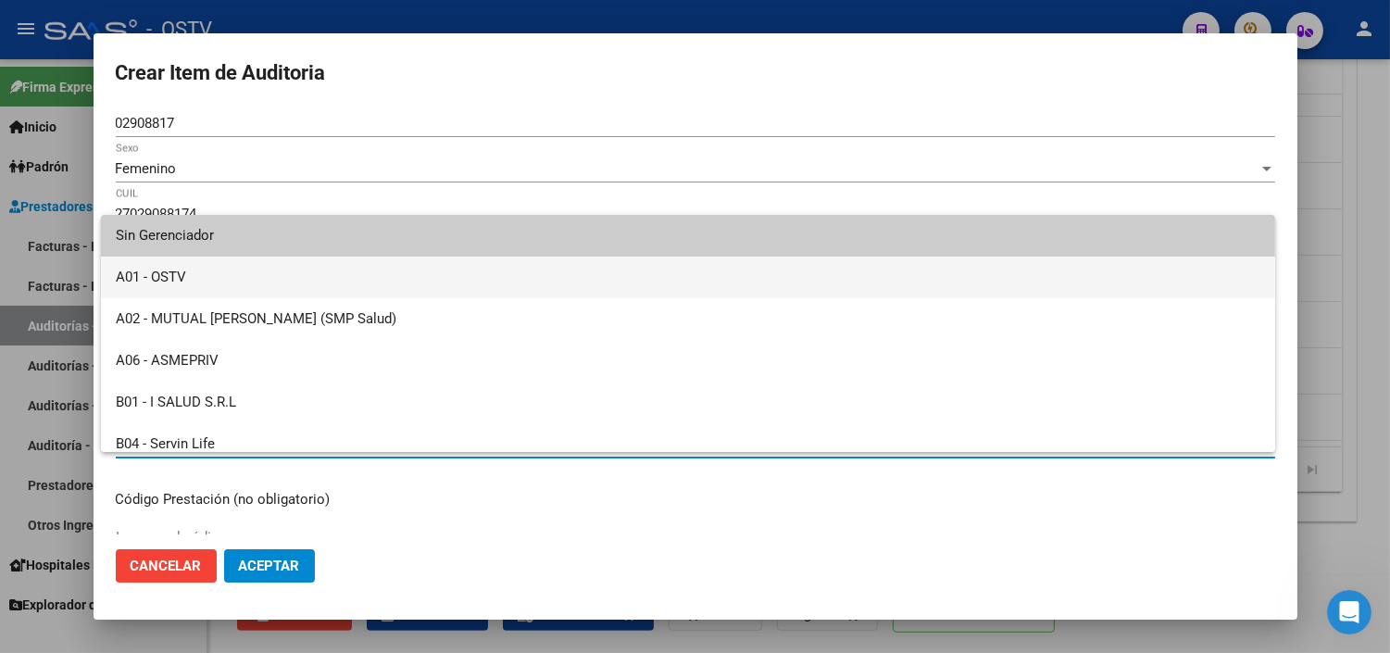
click at [177, 271] on span "A01 - OSTV" at bounding box center [688, 278] width 1145 height 42
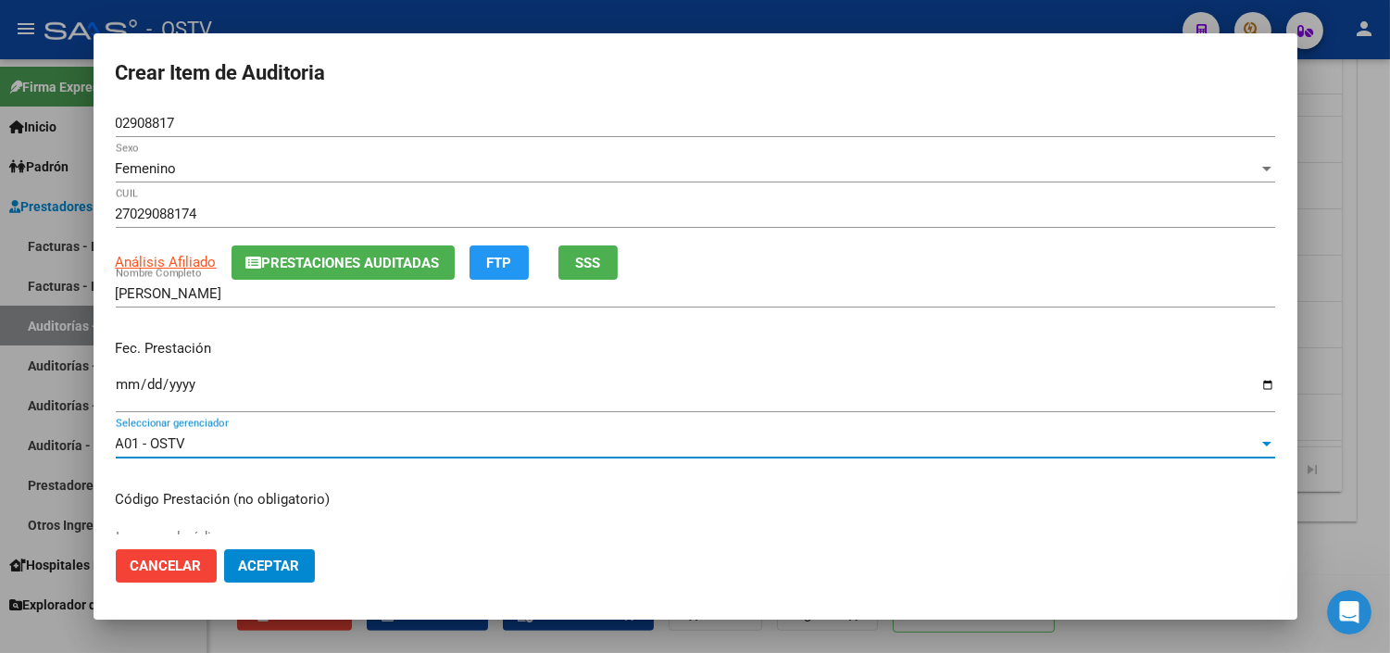
click at [239, 569] on span "Aceptar" at bounding box center [269, 565] width 61 height 17
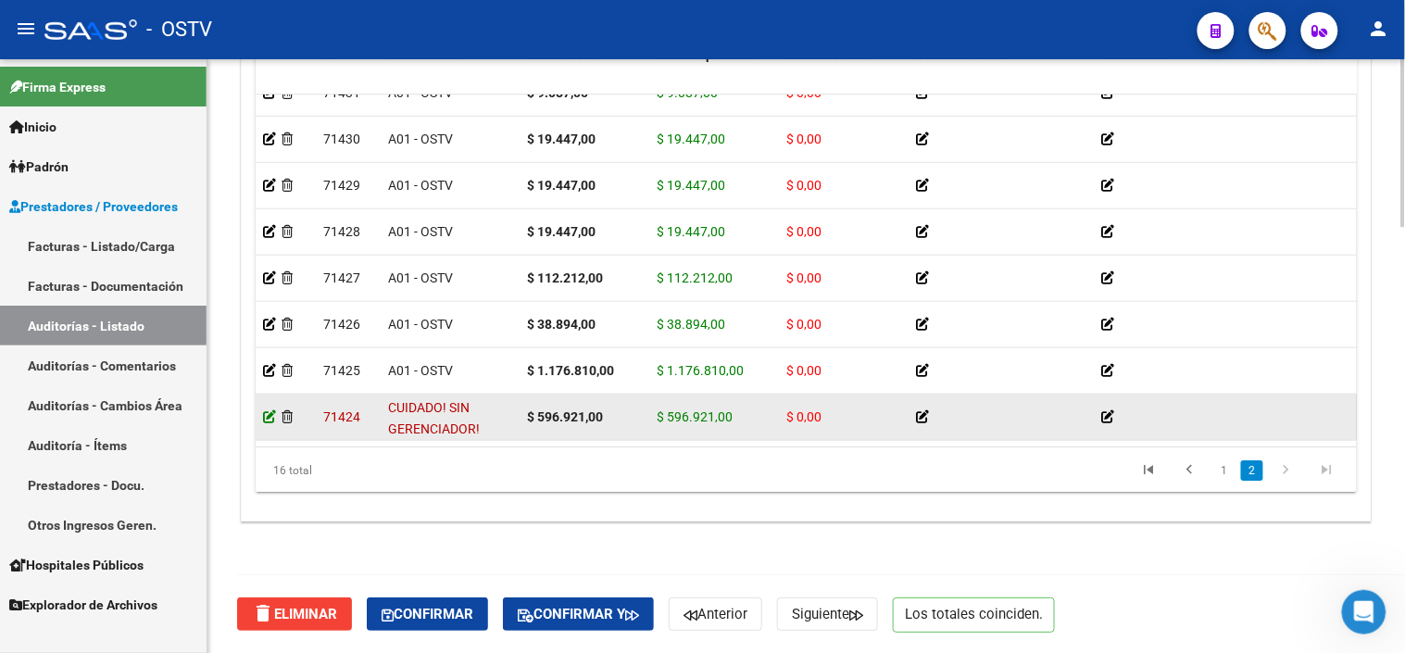
click at [269, 410] on icon at bounding box center [269, 416] width 13 height 13
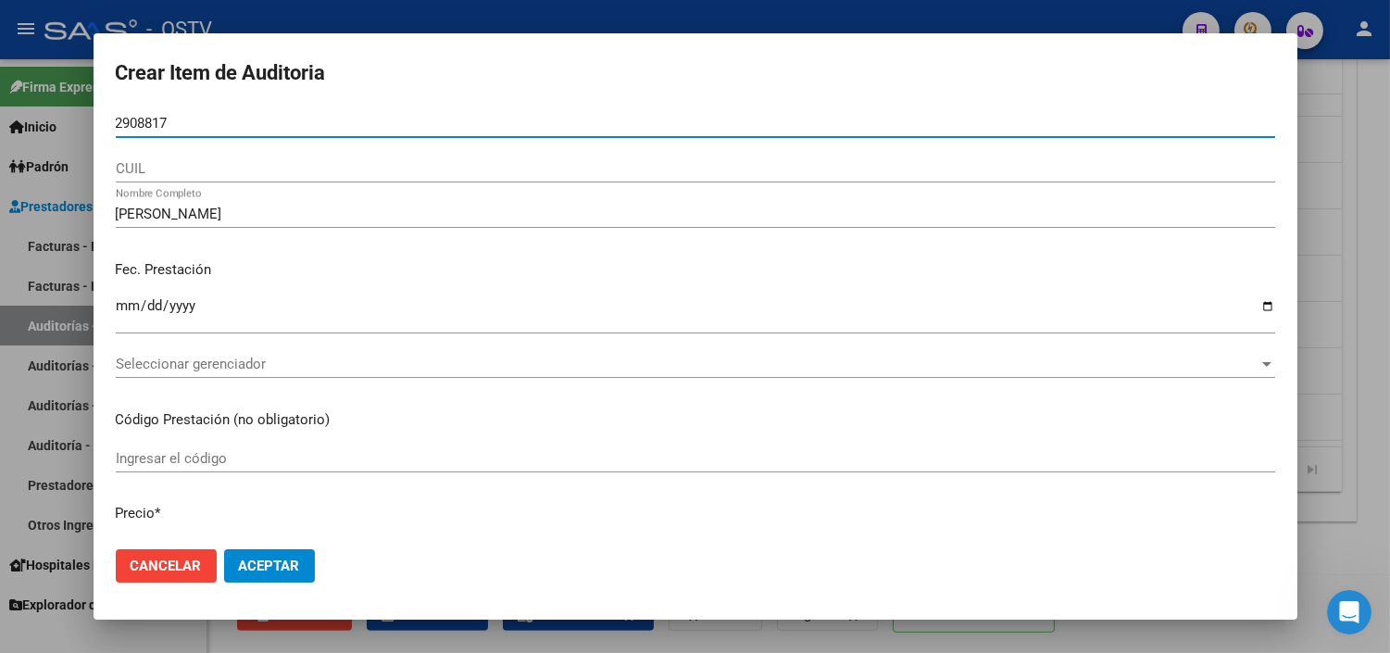
click at [117, 127] on input "2908817" at bounding box center [695, 123] width 1159 height 17
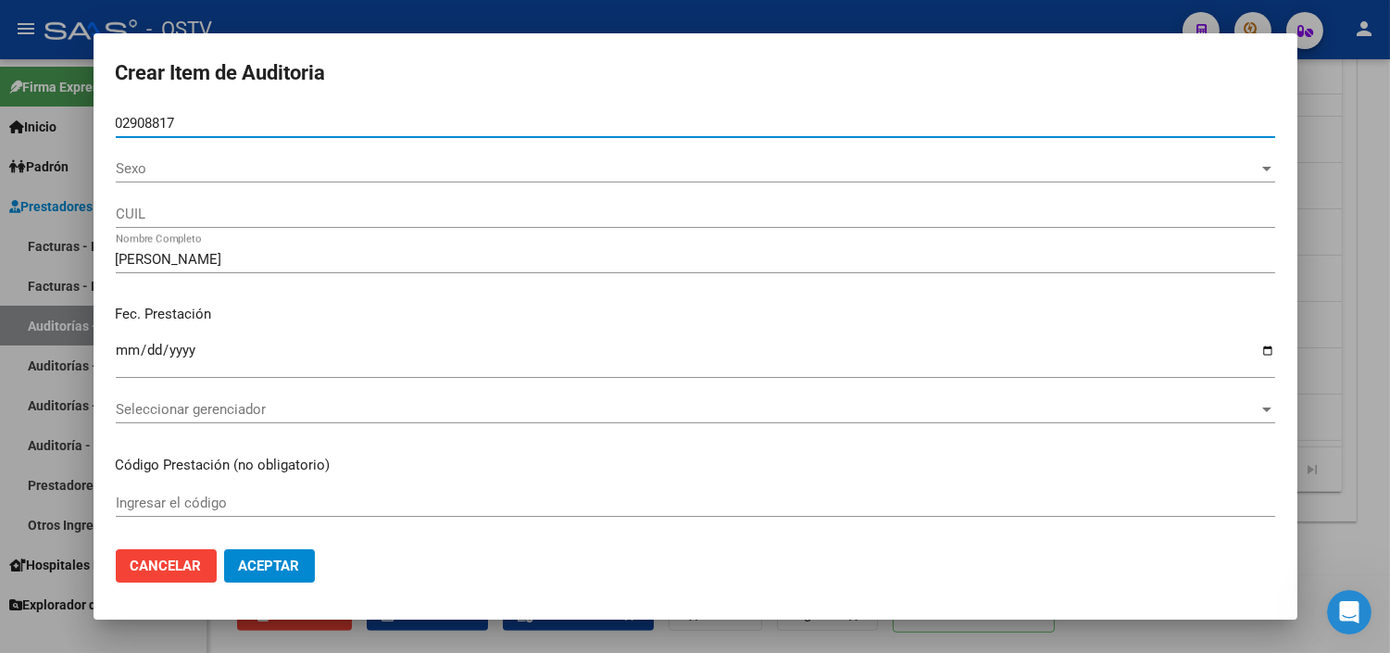
type input "02908817"
click at [125, 168] on span "Sexo" at bounding box center [687, 168] width 1143 height 17
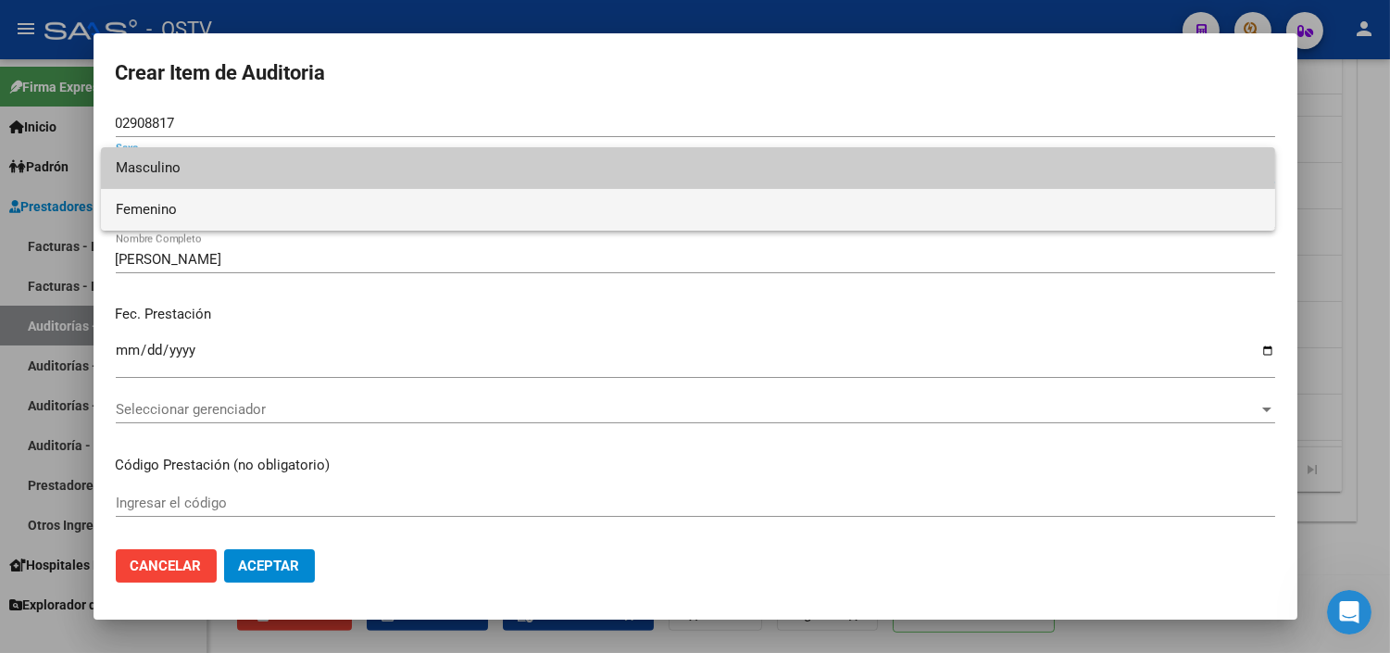
click at [141, 208] on span "Femenino" at bounding box center [688, 210] width 1145 height 42
type input "27029088174"
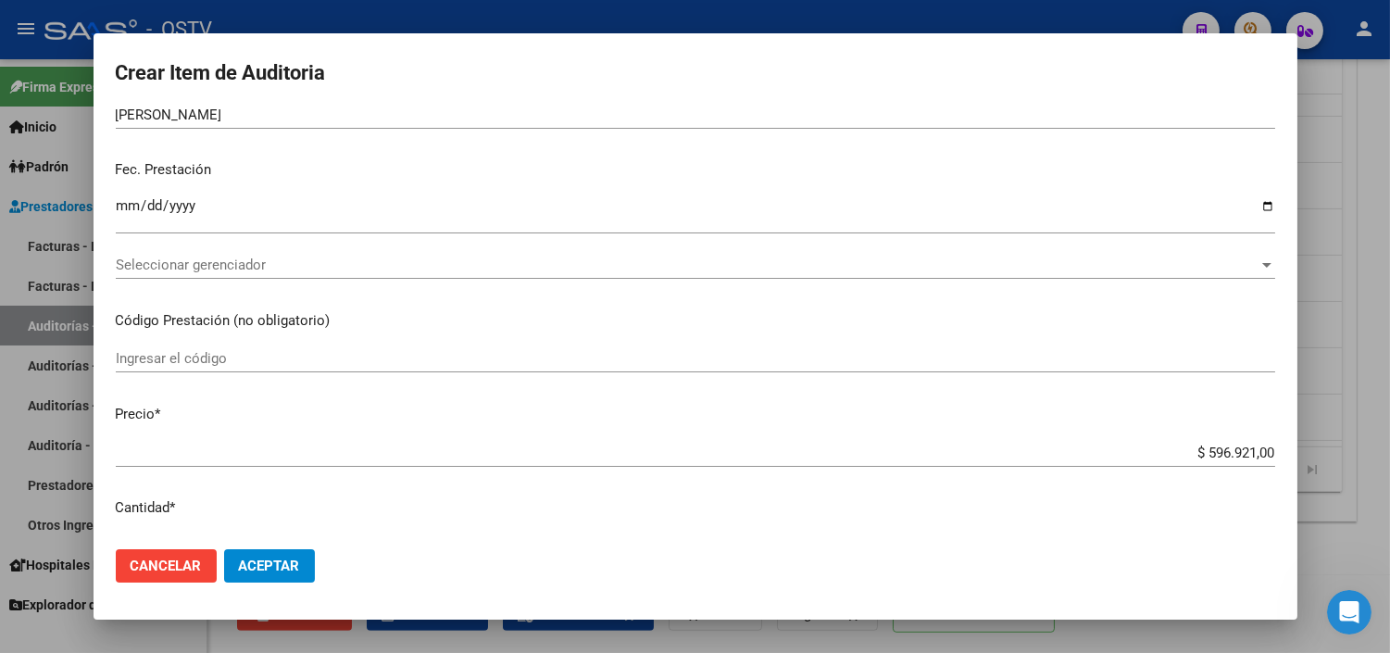
scroll to position [206, 0]
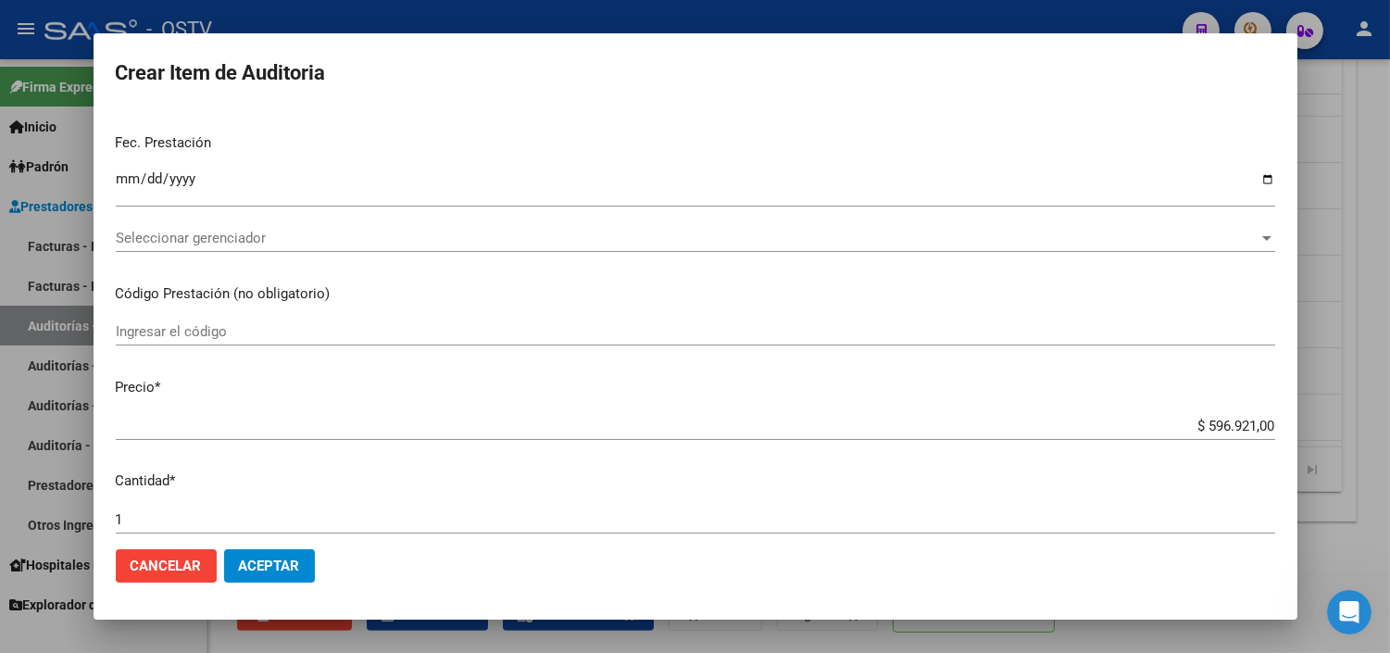
click at [143, 232] on span "Seleccionar gerenciador" at bounding box center [687, 238] width 1143 height 17
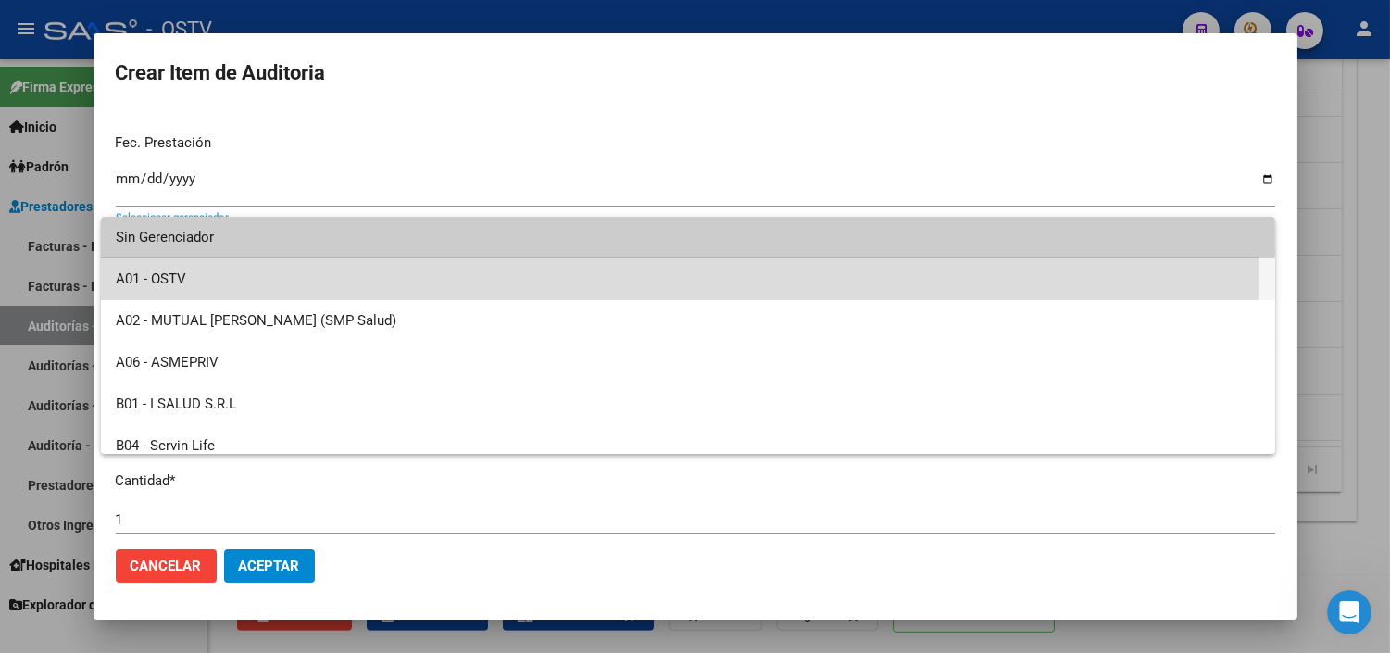
click at [144, 287] on span "A01 - OSTV" at bounding box center [688, 279] width 1145 height 42
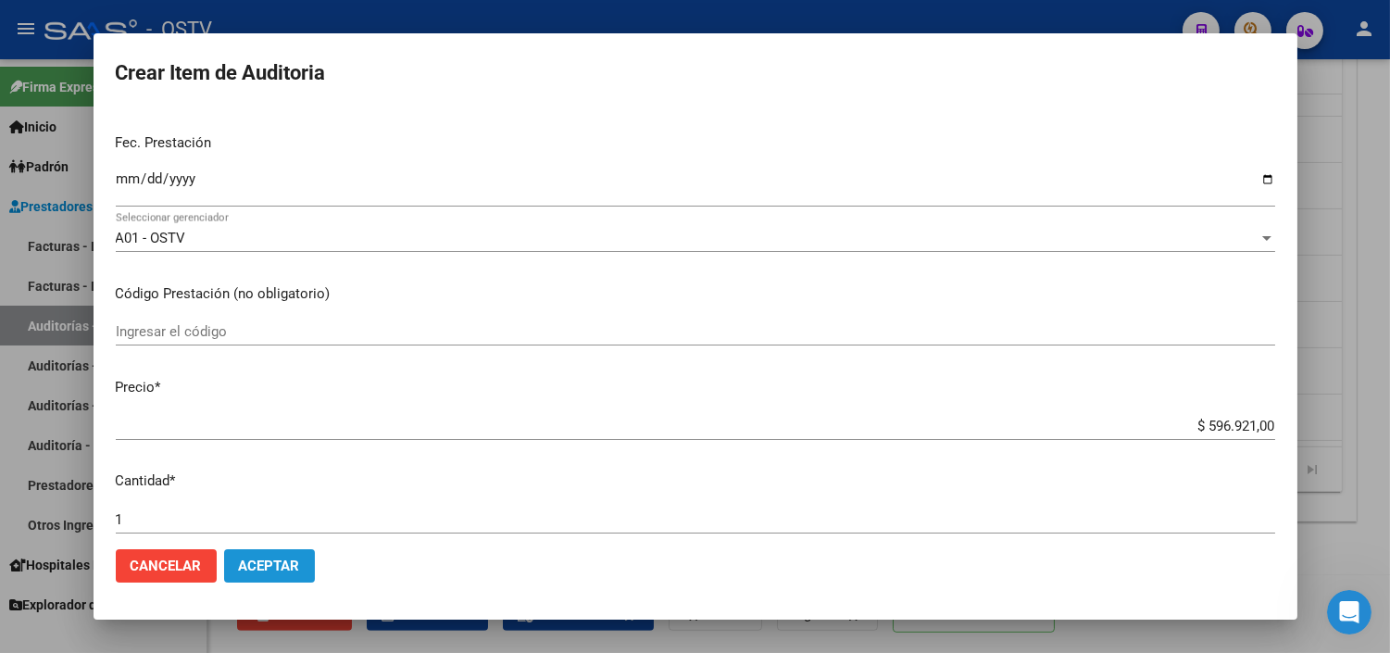
drag, startPoint x: 252, startPoint y: 568, endPoint x: 337, endPoint y: 537, distance: 90.5
click at [253, 567] on span "Aceptar" at bounding box center [269, 565] width 61 height 17
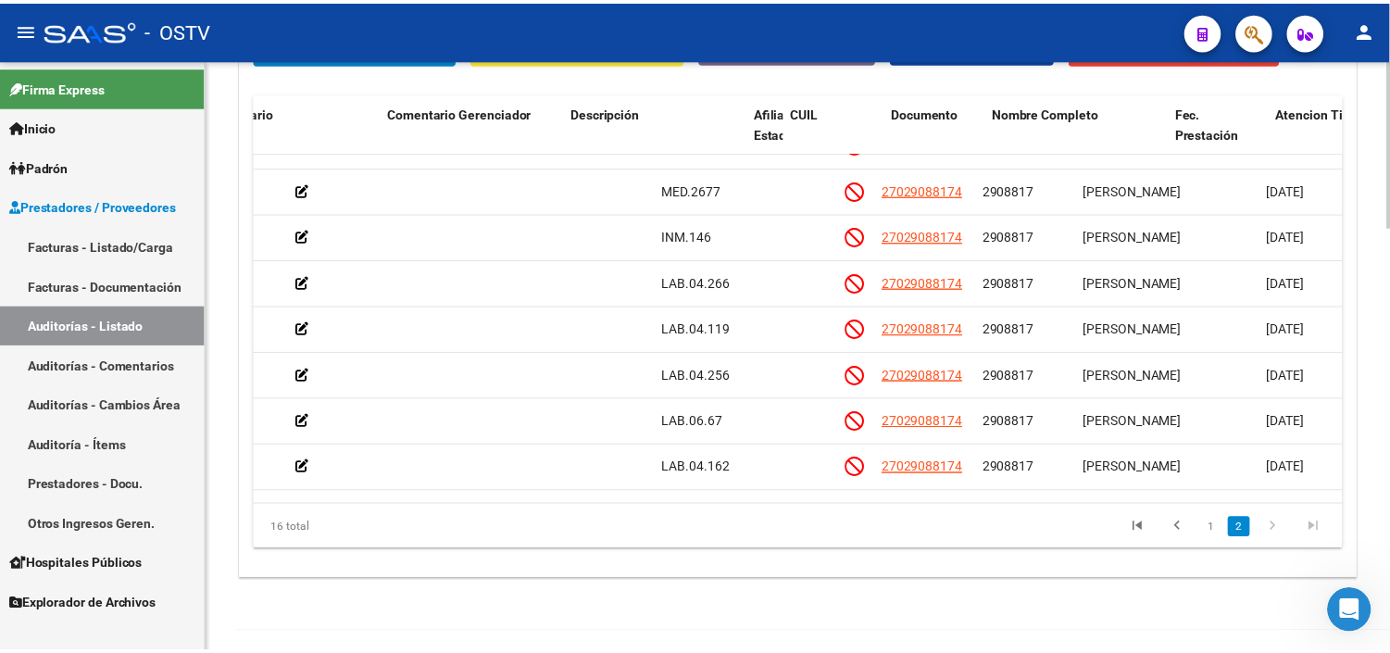
scroll to position [308, 938]
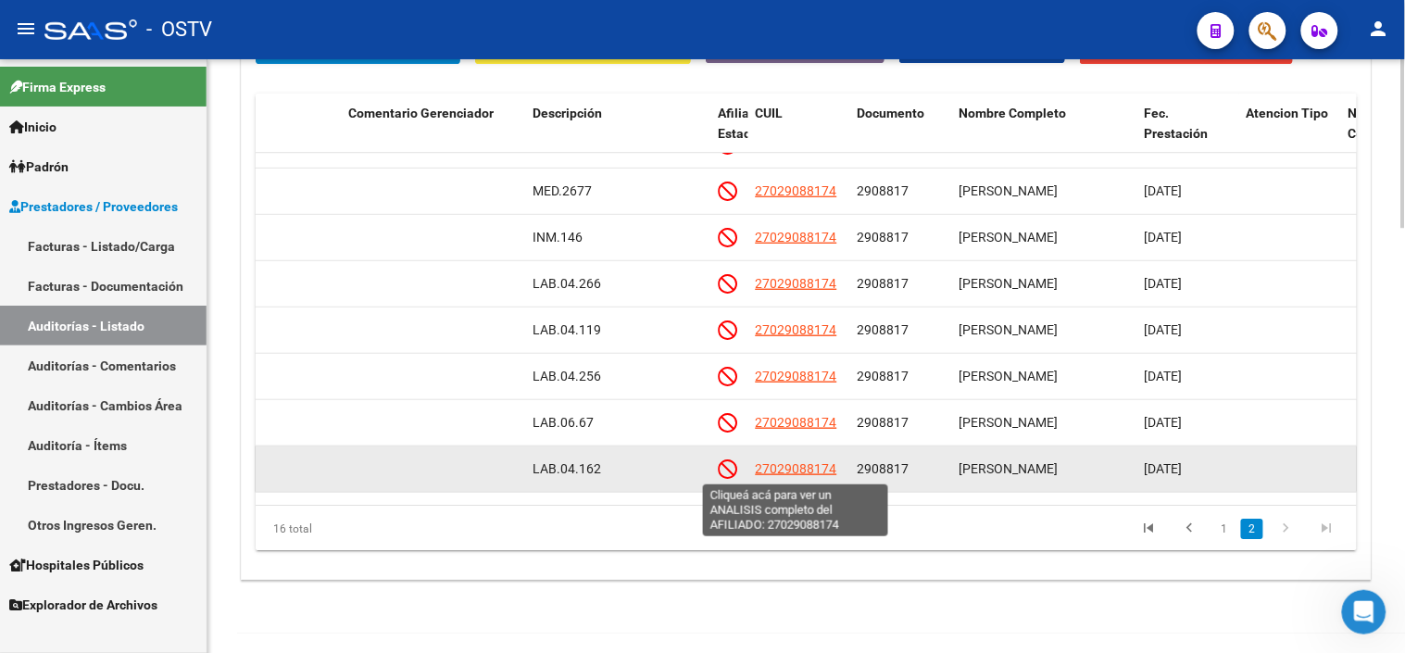
click at [779, 466] on span "27029088174" at bounding box center [796, 468] width 81 height 15
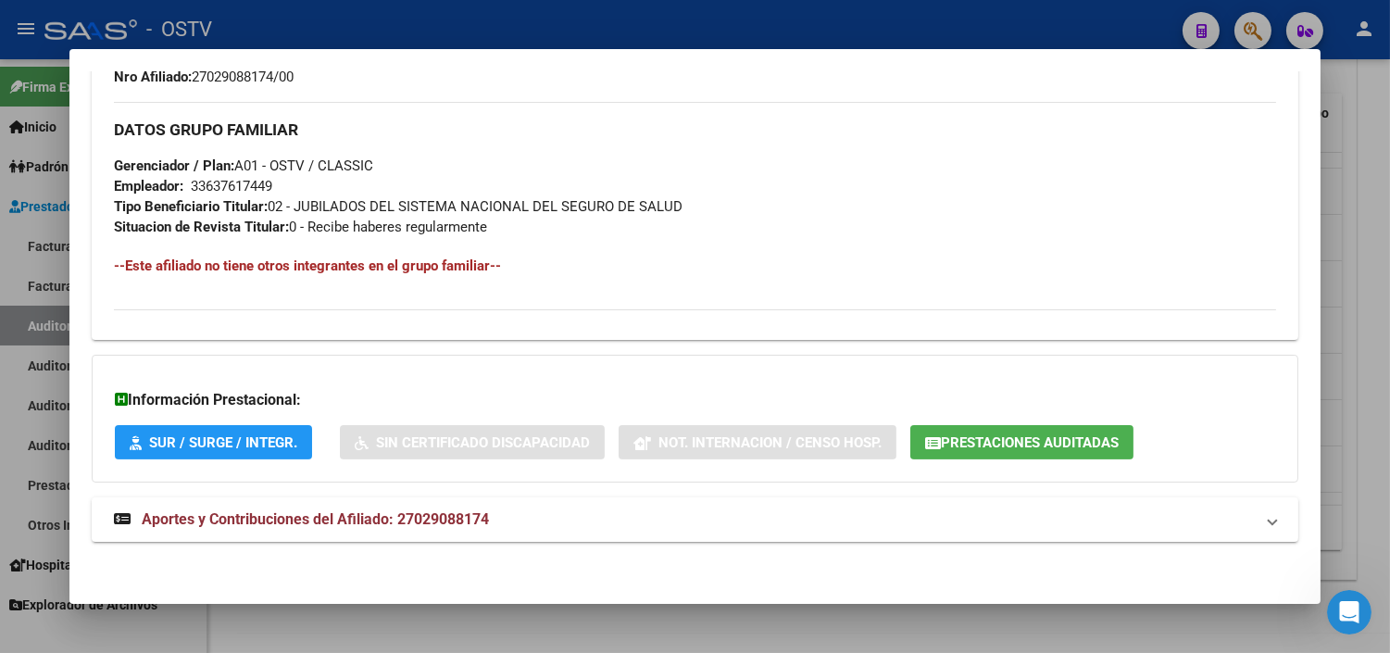
scroll to position [899, 0]
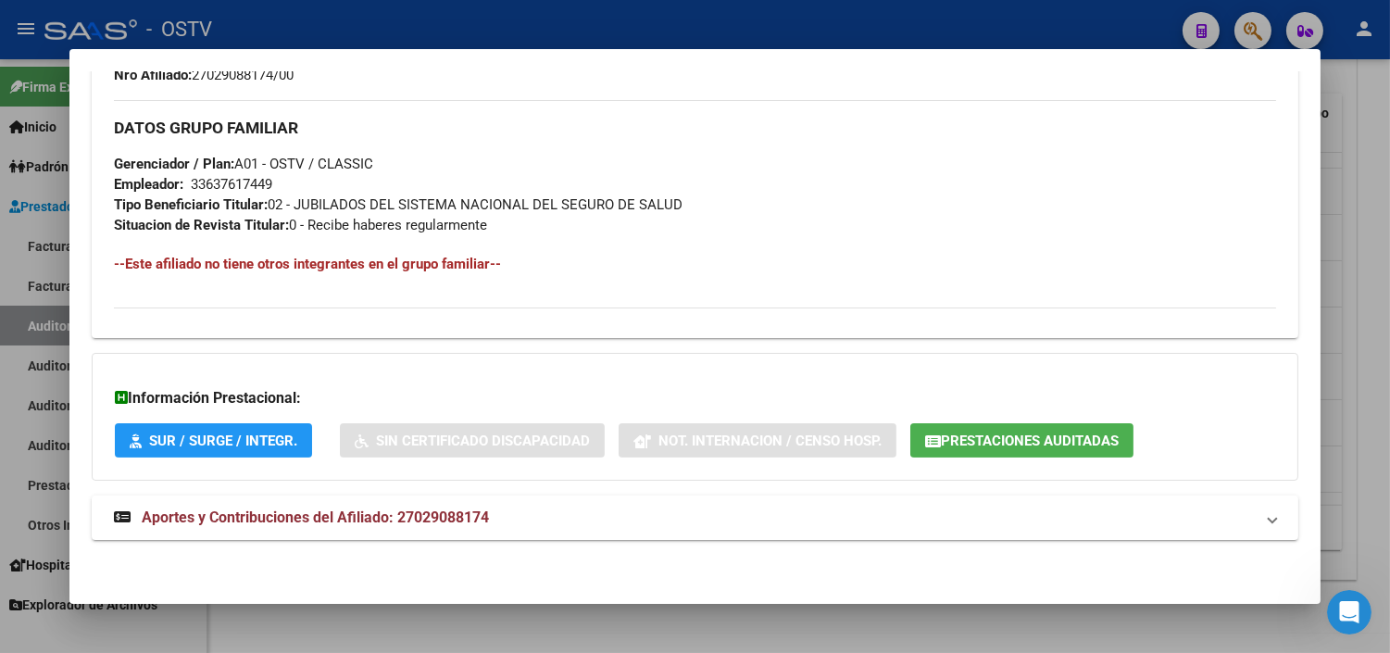
click at [1081, 432] on span "Prestaciones Auditadas" at bounding box center [1022, 440] width 194 height 17
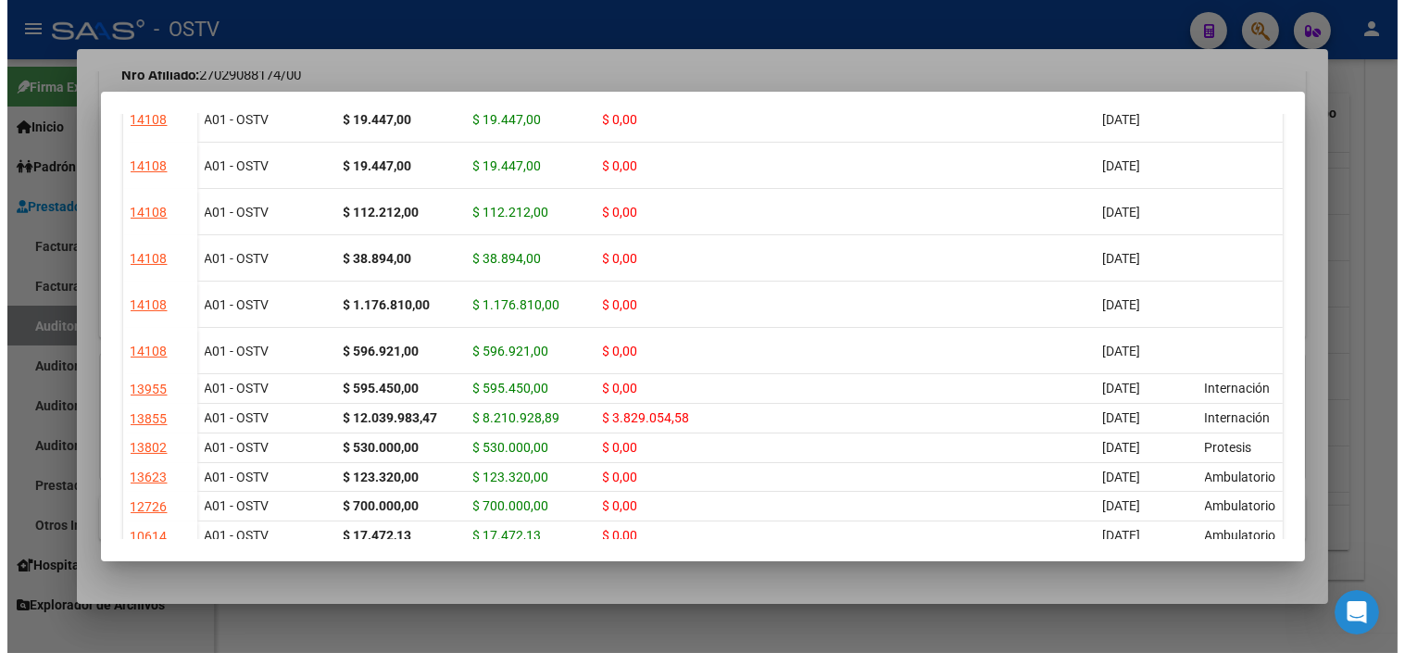
scroll to position [617, 0]
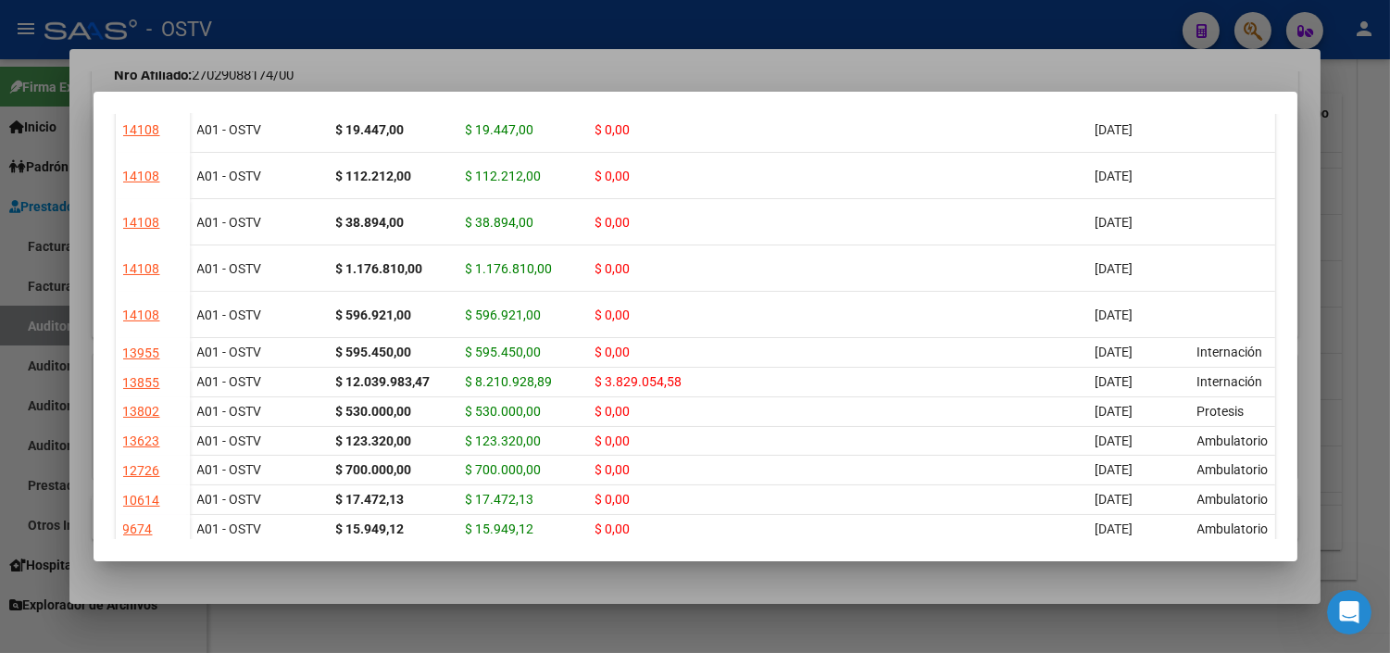
click at [707, 580] on div at bounding box center [695, 326] width 1390 height 653
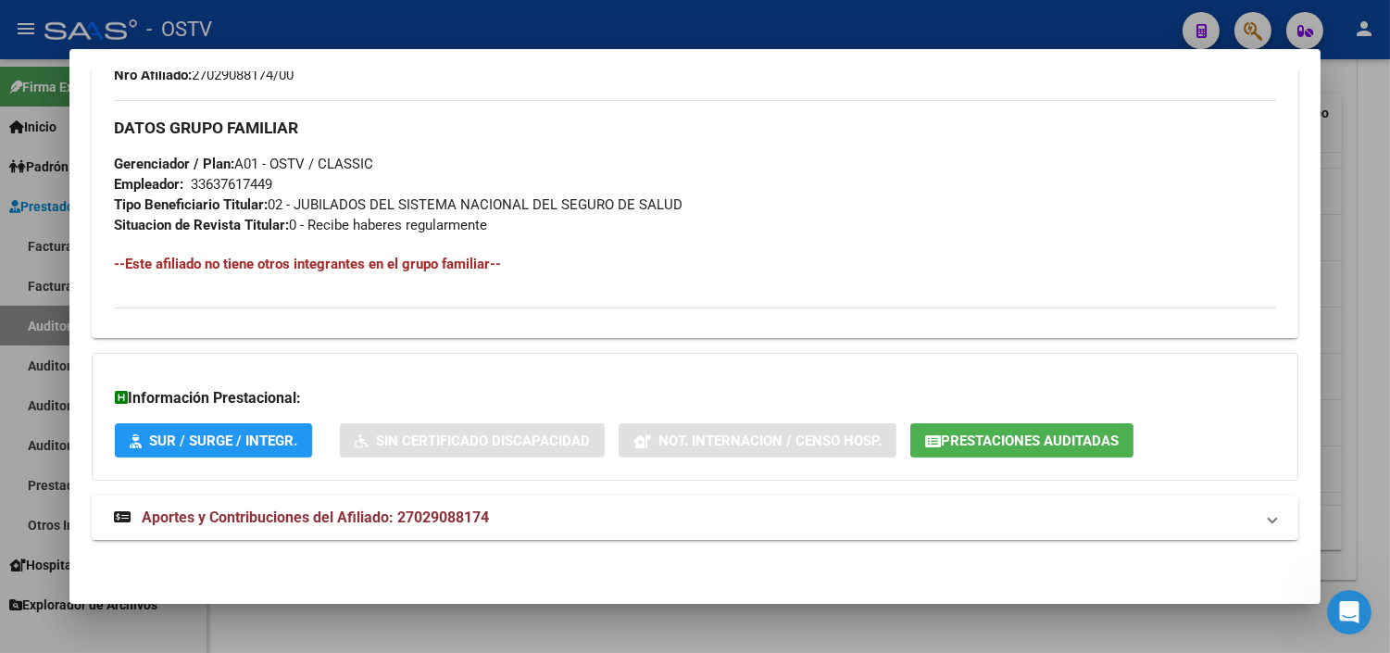
click at [707, 613] on div at bounding box center [695, 326] width 1390 height 653
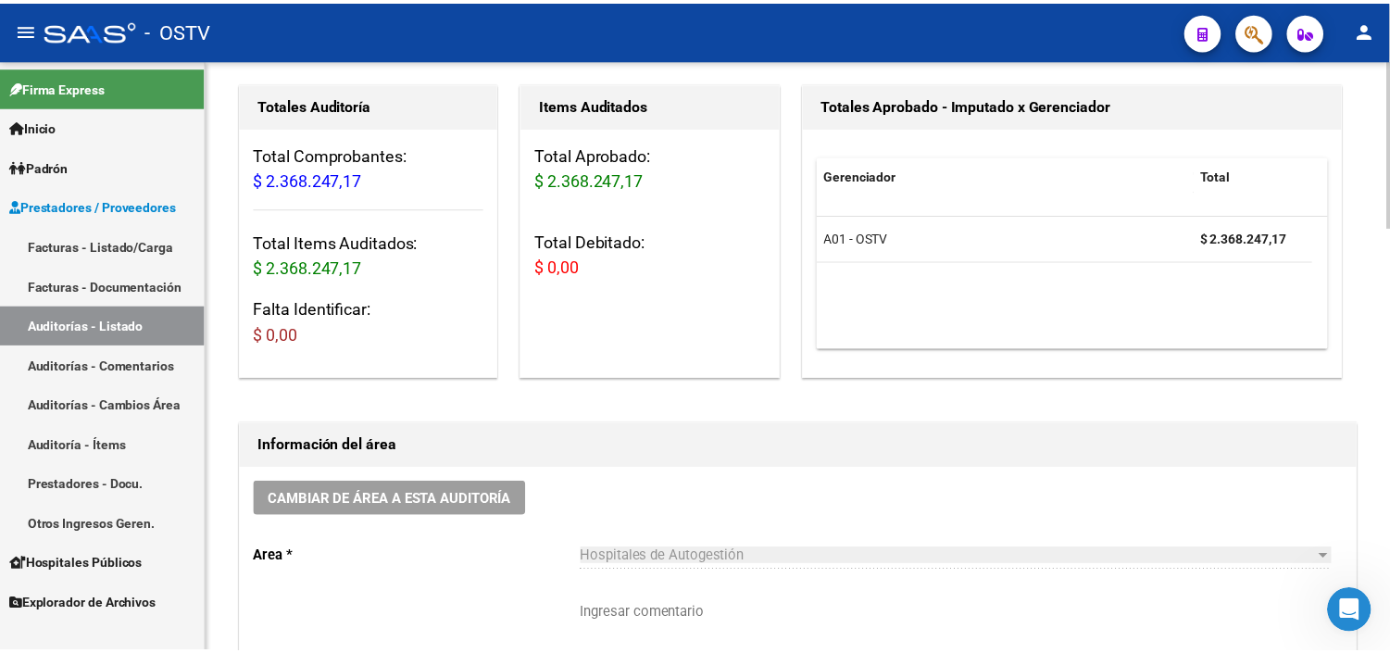
scroll to position [103, 0]
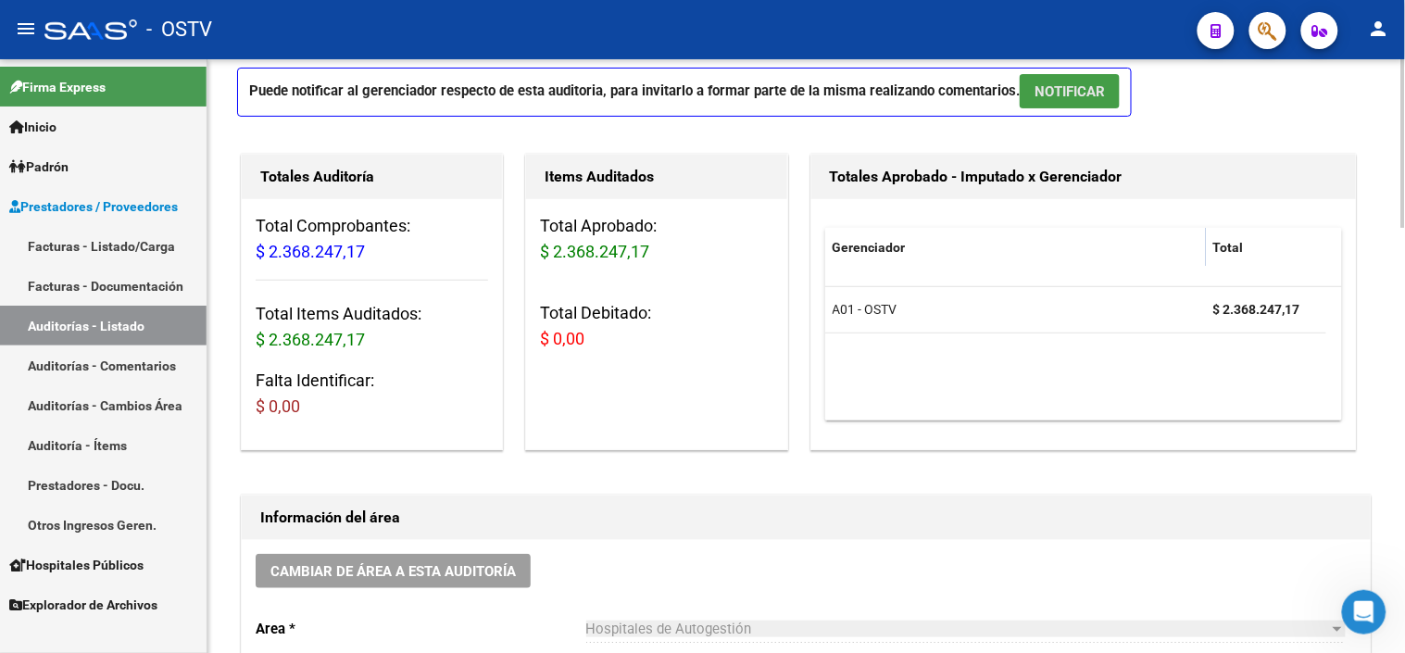
click at [1080, 94] on span "NOTIFICAR" at bounding box center [1069, 91] width 70 height 17
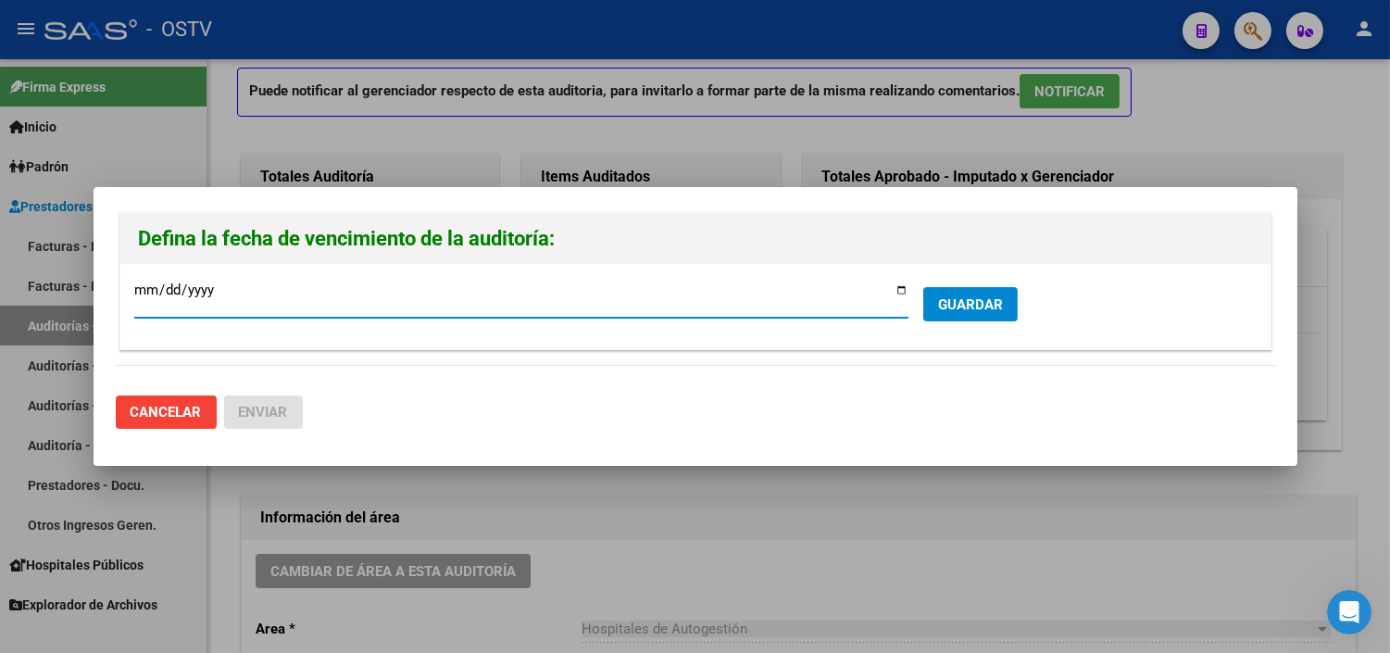
click at [995, 309] on span "GUARDAR" at bounding box center [970, 304] width 65 height 17
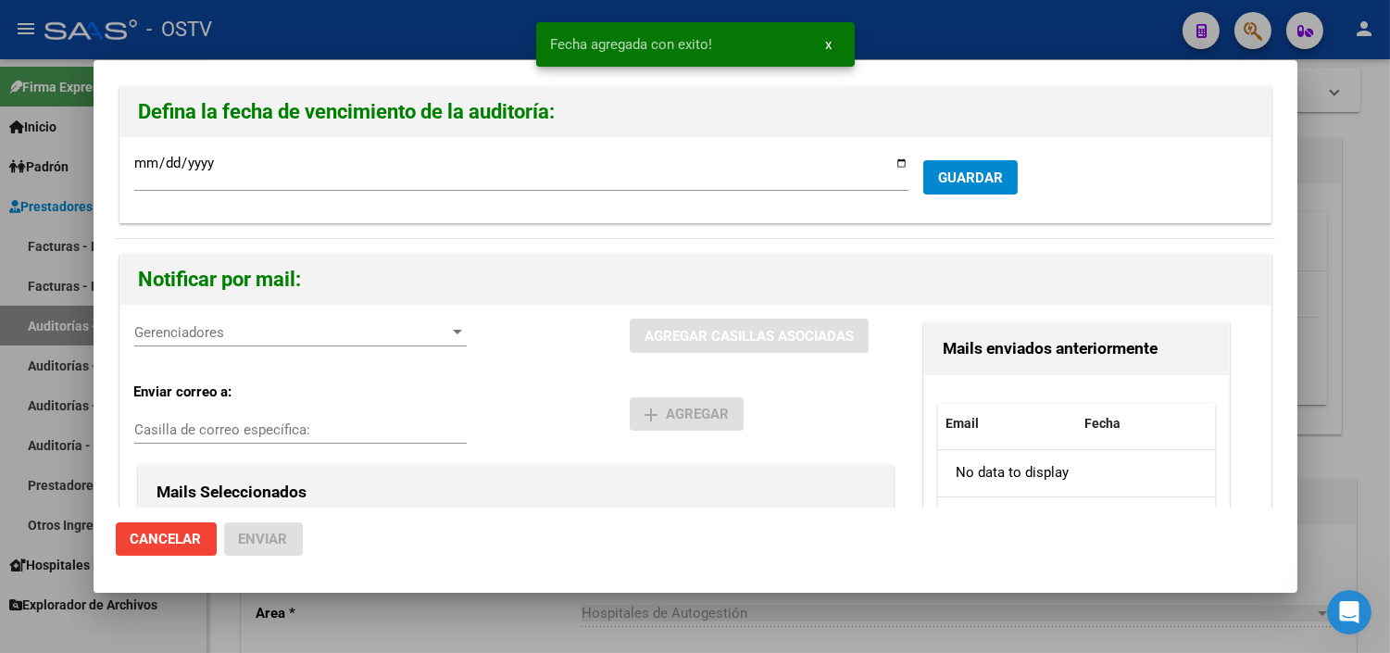
click at [235, 317] on div "Gerenciadores Gerenciadores AGREGAR CASILLAS ASOCIADAS Enviar correo a: Casilla…" at bounding box center [695, 519] width 1150 height 429
click at [224, 333] on span "Gerenciadores" at bounding box center [292, 332] width 316 height 17
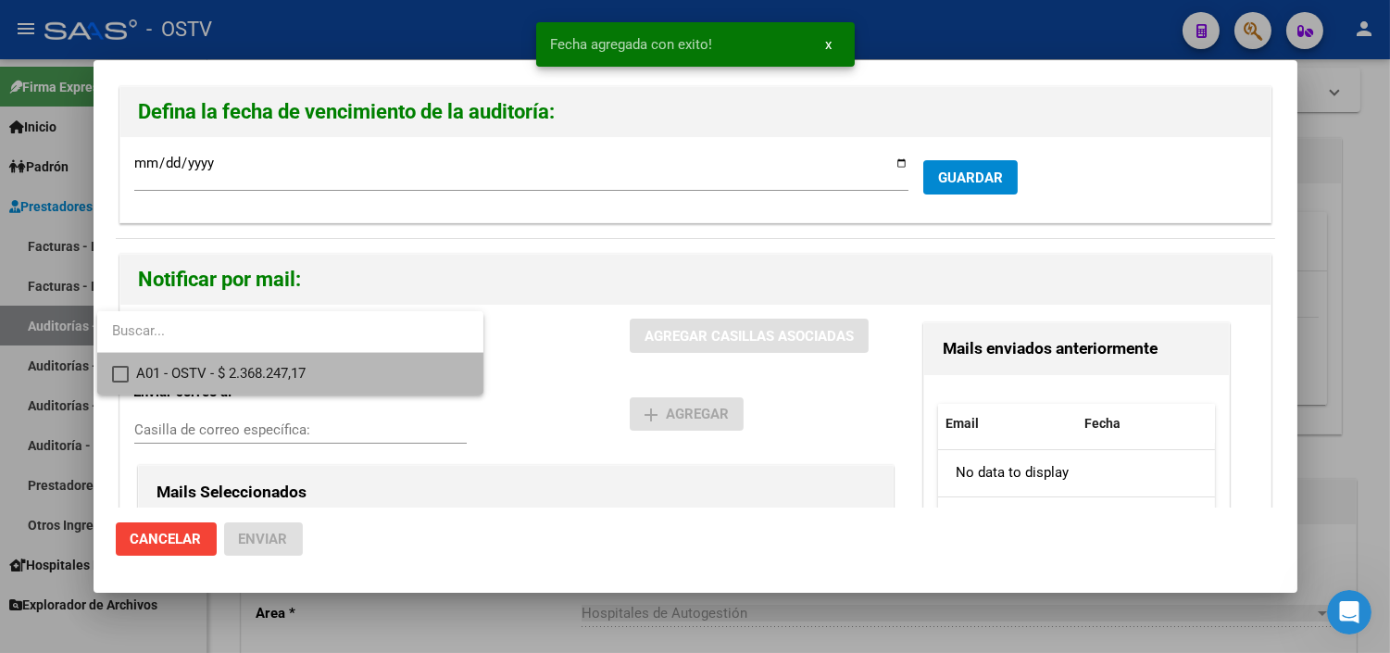
click at [179, 366] on span "A01 - OSTV - $ 2.368.247,17" at bounding box center [302, 374] width 332 height 42
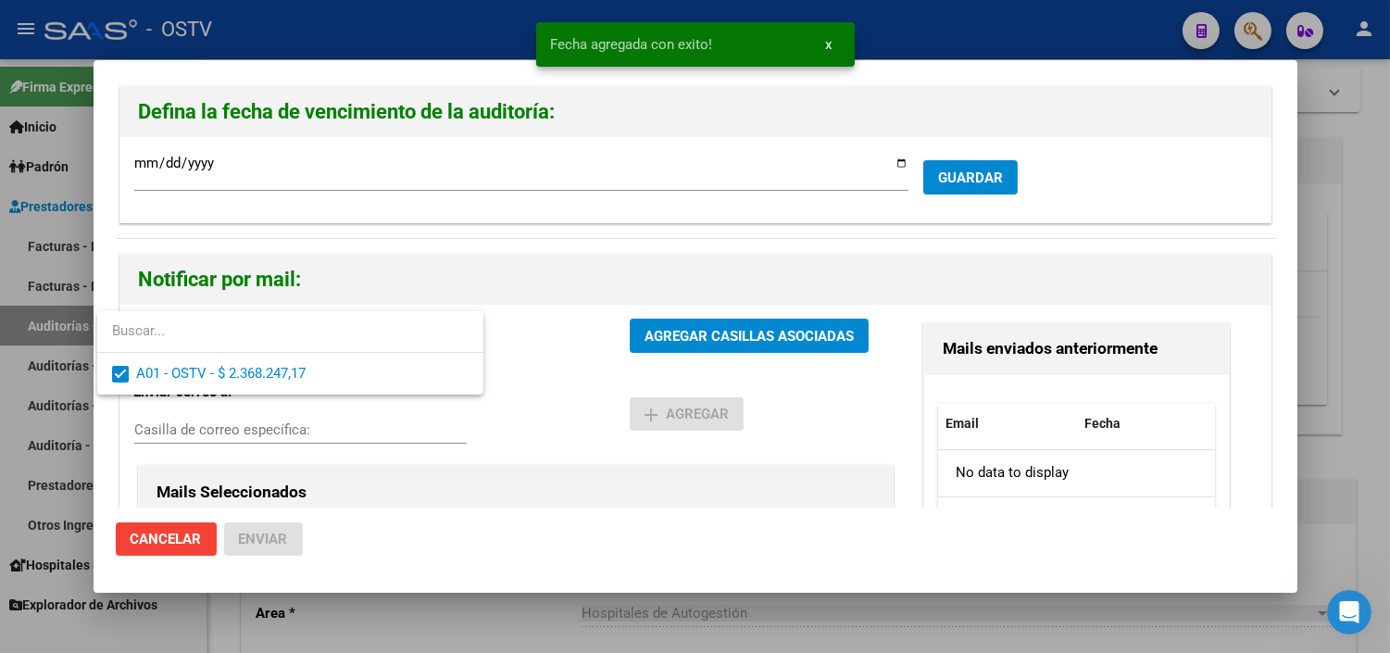
click at [669, 346] on div at bounding box center [695, 326] width 1390 height 653
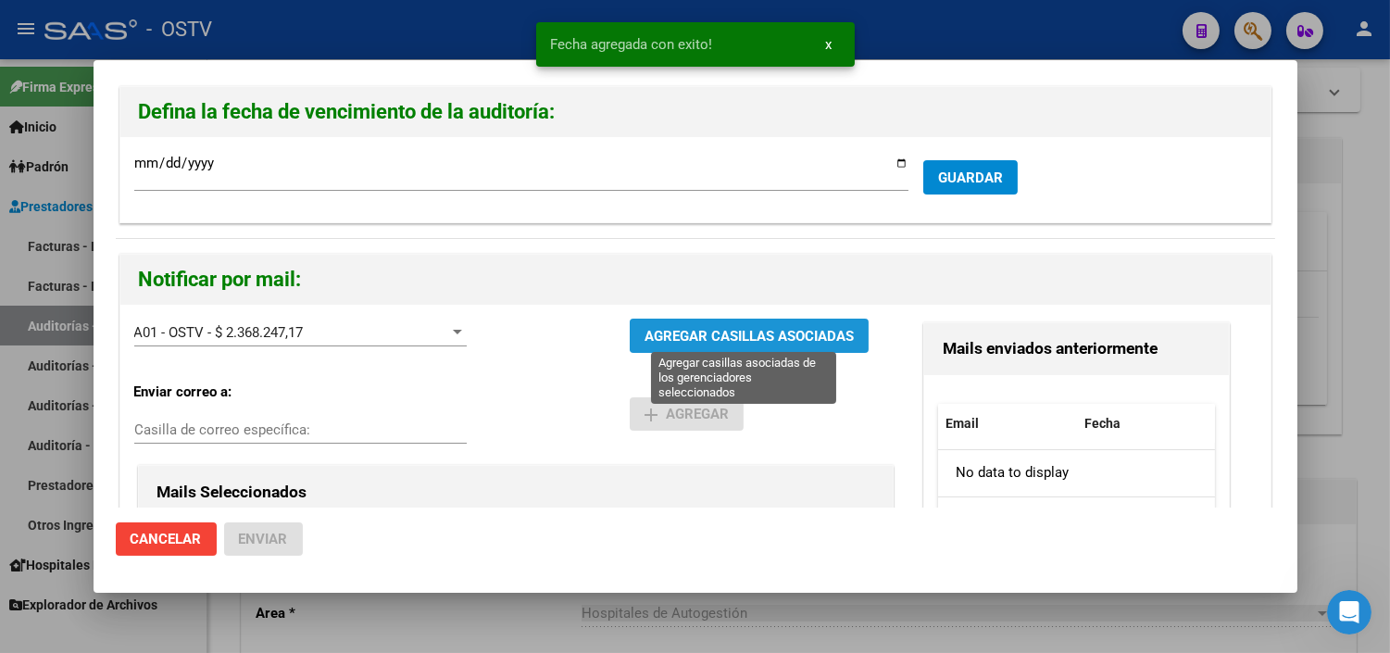
drag, startPoint x: 669, startPoint y: 335, endPoint x: 634, endPoint y: 334, distance: 35.2
click at [669, 335] on span "AGREGAR CASILLAS ASOCIADAS" at bounding box center [748, 336] width 209 height 17
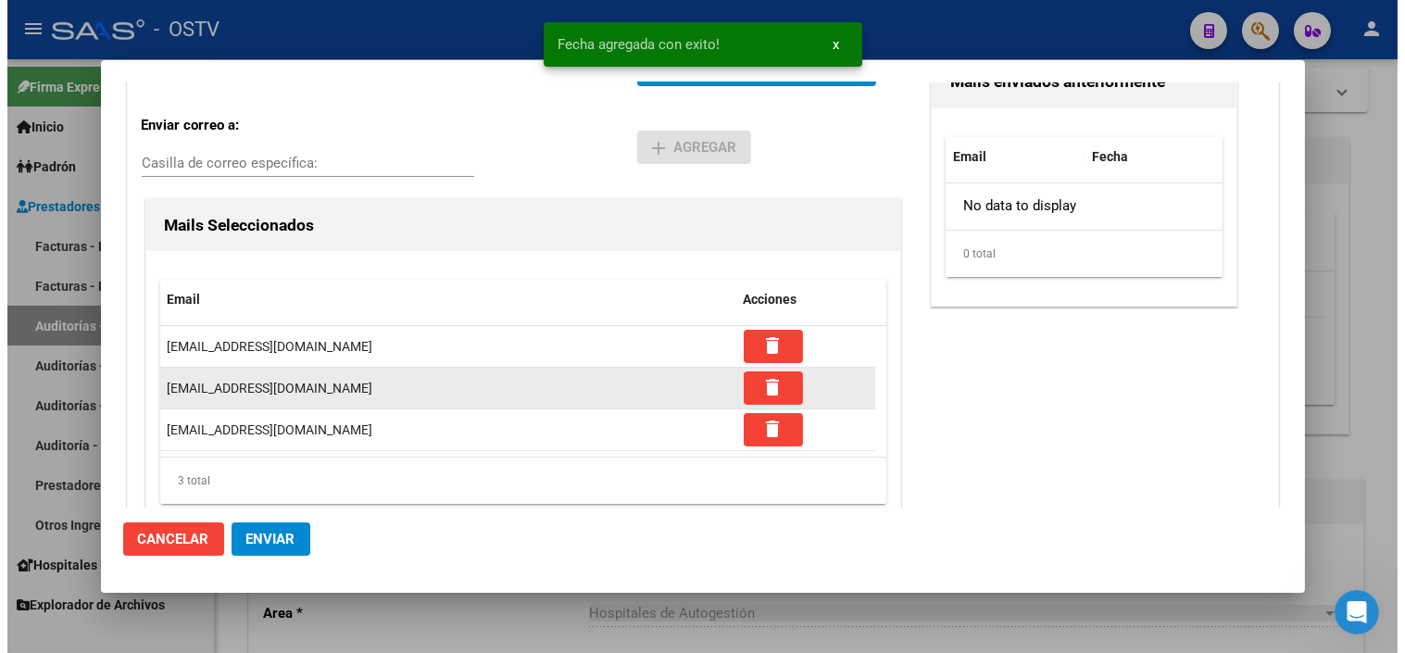
scroll to position [316, 0]
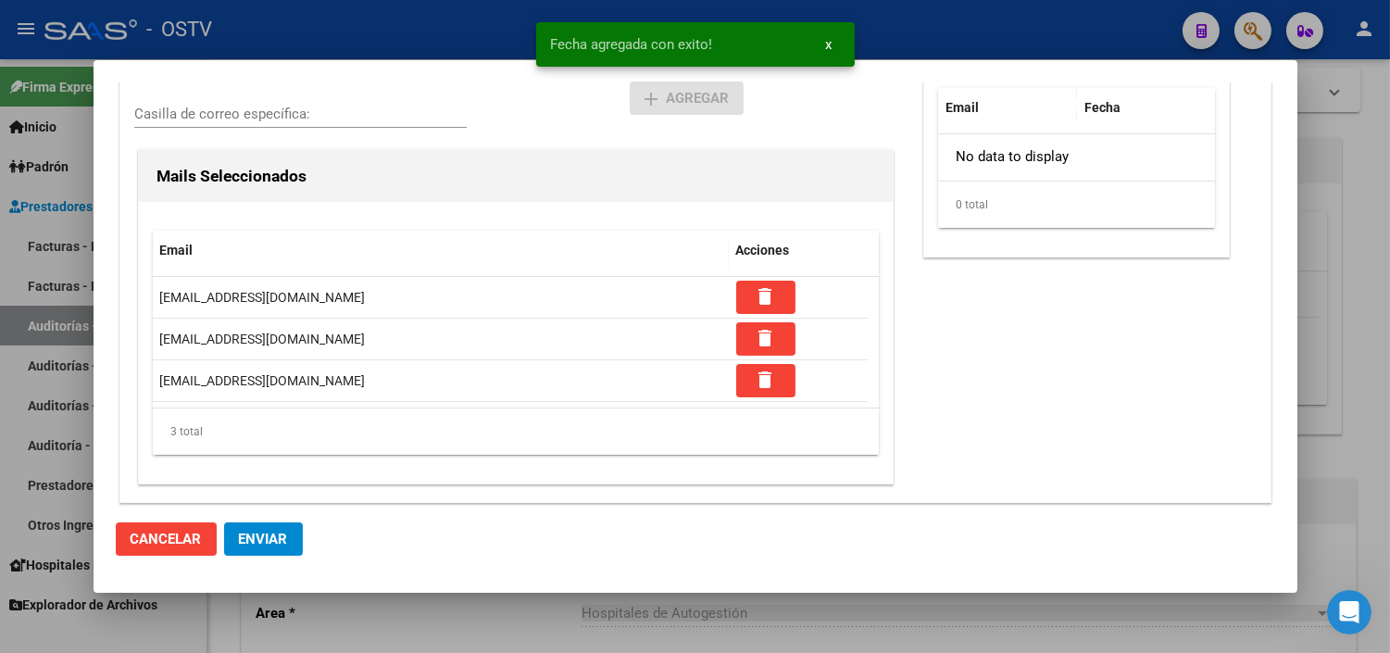
click at [257, 535] on span "Enviar" at bounding box center [263, 539] width 49 height 17
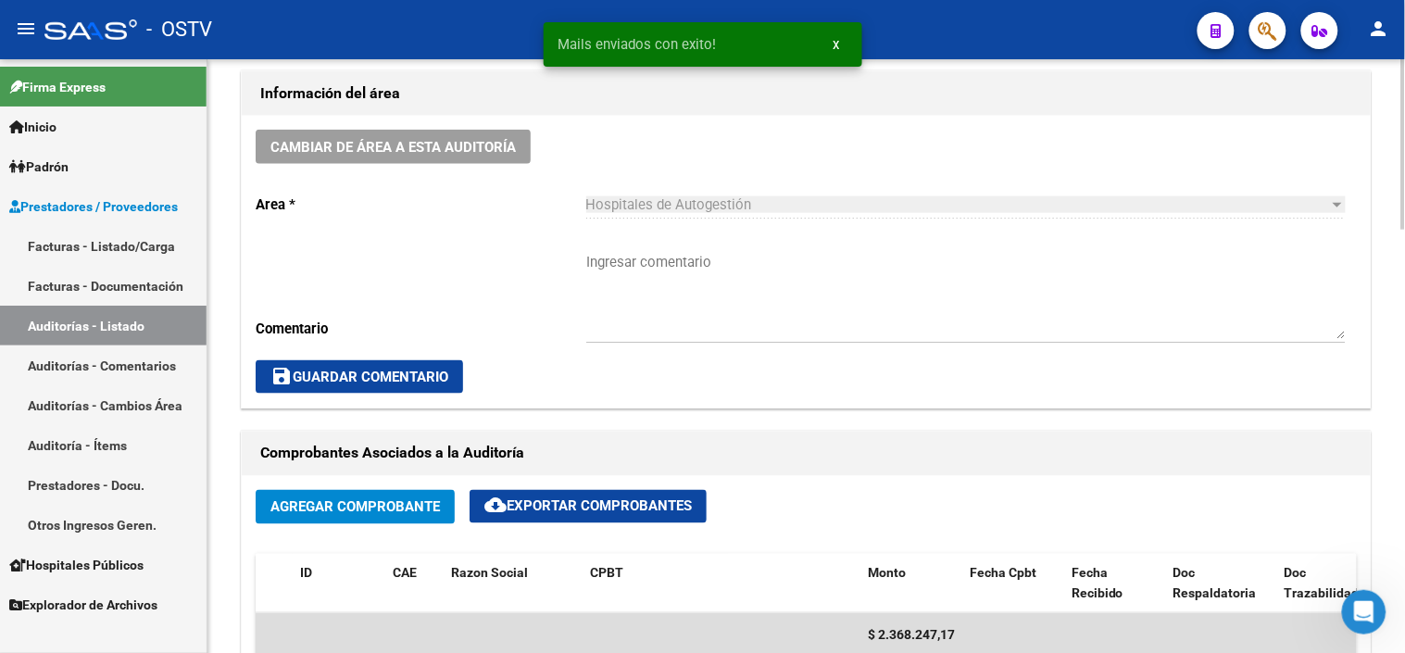
scroll to position [514, 0]
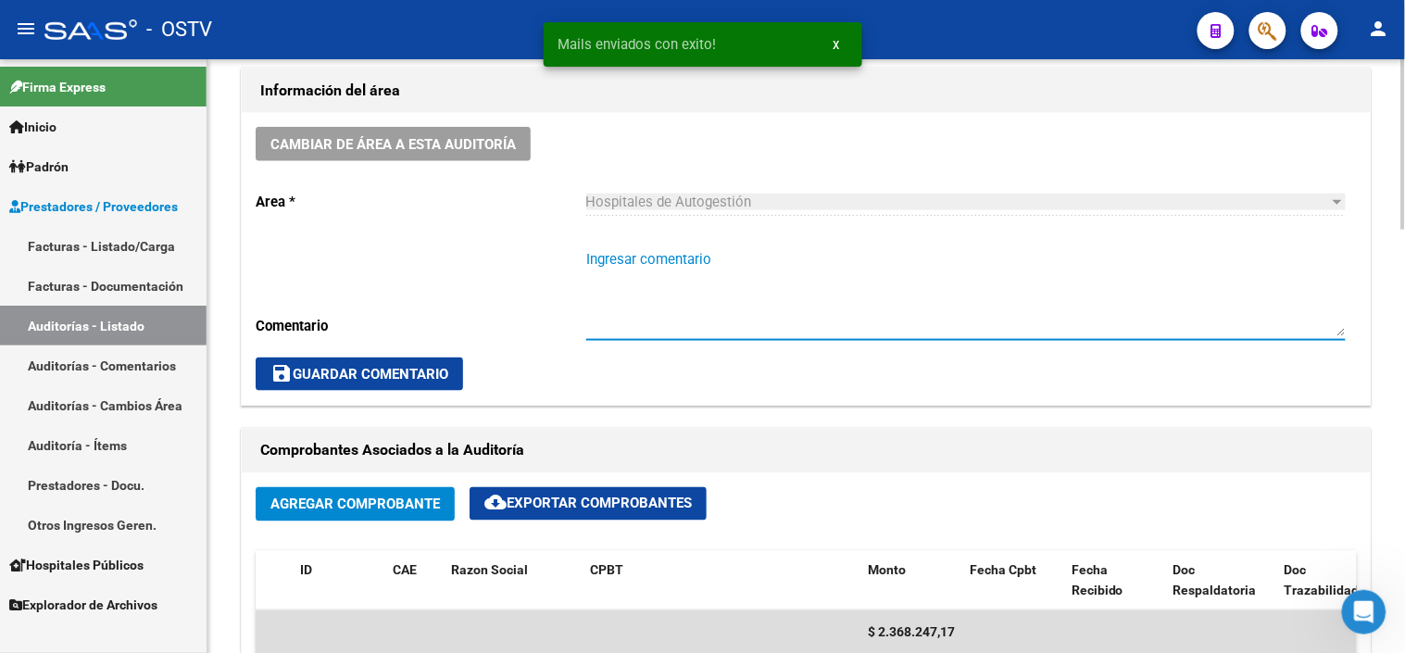
click at [637, 257] on textarea "Ingresar comentario" at bounding box center [965, 292] width 759 height 87
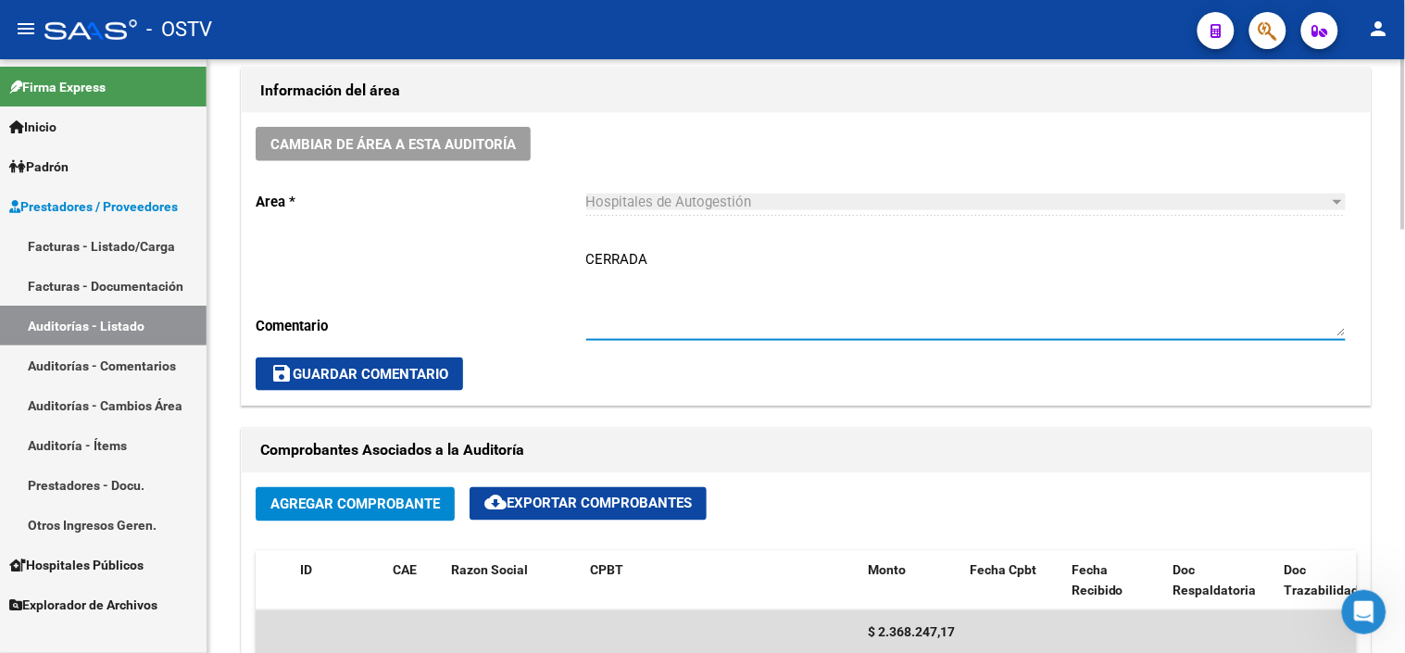
type textarea "CERRADA"
click at [417, 373] on span "save Guardar Comentario" at bounding box center [359, 374] width 178 height 17
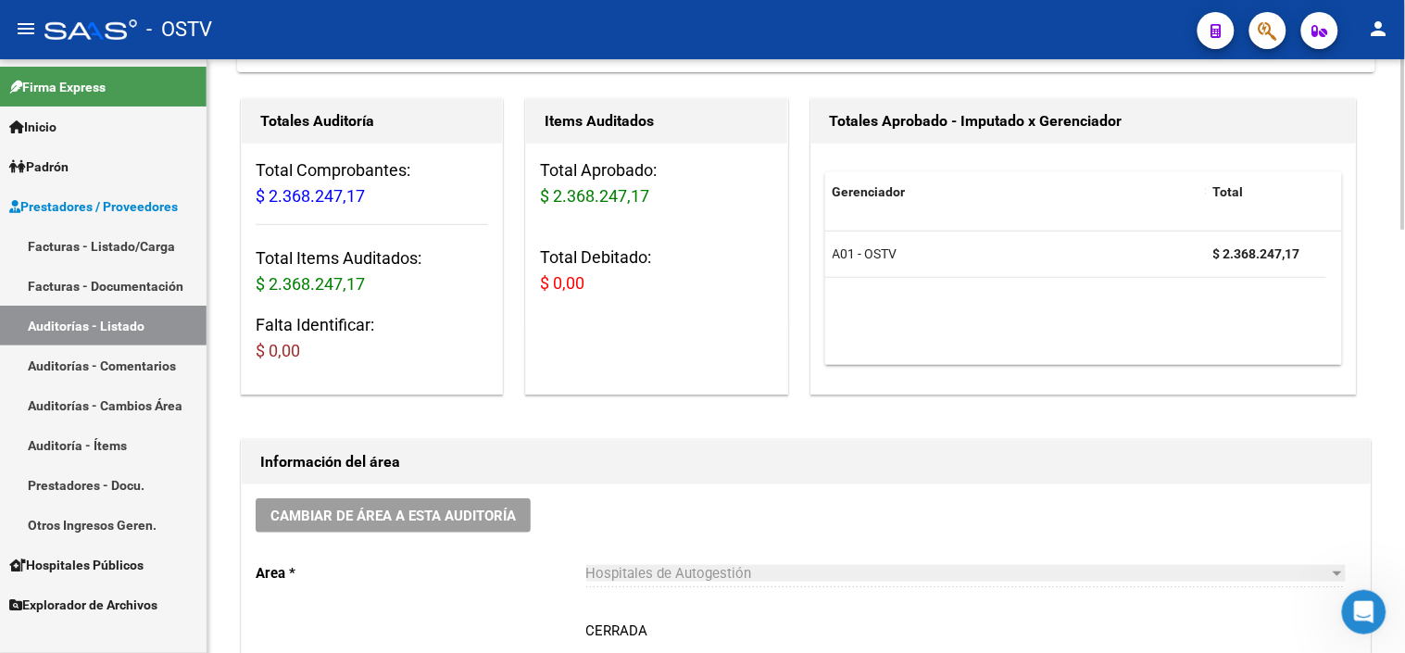
scroll to position [0, 0]
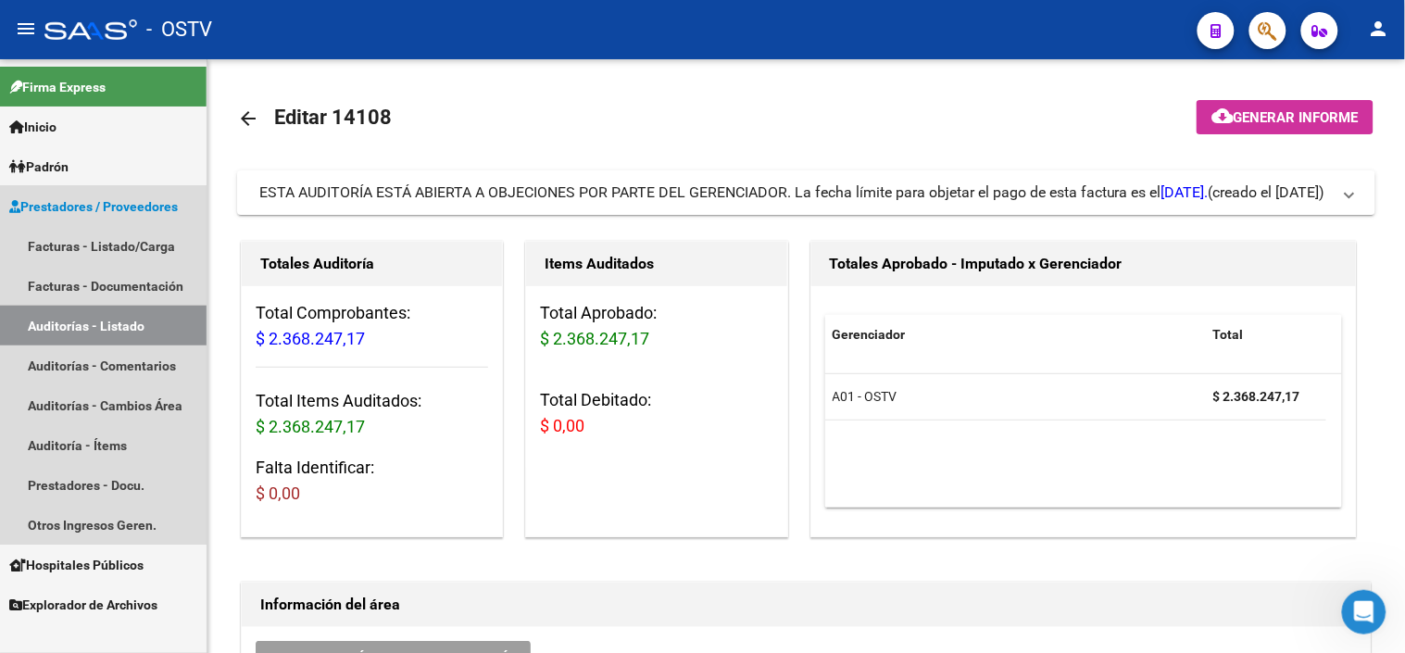
click at [99, 333] on link "Auditorías - Listado" at bounding box center [103, 326] width 206 height 40
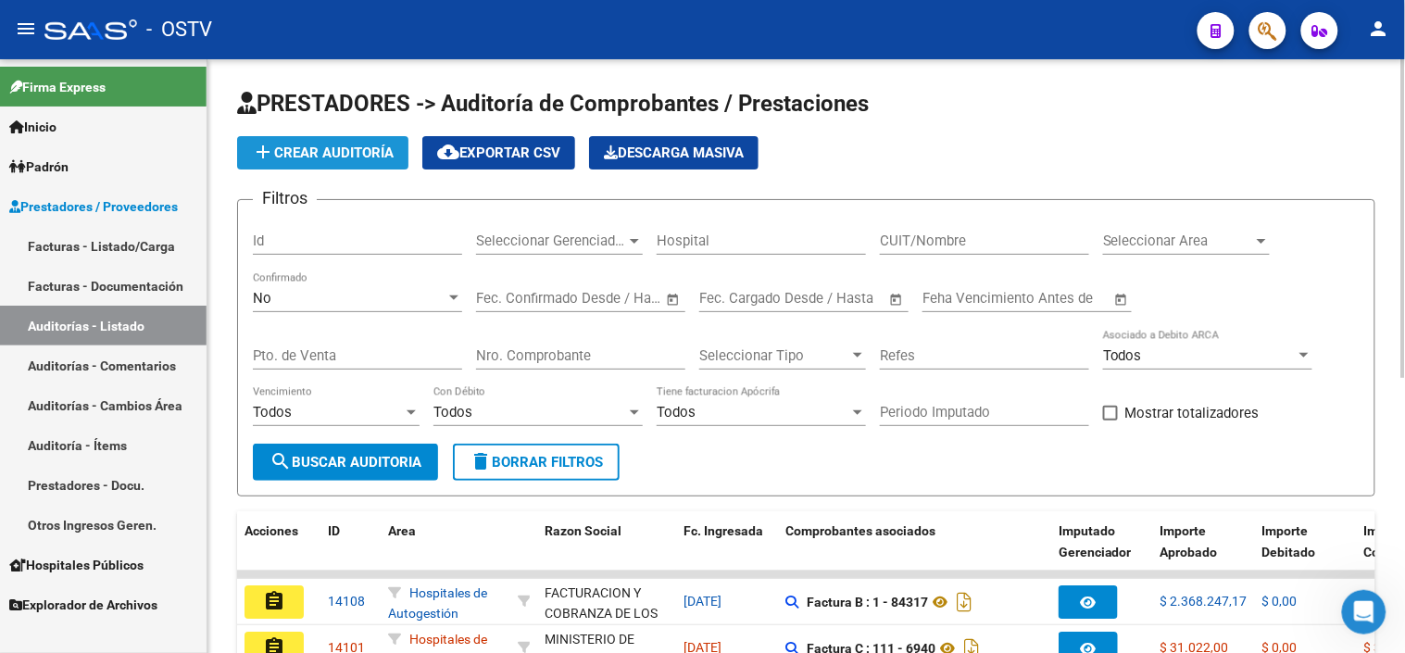
click at [366, 148] on span "add Crear Auditoría" at bounding box center [323, 152] width 142 height 17
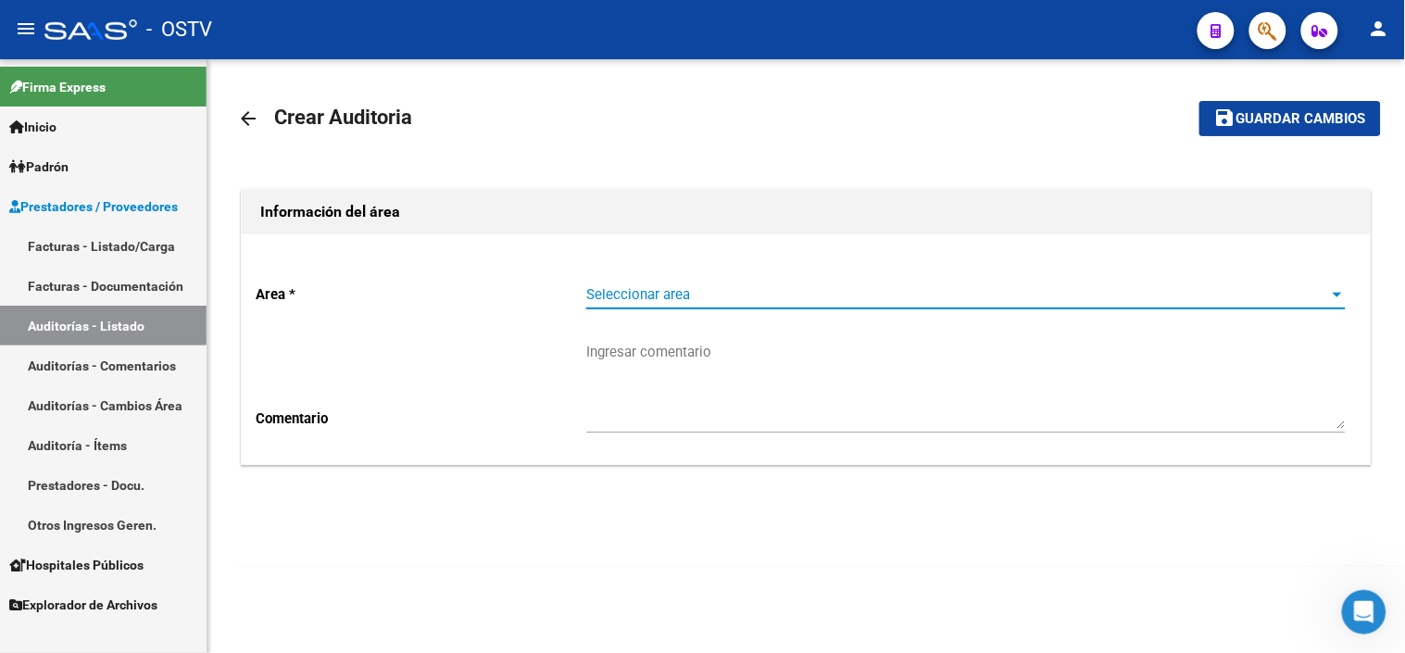
click at [624, 289] on span "Seleccionar area" at bounding box center [957, 294] width 743 height 17
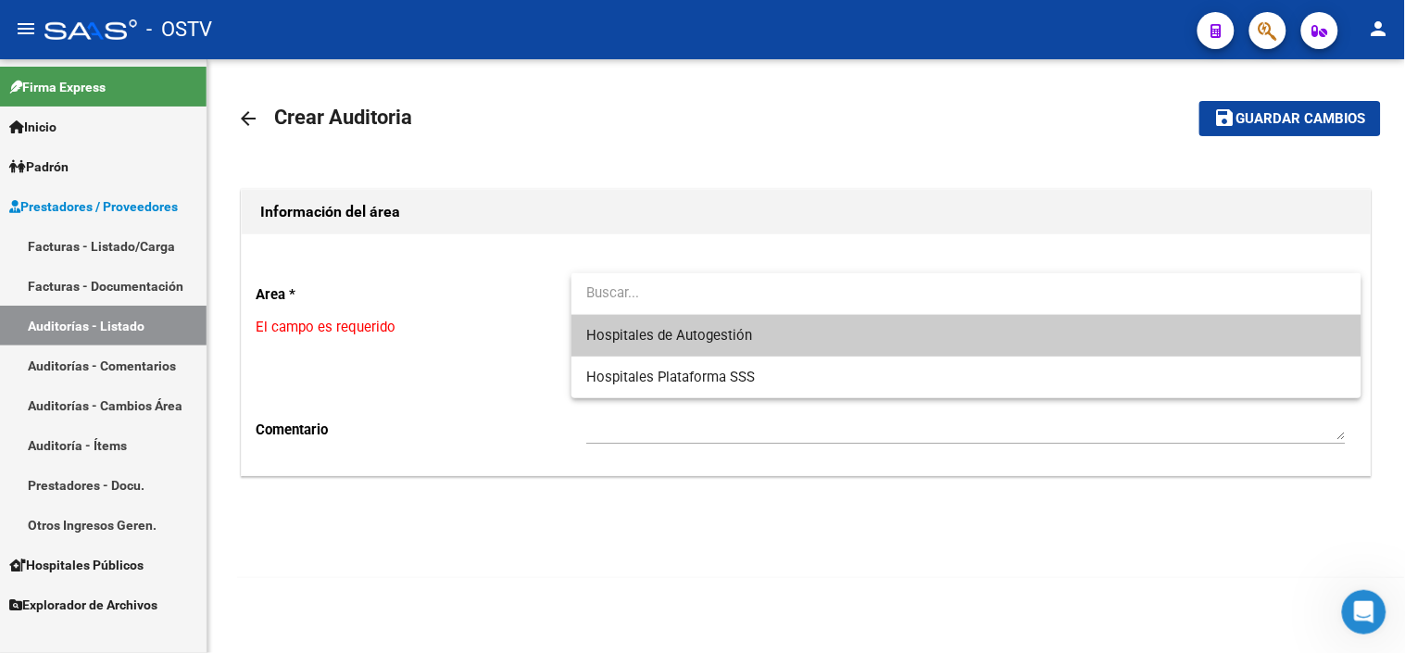
click at [625, 324] on span "Hospitales de Autogestión" at bounding box center [966, 336] width 760 height 42
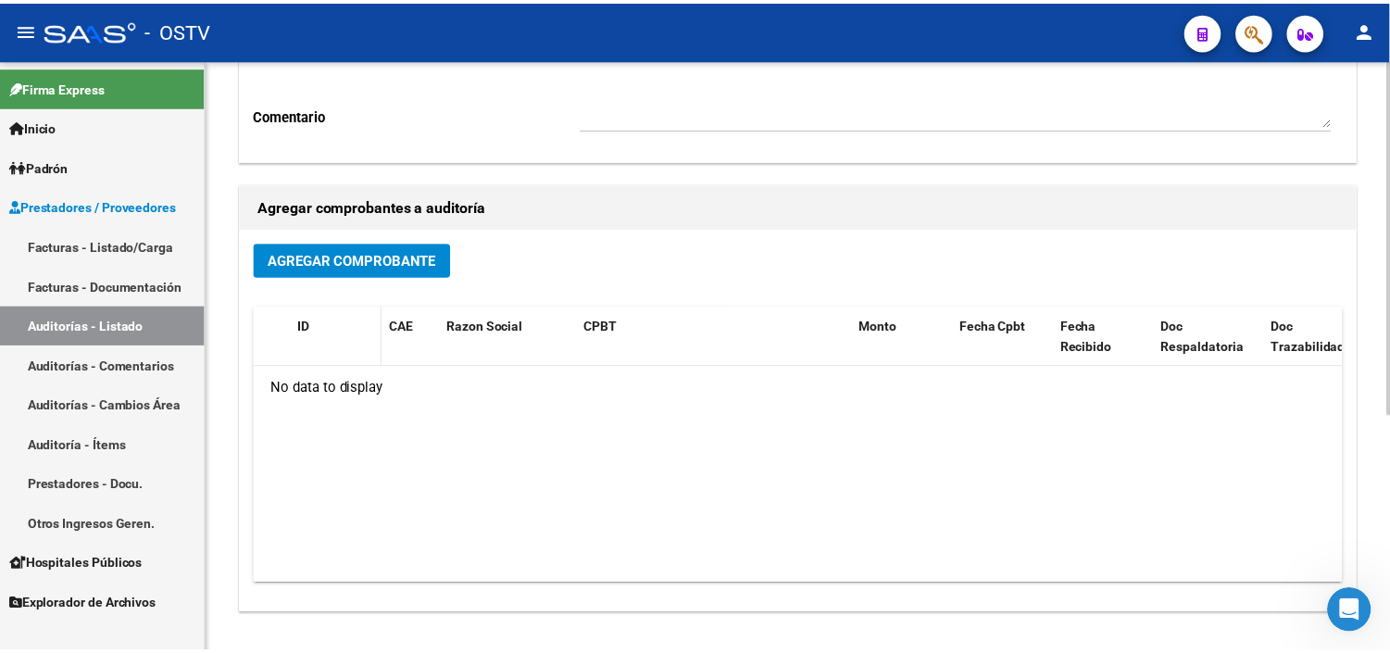
scroll to position [308, 0]
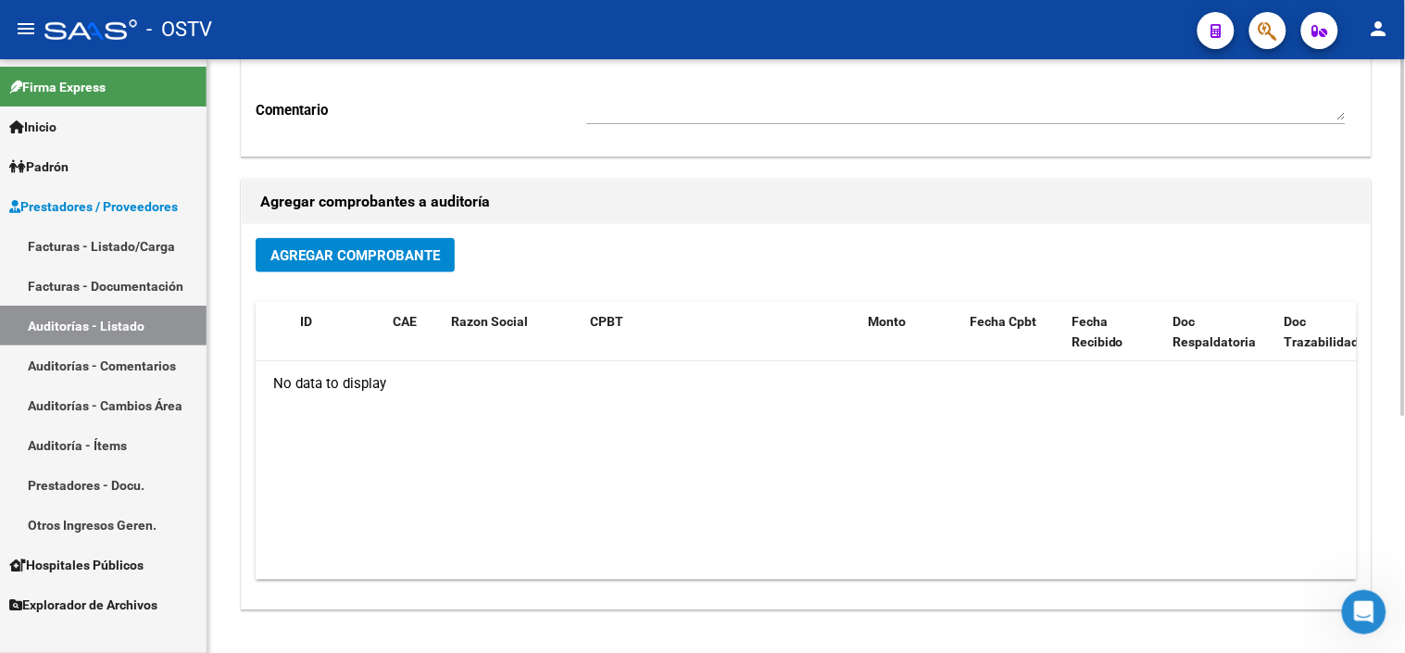
click at [371, 264] on button "Agregar Comprobante" at bounding box center [355, 255] width 199 height 34
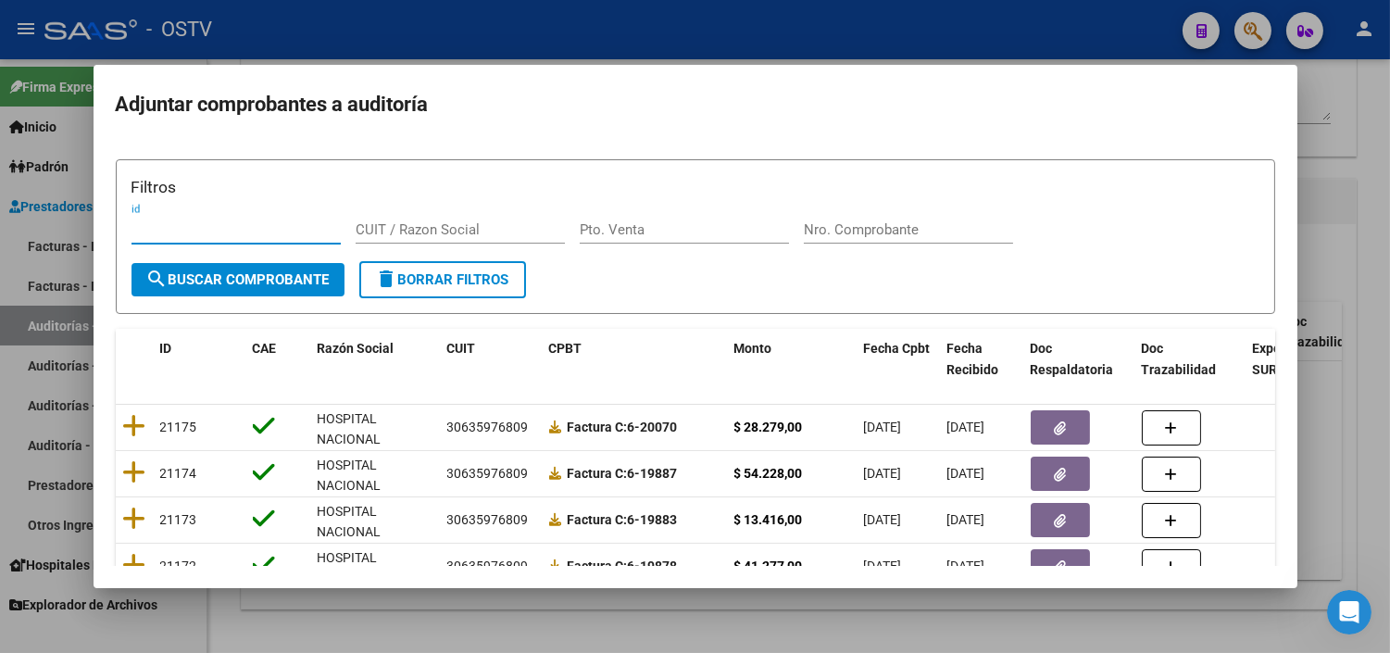
click at [390, 231] on input "CUIT / Razon Social" at bounding box center [460, 229] width 209 height 17
type input "30715497456"
click at [291, 273] on span "search Buscar Comprobante" at bounding box center [237, 279] width 183 height 17
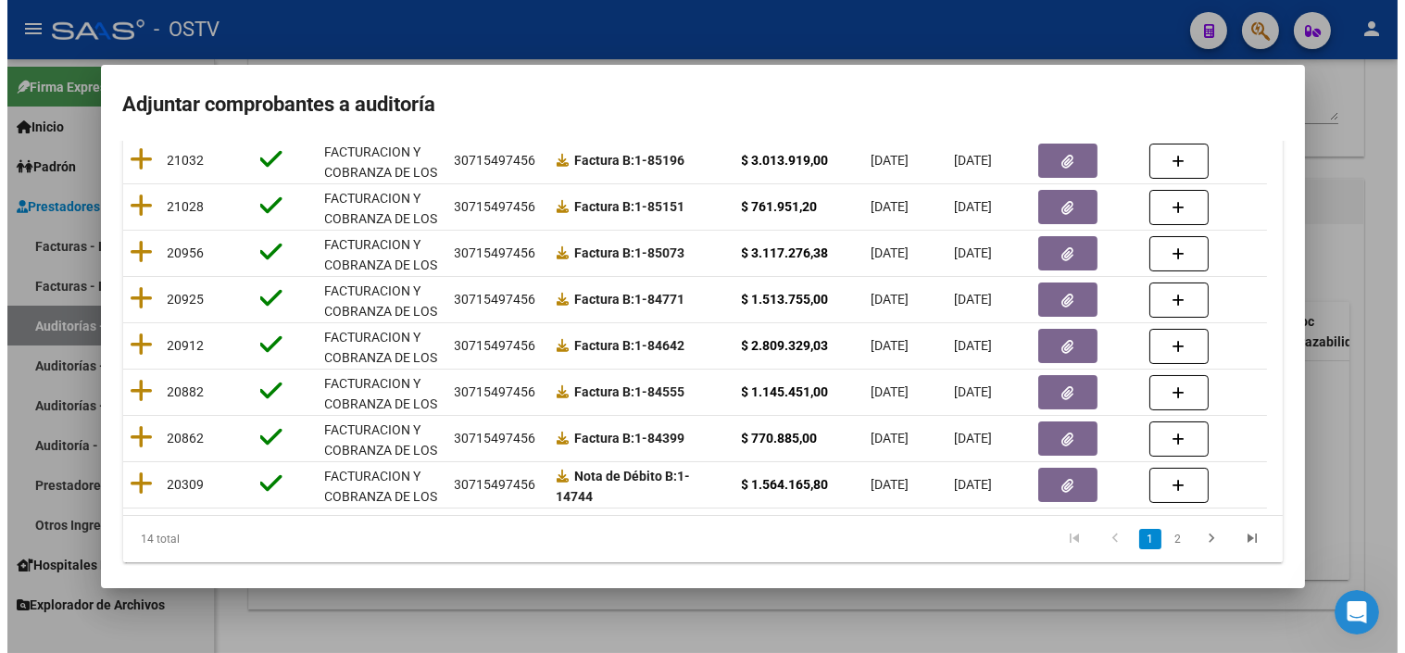
scroll to position [382, 0]
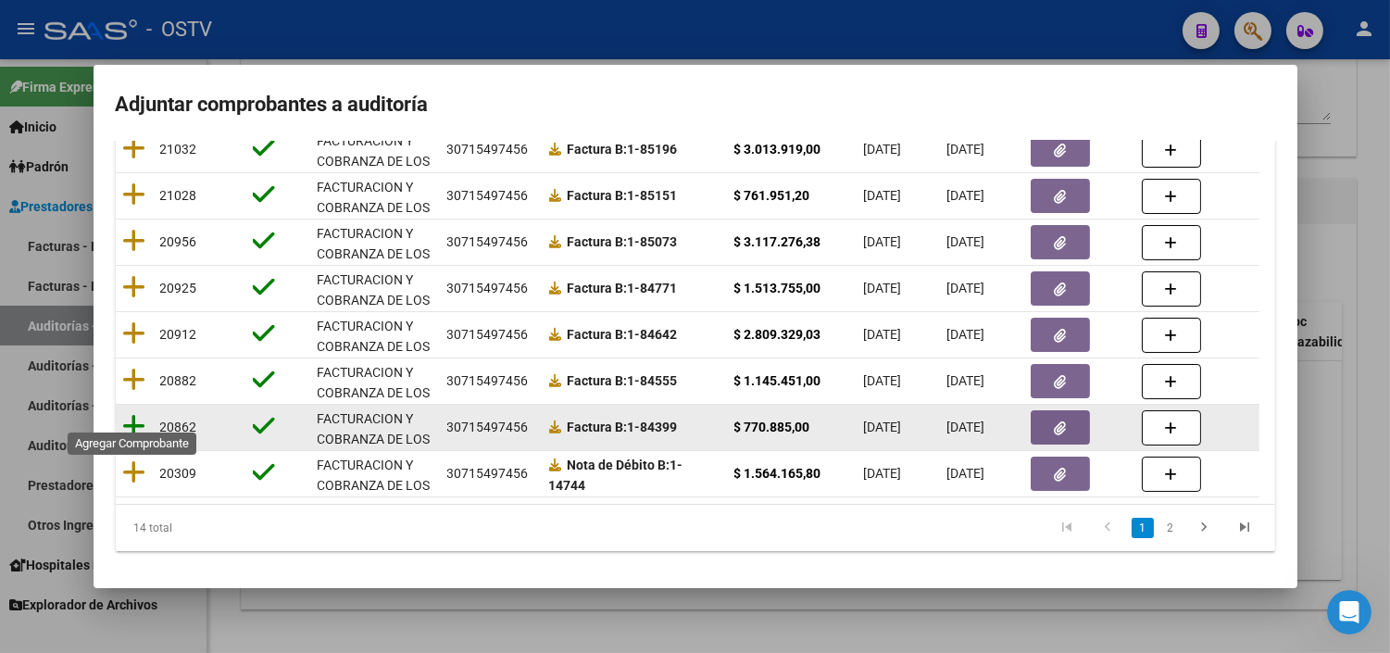
click at [139, 413] on icon at bounding box center [134, 426] width 23 height 26
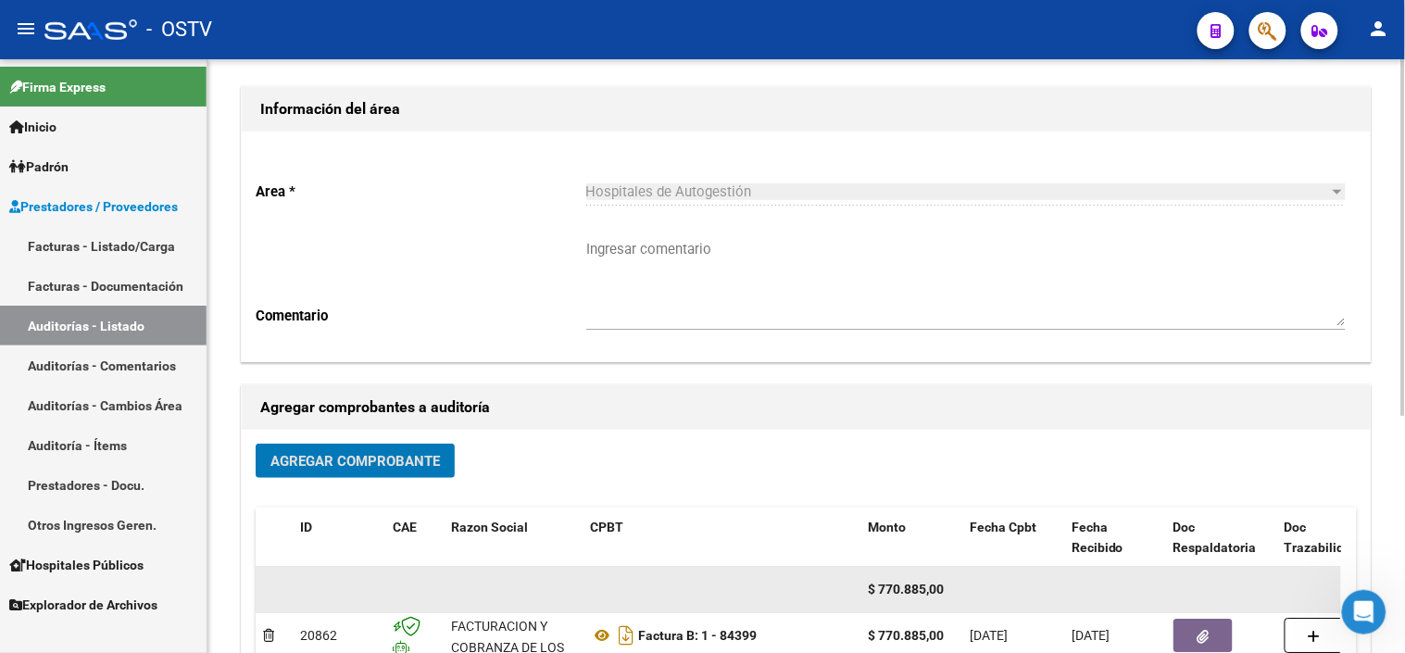
scroll to position [0, 0]
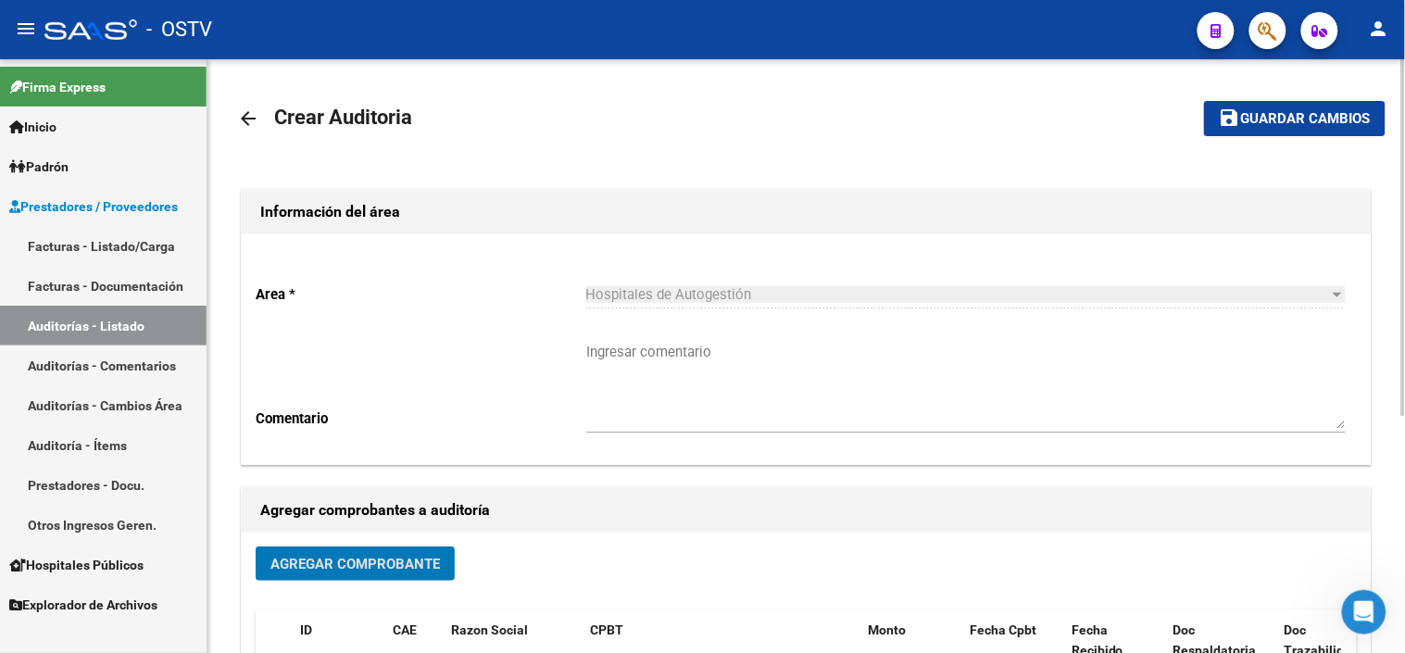
click at [1307, 124] on span "Guardar cambios" at bounding box center [1306, 119] width 130 height 17
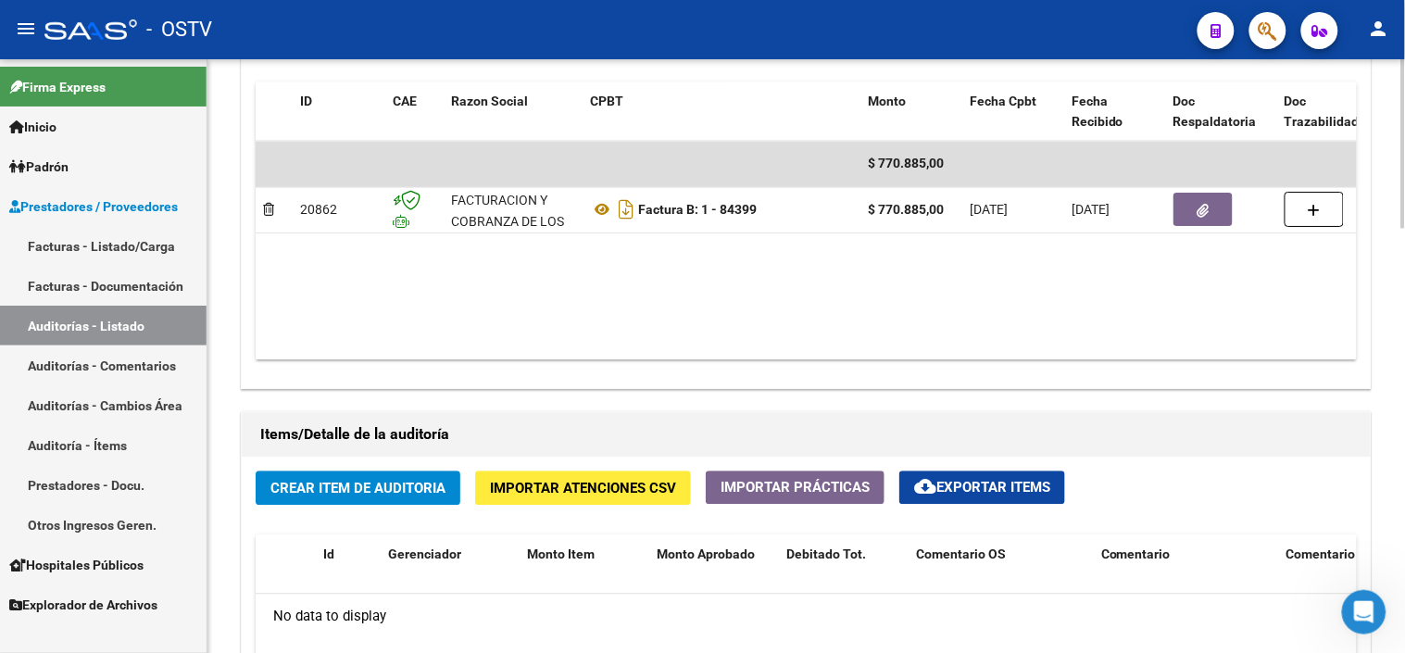
scroll to position [1029, 0]
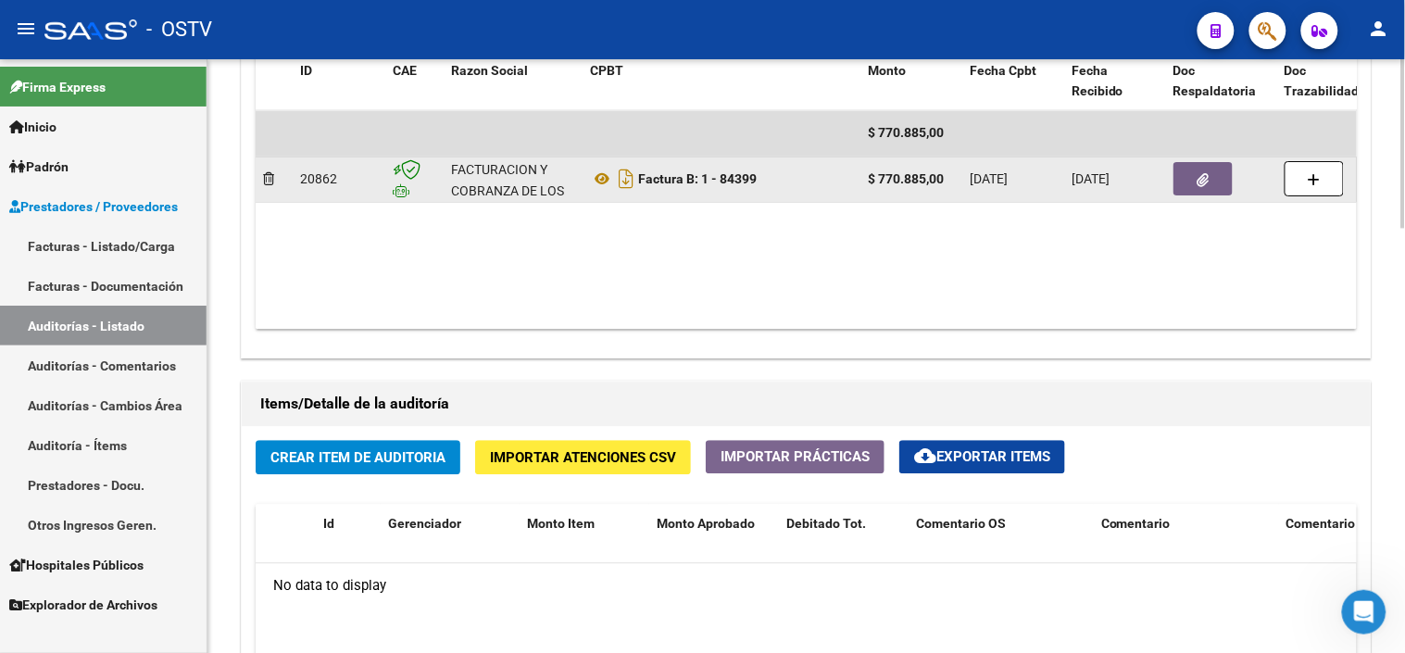
click at [1211, 186] on button "button" at bounding box center [1202, 178] width 59 height 33
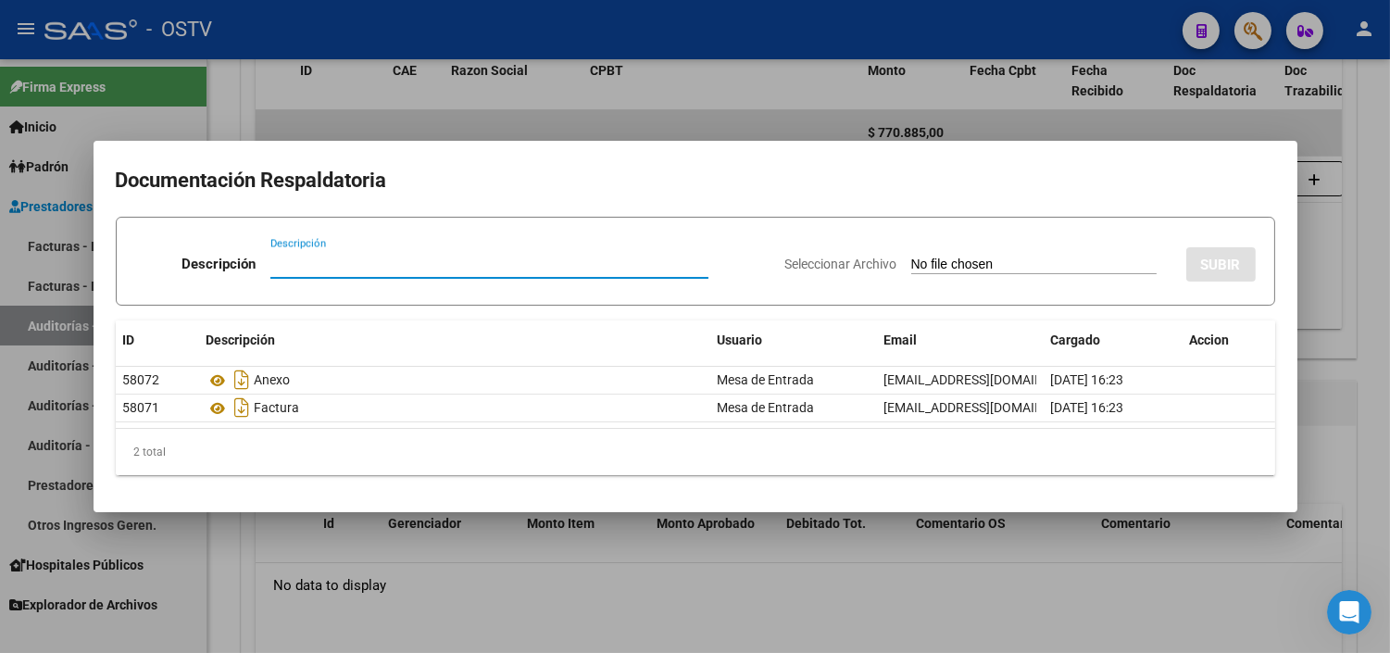
click at [1339, 306] on div at bounding box center [695, 326] width 1390 height 653
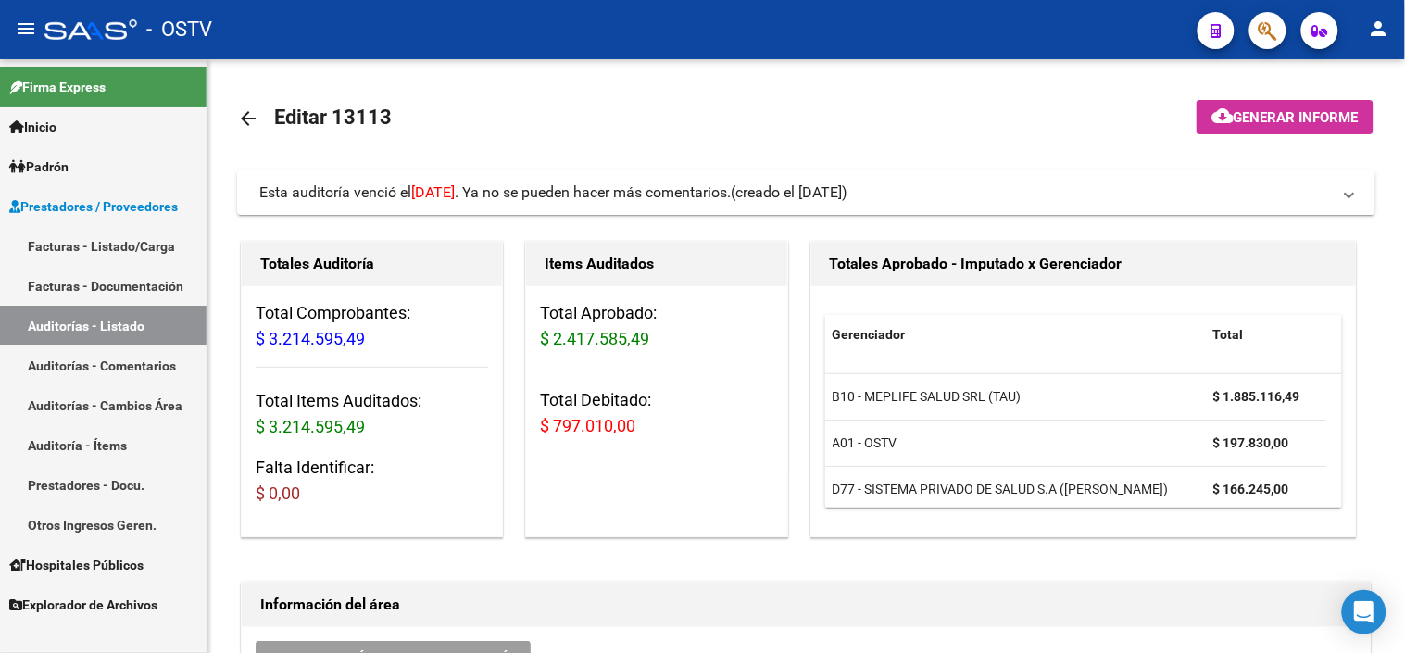
click at [103, 246] on link "Facturas - Listado/Carga" at bounding box center [103, 246] width 206 height 40
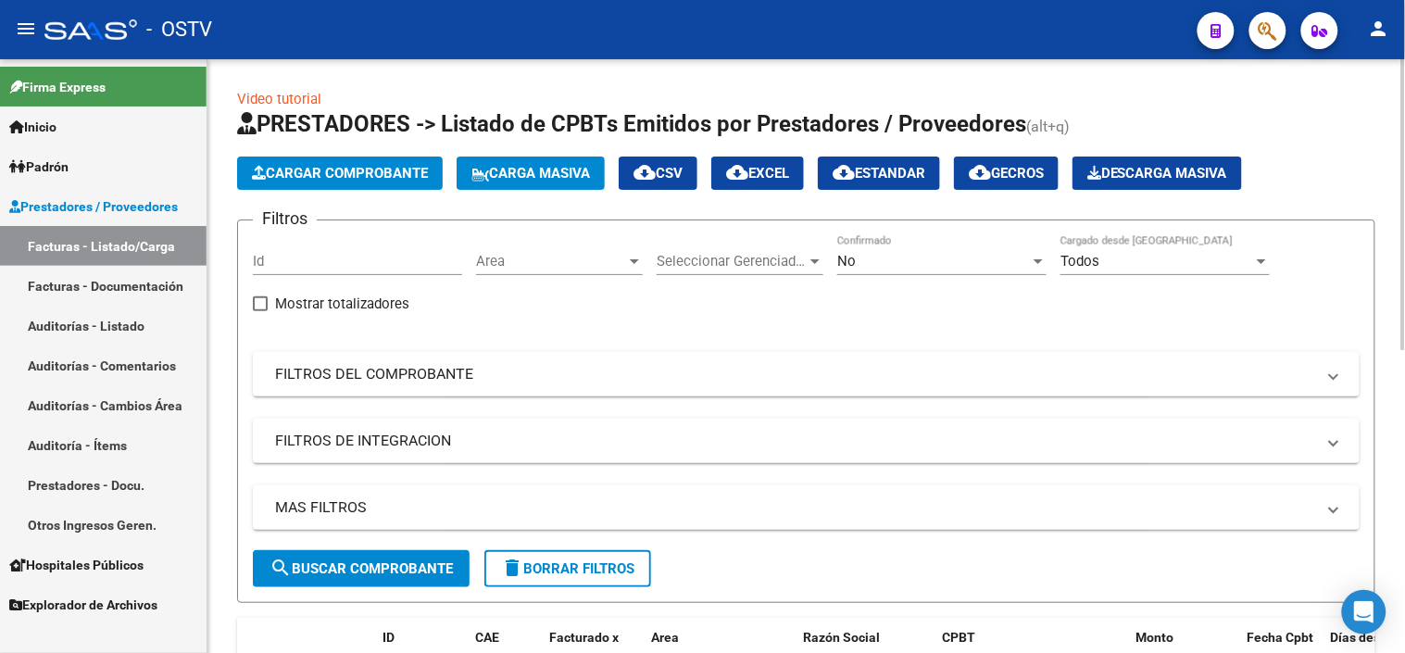
click at [889, 257] on div "No" at bounding box center [933, 261] width 193 height 17
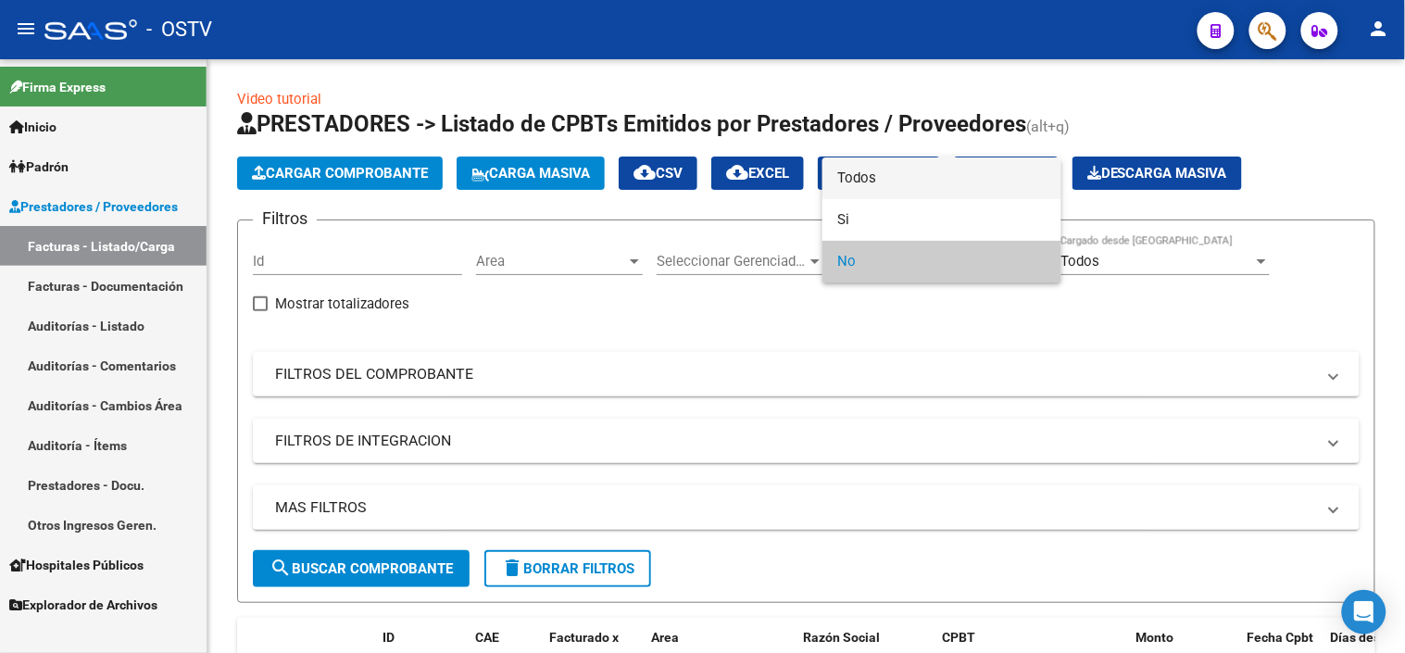
click at [884, 181] on span "Todos" at bounding box center [941, 178] width 209 height 42
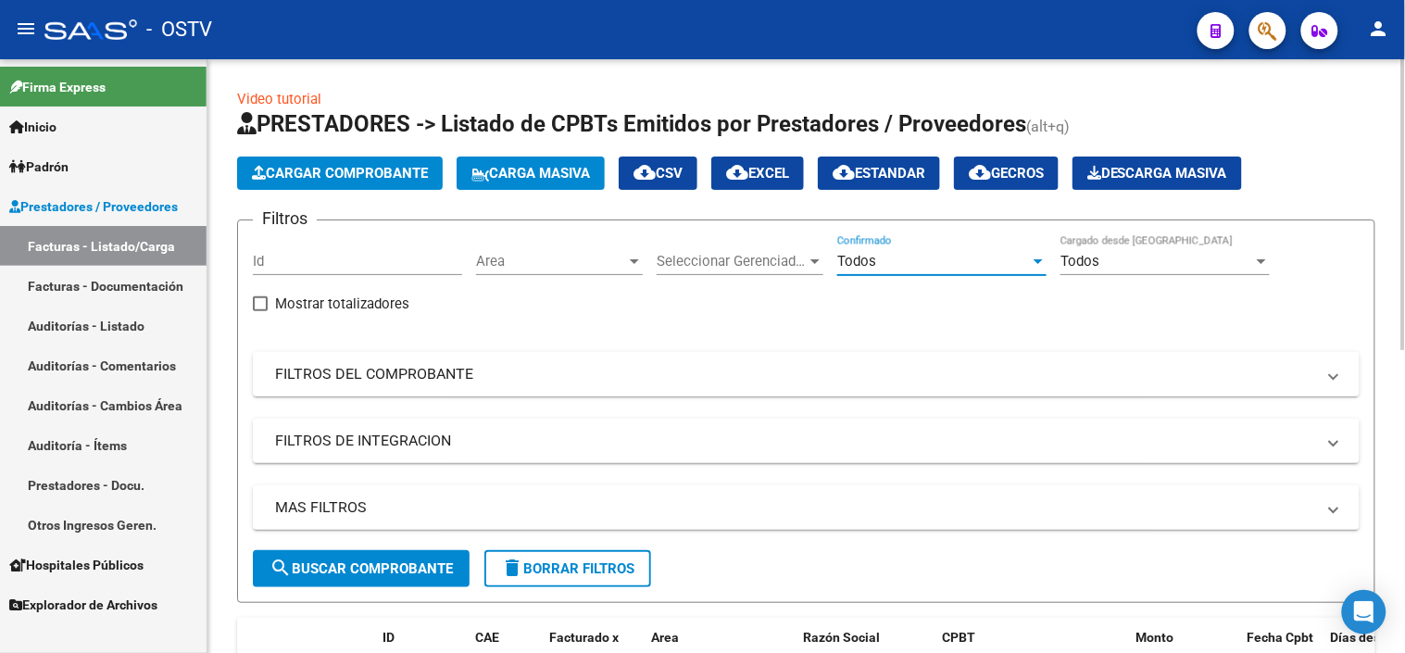
click at [435, 387] on mat-expansion-panel-header "FILTROS DEL COMPROBANTE" at bounding box center [806, 374] width 1107 height 44
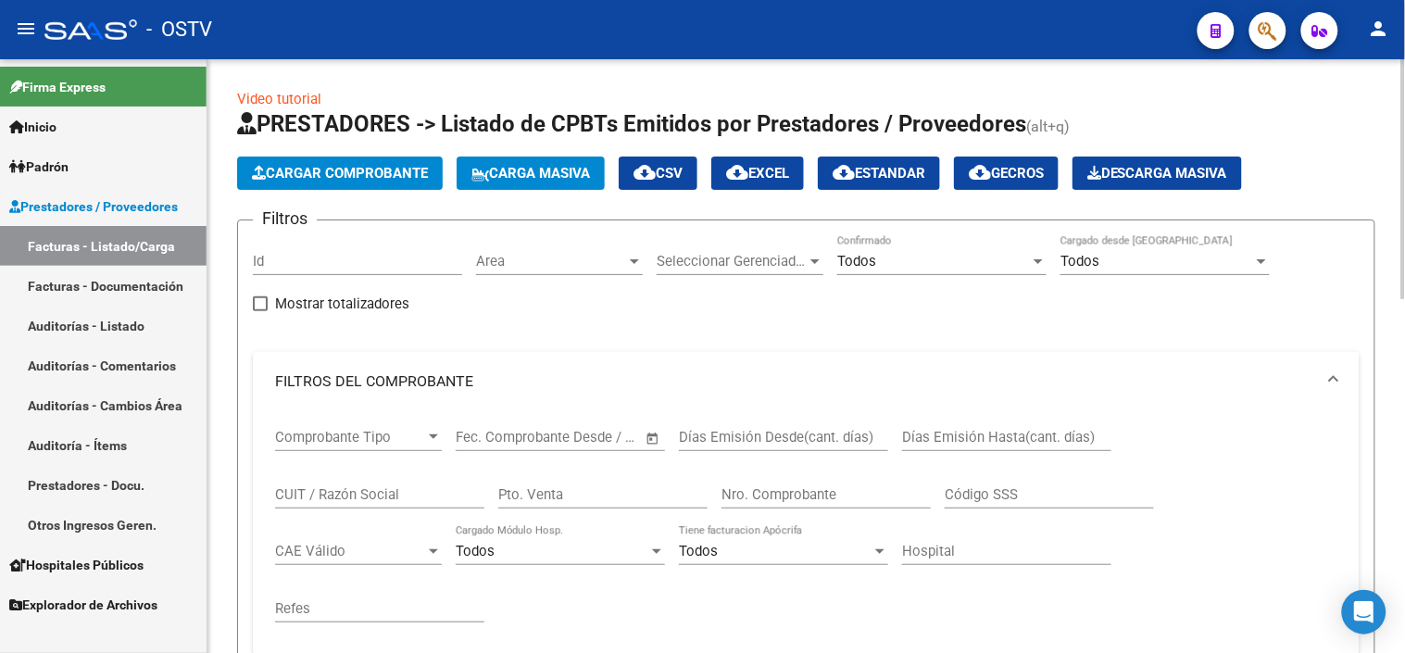
click at [419, 494] on input "CUIT / Razón Social" at bounding box center [379, 494] width 209 height 17
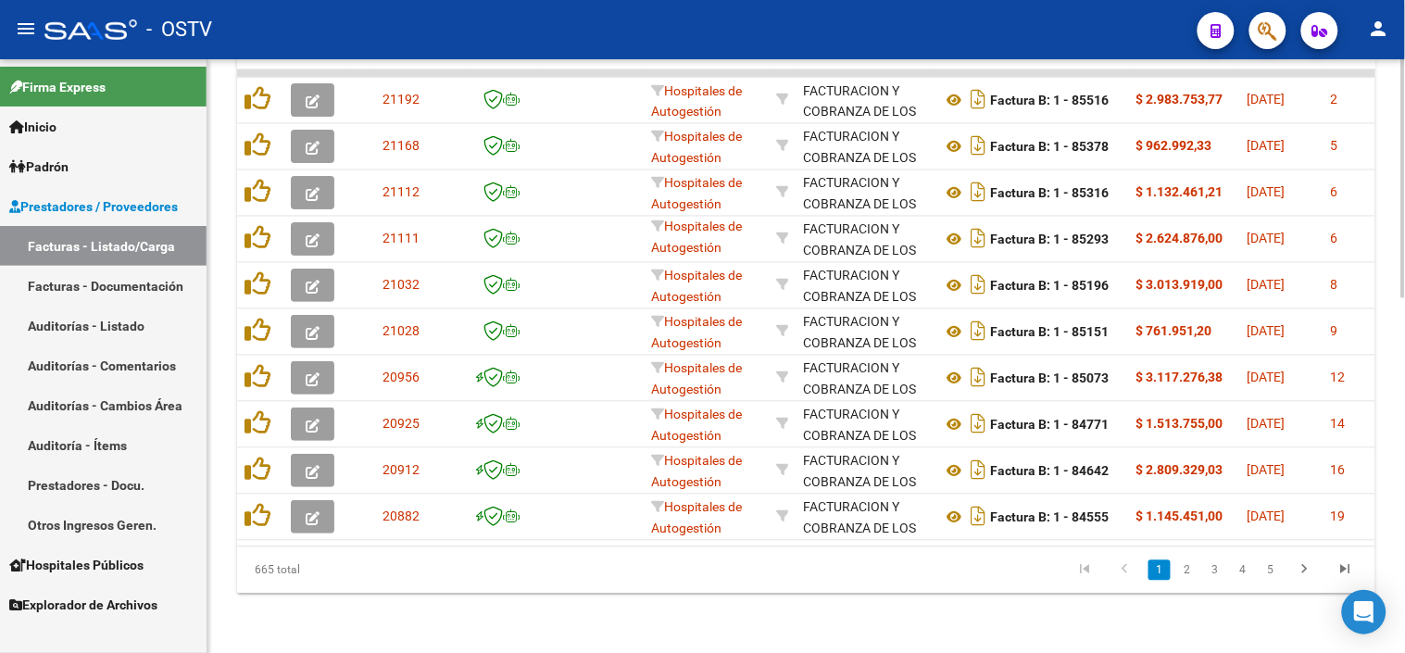
scroll to position [881, 0]
type input "30715497456"
click at [1189, 578] on link "2" at bounding box center [1187, 570] width 22 height 20
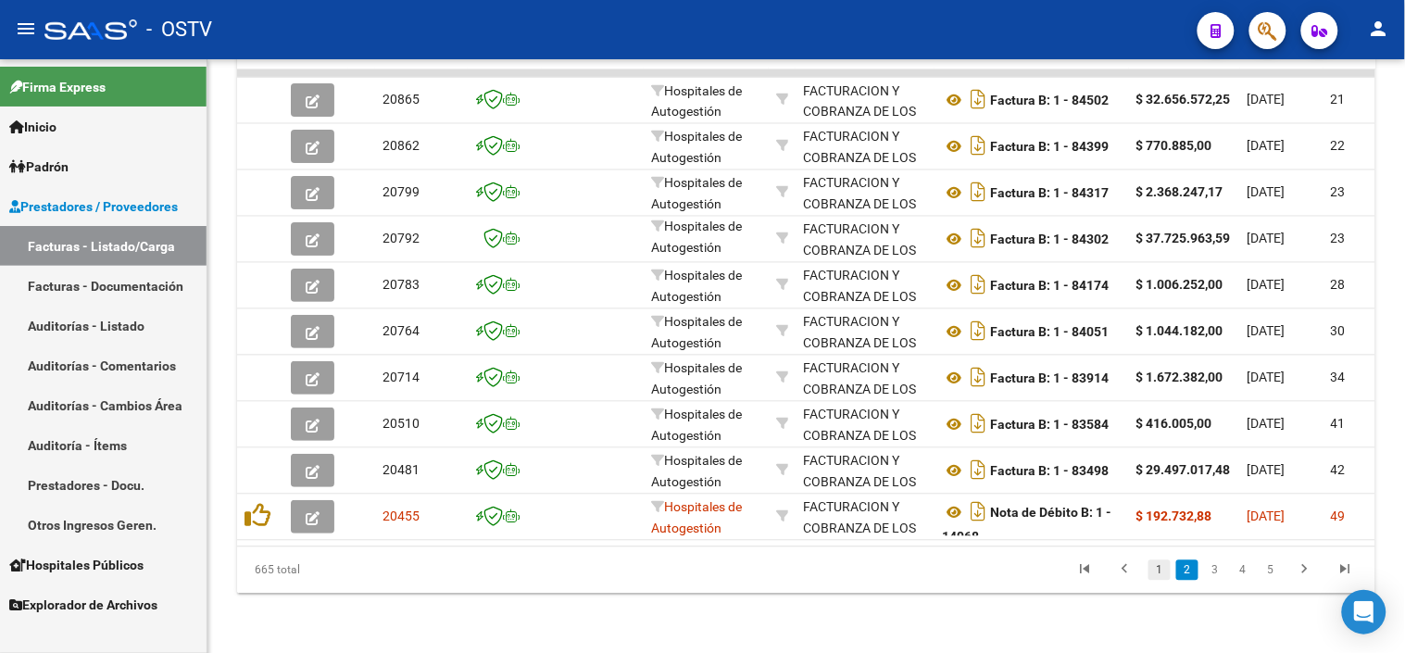
click at [1164, 571] on link "1" at bounding box center [1159, 570] width 22 height 20
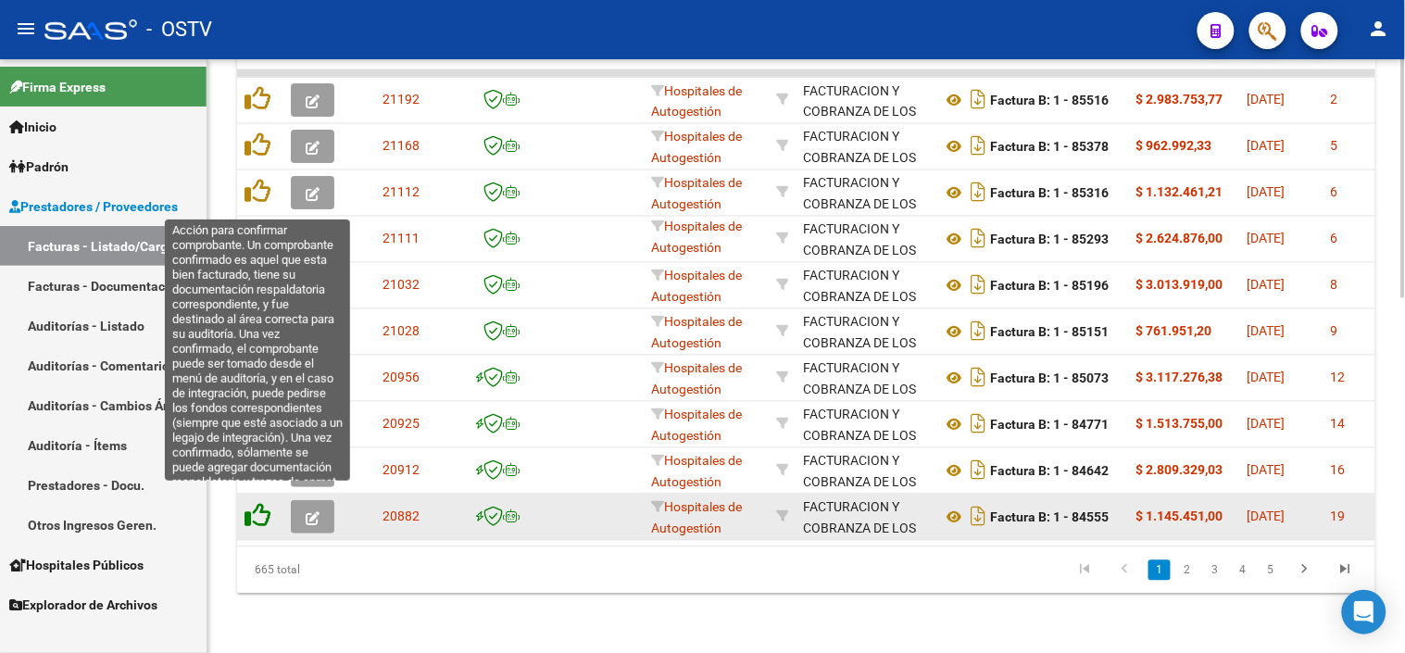
click at [264, 503] on icon at bounding box center [257, 516] width 26 height 26
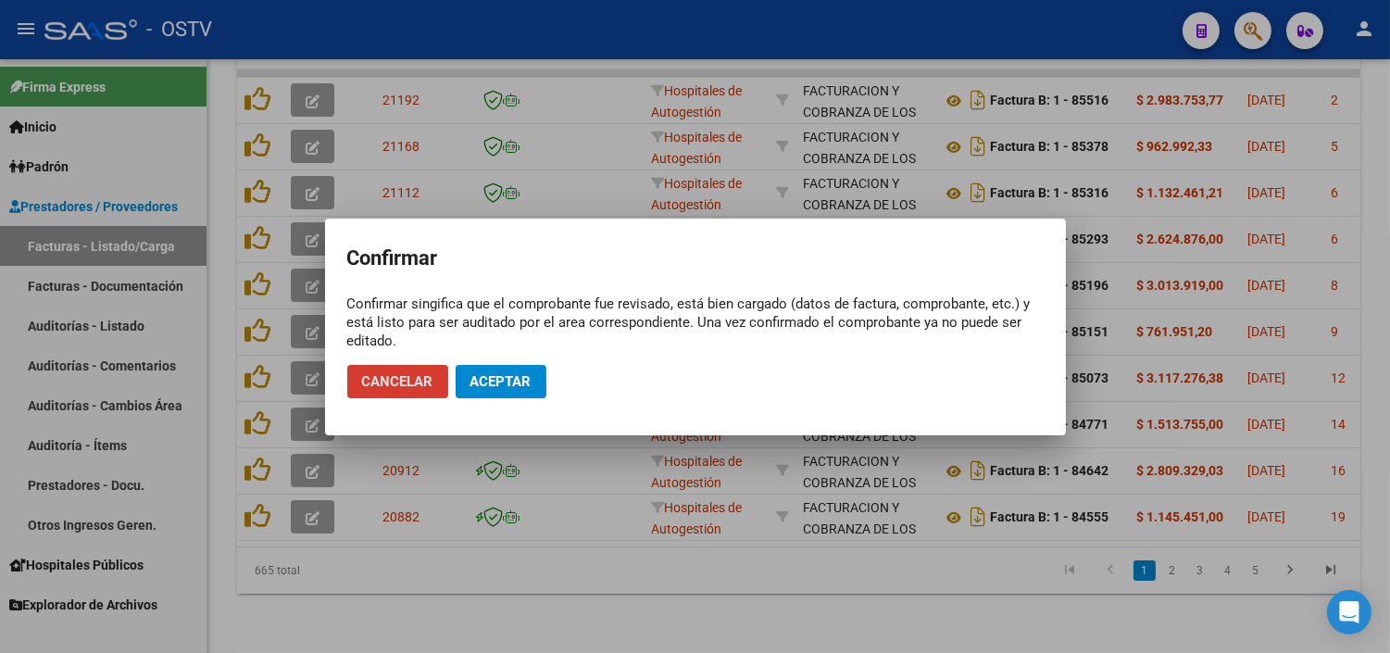
click at [485, 384] on span "Aceptar" at bounding box center [500, 381] width 61 height 17
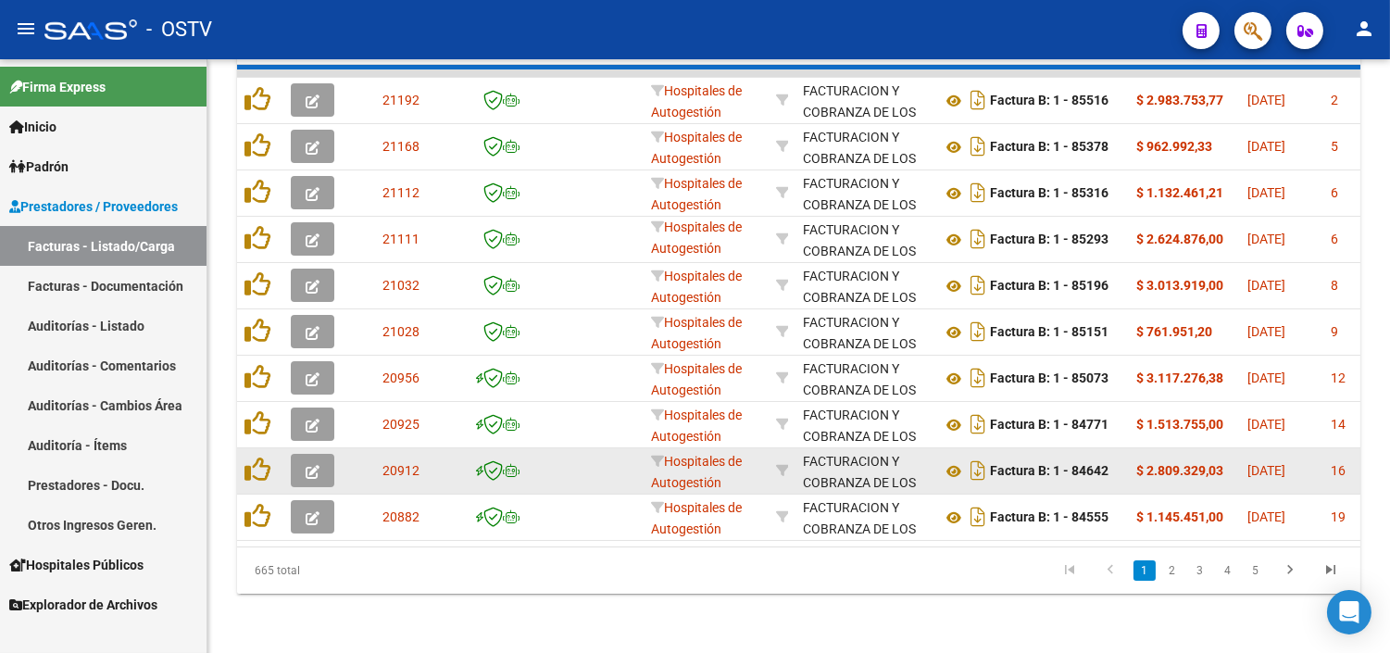
scroll to position [885, 0]
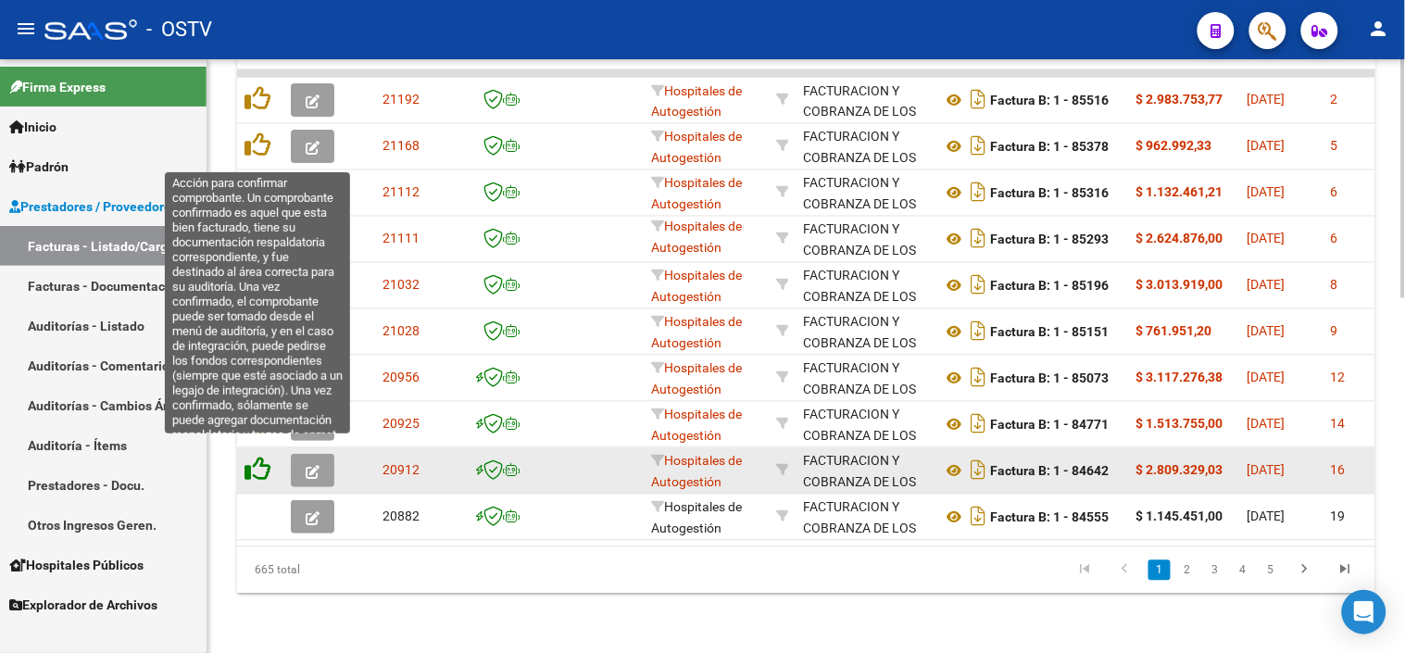
click at [259, 457] on icon at bounding box center [257, 470] width 26 height 26
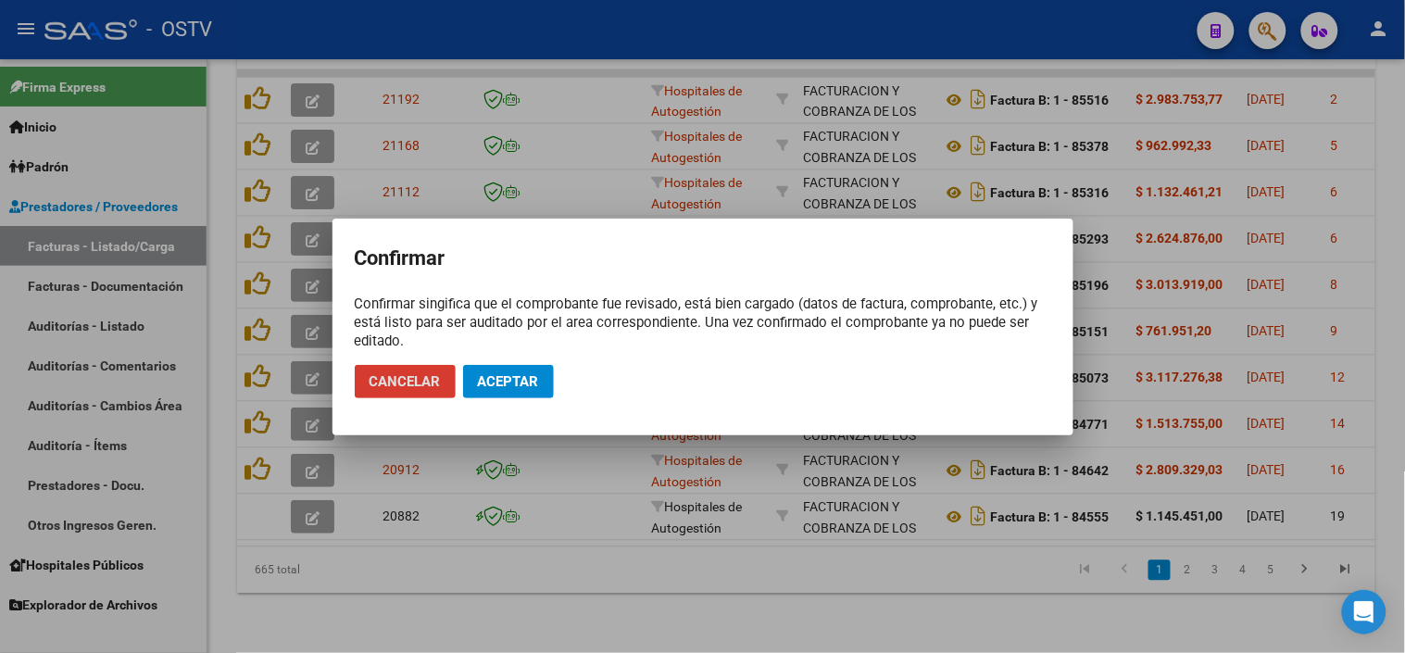
scroll to position [881, 0]
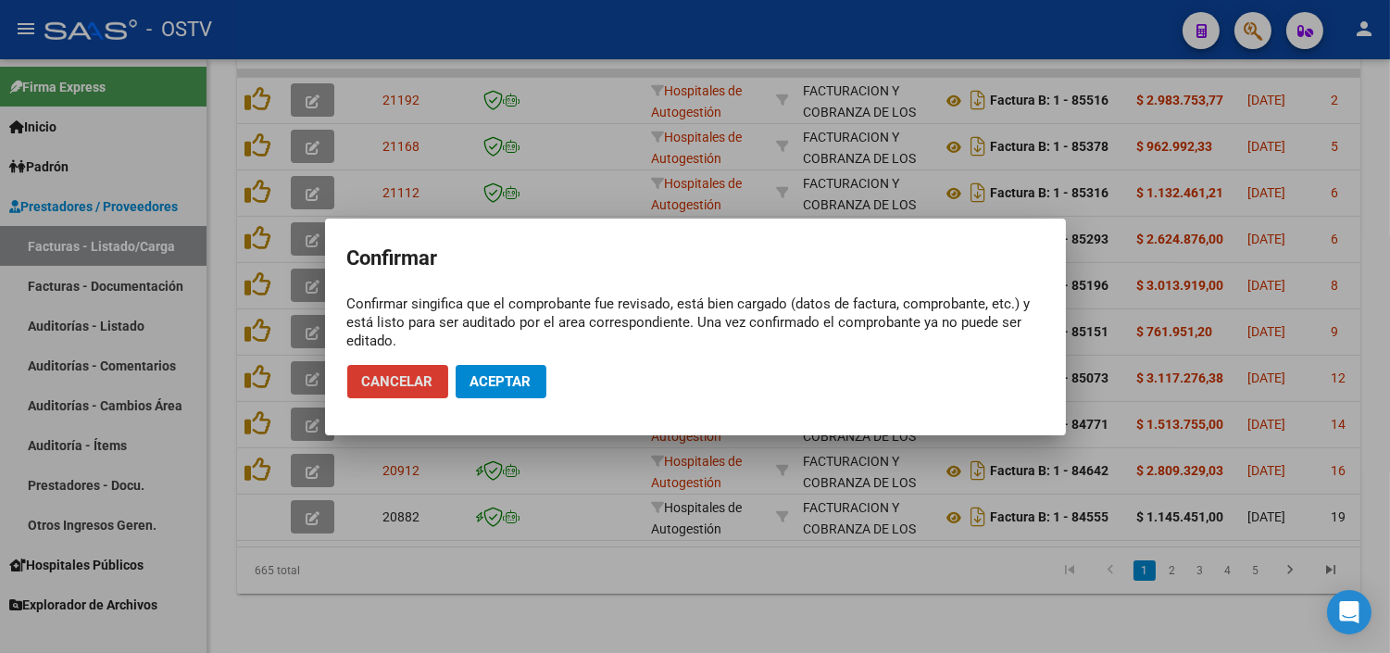
click at [510, 374] on span "Aceptar" at bounding box center [500, 381] width 61 height 17
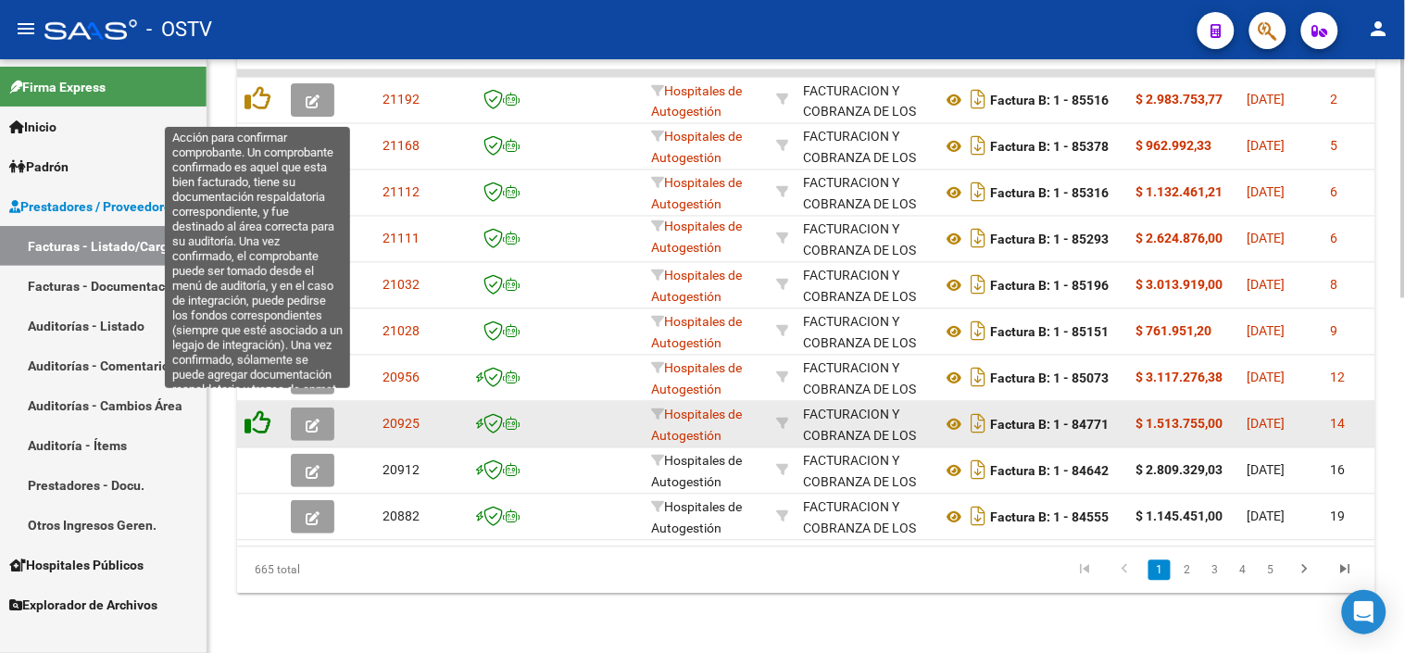
click at [262, 414] on icon at bounding box center [257, 423] width 26 height 26
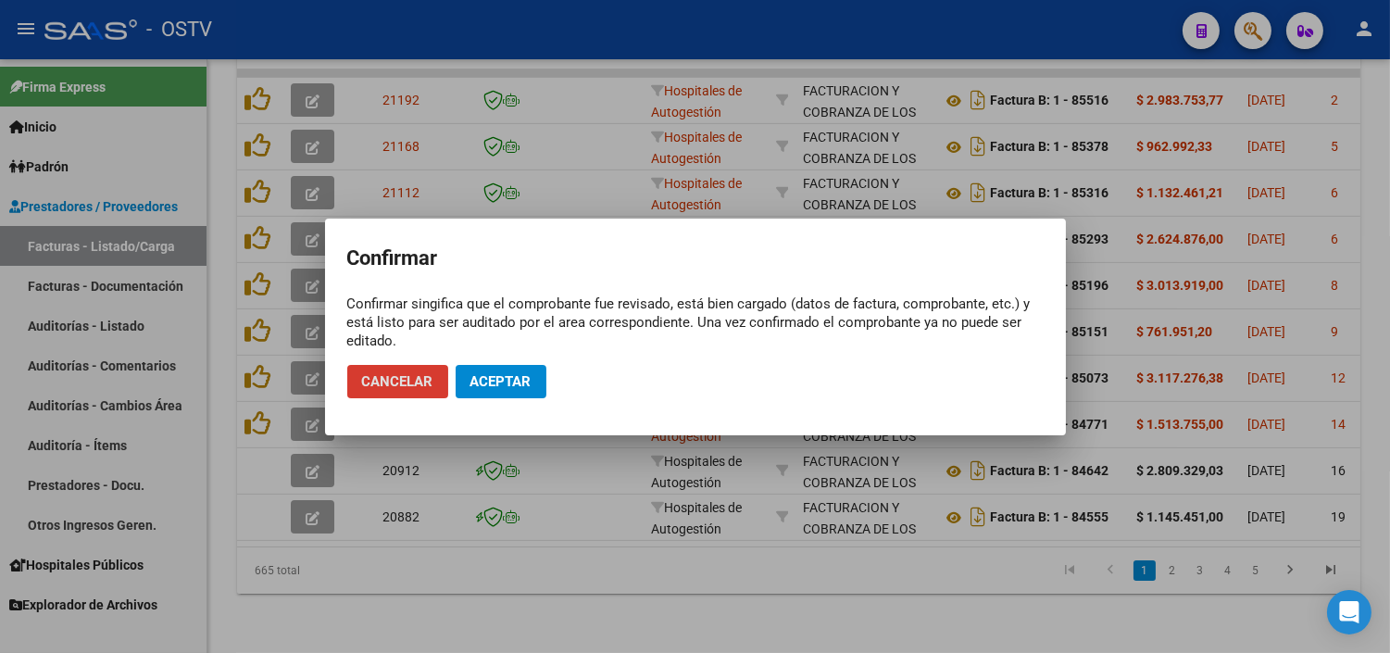
click at [514, 380] on span "Aceptar" at bounding box center [500, 381] width 61 height 17
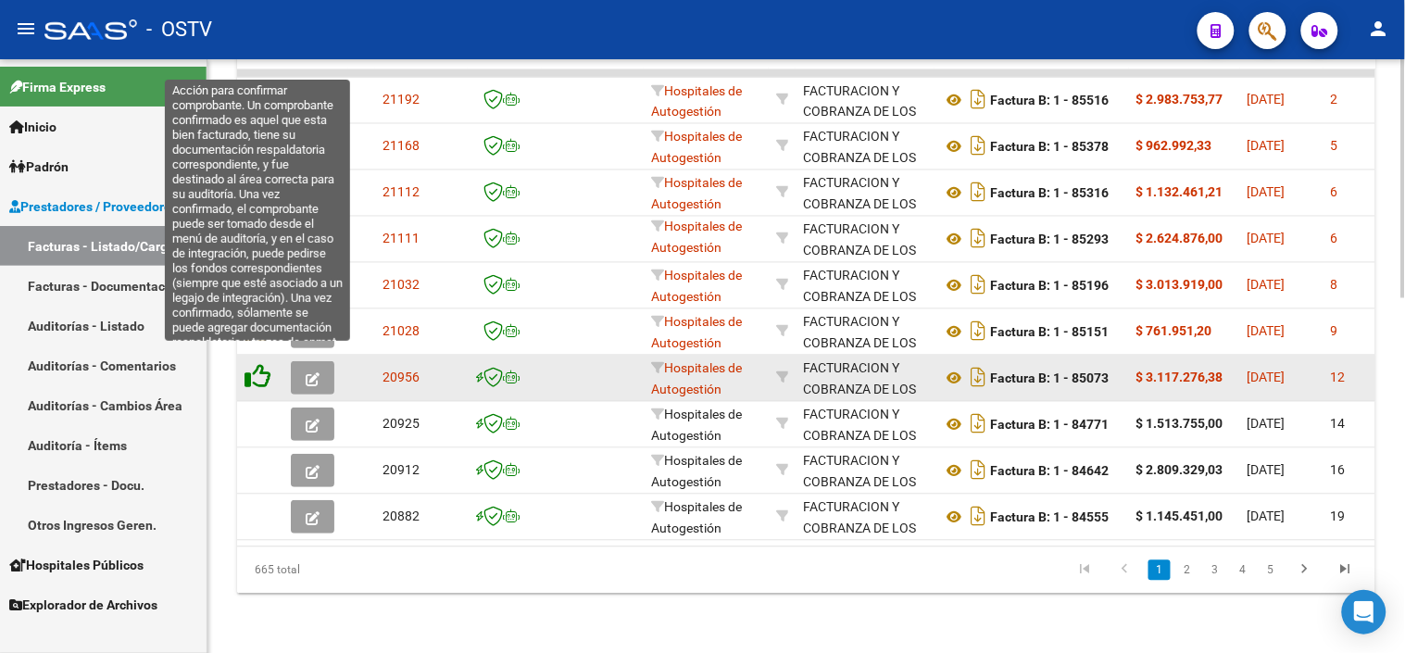
click at [262, 365] on icon at bounding box center [257, 377] width 26 height 26
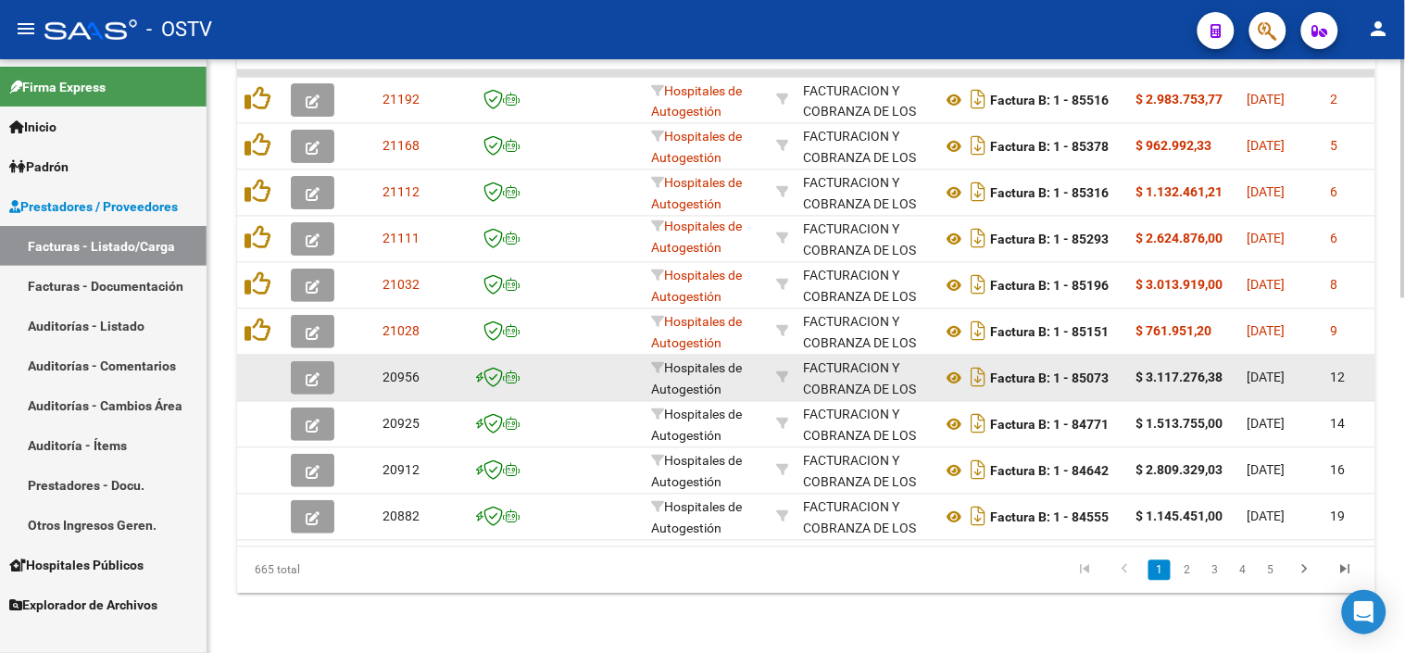
scroll to position [778, 0]
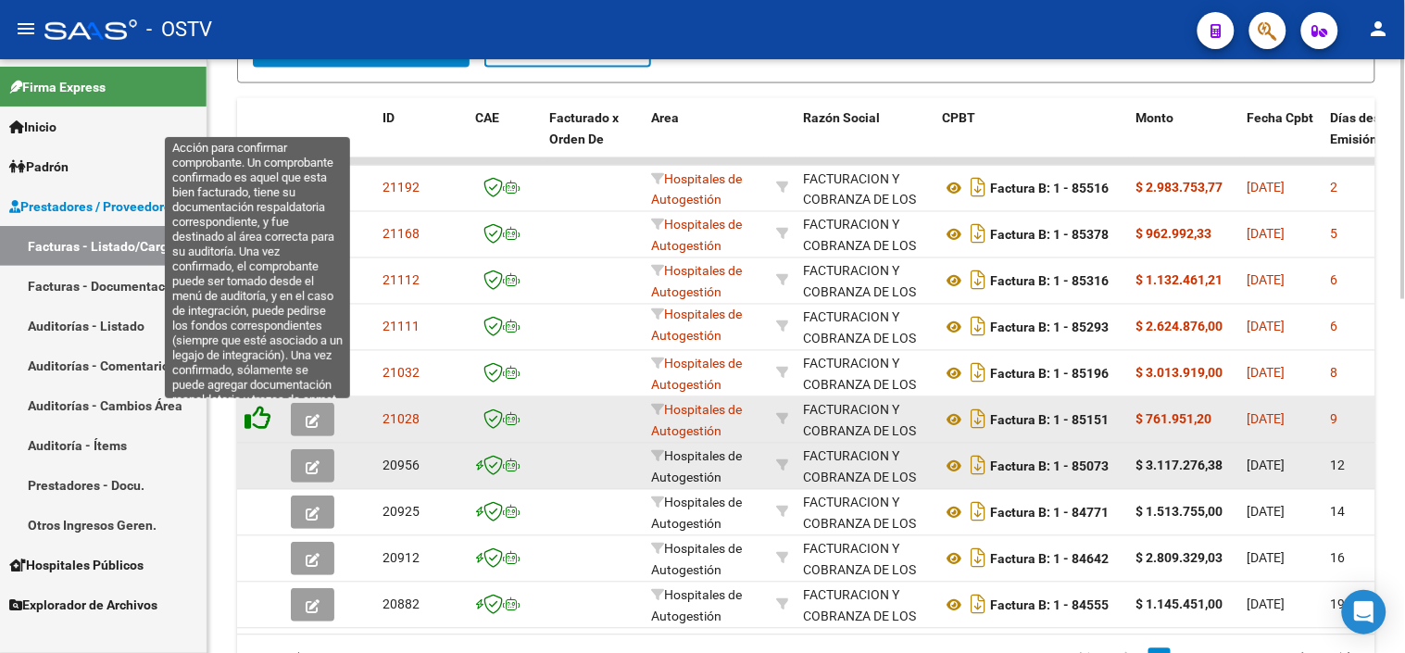
click at [255, 417] on icon at bounding box center [257, 419] width 26 height 26
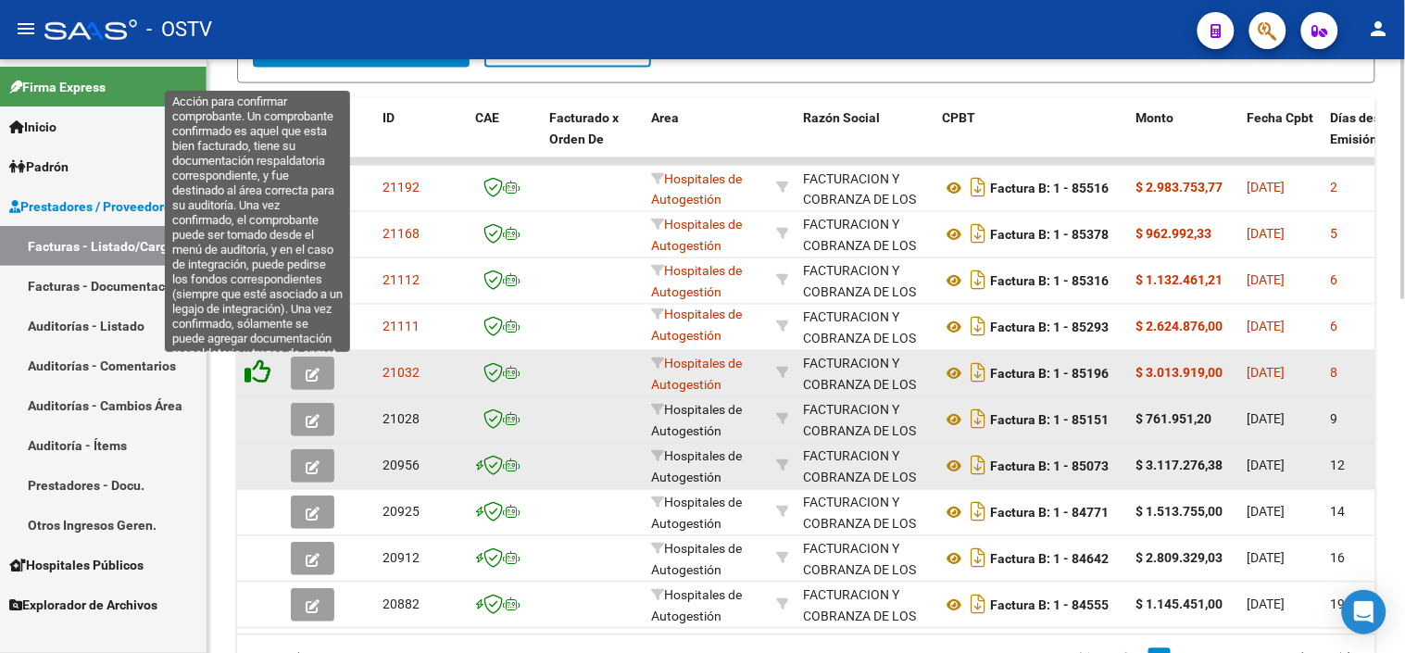
click at [260, 378] on icon at bounding box center [257, 372] width 26 height 26
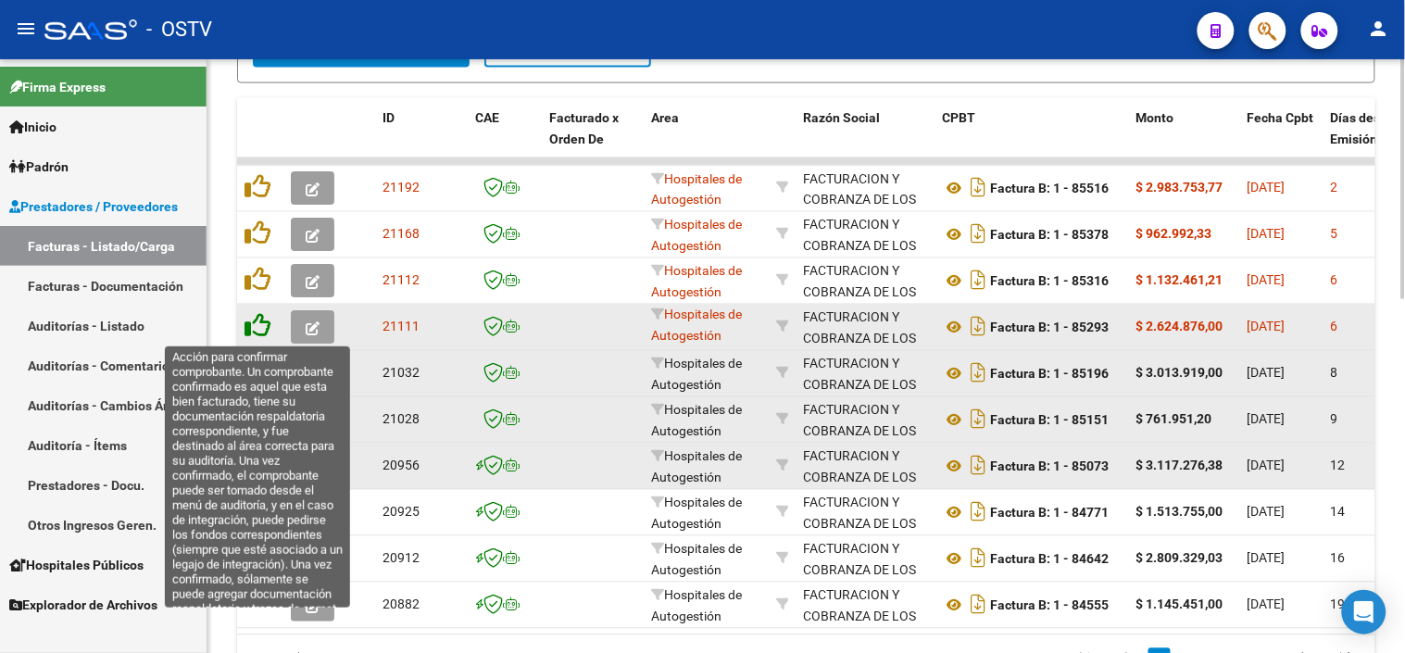
click at [260, 329] on icon at bounding box center [257, 326] width 26 height 26
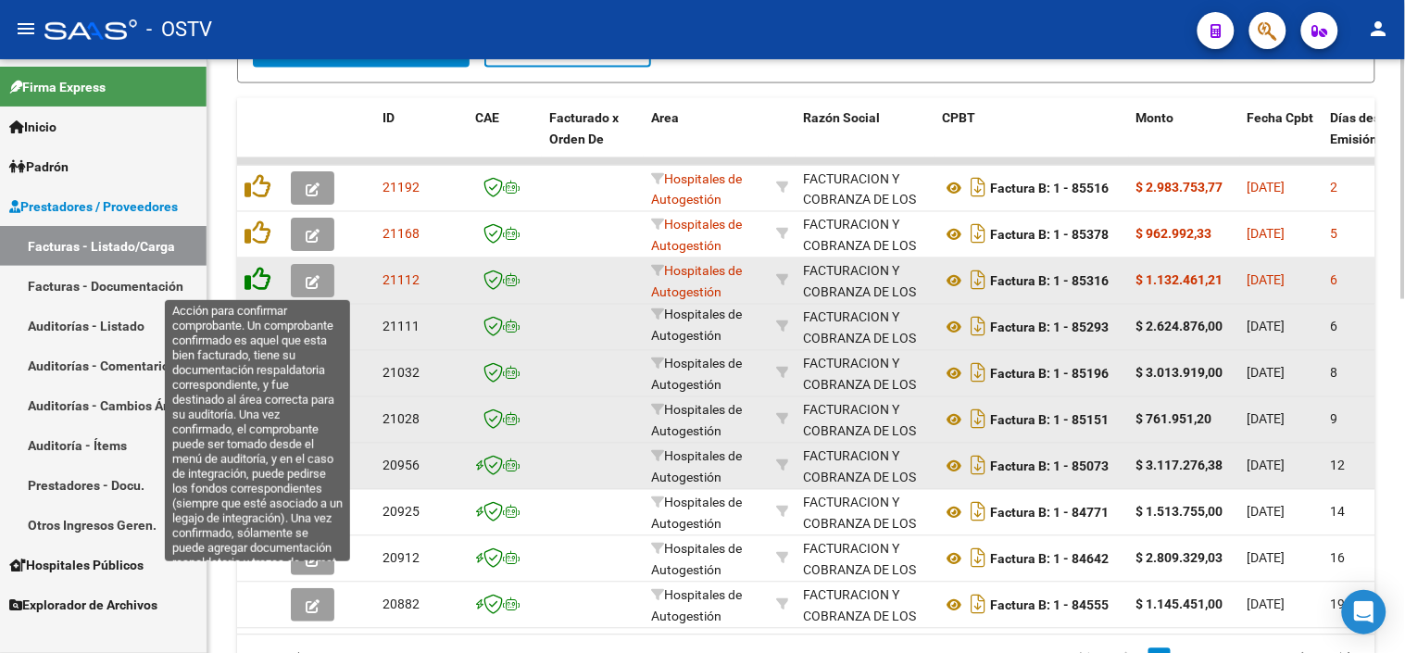
click at [256, 287] on icon at bounding box center [257, 280] width 26 height 26
